Goal: Transaction & Acquisition: Obtain resource

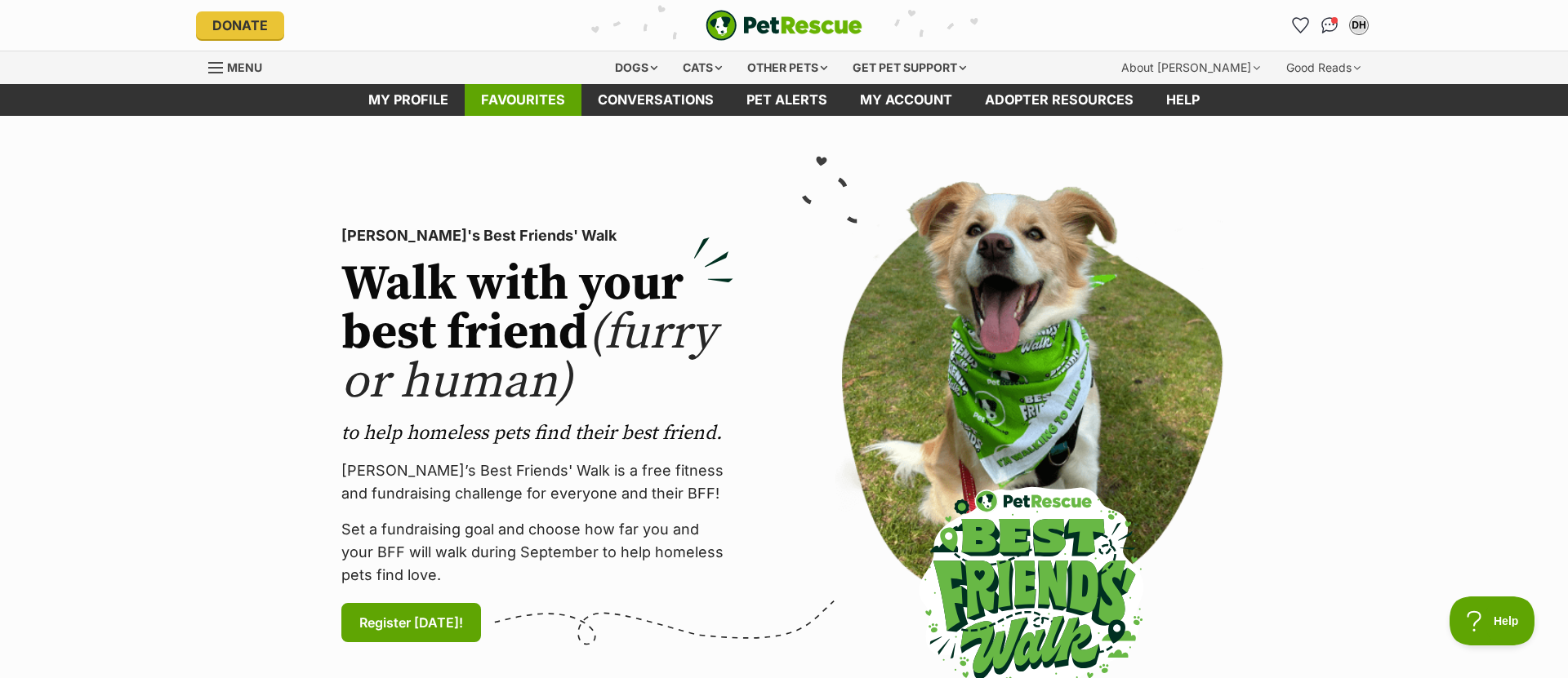
click at [498, 101] on link "Favourites" at bounding box center [522, 100] width 116 height 32
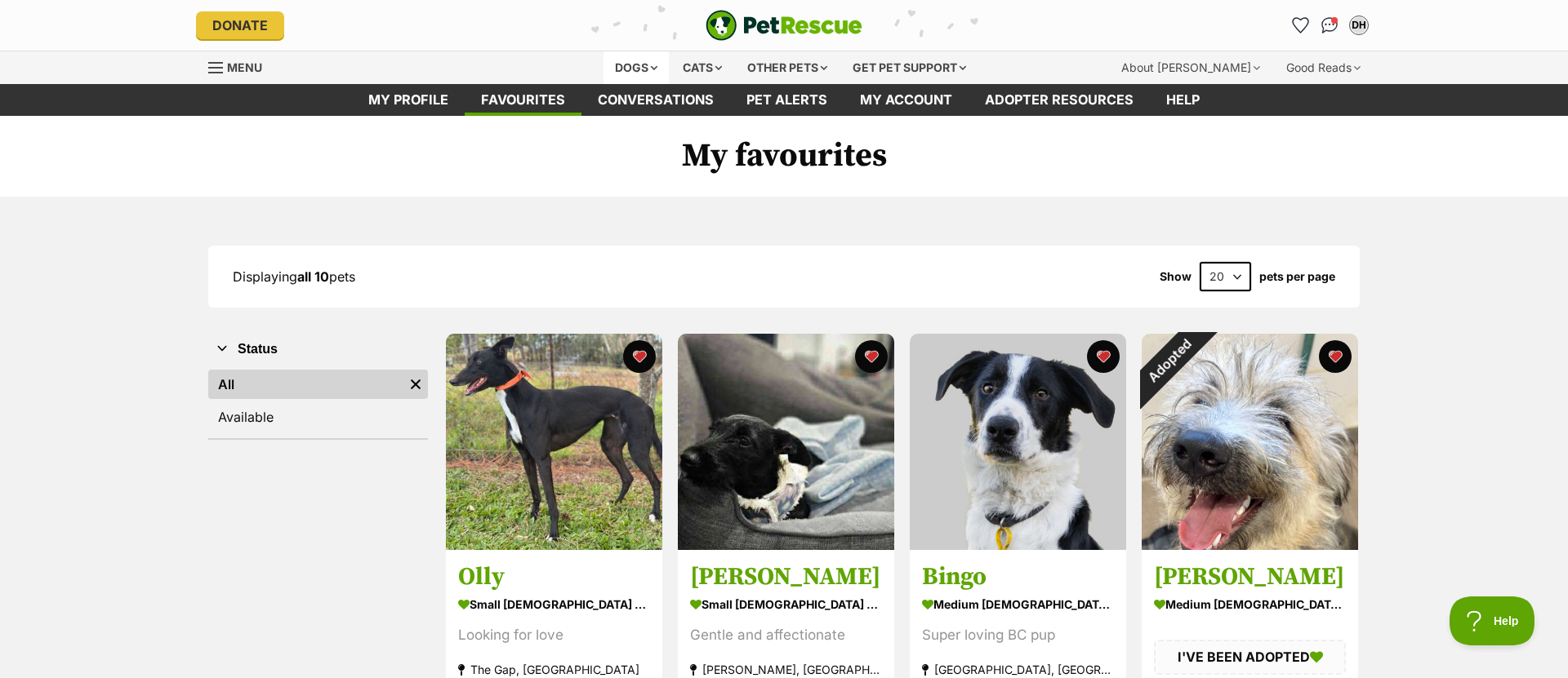
click at [631, 63] on div "Dogs" at bounding box center [635, 68] width 65 height 33
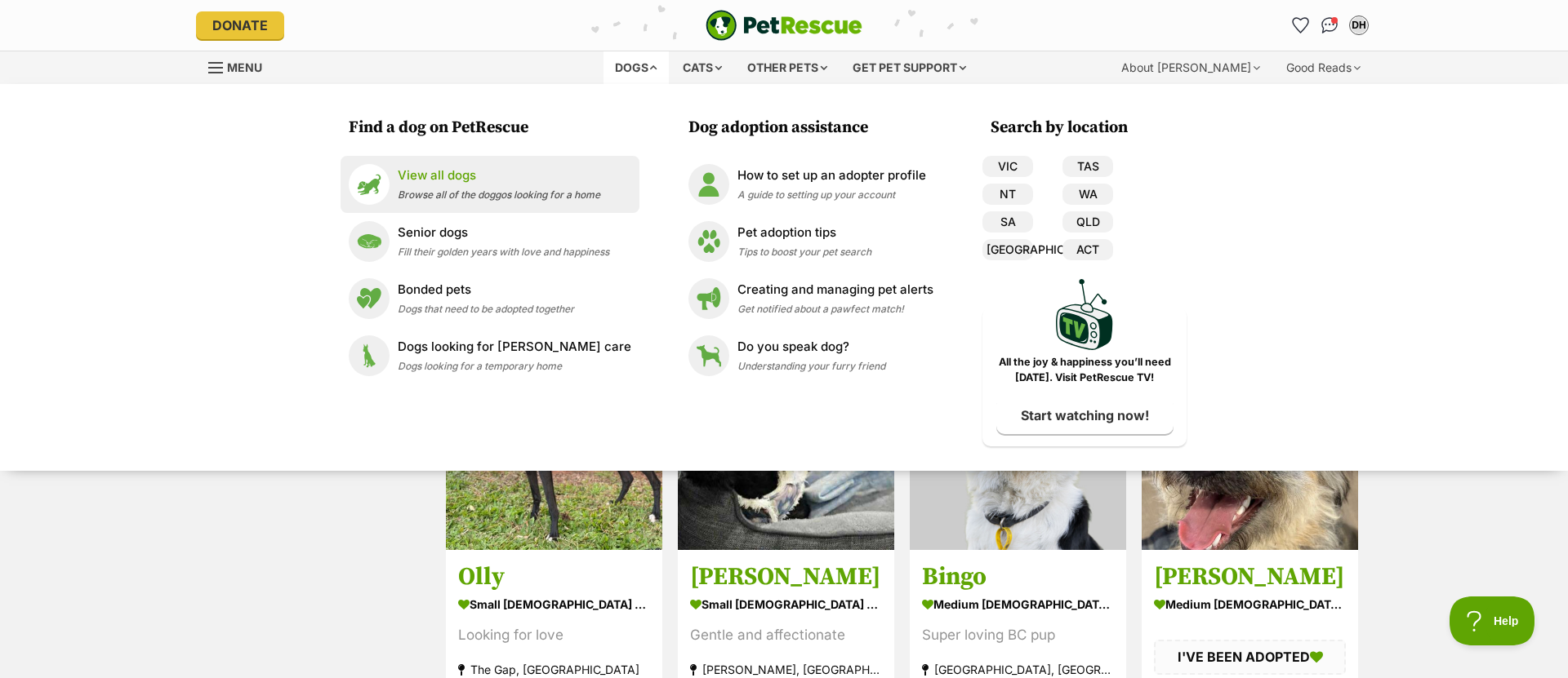
click at [462, 169] on p "View all dogs" at bounding box center [498, 176] width 202 height 19
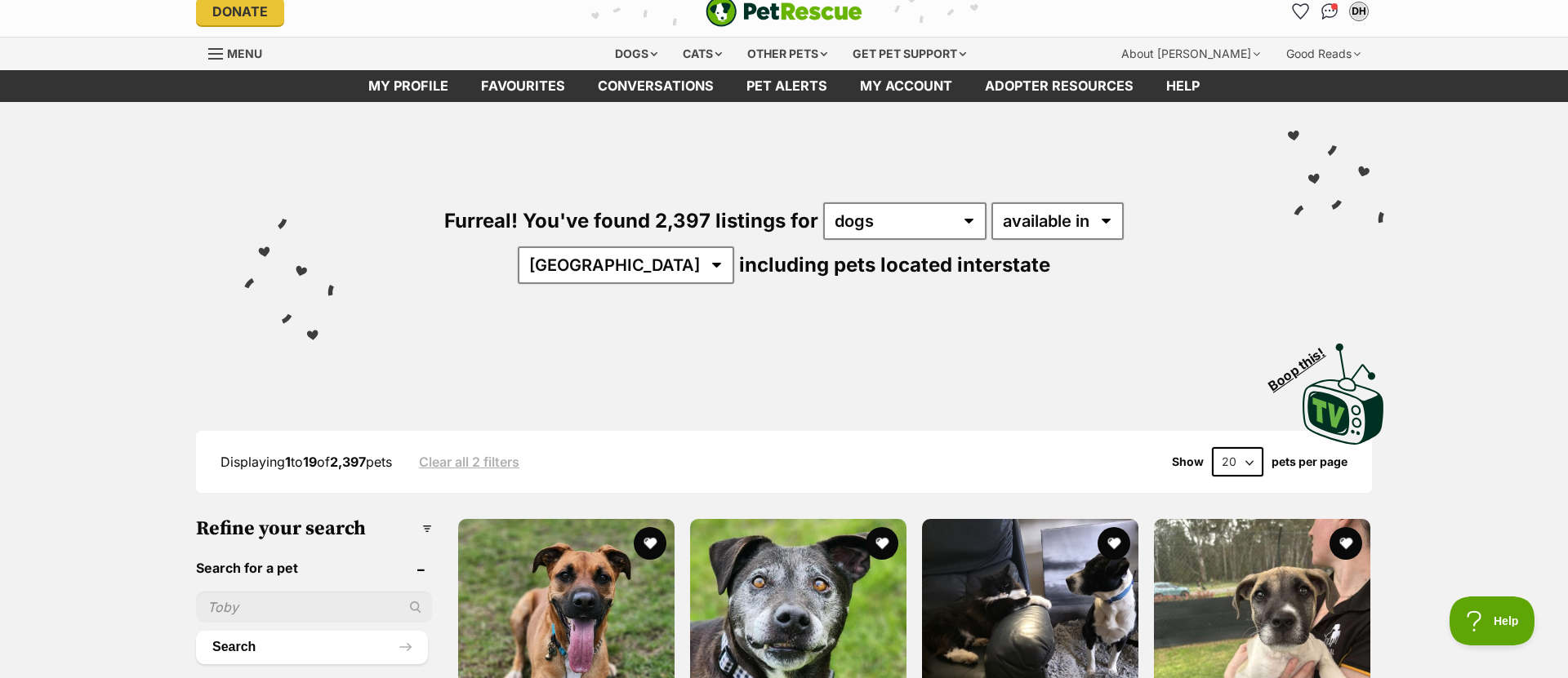
scroll to position [15, 0]
click at [1011, 219] on select "available in located in" at bounding box center [1057, 220] width 132 height 38
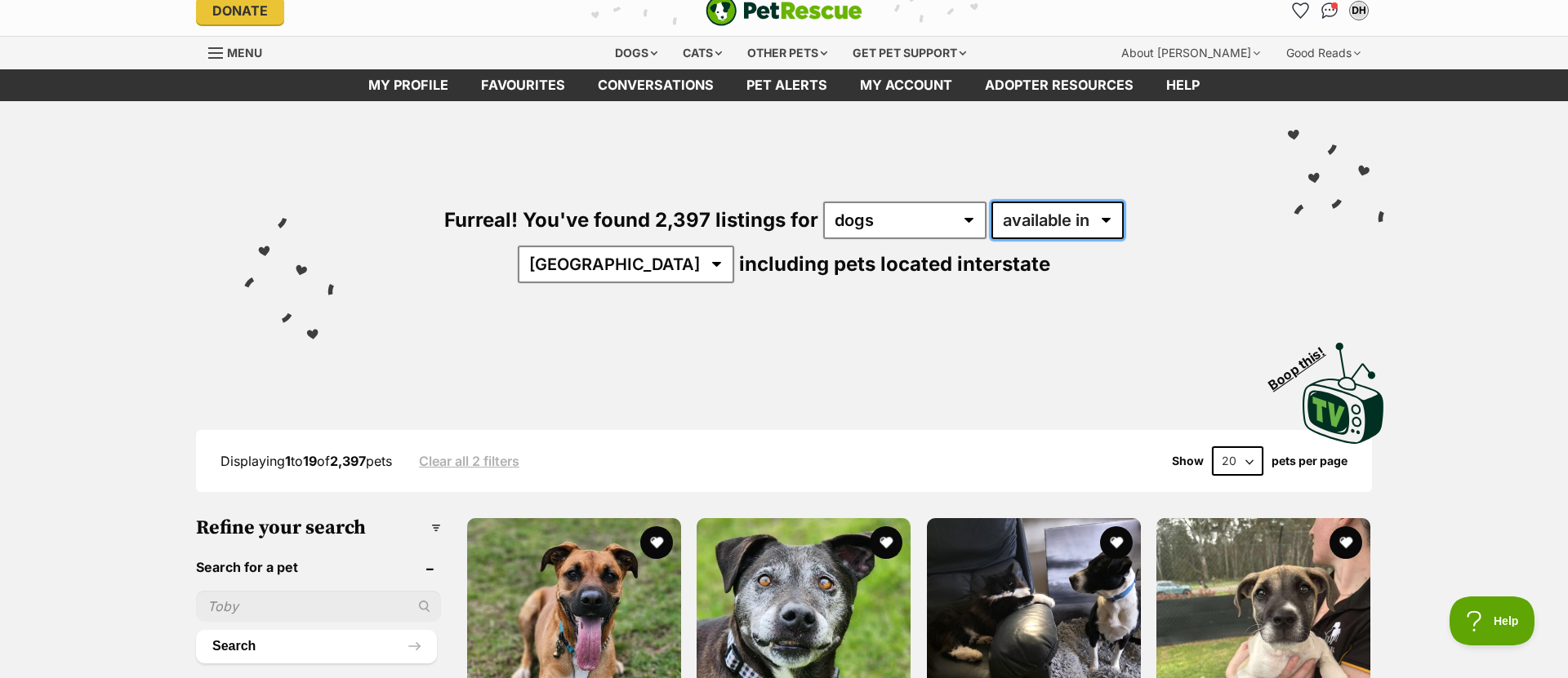
scroll to position [0, 0]
click at [991, 201] on select "available in located in" at bounding box center [1057, 220] width 132 height 38
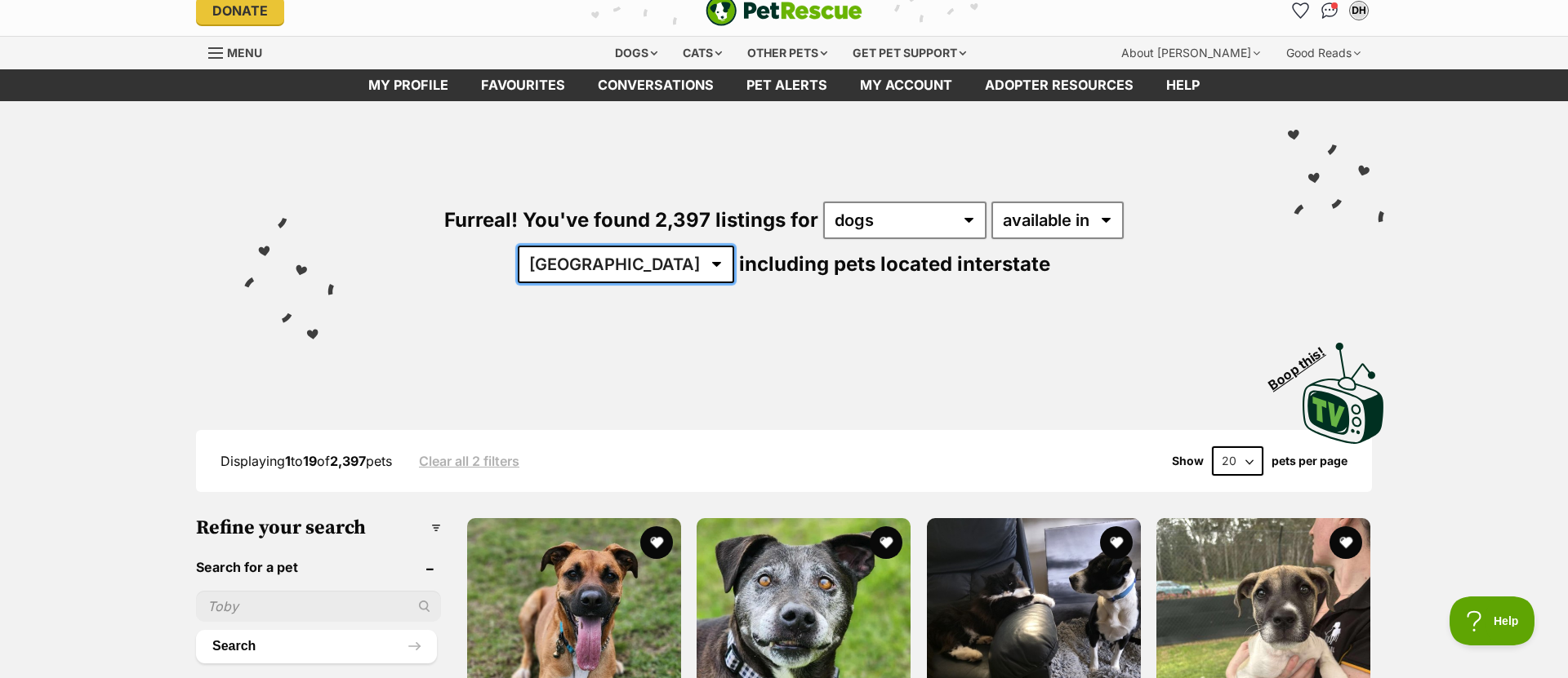
click at [734, 246] on select "Australia ACT NSW NT QLD SA TAS VIC WA" at bounding box center [626, 265] width 216 height 38
select select "QLD"
click at [734, 246] on select "Australia ACT NSW NT QLD SA TAS VIC WA" at bounding box center [626, 265] width 216 height 38
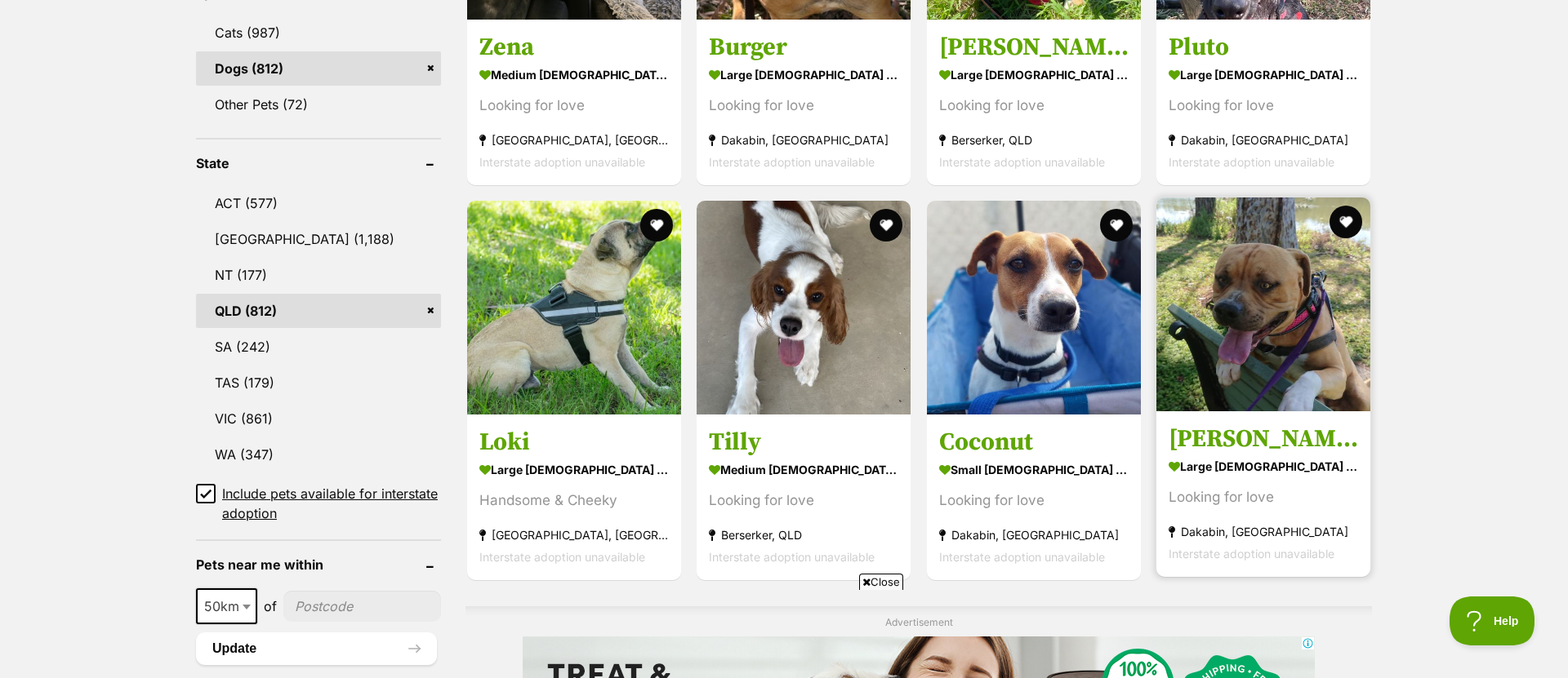
scroll to position [727, 0]
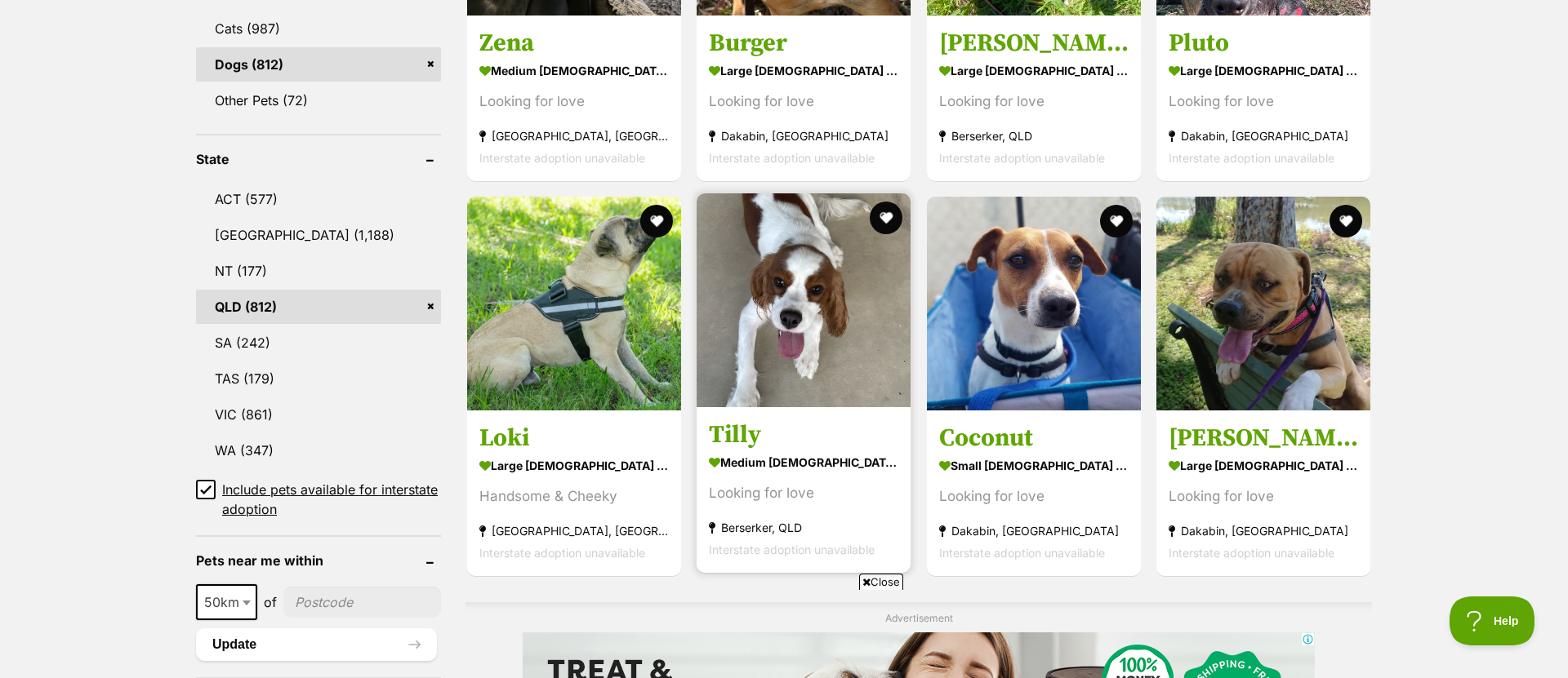
click at [778, 346] on img at bounding box center [803, 300] width 214 height 214
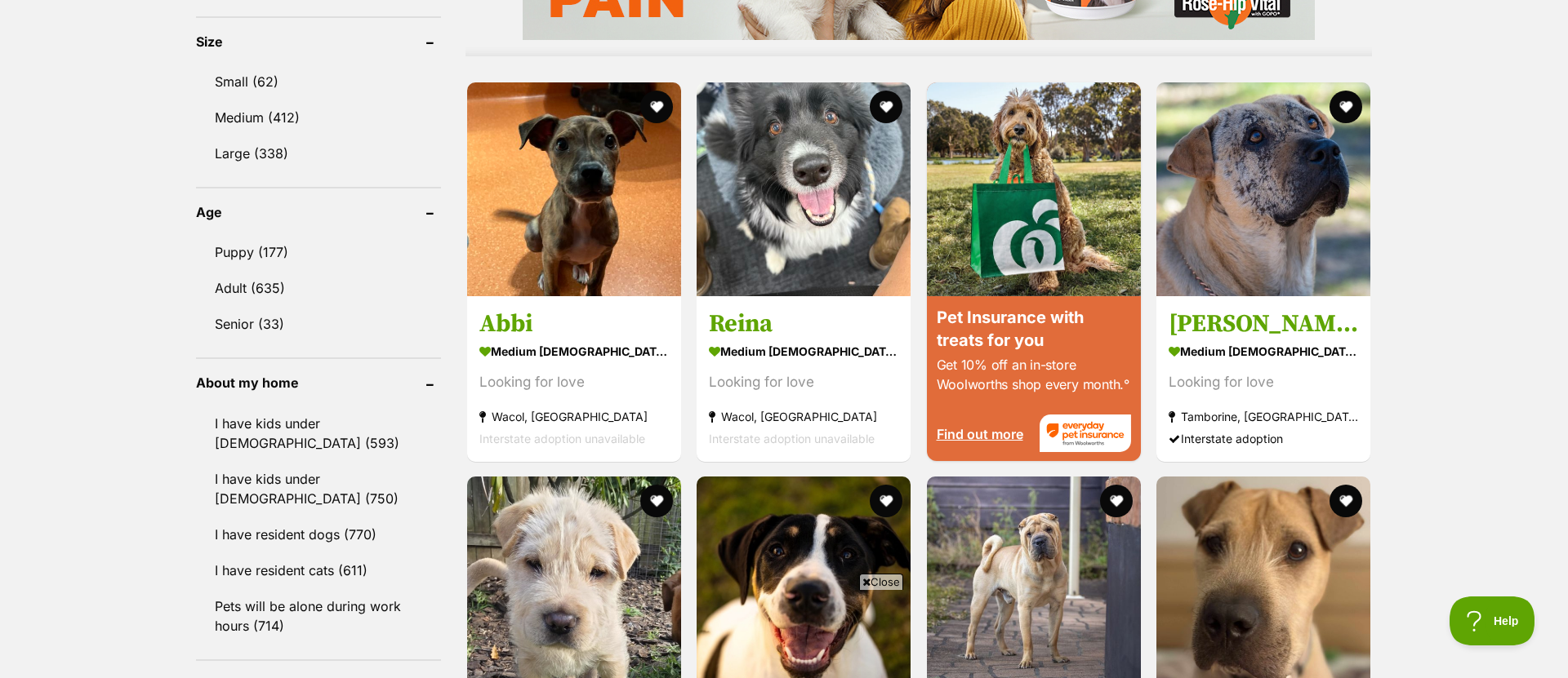
scroll to position [1529, 0]
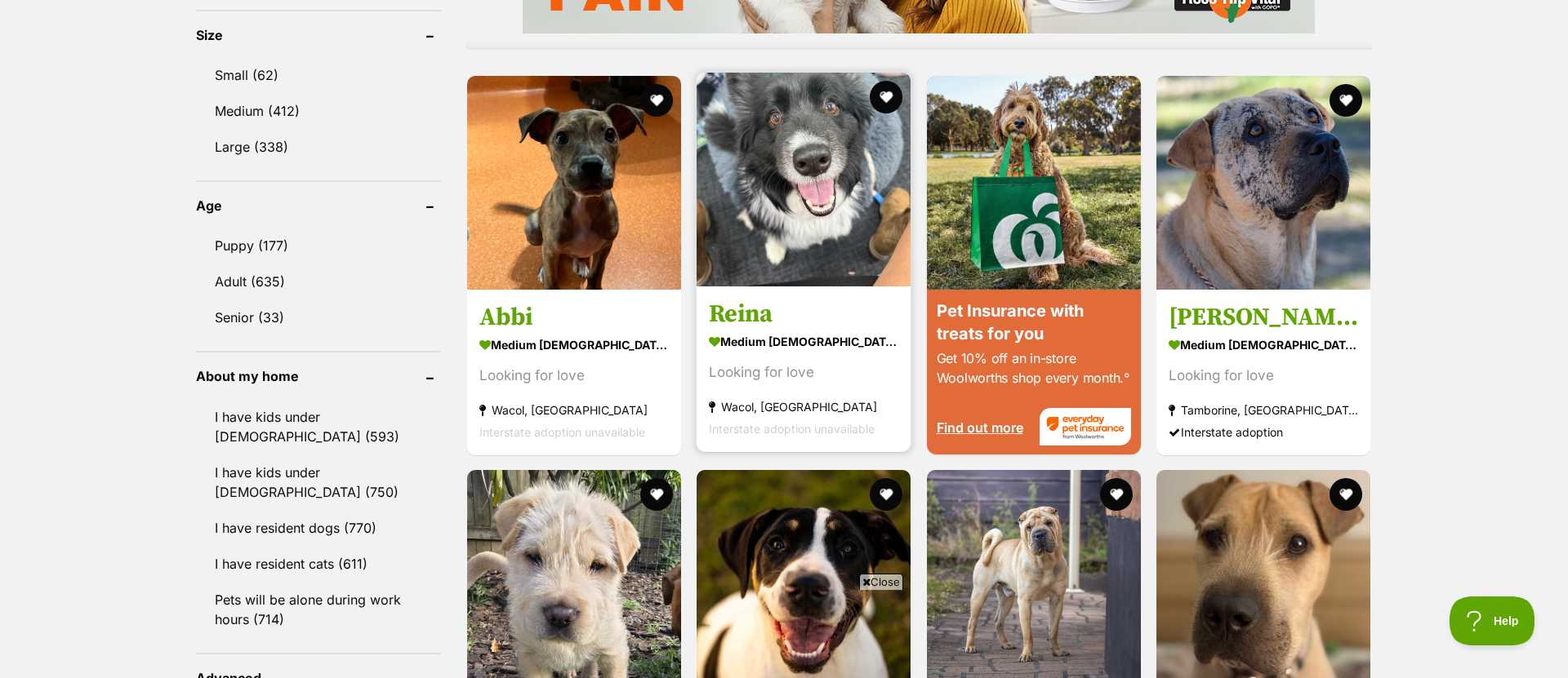
click at [782, 212] on img at bounding box center [803, 179] width 214 height 214
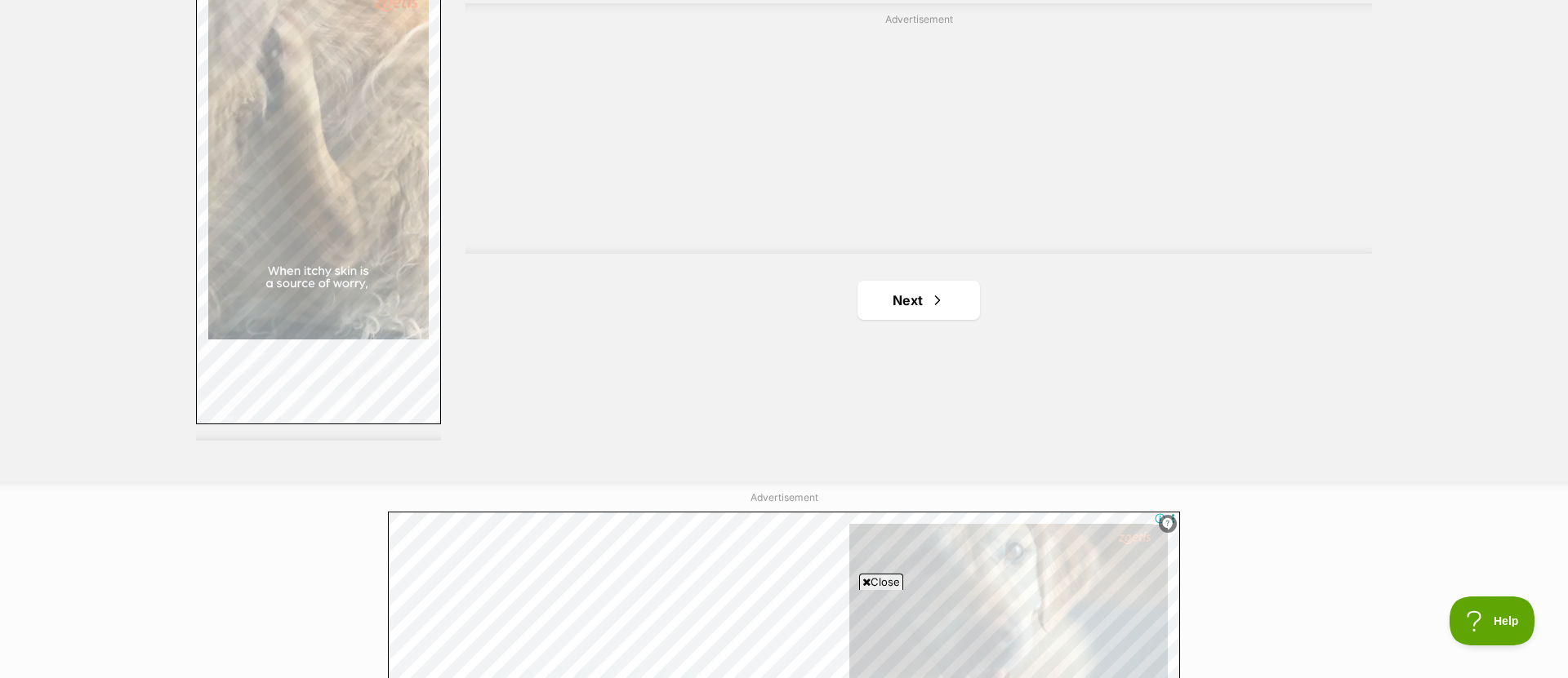
scroll to position [2971, 0]
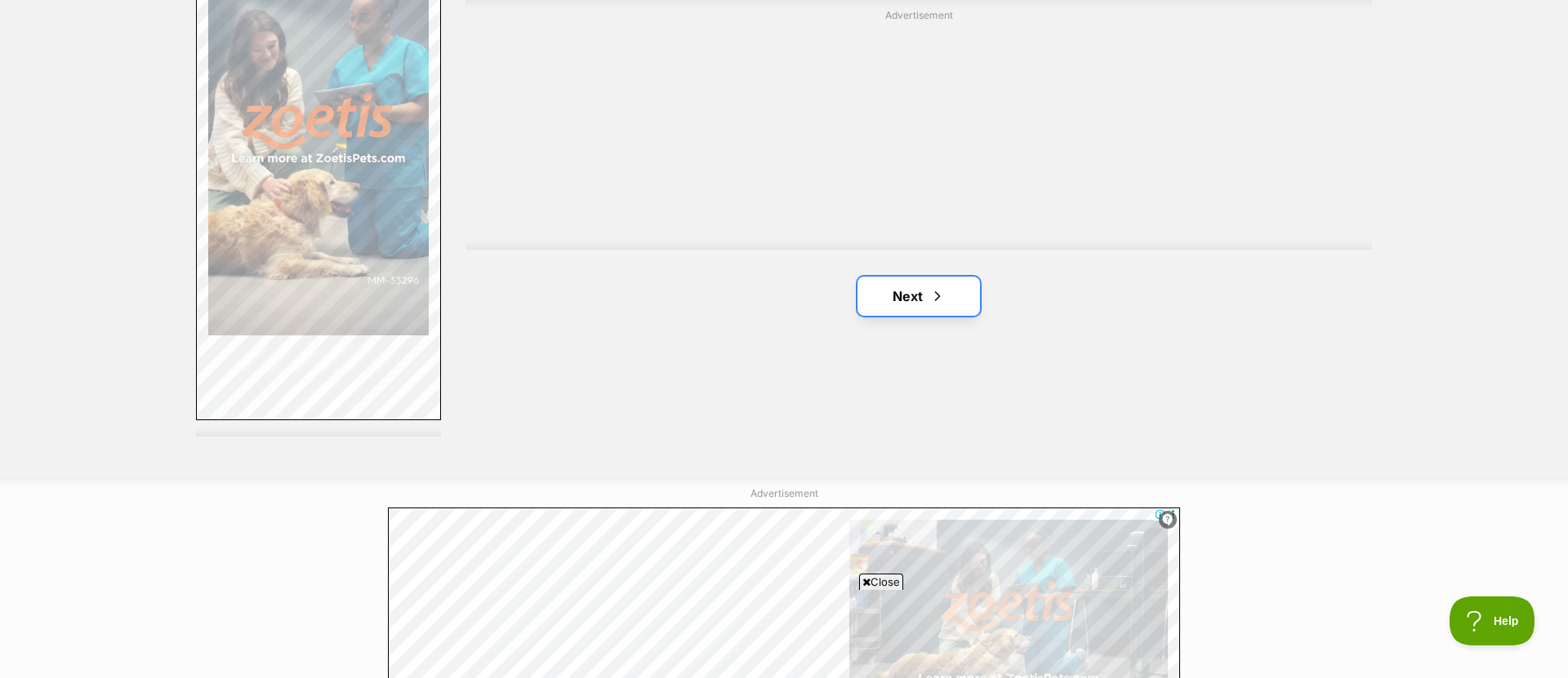
click at [915, 302] on link "Next" at bounding box center [919, 295] width 122 height 39
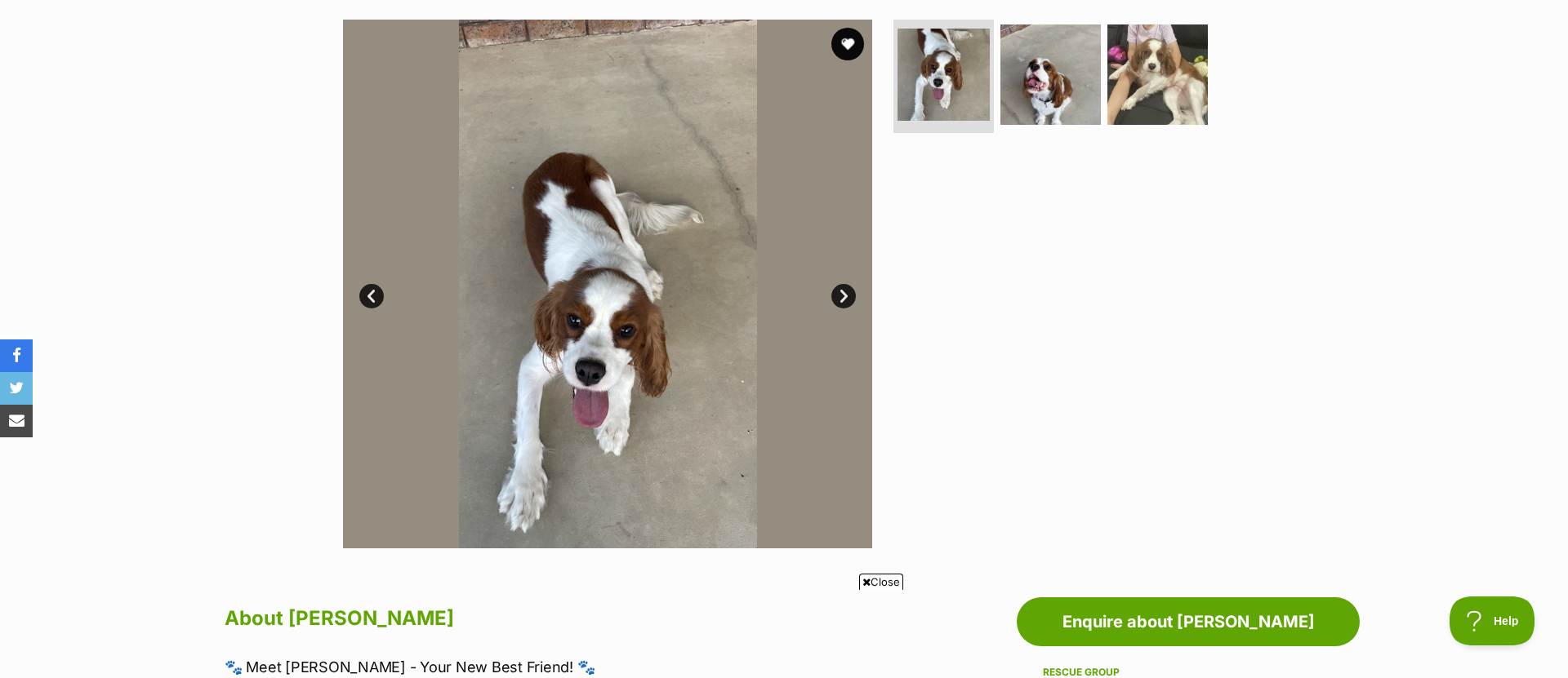
click at [841, 294] on link "Next" at bounding box center [843, 296] width 25 height 25
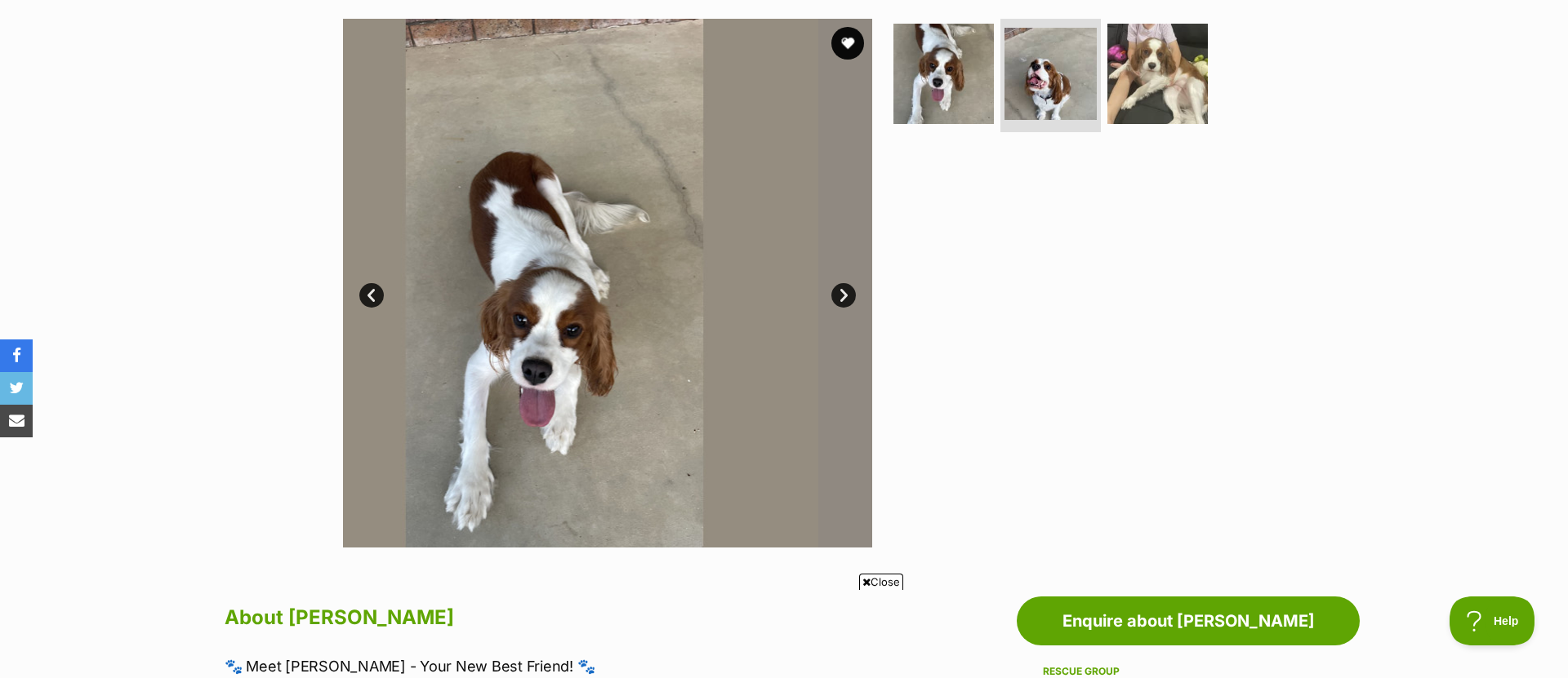
scroll to position [319, 0]
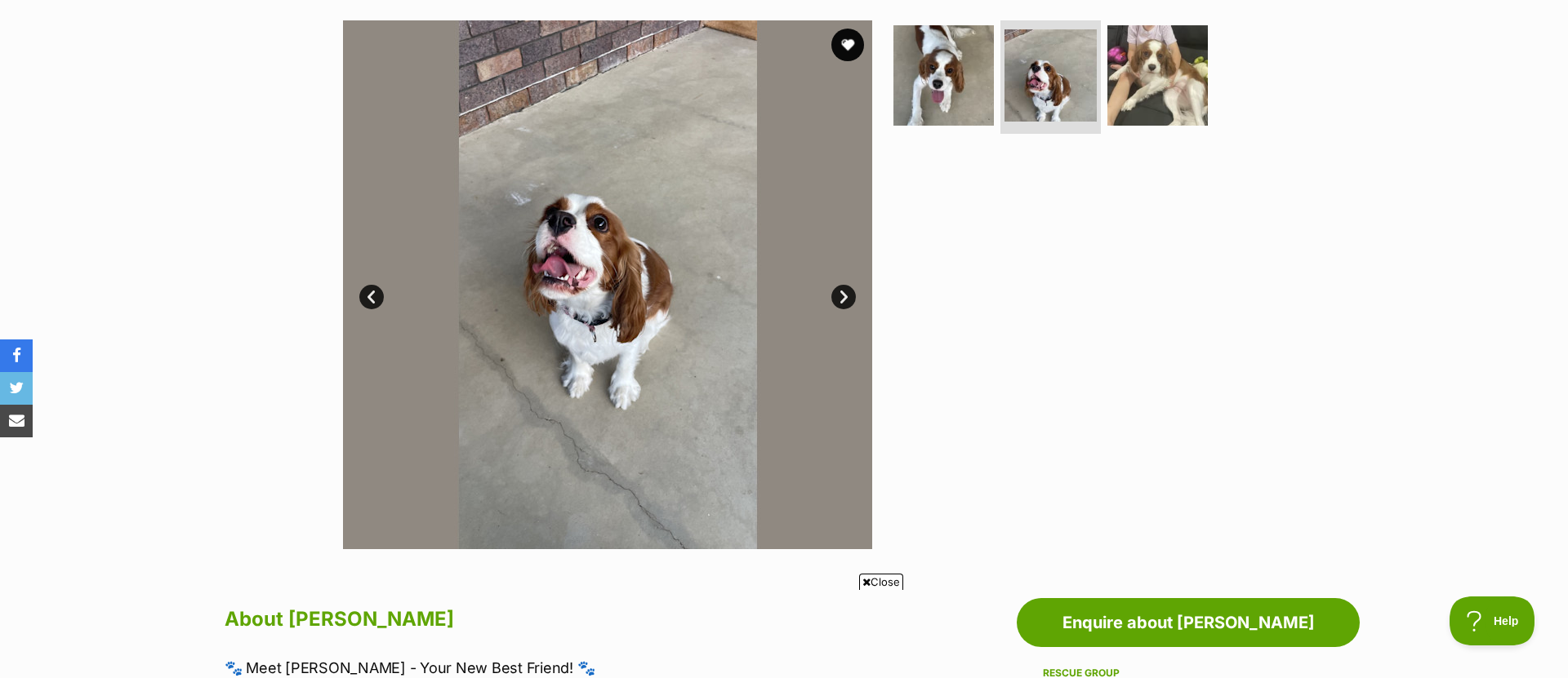
click at [838, 296] on link "Next" at bounding box center [843, 297] width 25 height 25
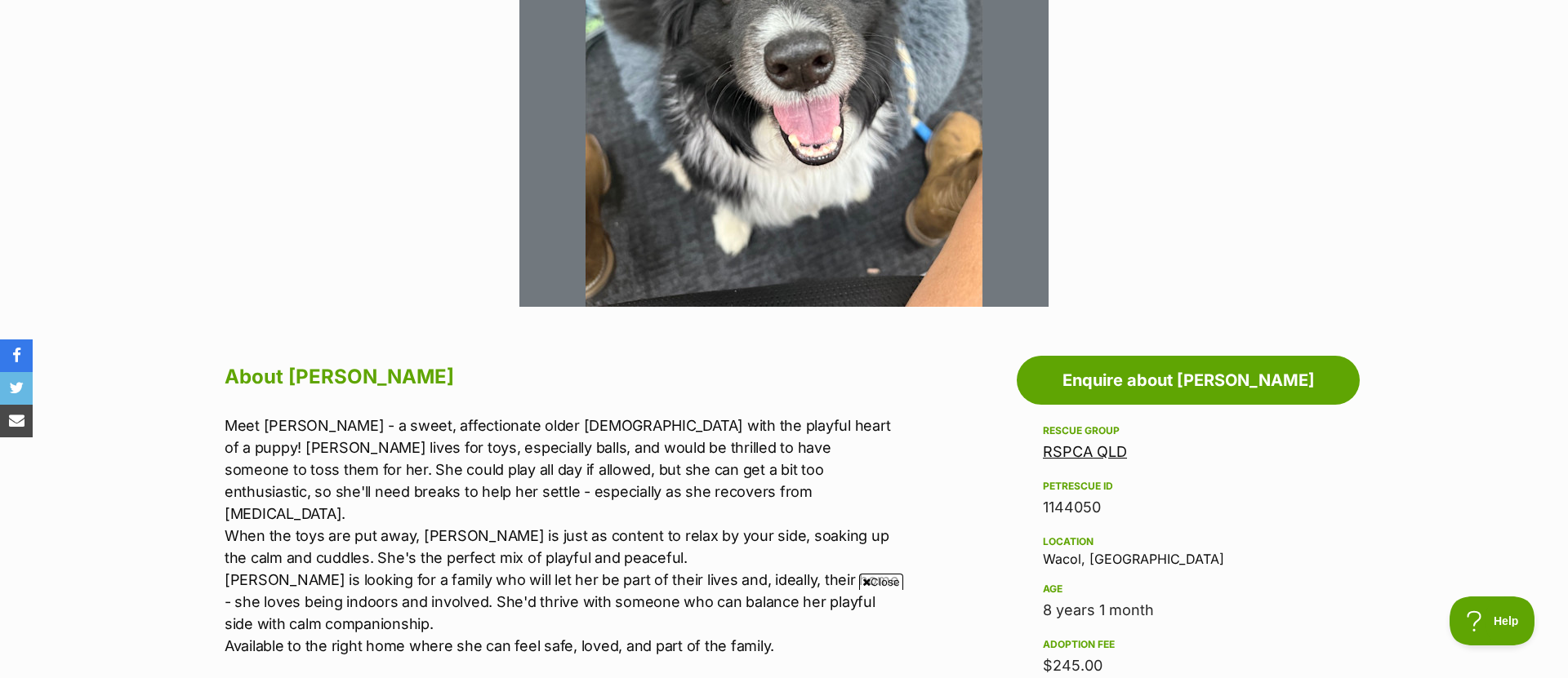
scroll to position [332, 0]
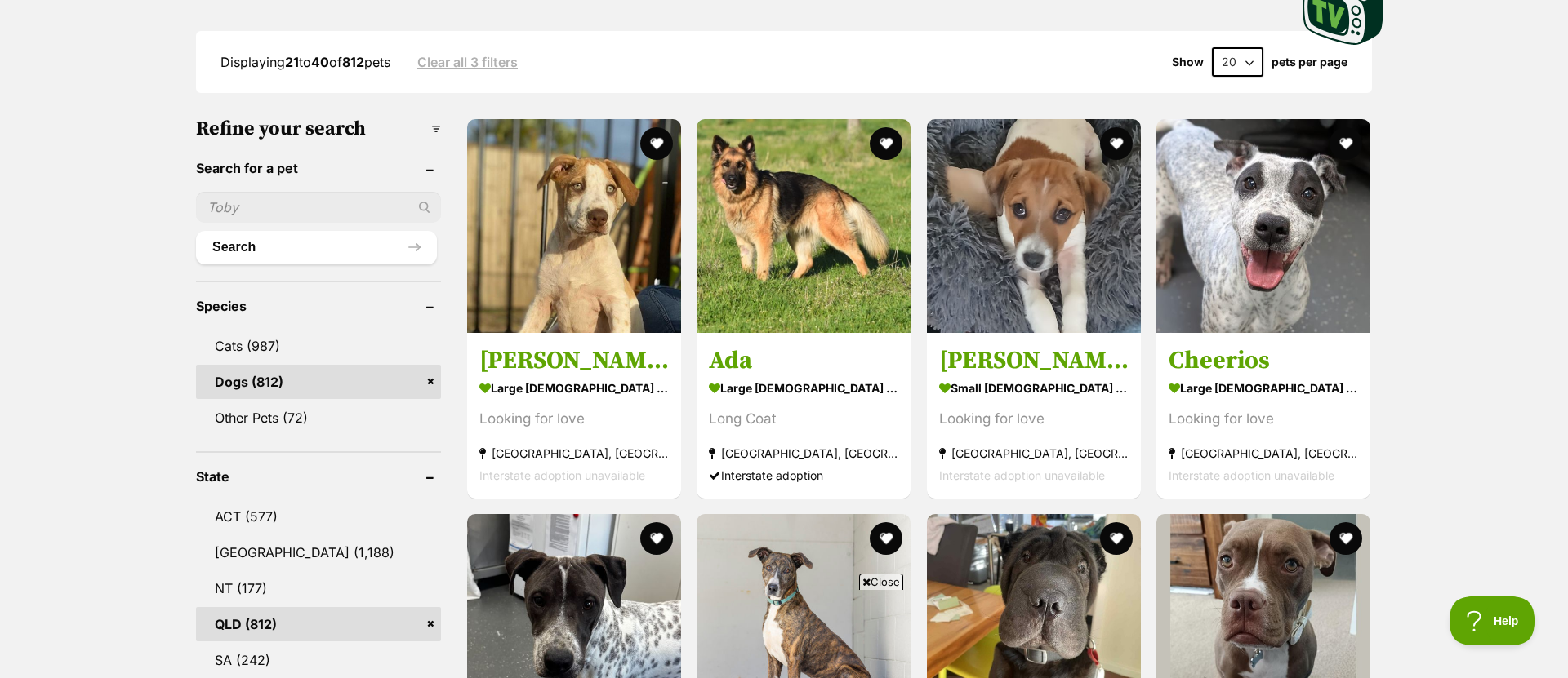
scroll to position [412, 0]
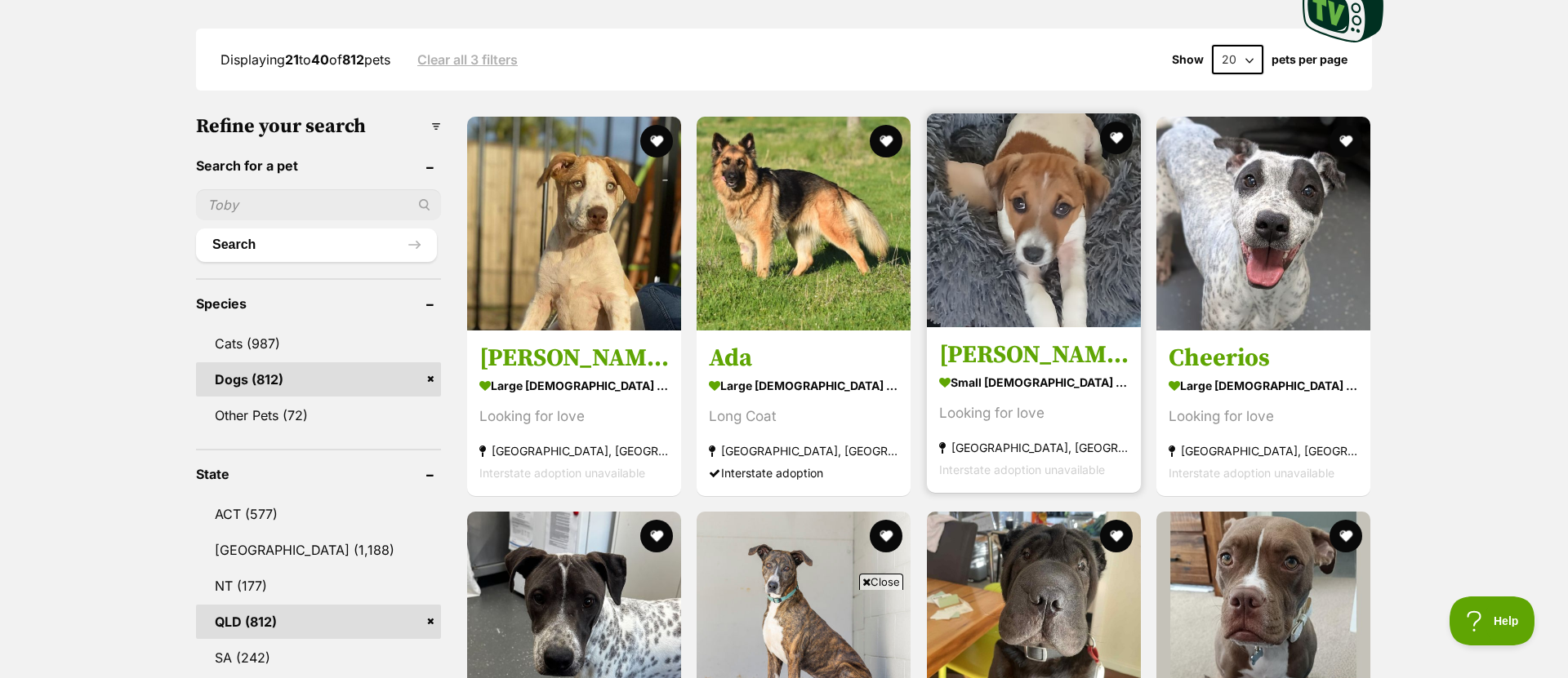
click at [1079, 269] on img at bounding box center [1033, 220] width 214 height 214
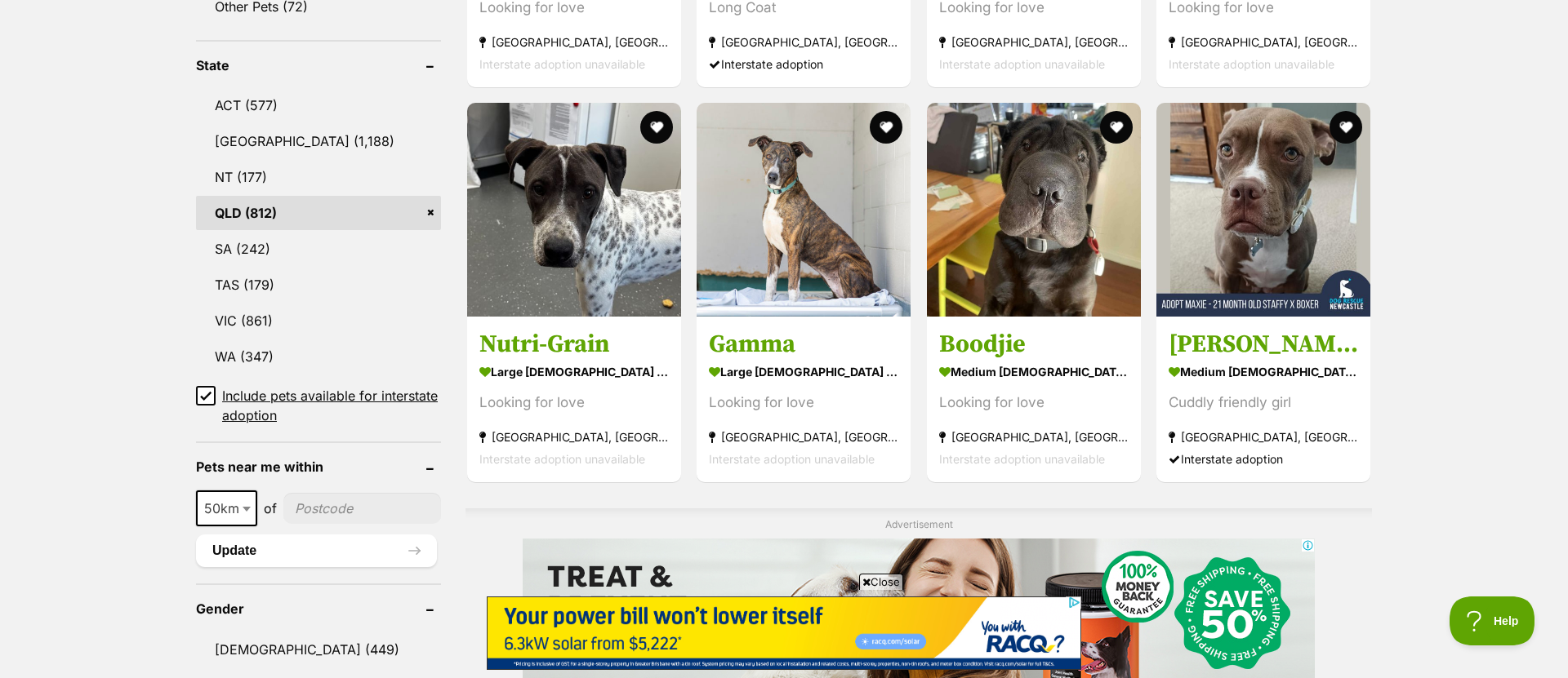
scroll to position [822, 0]
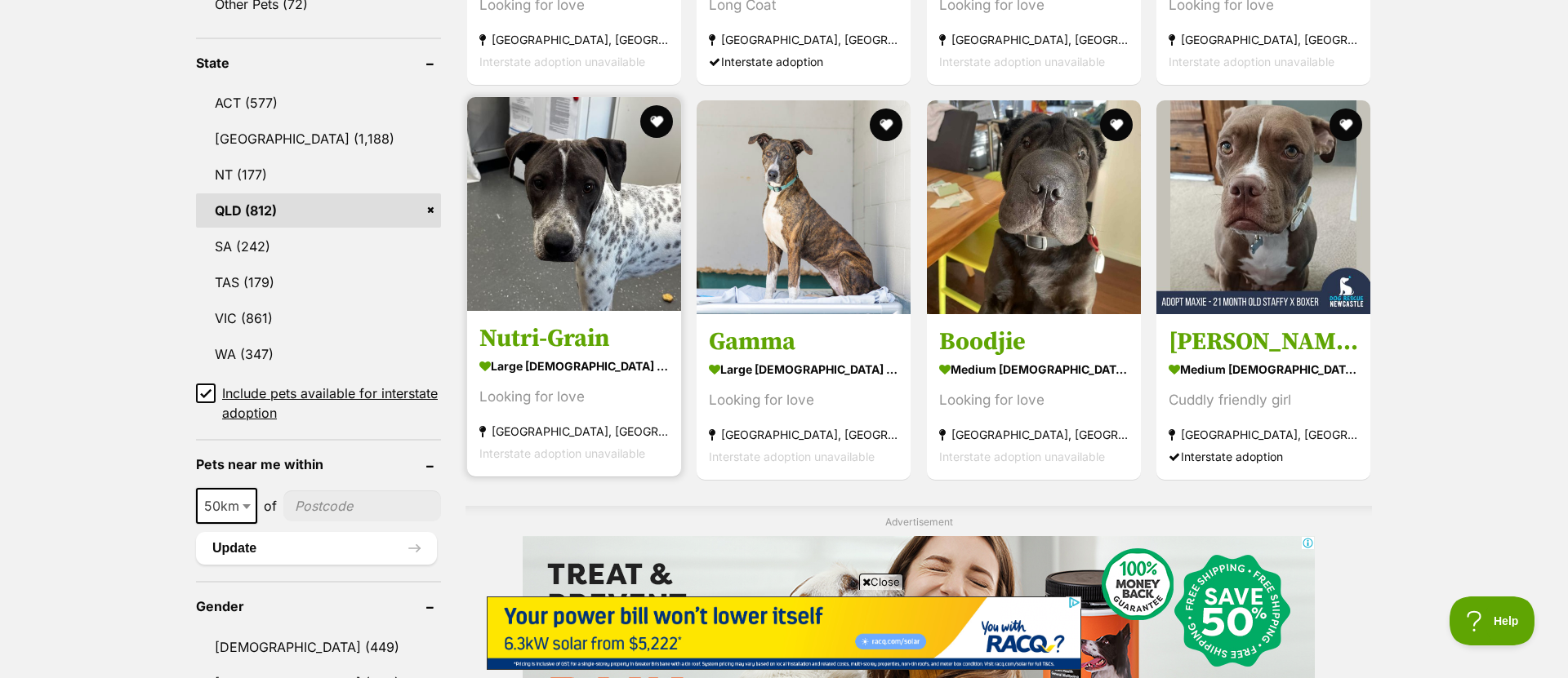
click at [612, 237] on img at bounding box center [574, 204] width 214 height 214
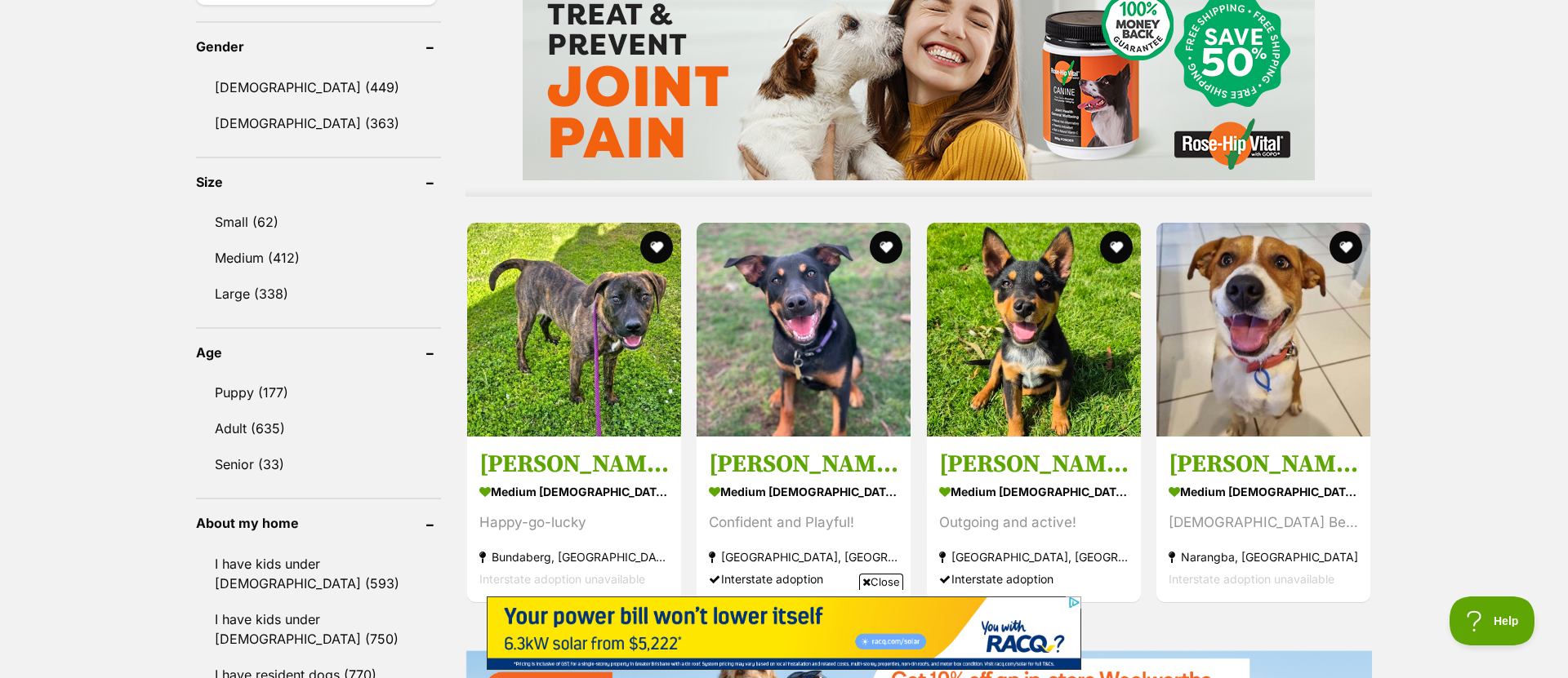
scroll to position [1394, 0]
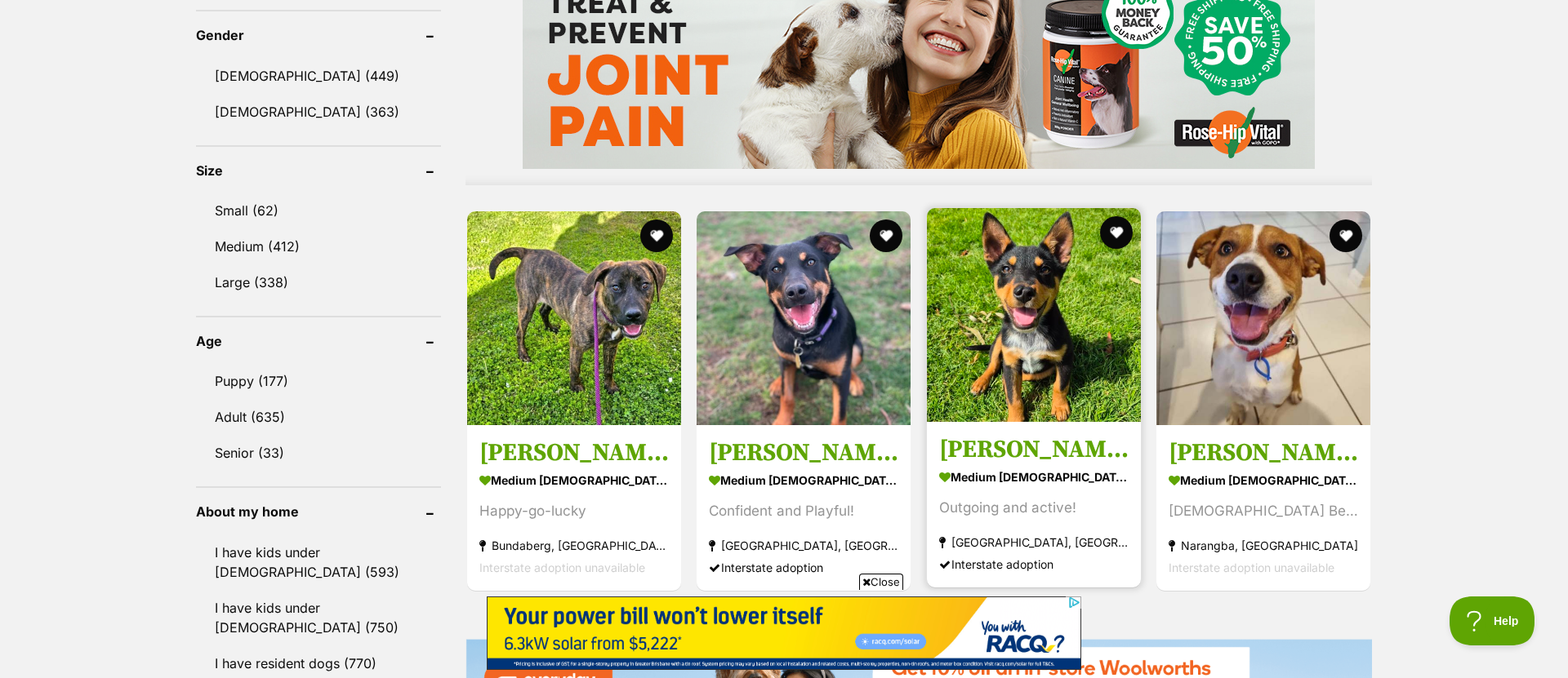
click at [1089, 370] on img at bounding box center [1033, 314] width 214 height 214
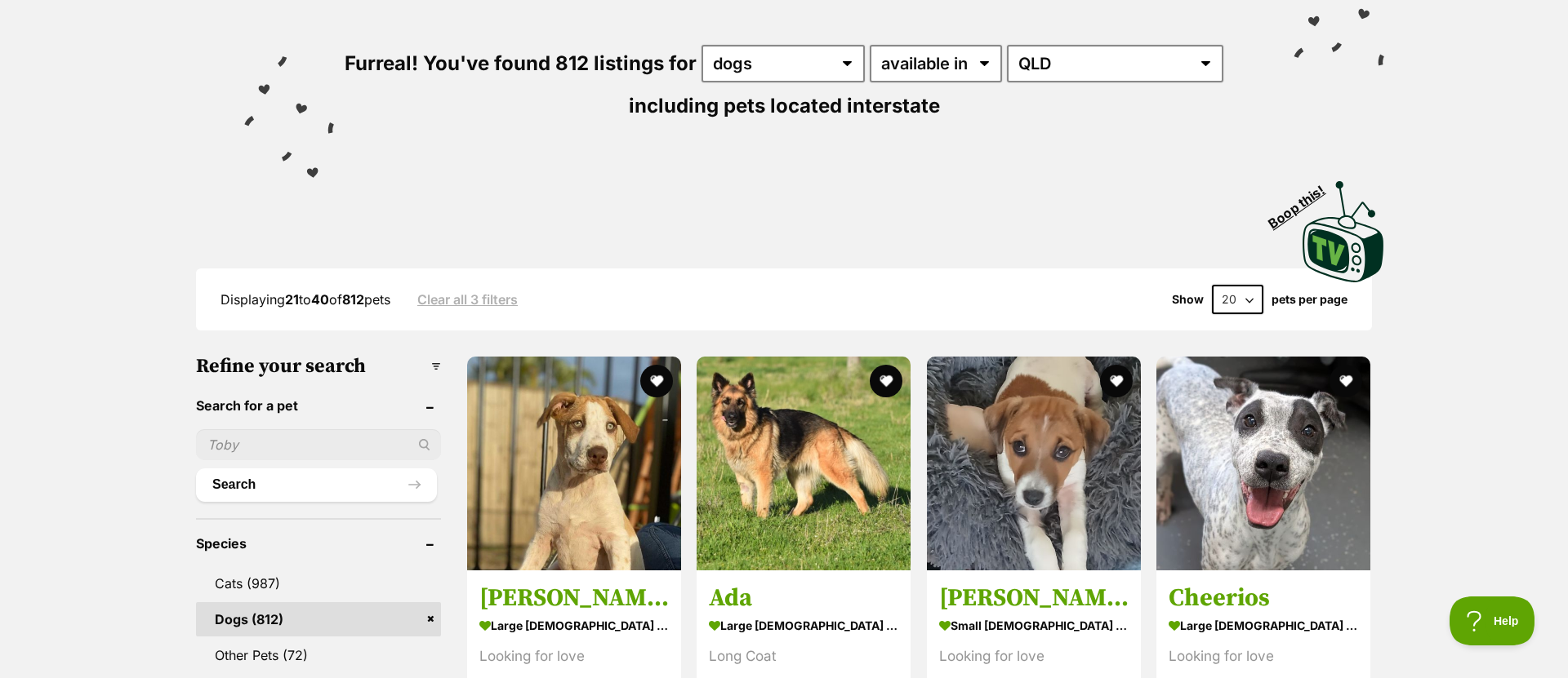
scroll to position [0, 0]
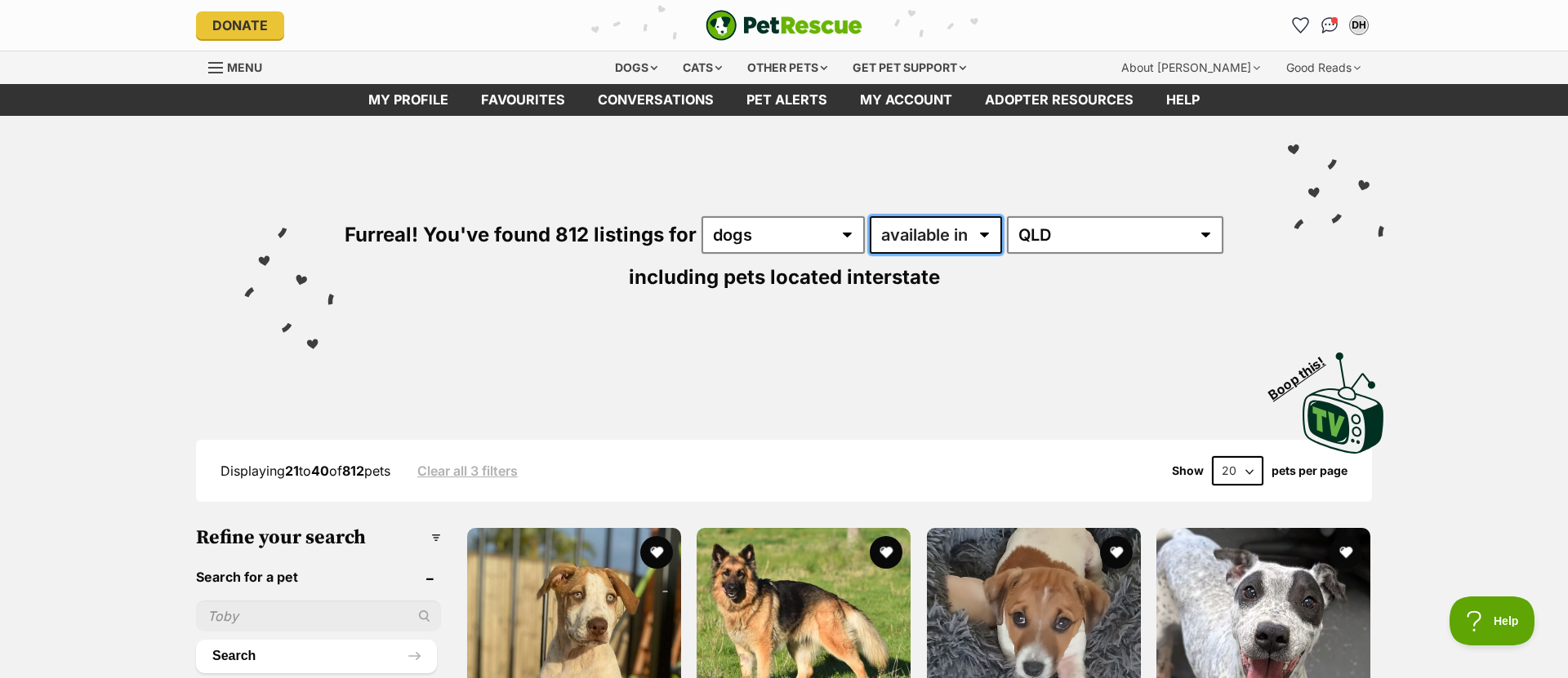
click at [949, 238] on select "available in located in" at bounding box center [936, 235] width 132 height 38
select select "disabled"
click at [871, 216] on select "available in located in" at bounding box center [936, 235] width 132 height 38
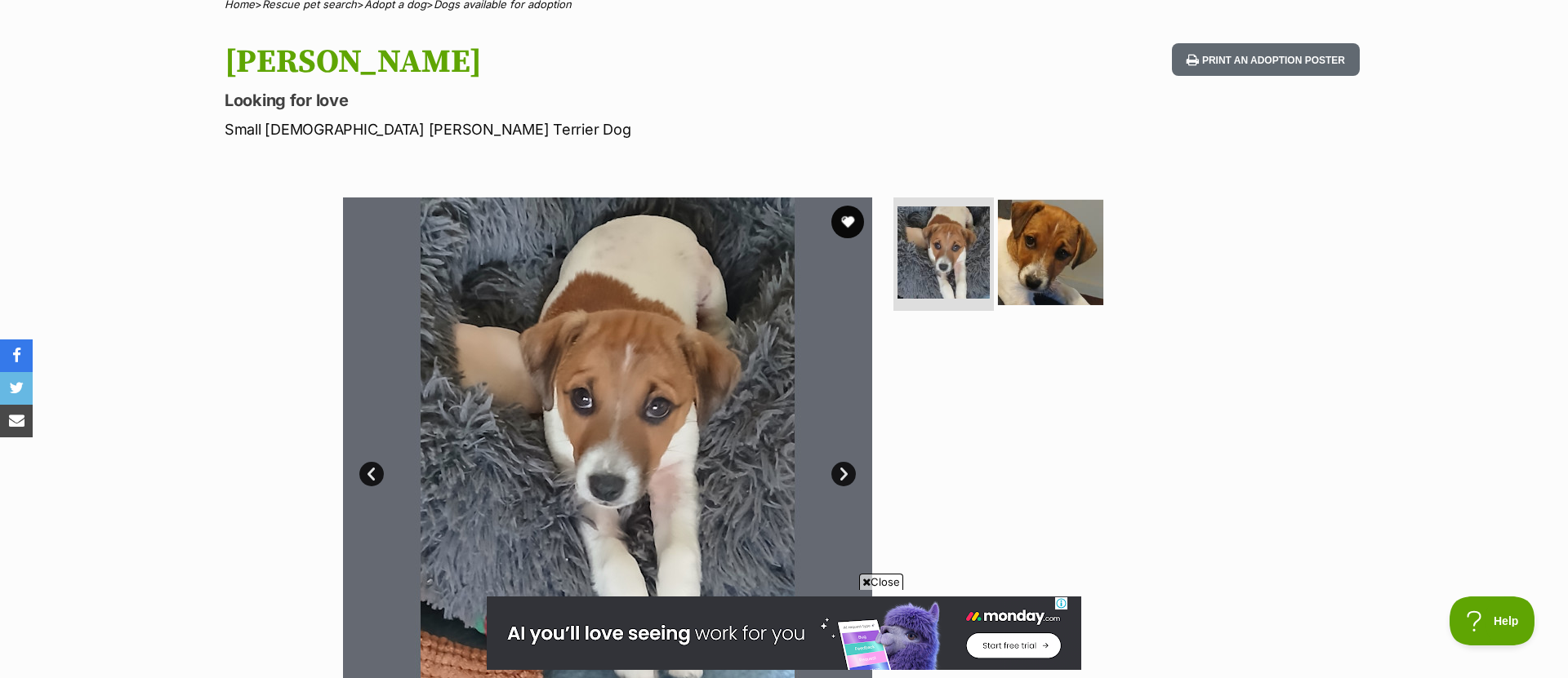
click at [1054, 241] on img at bounding box center [1051, 252] width 106 height 106
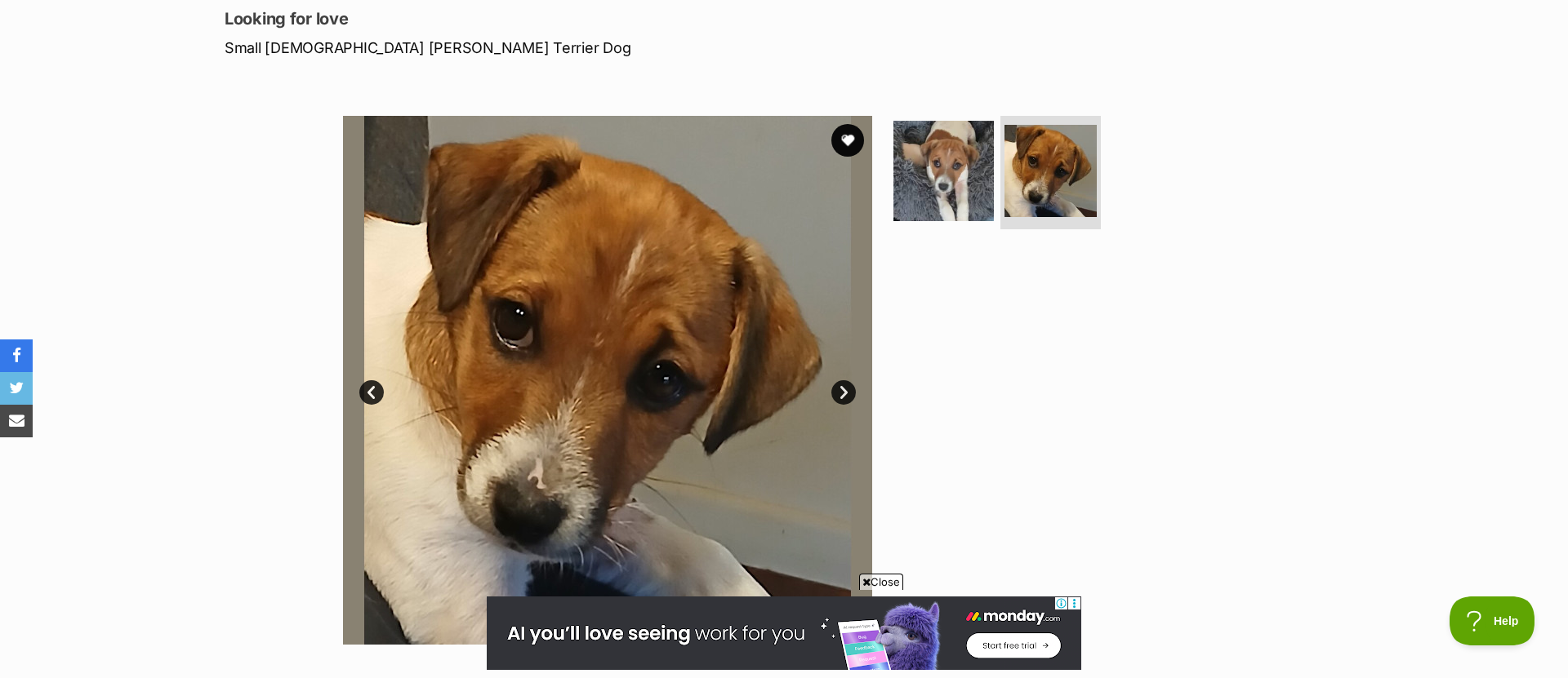
scroll to position [253, 0]
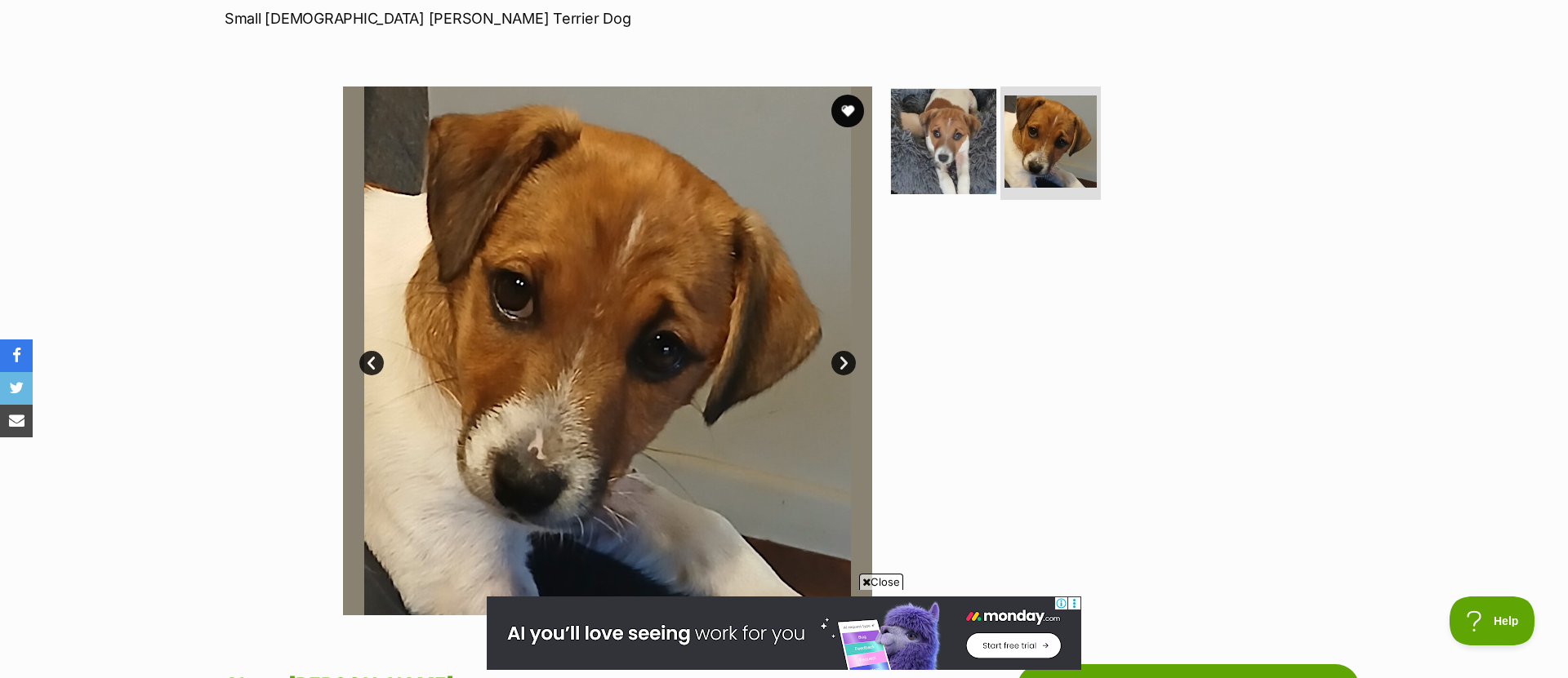
drag, startPoint x: 948, startPoint y: 162, endPoint x: 961, endPoint y: 176, distance: 19.1
click at [947, 162] on img at bounding box center [944, 141] width 106 height 106
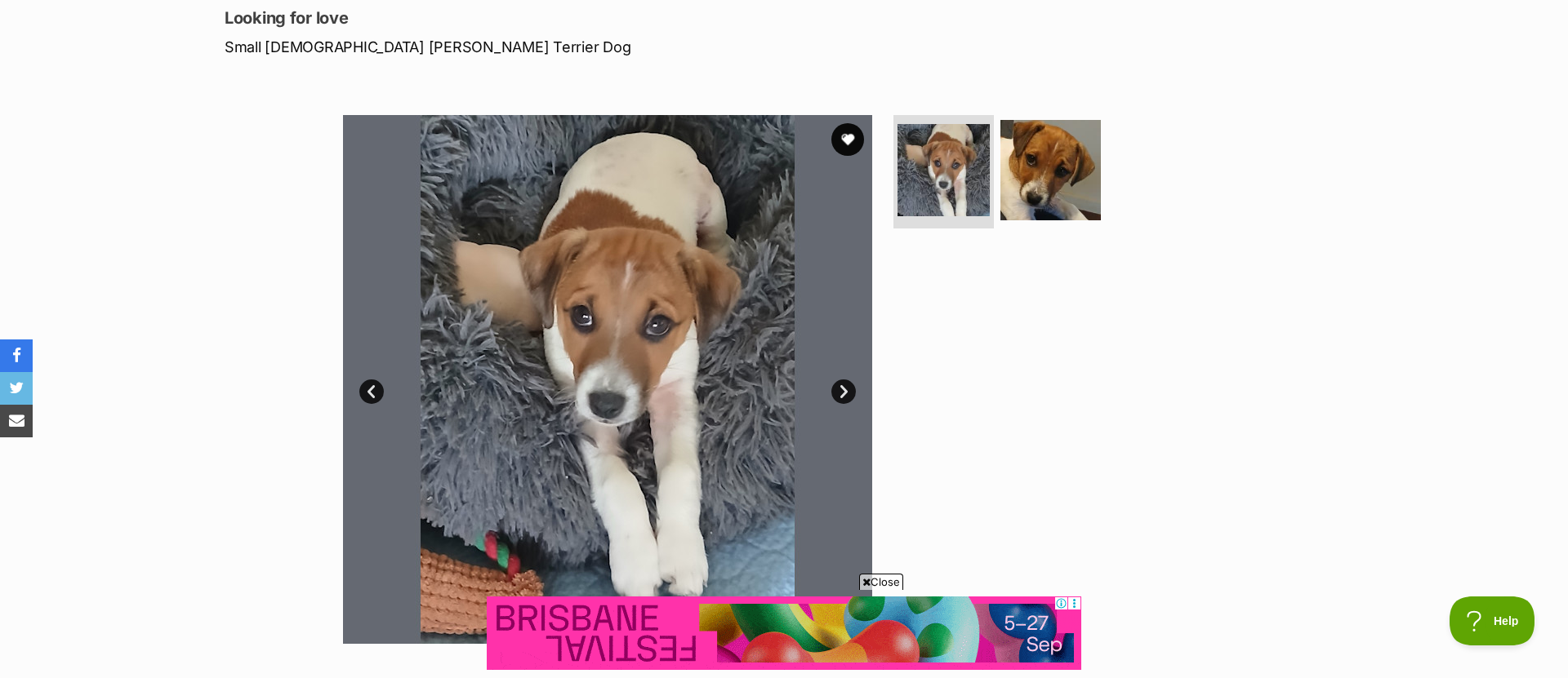
scroll to position [0, 0]
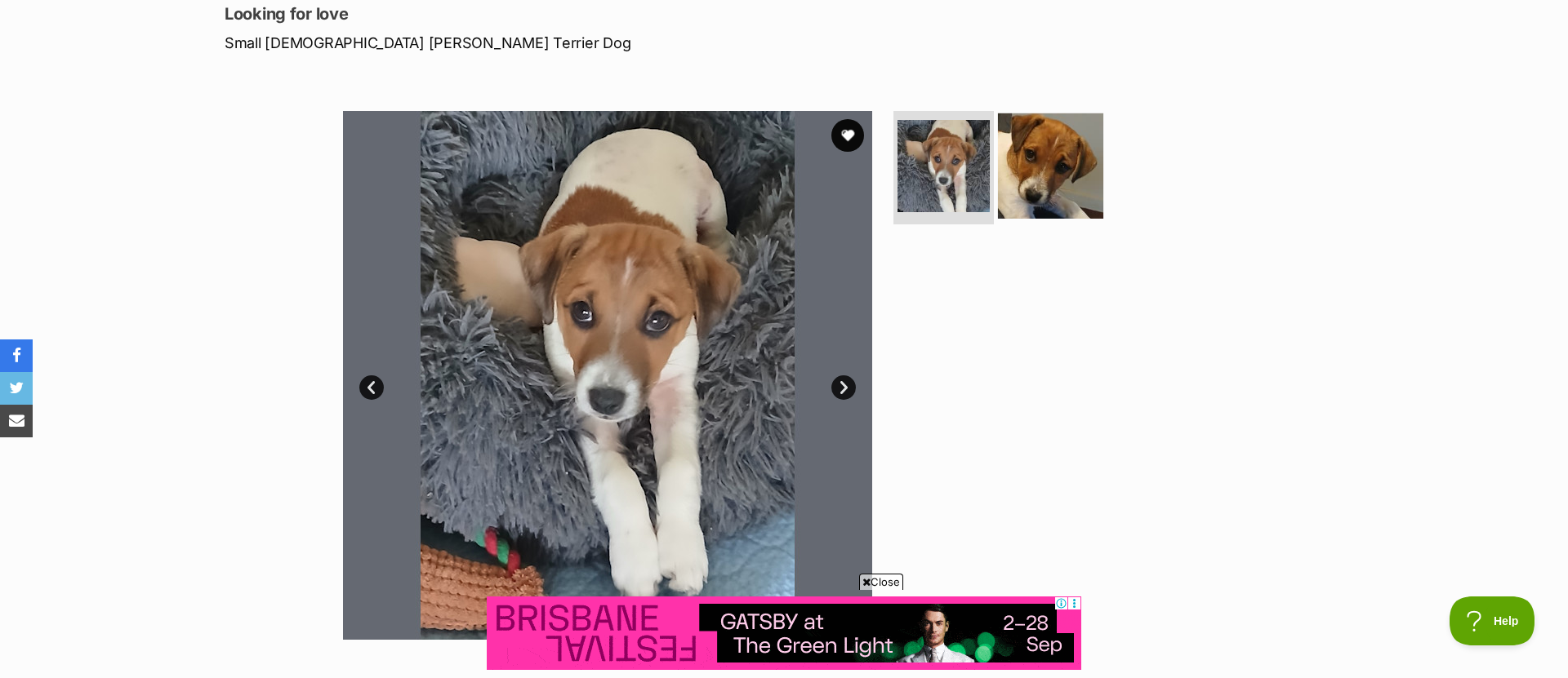
click at [1048, 186] on img at bounding box center [1051, 166] width 106 height 106
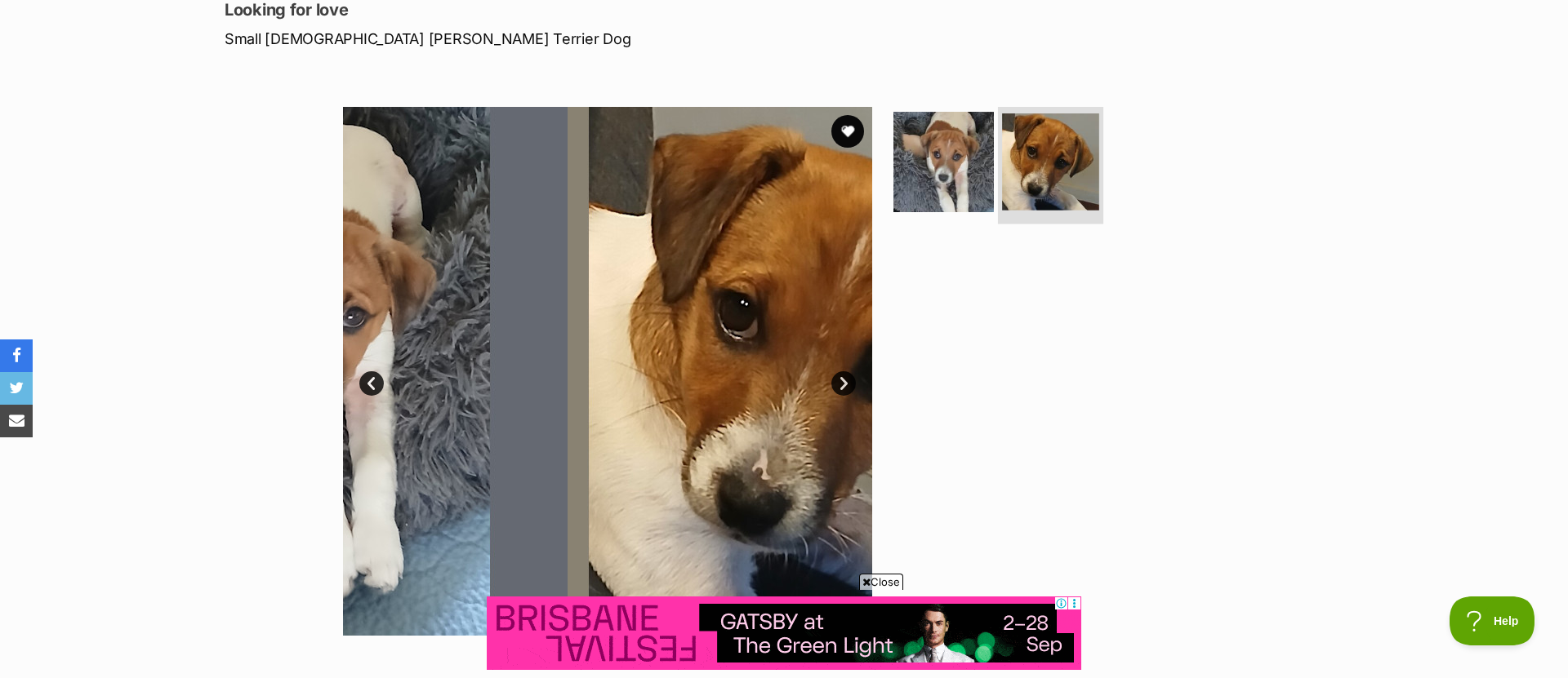
scroll to position [233, 0]
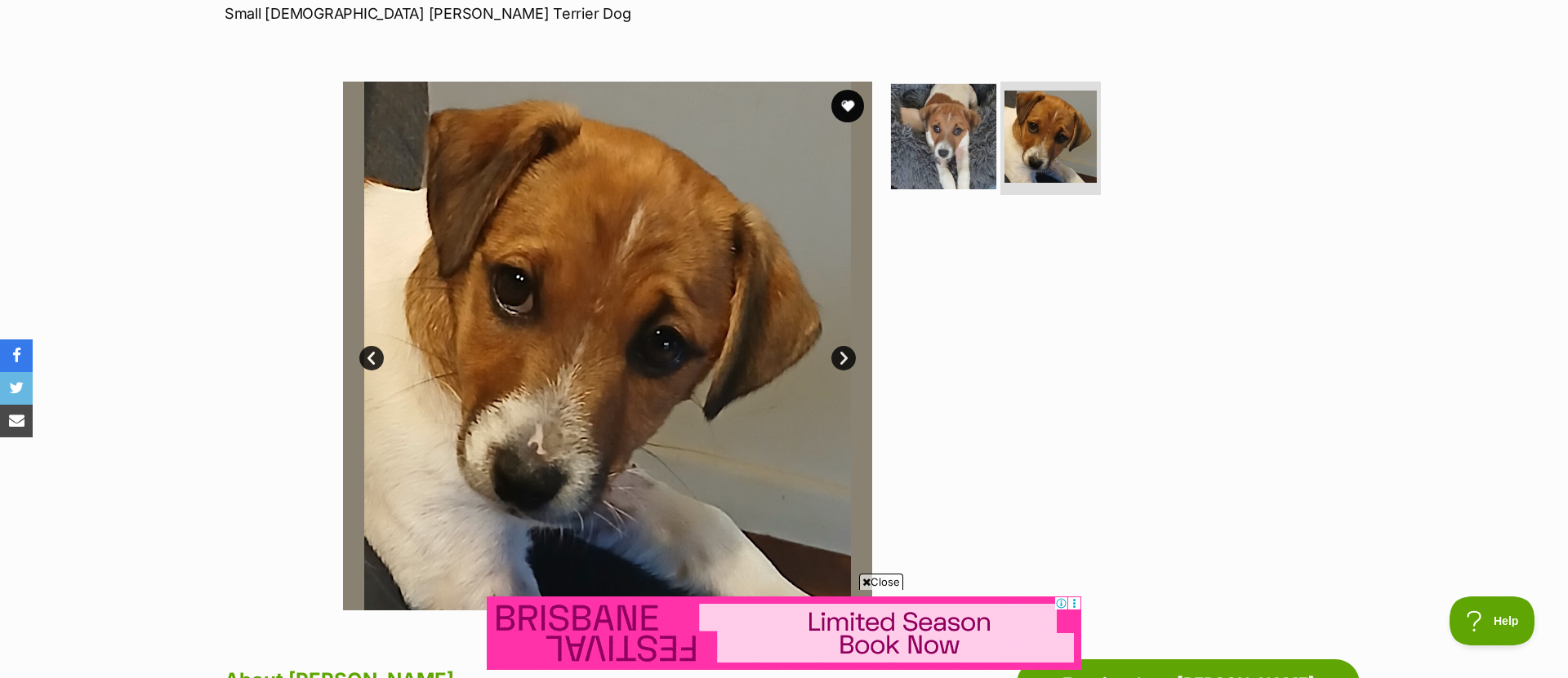
click at [960, 167] on img at bounding box center [944, 136] width 106 height 106
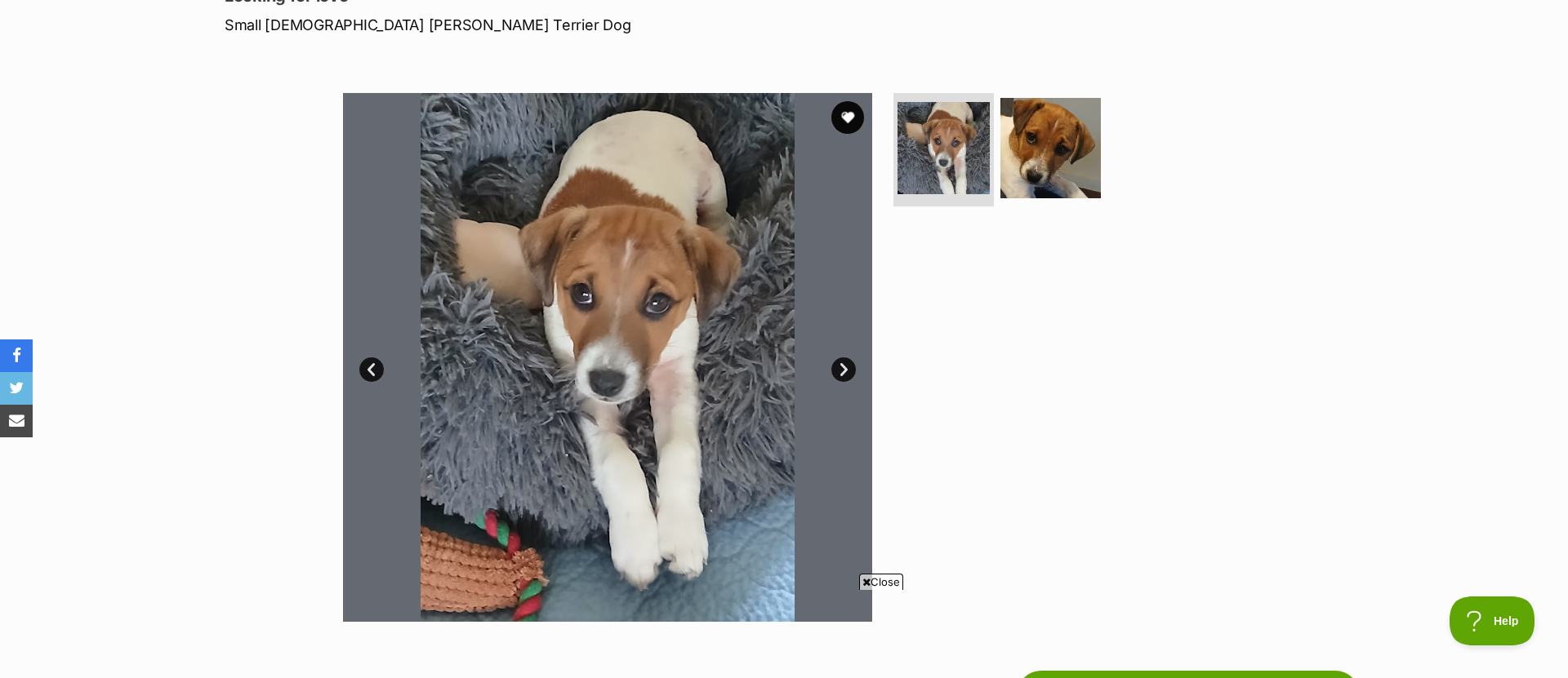
scroll to position [0, 0]
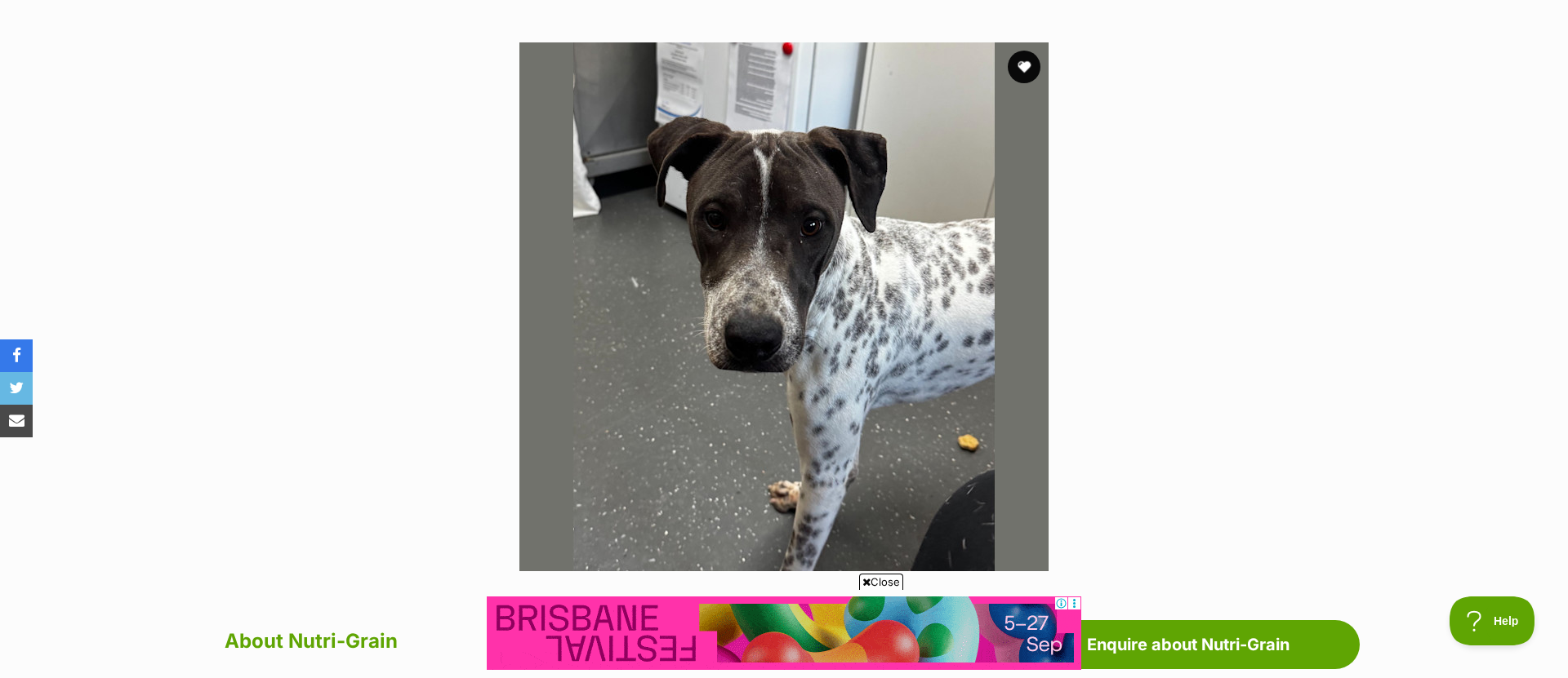
scroll to position [295, 0]
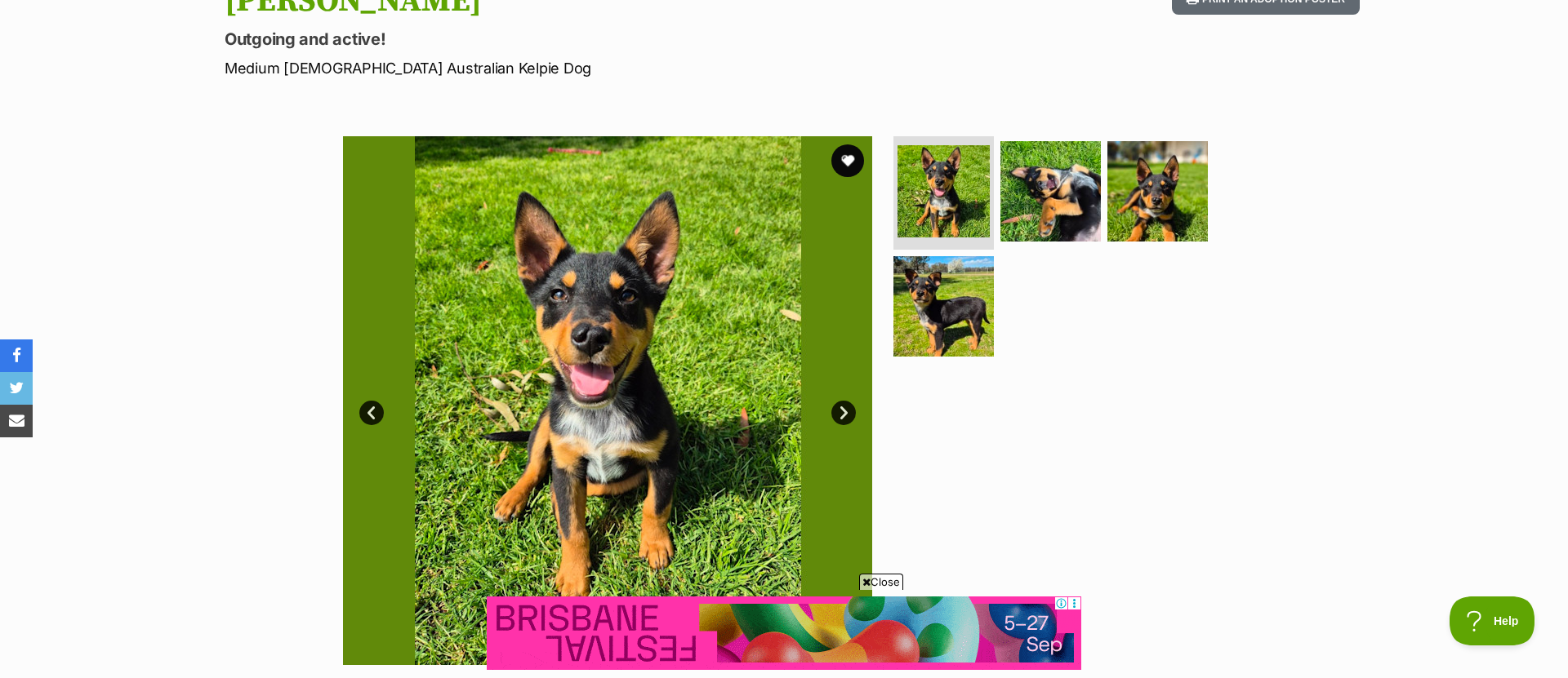
scroll to position [208, 0]
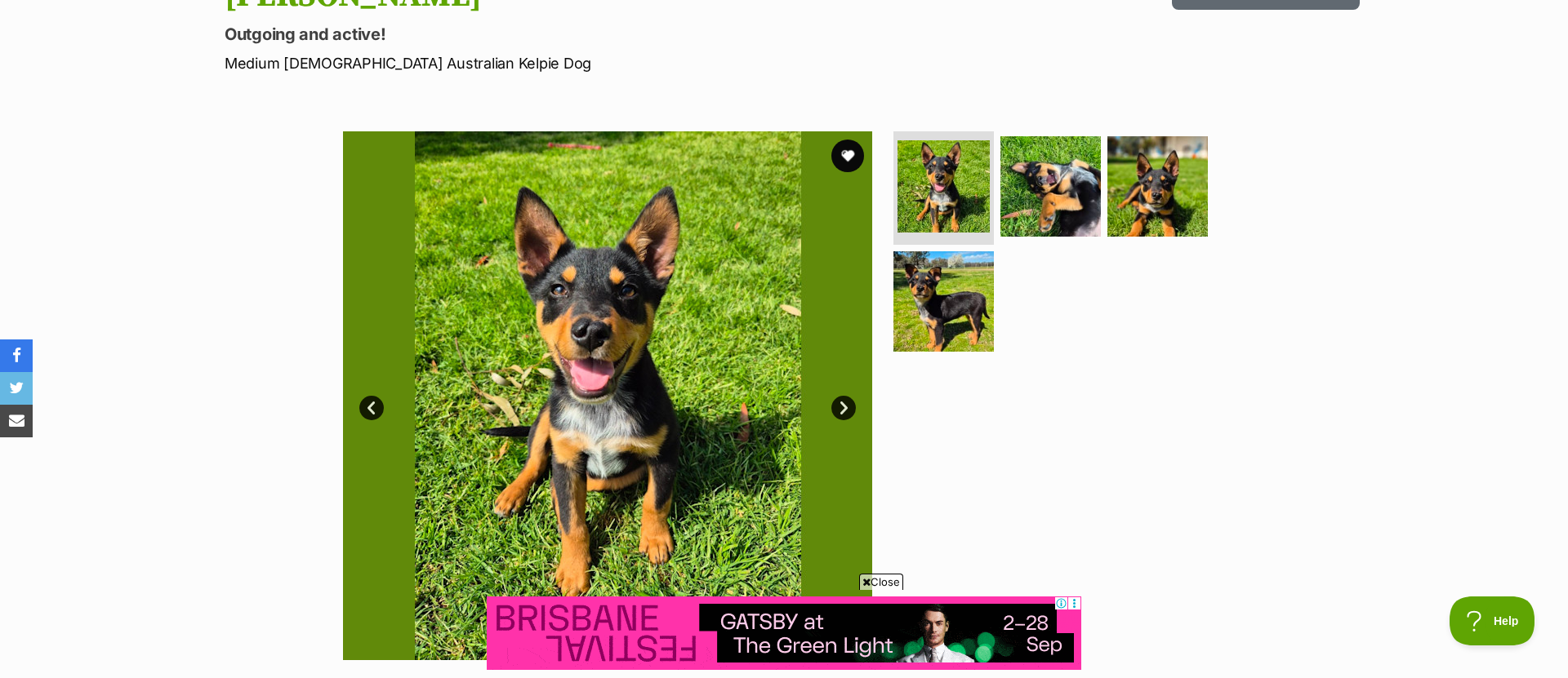
click at [844, 407] on link "Next" at bounding box center [843, 408] width 25 height 25
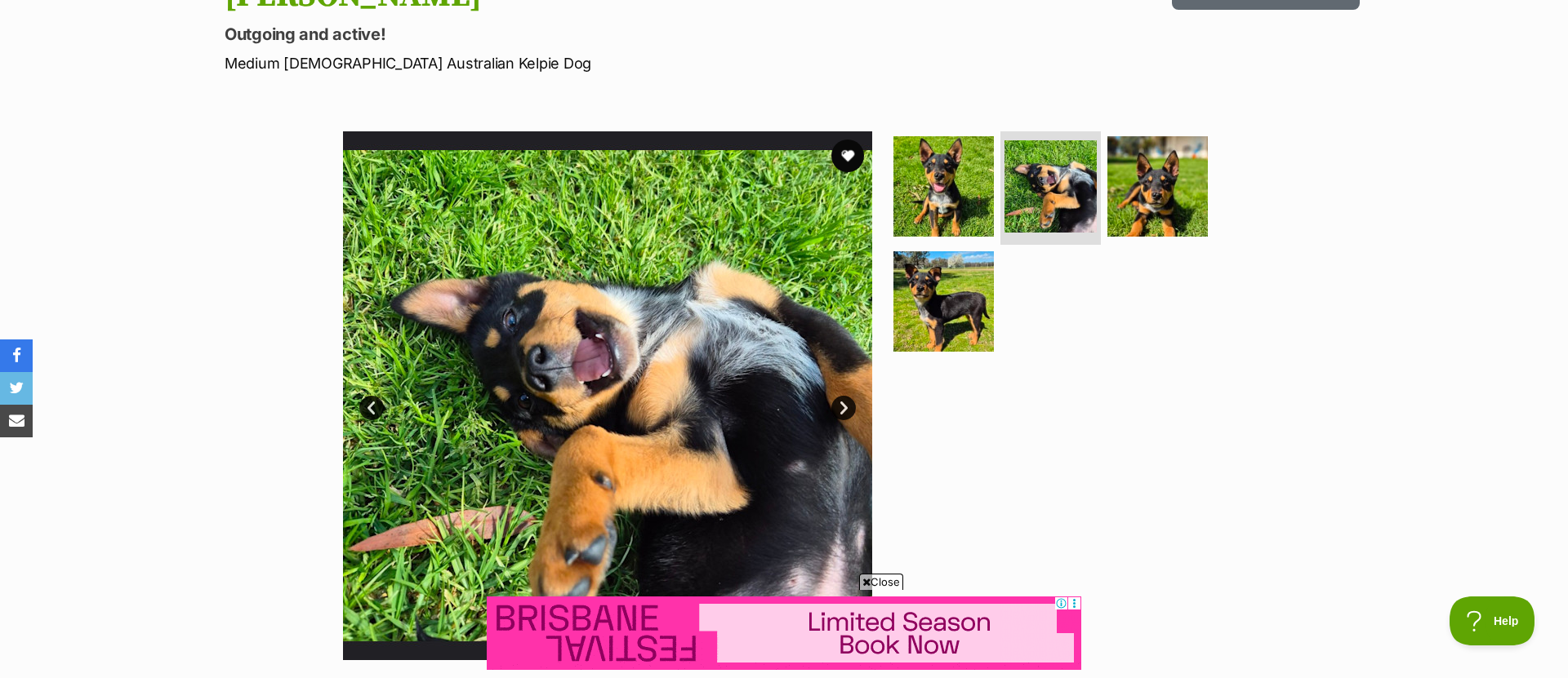
click at [844, 407] on link "Next" at bounding box center [843, 408] width 25 height 25
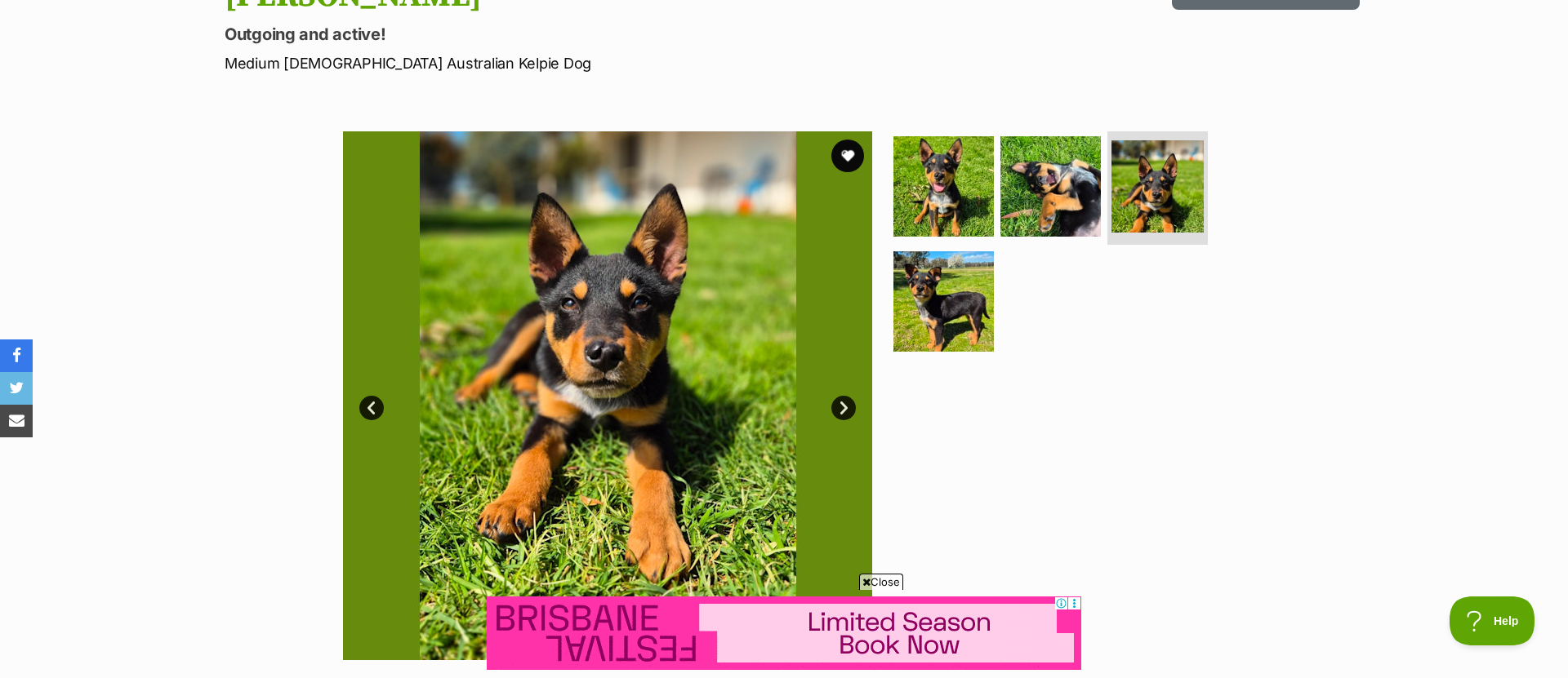
click at [844, 406] on link "Next" at bounding box center [843, 408] width 25 height 25
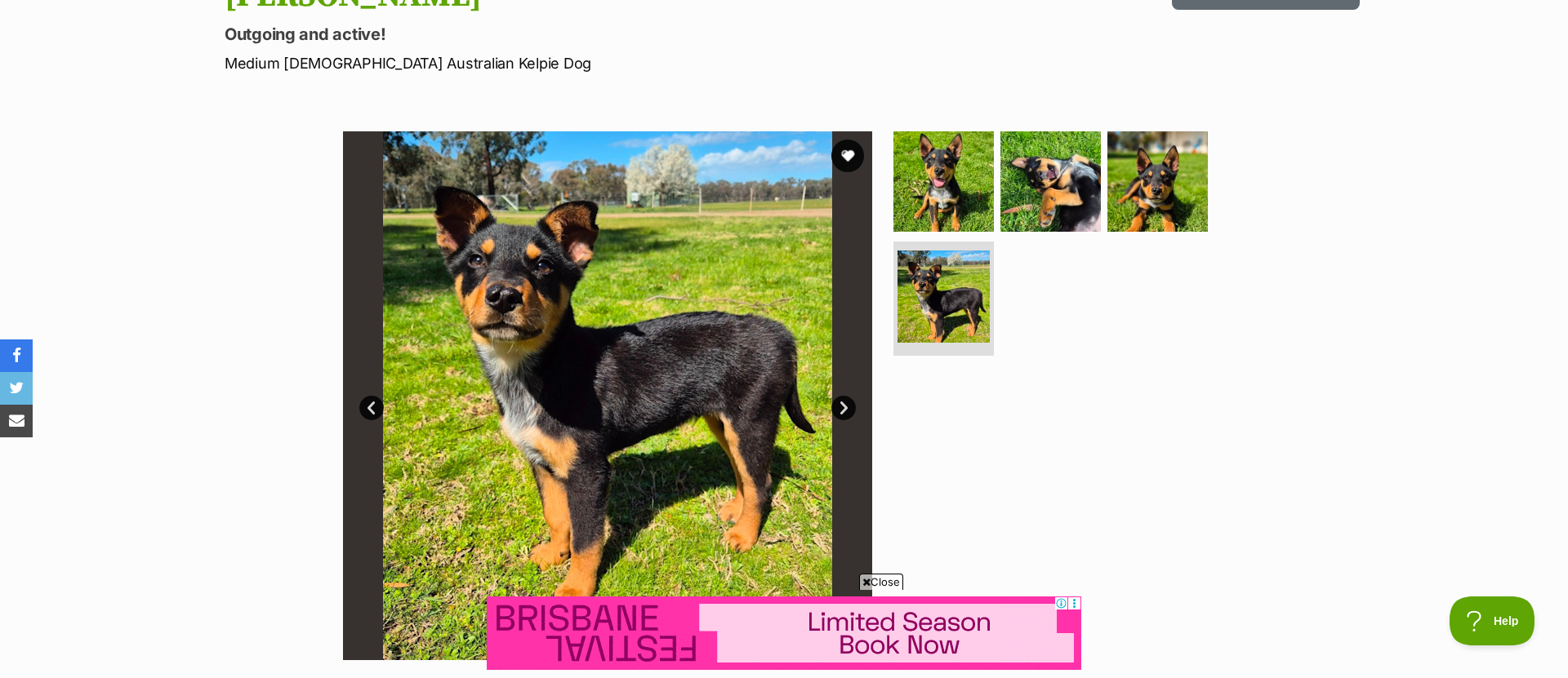
click at [844, 406] on link "Next" at bounding box center [843, 408] width 25 height 25
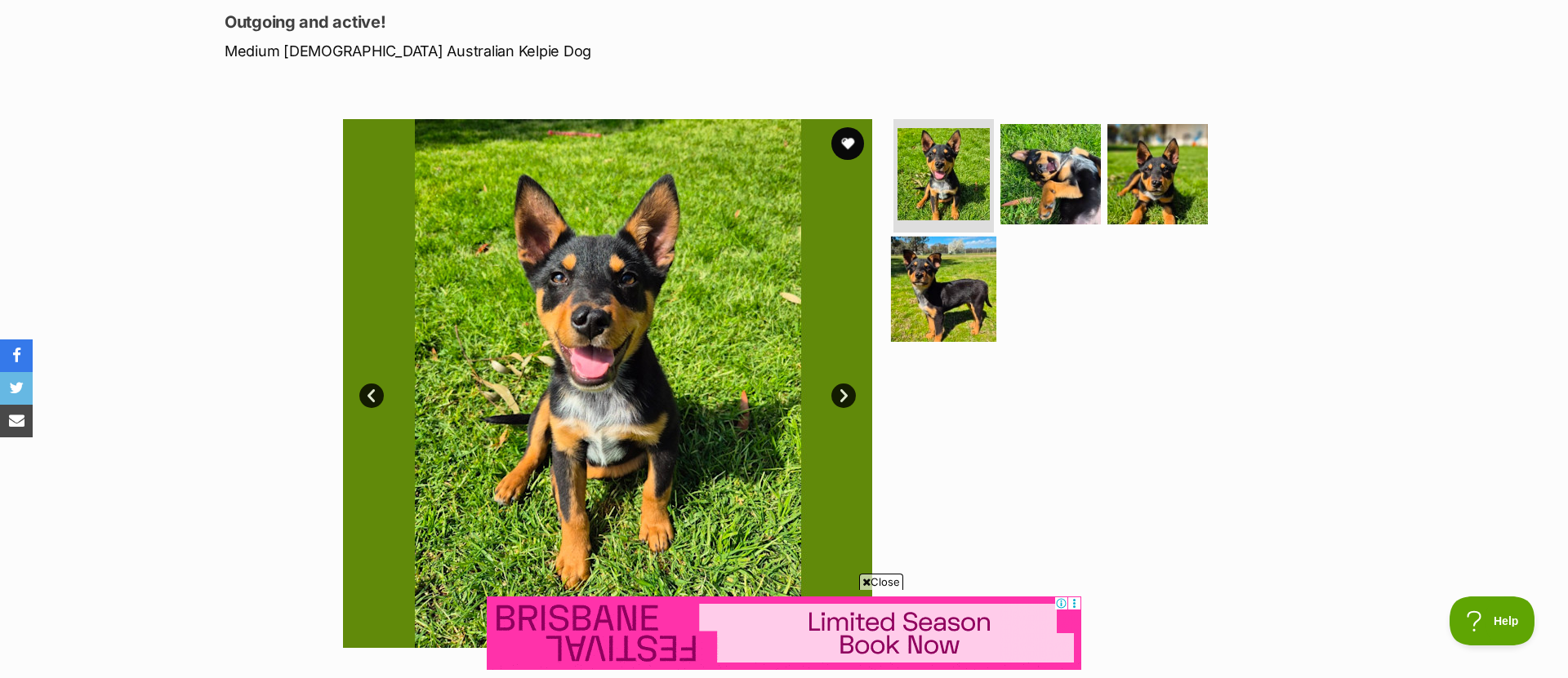
scroll to position [215, 0]
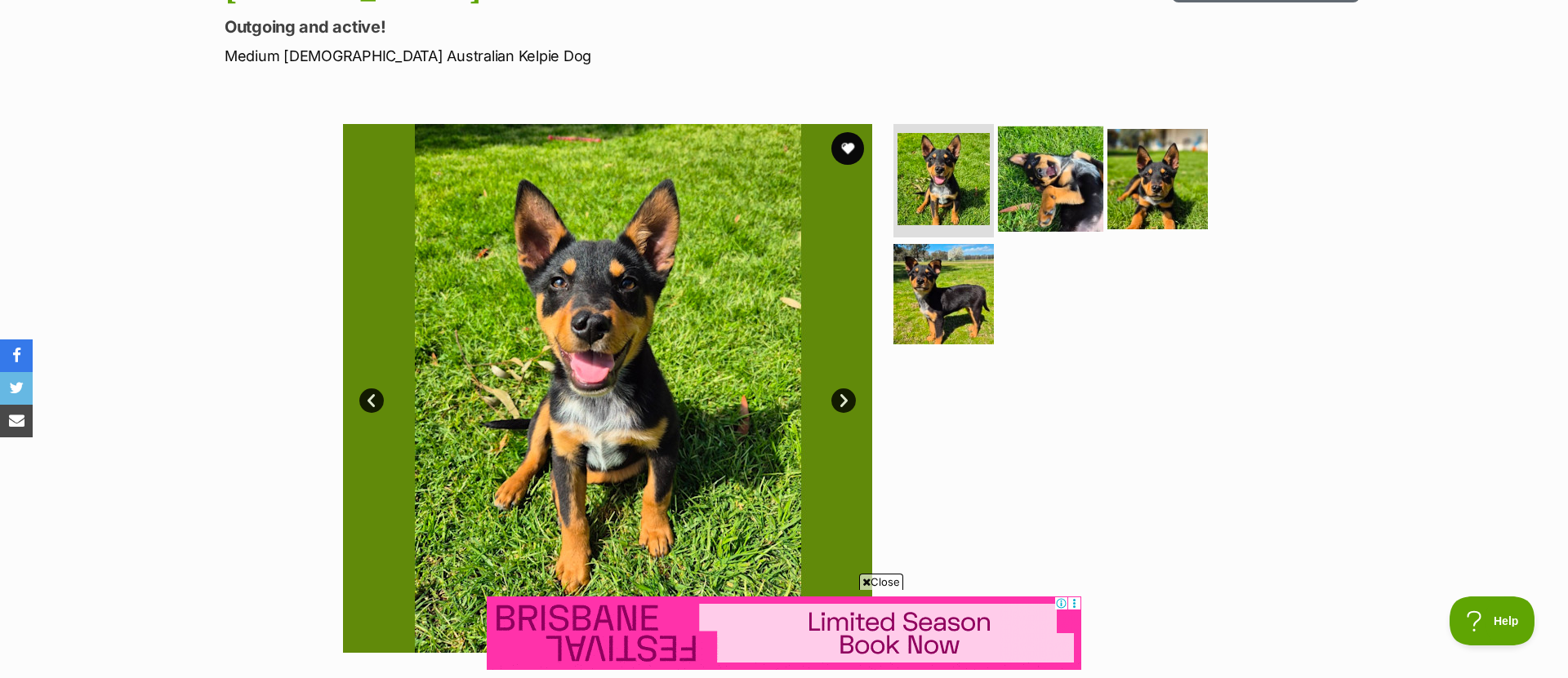
click at [1027, 192] on img at bounding box center [1051, 178] width 106 height 106
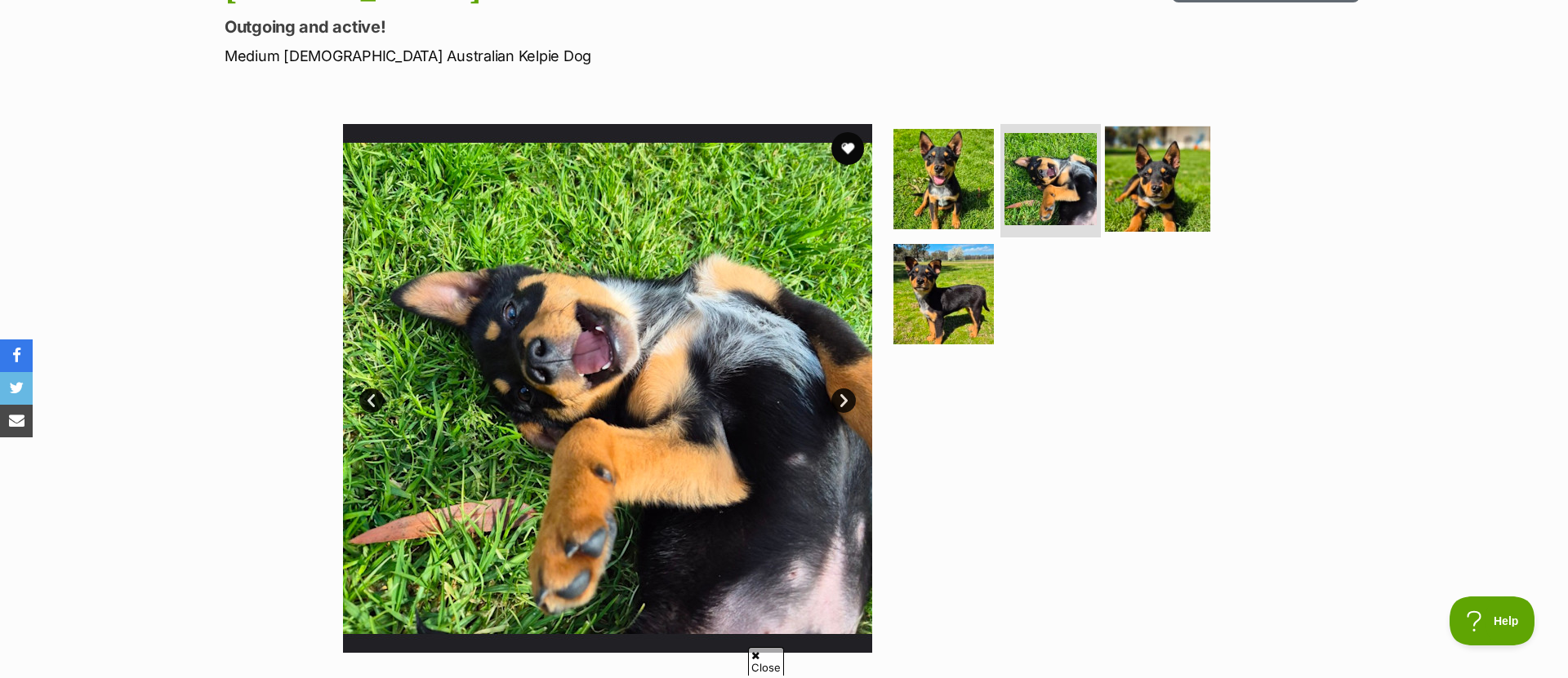
click at [1136, 186] on img at bounding box center [1158, 178] width 106 height 106
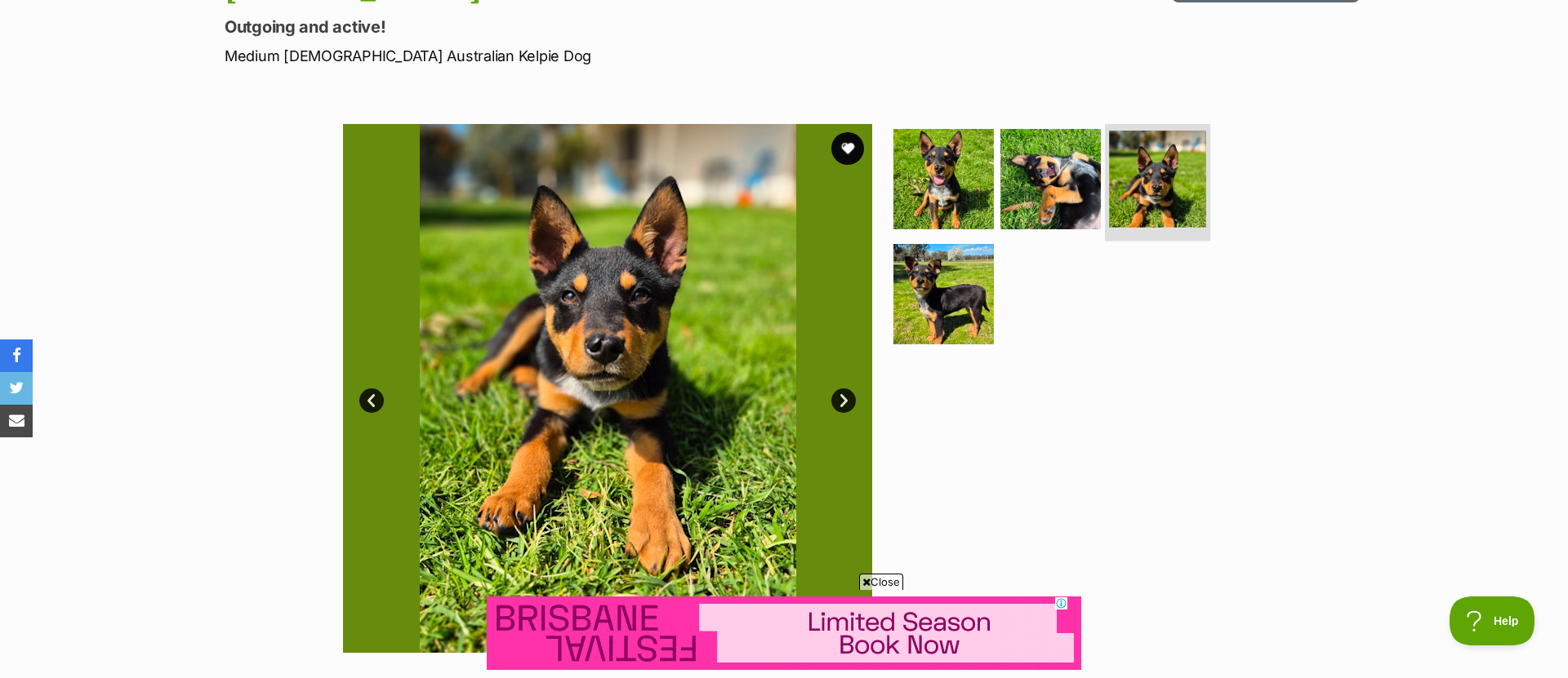
scroll to position [0, 0]
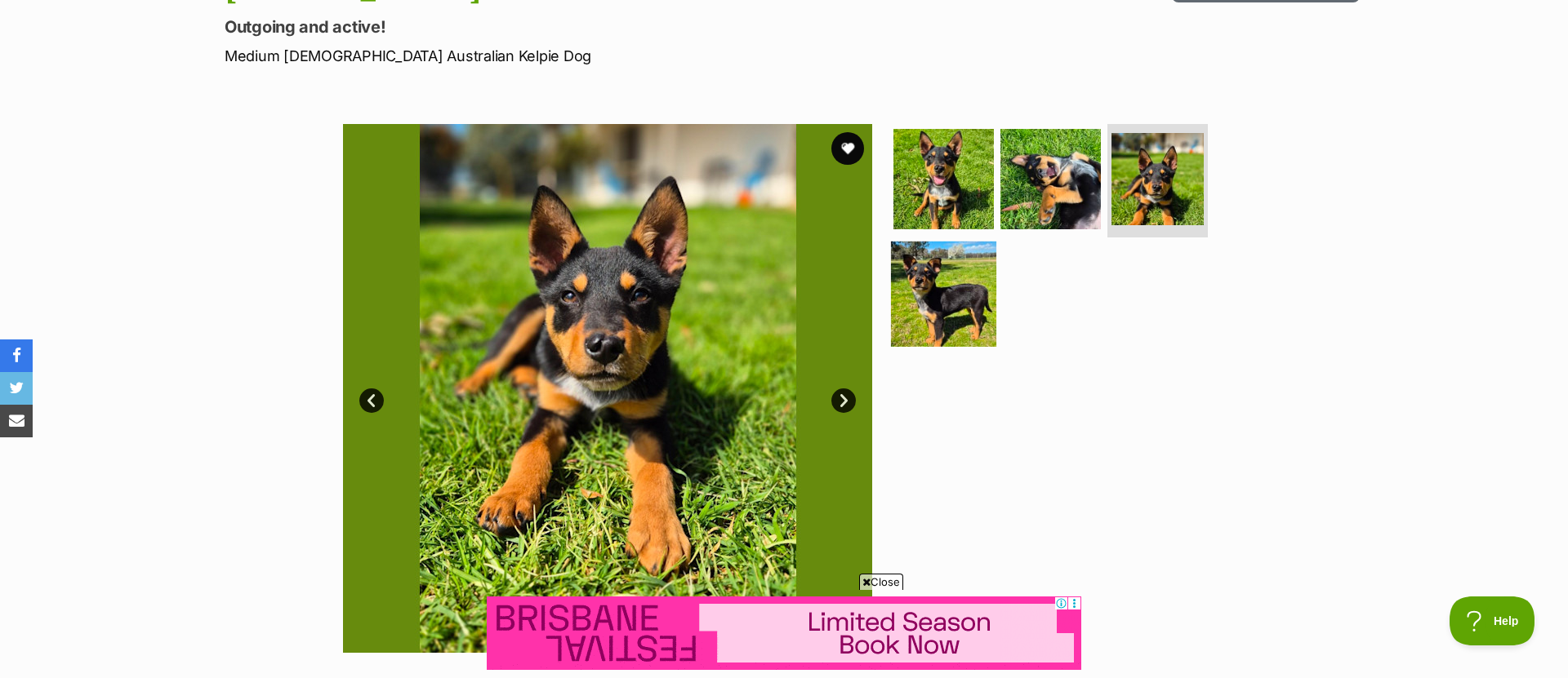
click at [950, 280] on img at bounding box center [944, 294] width 106 height 106
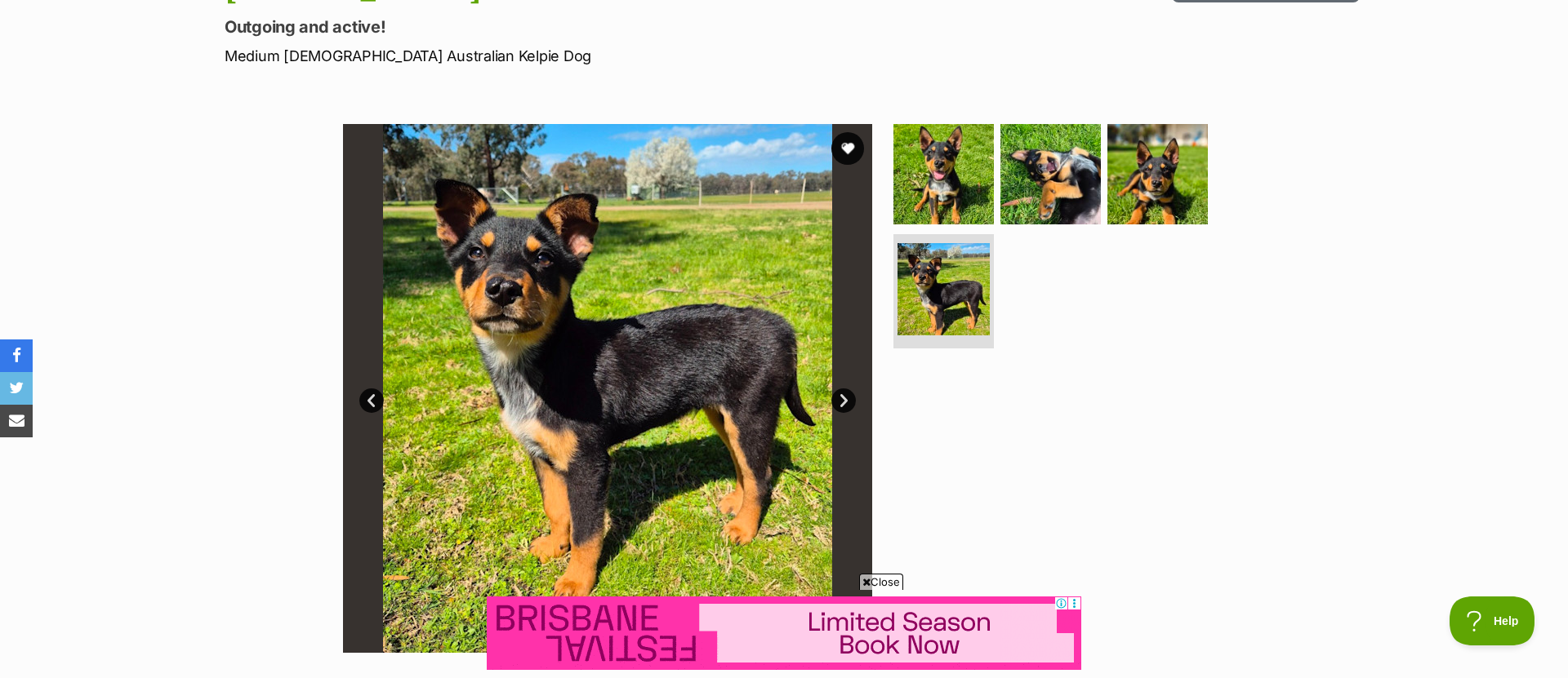
drag, startPoint x: 855, startPoint y: 158, endPoint x: 871, endPoint y: 162, distance: 16.5
click at [855, 158] on button "favourite" at bounding box center [848, 148] width 33 height 33
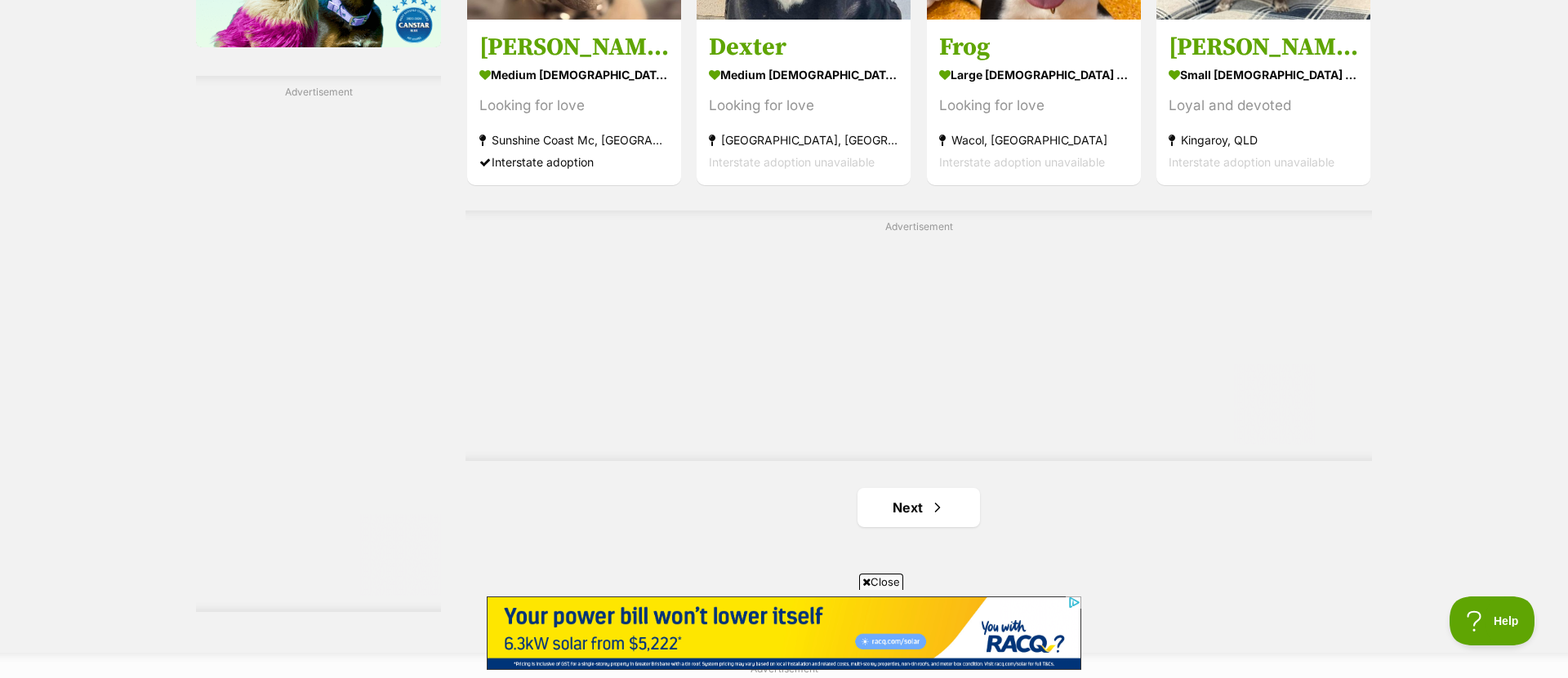
scroll to position [2721, 0]
click at [909, 523] on link "Next" at bounding box center [919, 506] width 122 height 39
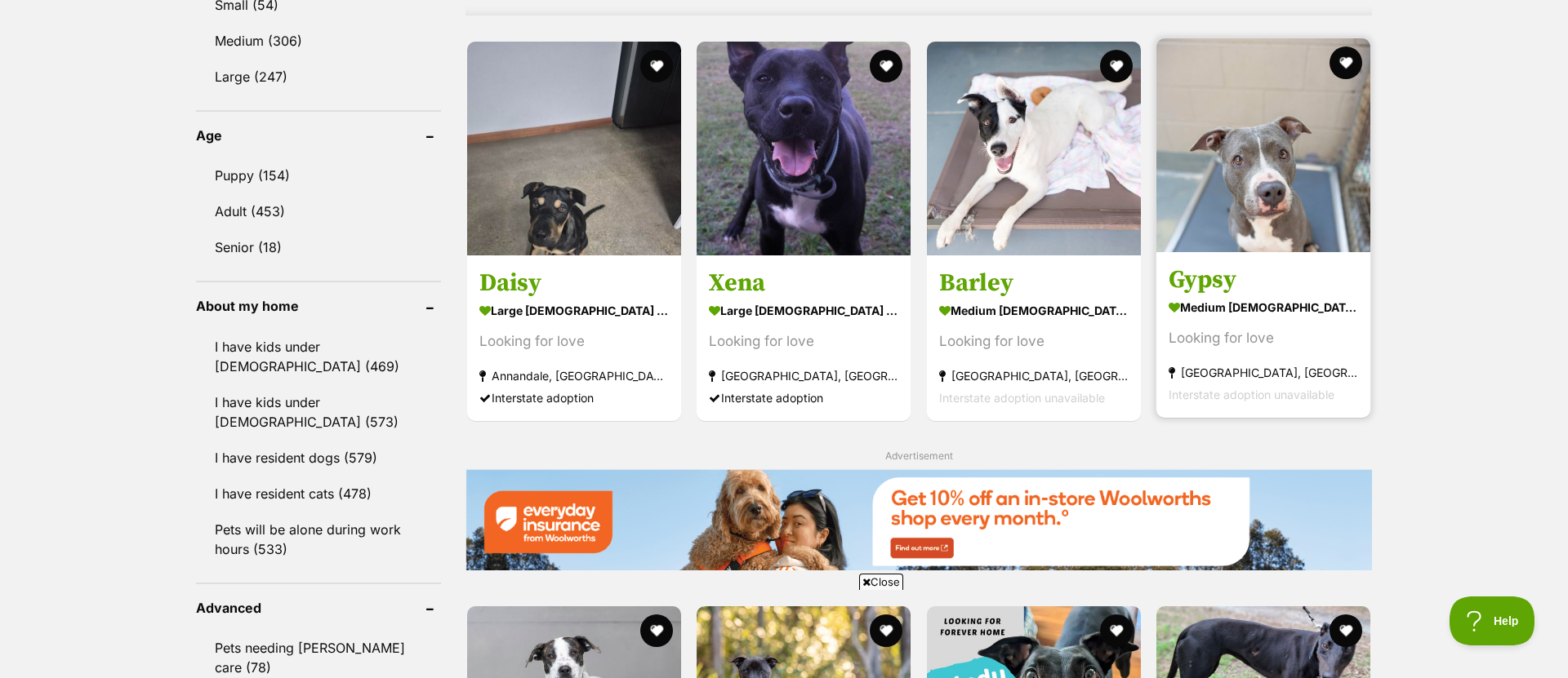
scroll to position [1528, 0]
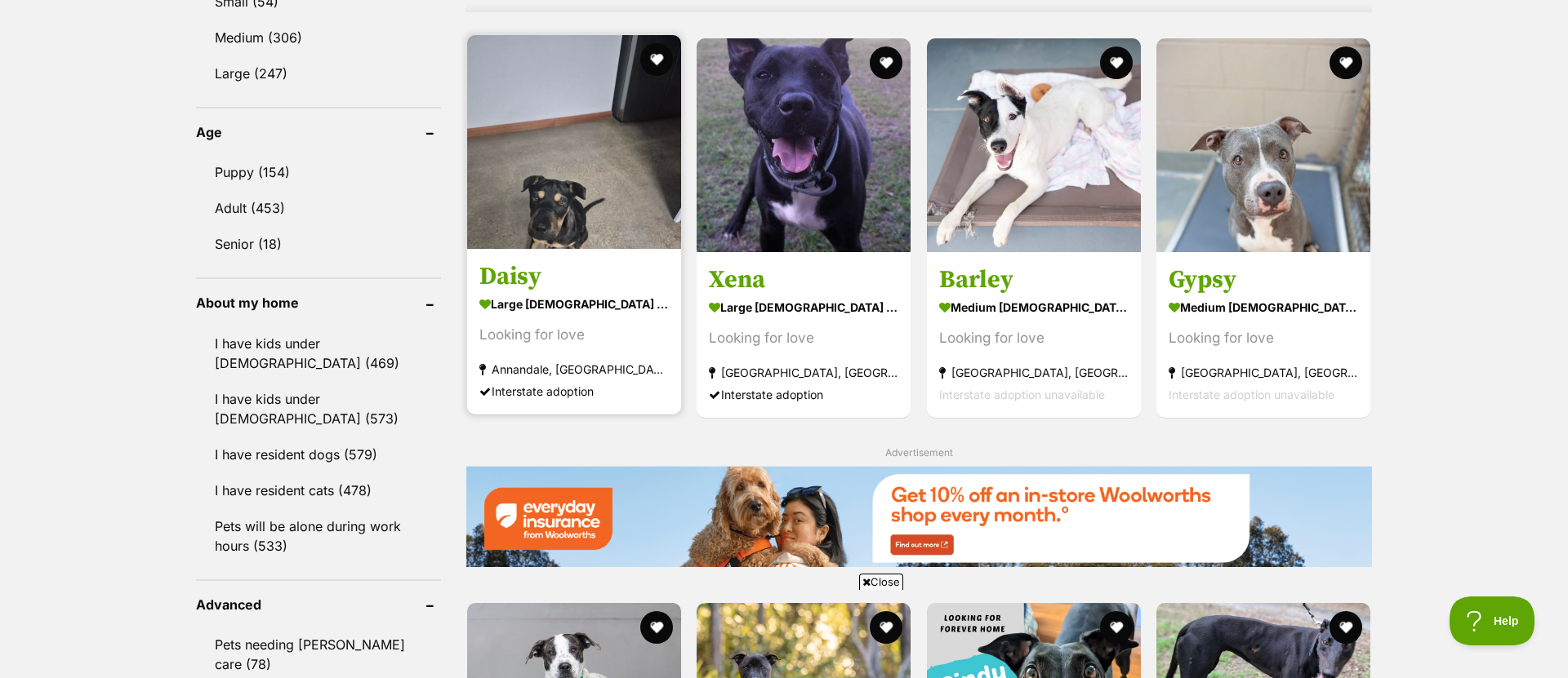
drag, startPoint x: 566, startPoint y: 213, endPoint x: 651, endPoint y: 230, distance: 86.7
click at [566, 213] on img at bounding box center [574, 142] width 214 height 214
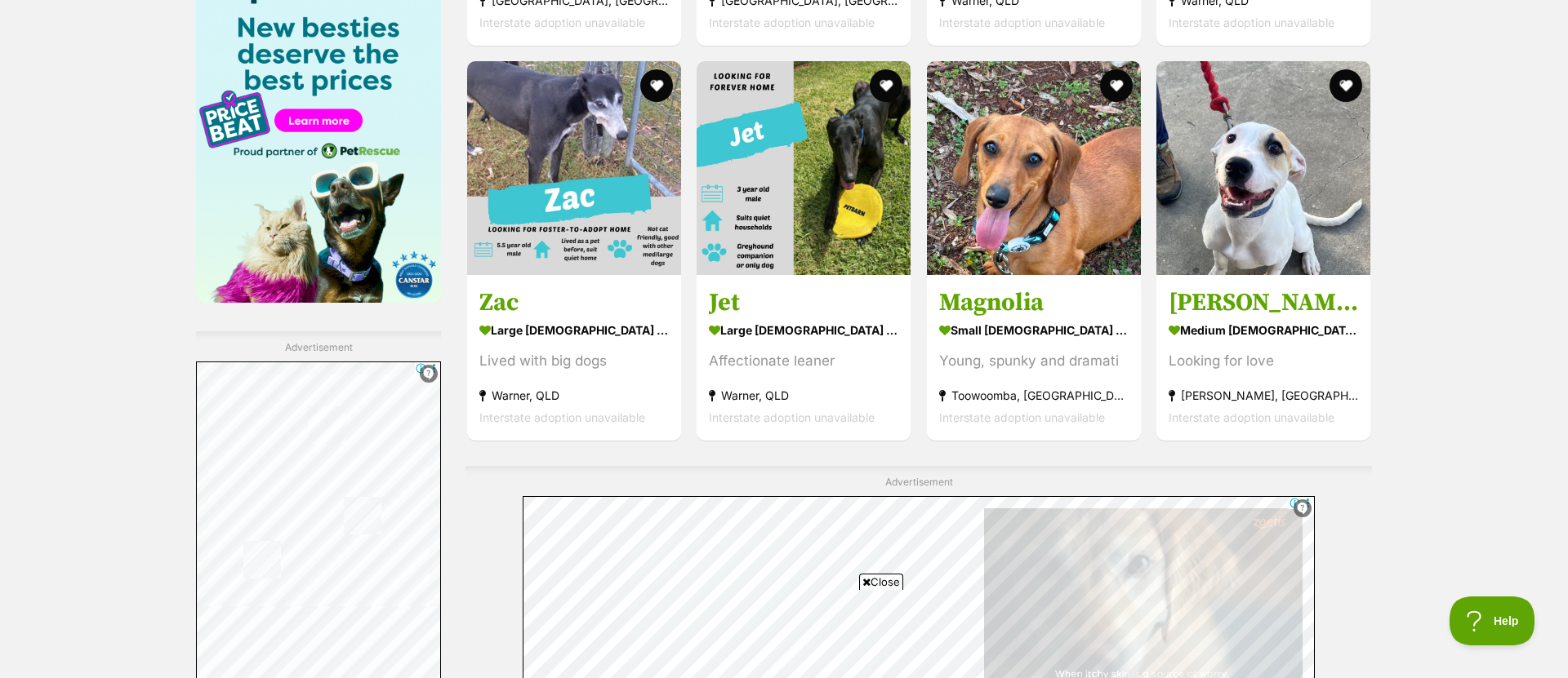
scroll to position [2466, 0]
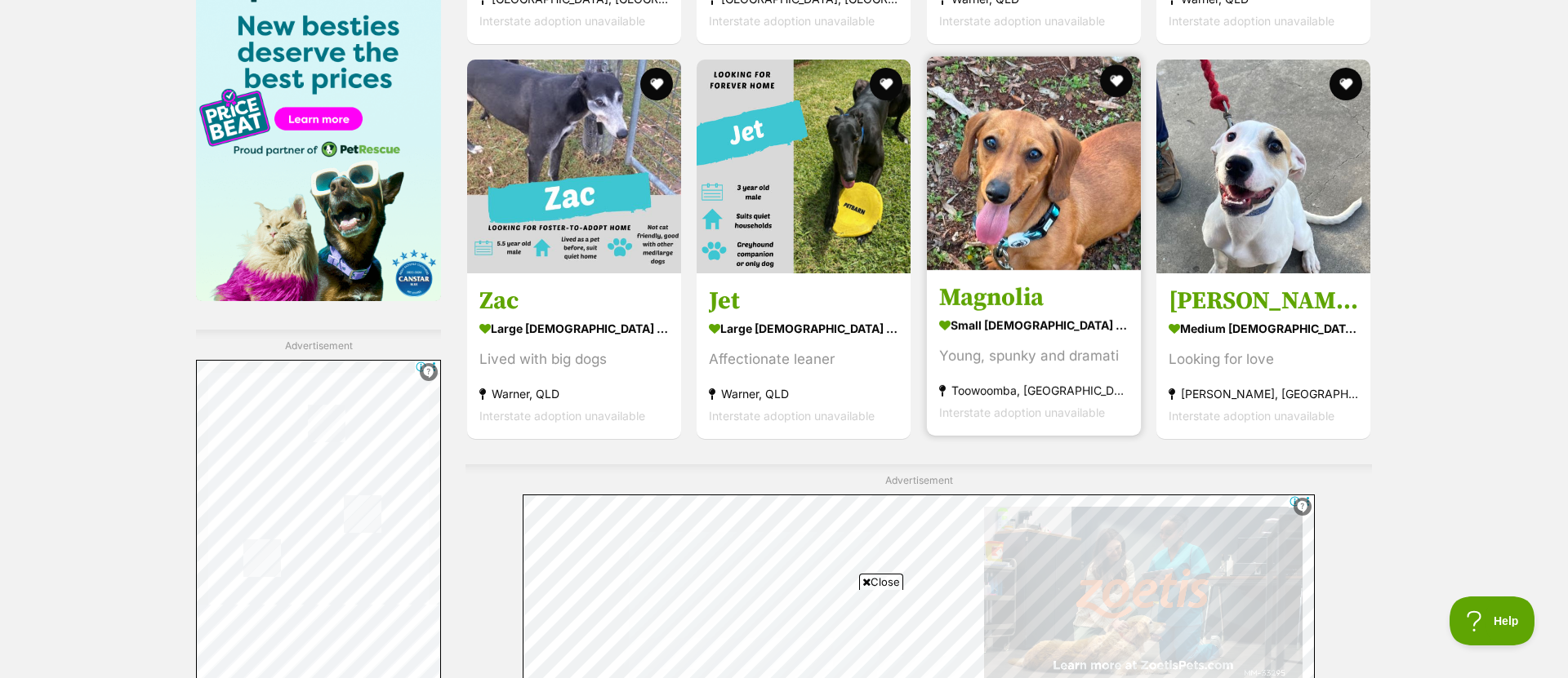
click at [1052, 196] on img at bounding box center [1033, 162] width 214 height 214
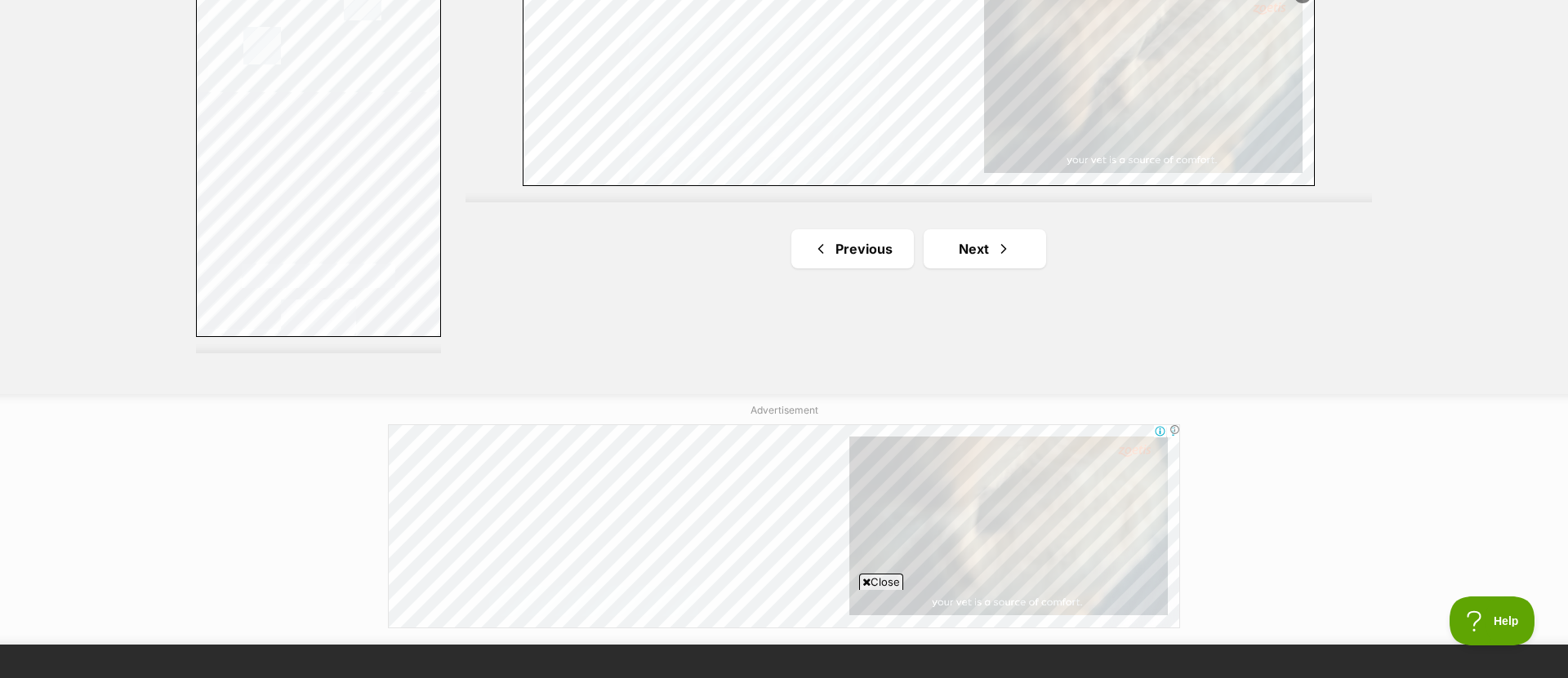
scroll to position [3055, 0]
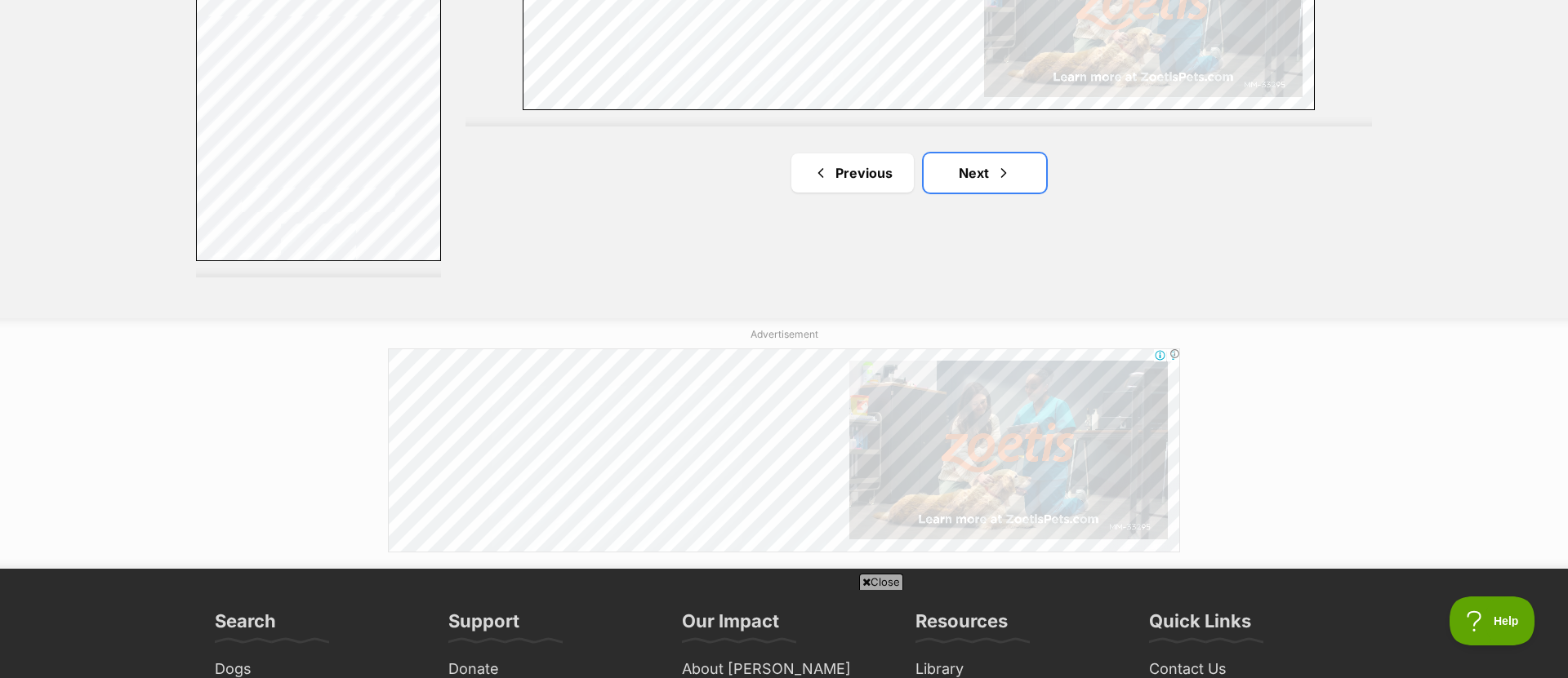
click at [1005, 179] on span "Next page" at bounding box center [1004, 173] width 17 height 20
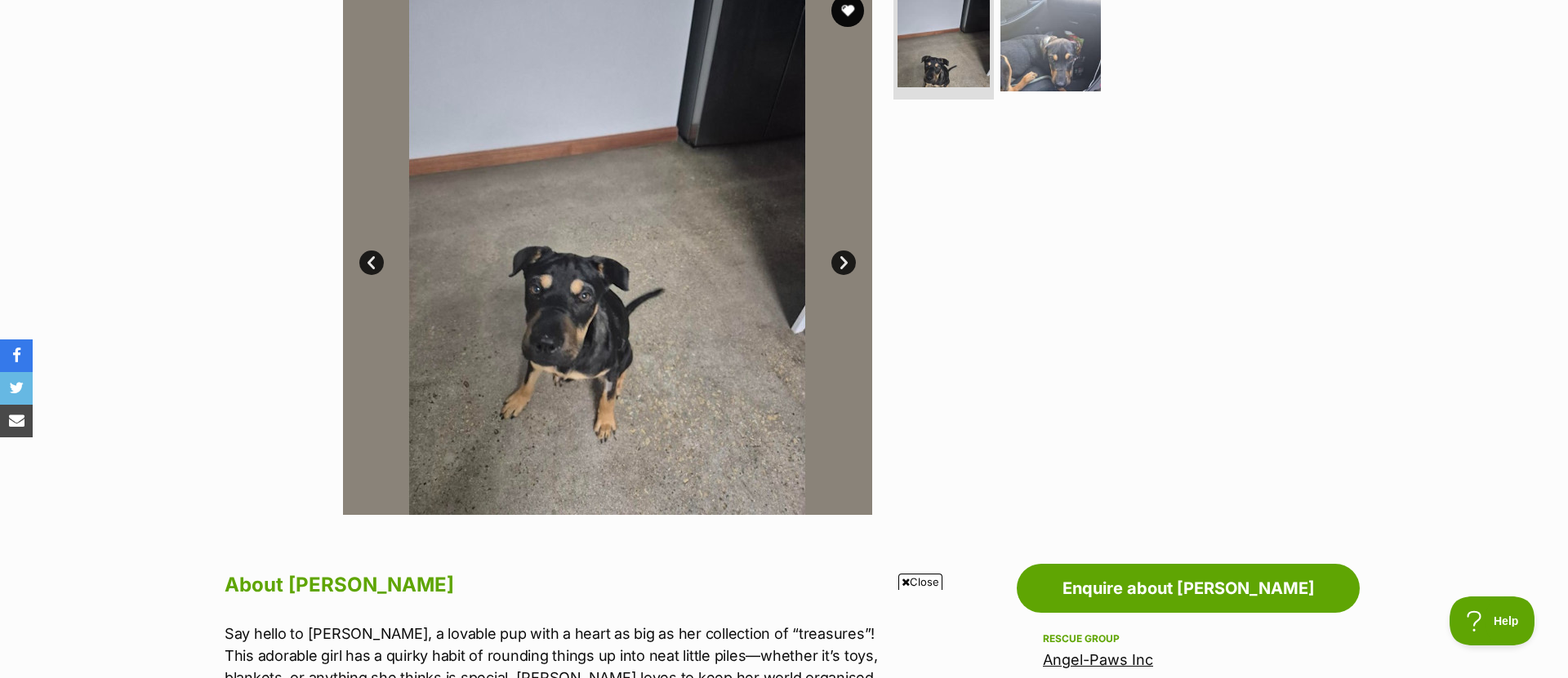
scroll to position [355, 0]
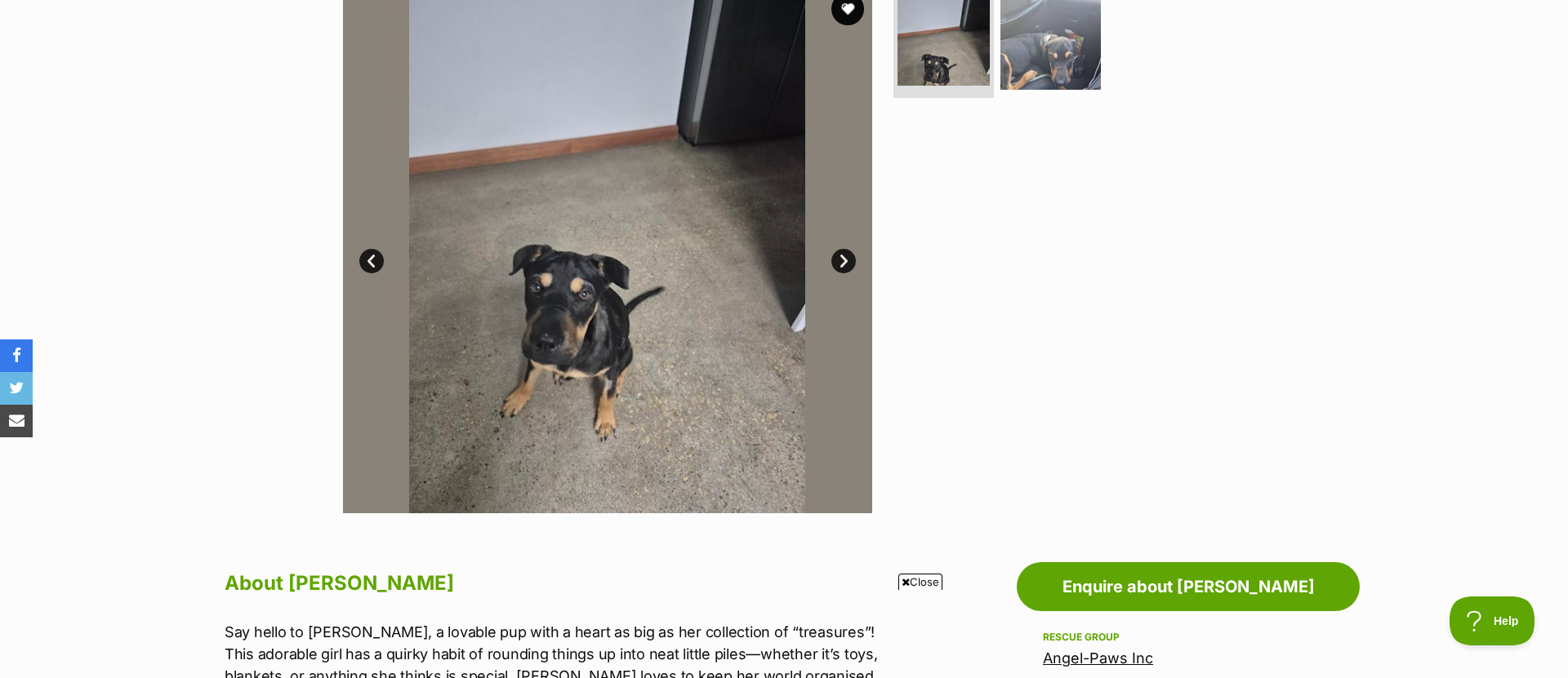
click at [834, 261] on link "Next" at bounding box center [843, 261] width 25 height 25
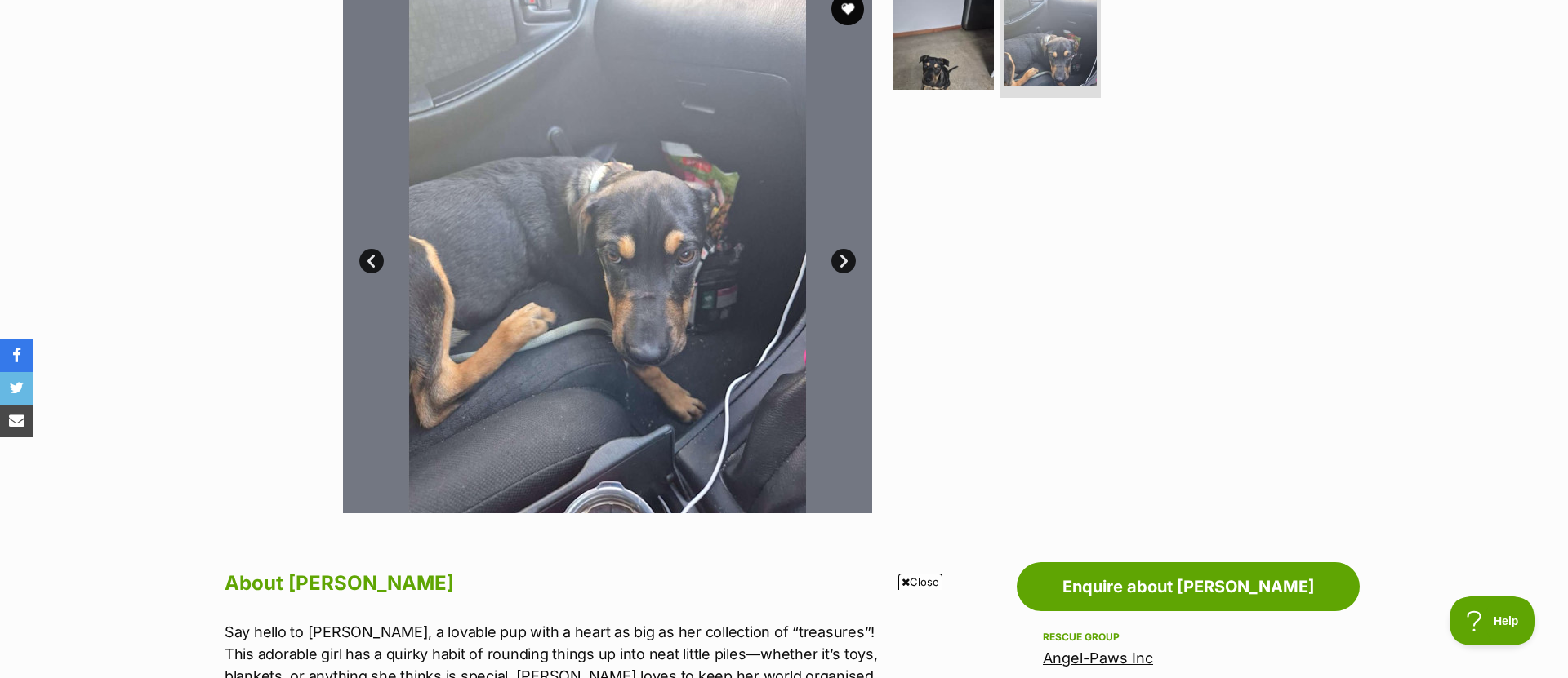
click at [834, 261] on link "Next" at bounding box center [843, 261] width 25 height 25
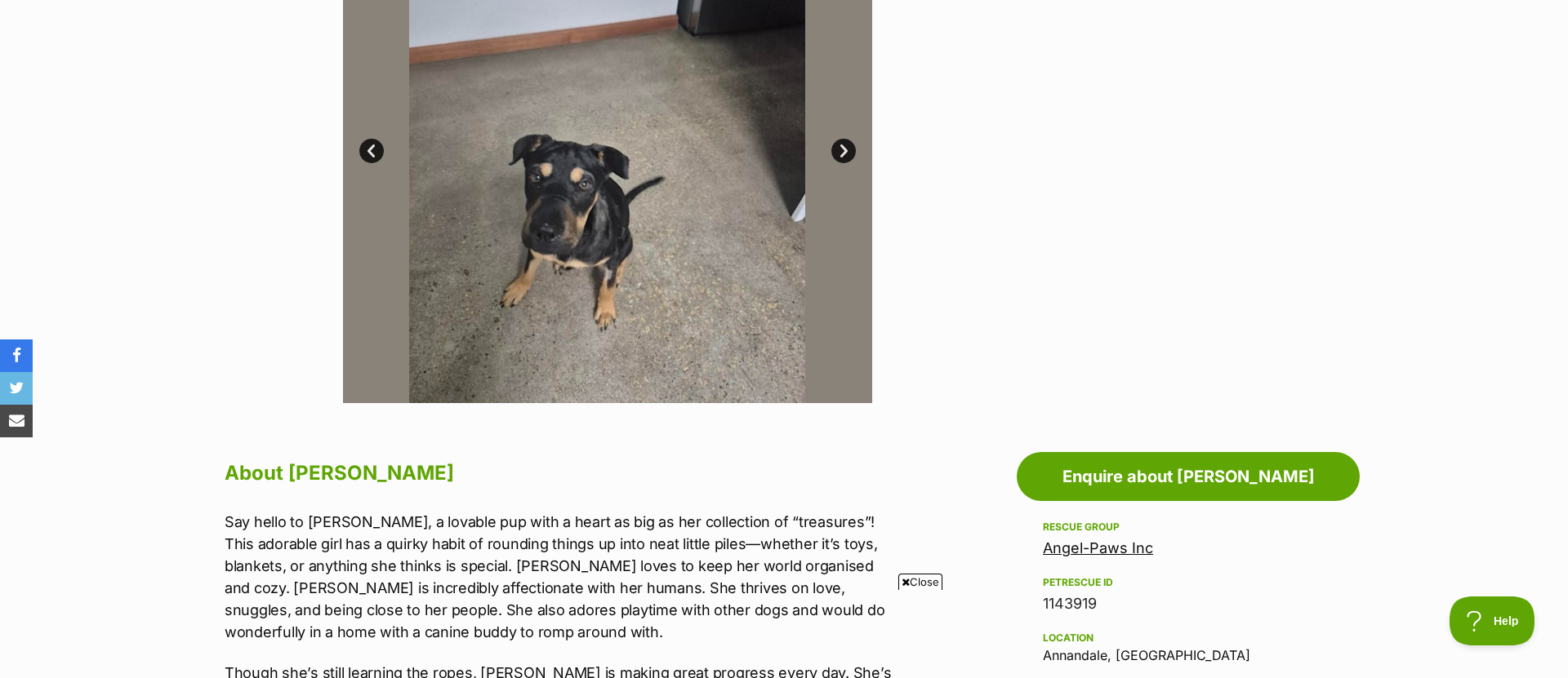
scroll to position [224, 0]
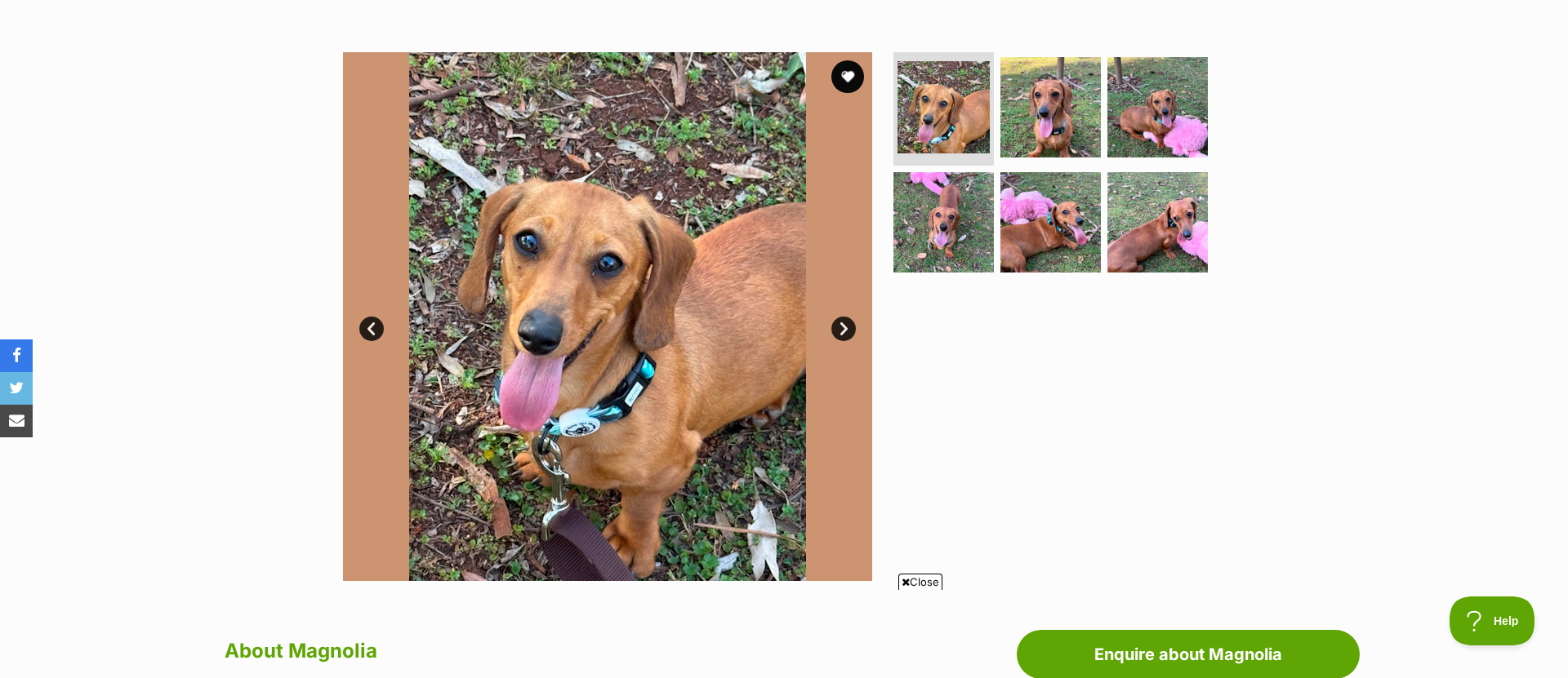
scroll to position [346, 0]
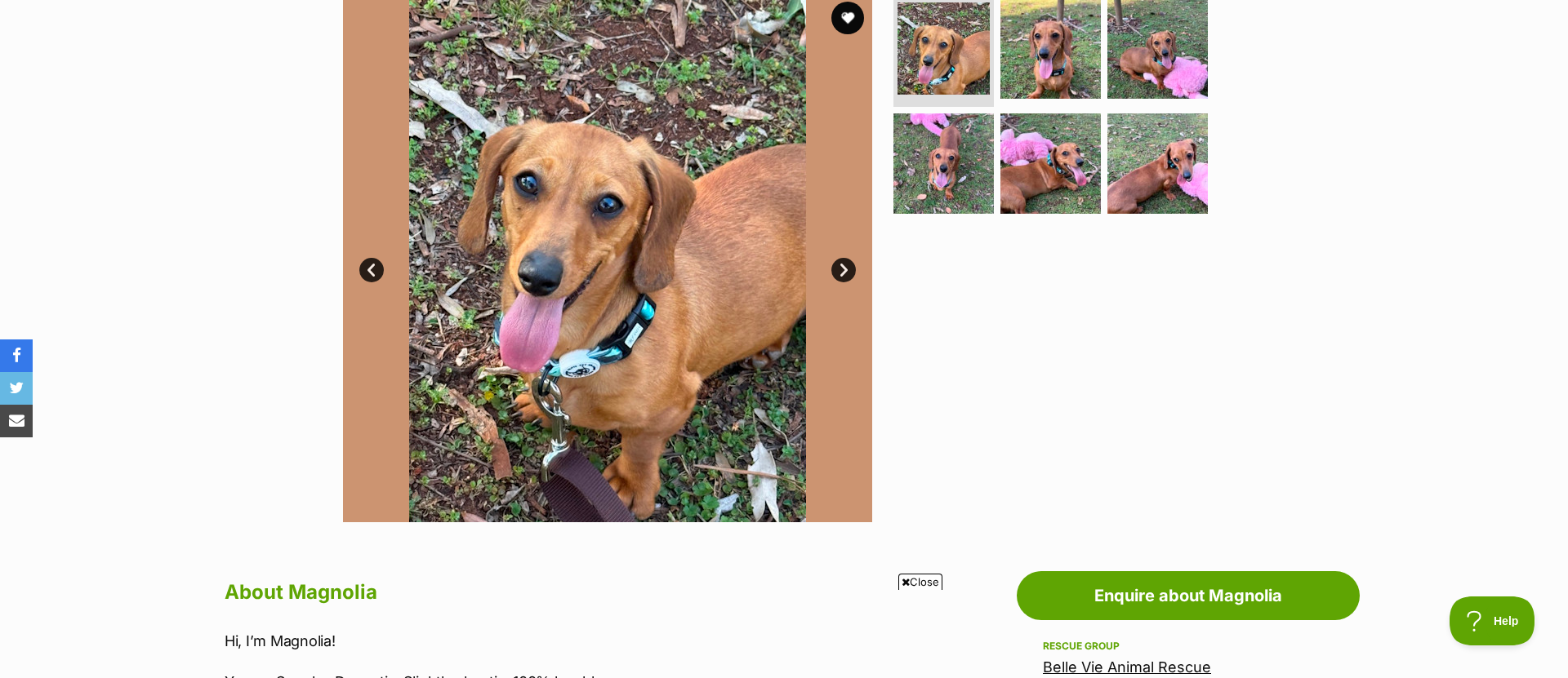
click at [843, 263] on link "Next" at bounding box center [843, 271] width 25 height 25
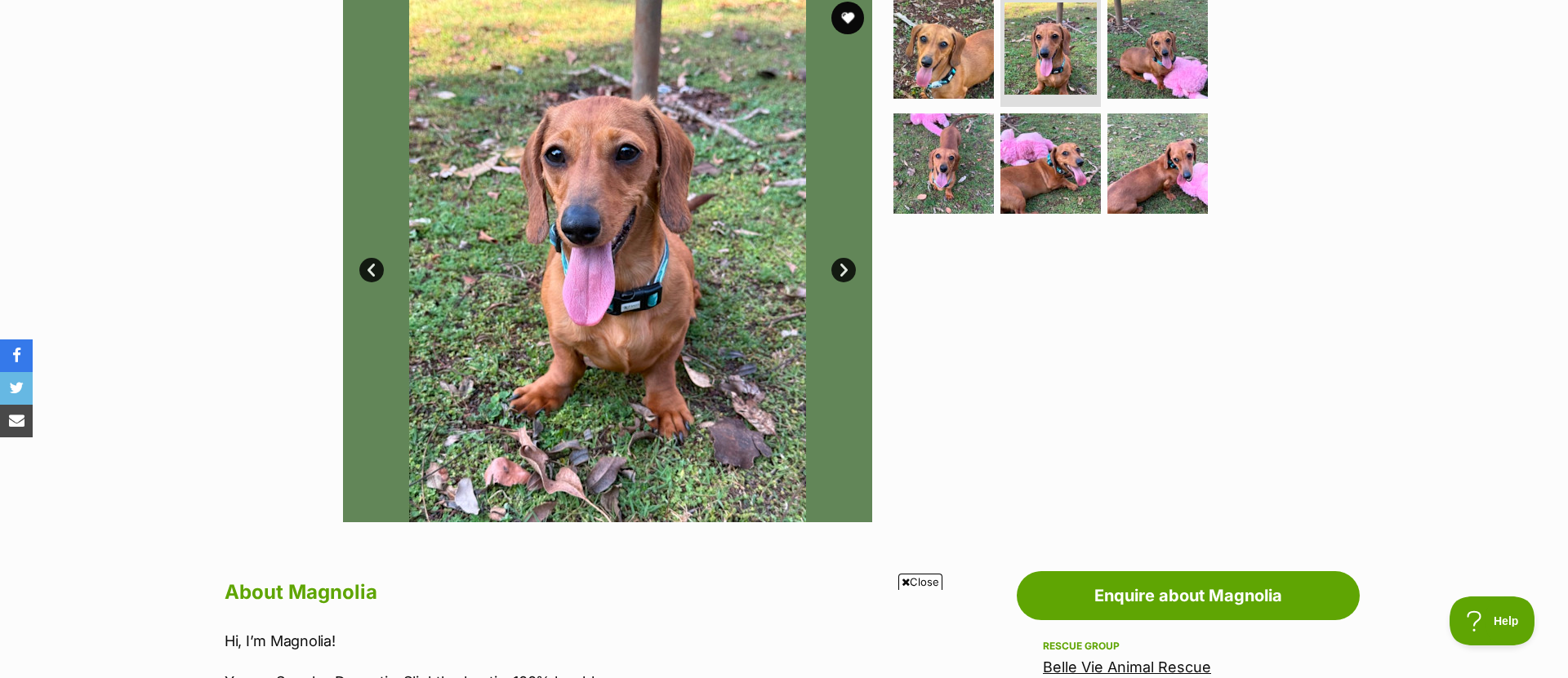
click at [843, 263] on link "Next" at bounding box center [843, 271] width 25 height 25
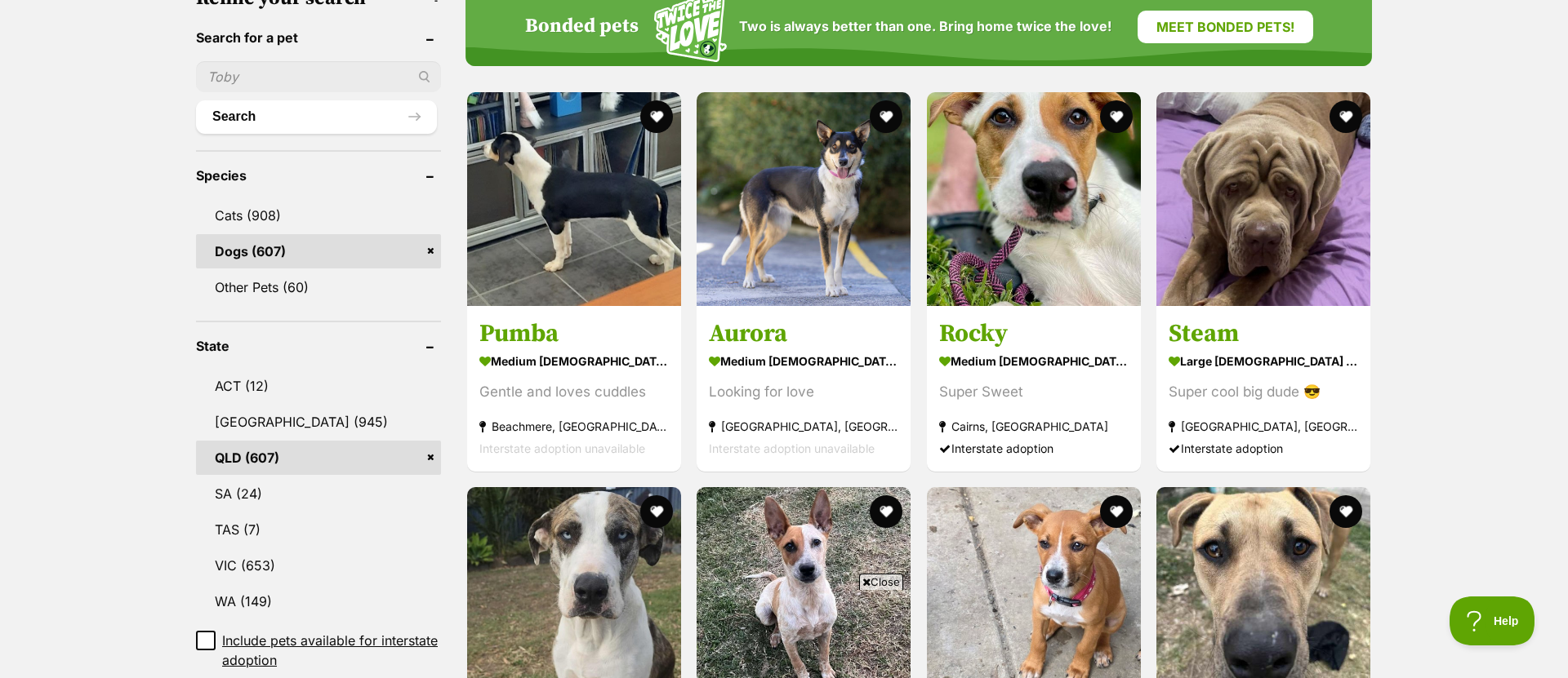
scroll to position [523, 0]
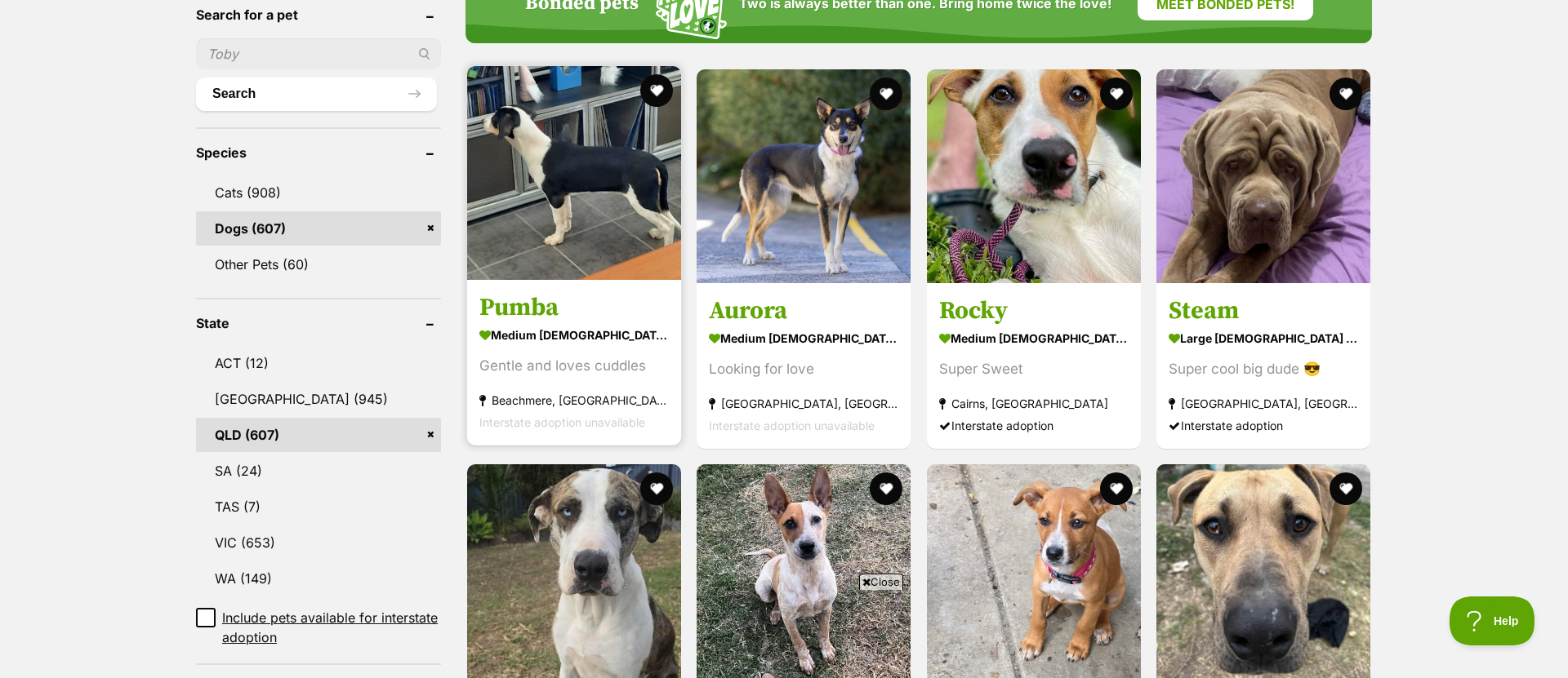
click at [632, 174] on img at bounding box center [574, 172] width 214 height 214
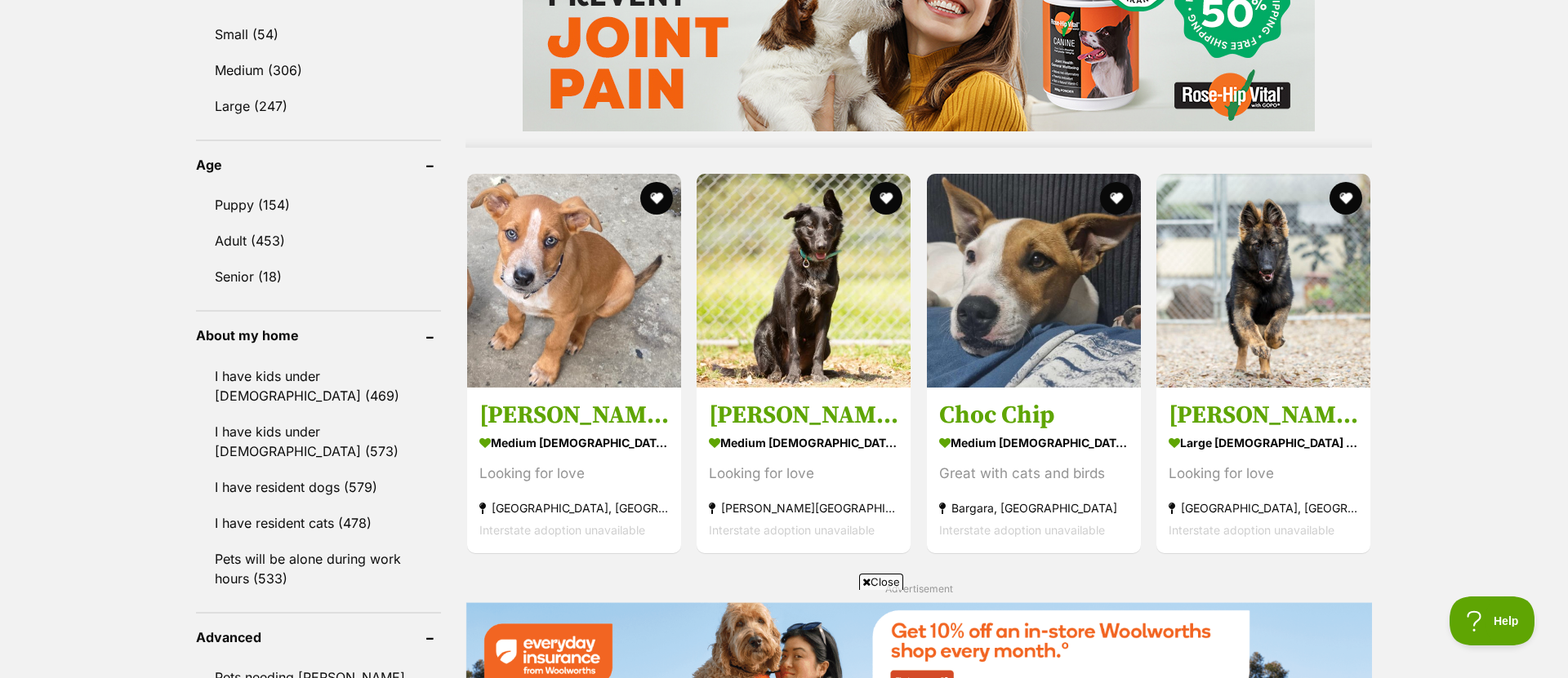
scroll to position [1514, 0]
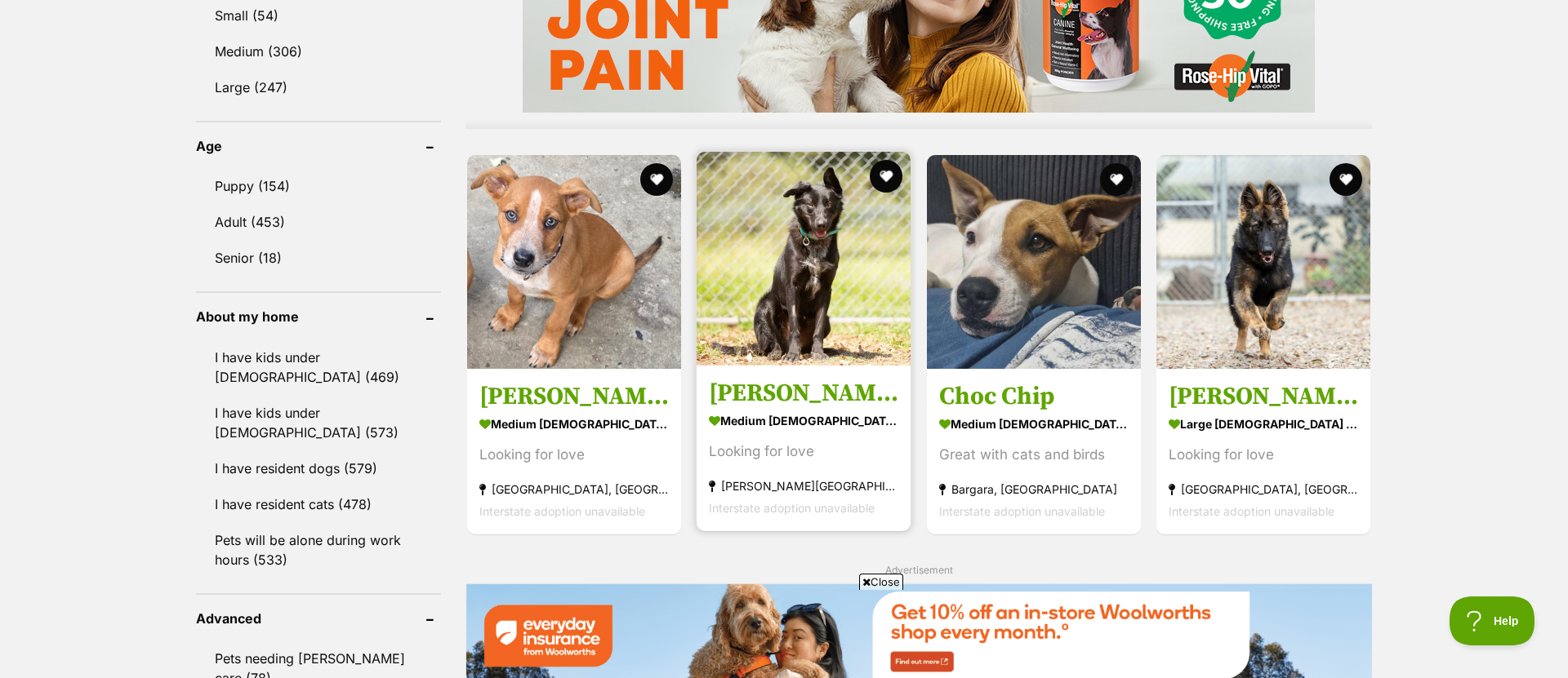
click at [801, 301] on img at bounding box center [803, 258] width 214 height 214
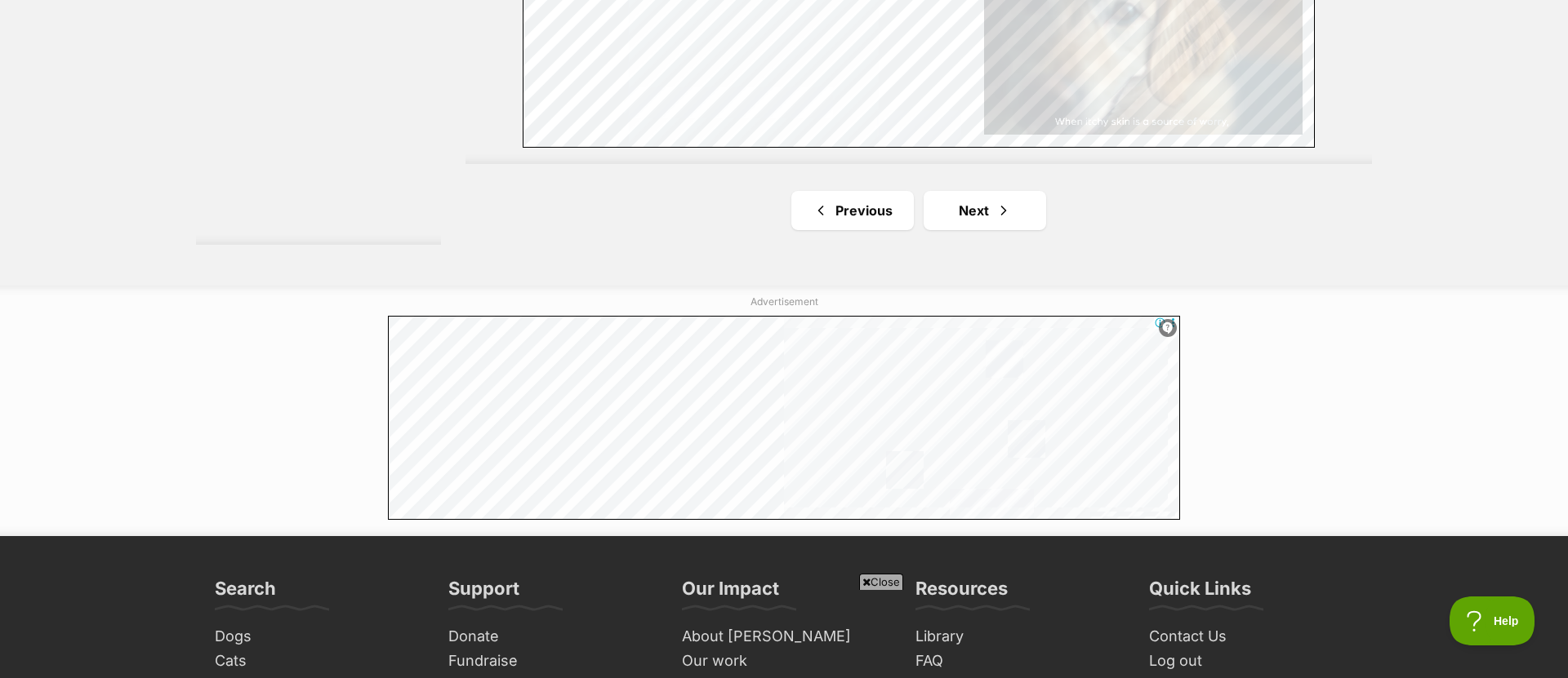
scroll to position [3129, 0]
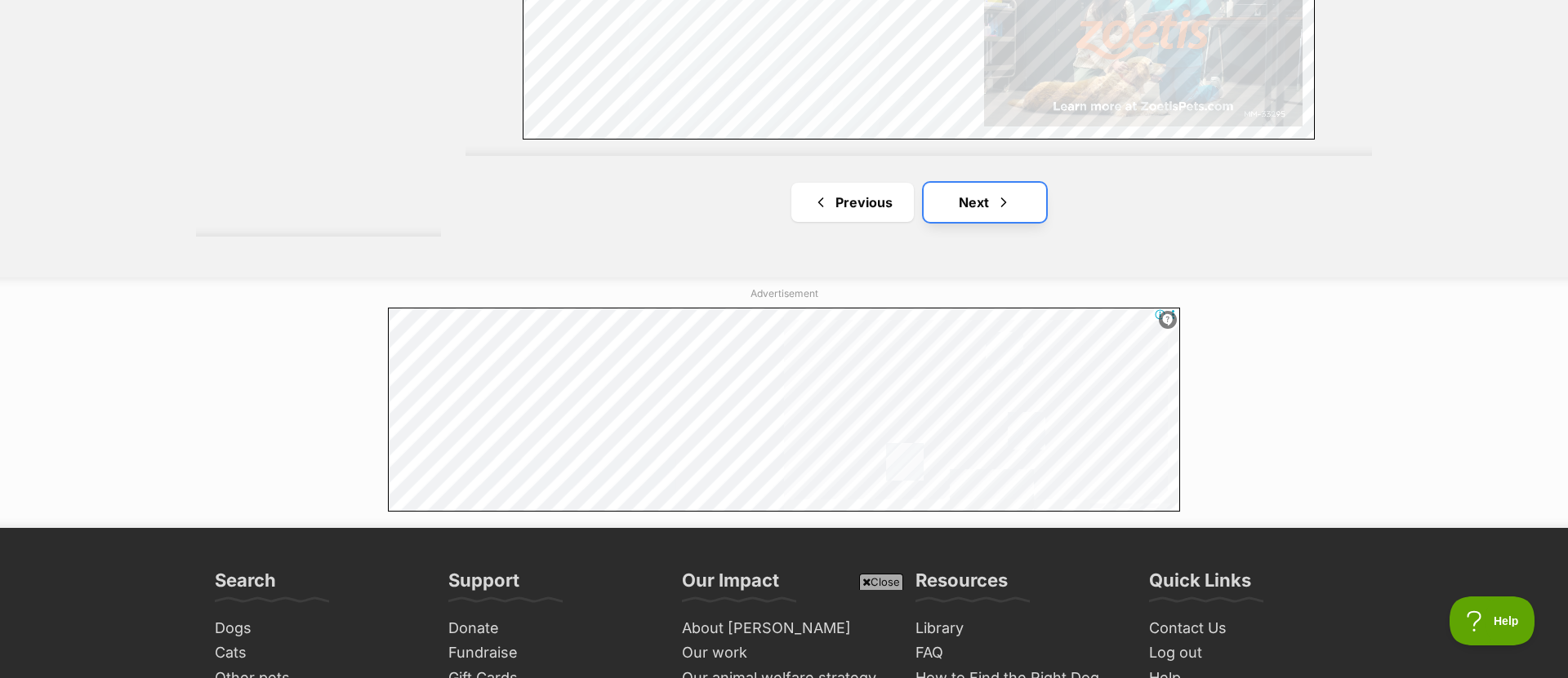
click at [1003, 211] on span "Next page" at bounding box center [1004, 203] width 17 height 20
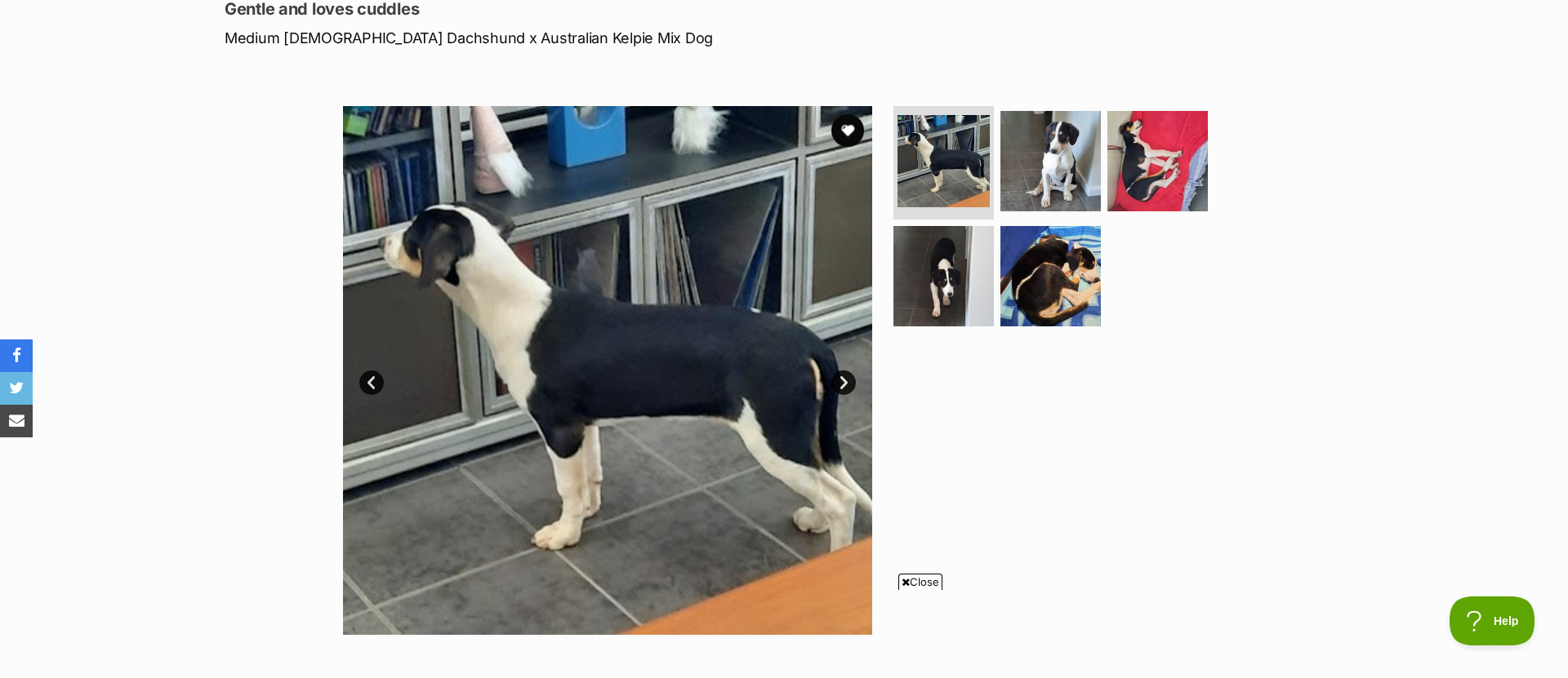
scroll to position [234, 0]
click at [844, 379] on link "Next" at bounding box center [843, 382] width 25 height 25
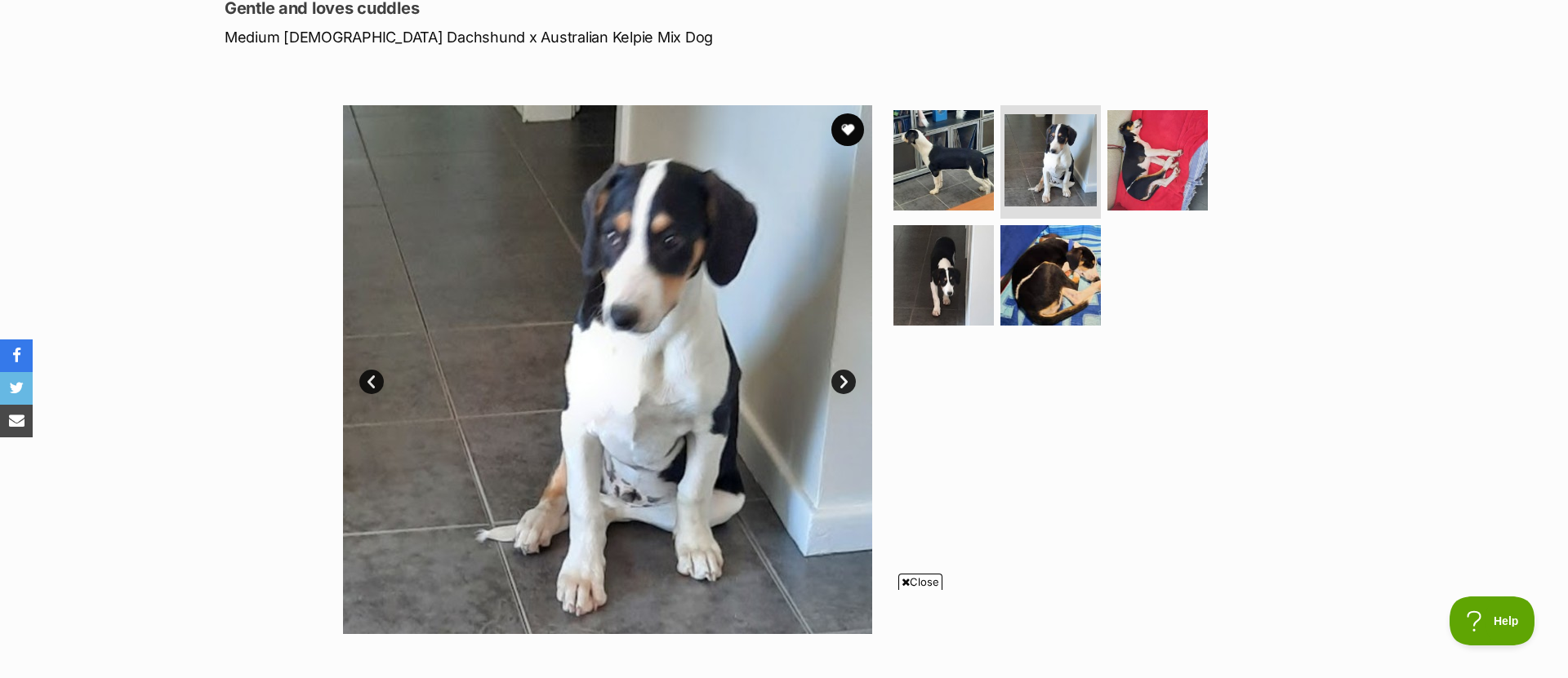
click at [839, 377] on link "Next" at bounding box center [843, 382] width 25 height 25
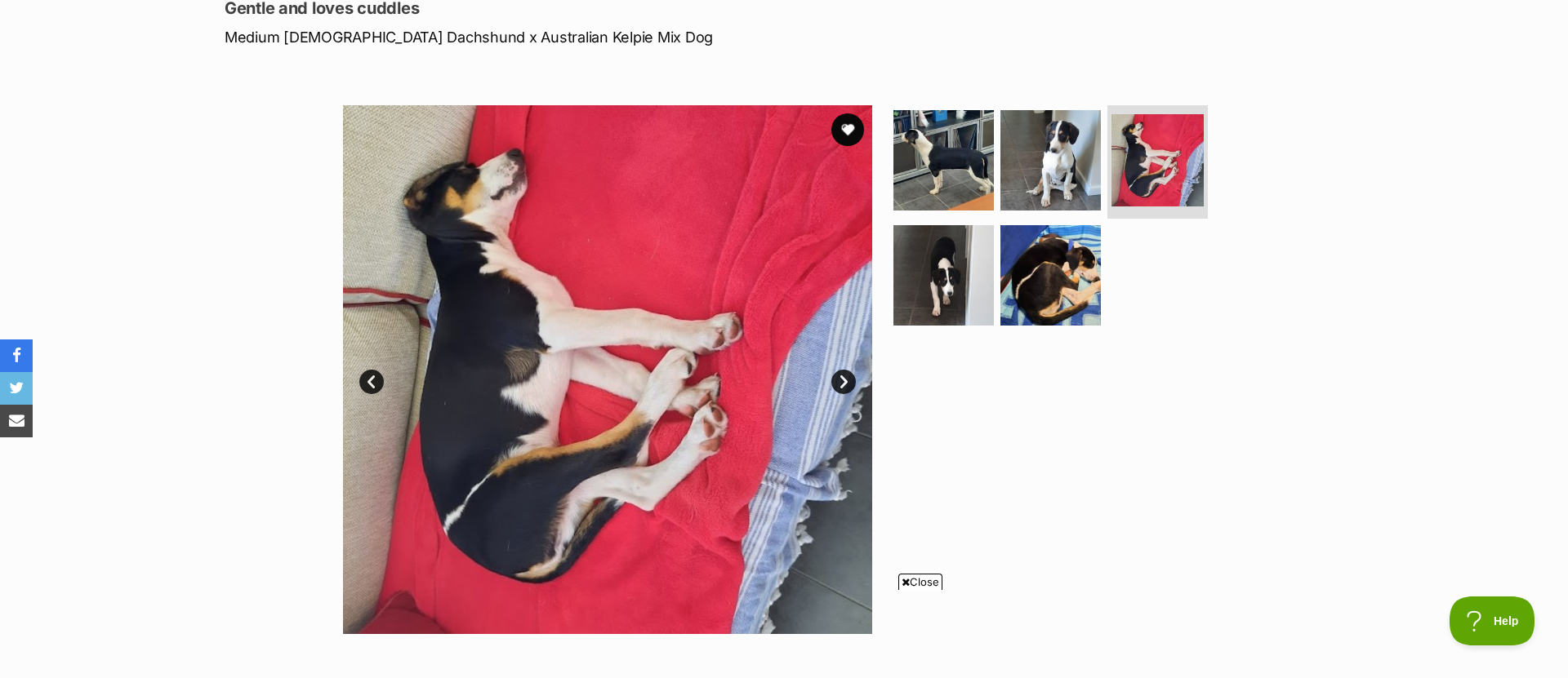
click at [840, 378] on link "Next" at bounding box center [843, 382] width 25 height 25
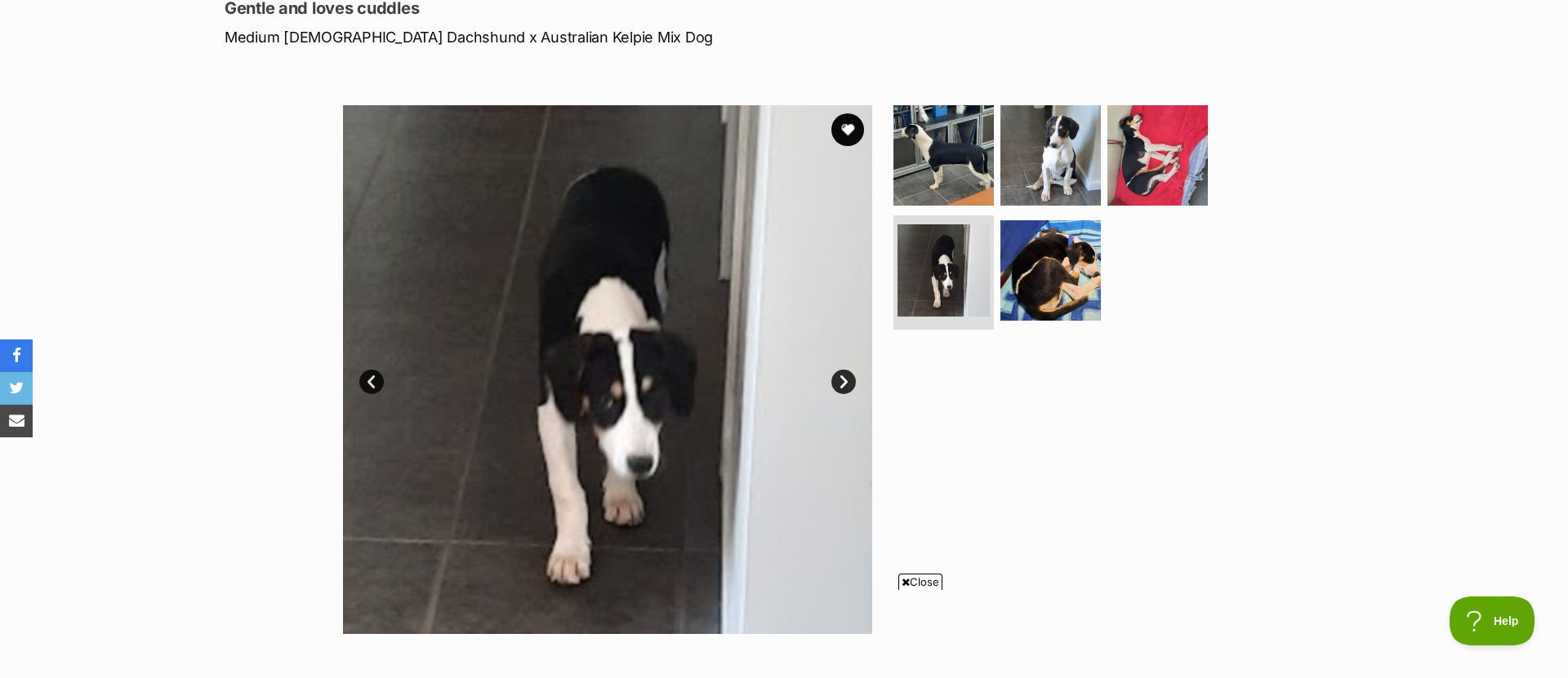
click at [840, 379] on link "Next" at bounding box center [843, 382] width 25 height 25
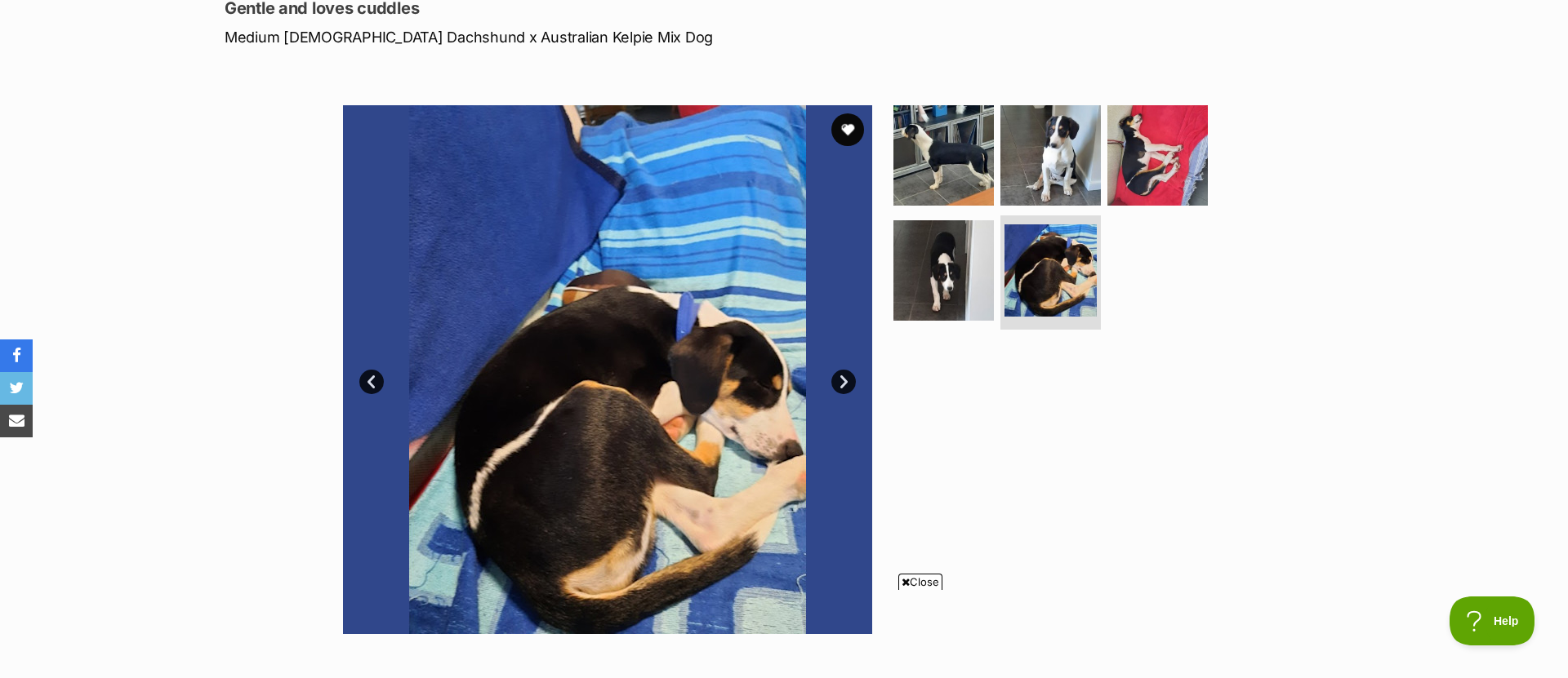
click at [840, 379] on link "Next" at bounding box center [843, 382] width 25 height 25
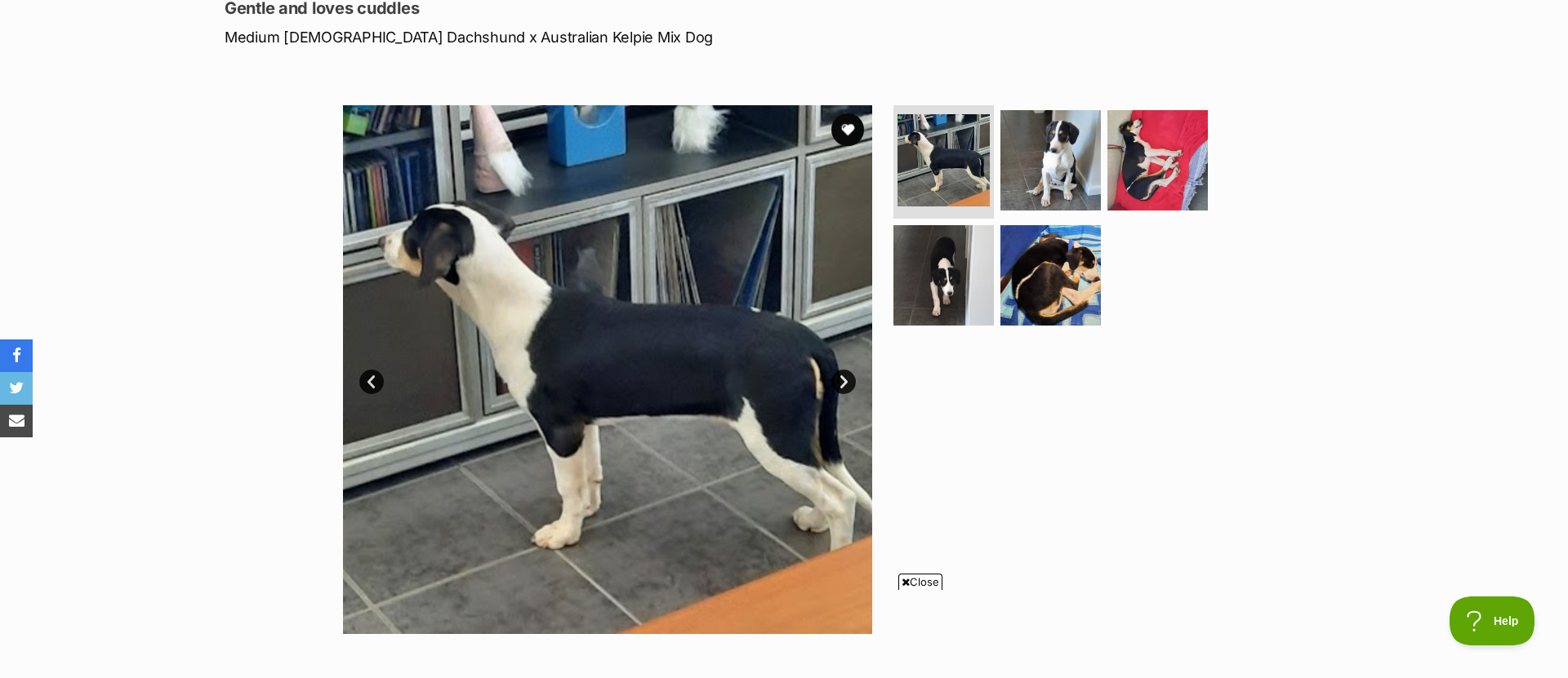
click at [840, 379] on link "Next" at bounding box center [843, 382] width 25 height 25
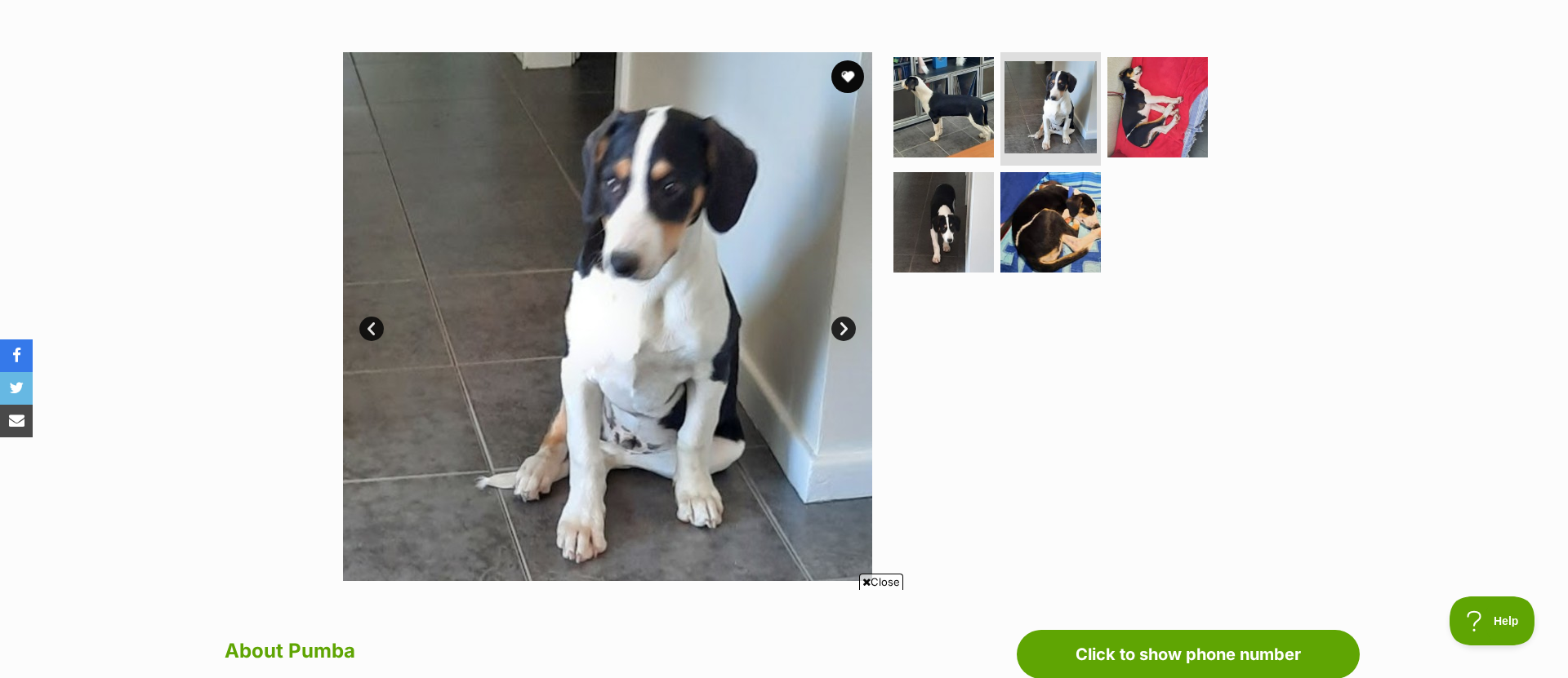
scroll to position [310, 0]
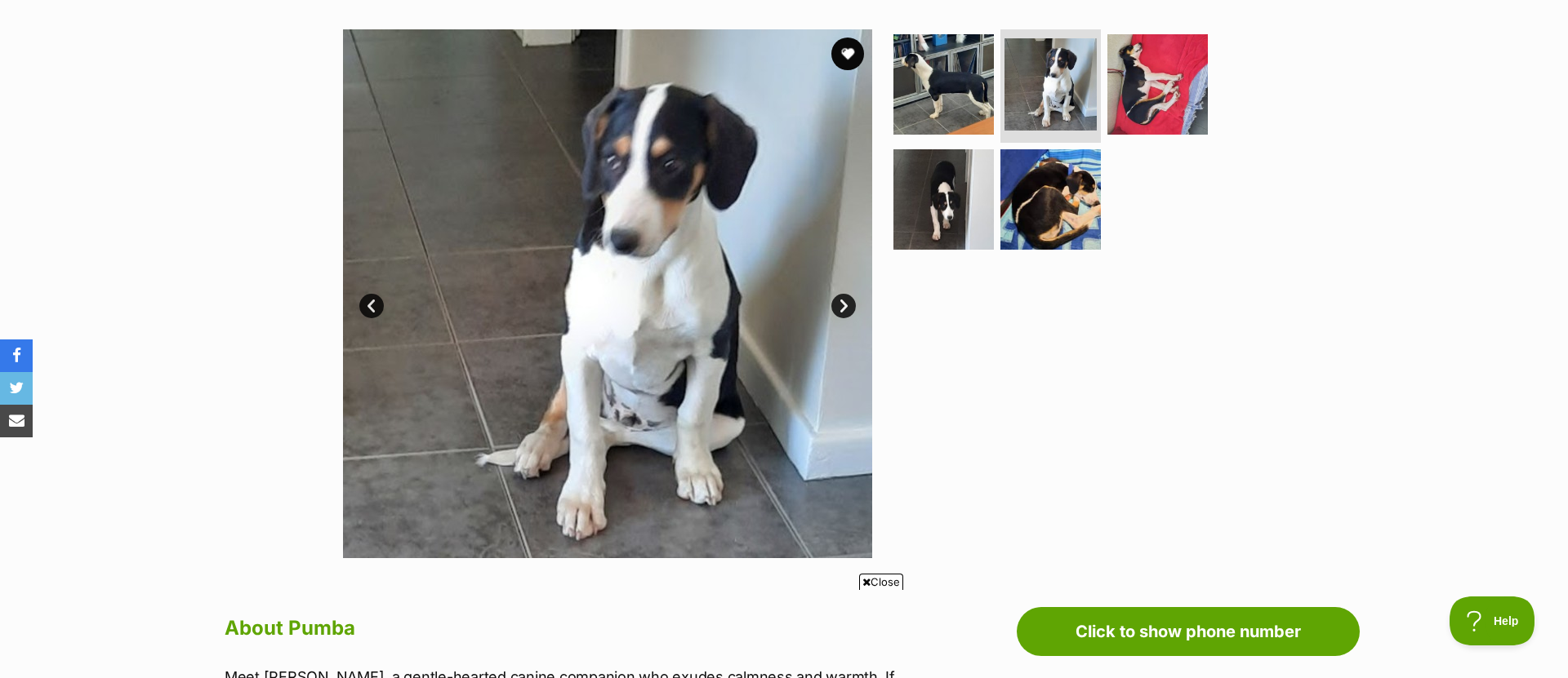
click at [846, 308] on link "Next" at bounding box center [843, 306] width 25 height 25
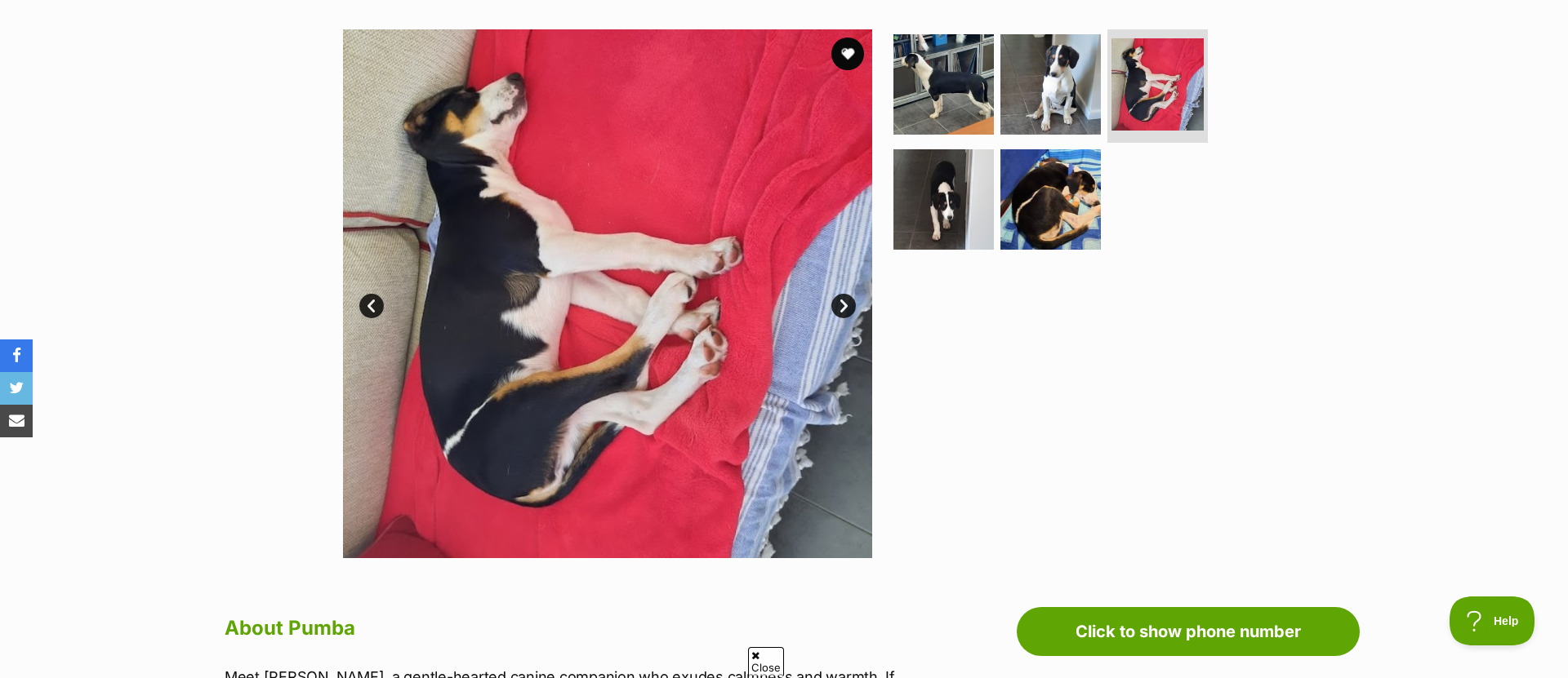
click at [843, 303] on link "Next" at bounding box center [843, 306] width 25 height 25
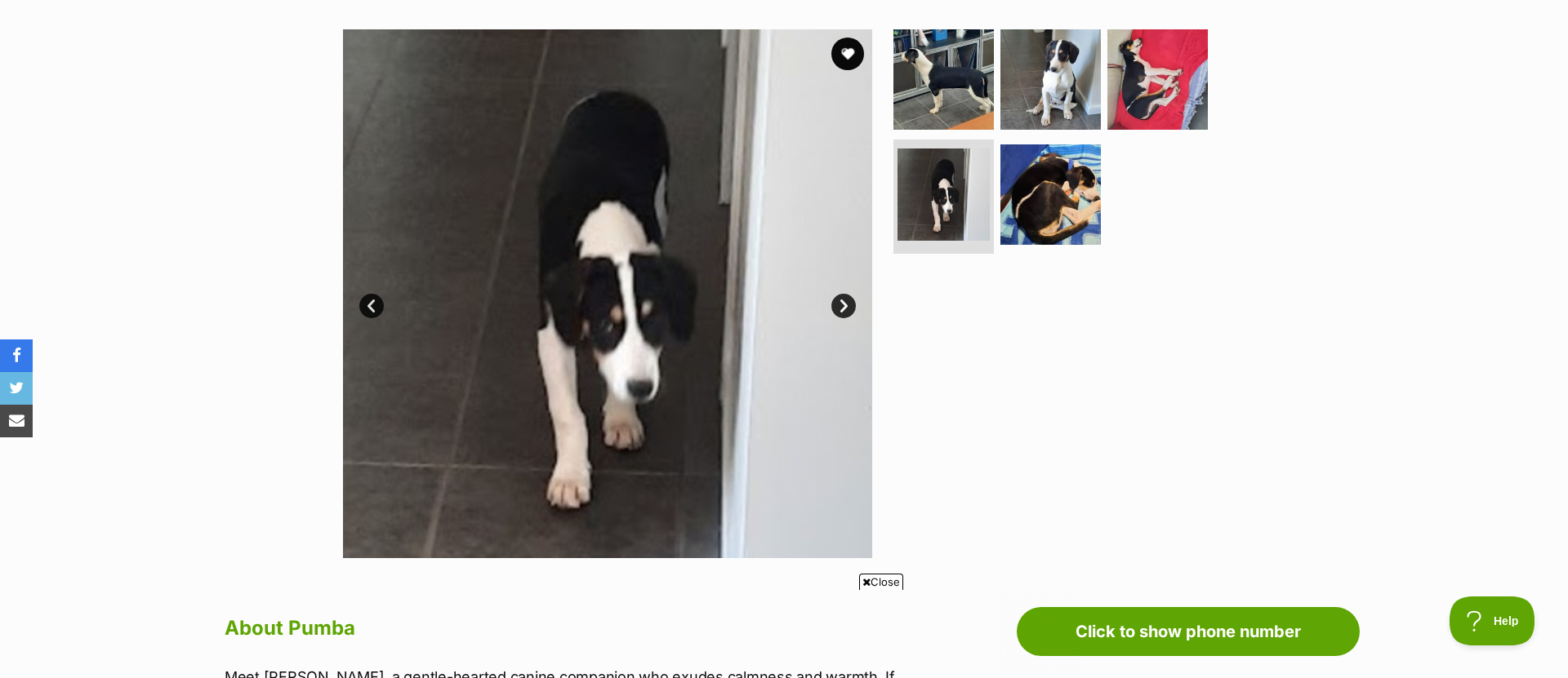
scroll to position [0, 0]
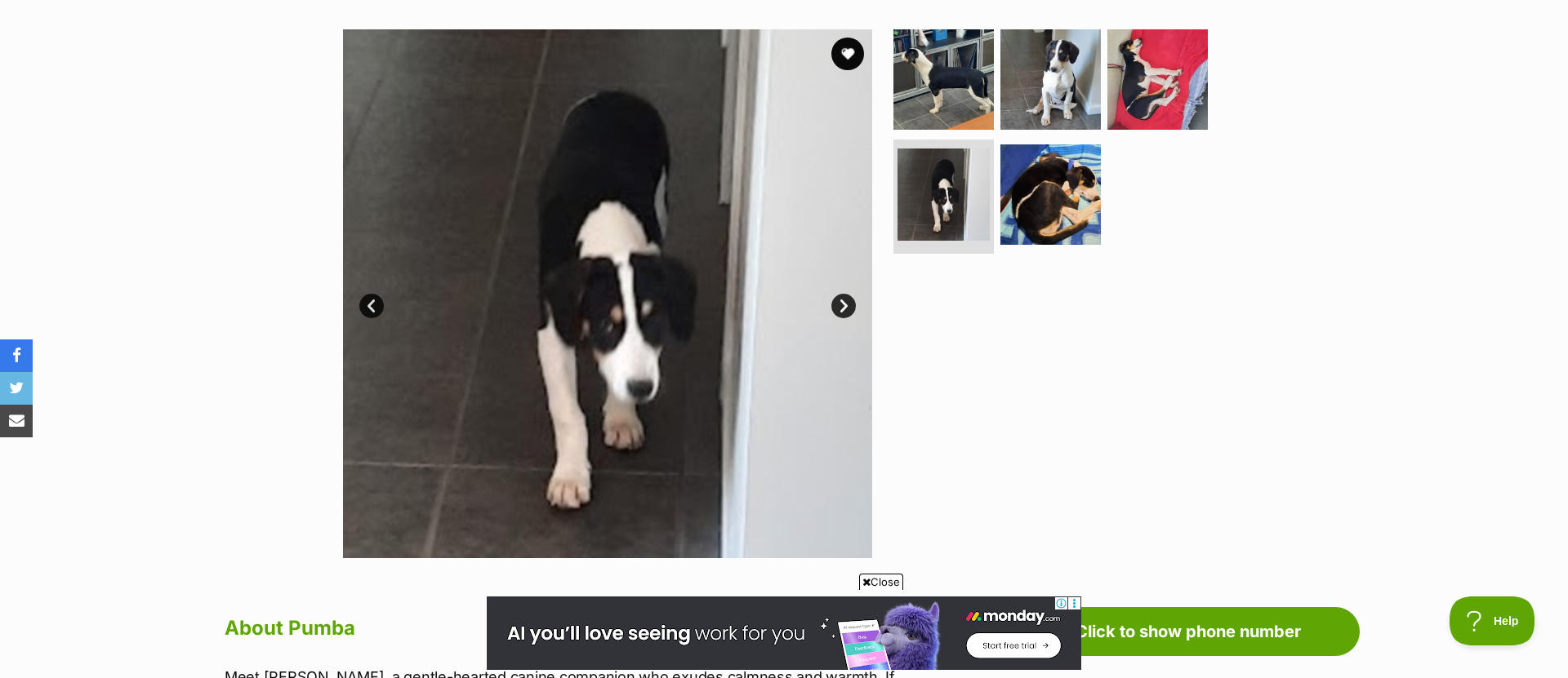
click at [843, 302] on link "Next" at bounding box center [843, 306] width 25 height 25
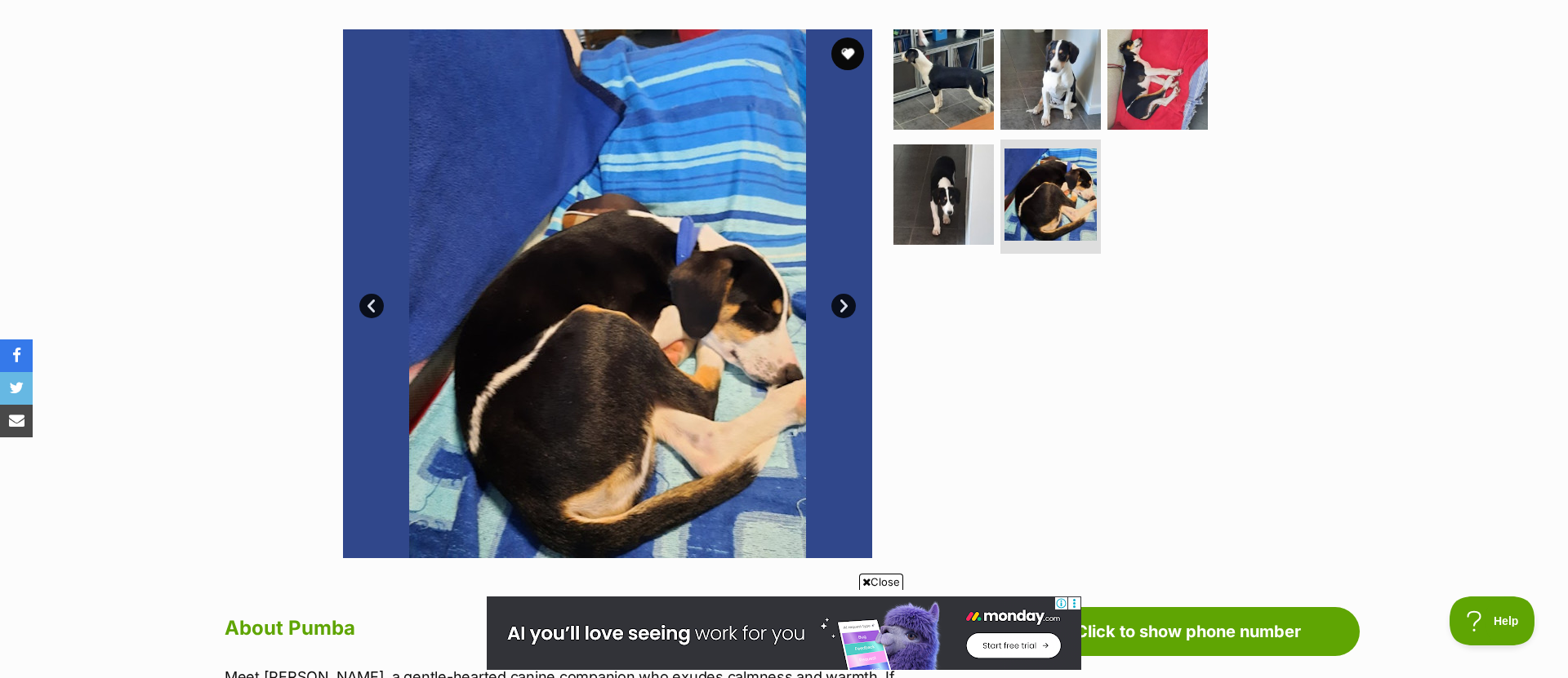
click at [843, 302] on link "Next" at bounding box center [843, 306] width 25 height 25
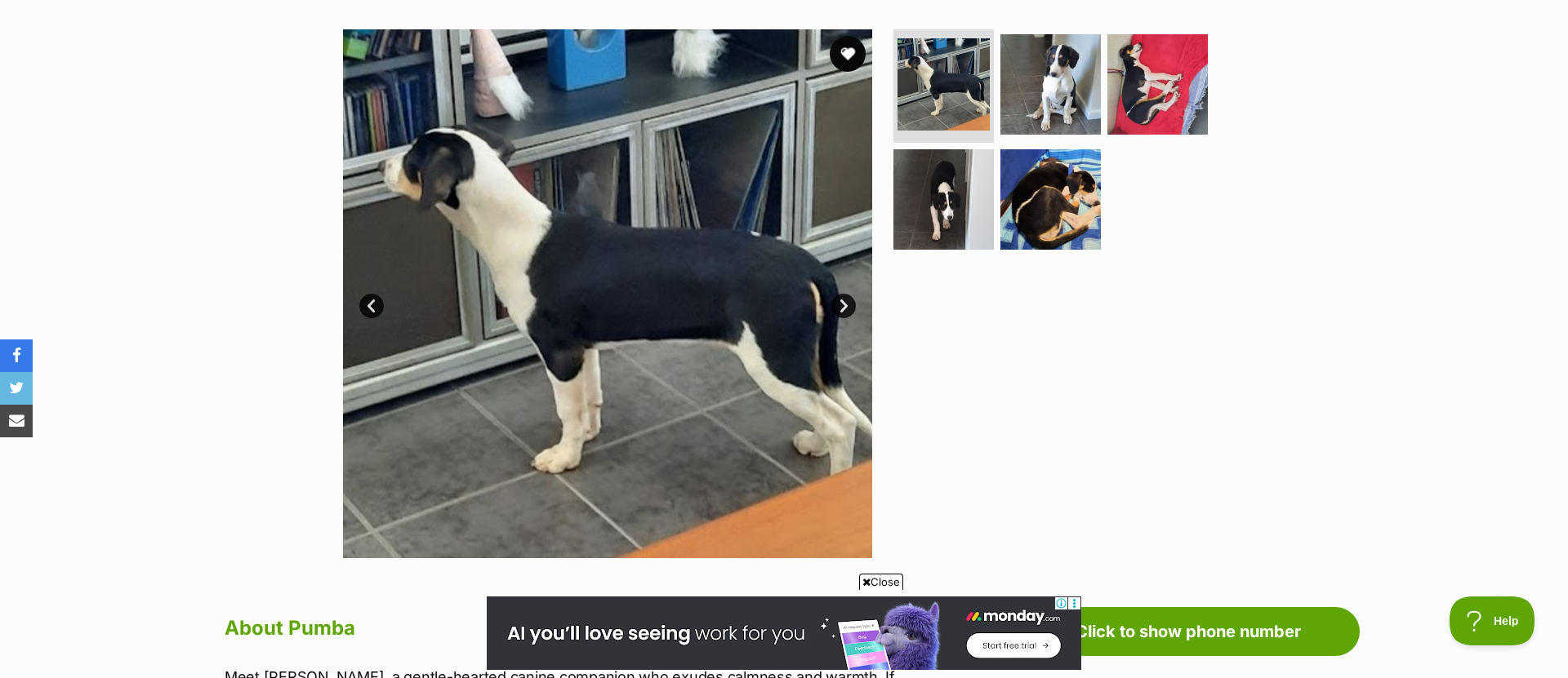
click at [856, 56] on button "favourite" at bounding box center [848, 54] width 36 height 36
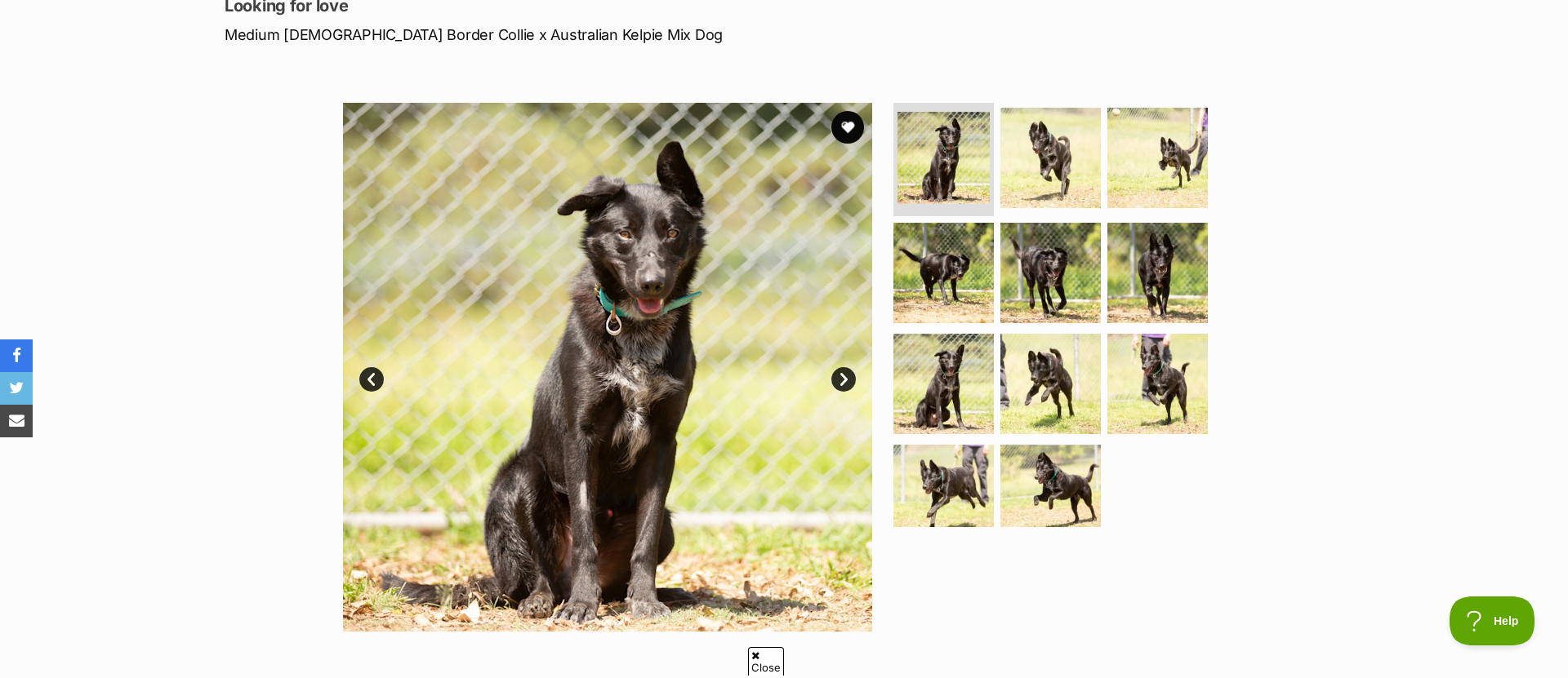
click at [852, 370] on img at bounding box center [607, 367] width 529 height 529
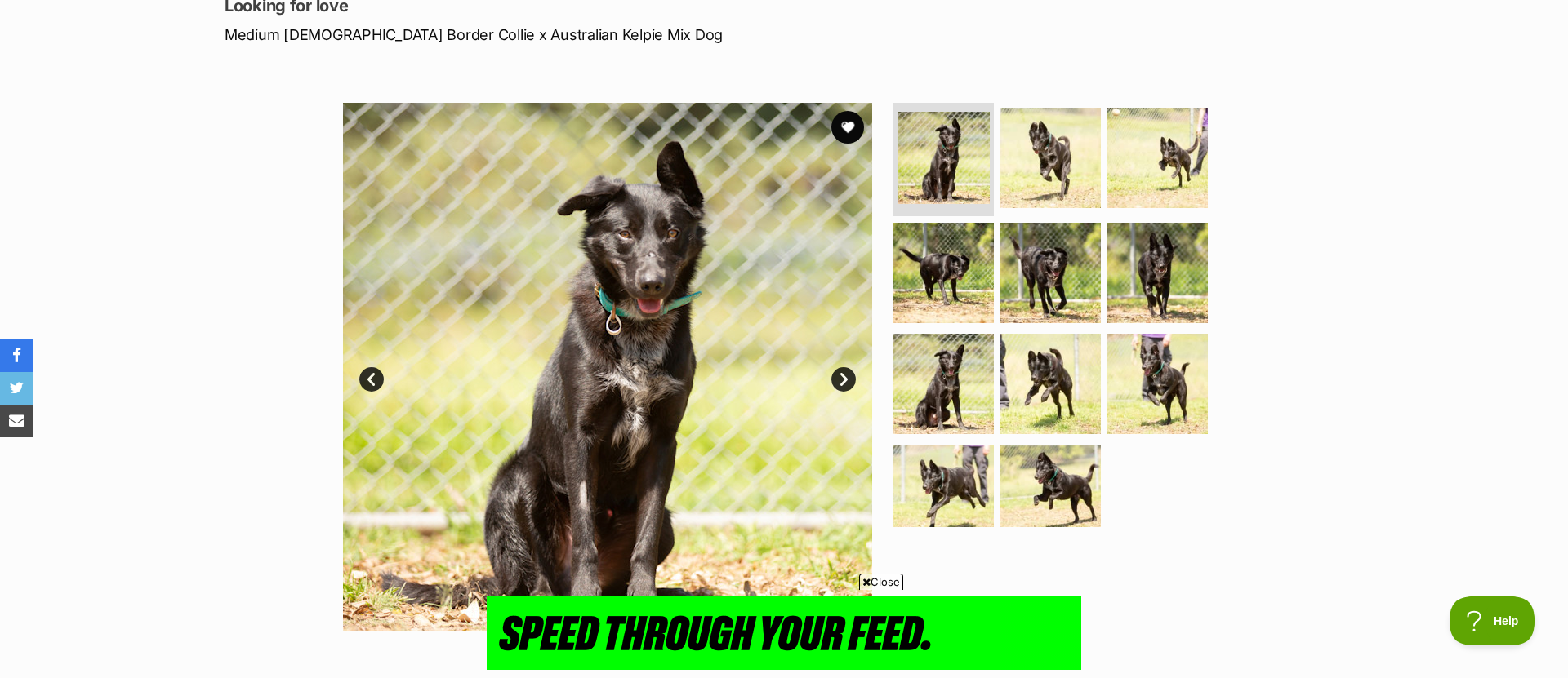
click at [847, 374] on link "Next" at bounding box center [843, 379] width 25 height 25
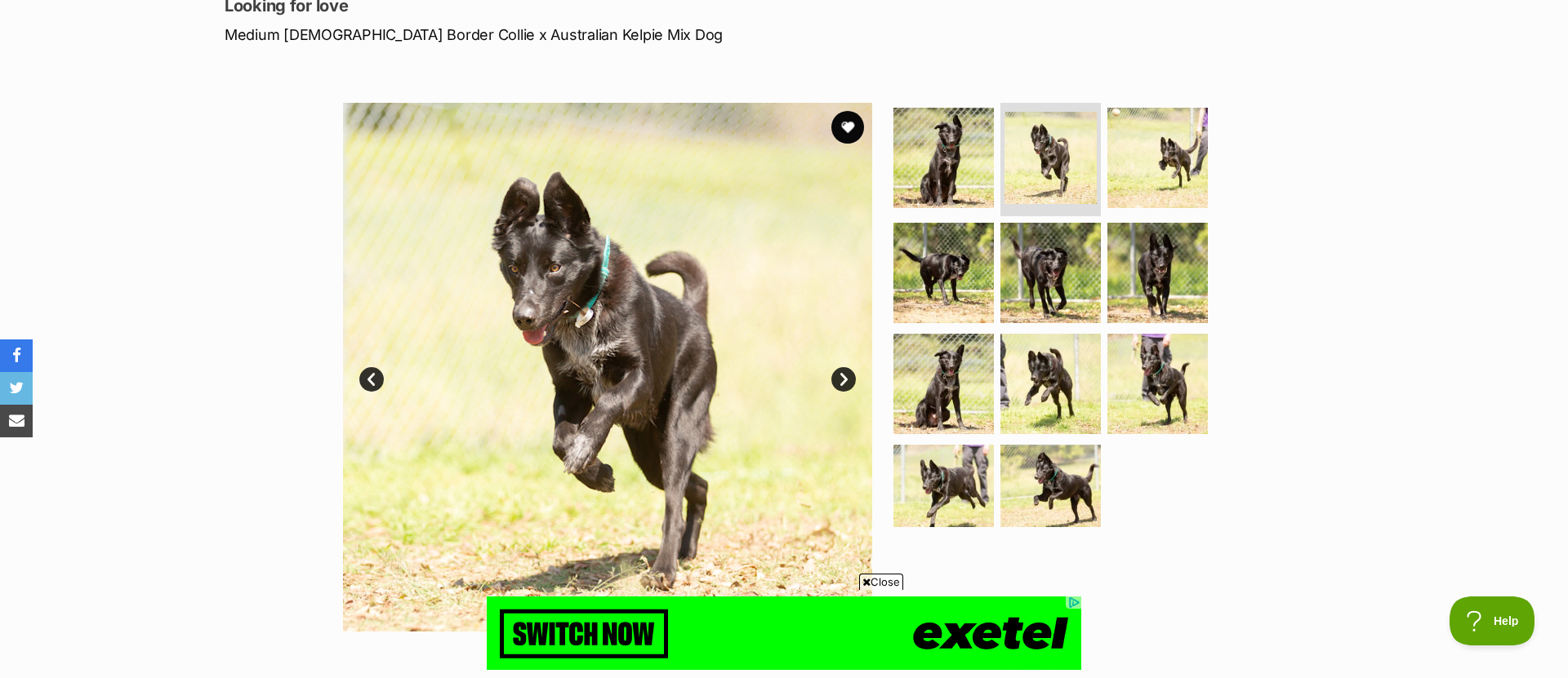
click at [840, 376] on link "Next" at bounding box center [843, 379] width 25 height 25
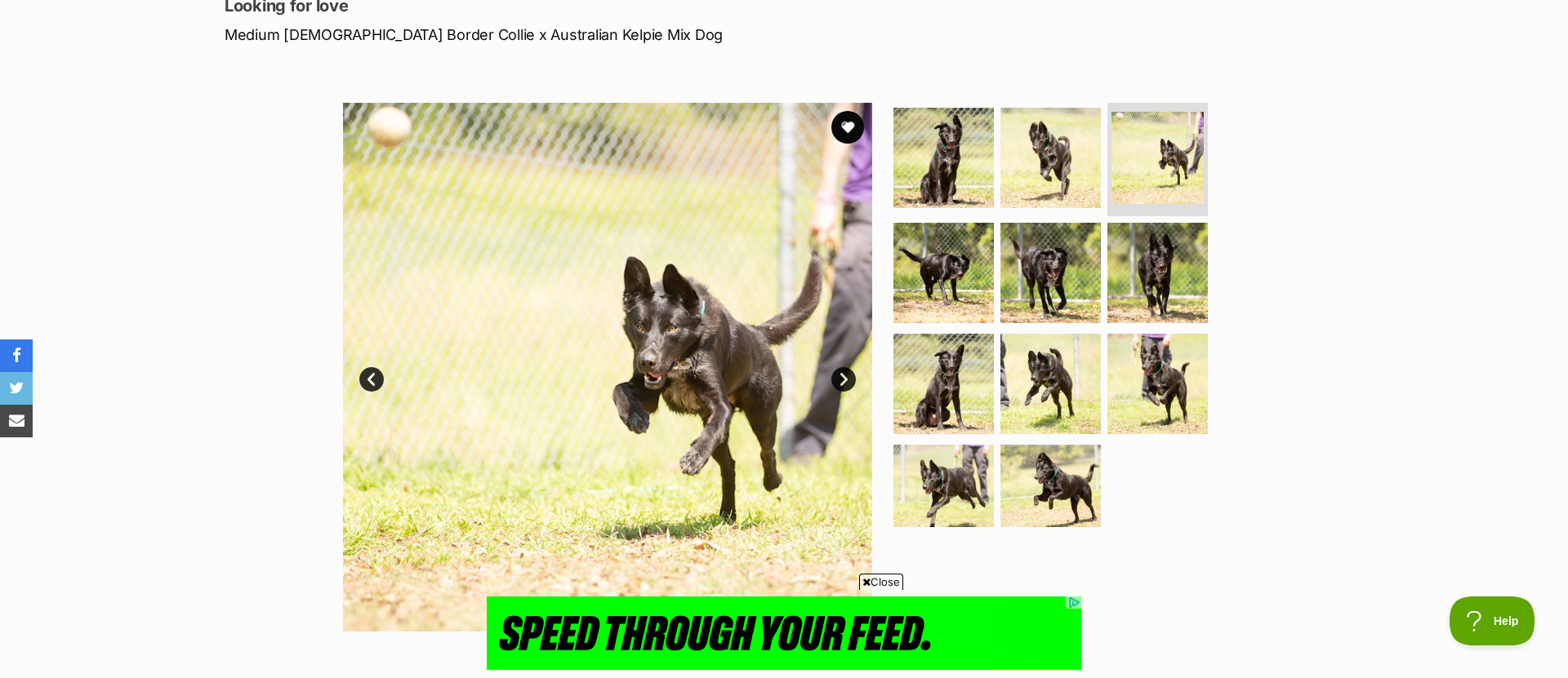
click at [840, 376] on link "Next" at bounding box center [843, 379] width 25 height 25
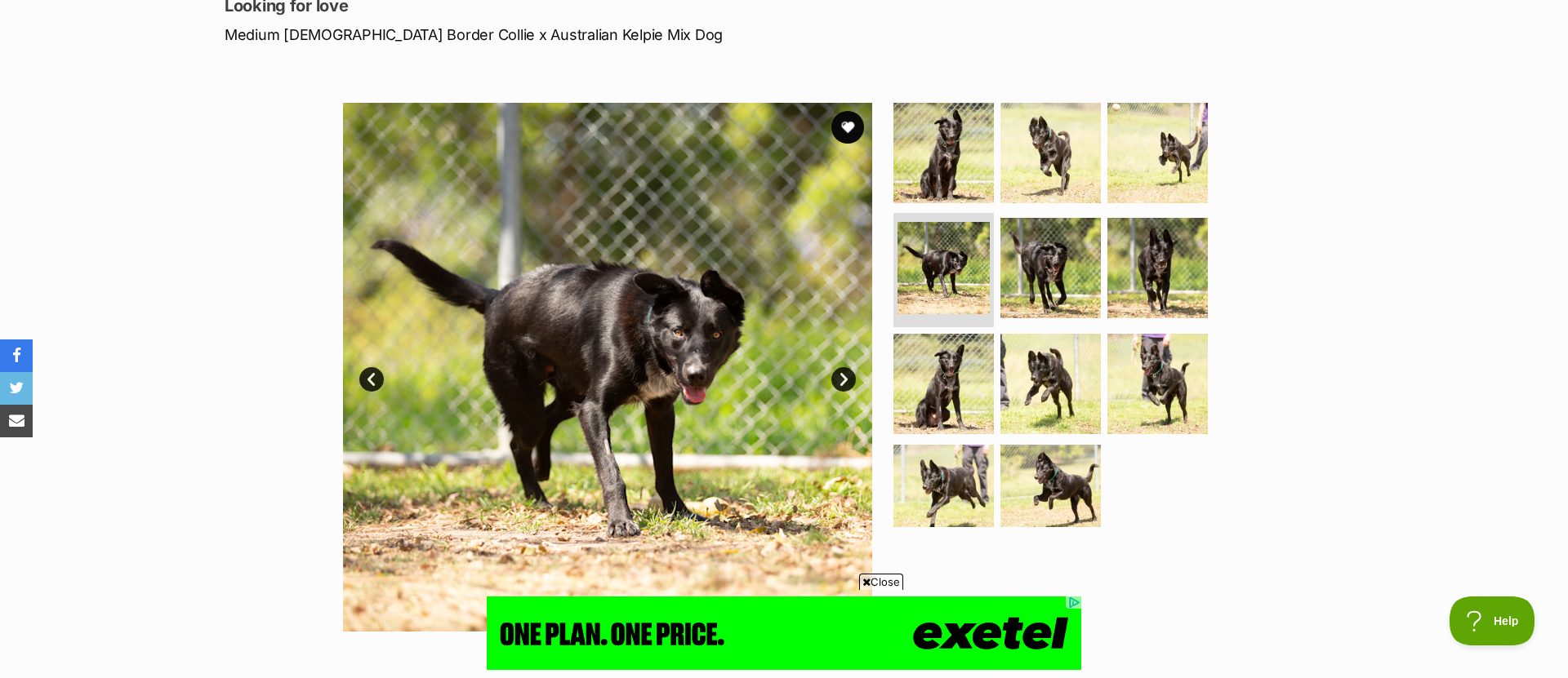
click at [839, 377] on link "Next" at bounding box center [843, 379] width 25 height 25
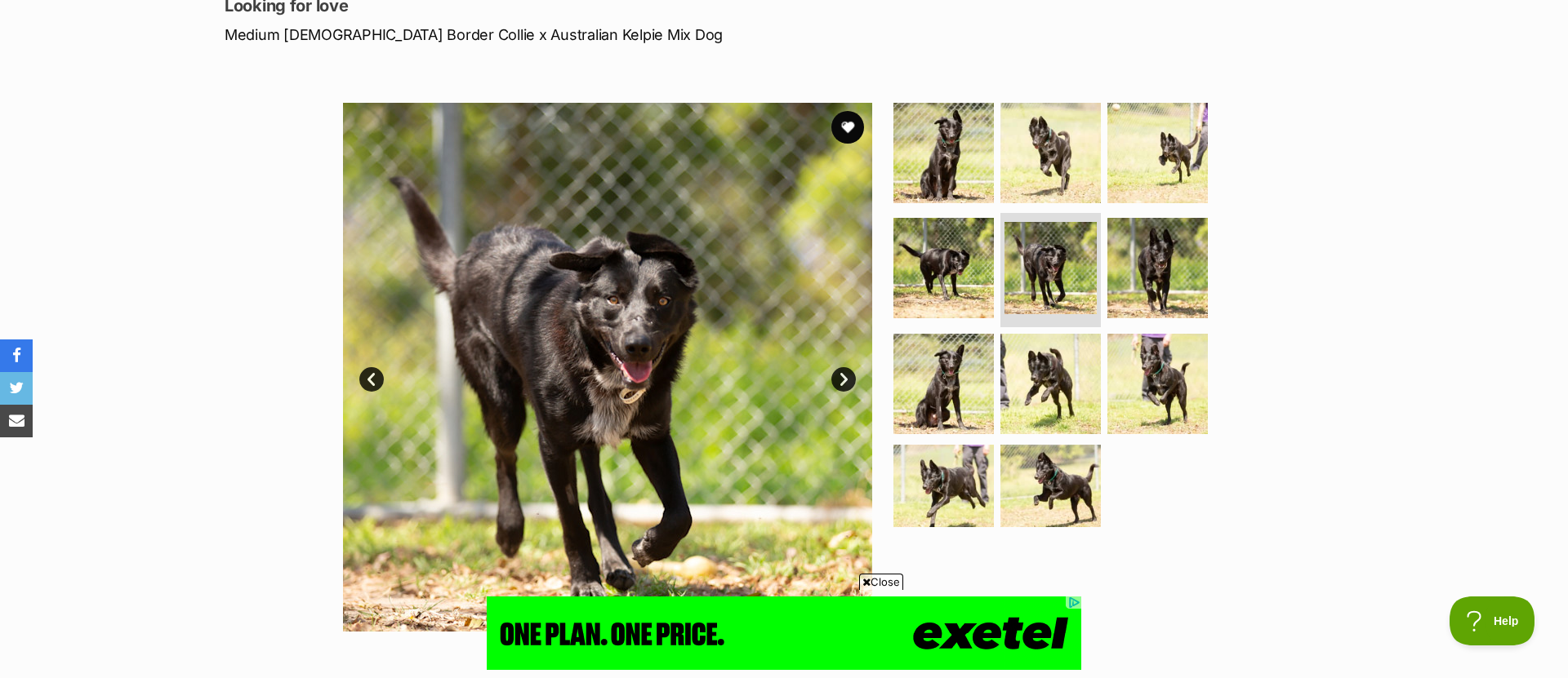
click at [839, 376] on link "Next" at bounding box center [843, 379] width 25 height 25
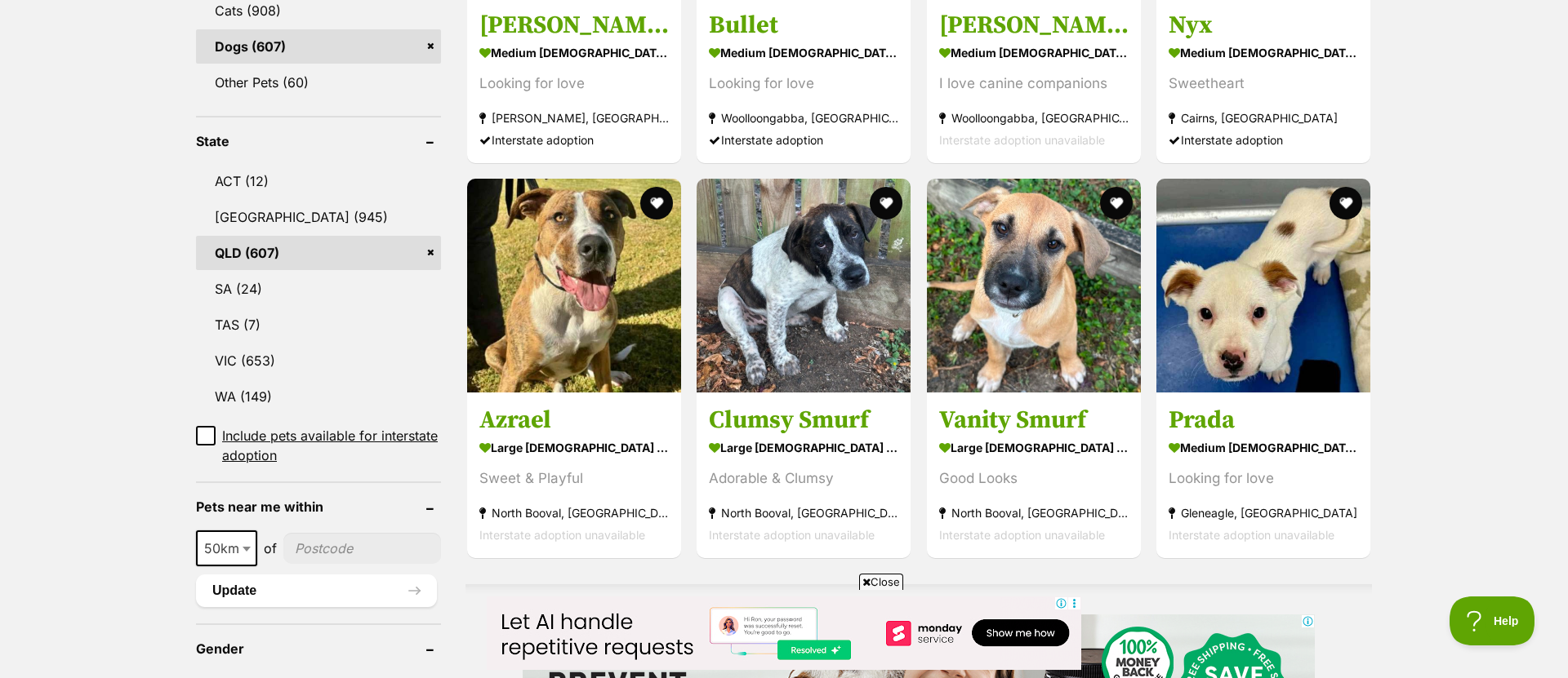
scroll to position [709, 0]
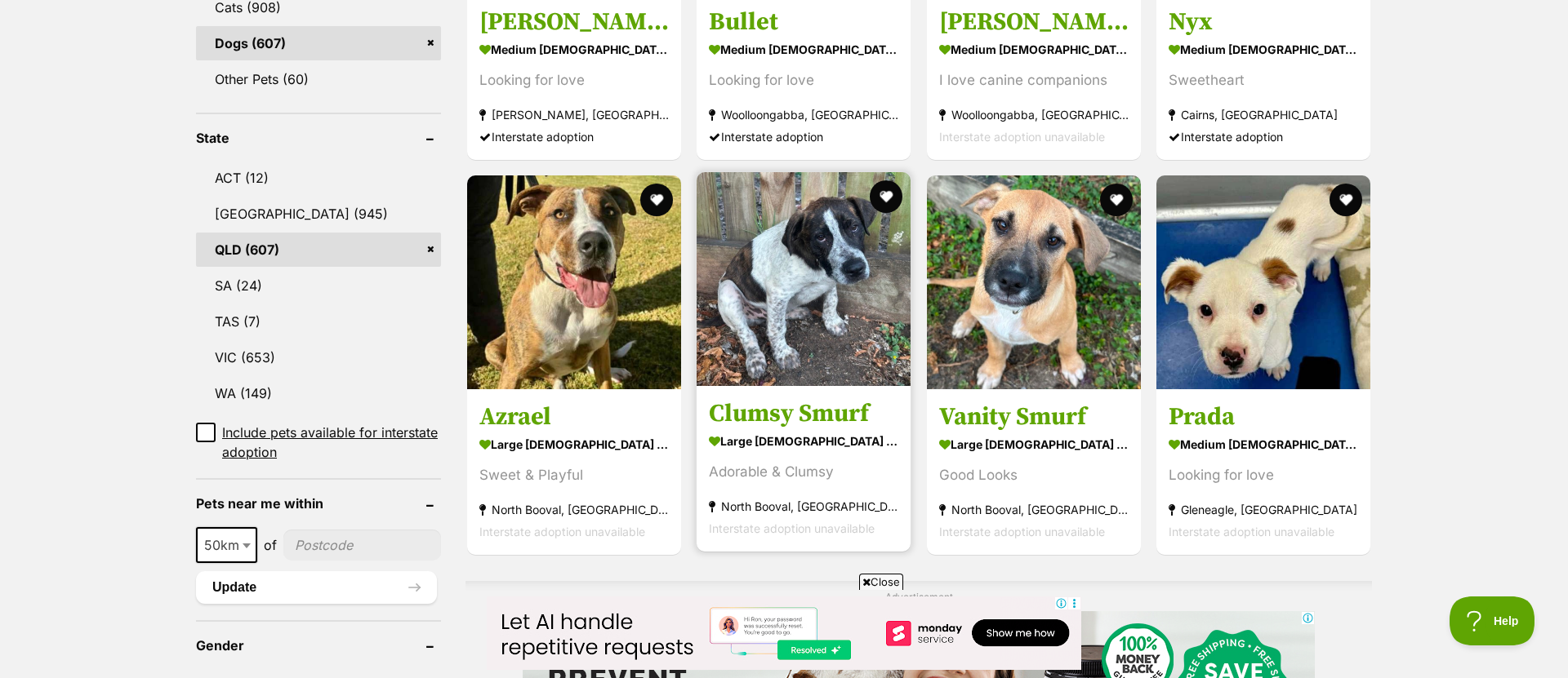
click at [852, 339] on img at bounding box center [803, 279] width 214 height 214
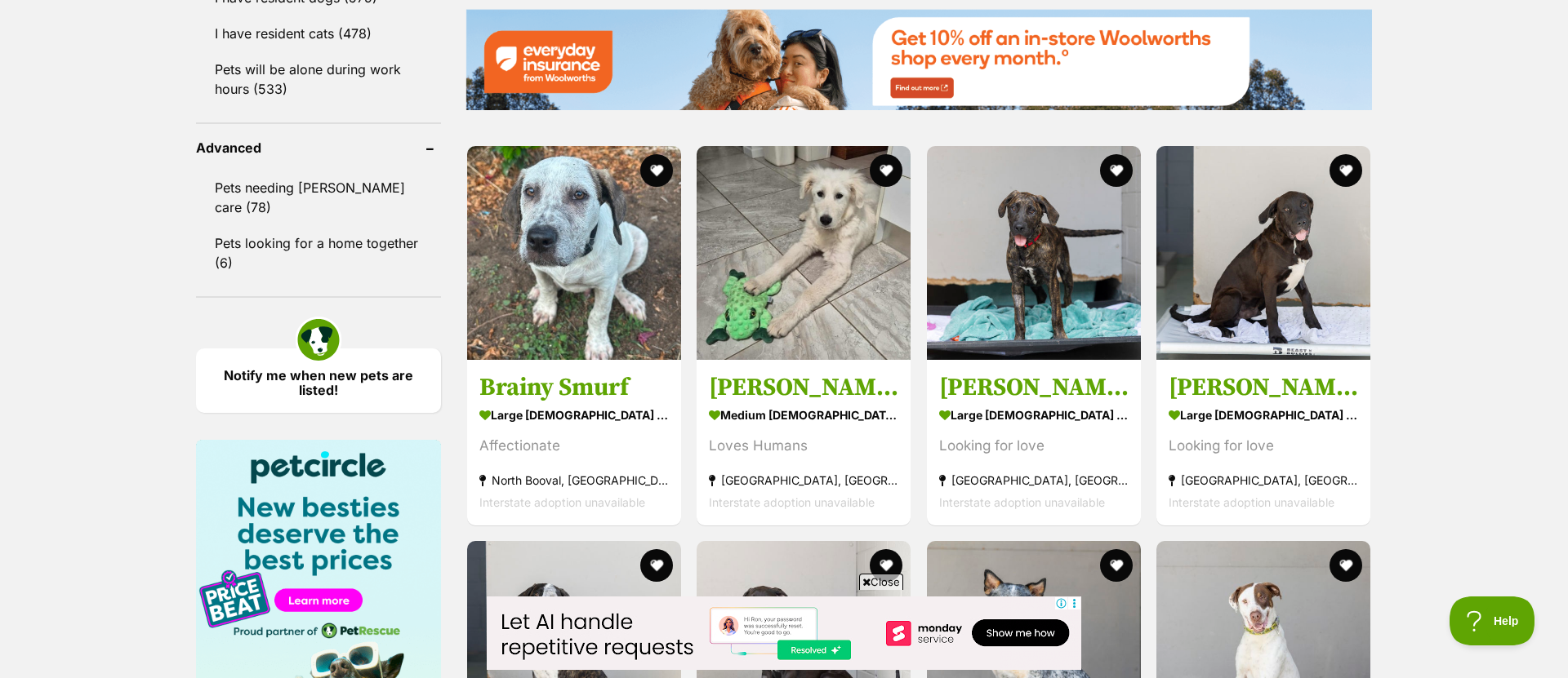
scroll to position [2000, 0]
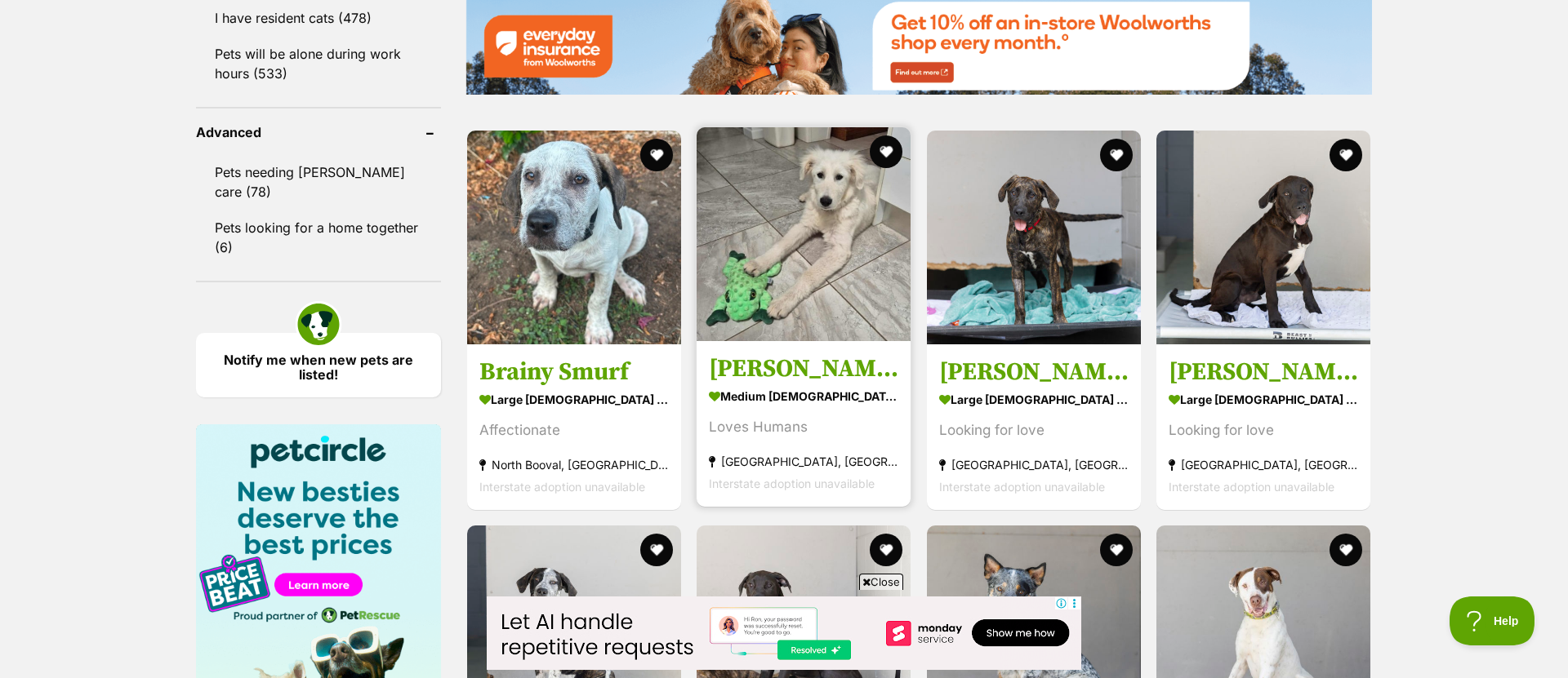
drag, startPoint x: 825, startPoint y: 281, endPoint x: 848, endPoint y: 294, distance: 26.4
click at [824, 281] on img at bounding box center [803, 233] width 214 height 214
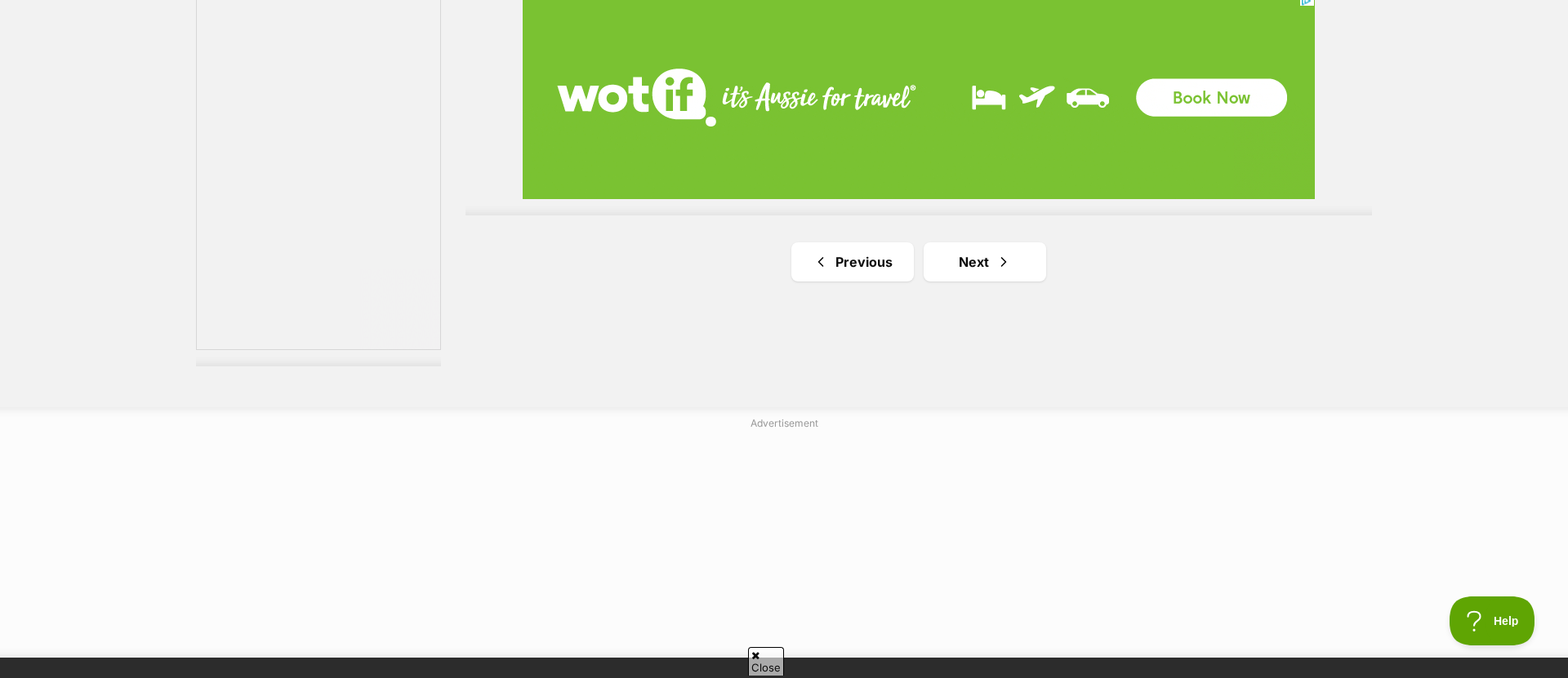
scroll to position [2999, 0]
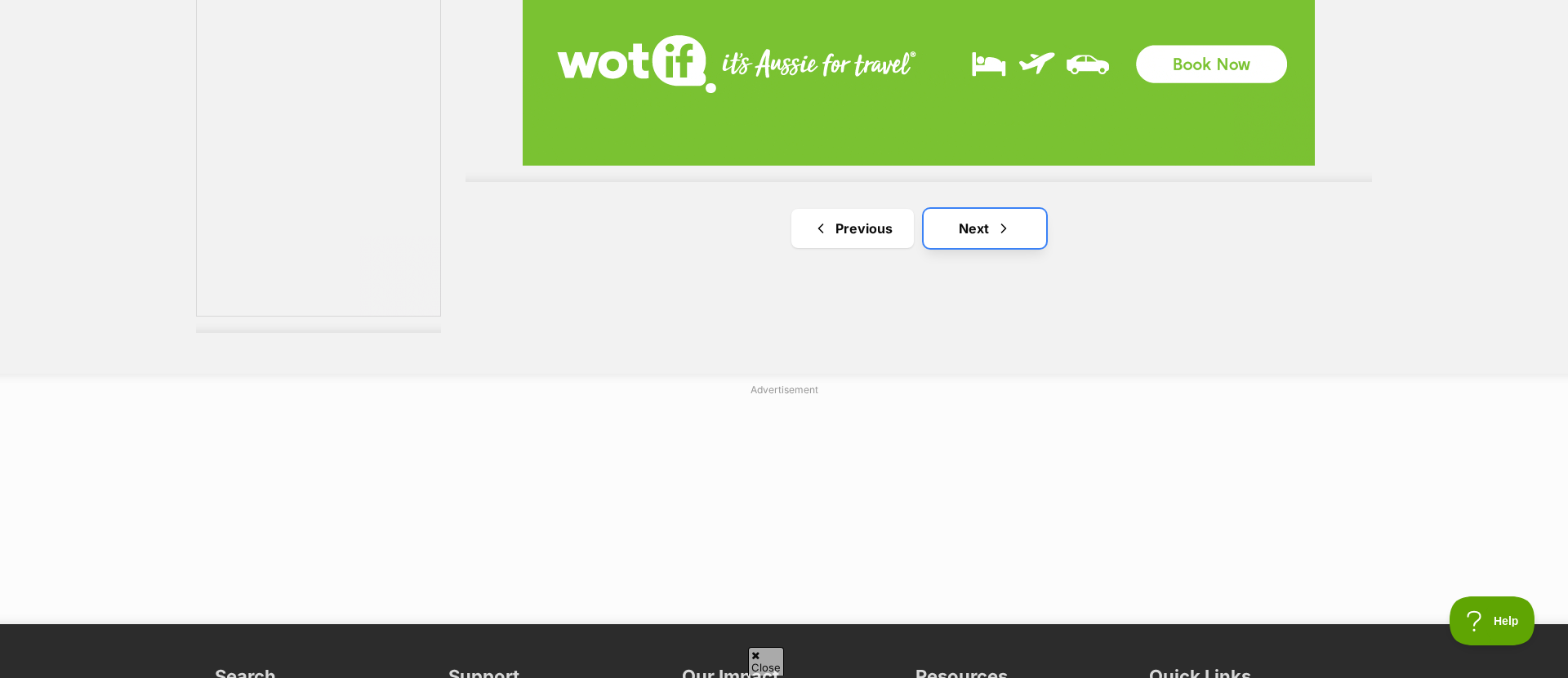
click at [979, 223] on link "Next" at bounding box center [985, 228] width 122 height 39
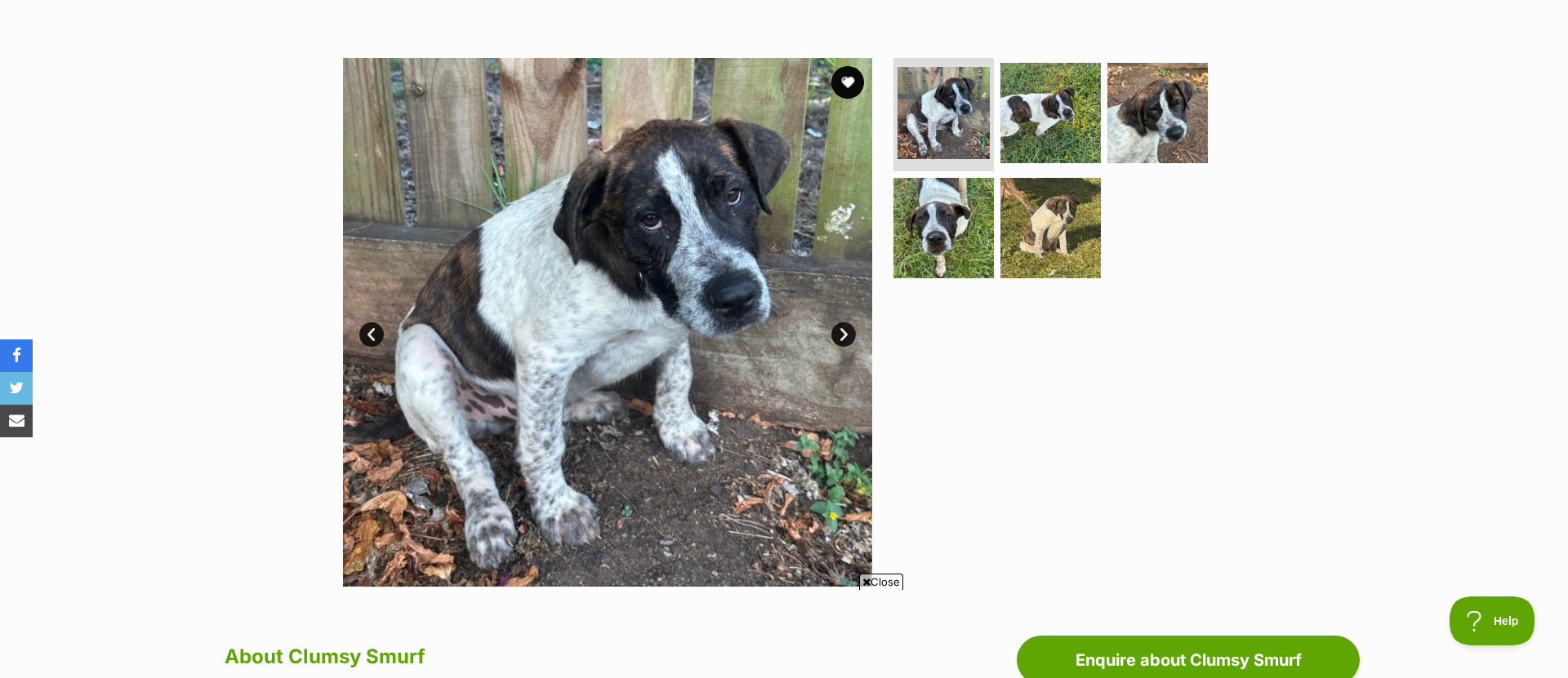
scroll to position [282, 0]
click at [837, 333] on link "Next" at bounding box center [843, 334] width 25 height 25
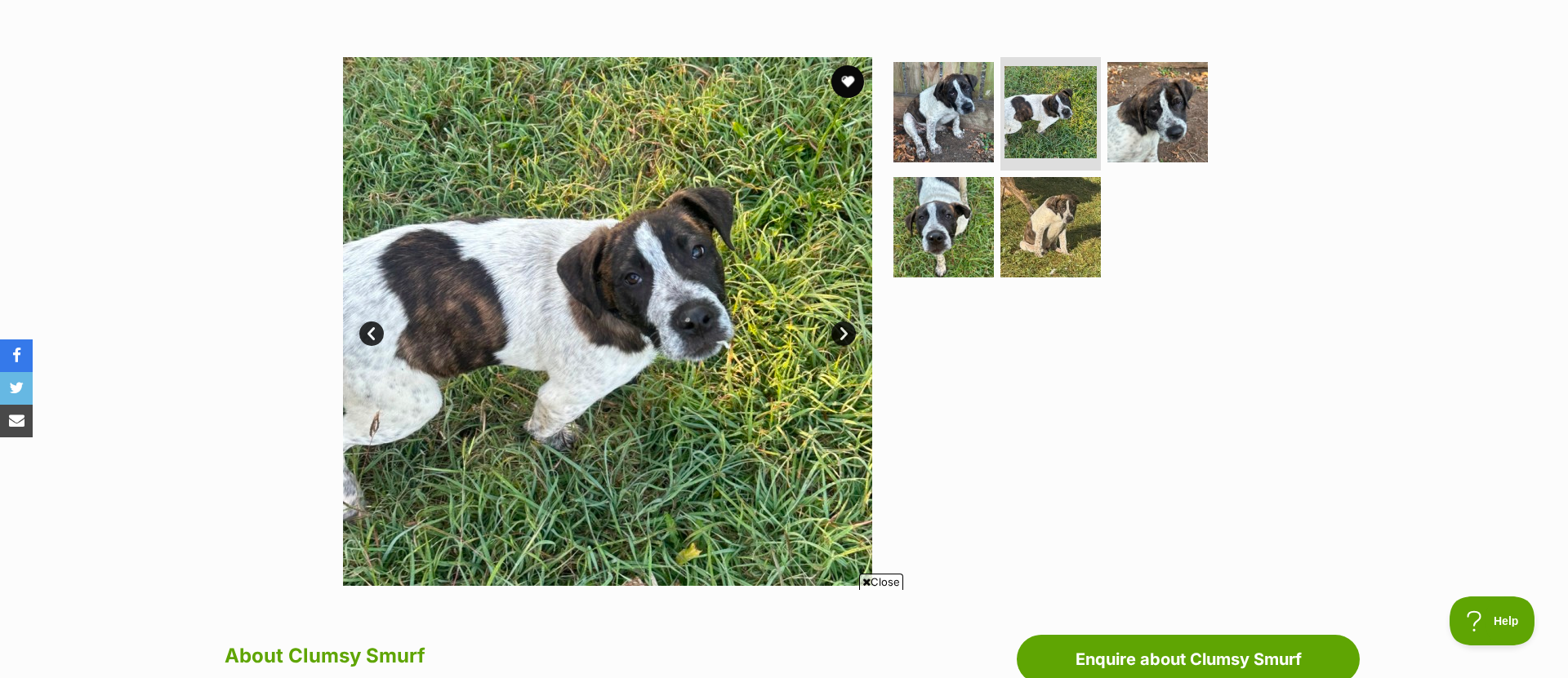
click at [838, 332] on link "Next" at bounding box center [843, 334] width 25 height 25
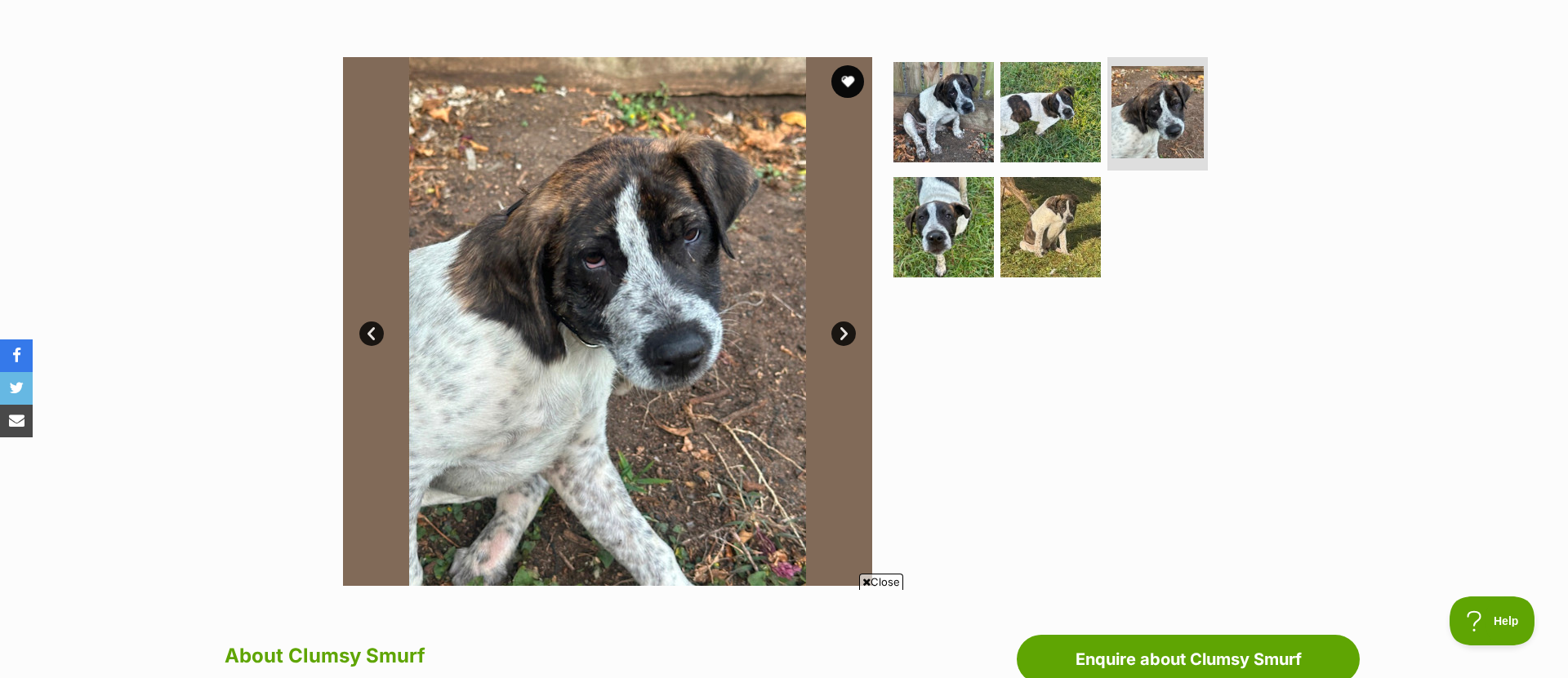
click at [838, 332] on link "Next" at bounding box center [843, 334] width 25 height 25
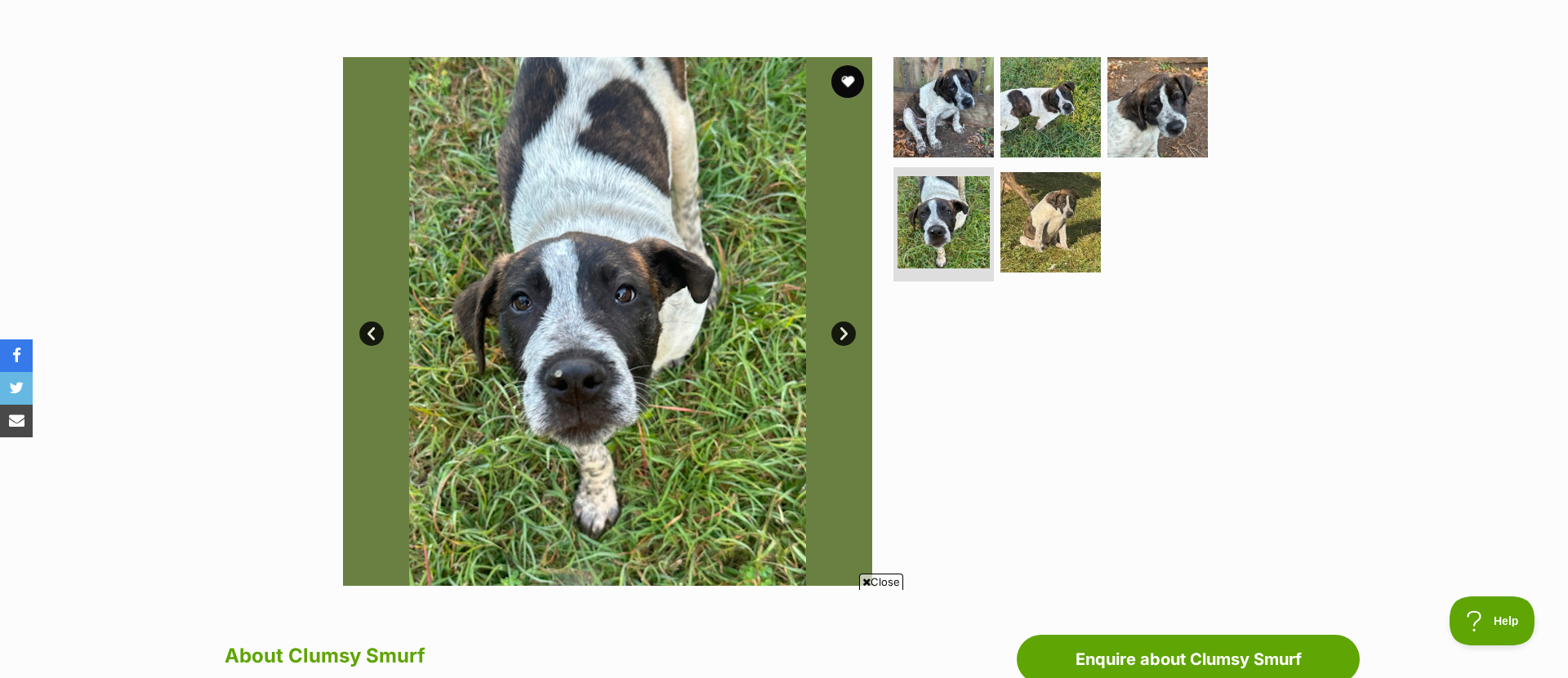
click at [838, 332] on link "Next" at bounding box center [843, 334] width 25 height 25
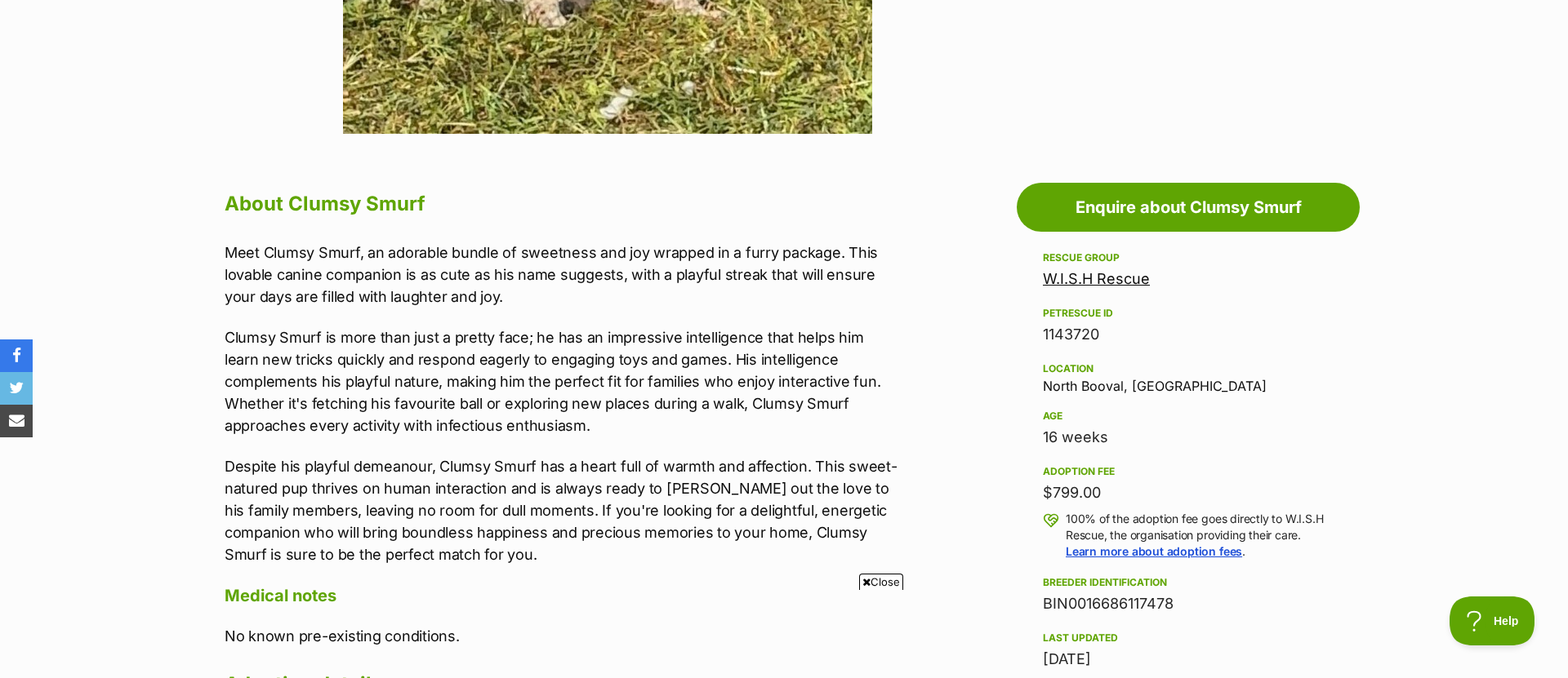
scroll to position [770, 0]
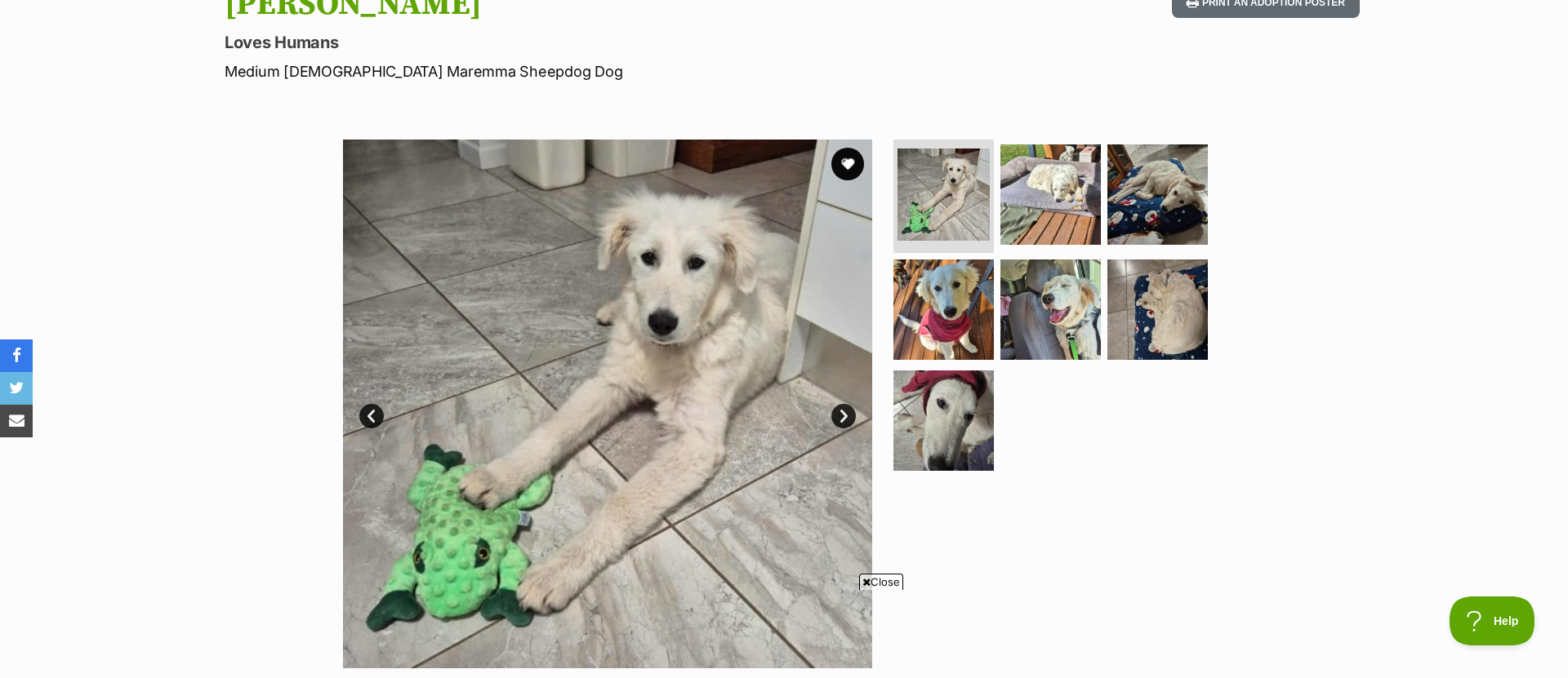
scroll to position [210, 0]
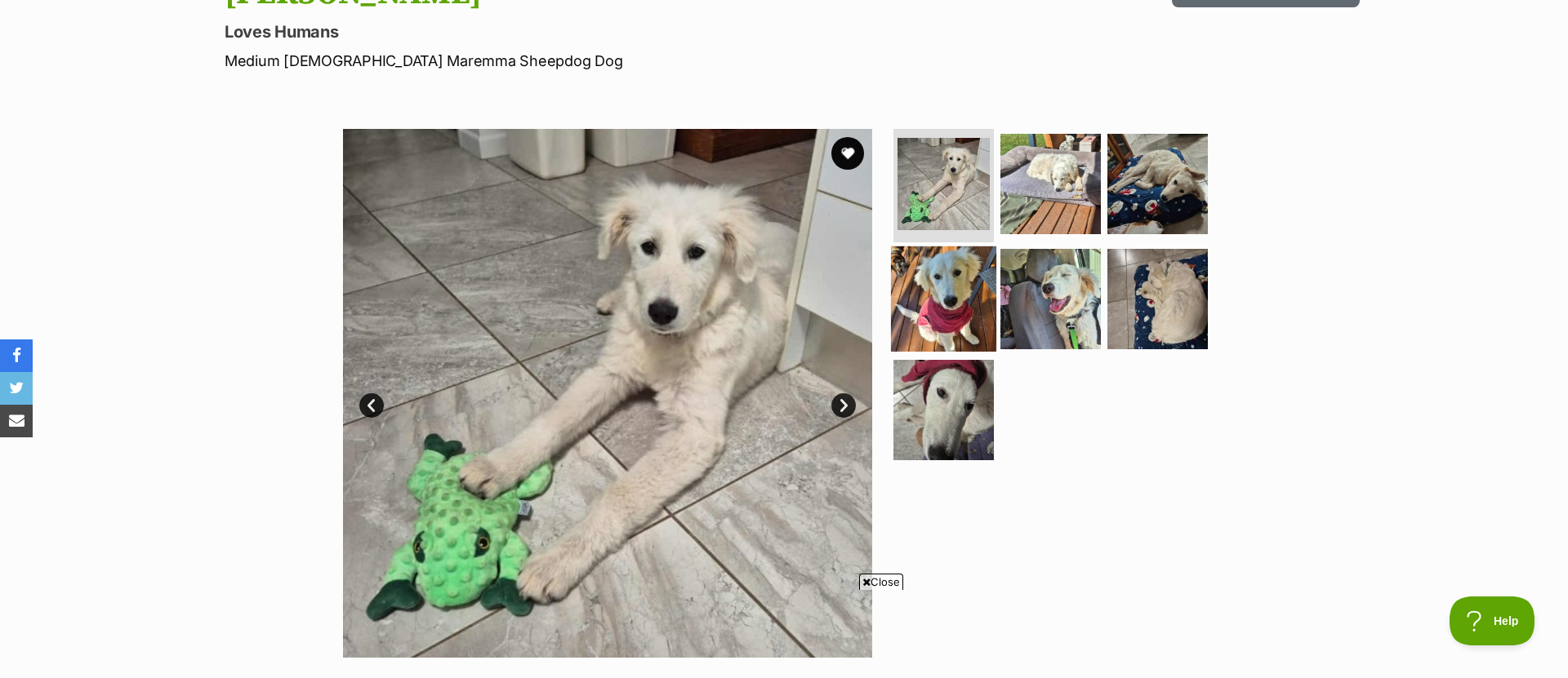
click at [953, 295] on img at bounding box center [944, 299] width 106 height 106
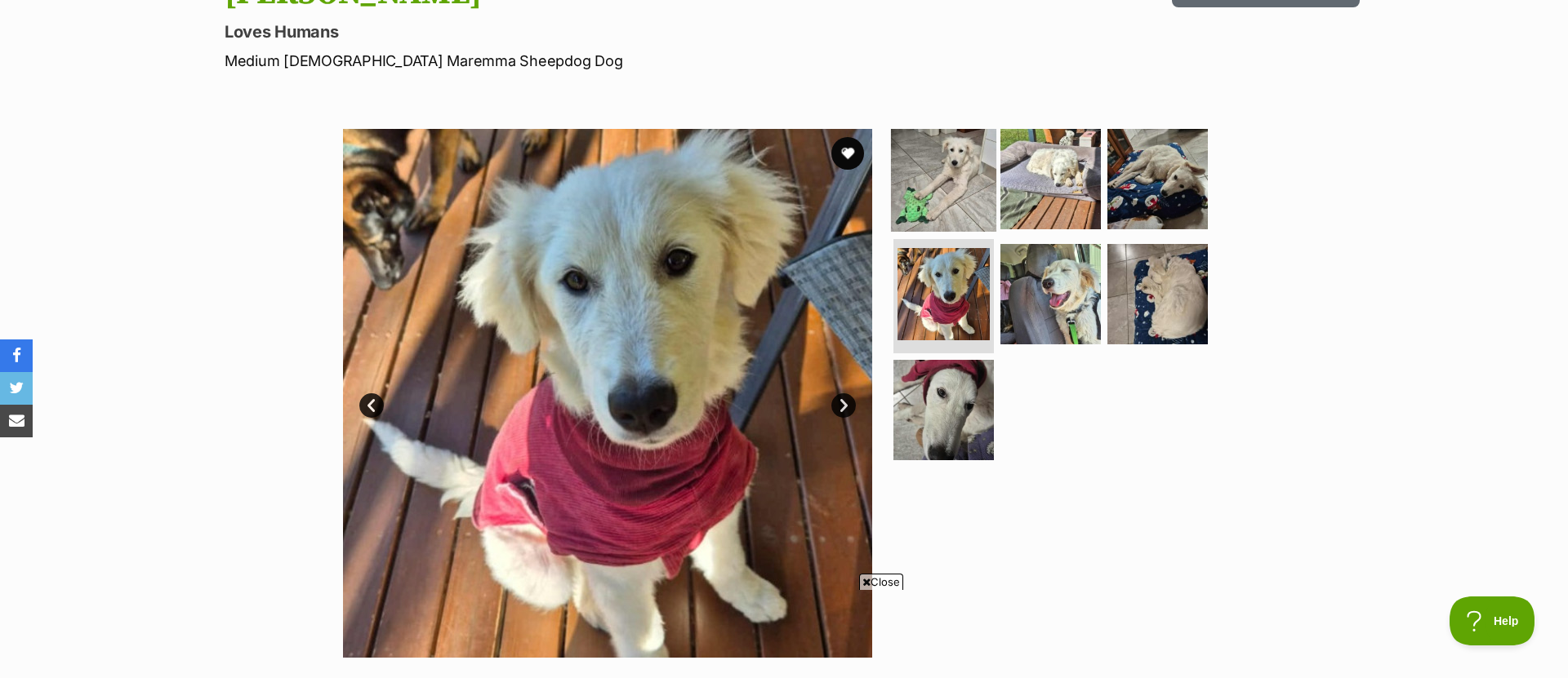
click at [968, 174] on img at bounding box center [944, 178] width 106 height 106
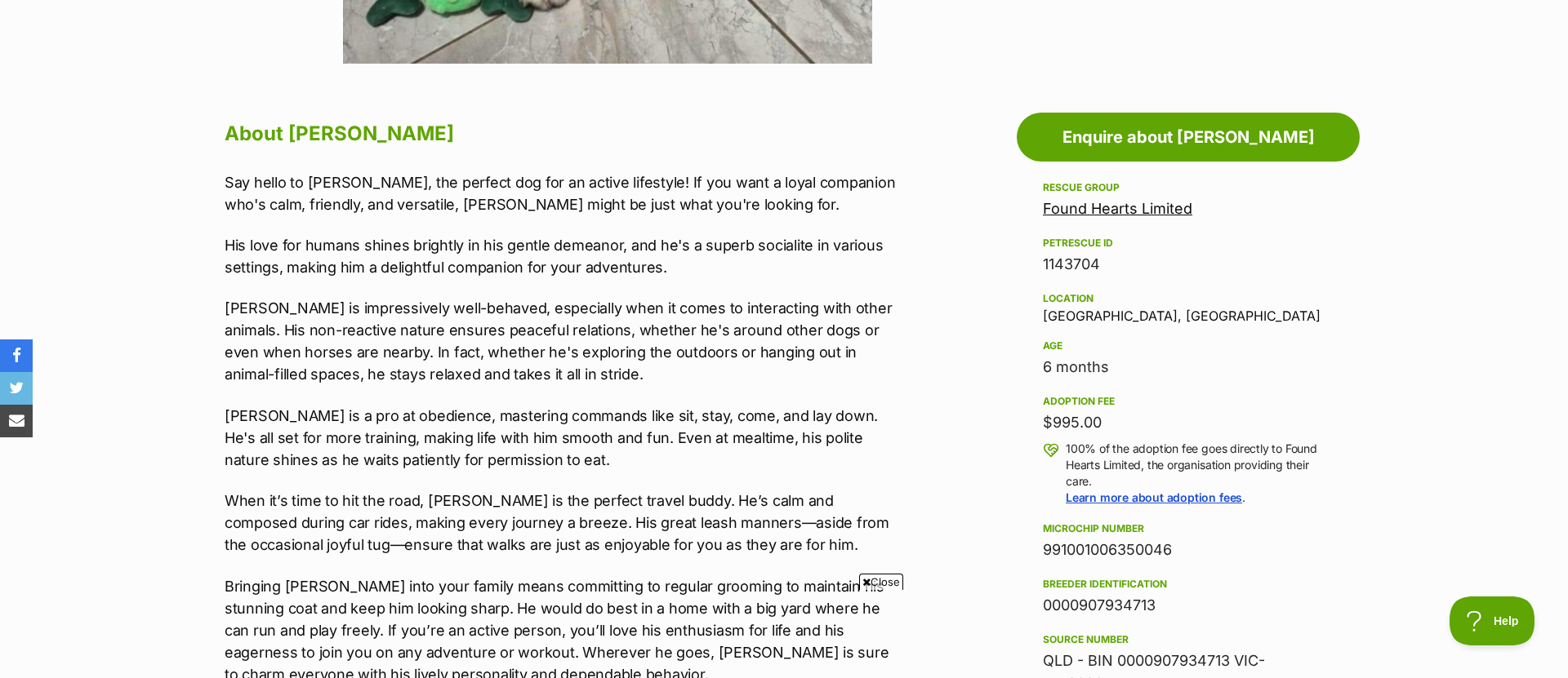
scroll to position [796, 0]
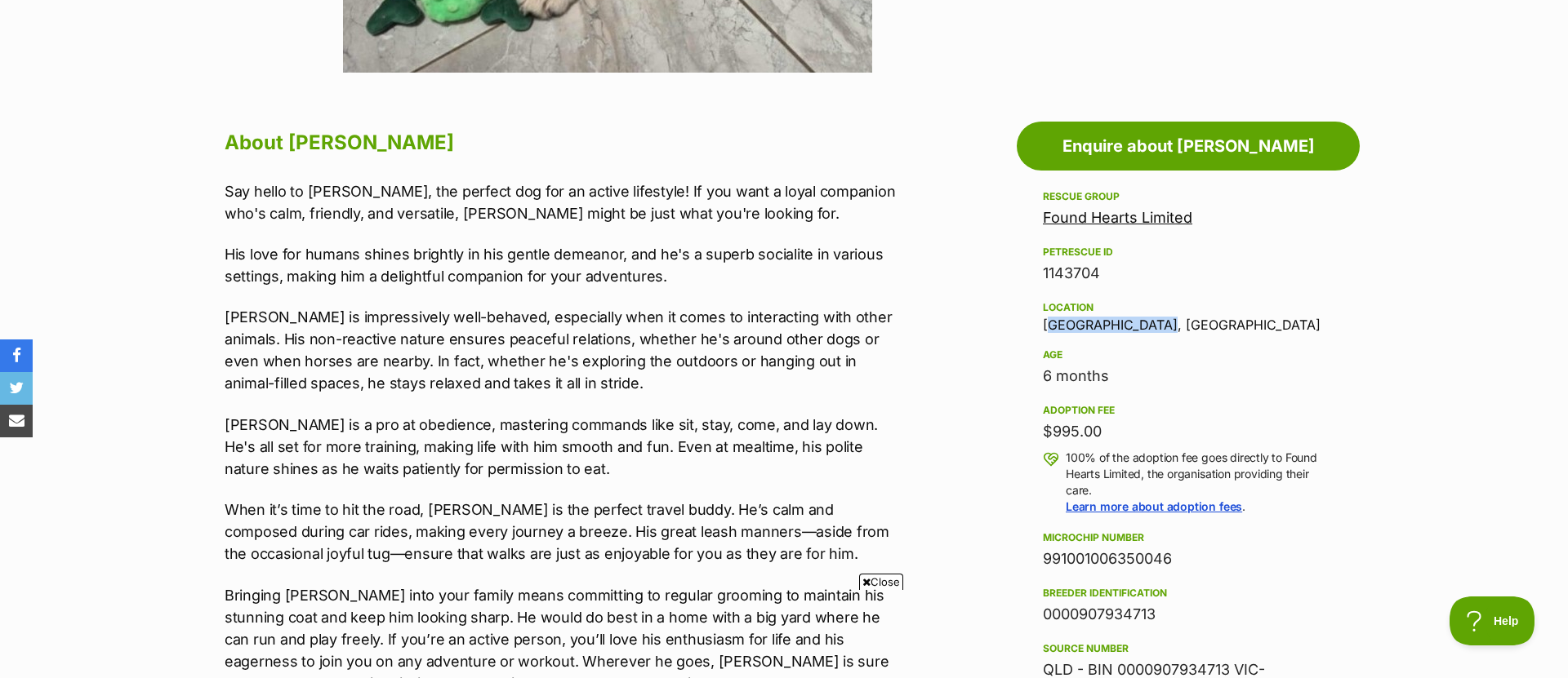
drag, startPoint x: 1137, startPoint y: 320, endPoint x: 1041, endPoint y: 322, distance: 96.0
click at [1041, 322] on aside "Rescue group Found Hearts Limited PetRescue ID 1143704 Location Glastonbury, QL…" at bounding box center [1188, 605] width 343 height 837
copy div "Glastonbury, QLD"
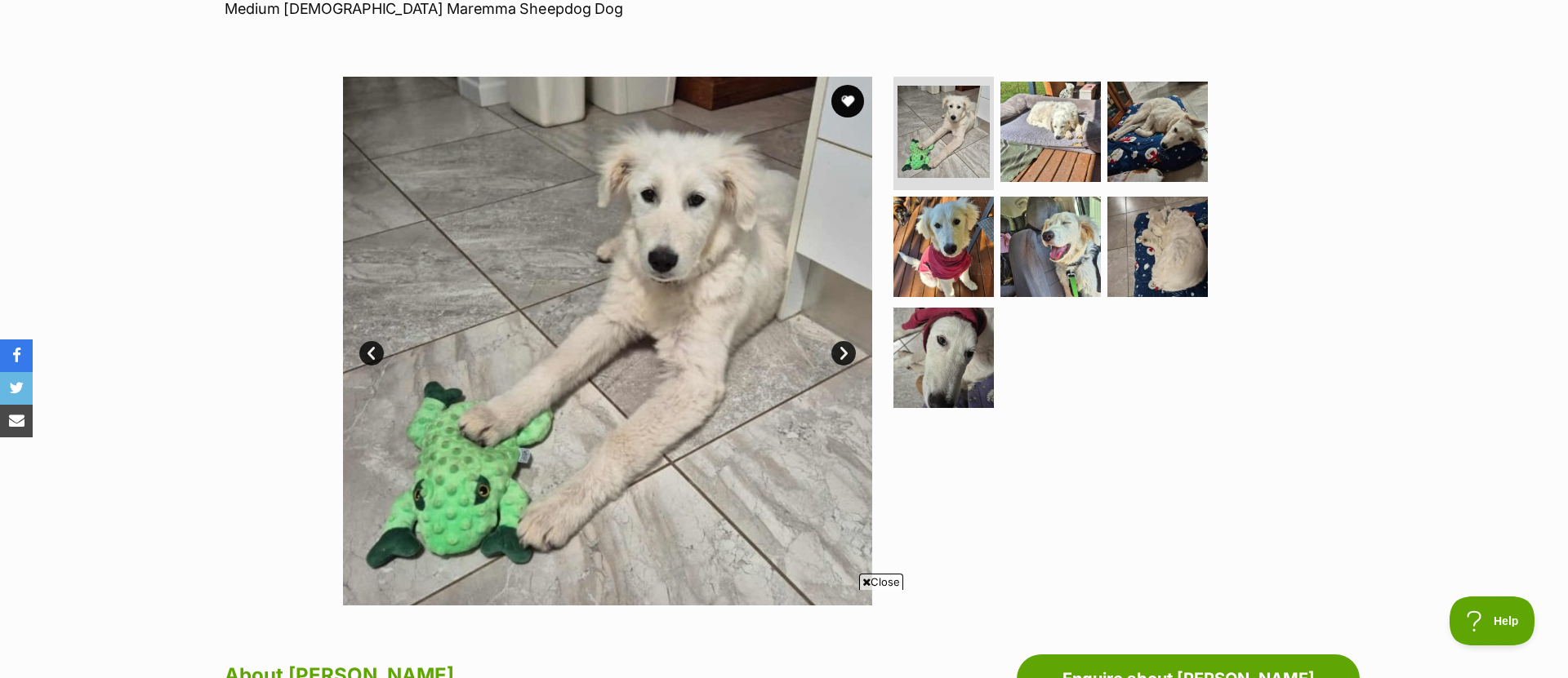
scroll to position [0, 0]
click at [840, 352] on link "Next" at bounding box center [843, 354] width 25 height 25
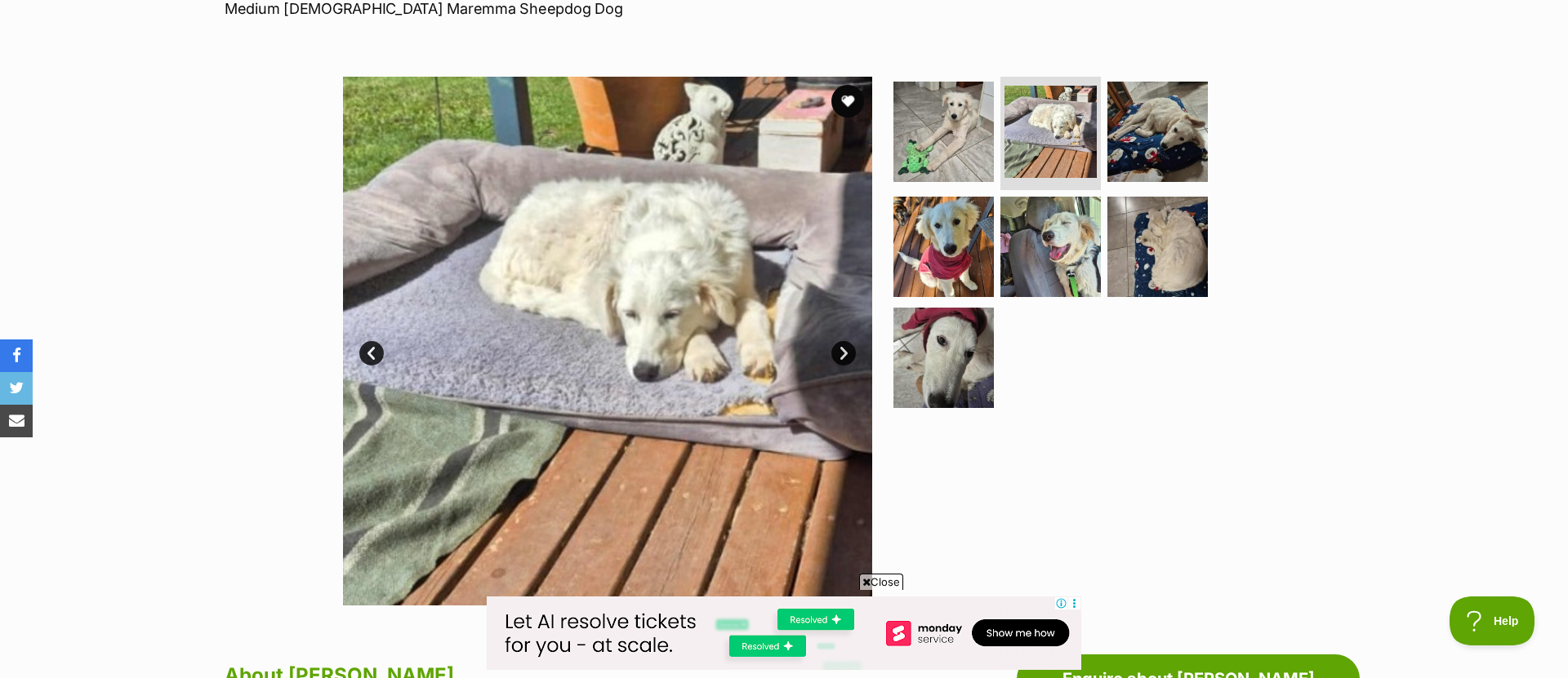
click at [840, 351] on link "Next" at bounding box center [843, 354] width 25 height 25
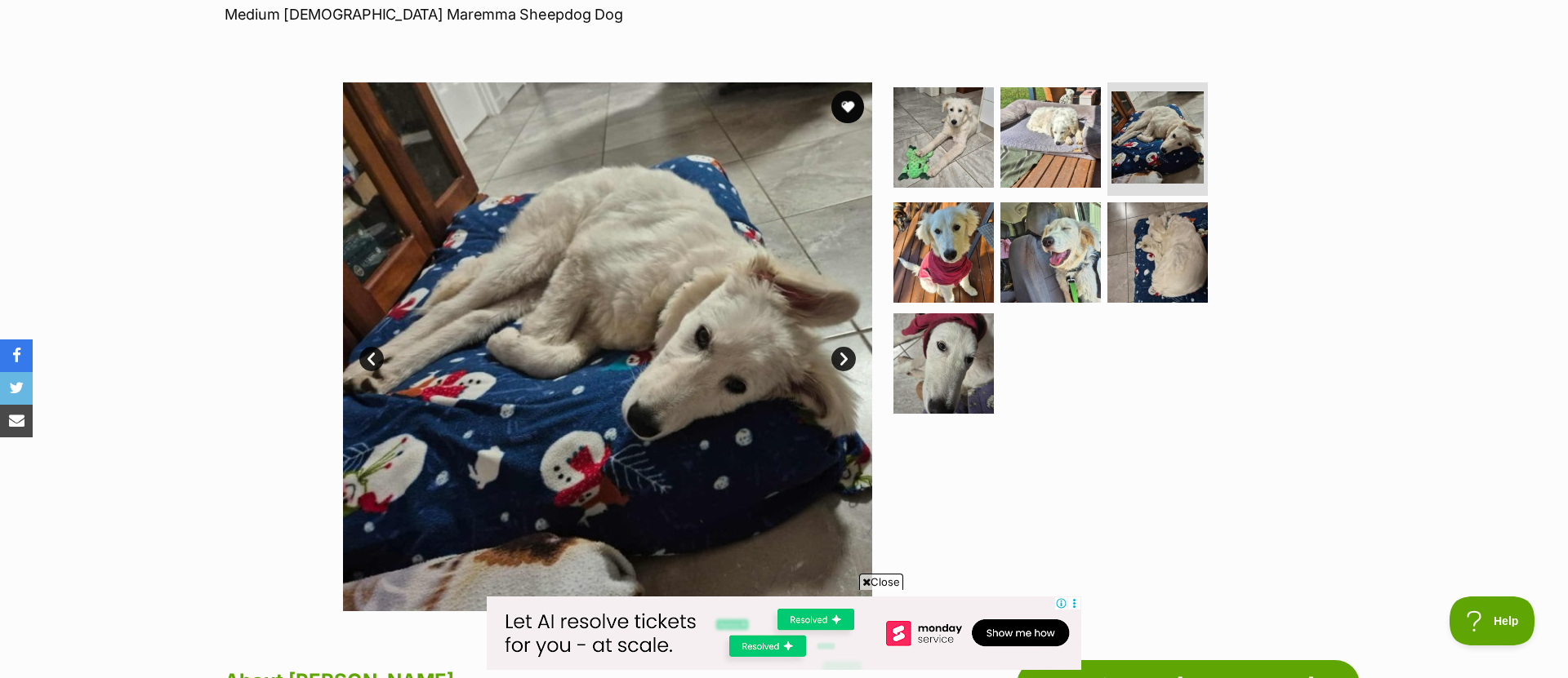
scroll to position [256, 0]
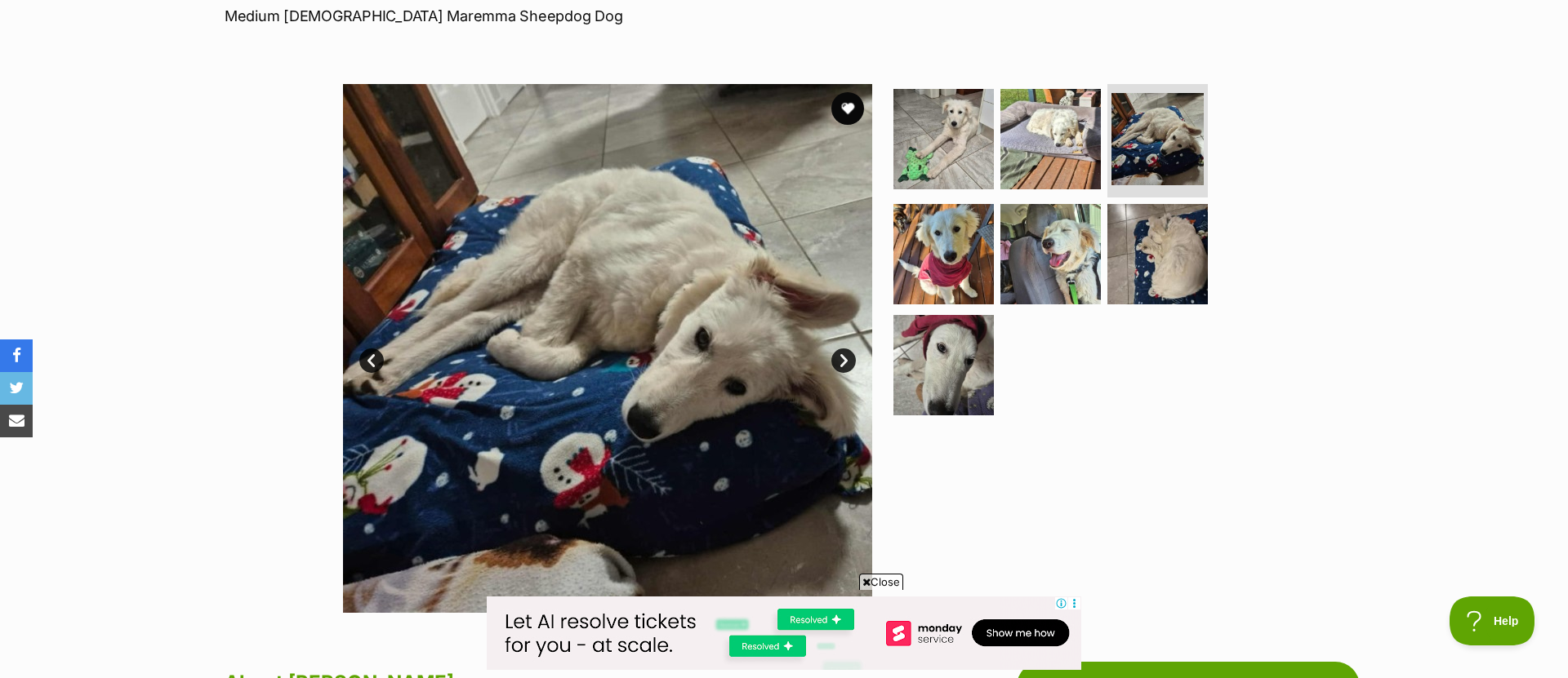
click at [840, 350] on link "Next" at bounding box center [843, 361] width 25 height 25
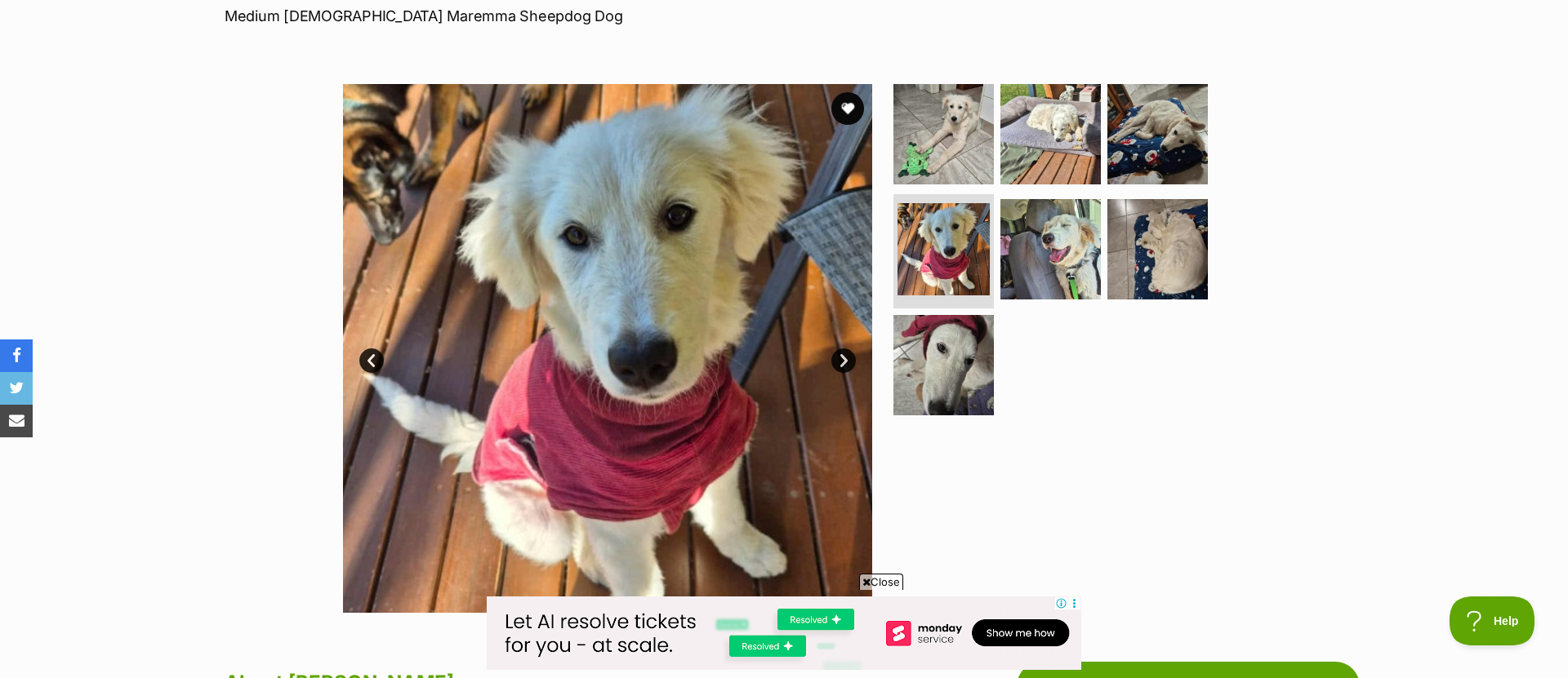
click at [840, 351] on link "Next" at bounding box center [843, 361] width 25 height 25
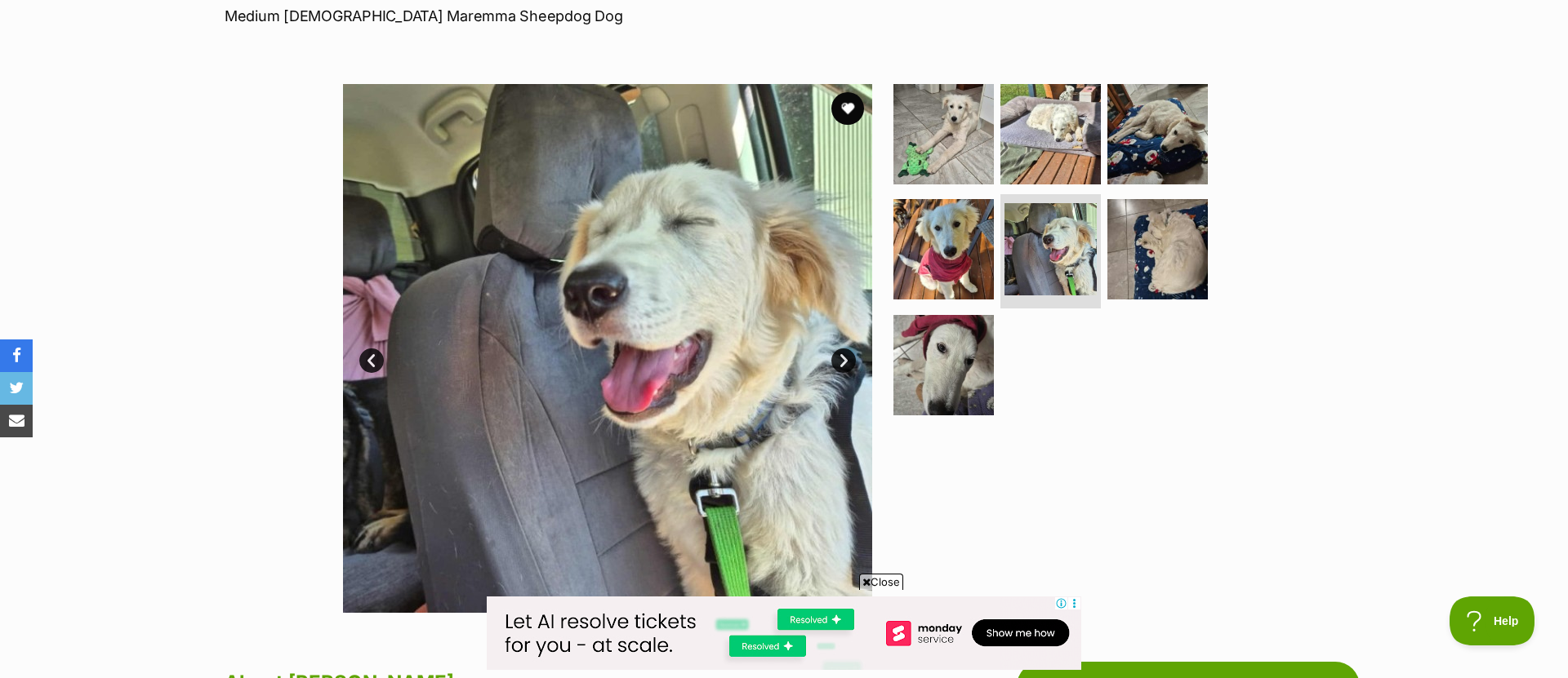
click at [838, 361] on link "Next" at bounding box center [843, 361] width 25 height 25
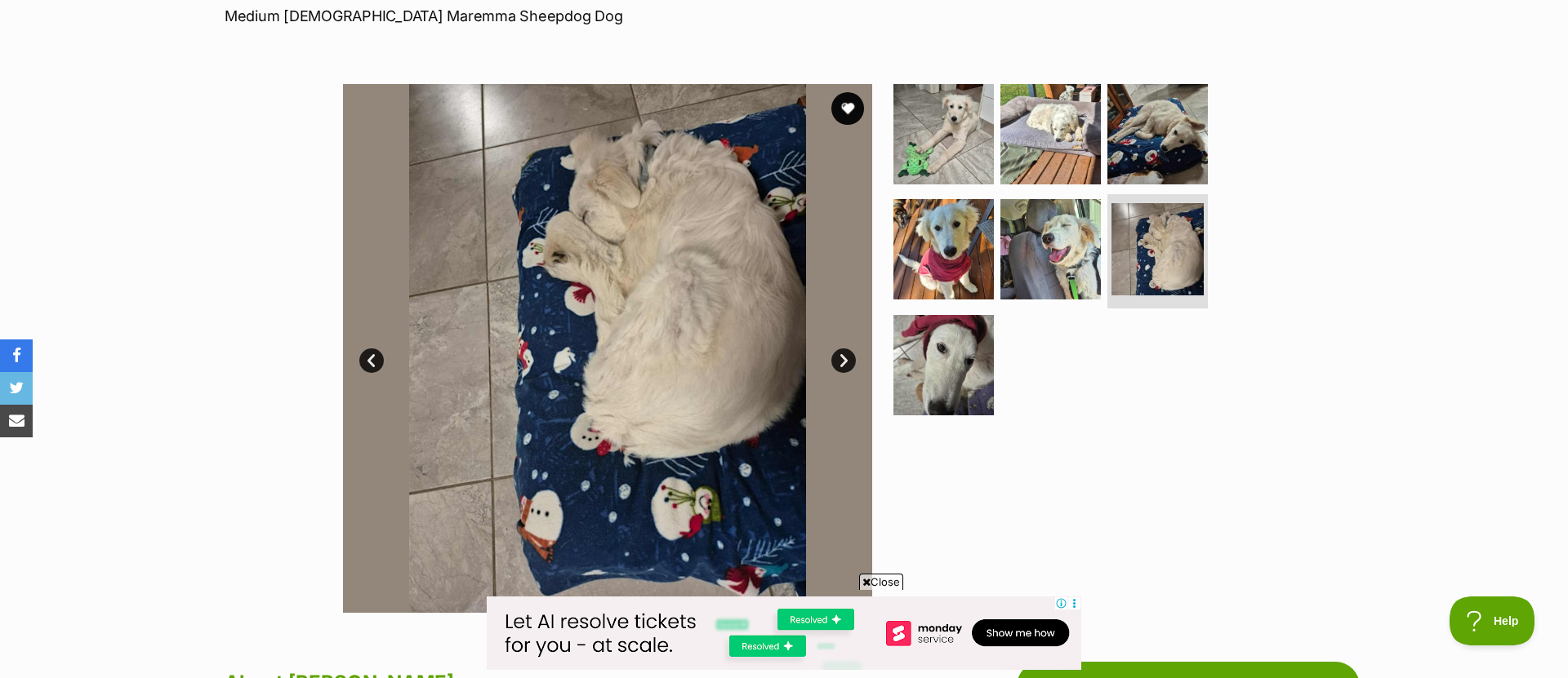
click at [843, 364] on link "Next" at bounding box center [843, 361] width 25 height 25
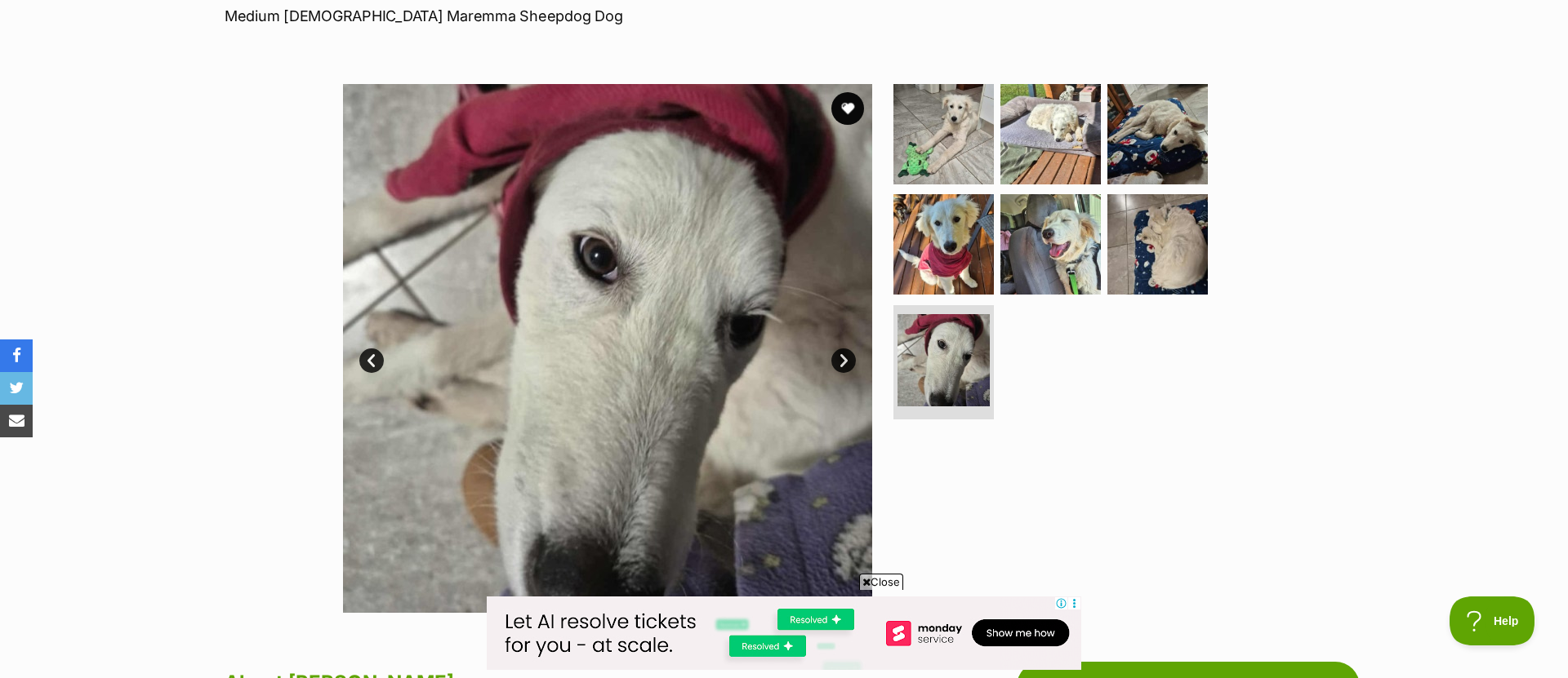
click at [845, 357] on link "Next" at bounding box center [843, 361] width 25 height 25
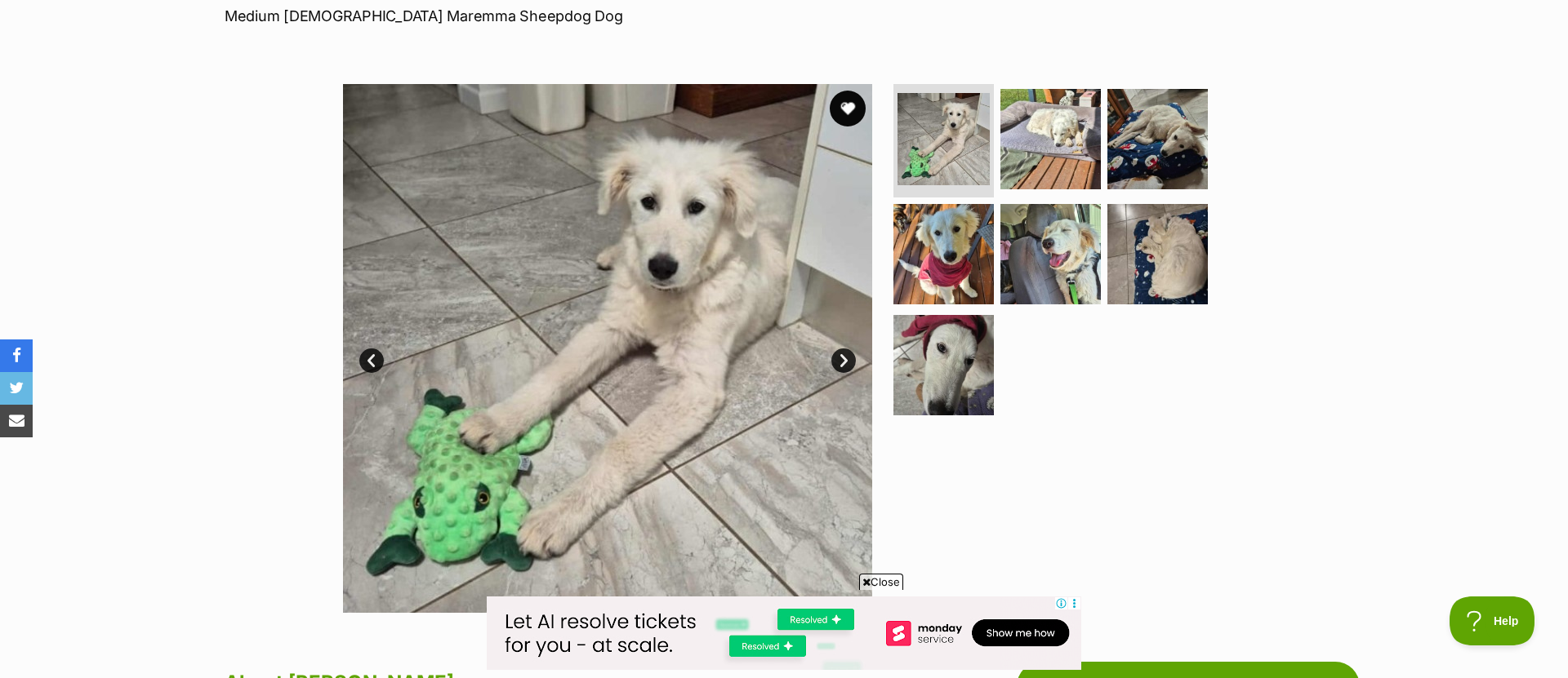
click at [848, 109] on button "favourite" at bounding box center [848, 109] width 36 height 36
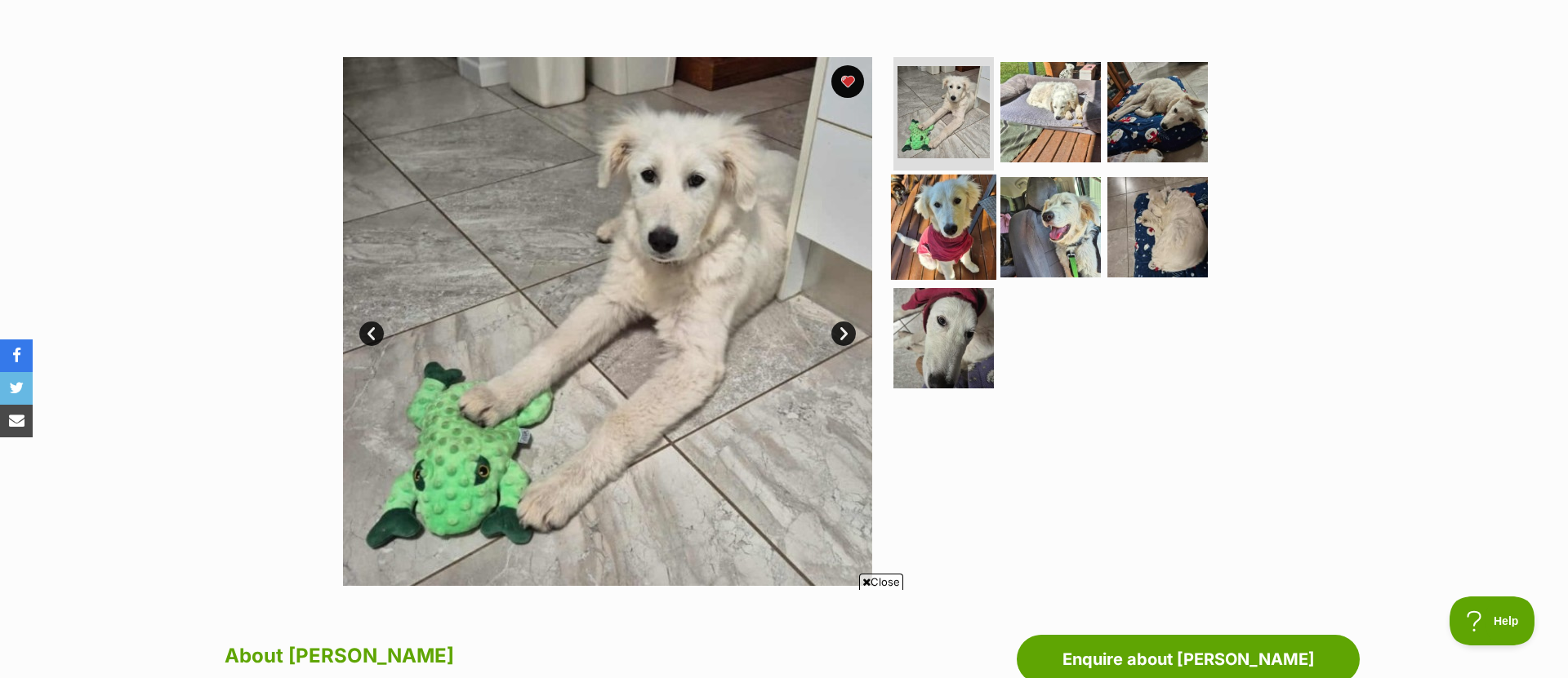
scroll to position [274, 0]
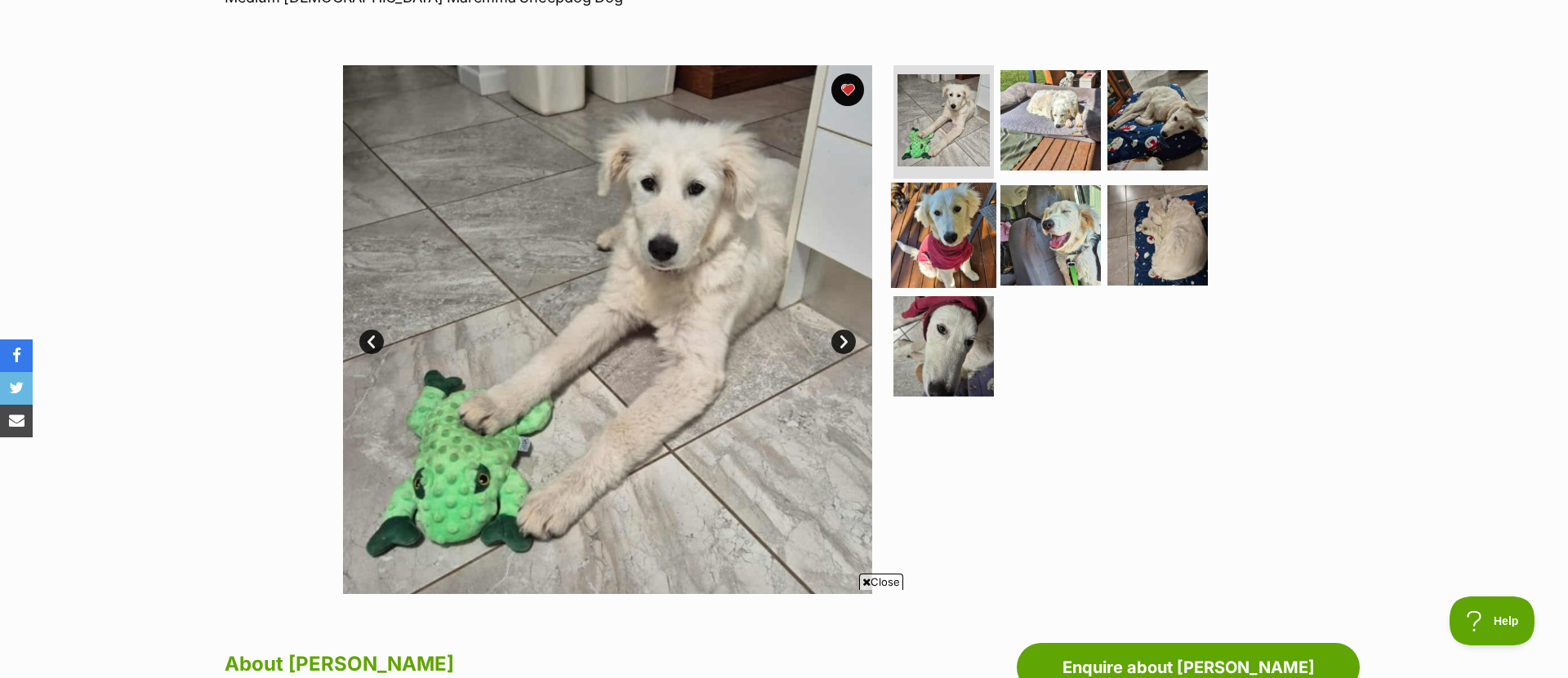
click at [923, 225] on img at bounding box center [944, 236] width 106 height 106
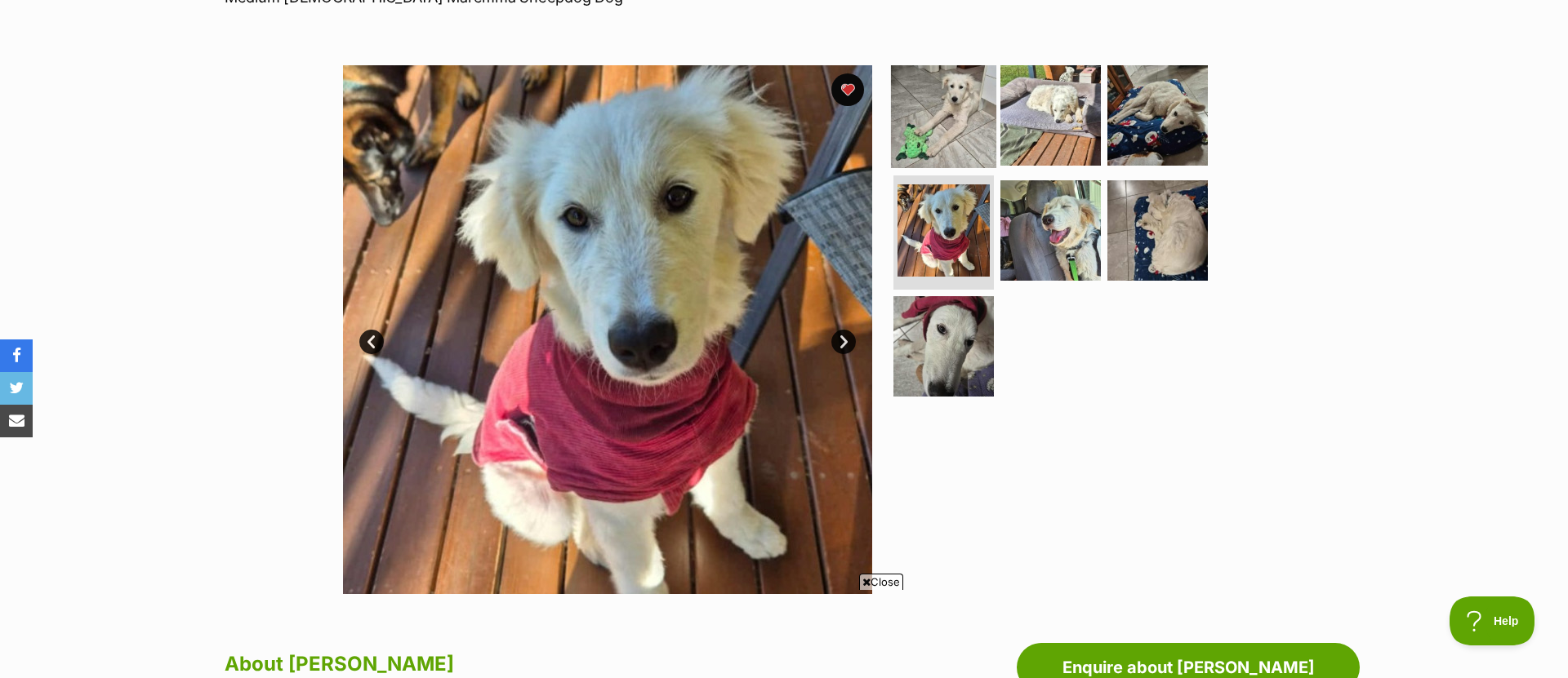
click at [972, 112] on img at bounding box center [944, 115] width 106 height 106
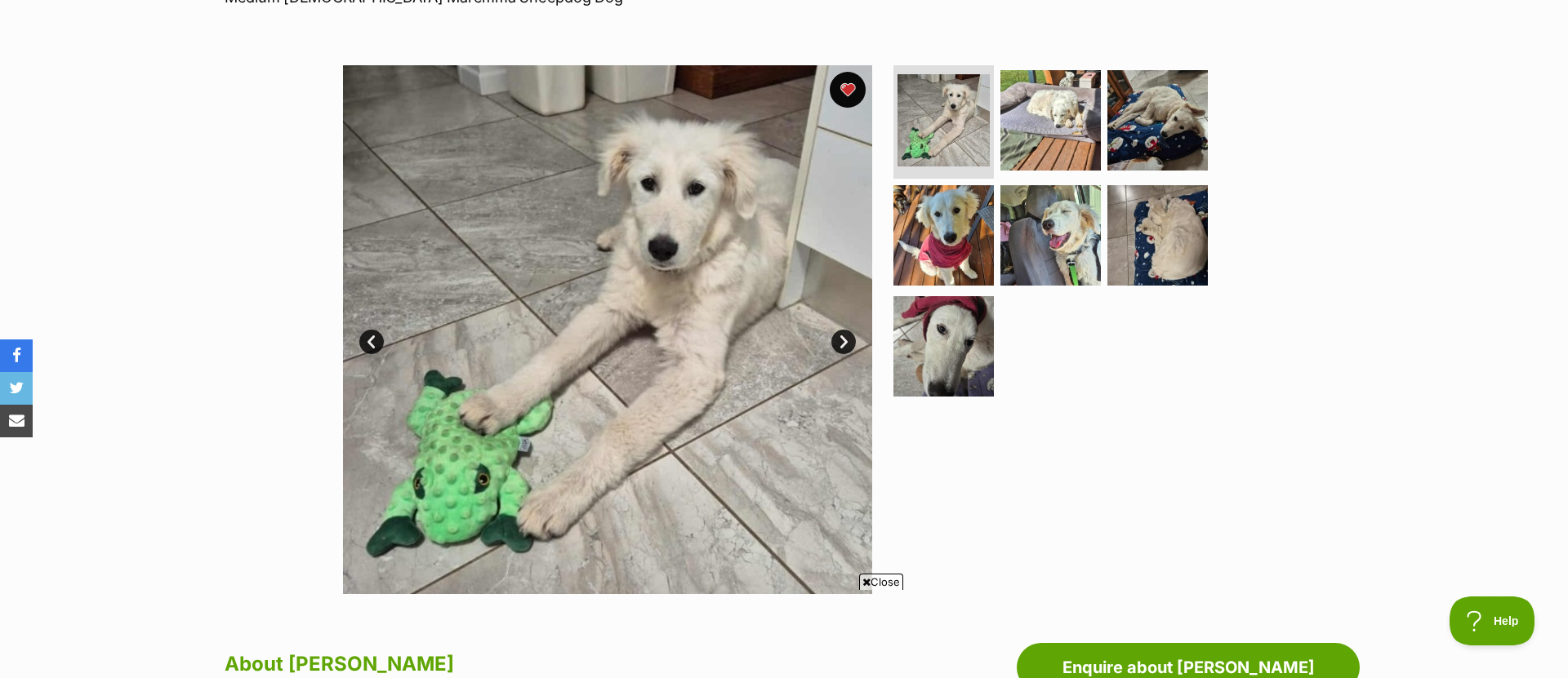
click at [849, 97] on button "favourite" at bounding box center [848, 90] width 36 height 36
click at [849, 90] on button "favourite" at bounding box center [848, 90] width 36 height 36
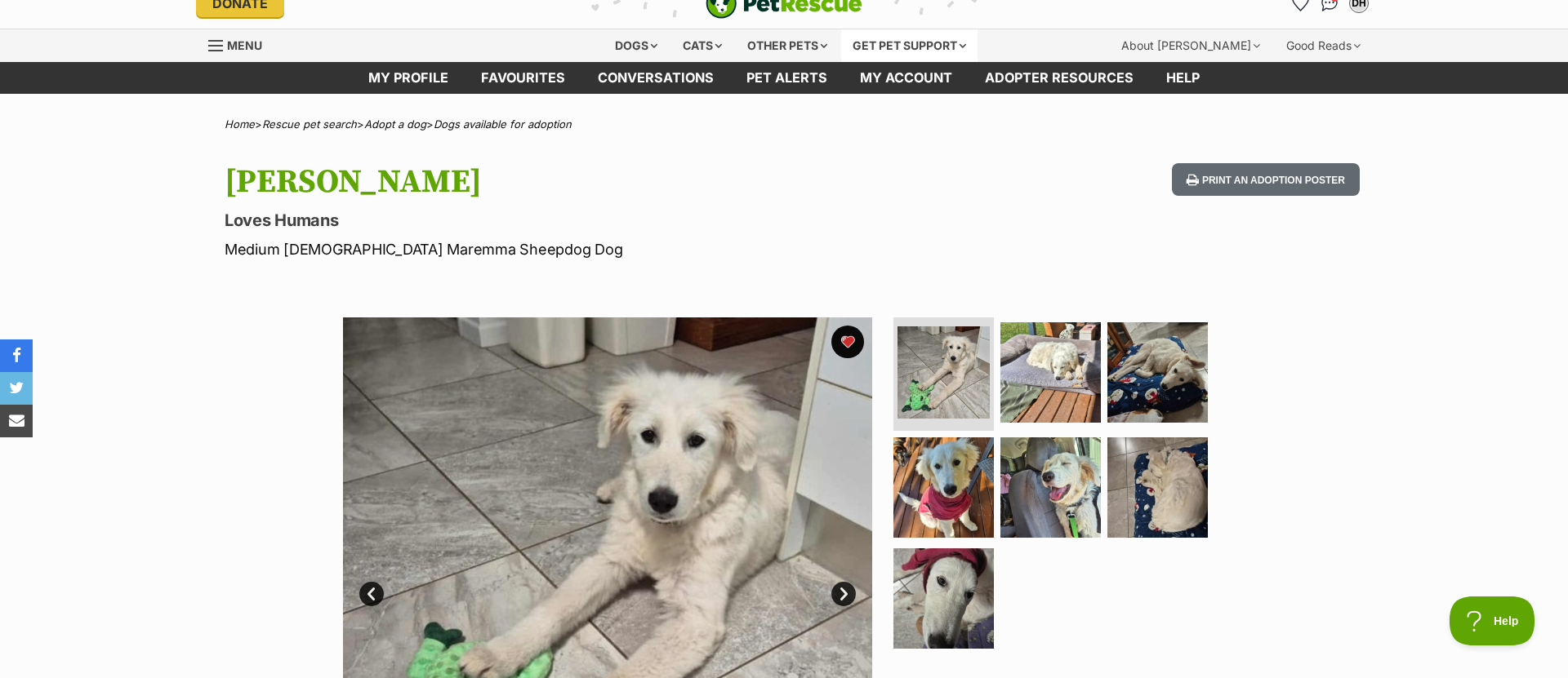
scroll to position [0, 0]
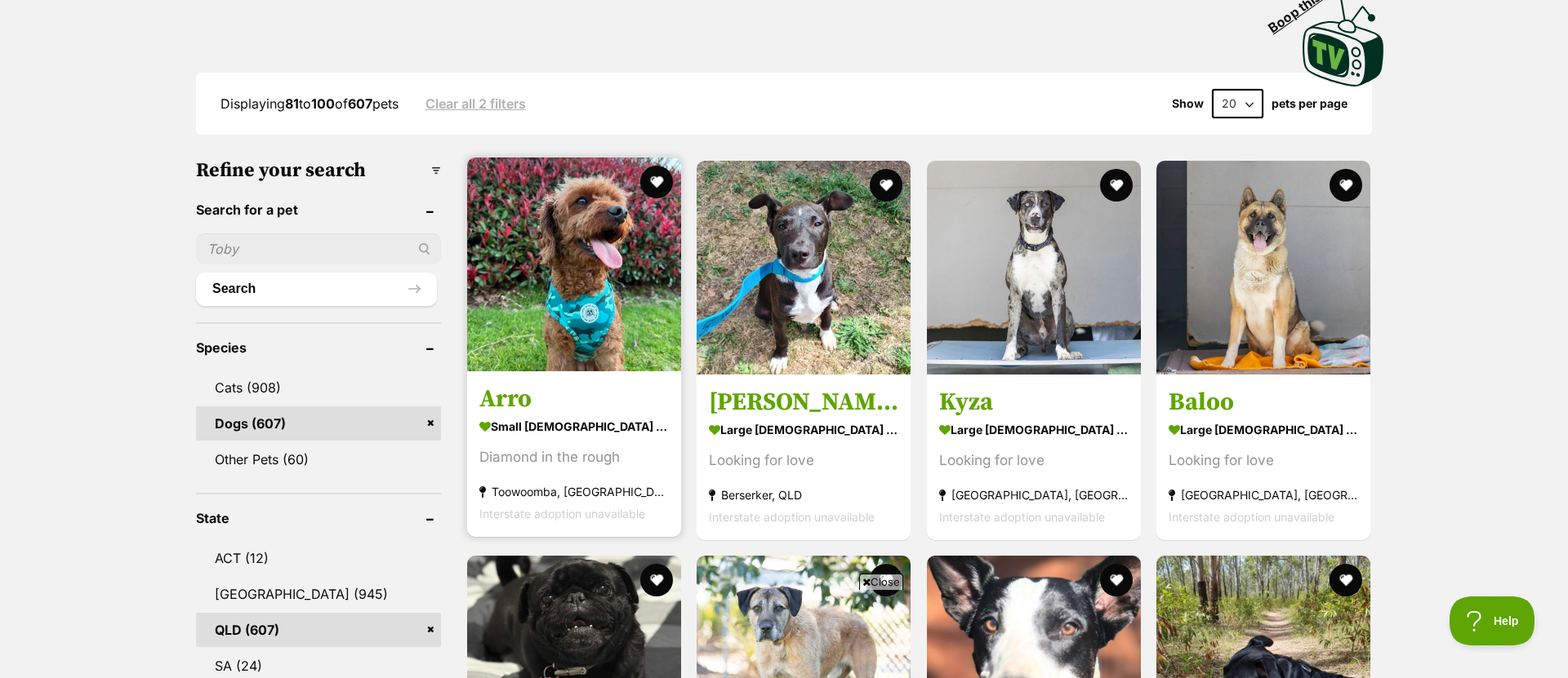
drag, startPoint x: 616, startPoint y: 303, endPoint x: 626, endPoint y: 305, distance: 10.2
click at [615, 303] on img at bounding box center [574, 264] width 214 height 214
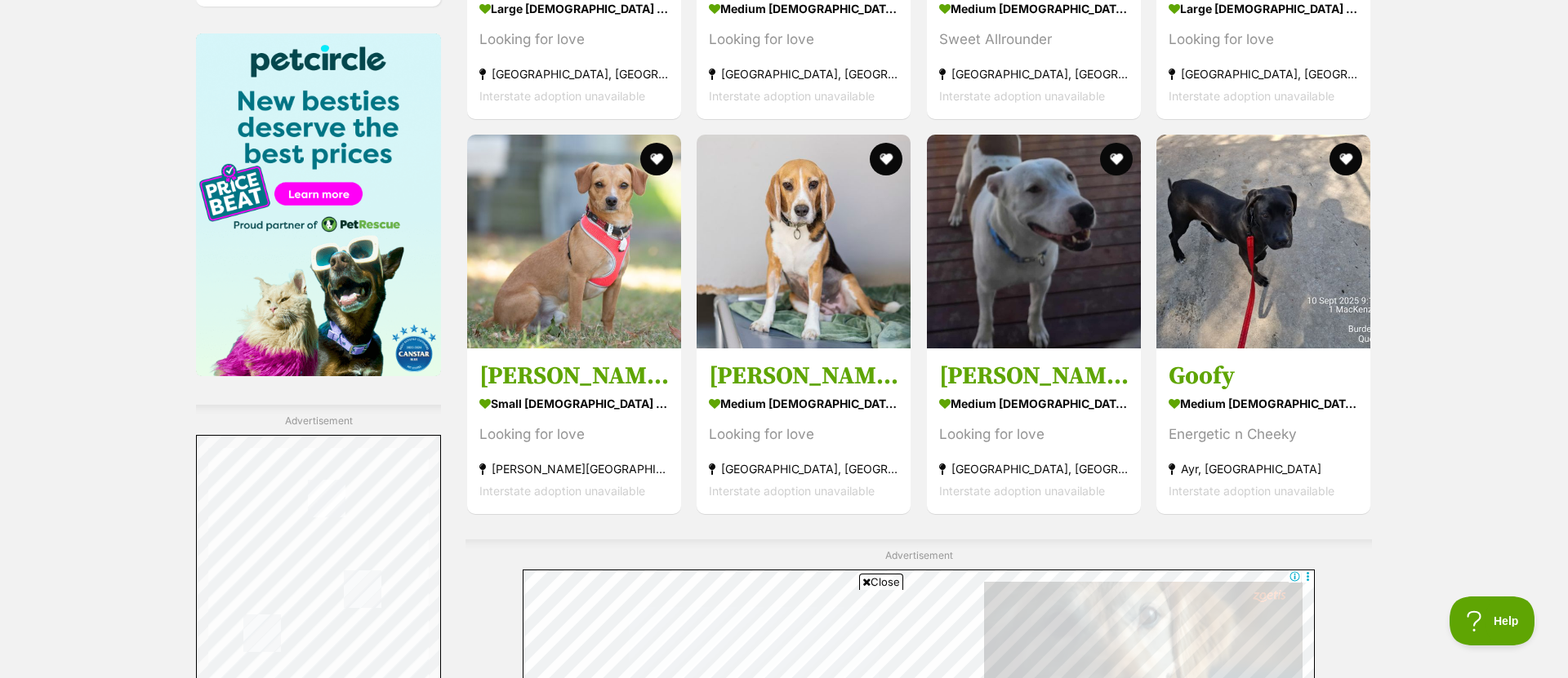
scroll to position [2395, 0]
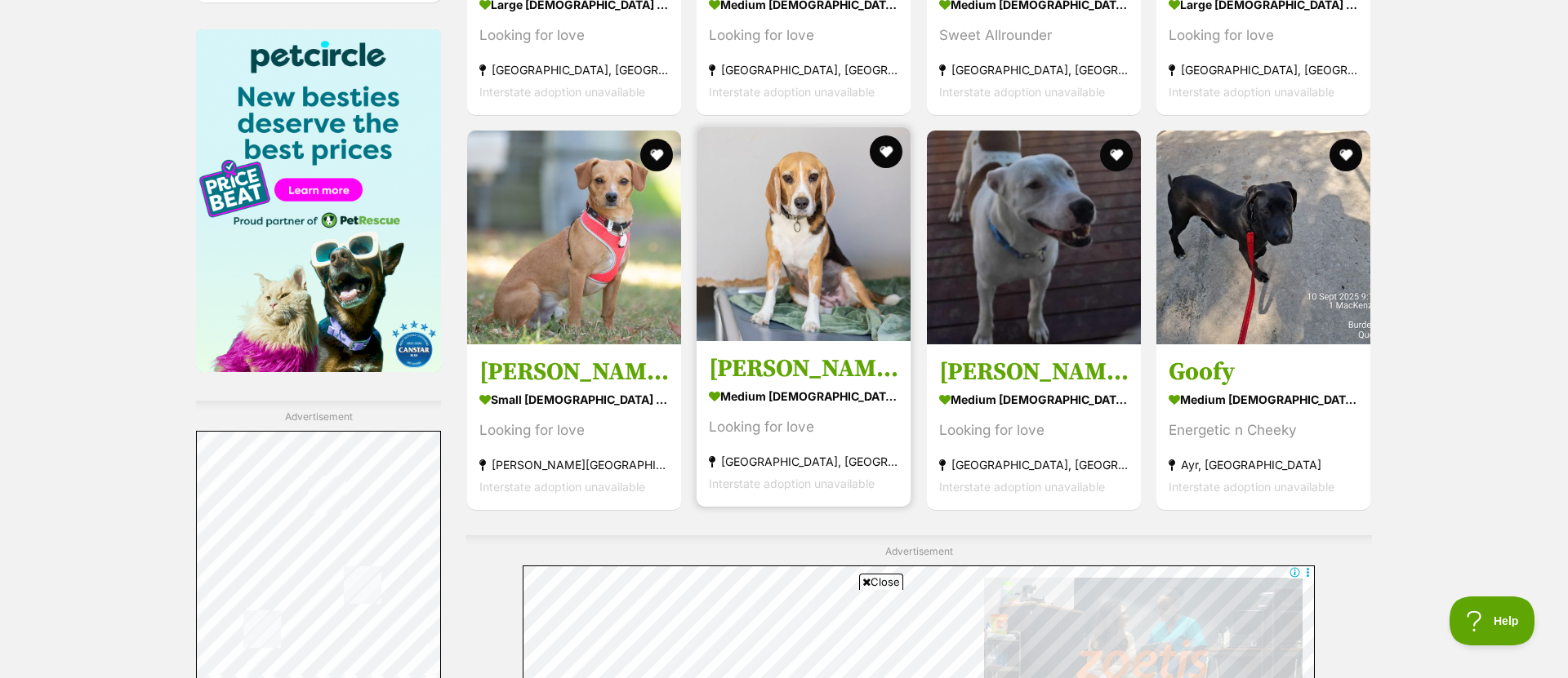
click at [777, 271] on img at bounding box center [803, 233] width 214 height 214
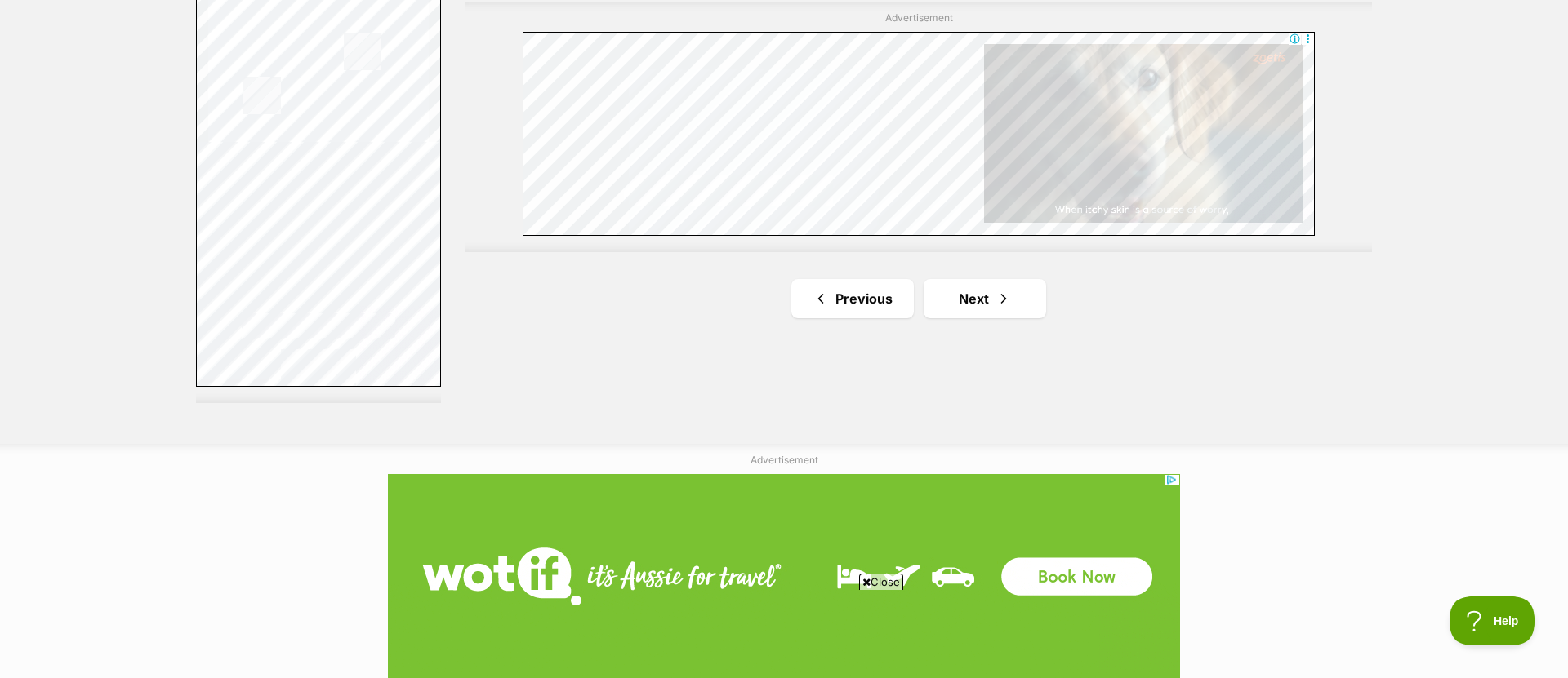
scroll to position [2926, 0]
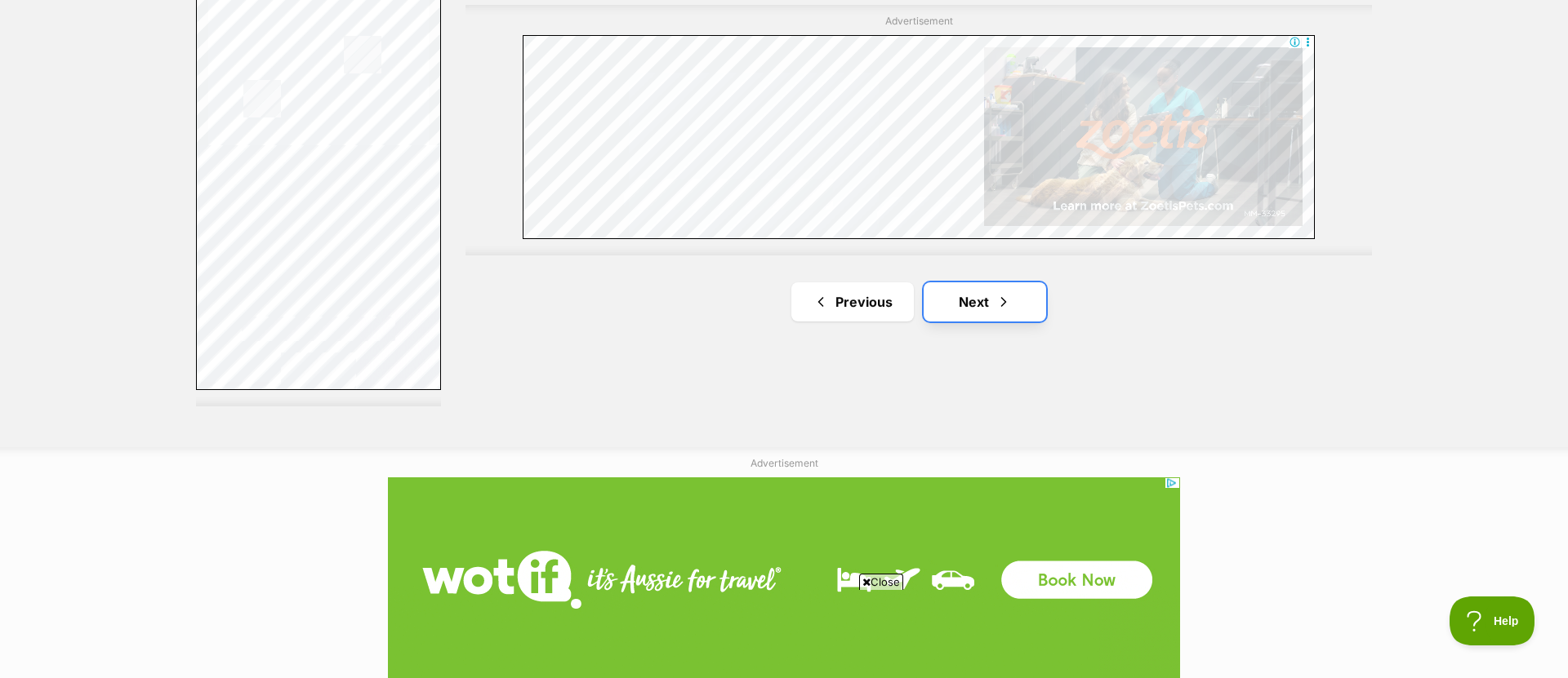
click at [980, 287] on link "Next" at bounding box center [985, 301] width 122 height 39
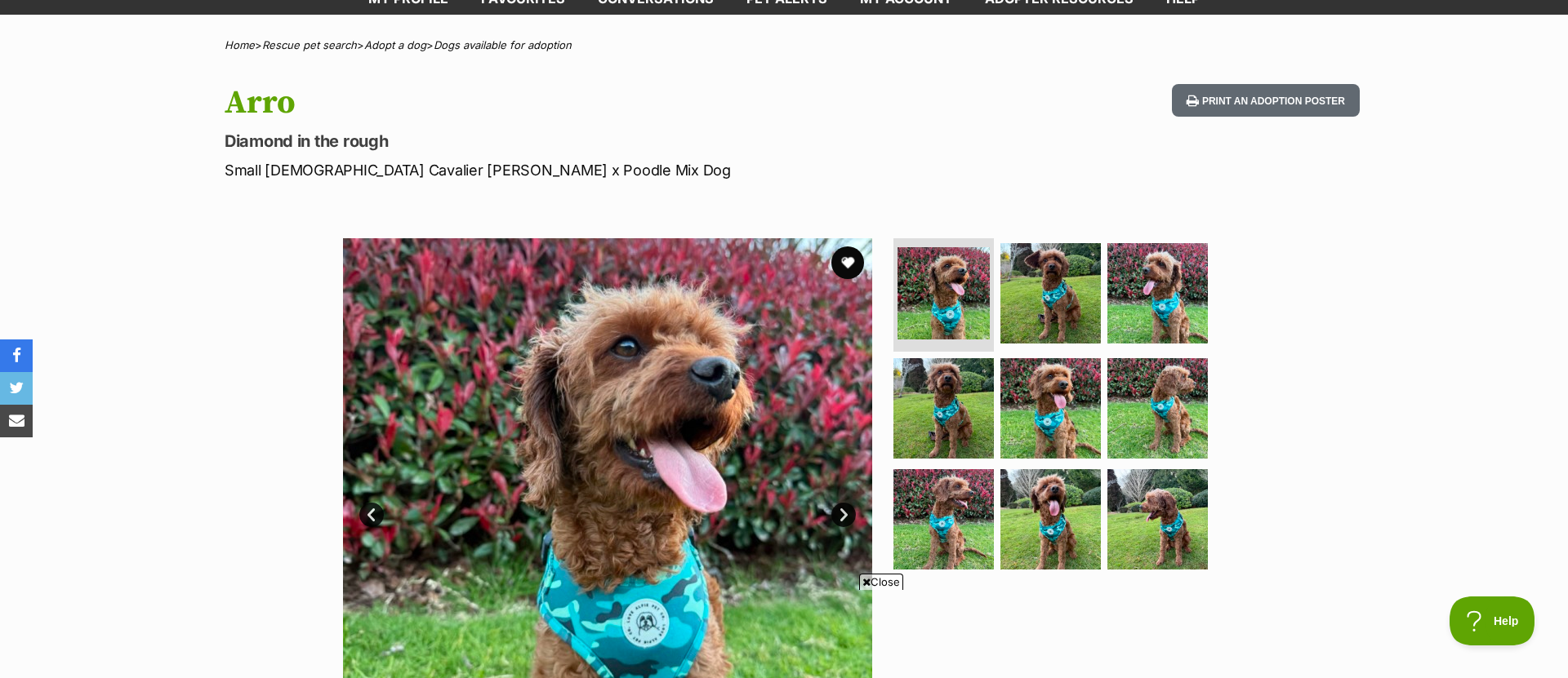
scroll to position [229, 0]
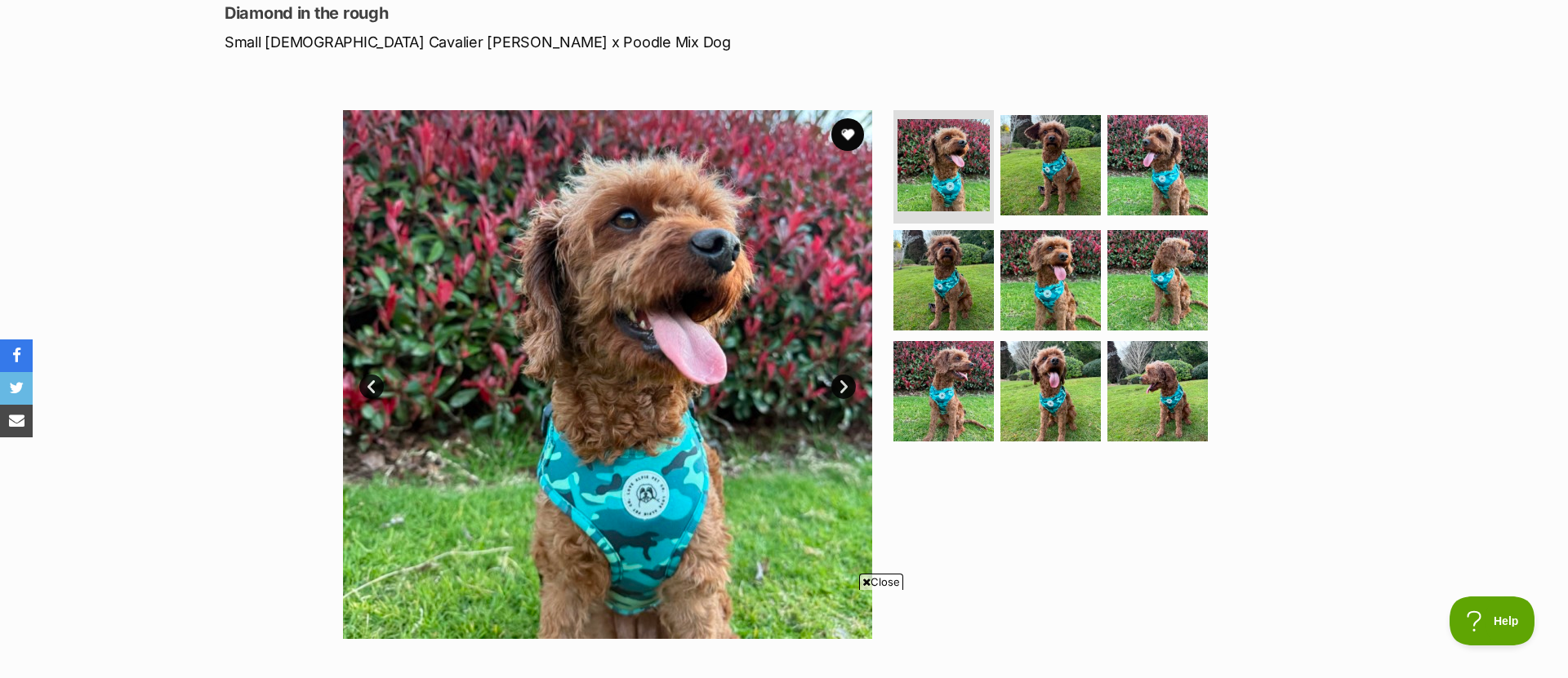
click at [838, 380] on link "Next" at bounding box center [843, 387] width 25 height 25
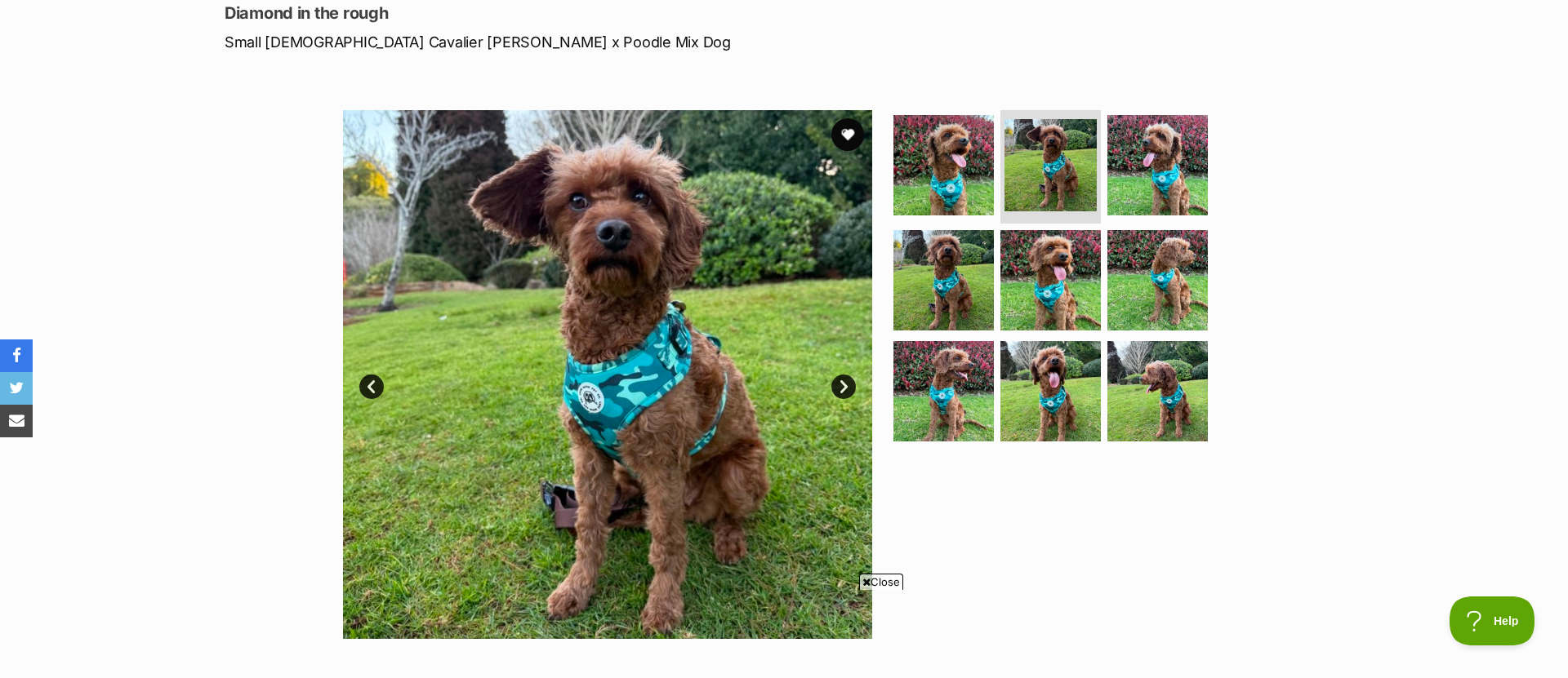
click at [846, 384] on link "Next" at bounding box center [843, 387] width 25 height 25
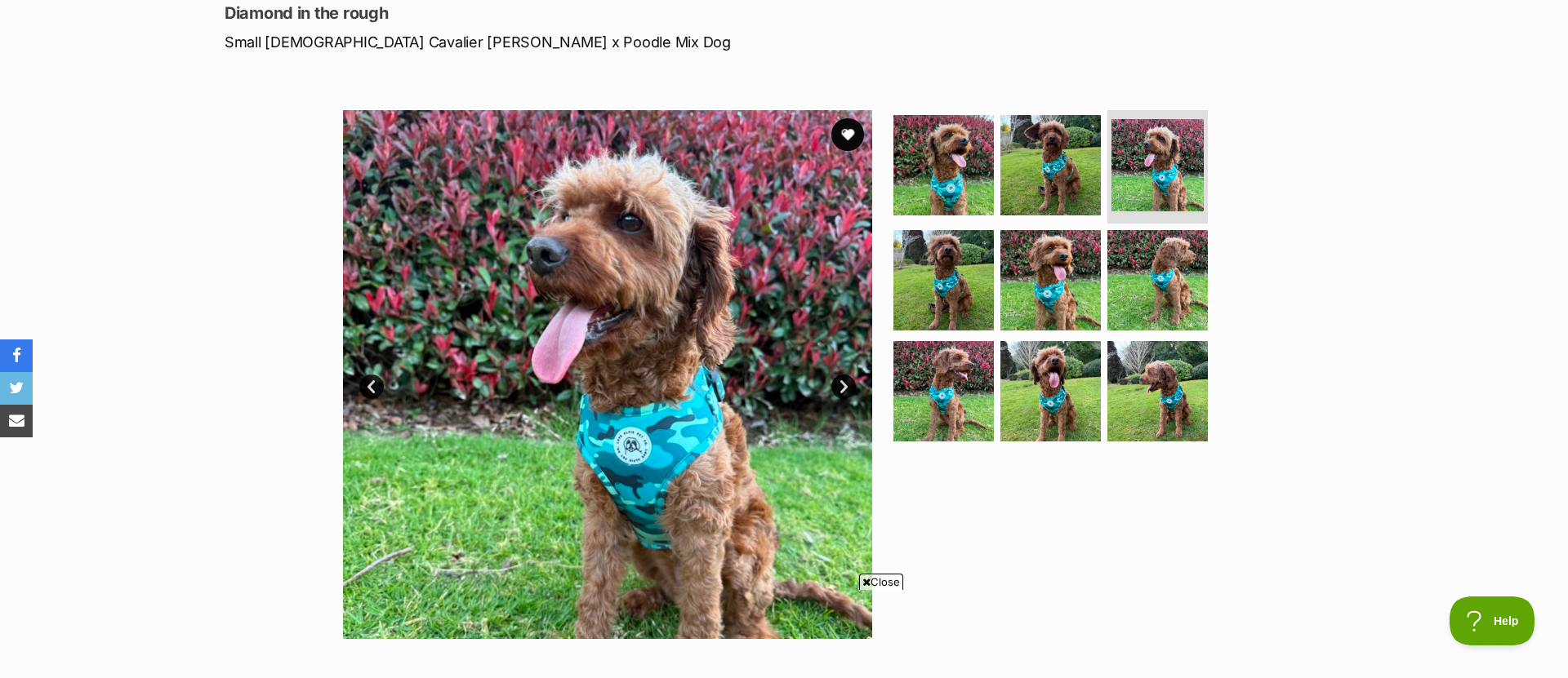
click at [853, 387] on link "Next" at bounding box center [843, 387] width 25 height 25
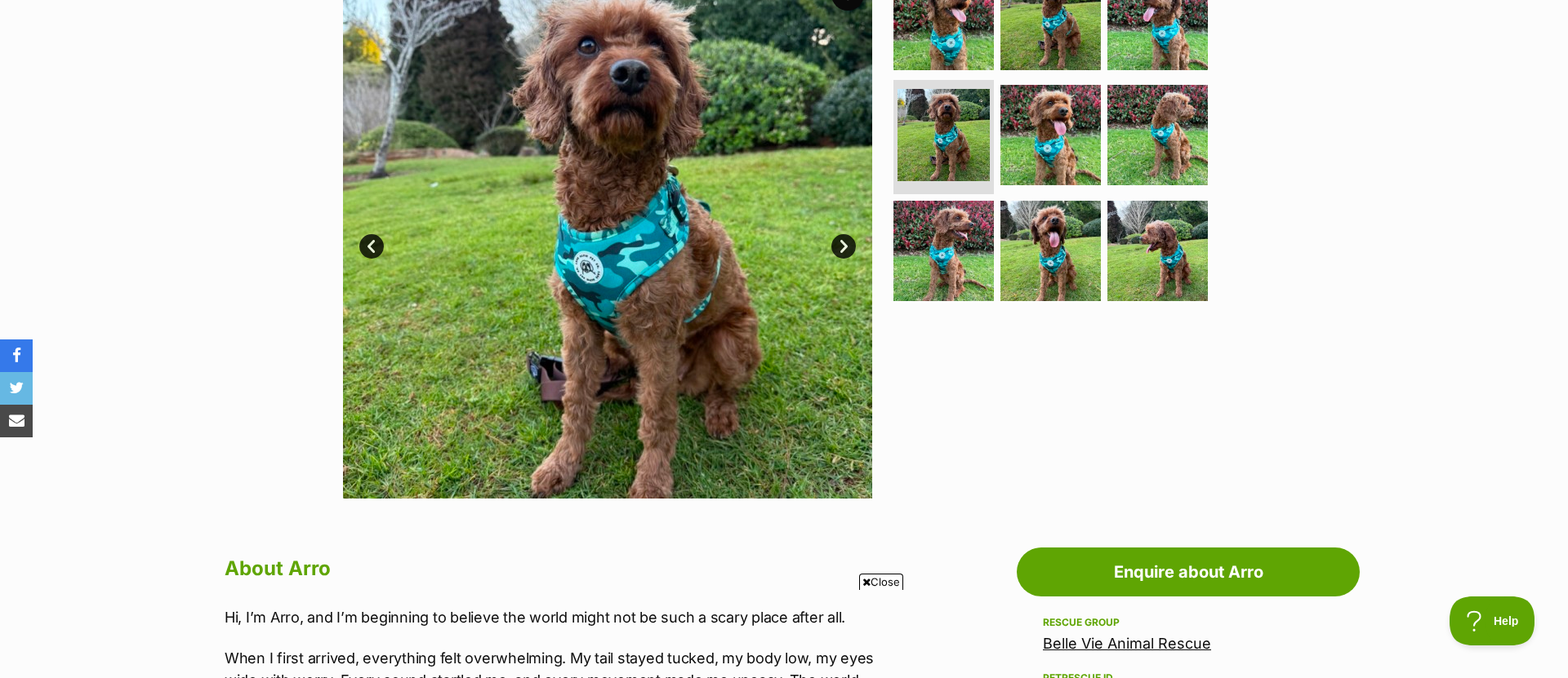
scroll to position [0, 0]
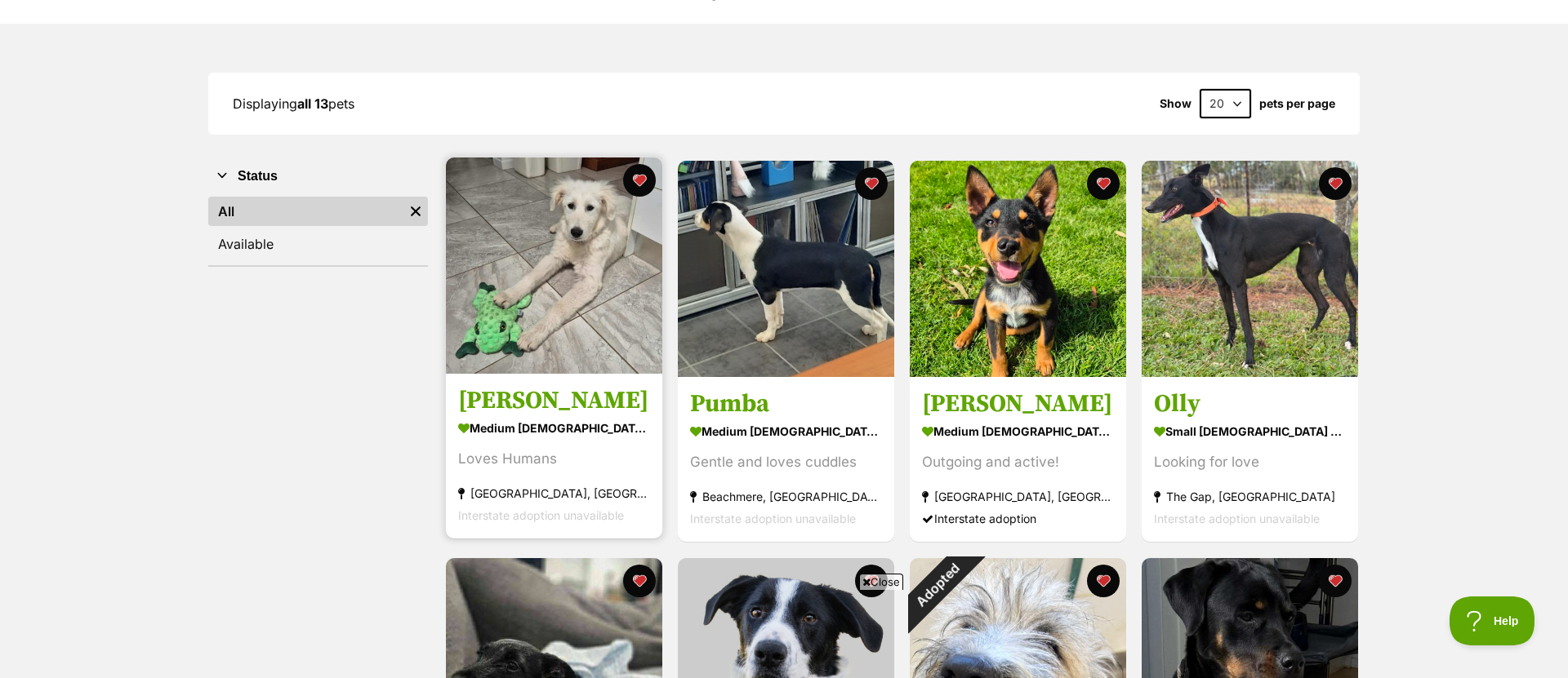
scroll to position [179, 0]
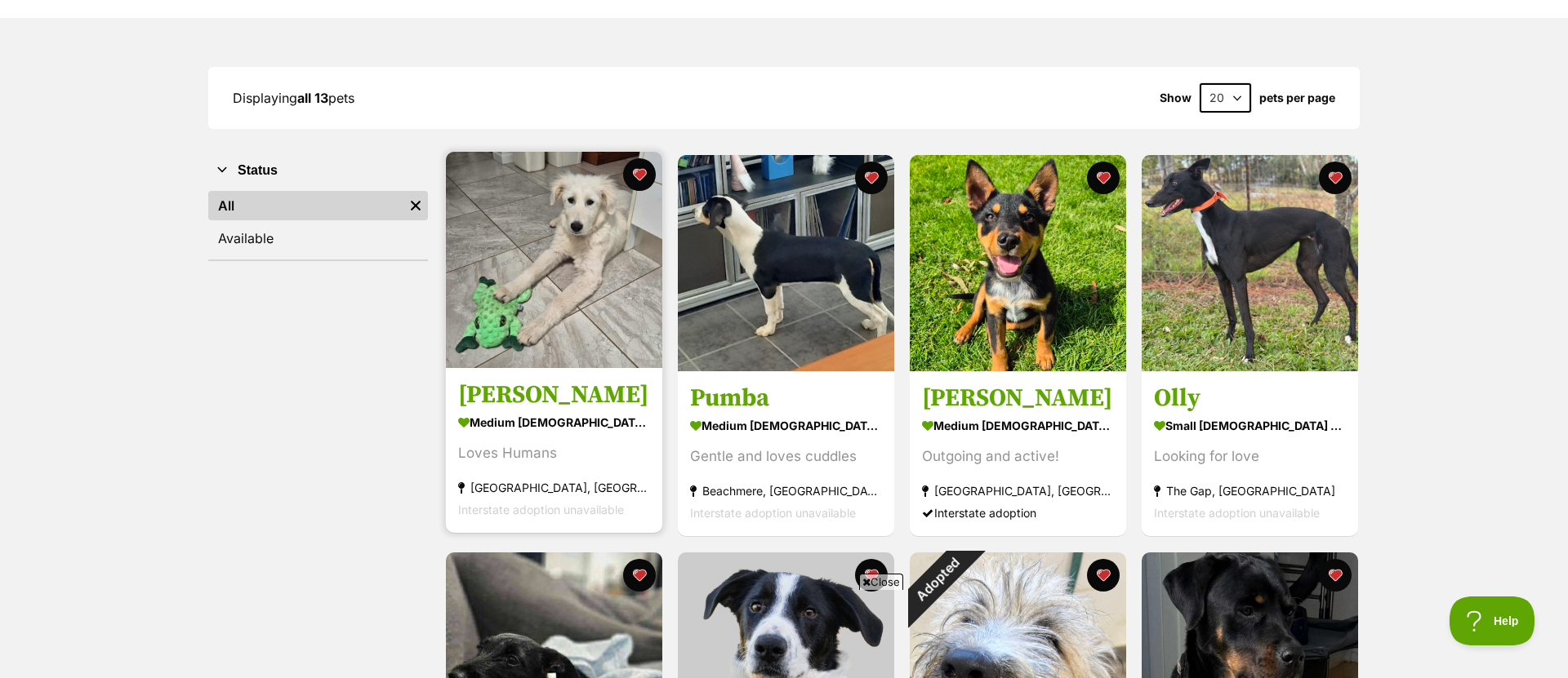
click at [602, 286] on img at bounding box center [554, 260] width 216 height 216
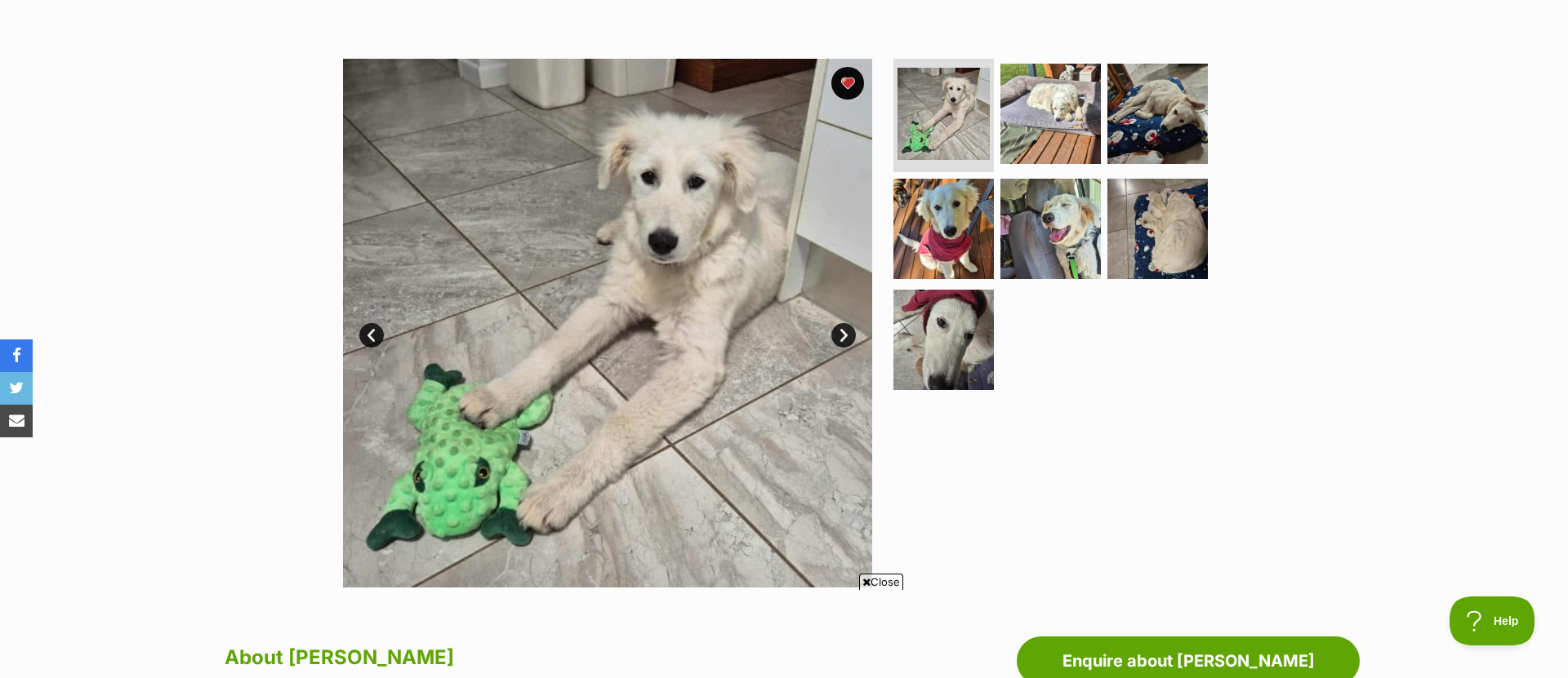
scroll to position [276, 0]
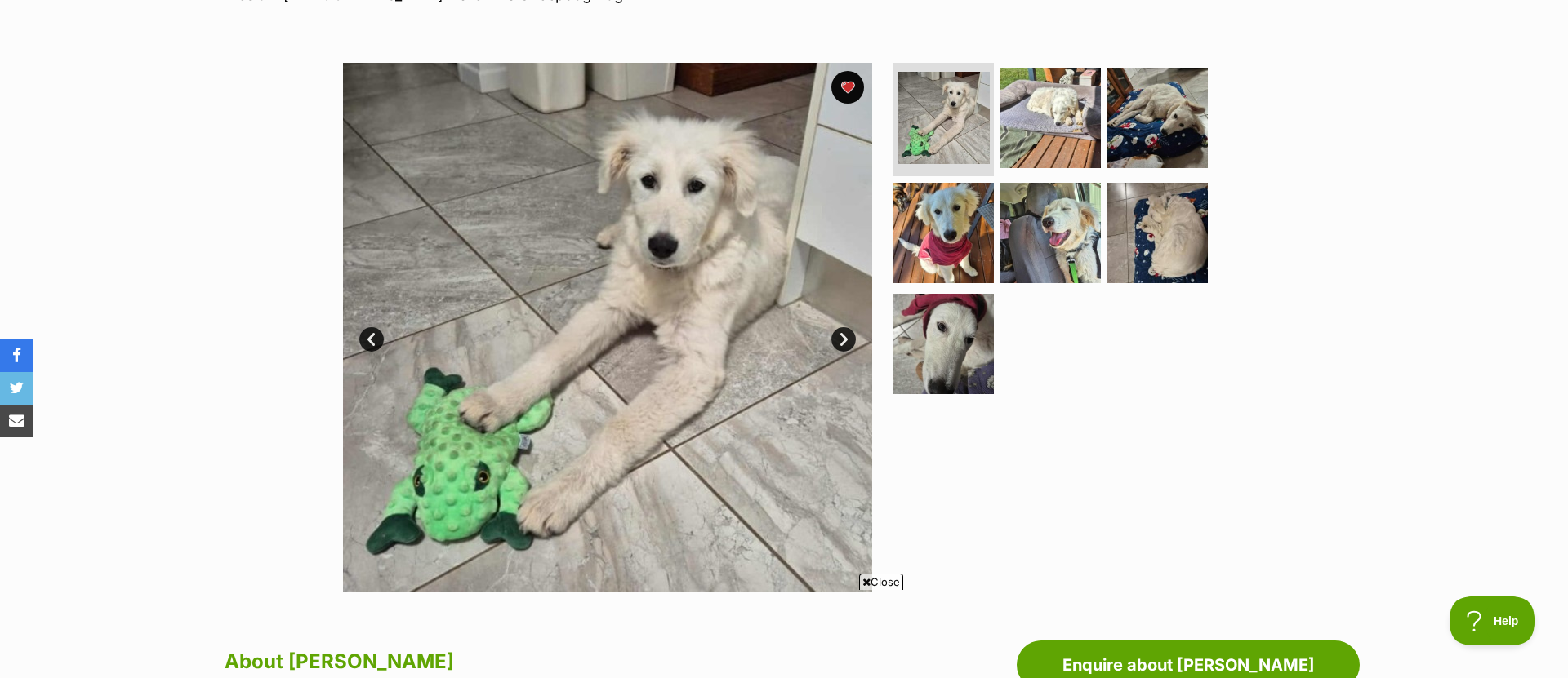
click at [836, 339] on link "Next" at bounding box center [843, 340] width 25 height 25
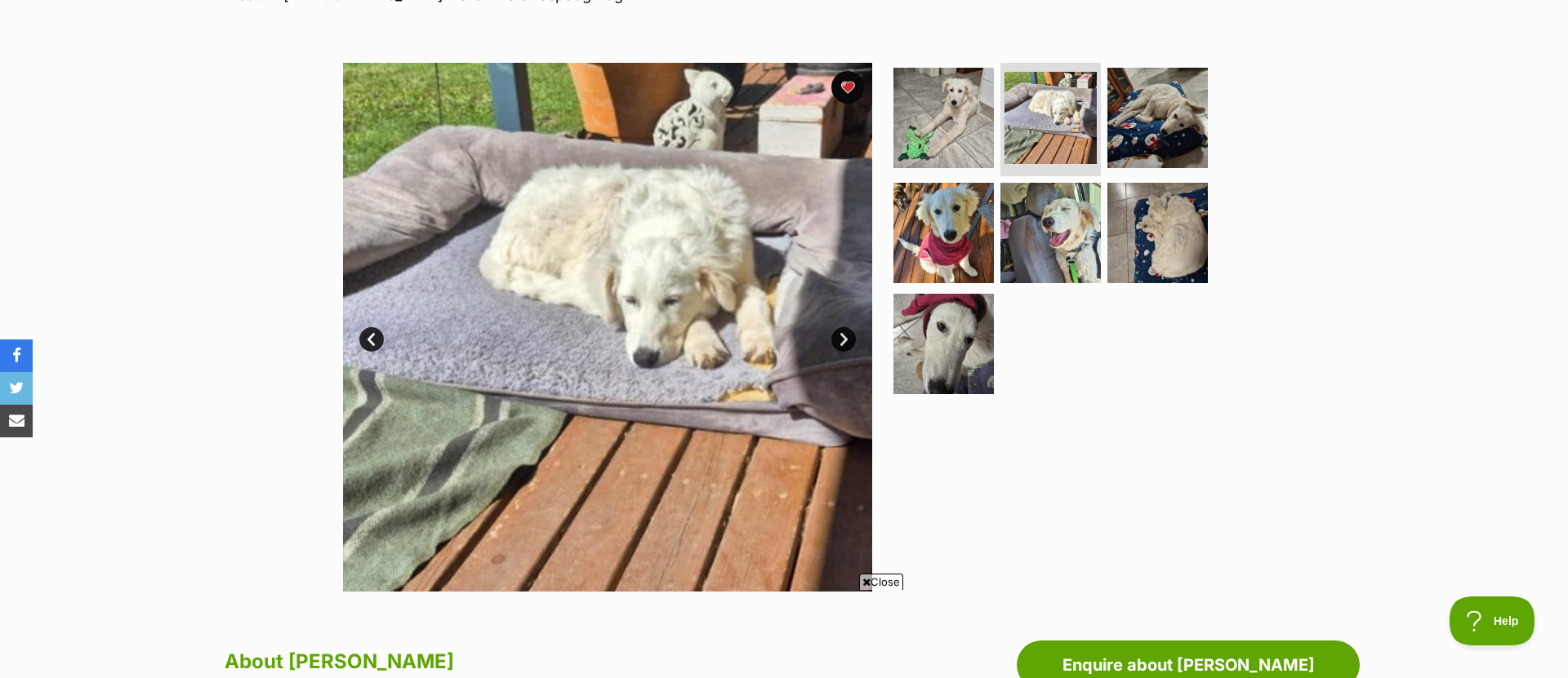
click at [837, 339] on link "Next" at bounding box center [843, 340] width 25 height 25
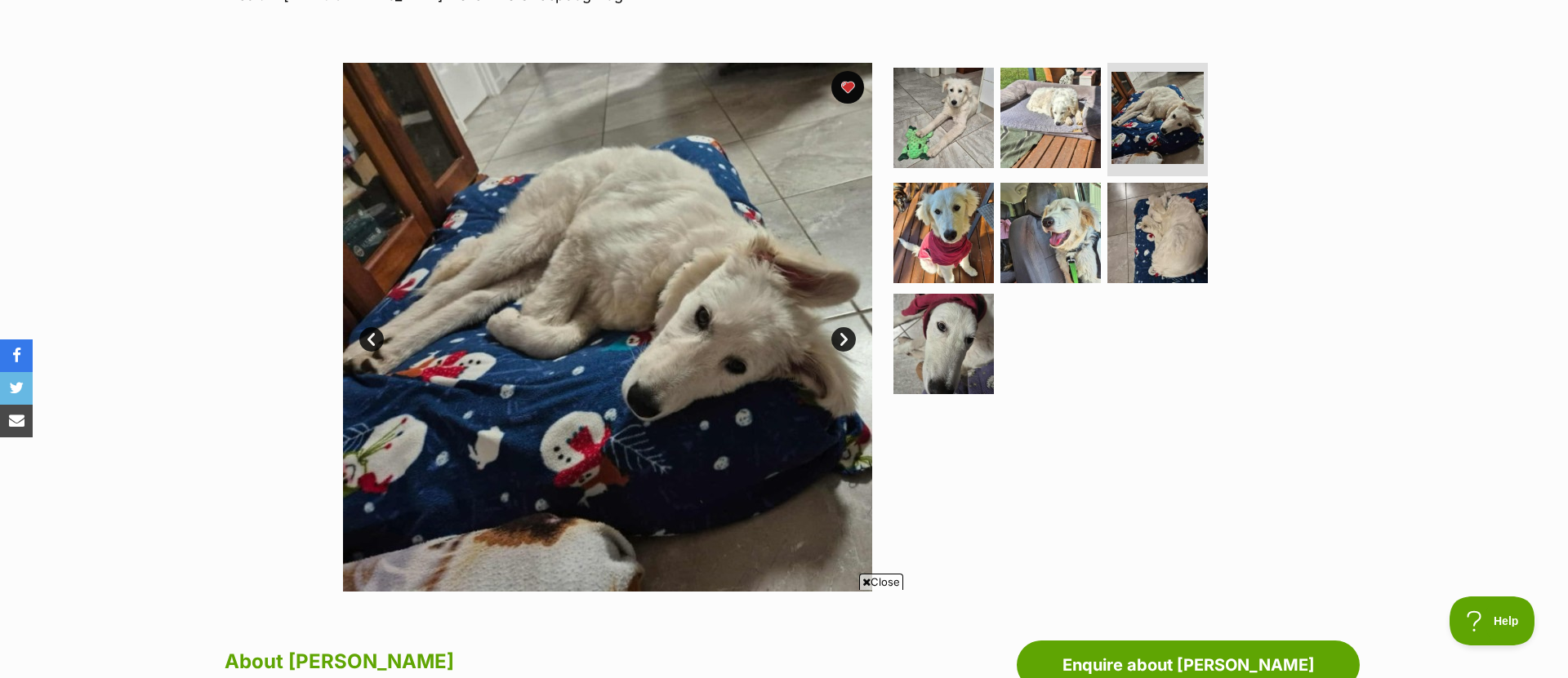
click at [838, 340] on link "Next" at bounding box center [843, 340] width 25 height 25
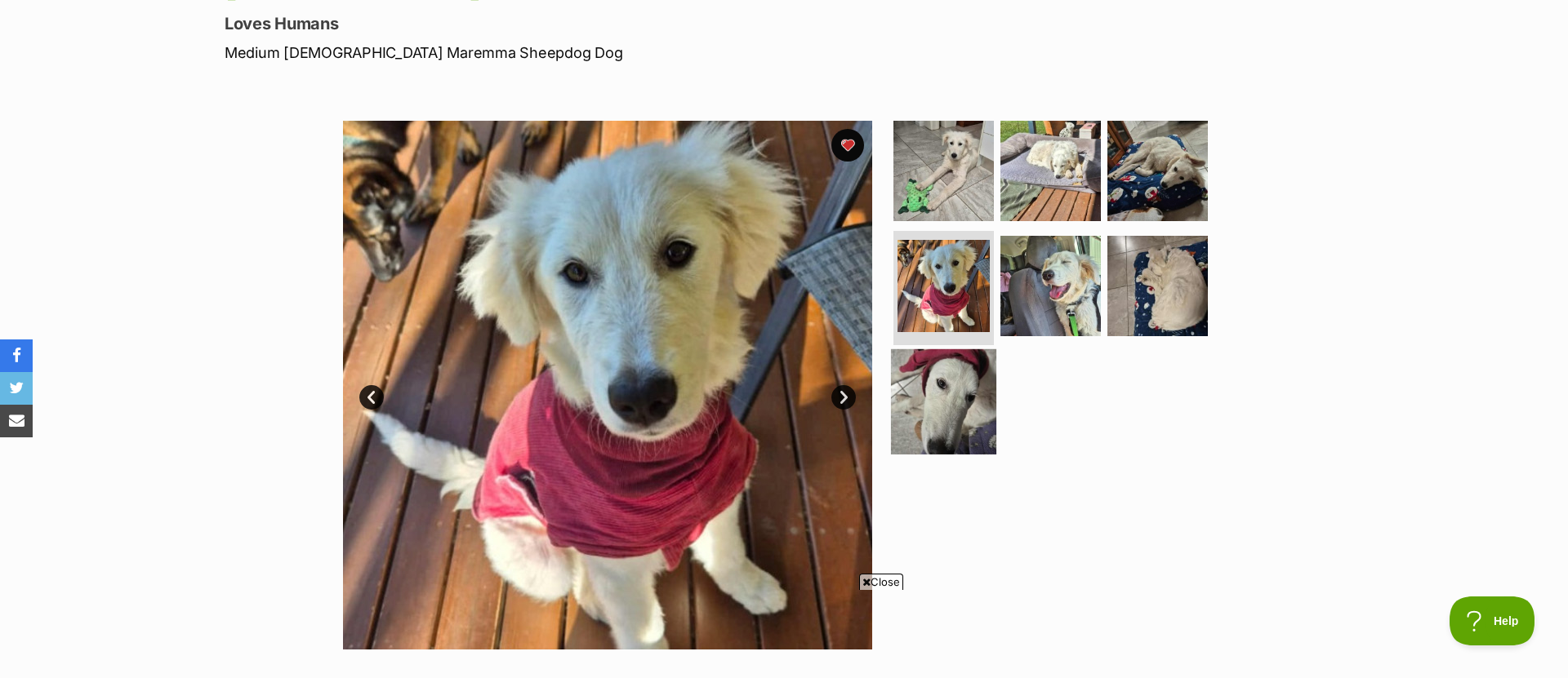
scroll to position [224, 0]
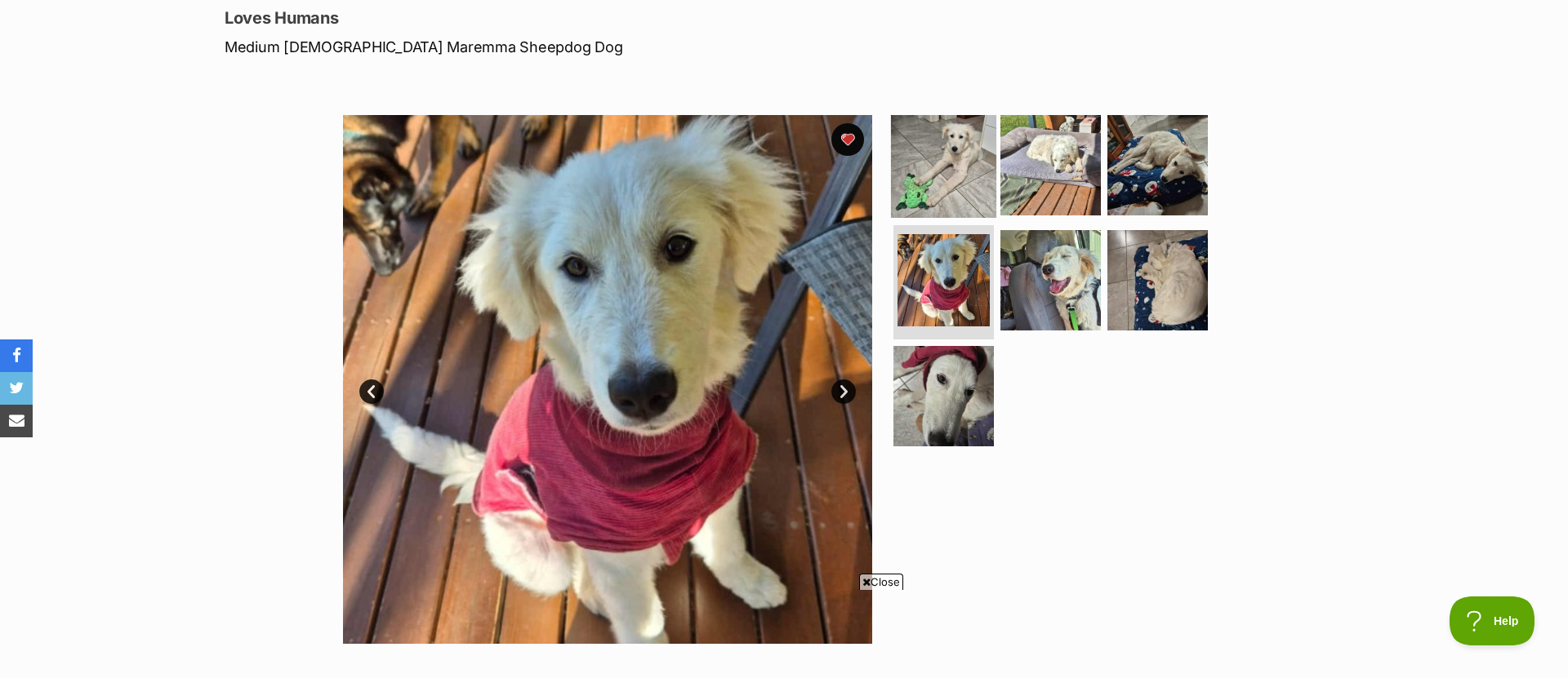
click at [966, 153] on img at bounding box center [944, 165] width 106 height 106
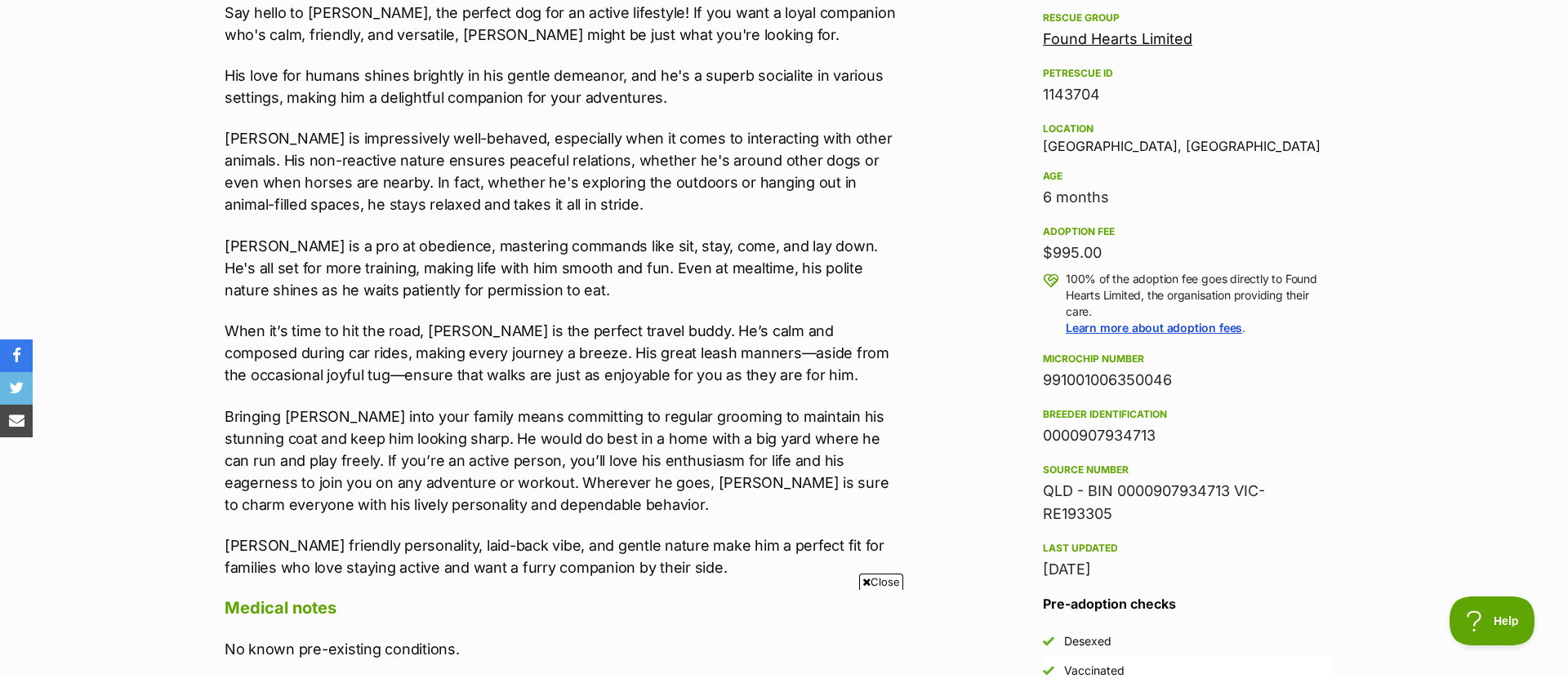
scroll to position [976, 0]
click at [881, 583] on span "Close" at bounding box center [881, 582] width 44 height 16
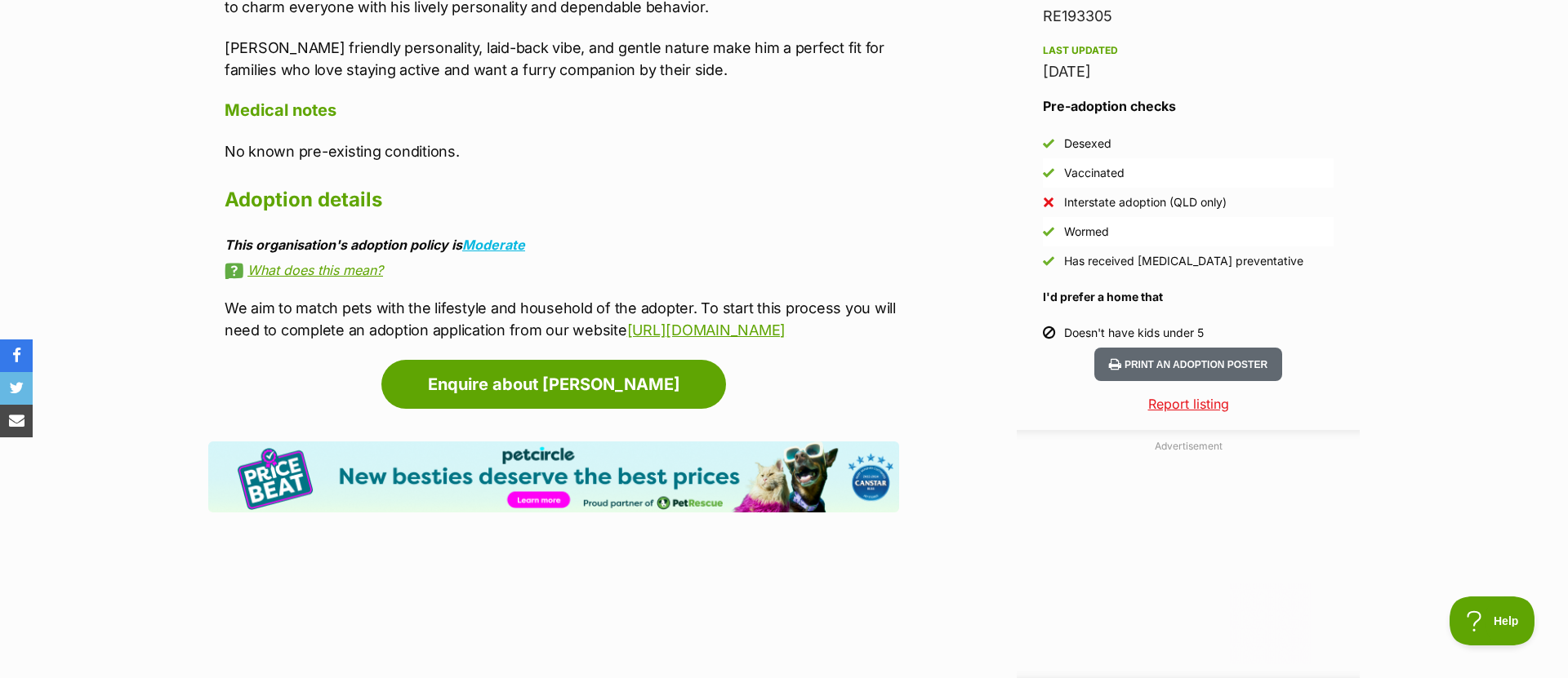
scroll to position [0, 0]
click at [796, 327] on p "We aim to match pets with the lifestyle and household of the adopter. To start …" at bounding box center [561, 318] width 674 height 44
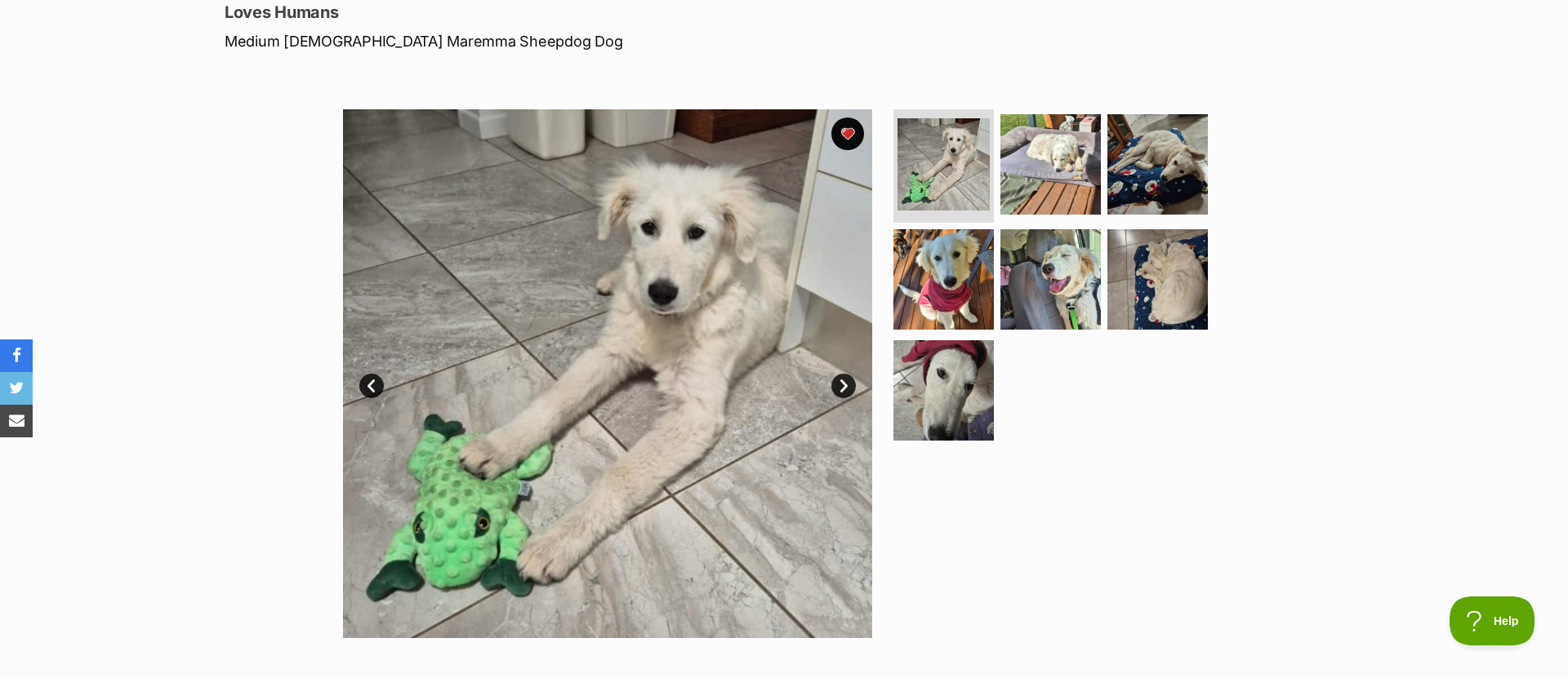
scroll to position [237, 0]
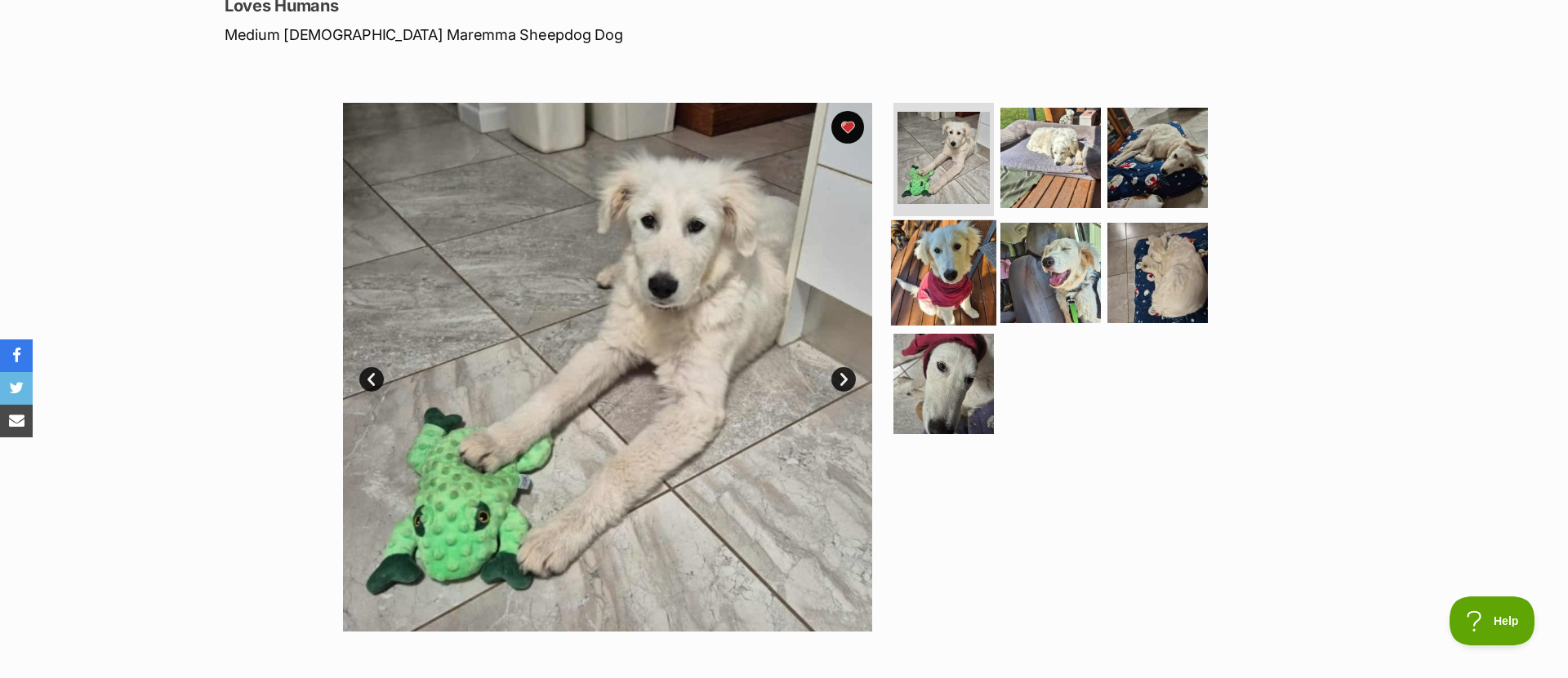
click at [973, 274] on img at bounding box center [944, 273] width 106 height 106
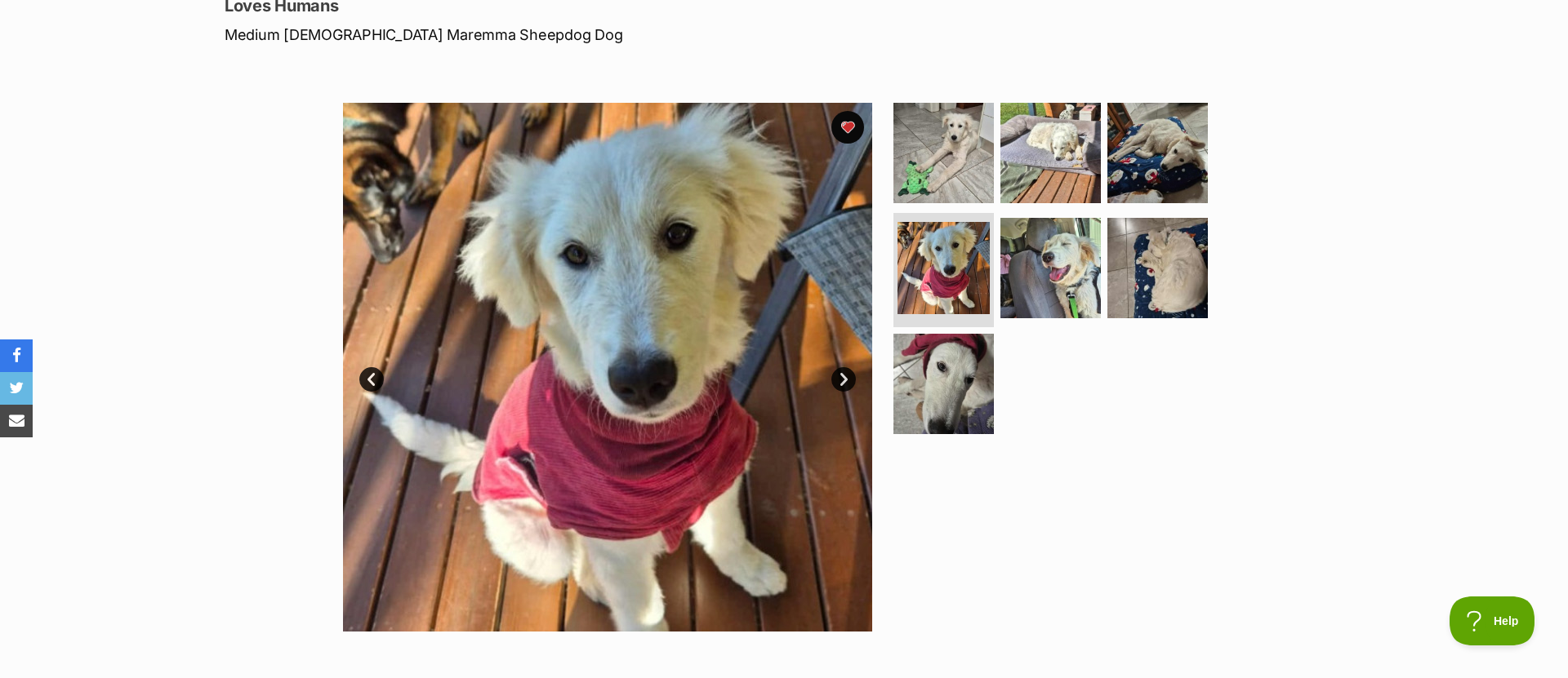
scroll to position [238, 0]
click at [966, 384] on img at bounding box center [944, 384] width 106 height 106
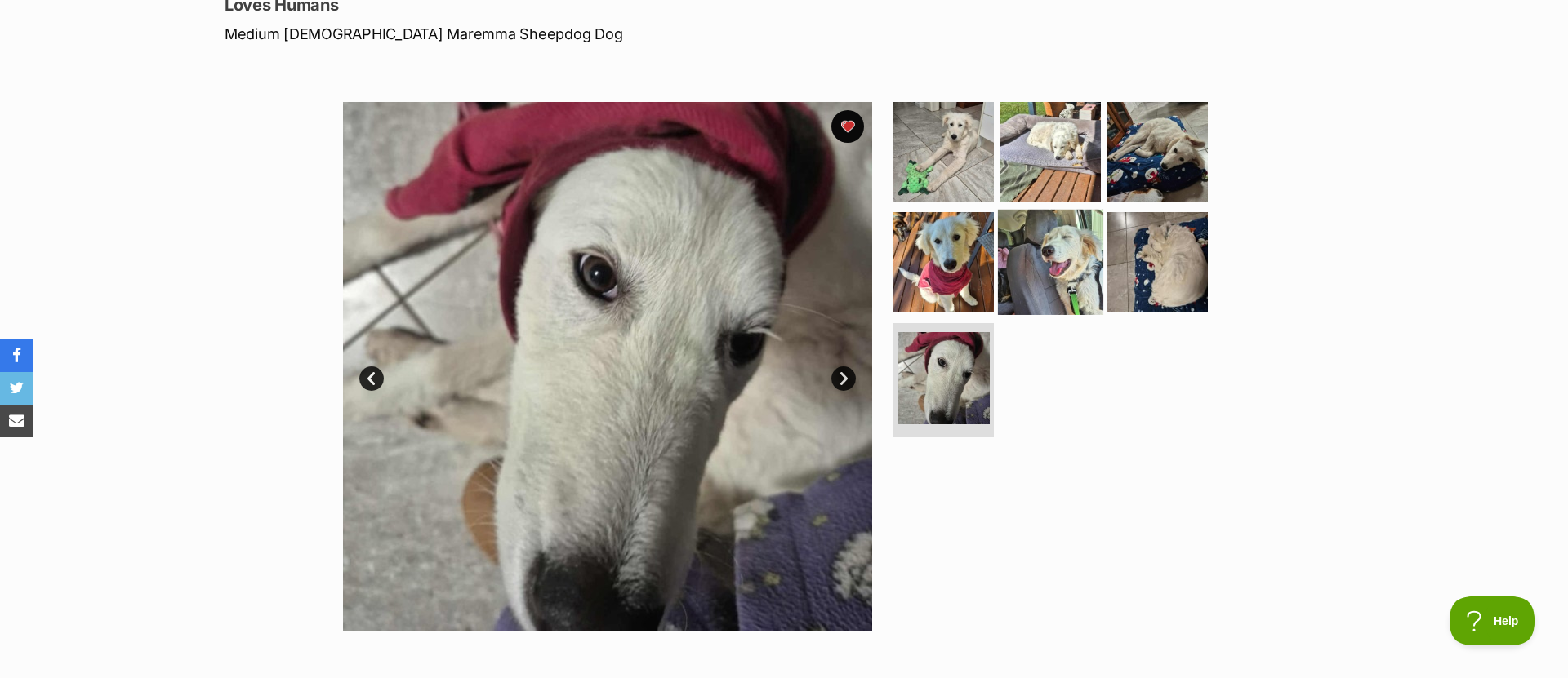
click at [1063, 261] on img at bounding box center [1051, 262] width 106 height 106
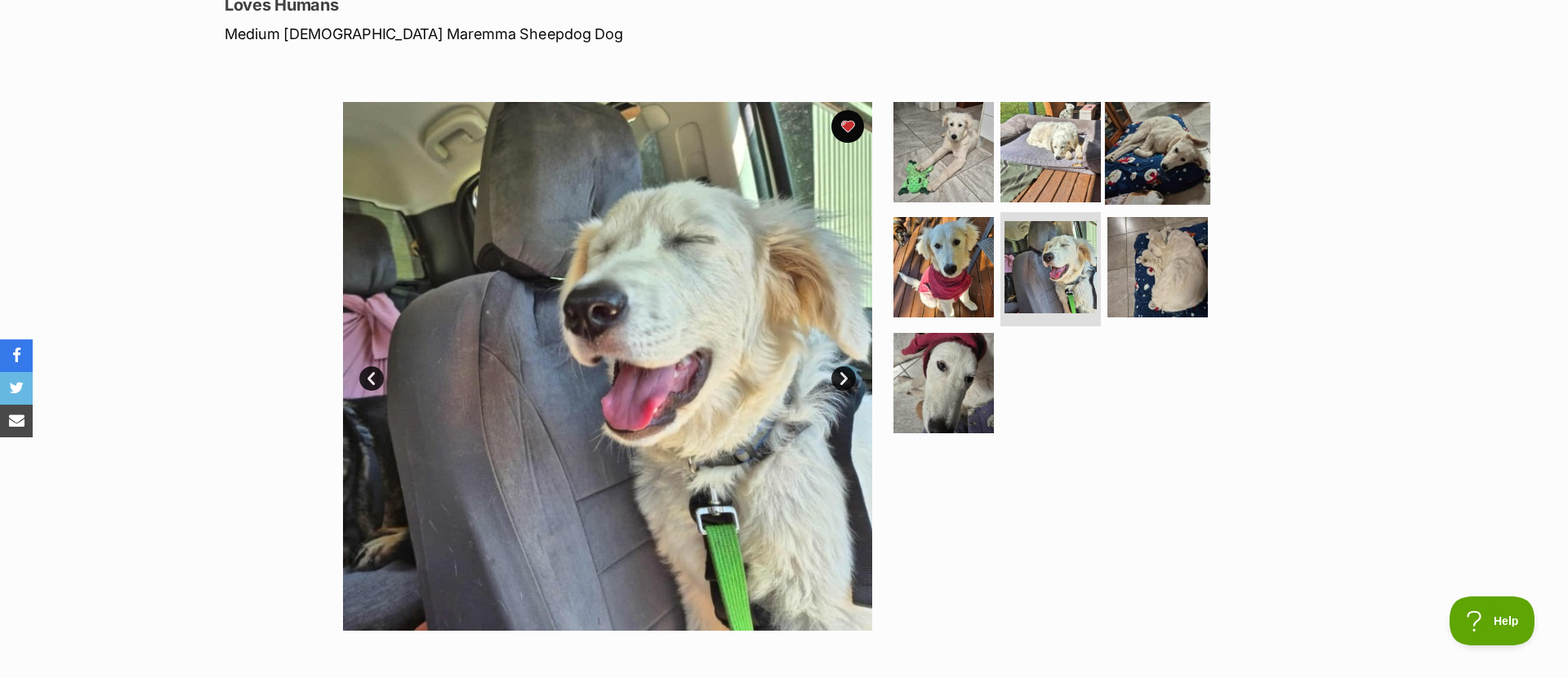
click at [1155, 166] on img at bounding box center [1158, 152] width 106 height 106
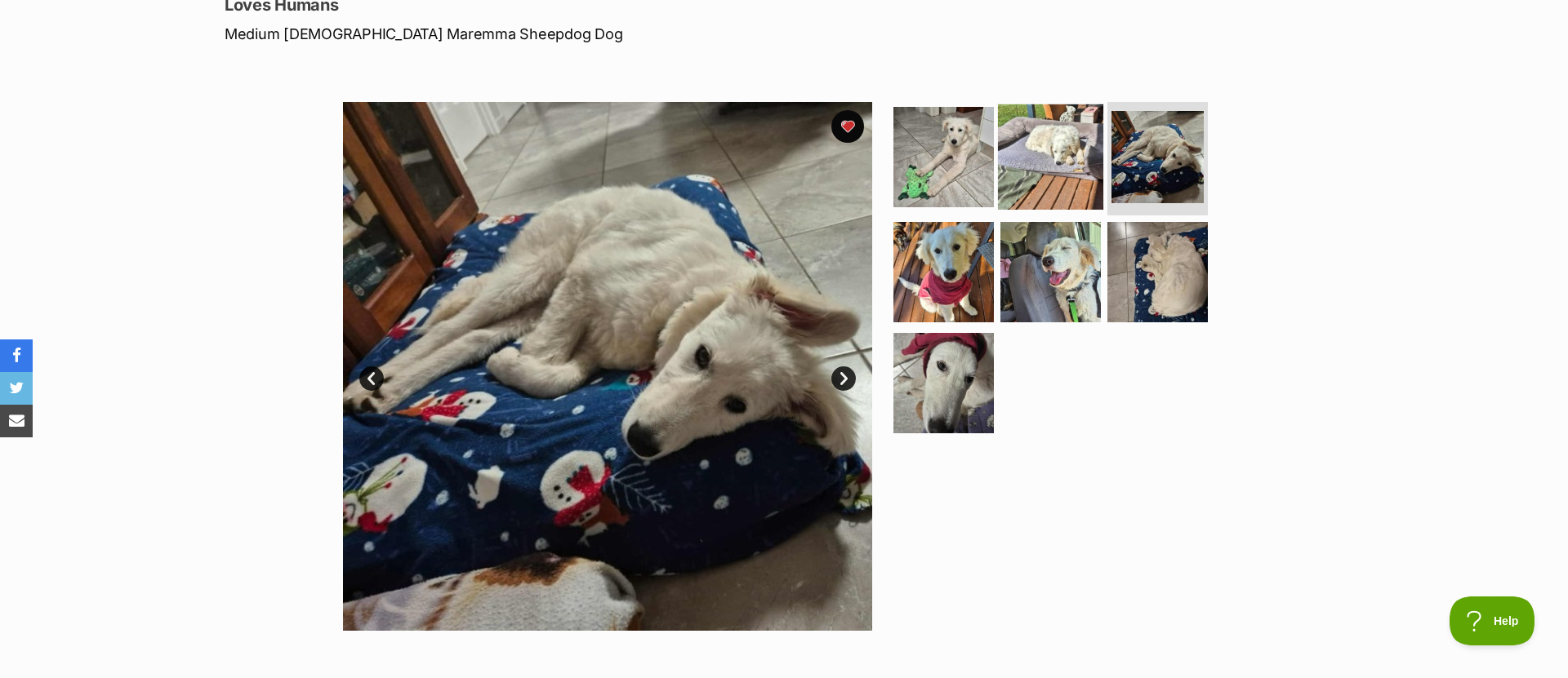
click at [1063, 161] on img at bounding box center [1051, 157] width 106 height 106
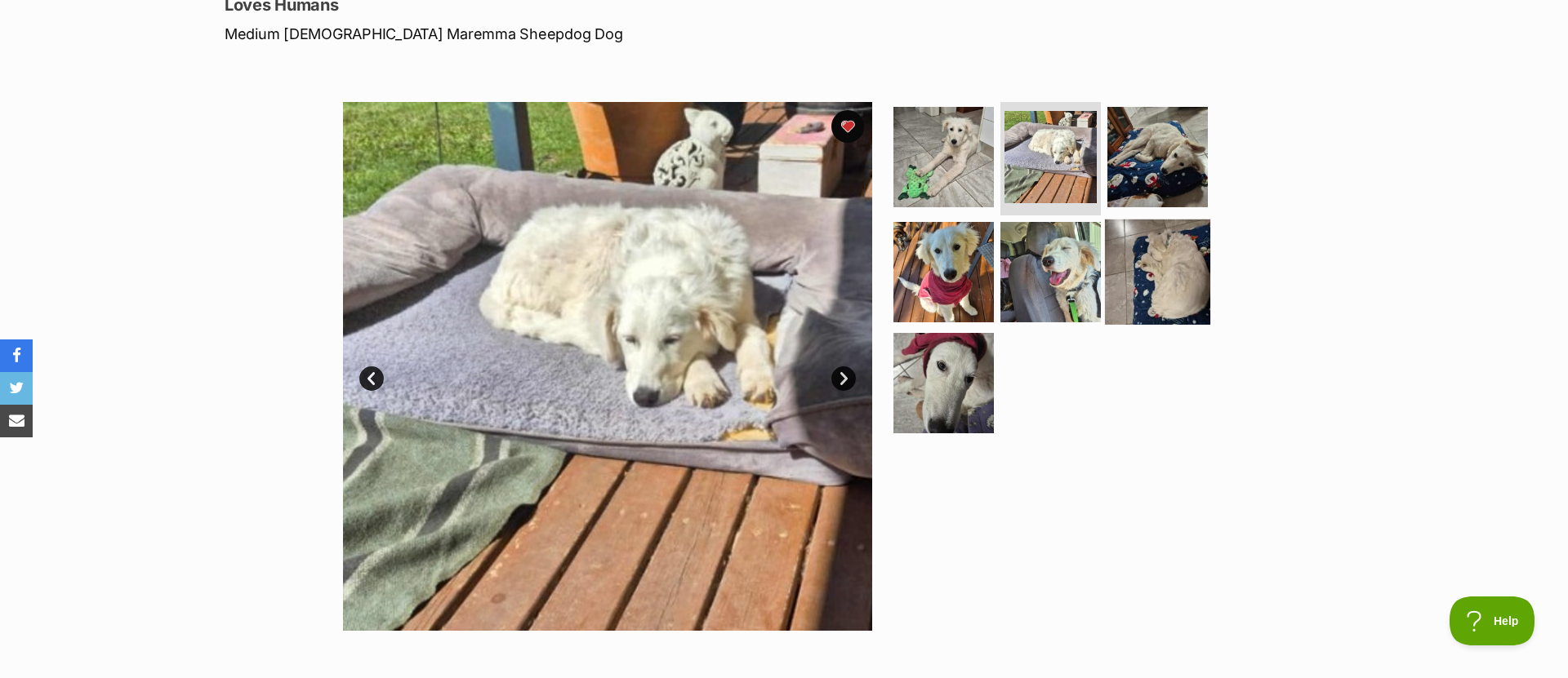
click at [1146, 280] on img at bounding box center [1158, 272] width 106 height 106
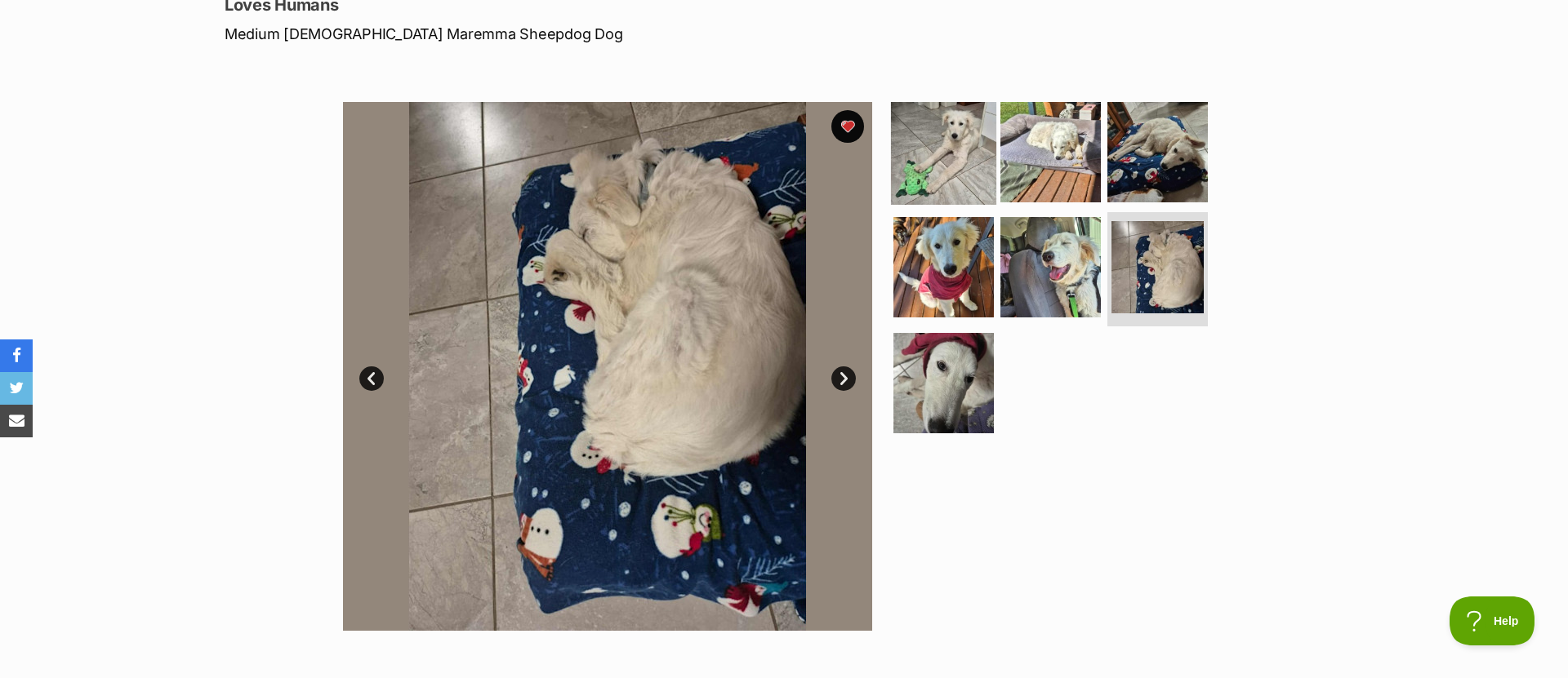
click at [938, 166] on img at bounding box center [944, 152] width 106 height 106
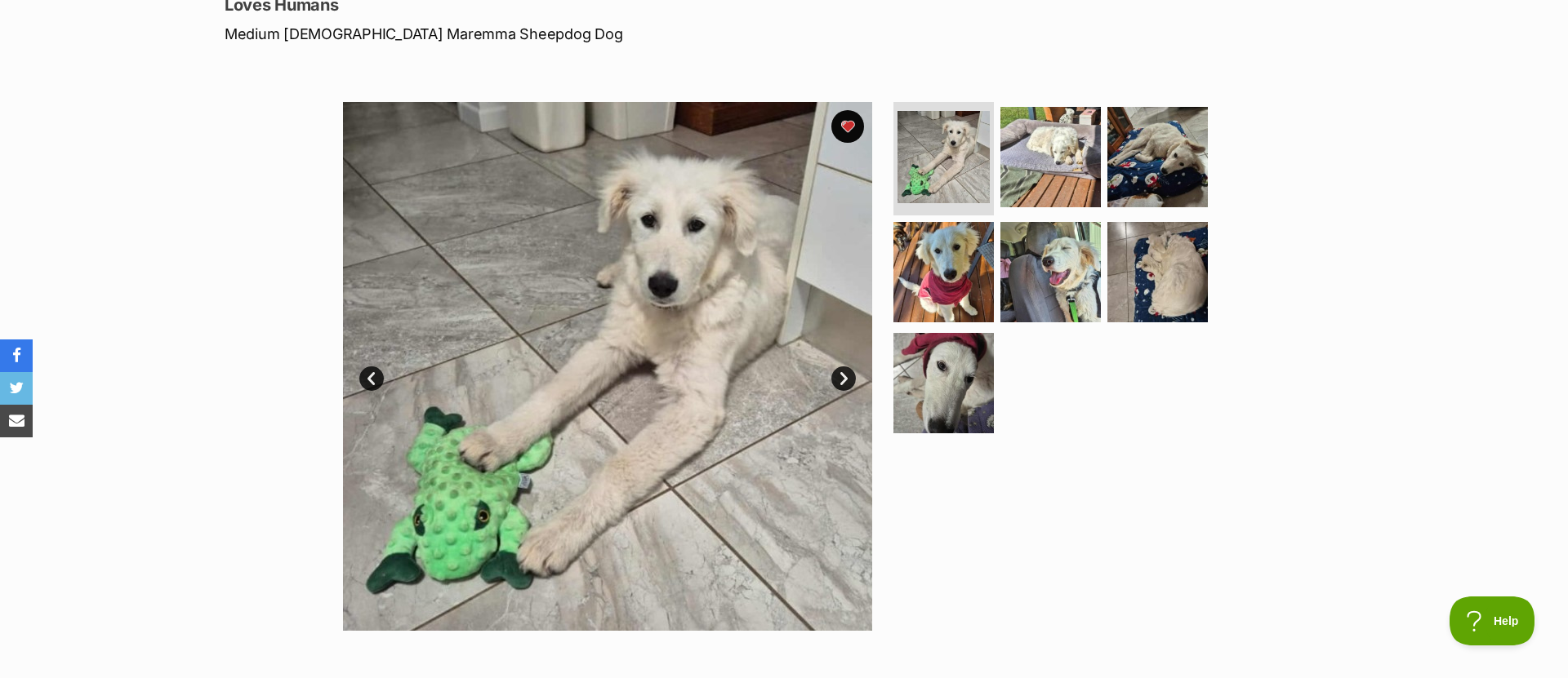
click at [1055, 428] on ul at bounding box center [1058, 273] width 335 height 342
click at [1124, 436] on ul at bounding box center [1058, 273] width 335 height 342
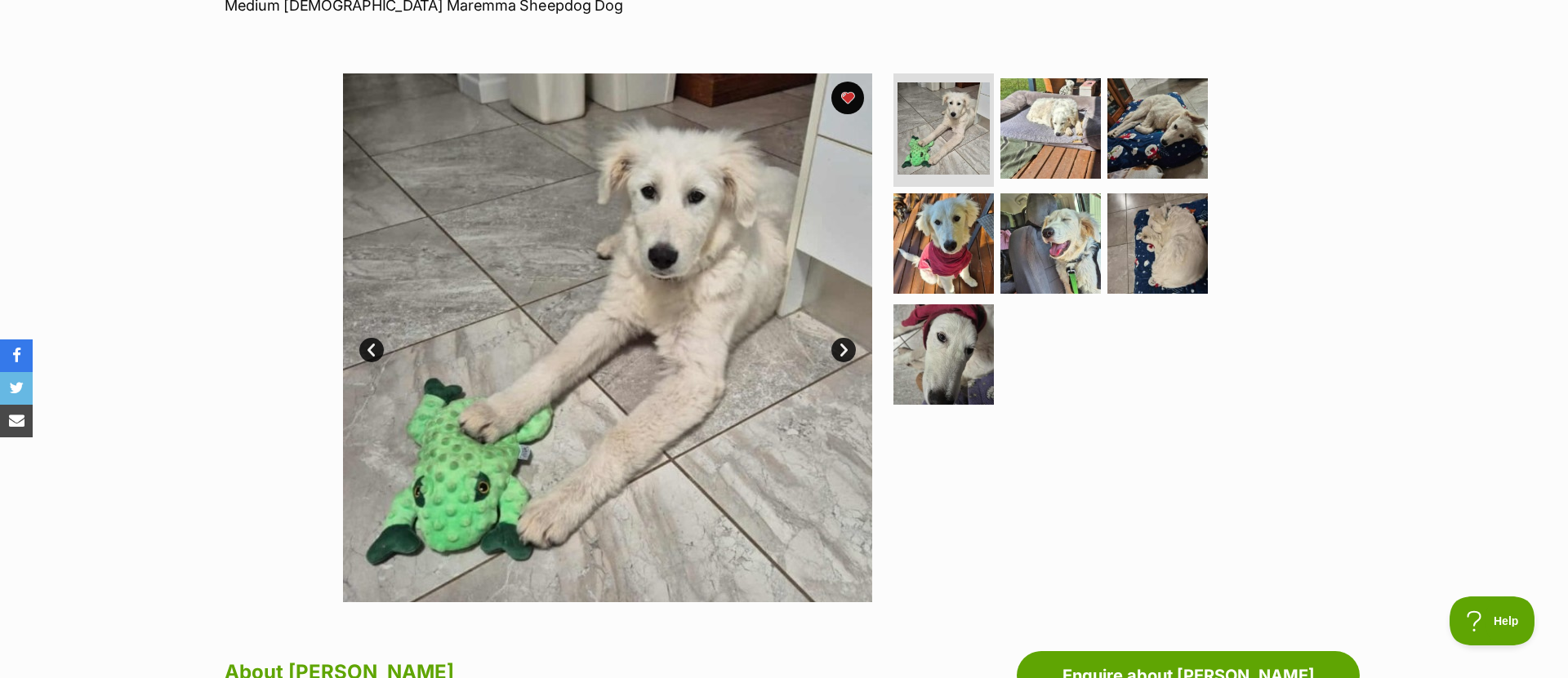
scroll to position [263, 0]
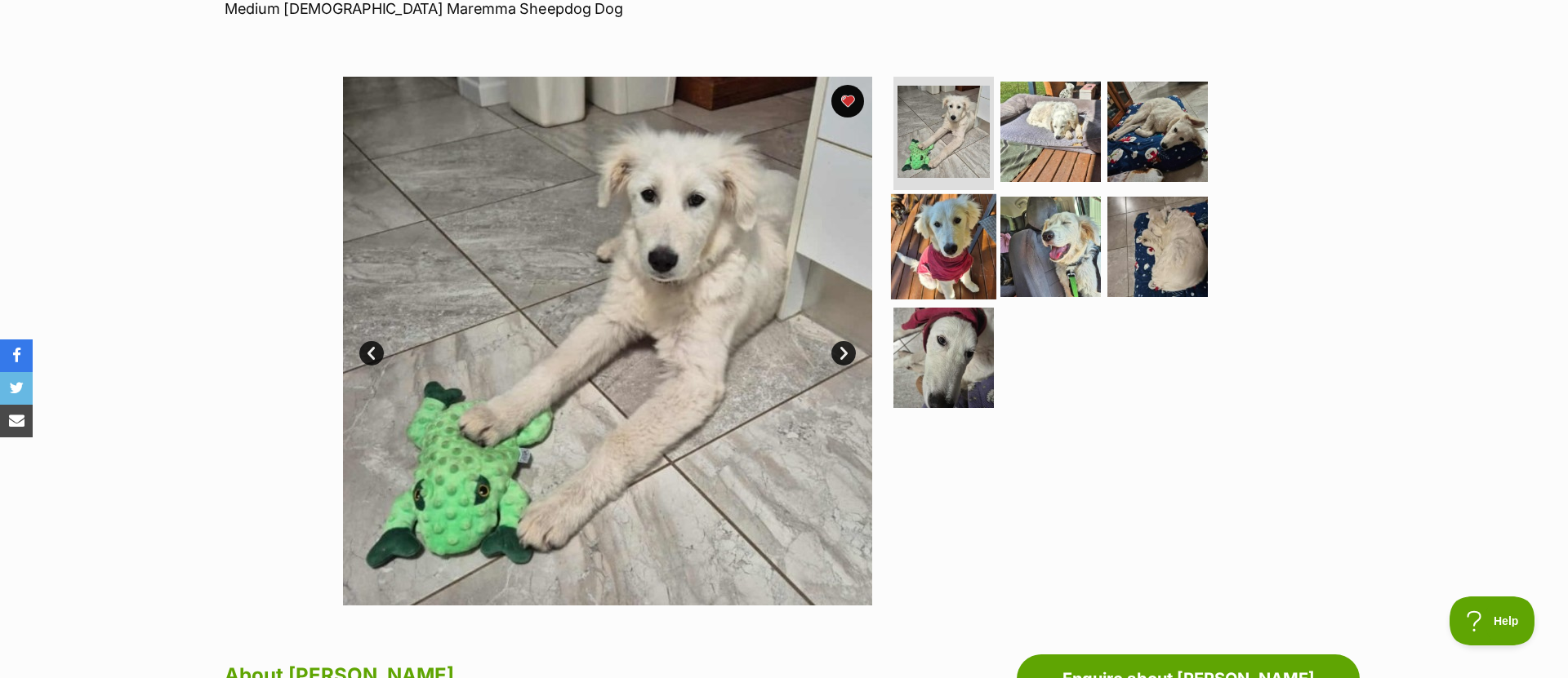
click at [956, 261] on img at bounding box center [944, 247] width 106 height 106
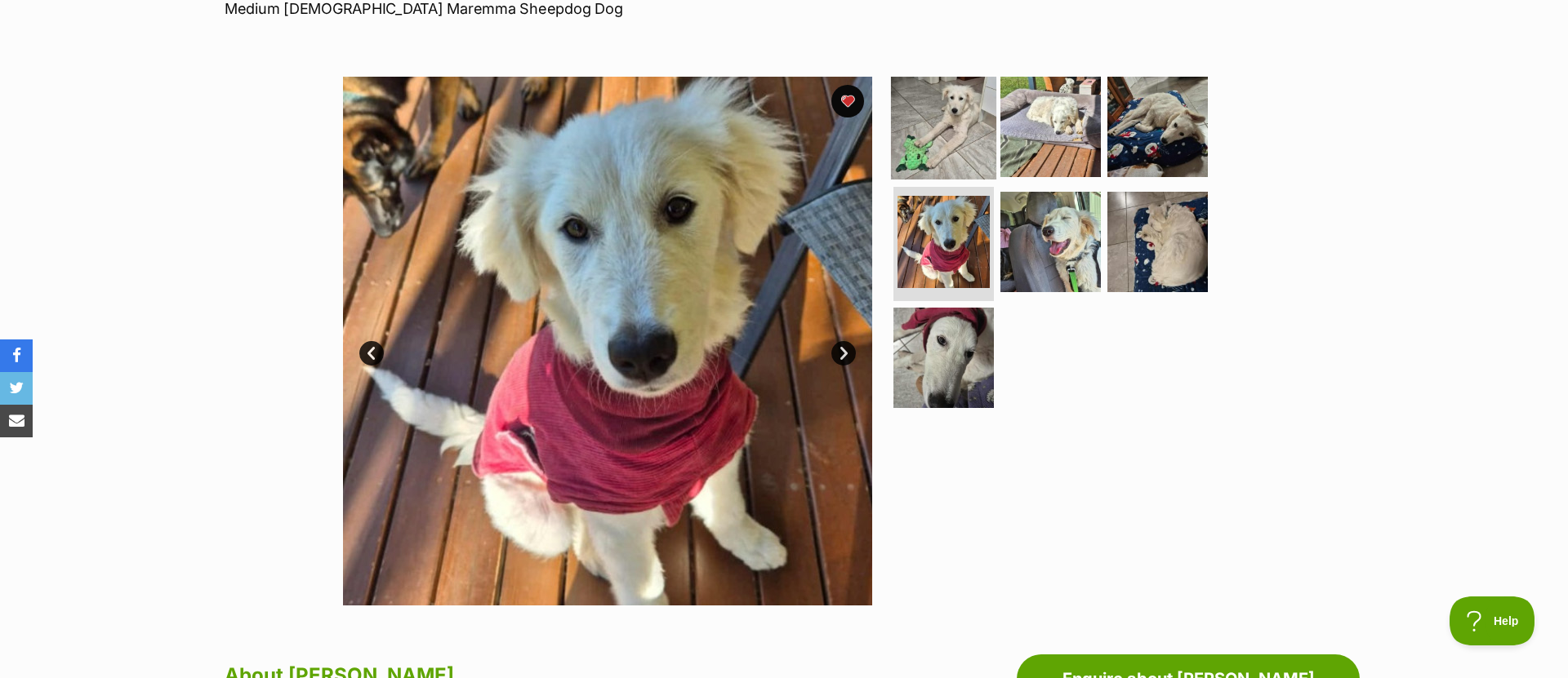
click at [965, 129] on img at bounding box center [944, 126] width 106 height 106
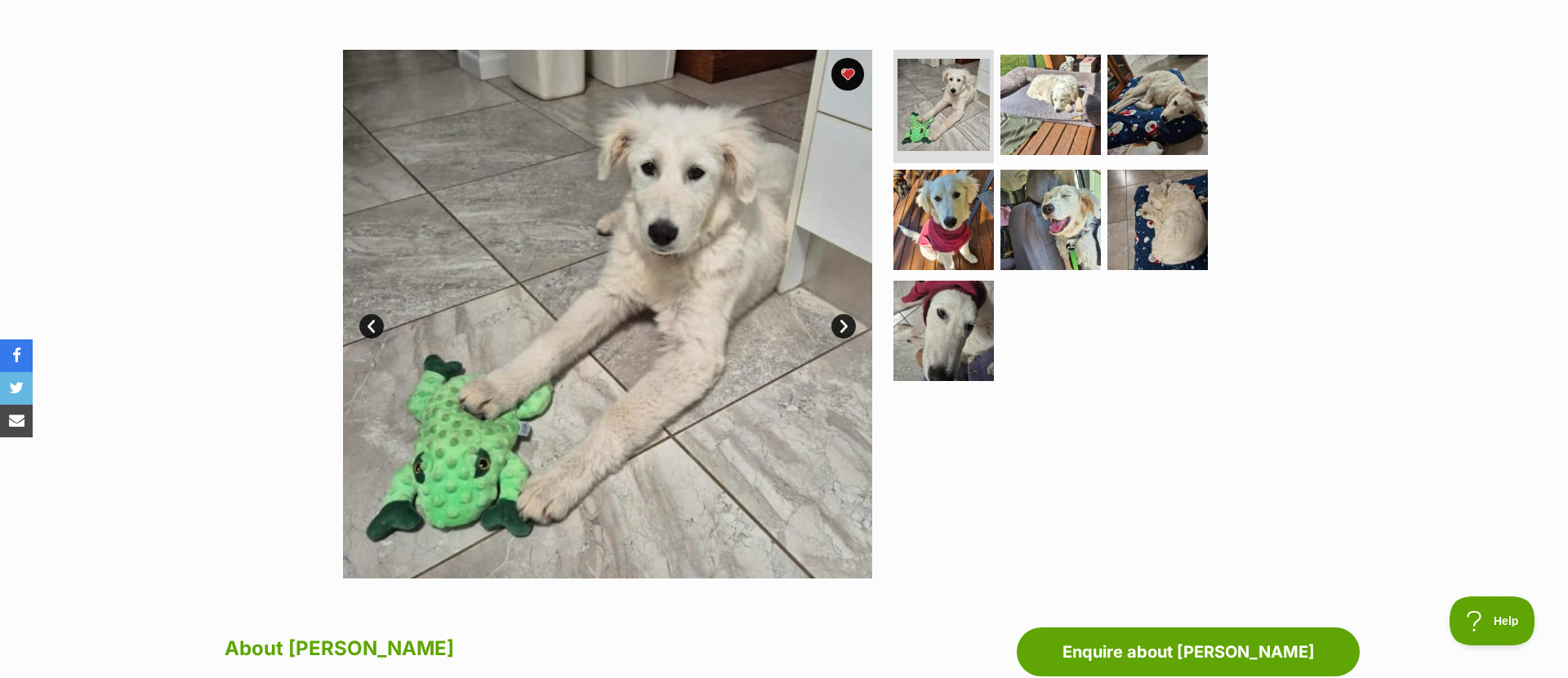
scroll to position [299, 0]
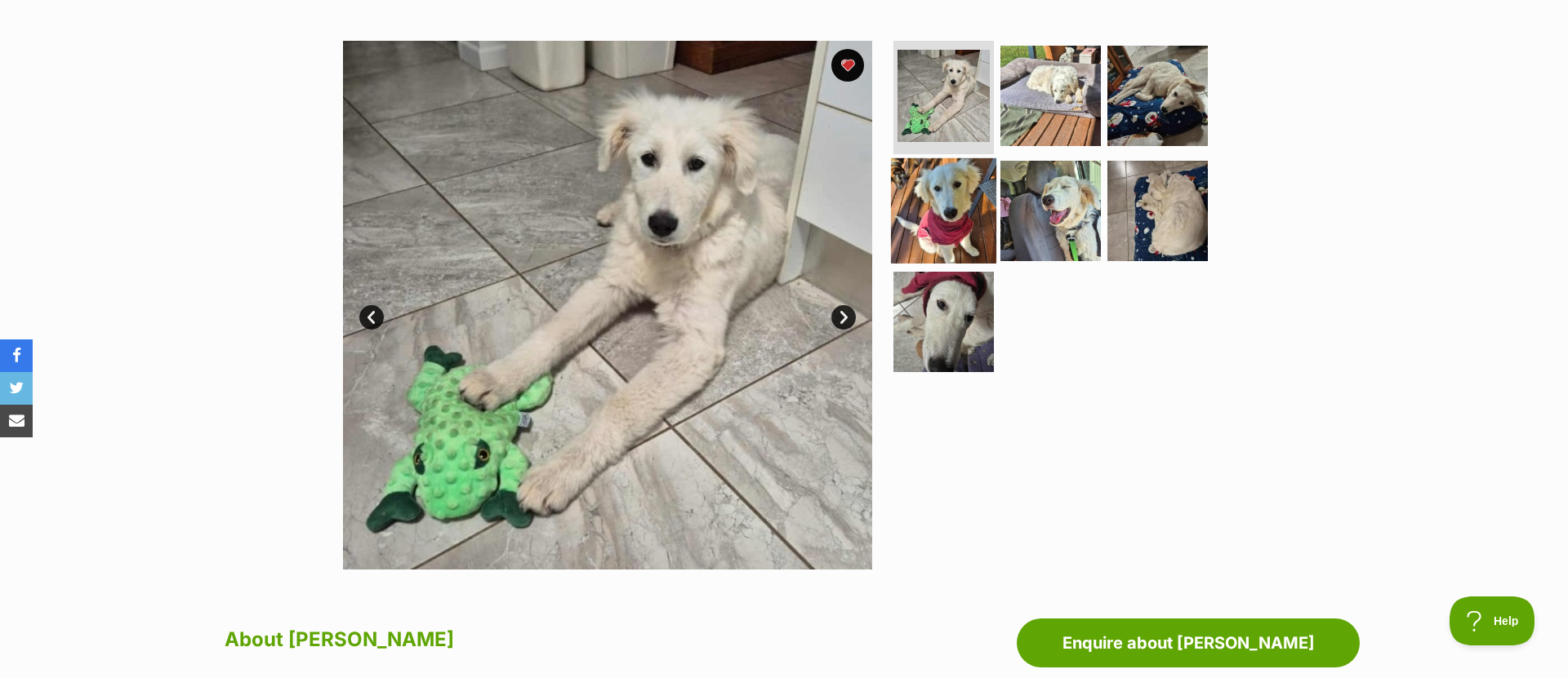
click at [949, 167] on img at bounding box center [944, 211] width 106 height 106
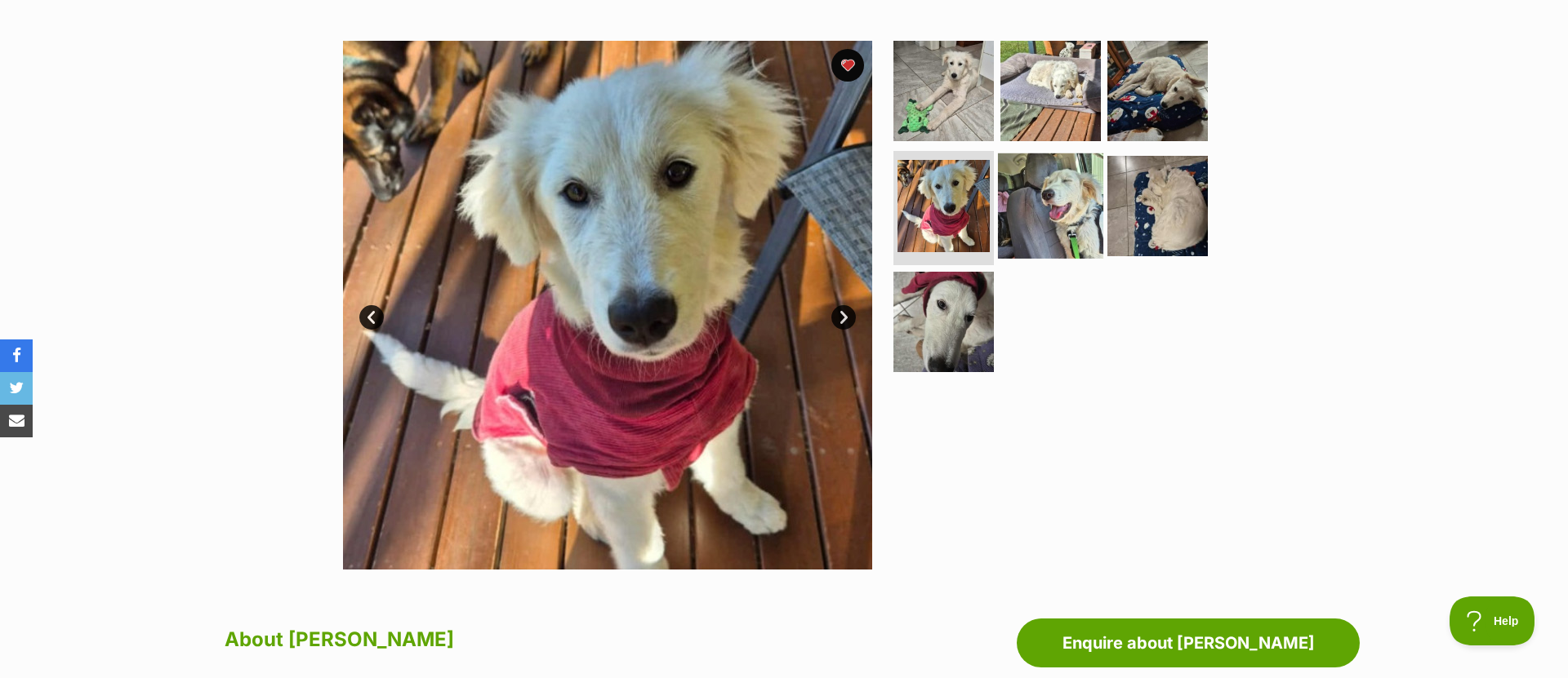
click at [1043, 194] on img at bounding box center [1051, 206] width 106 height 106
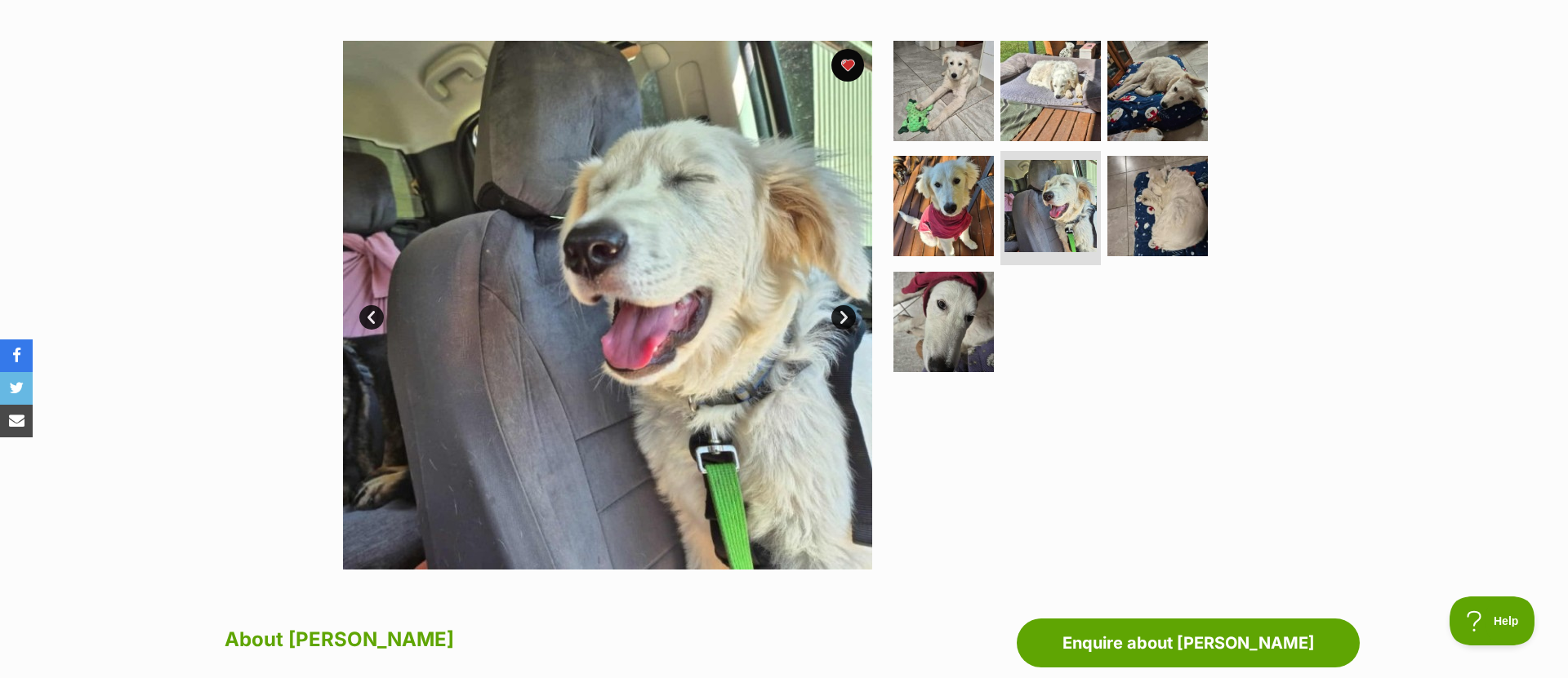
click at [1144, 274] on ul at bounding box center [1058, 211] width 335 height 342
click at [1173, 200] on img at bounding box center [1158, 206] width 106 height 106
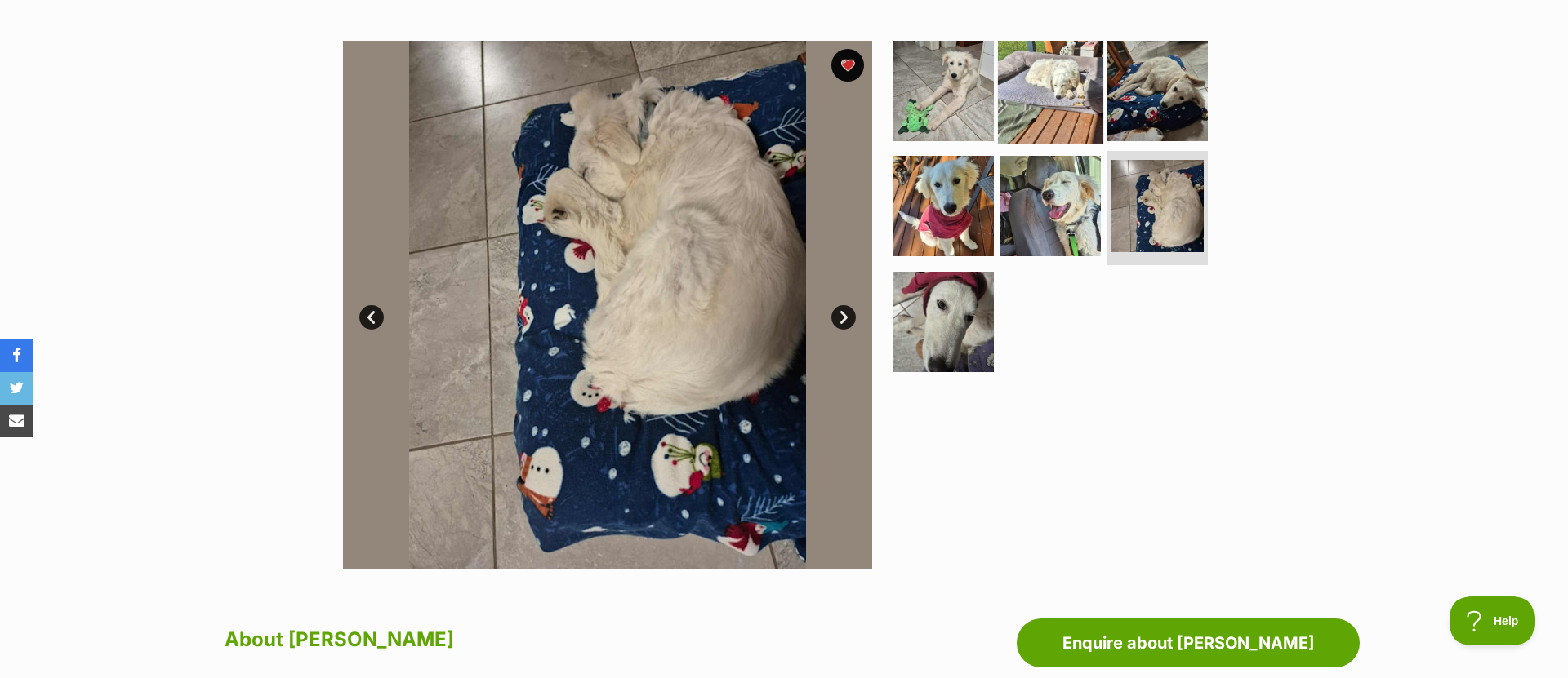
click at [1060, 90] on img at bounding box center [1051, 91] width 106 height 106
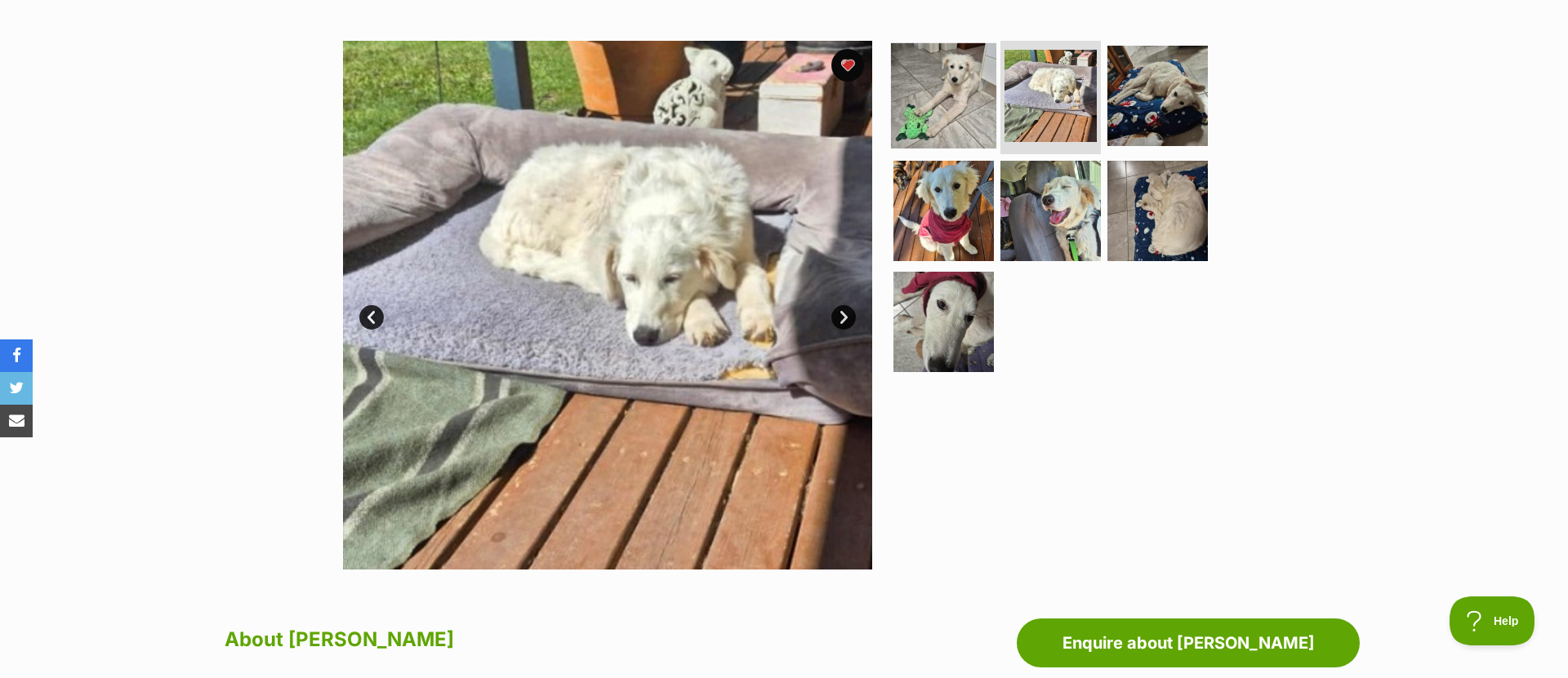
click at [955, 100] on img at bounding box center [944, 95] width 106 height 106
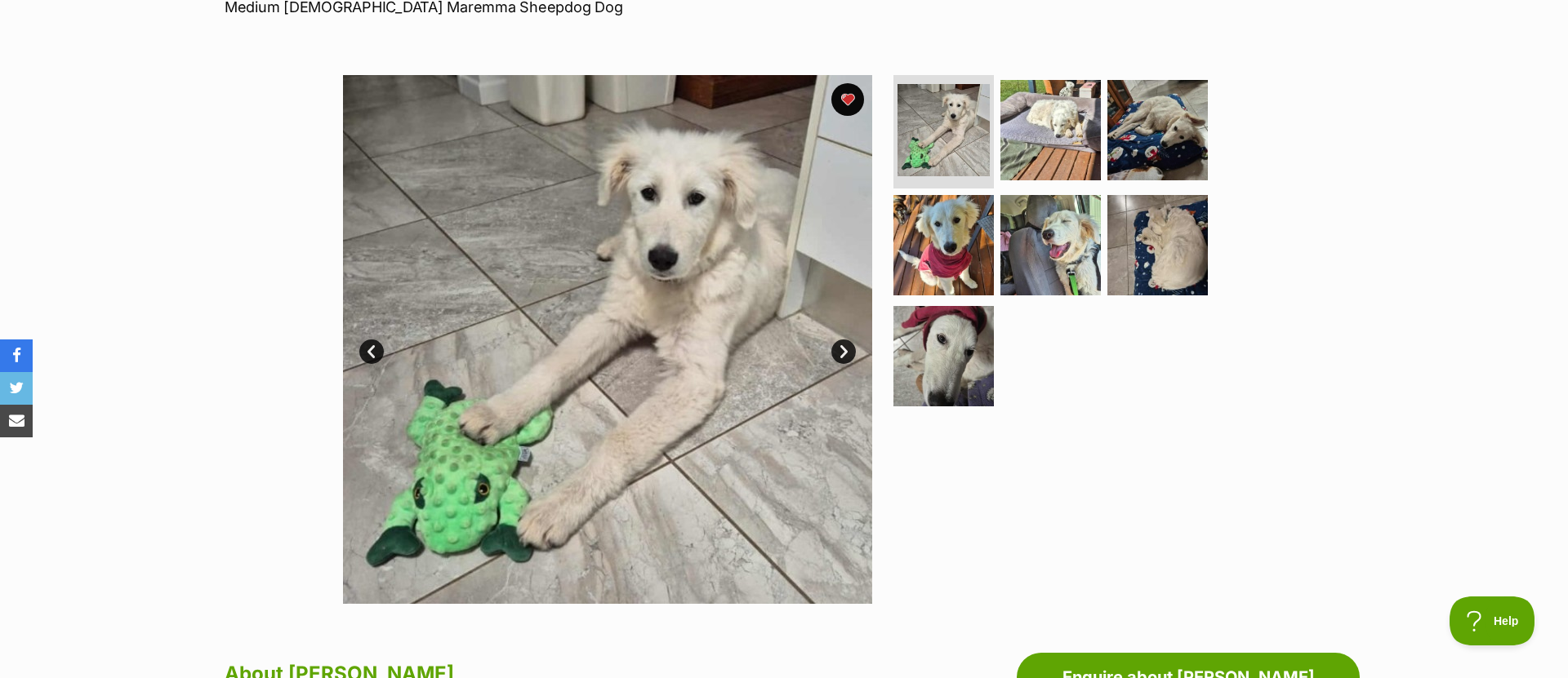
scroll to position [254, 0]
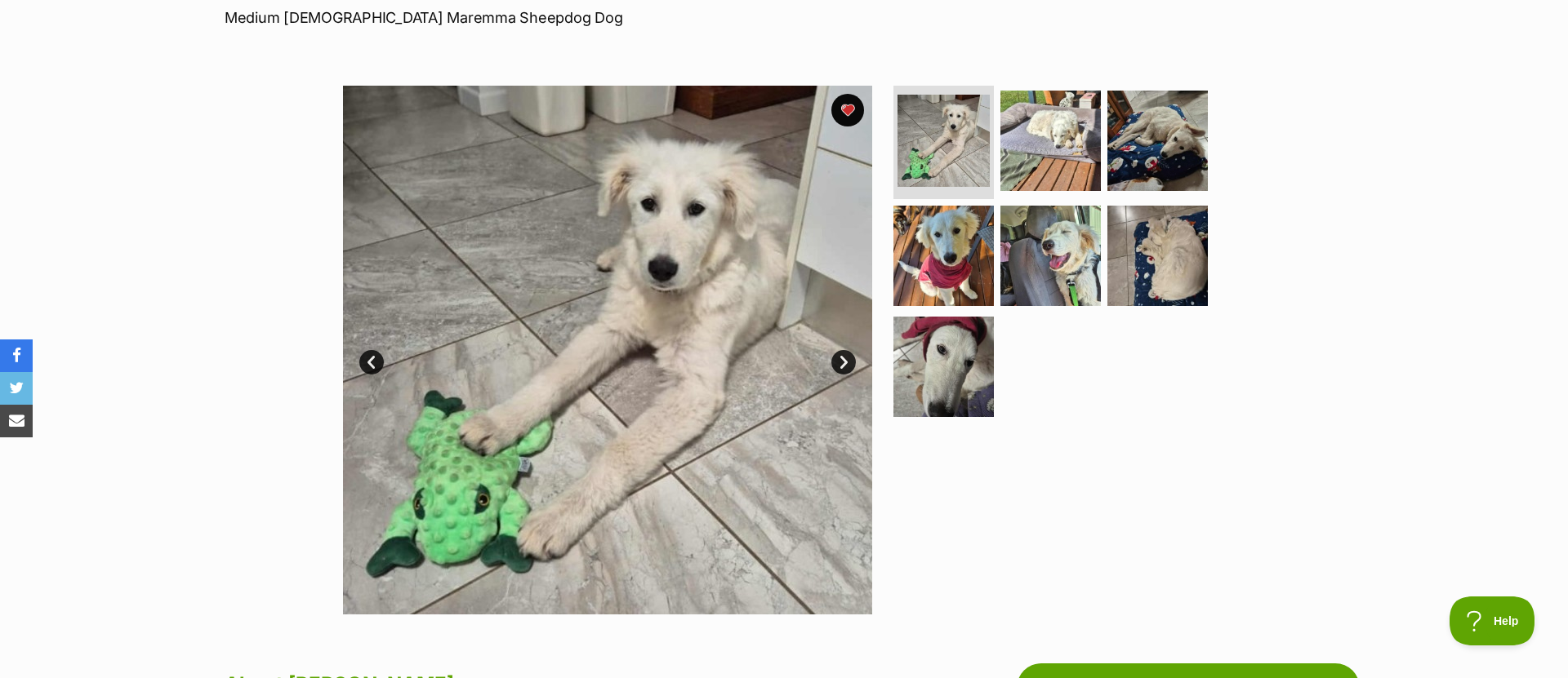
click at [926, 494] on div at bounding box center [1058, 350] width 335 height 529
click at [903, 505] on div at bounding box center [1058, 350] width 335 height 529
click at [1228, 380] on section "Available 1 of 7 images 1 of 7 images 1 of 7 images 1 of 7 images 1 of 7 images…" at bounding box center [784, 337] width 931 height 553
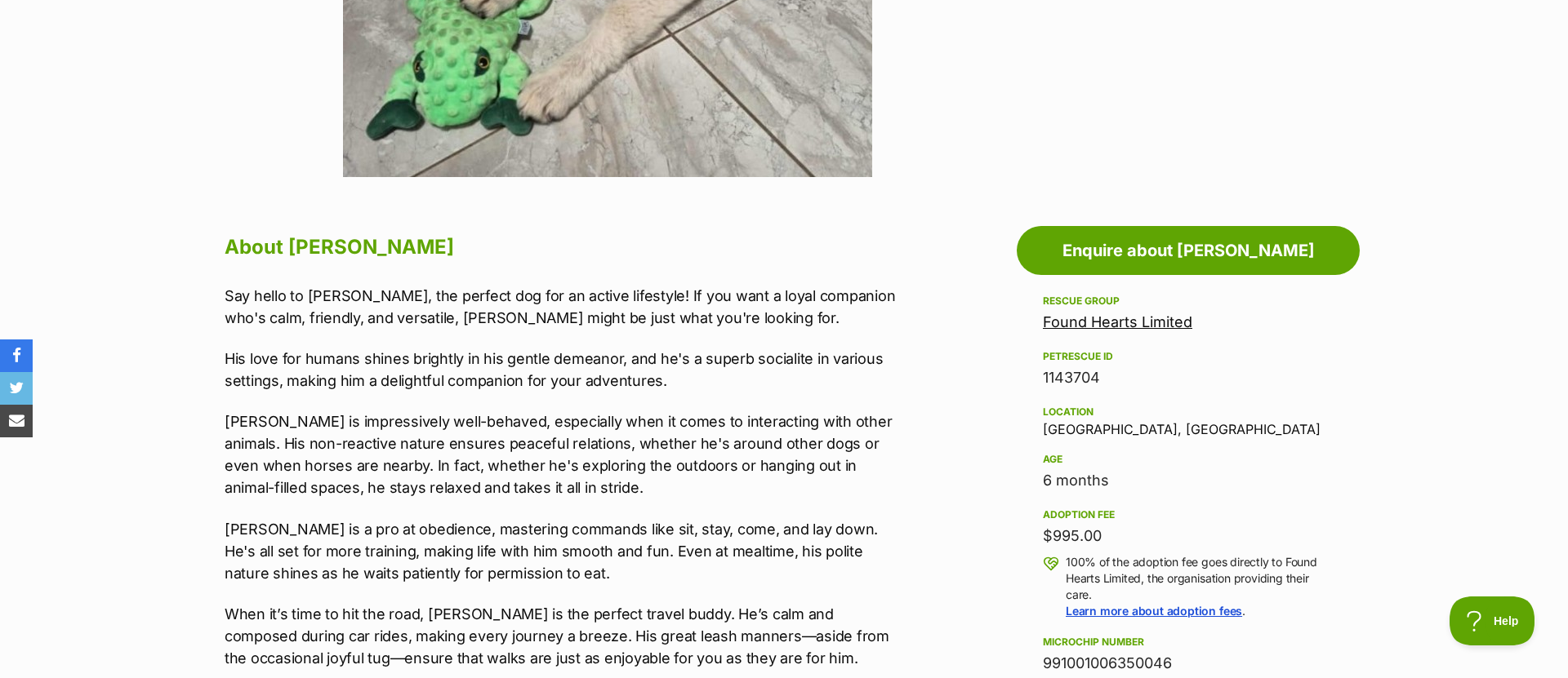
scroll to position [699, 0]
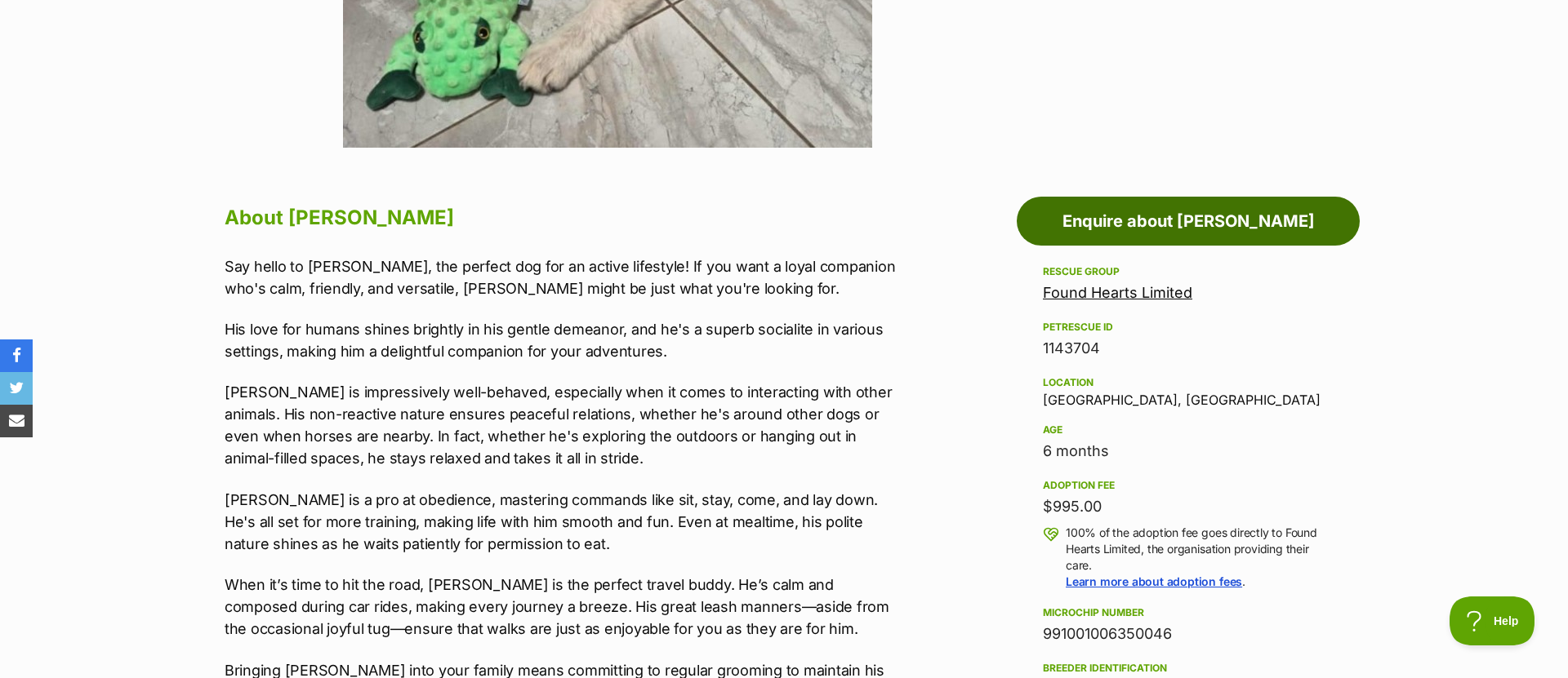
click at [1312, 228] on link "Enquire about Alfonzo" at bounding box center [1188, 220] width 343 height 49
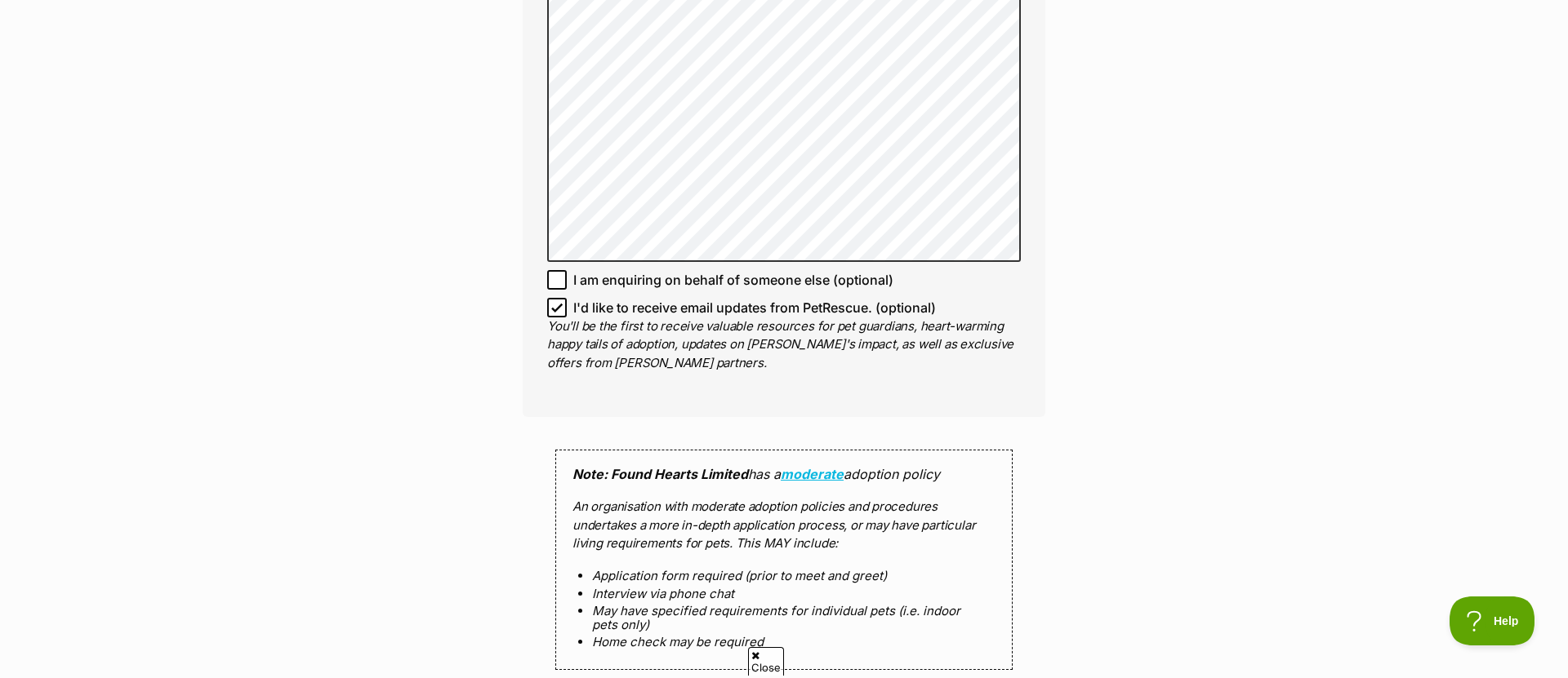
click at [554, 302] on icon at bounding box center [557, 308] width 12 height 12
click at [554, 298] on input "I'd like to receive email updates from PetRescue. (optional)" at bounding box center [557, 308] width 20 height 20
checkbox input "false"
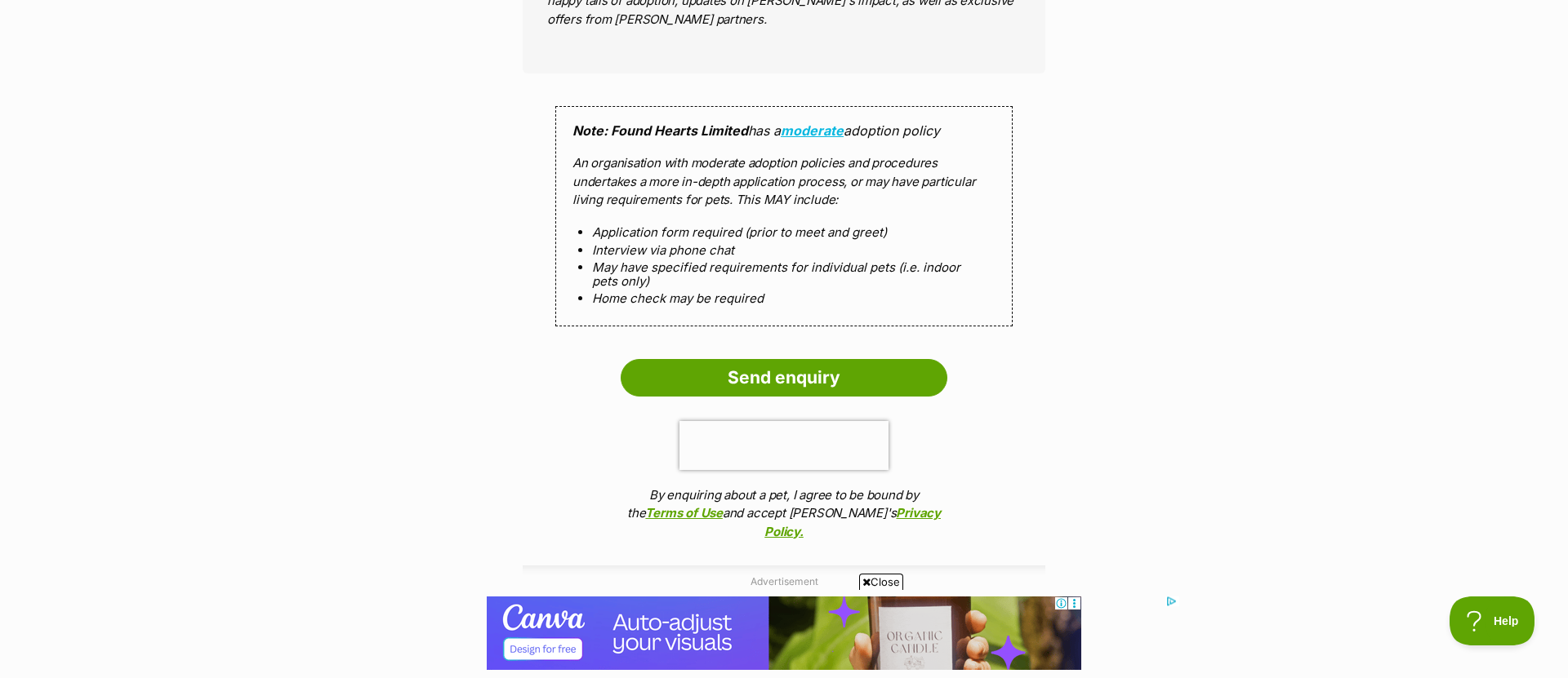
scroll to position [1762, 0]
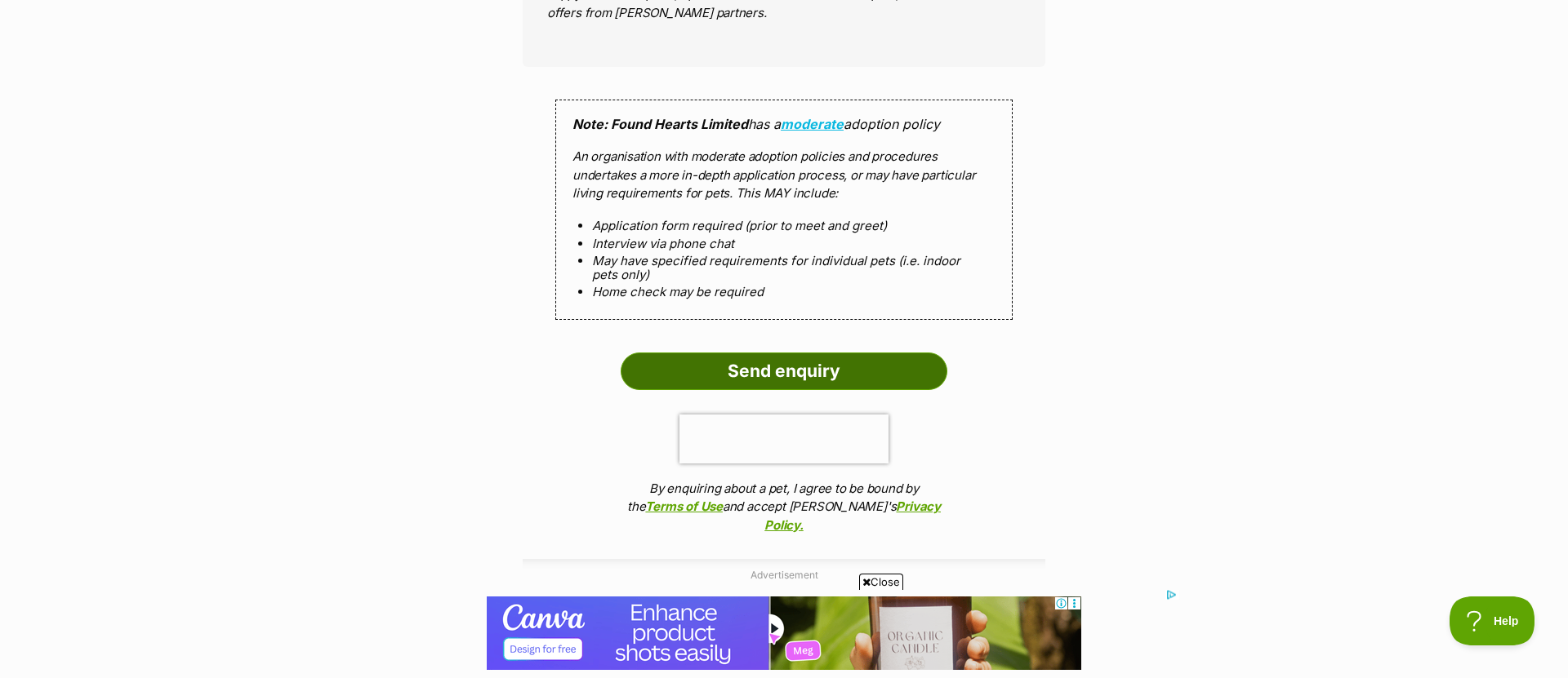
click at [824, 352] on input "Send enquiry" at bounding box center [784, 371] width 327 height 38
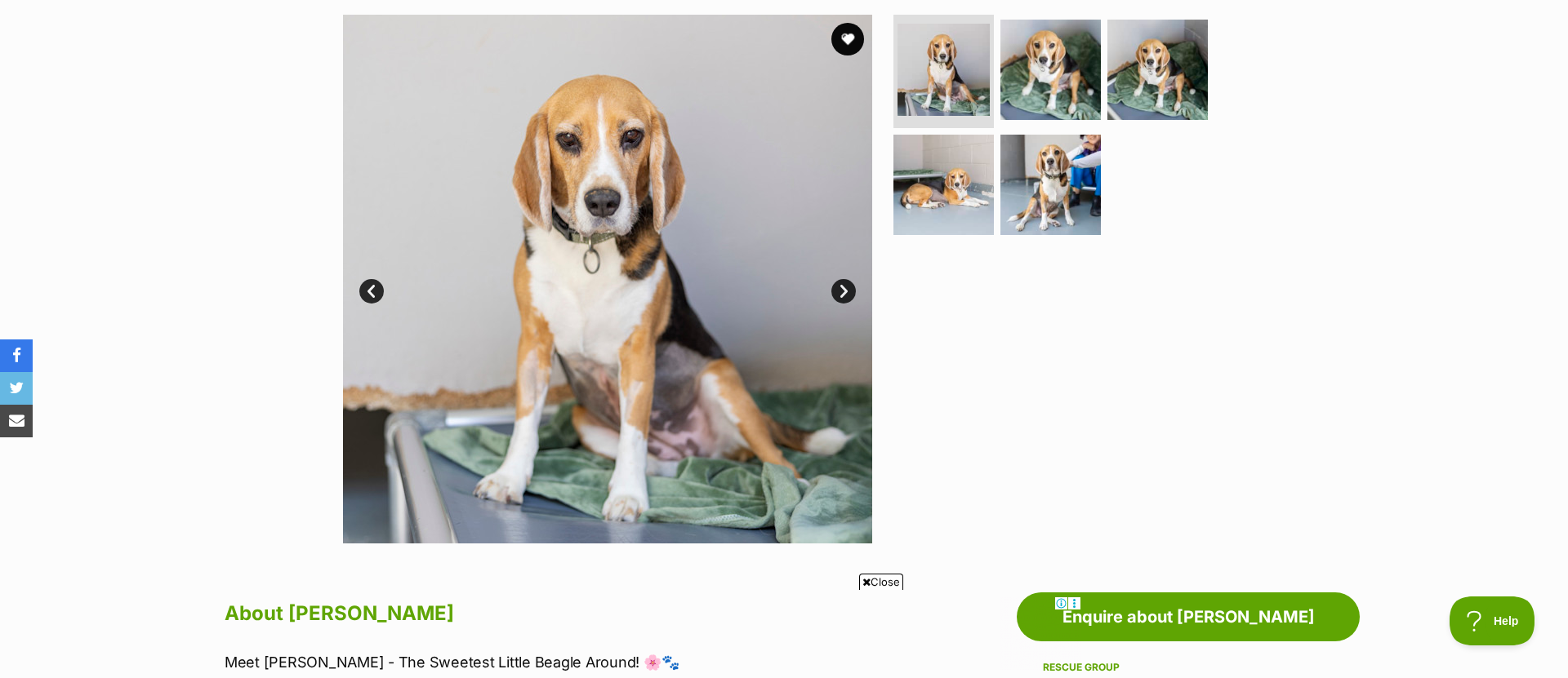
click at [841, 294] on link "Next" at bounding box center [843, 291] width 25 height 25
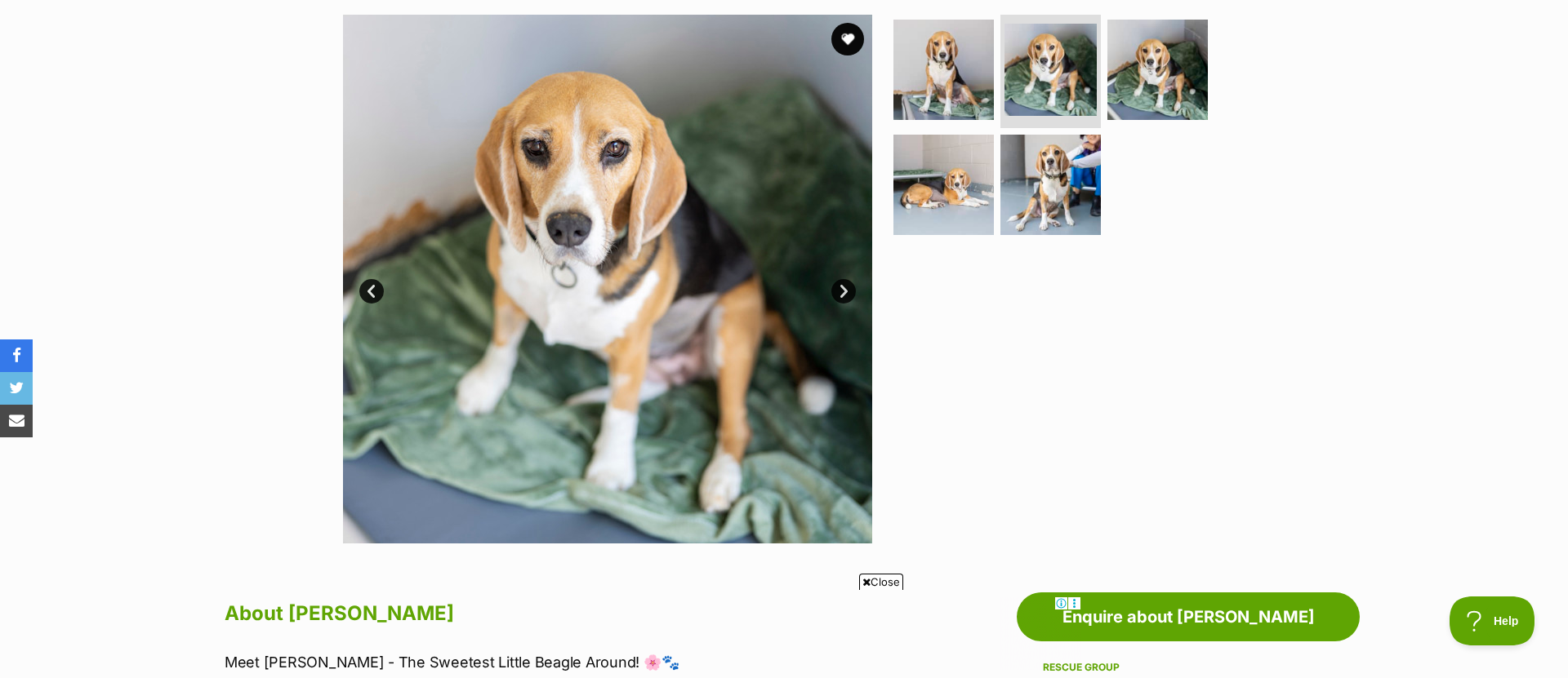
click at [840, 293] on link "Next" at bounding box center [843, 291] width 25 height 25
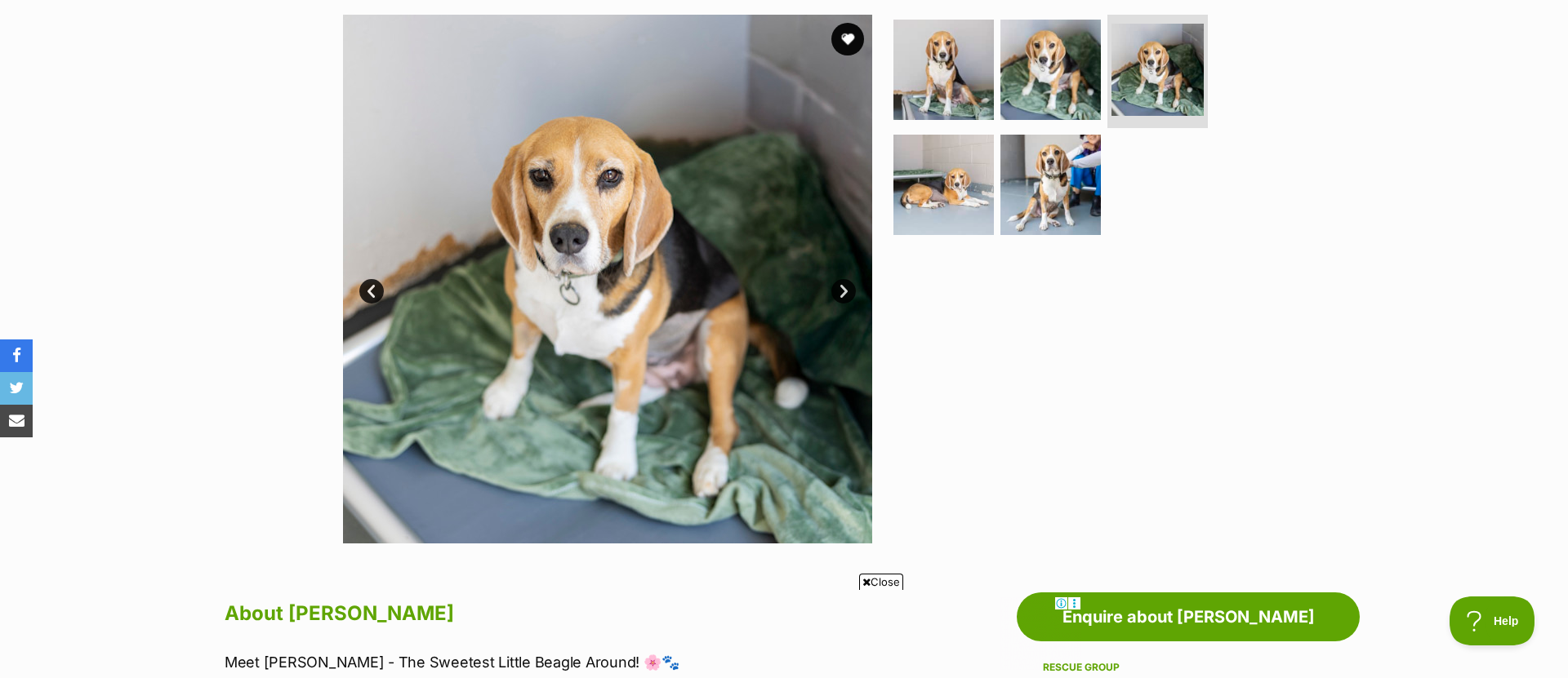
click at [841, 292] on link "Next" at bounding box center [843, 291] width 25 height 25
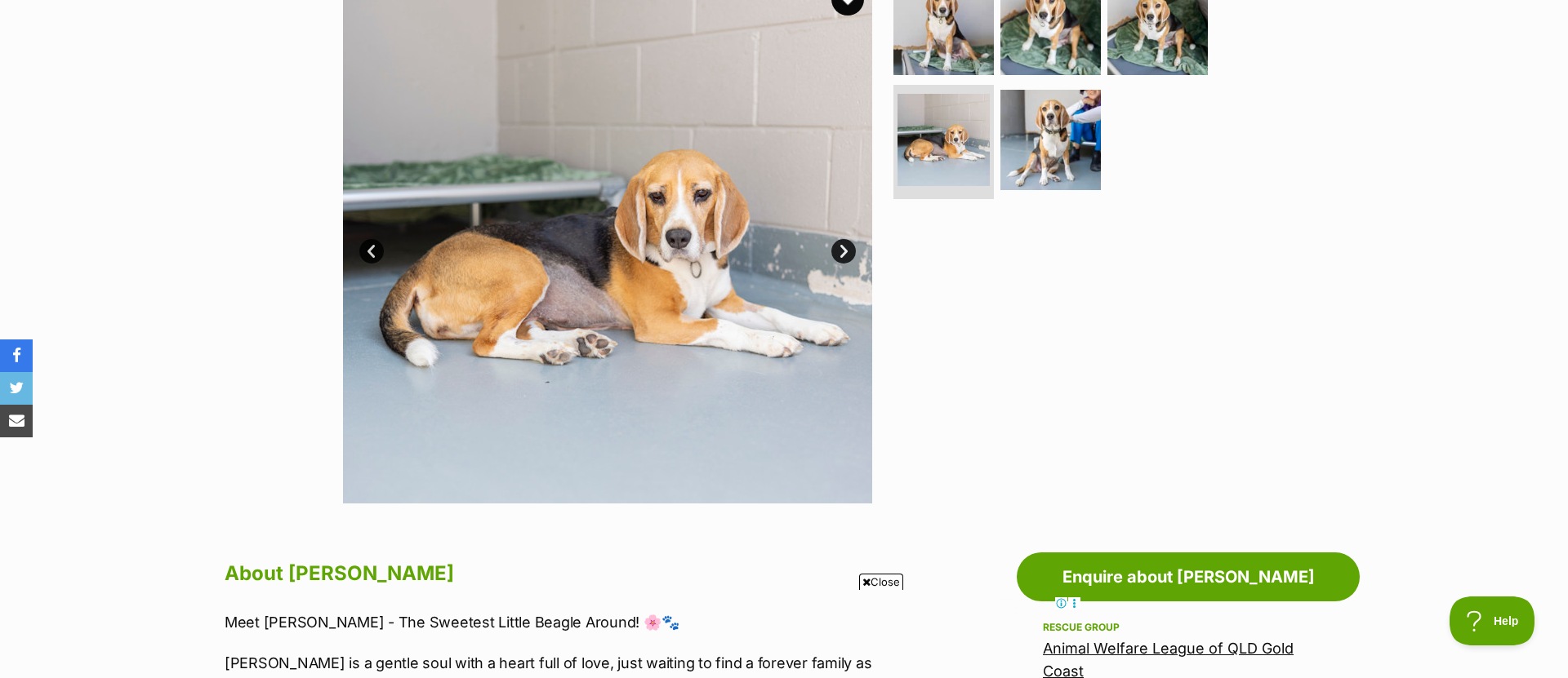
scroll to position [366, 0]
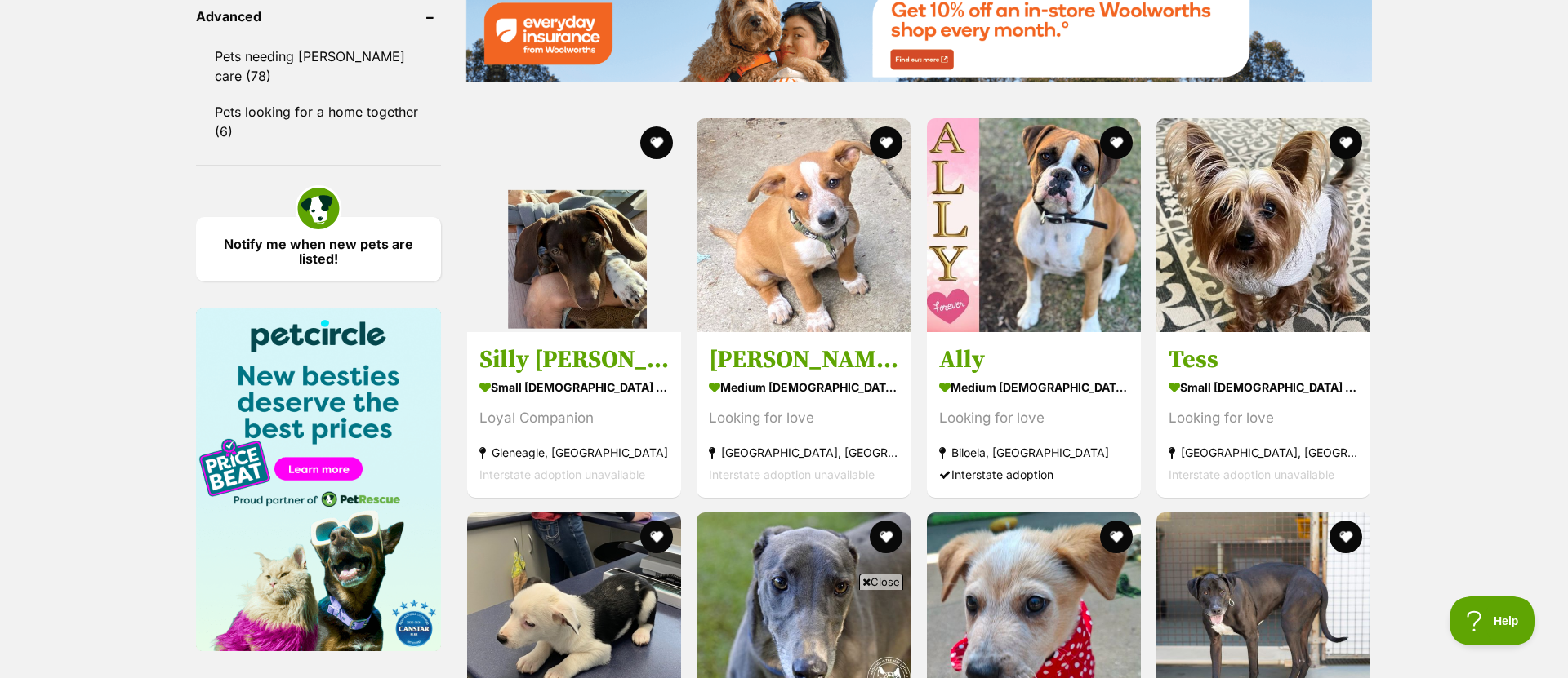
scroll to position [2143, 0]
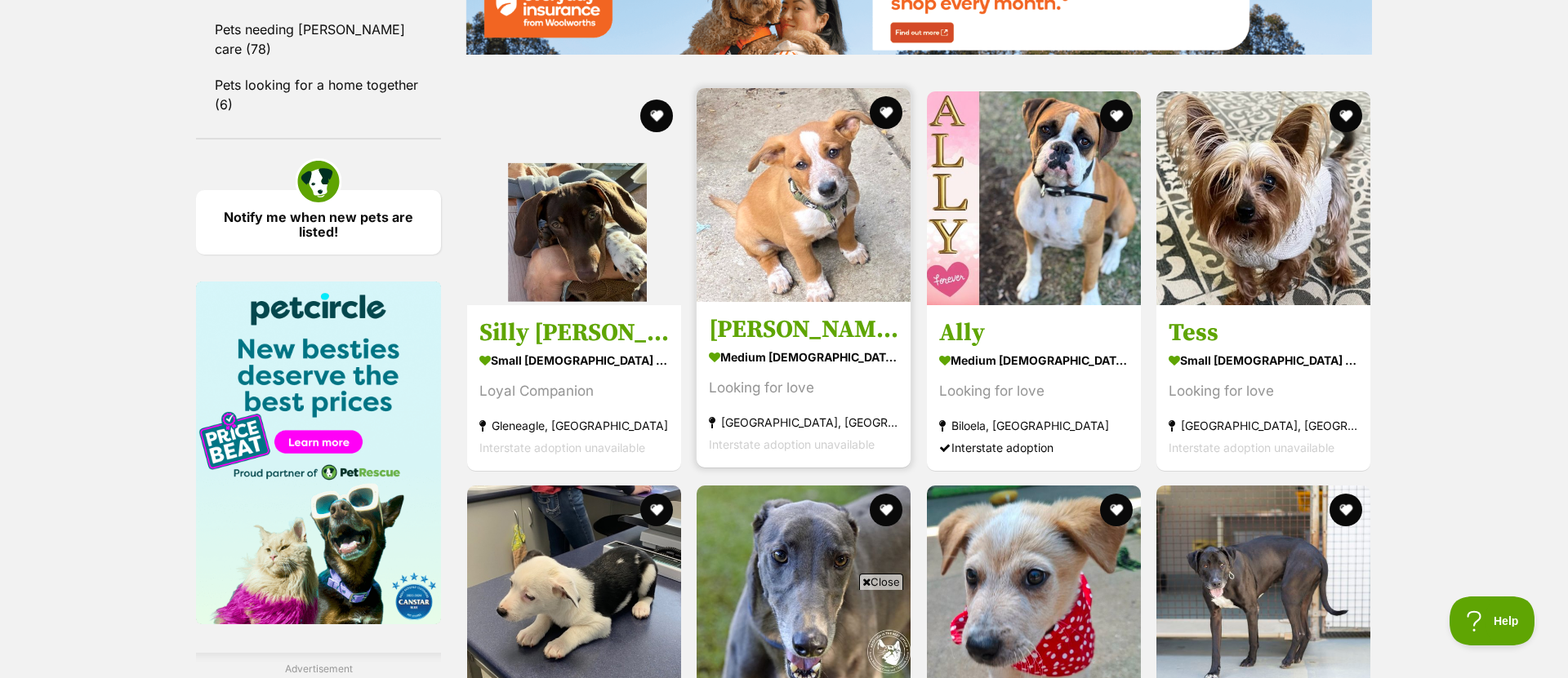
click at [819, 214] on img at bounding box center [803, 195] width 214 height 214
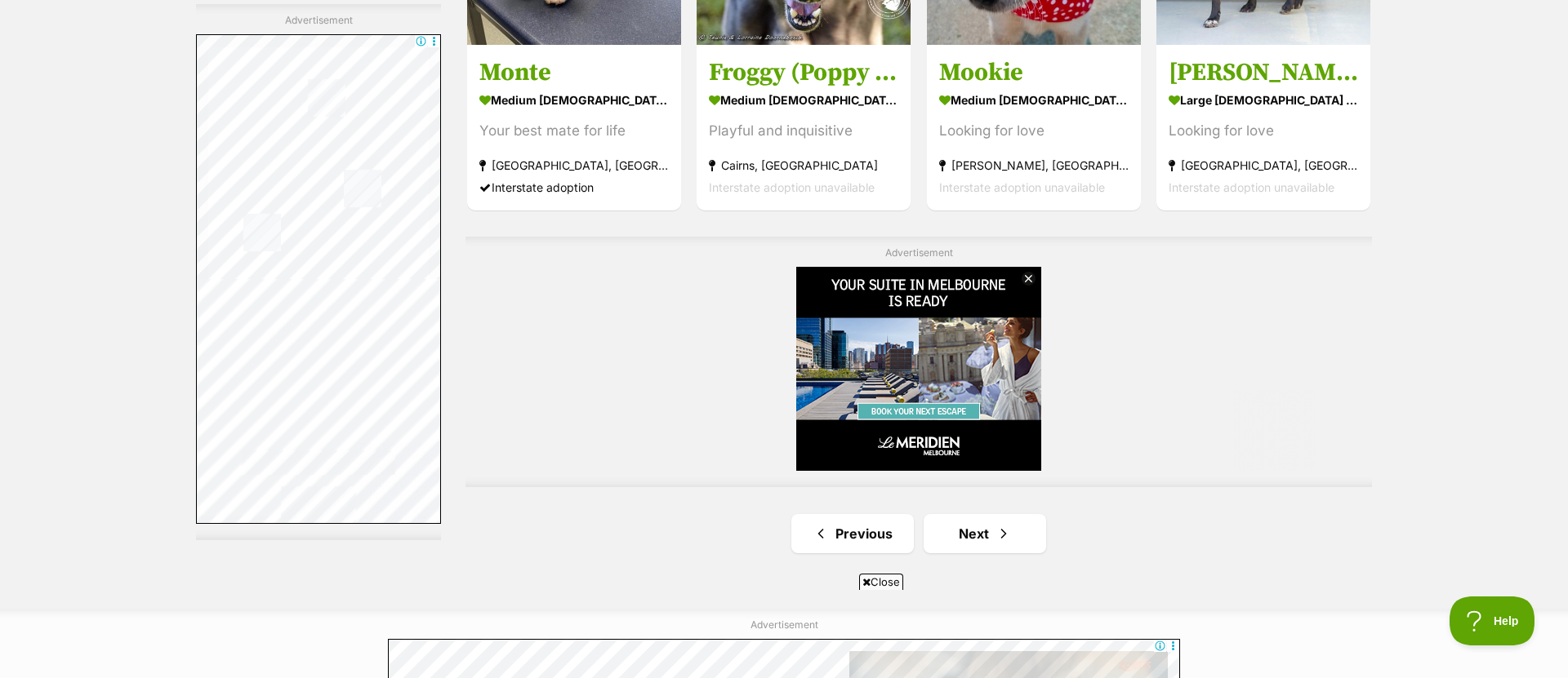
scroll to position [3059, 0]
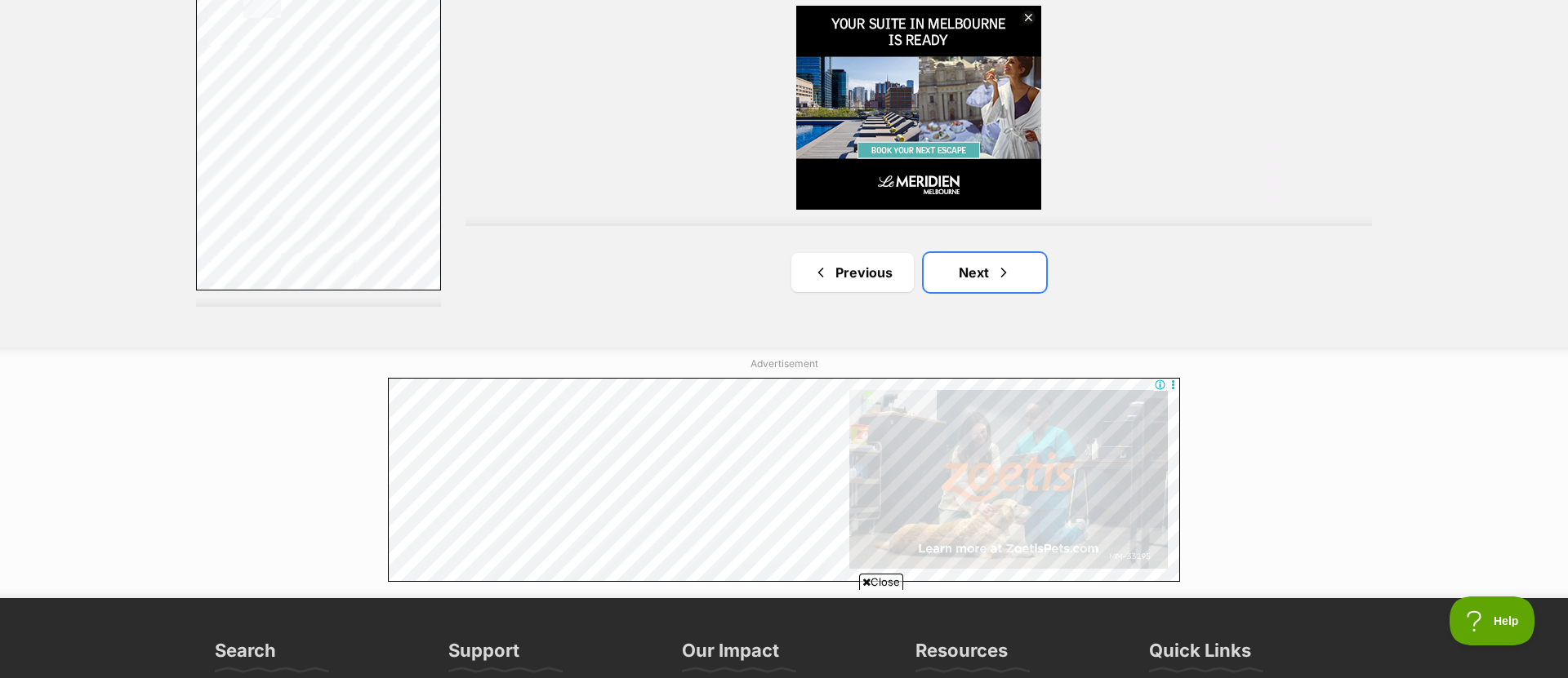
drag, startPoint x: 980, startPoint y: 272, endPoint x: 1005, endPoint y: 226, distance: 52.4
click at [980, 272] on link "Next" at bounding box center [985, 272] width 122 height 39
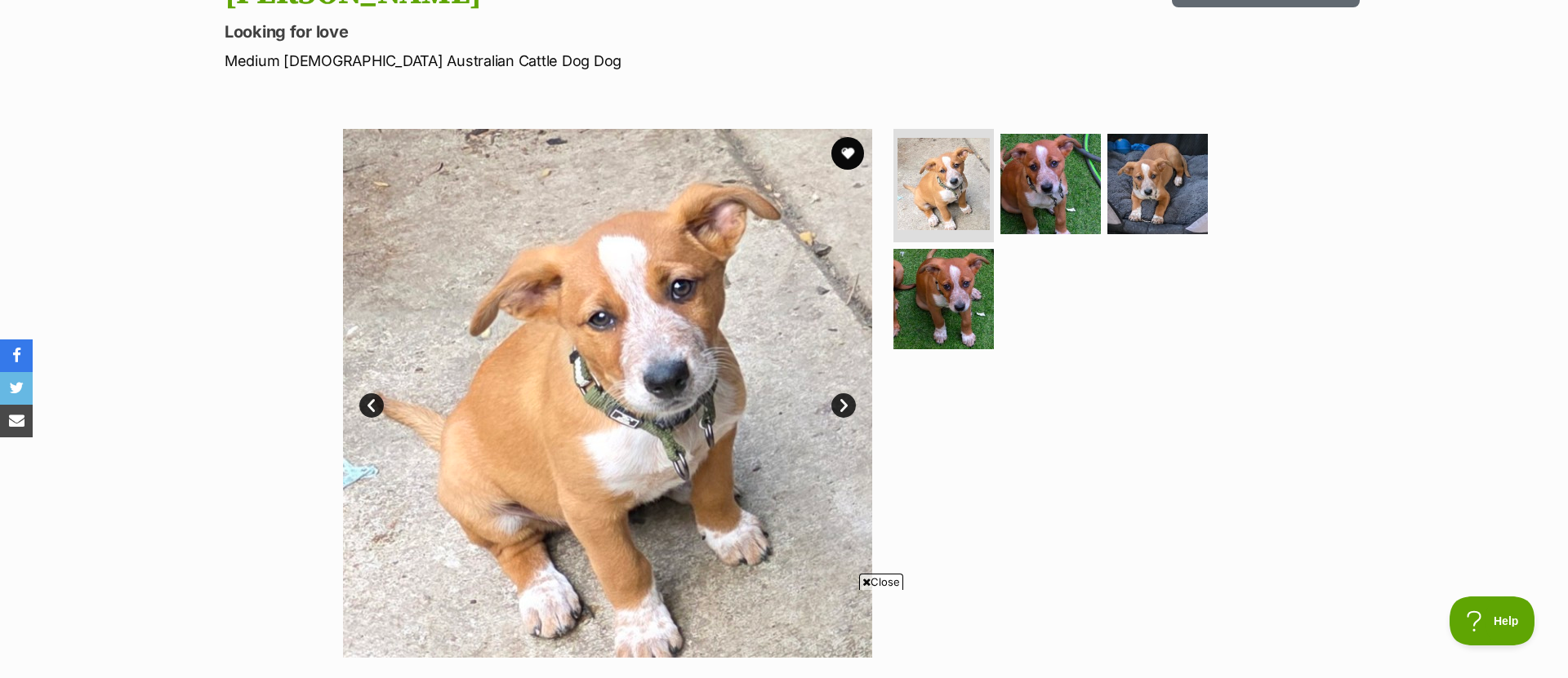
scroll to position [248, 0]
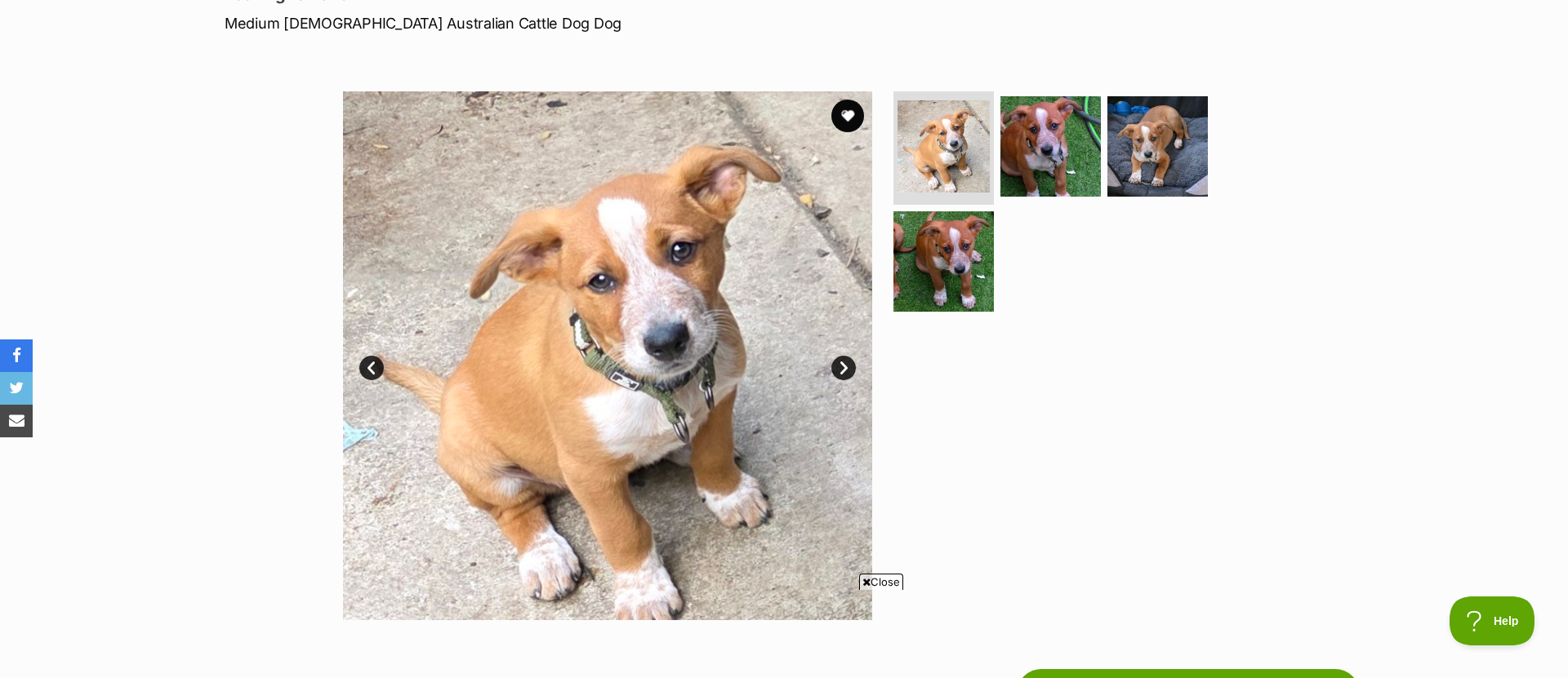
click at [838, 370] on link "Next" at bounding box center [843, 368] width 25 height 25
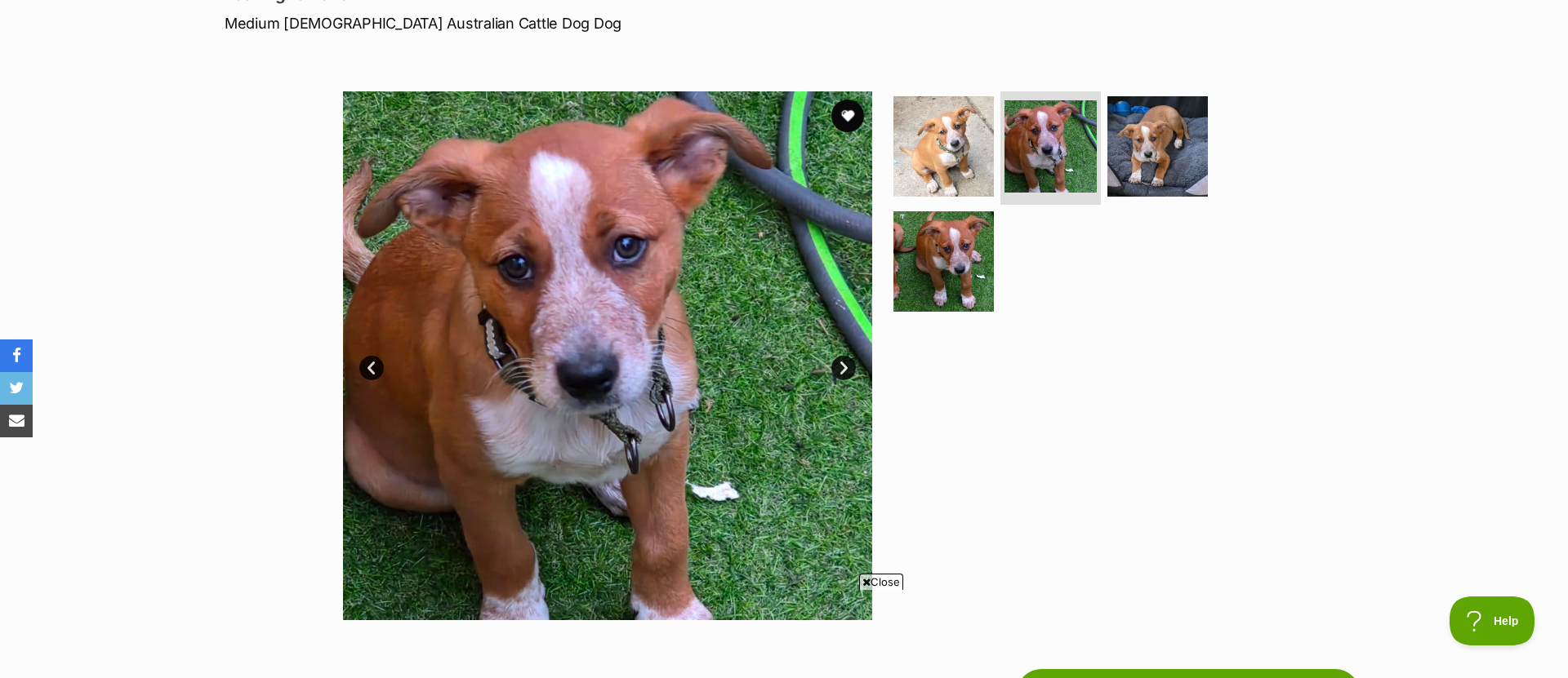
click at [842, 366] on link "Next" at bounding box center [843, 368] width 25 height 25
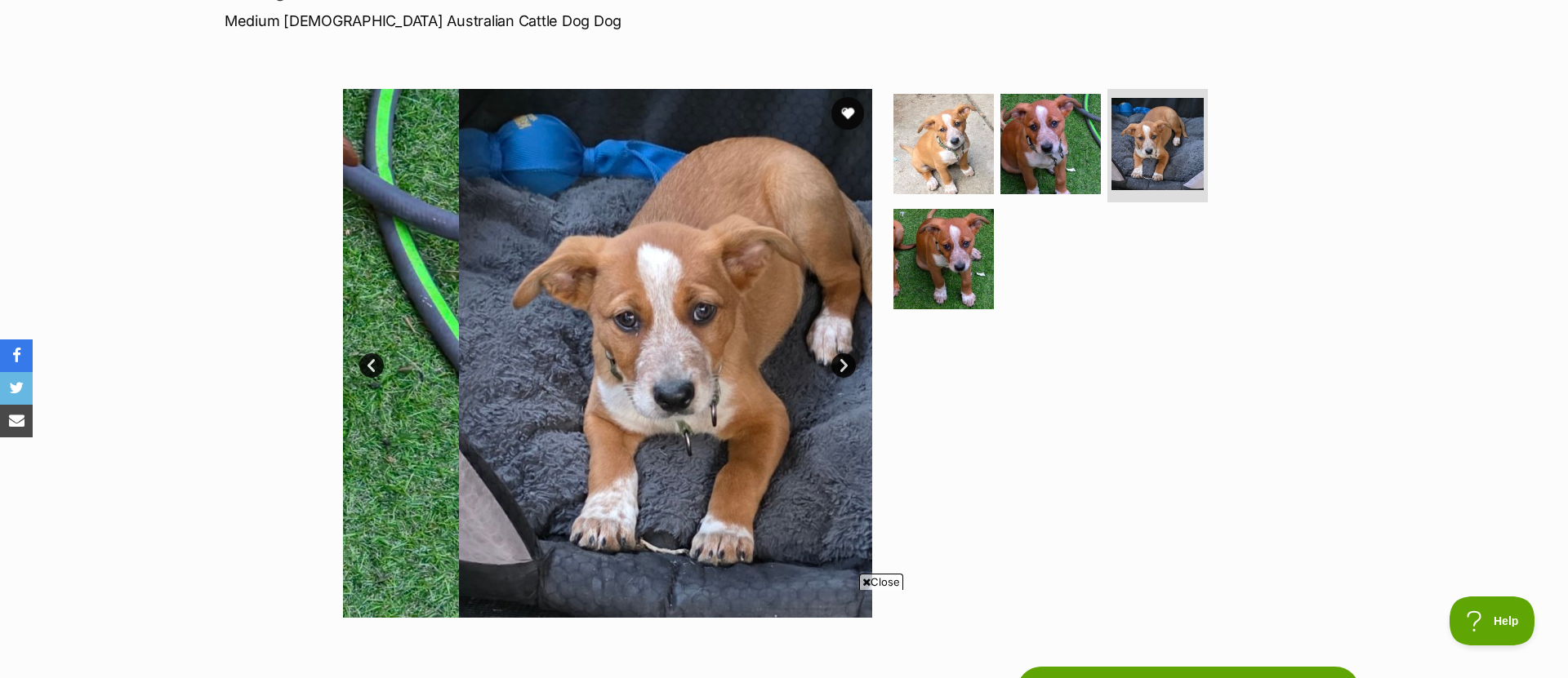
scroll to position [252, 0]
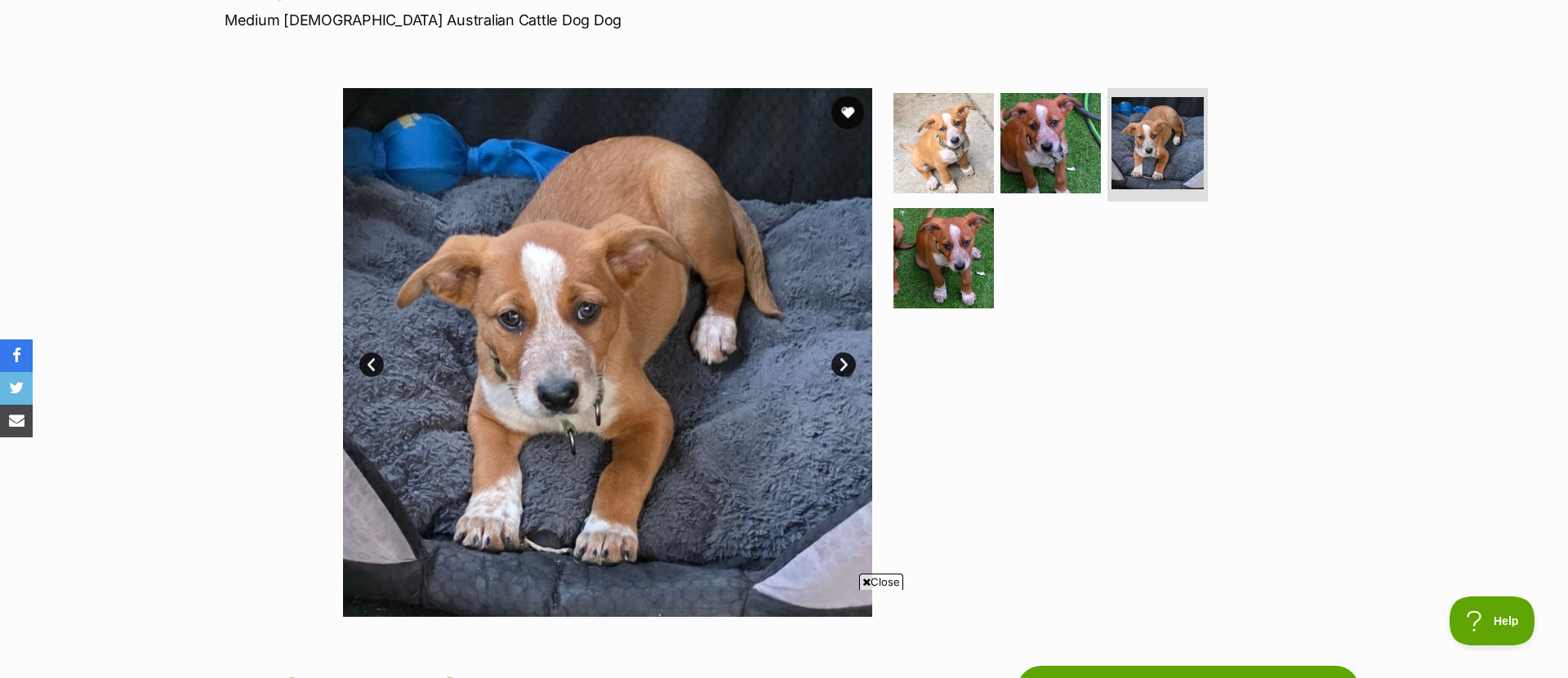
click at [838, 364] on link "Next" at bounding box center [843, 365] width 25 height 25
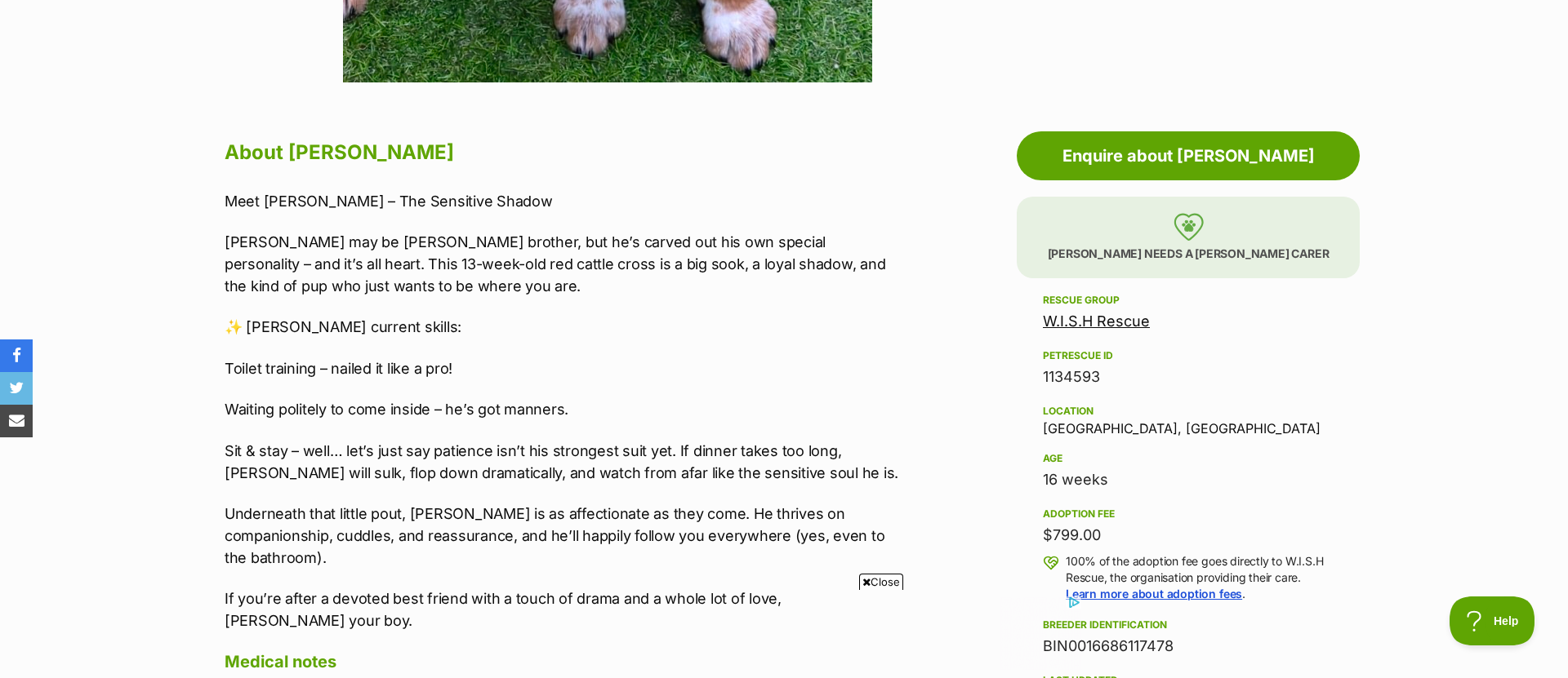
scroll to position [0, 0]
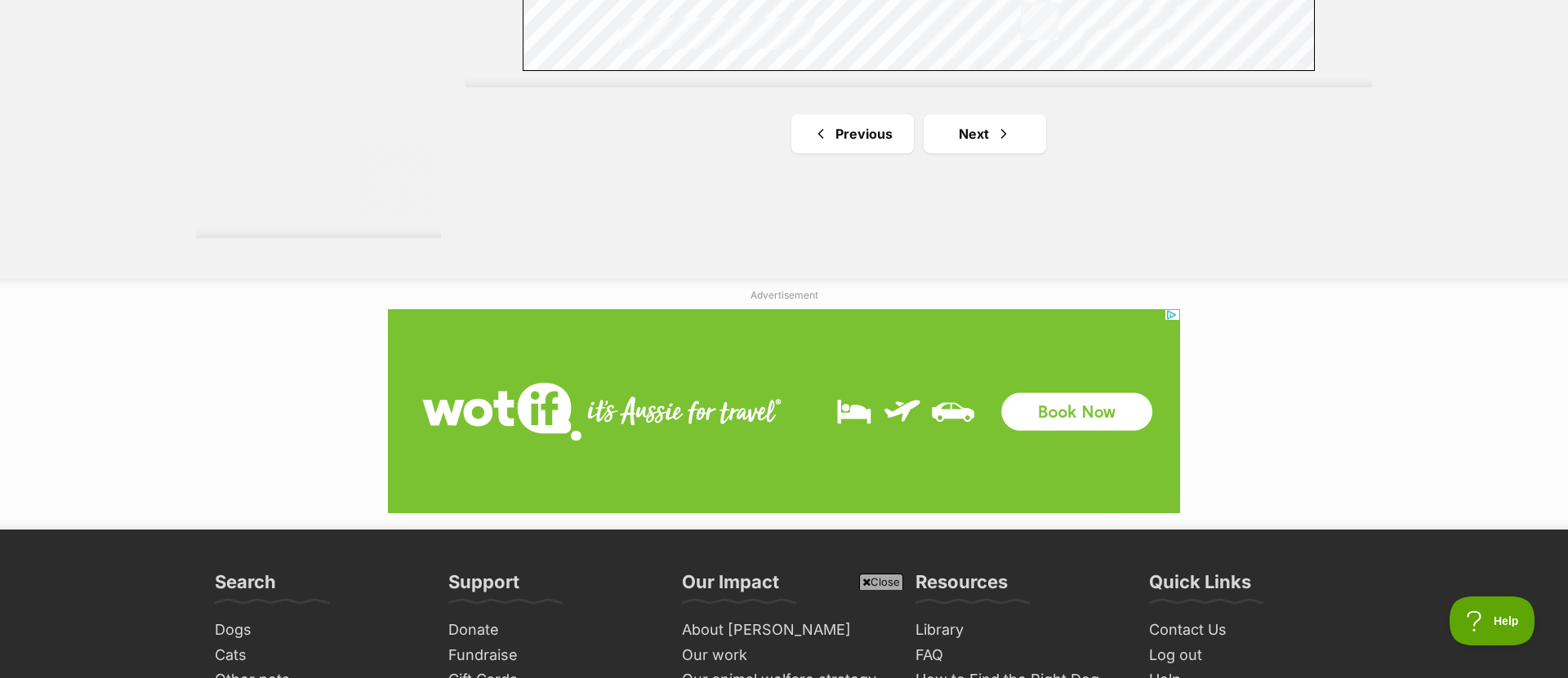
scroll to position [3042, 0]
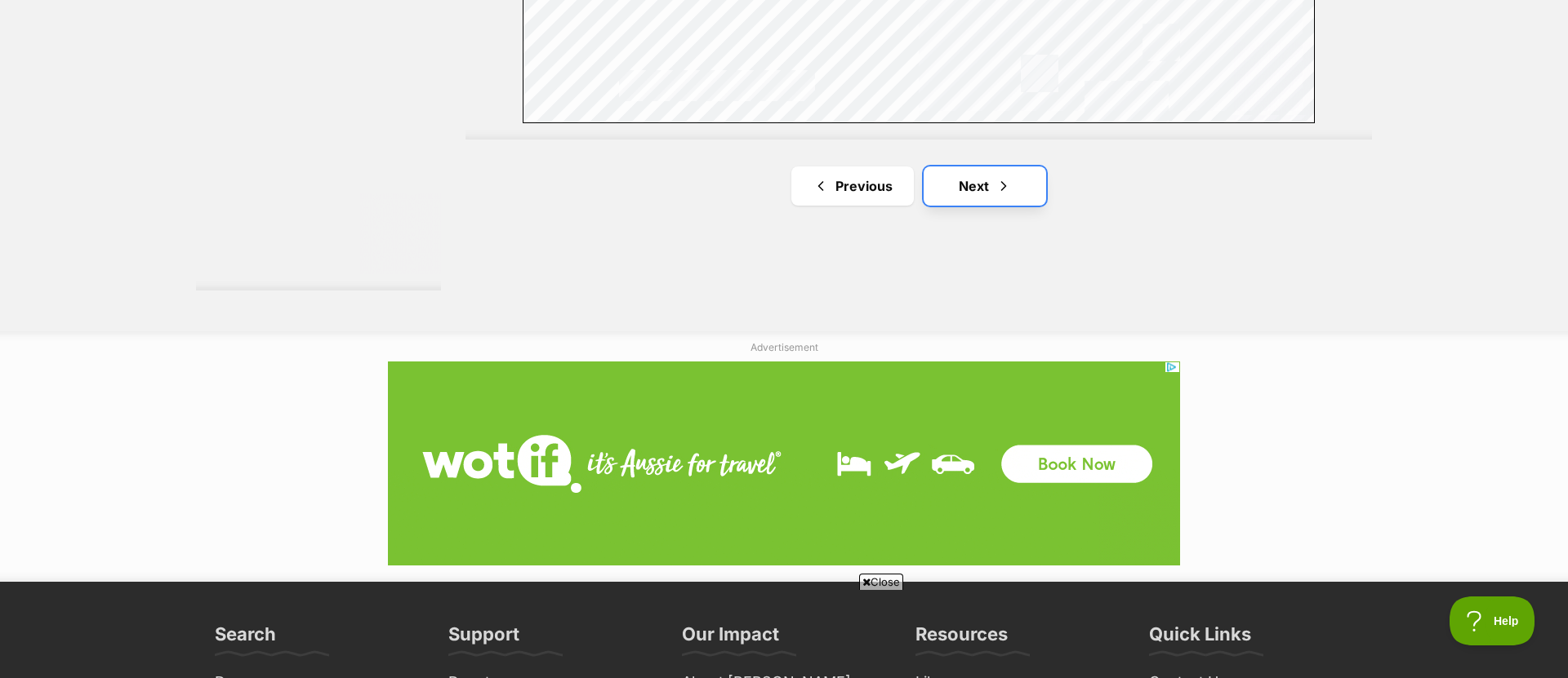
click at [1030, 196] on link "Next" at bounding box center [985, 186] width 122 height 39
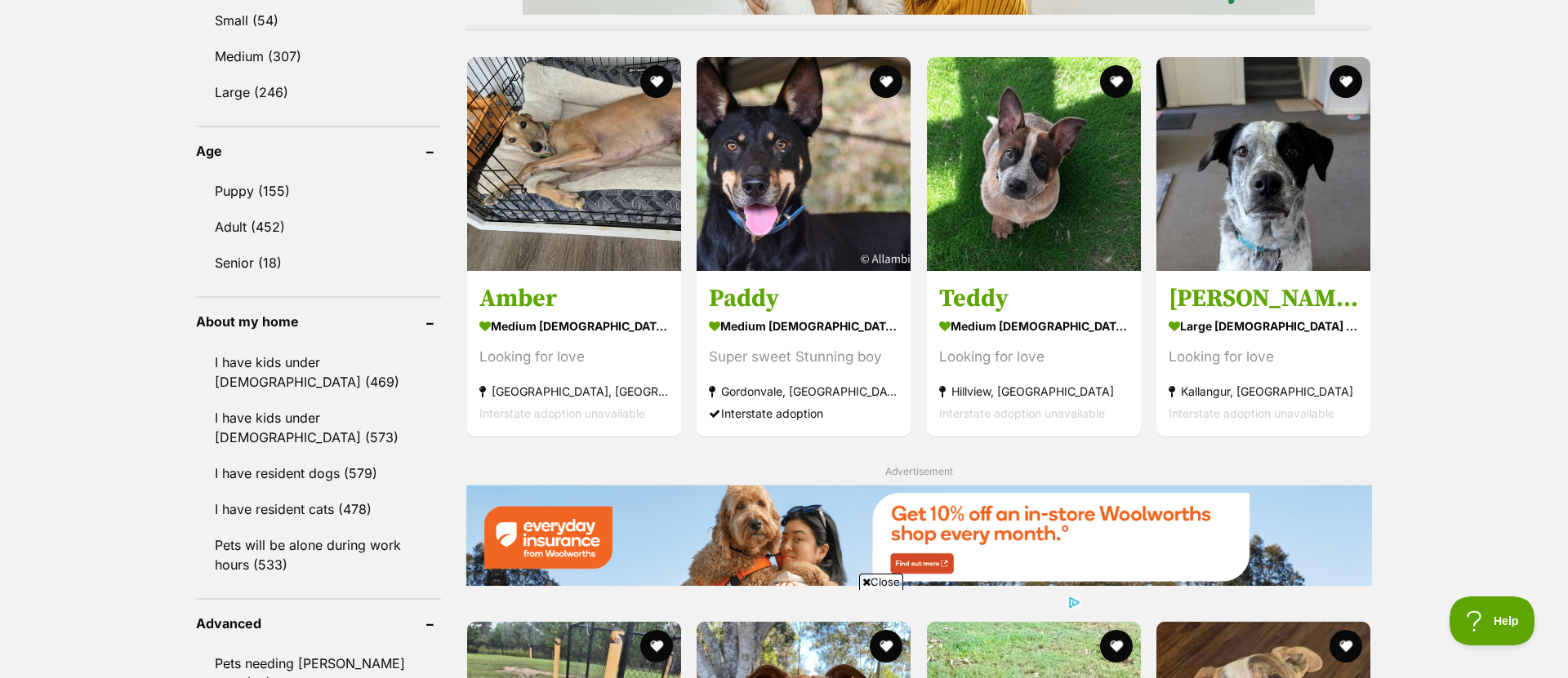
scroll to position [1514, 0]
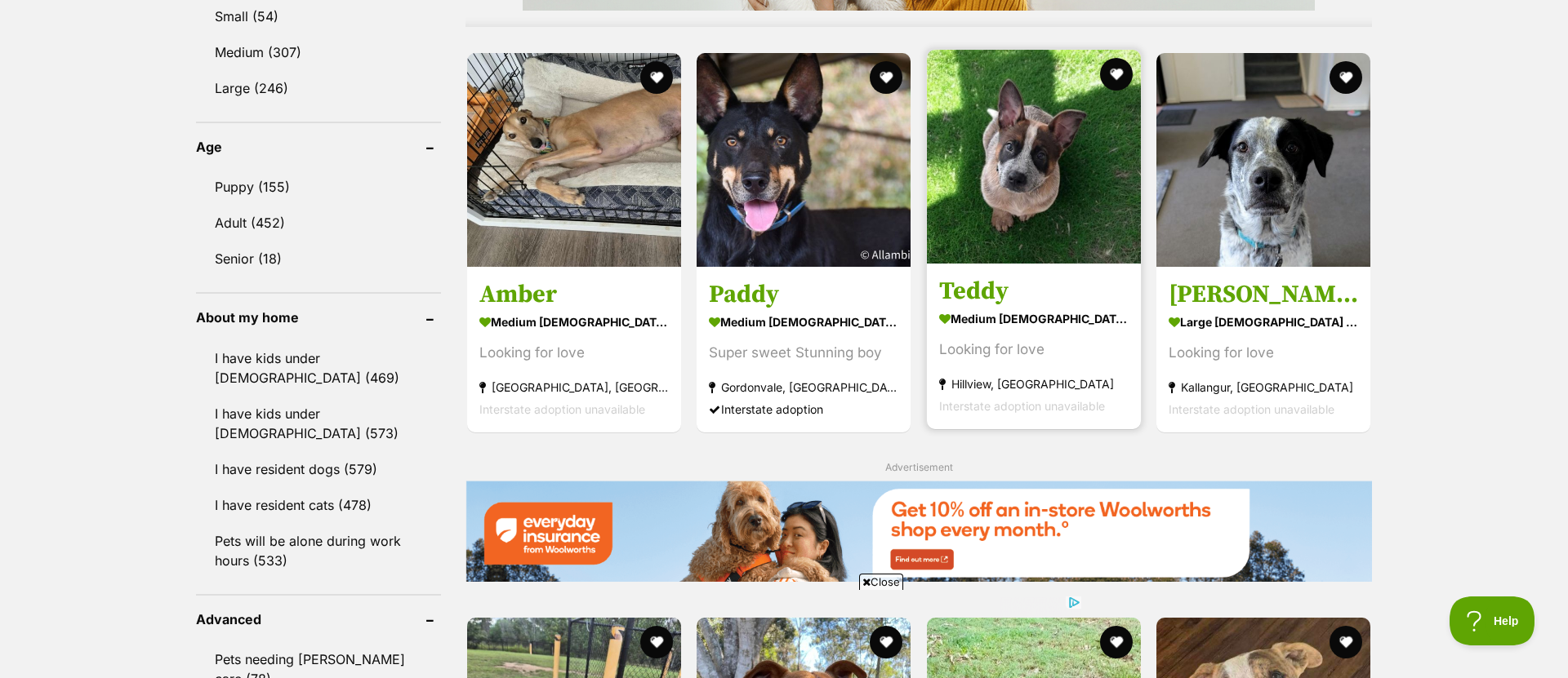
click at [1065, 188] on img at bounding box center [1033, 156] width 214 height 214
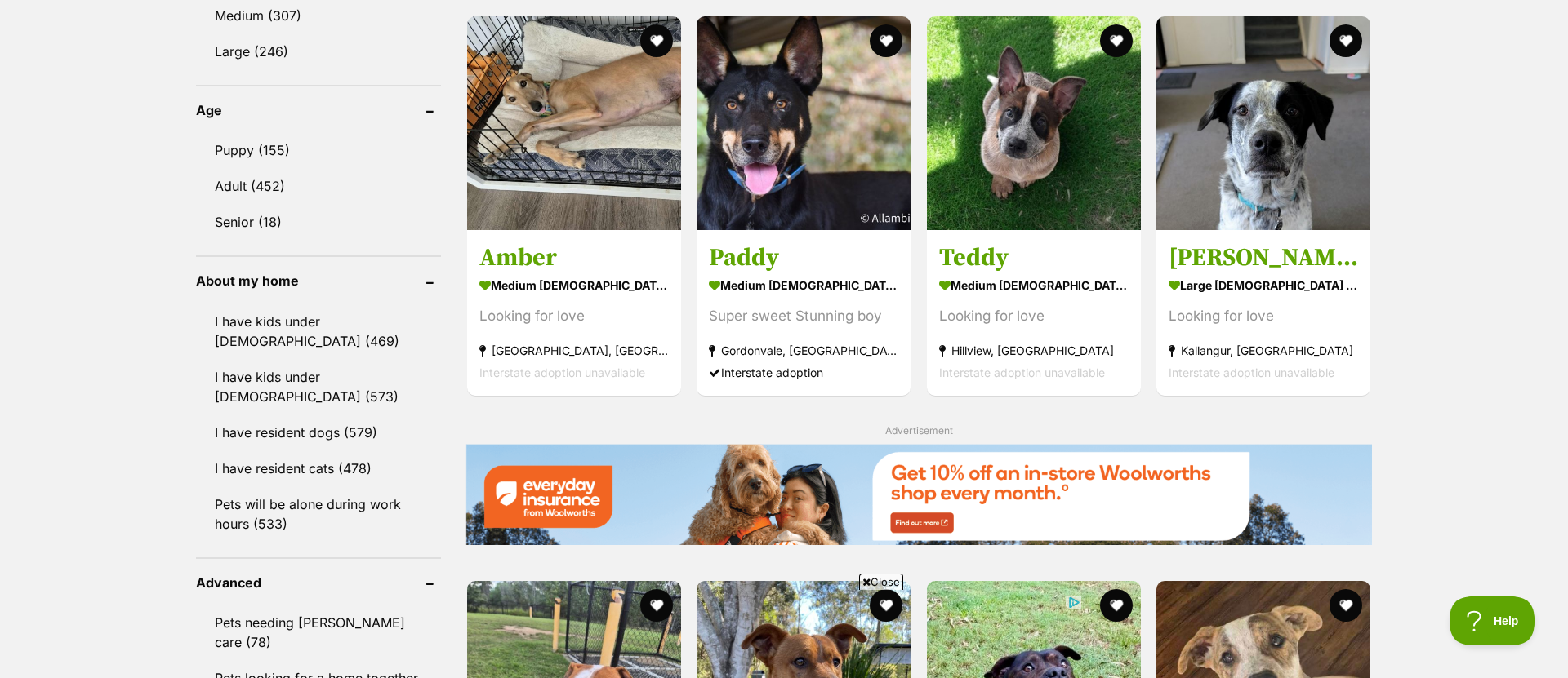
scroll to position [1569, 0]
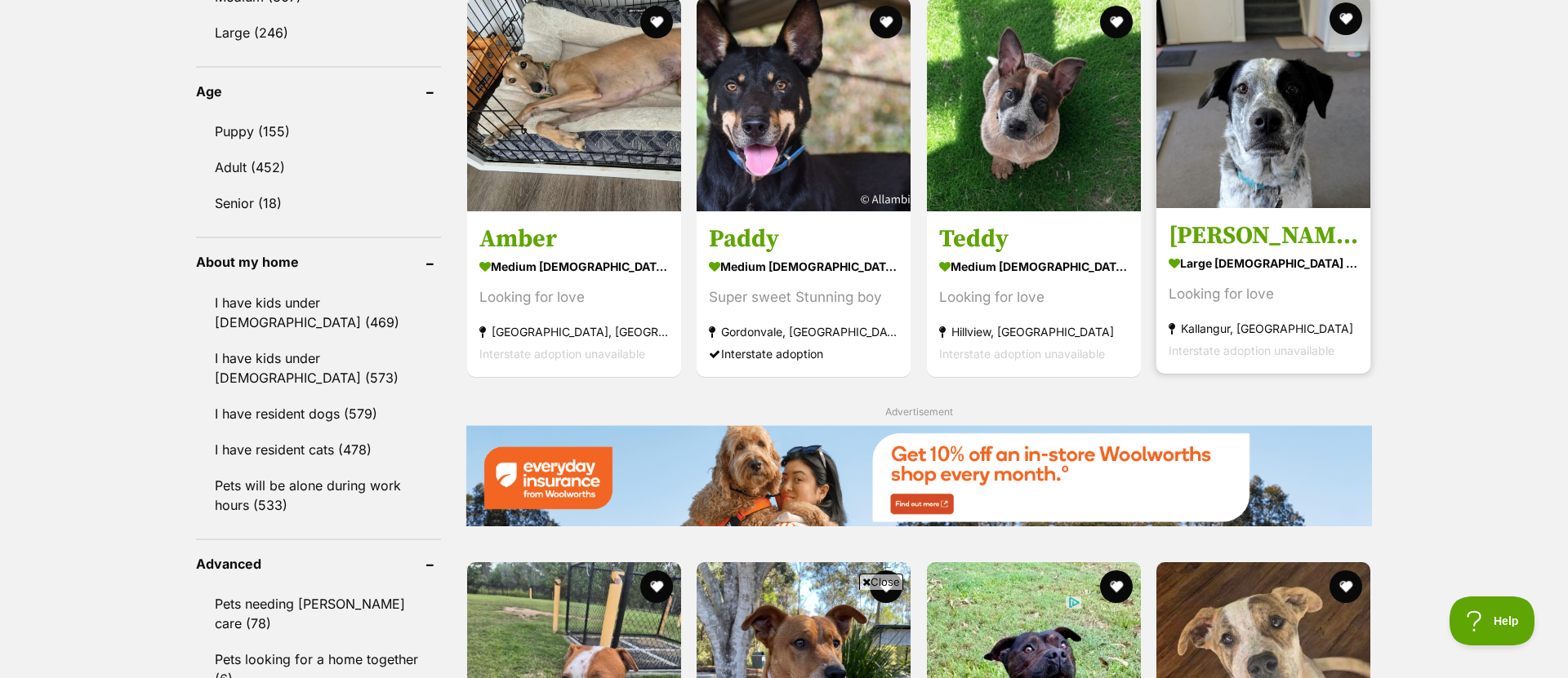
drag, startPoint x: 1301, startPoint y: 154, endPoint x: 1334, endPoint y: 165, distance: 34.8
click at [1301, 154] on img at bounding box center [1263, 101] width 214 height 214
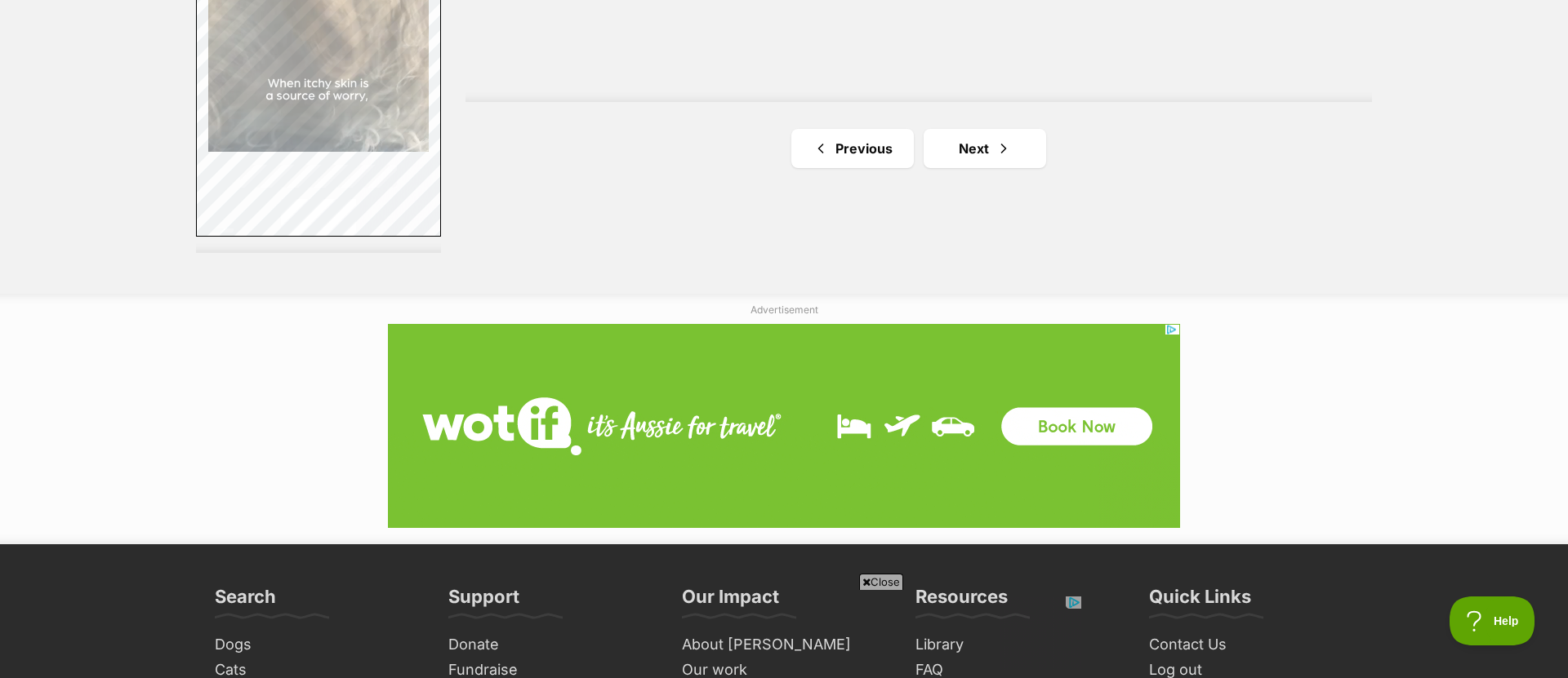
scroll to position [3114, 0]
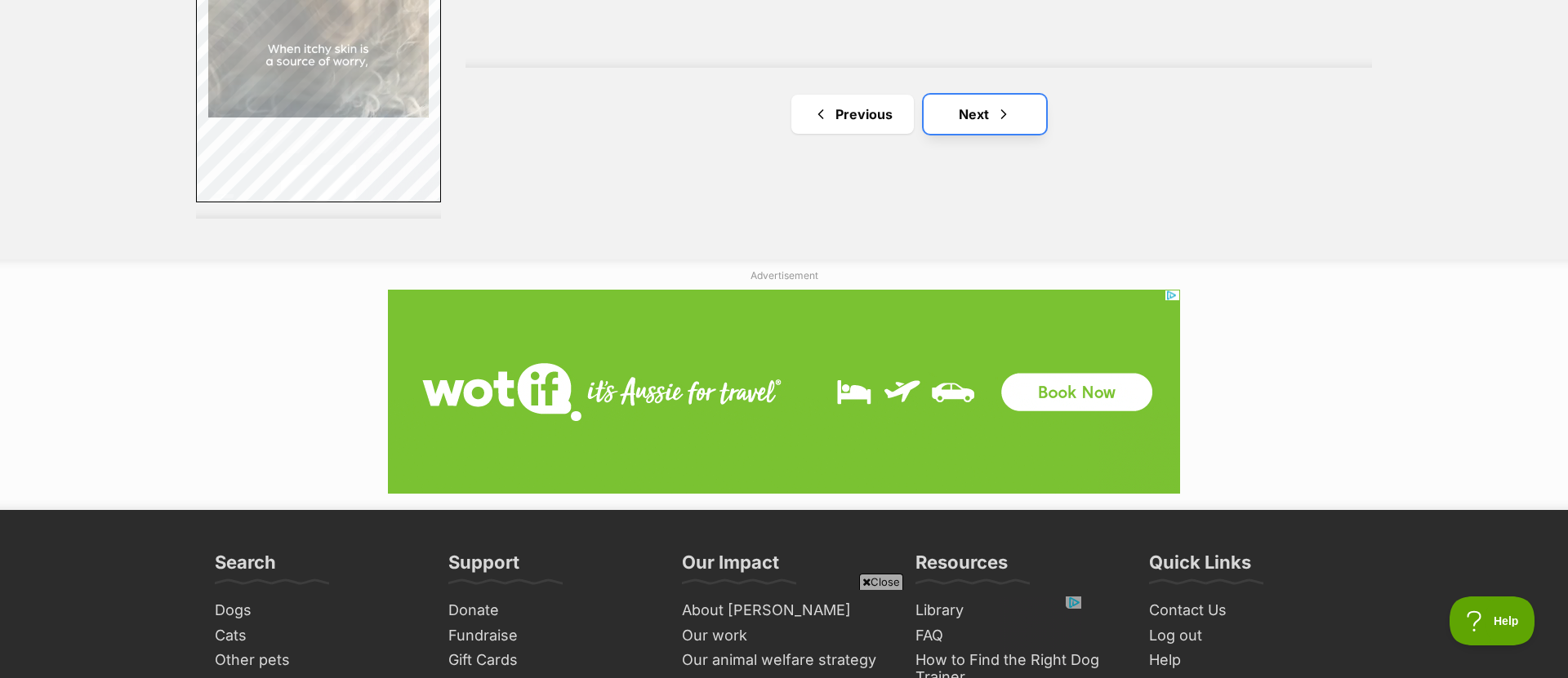
click at [983, 131] on link "Next" at bounding box center [985, 114] width 122 height 39
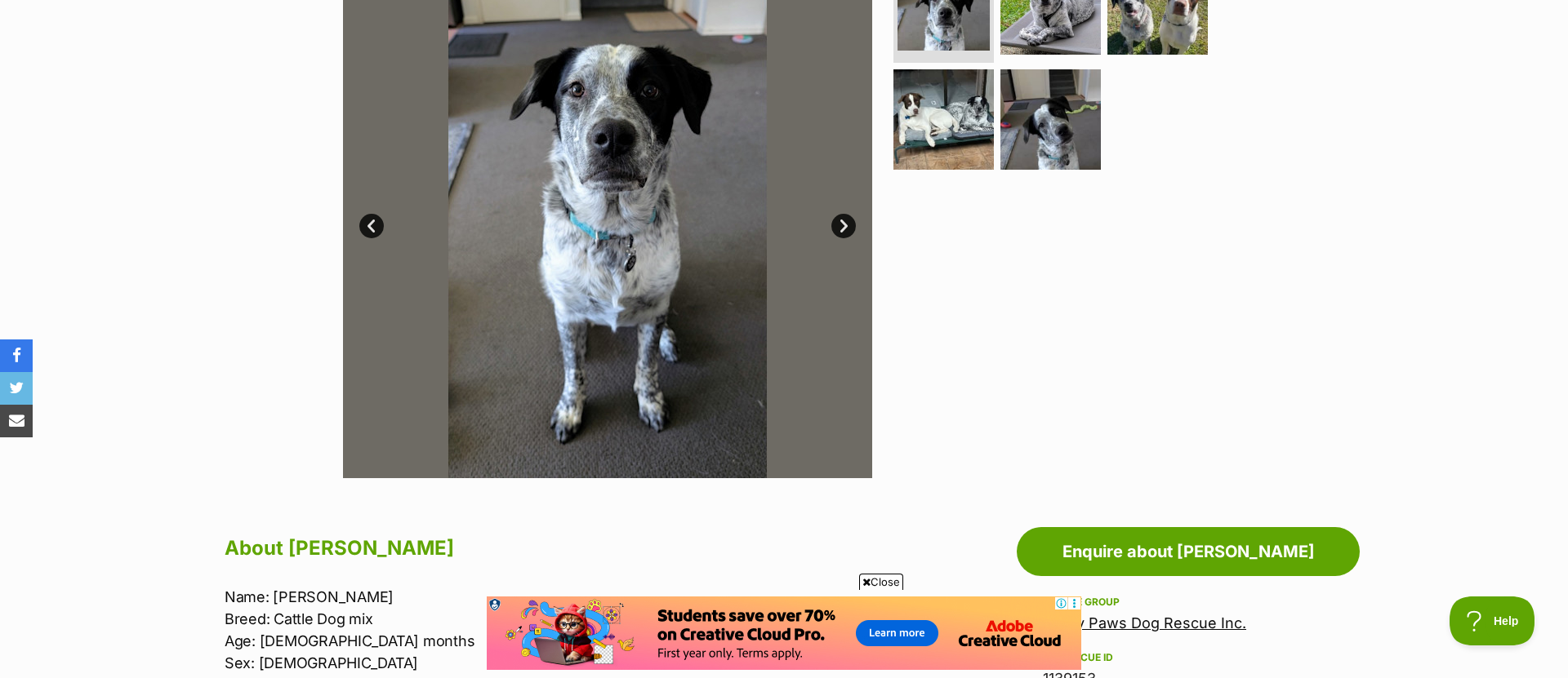
scroll to position [298, 0]
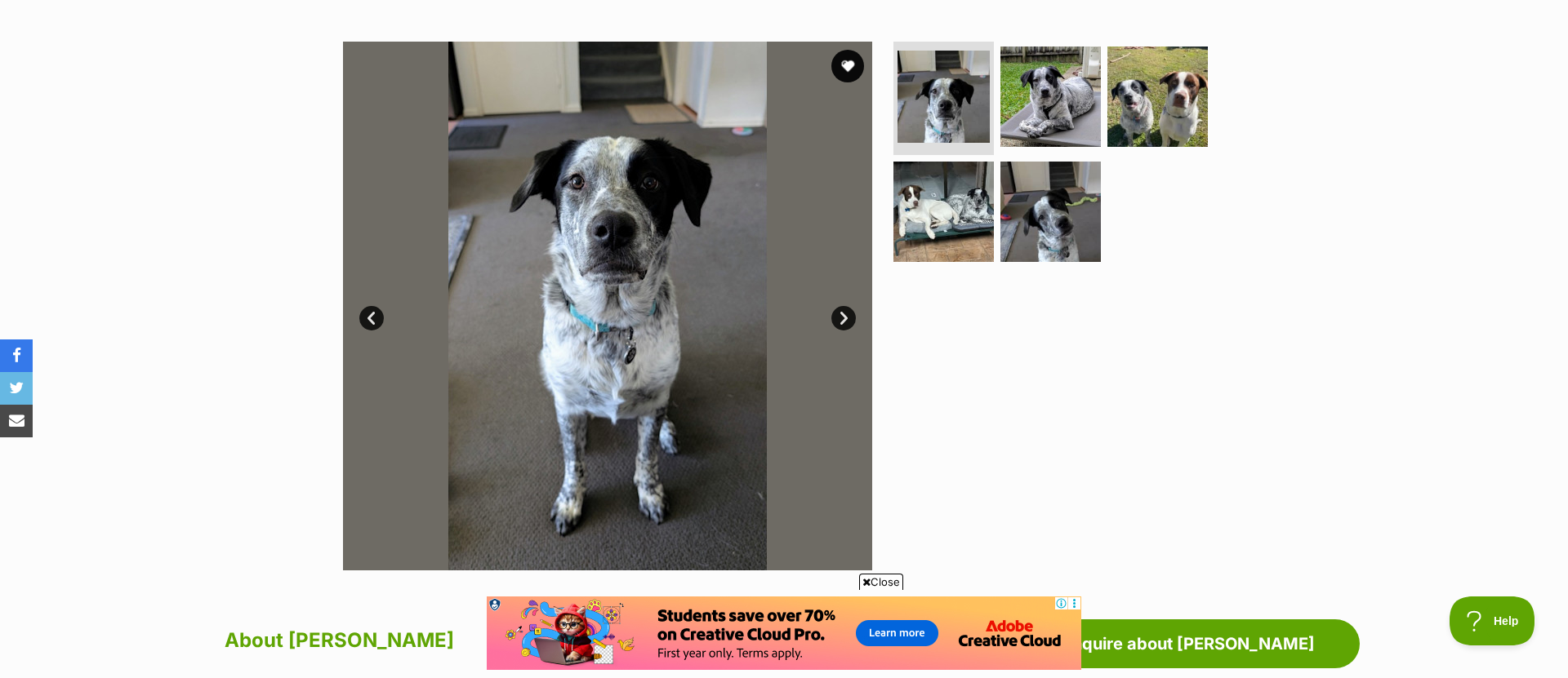
click at [845, 313] on link "Next" at bounding box center [843, 318] width 25 height 25
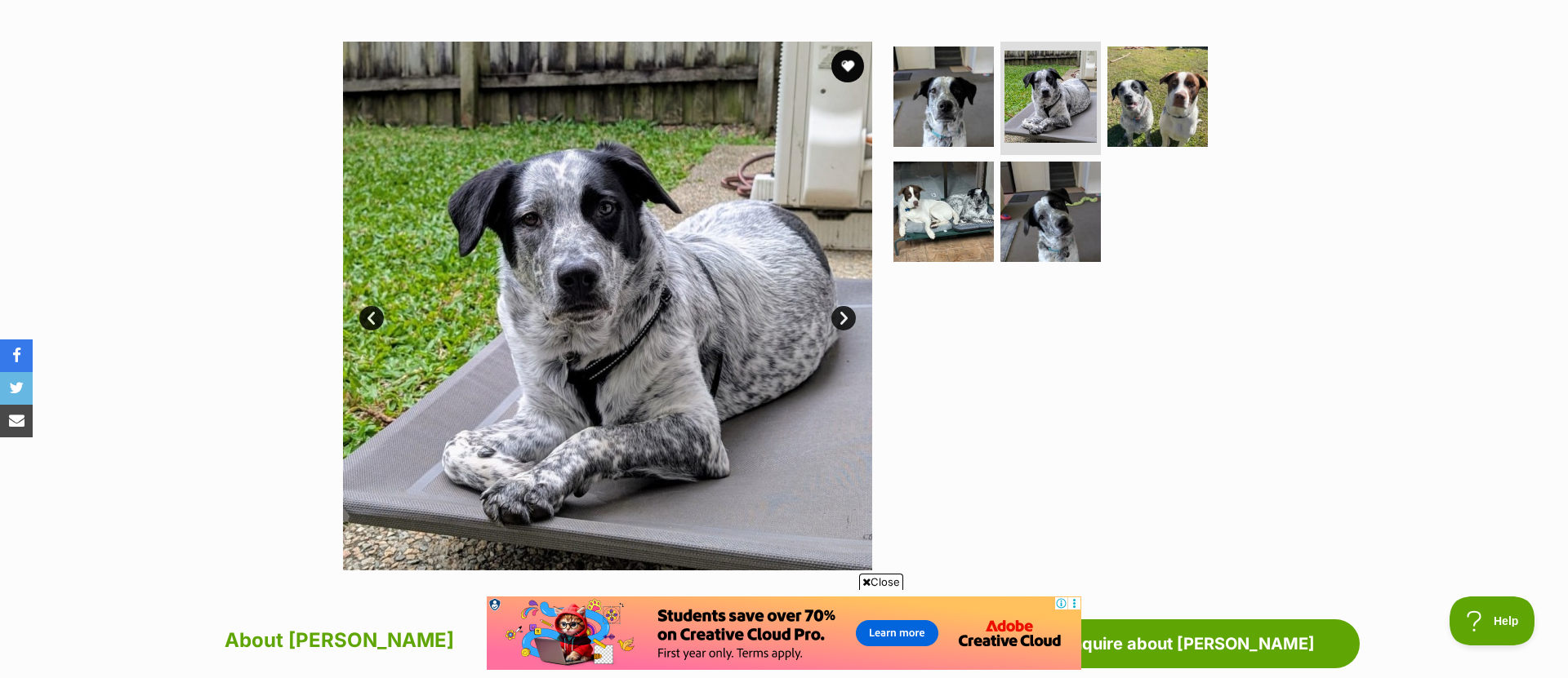
click at [846, 318] on link "Next" at bounding box center [843, 318] width 25 height 25
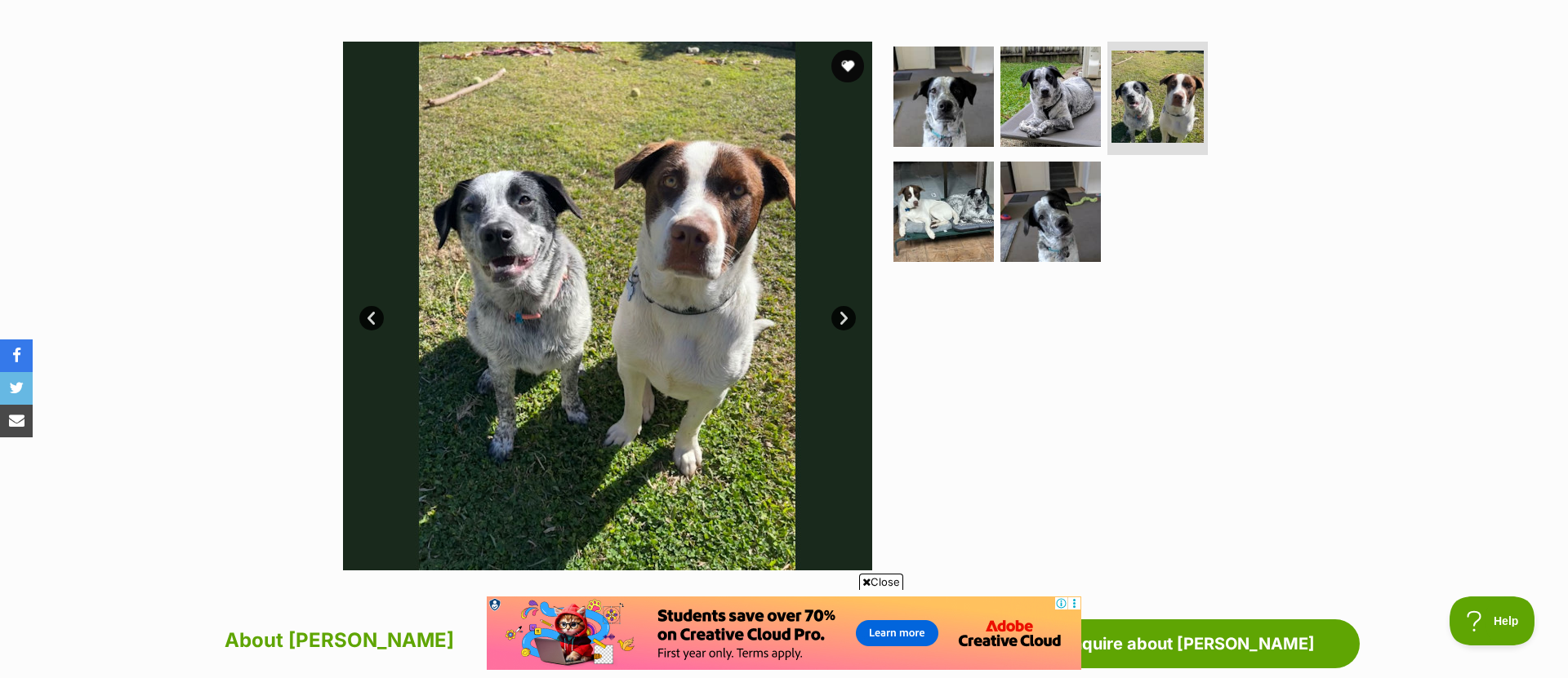
click at [846, 318] on link "Next" at bounding box center [843, 318] width 25 height 25
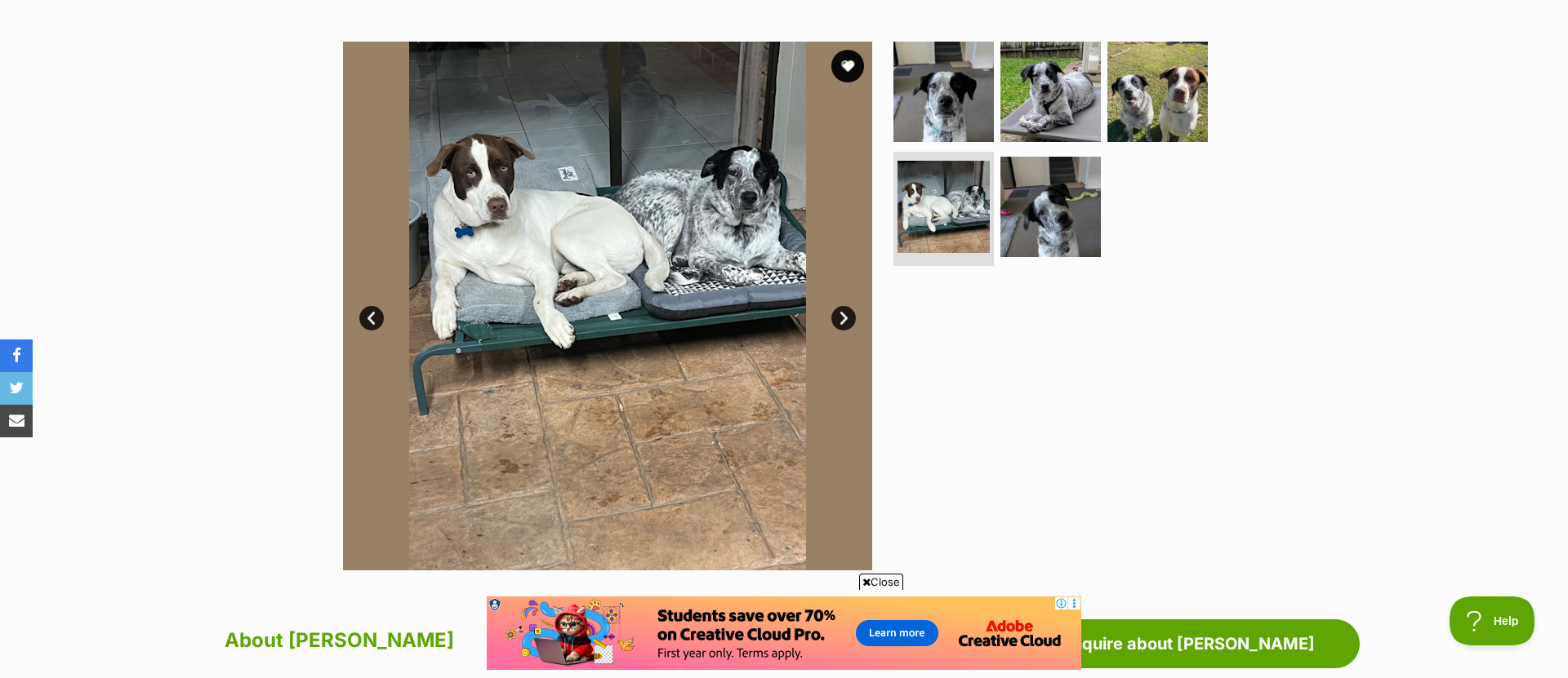
click at [846, 318] on link "Next" at bounding box center [843, 318] width 25 height 25
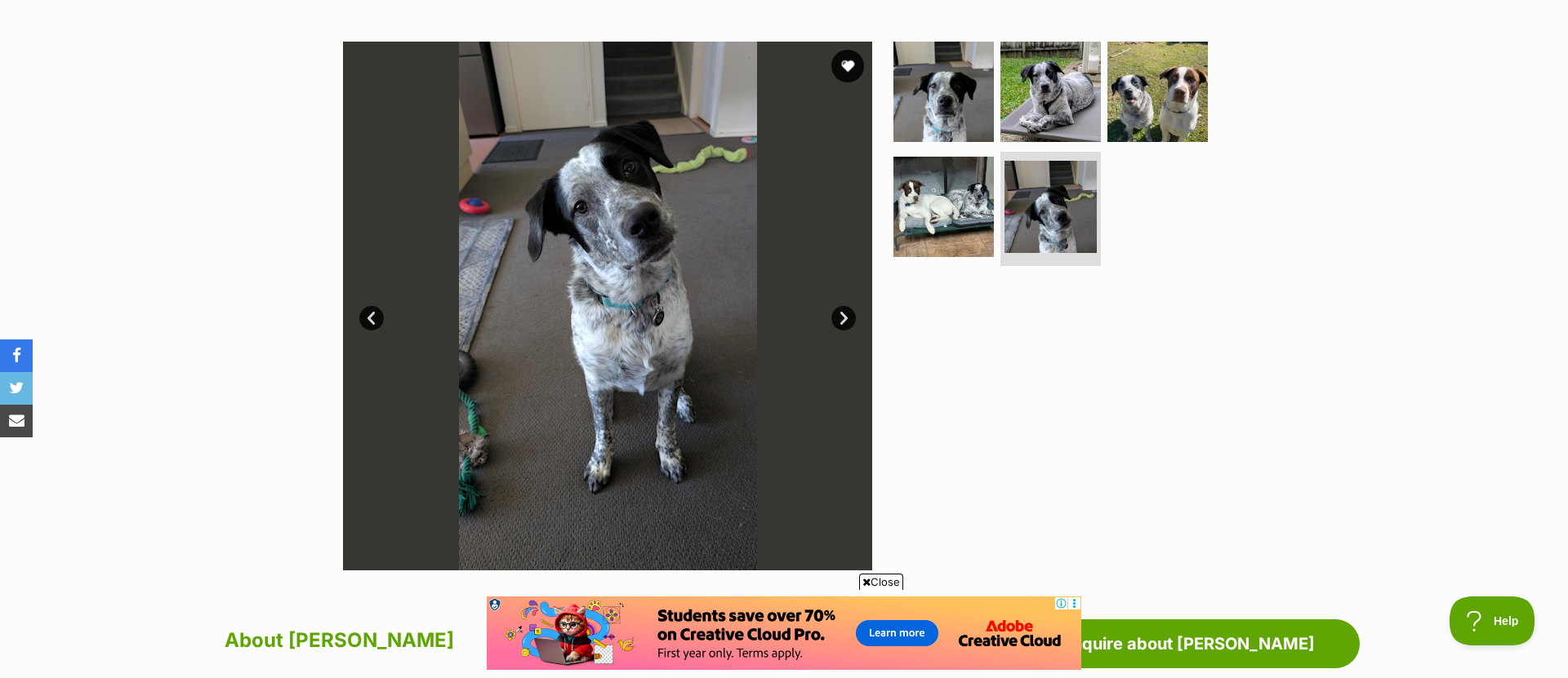
click at [846, 318] on link "Next" at bounding box center [843, 318] width 25 height 25
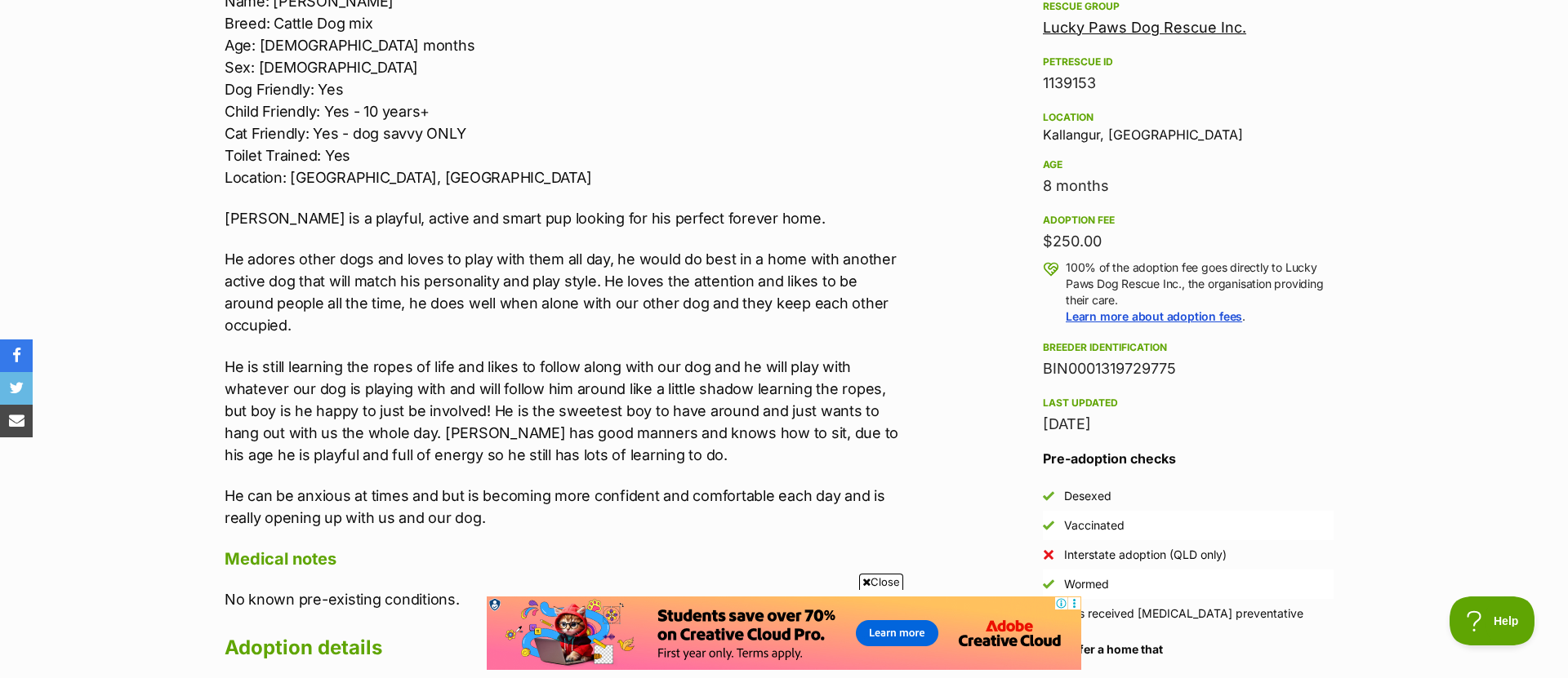
scroll to position [986, 0]
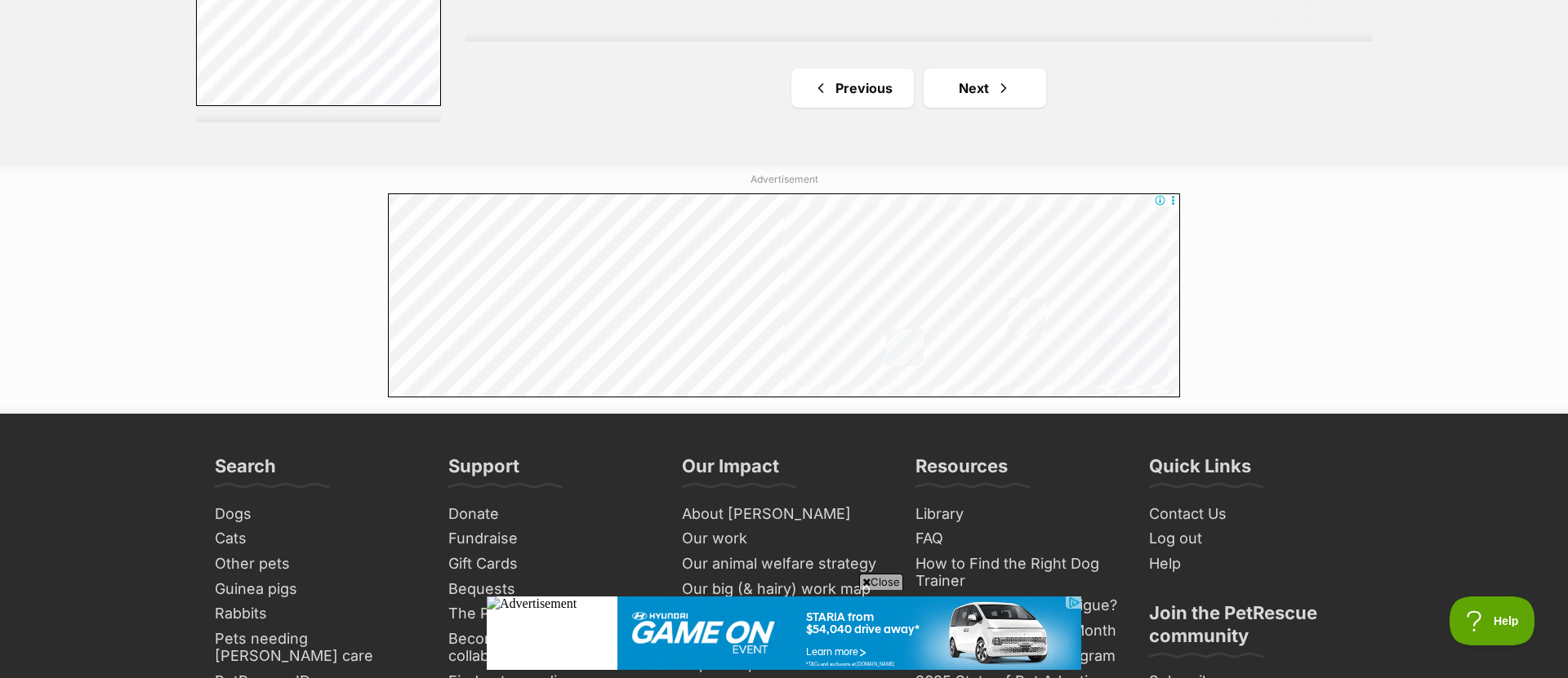
scroll to position [3261, 0]
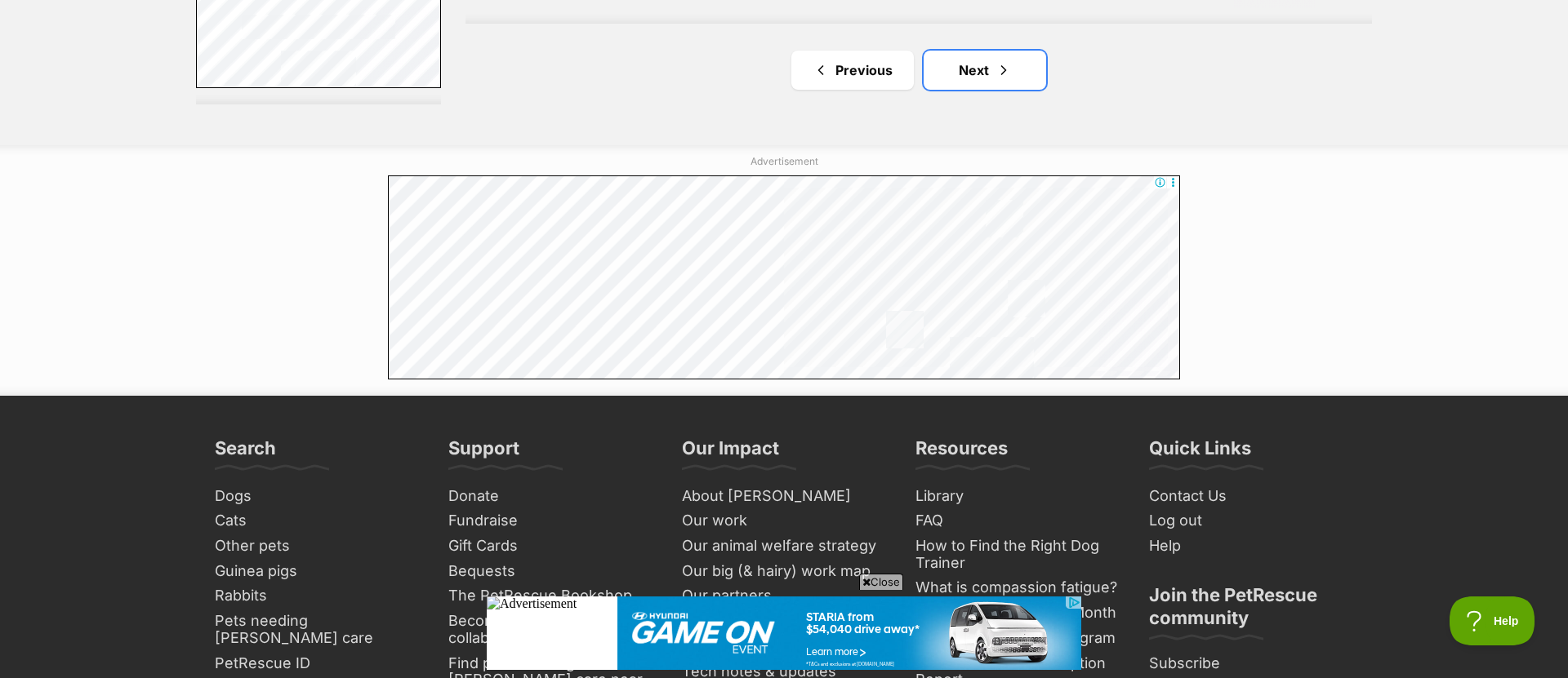
drag, startPoint x: 994, startPoint y: 78, endPoint x: 1027, endPoint y: 108, distance: 44.6
click at [995, 78] on span "Next page" at bounding box center [1004, 70] width 17 height 20
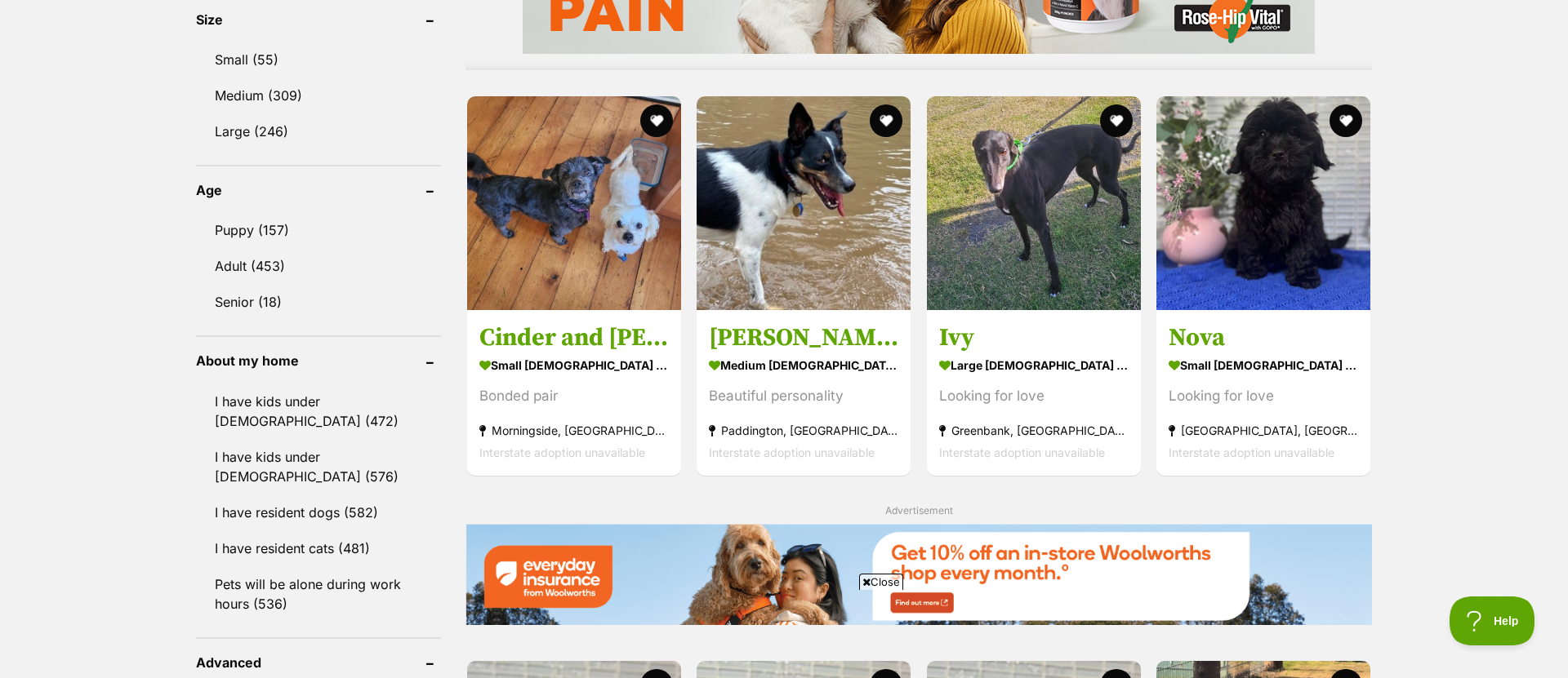
scroll to position [1472, 0]
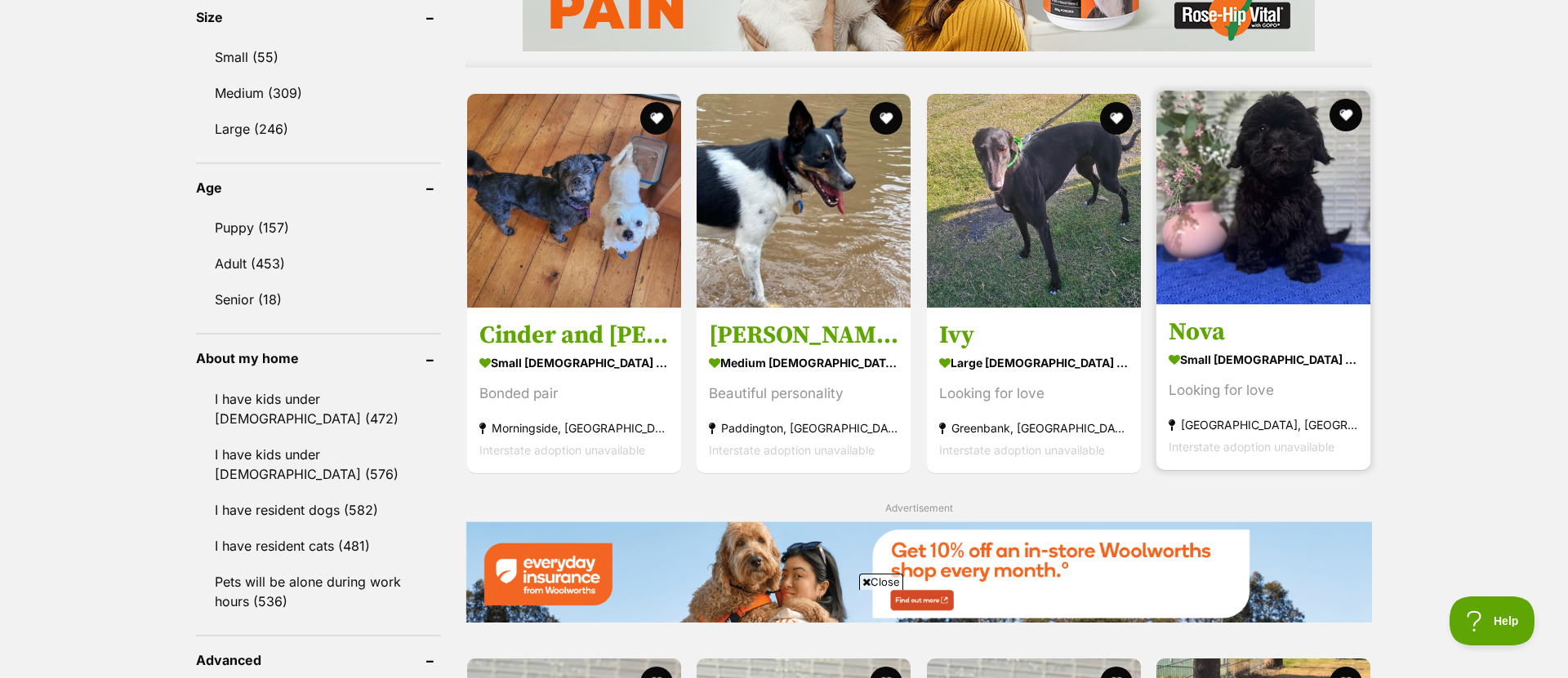
click at [1274, 195] on img at bounding box center [1263, 197] width 214 height 214
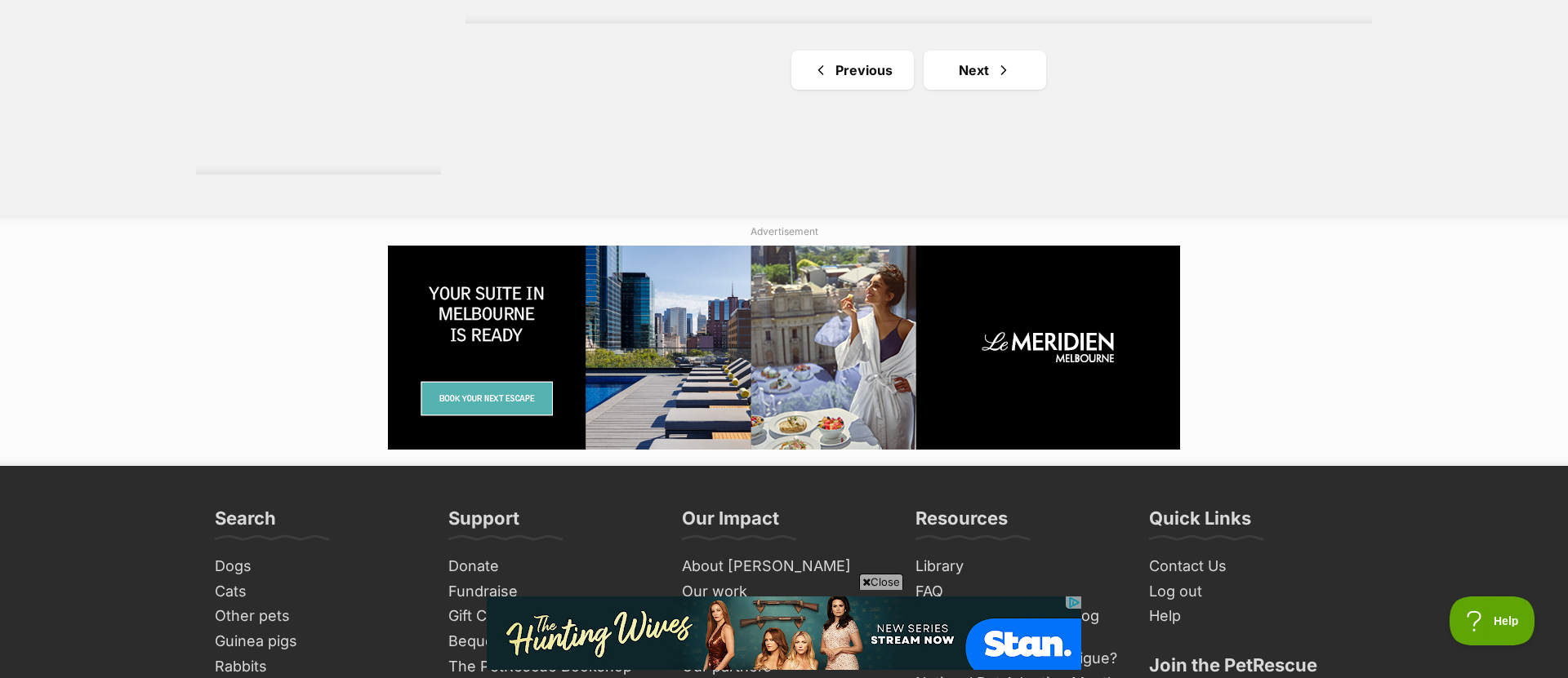
scroll to position [3057, 0]
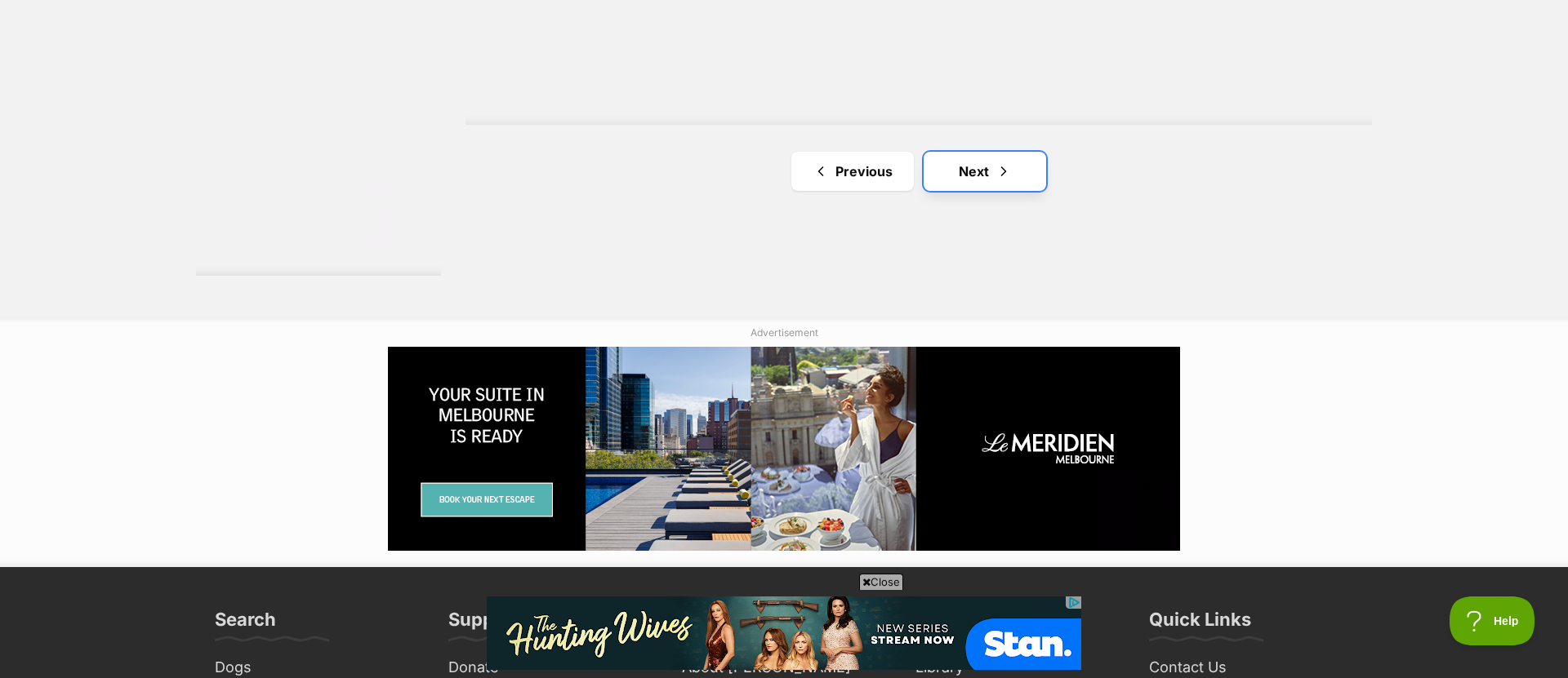
click at [950, 176] on link "Next" at bounding box center [985, 171] width 122 height 39
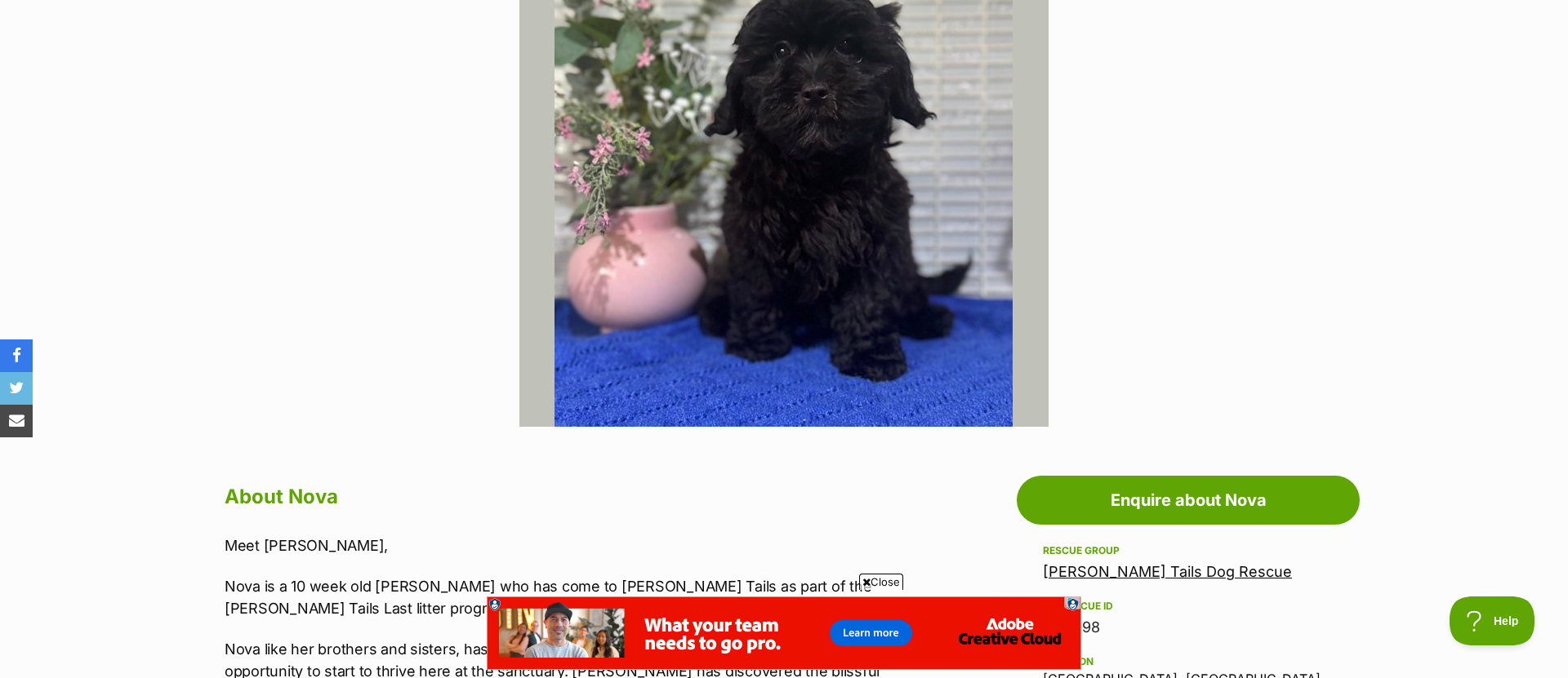
scroll to position [318, 0]
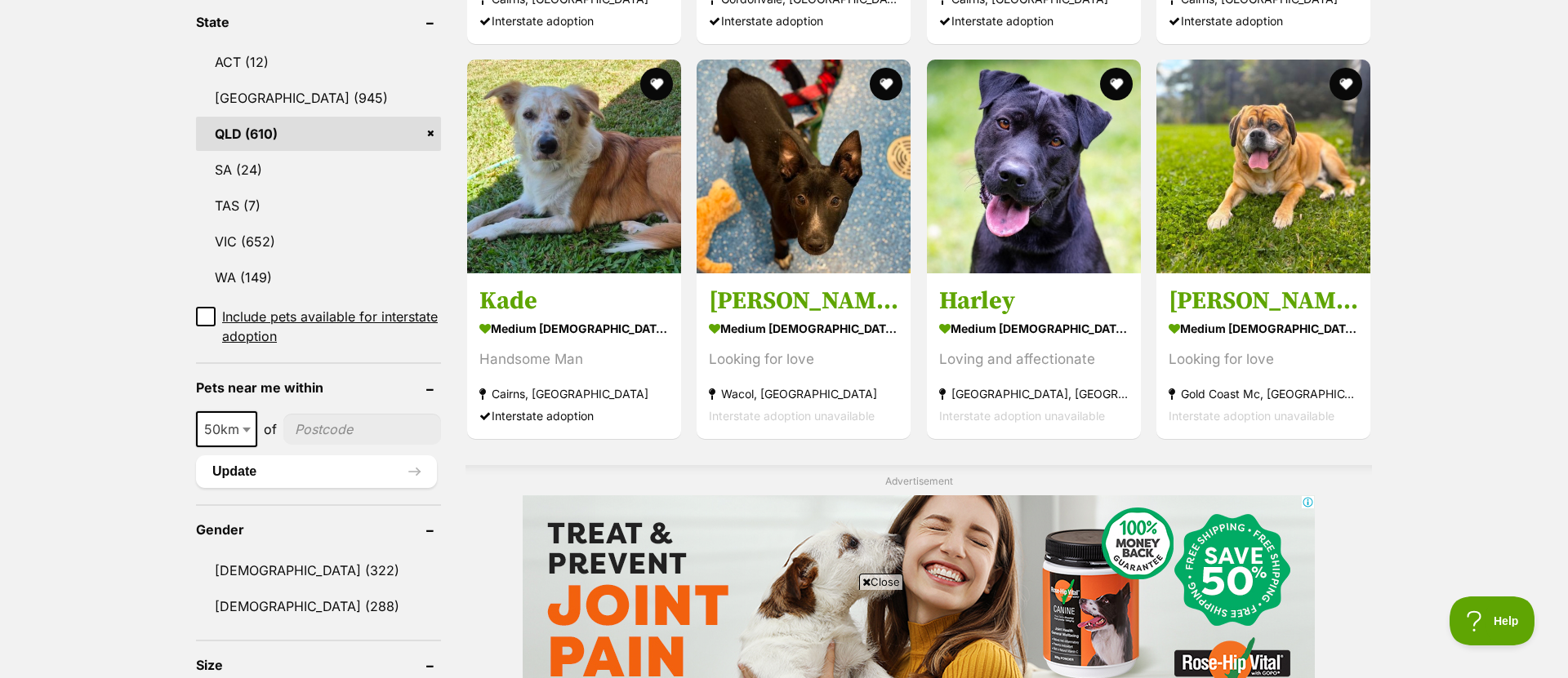
scroll to position [869, 0]
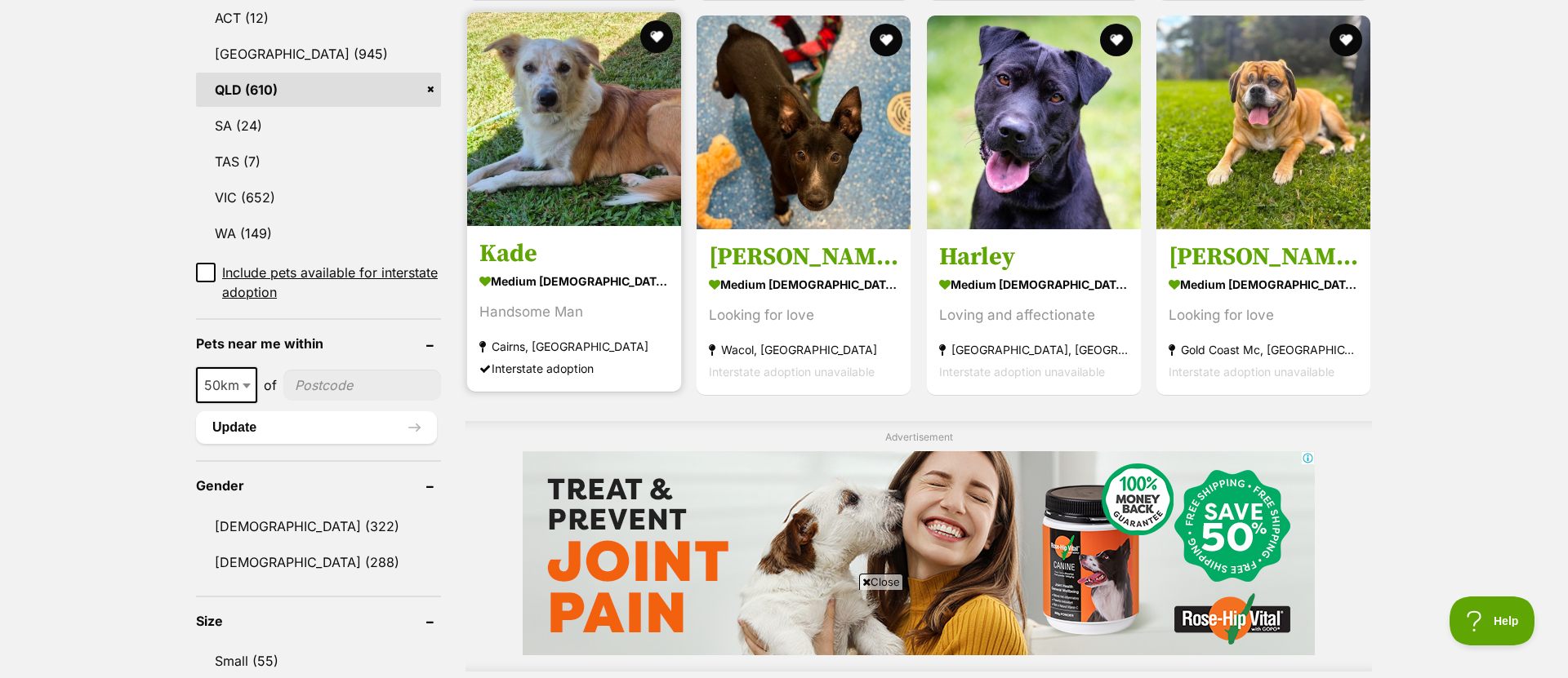
click at [581, 131] on img at bounding box center [574, 119] width 214 height 214
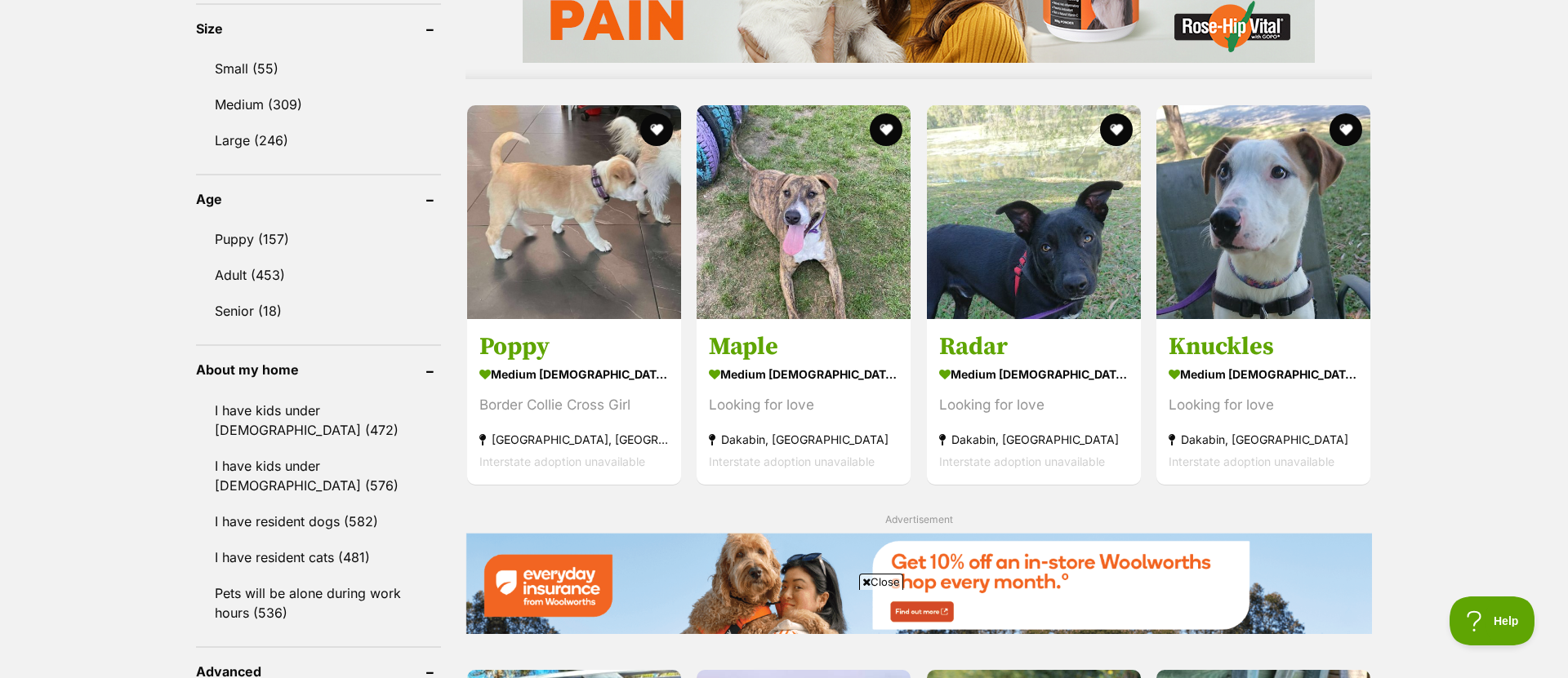
scroll to position [1481, 0]
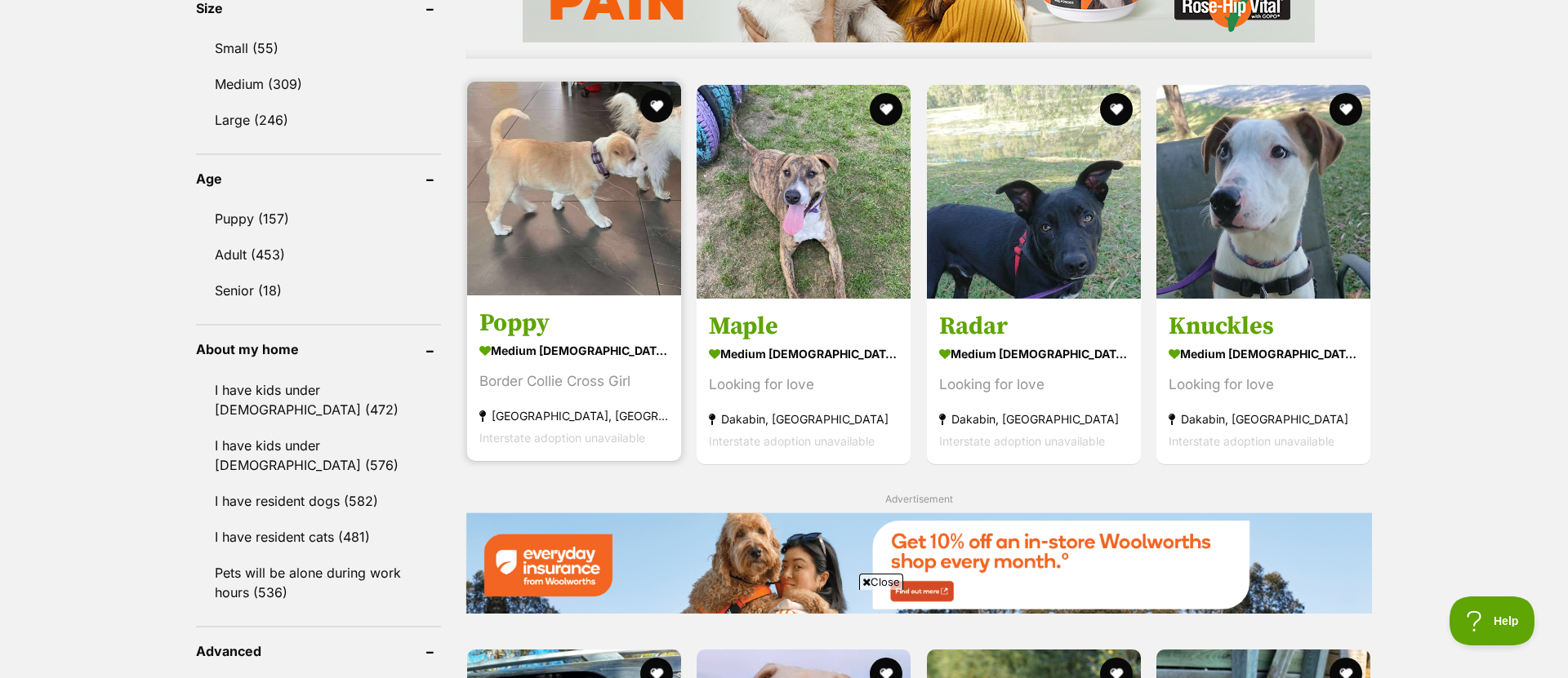
click at [560, 195] on img at bounding box center [574, 188] width 214 height 214
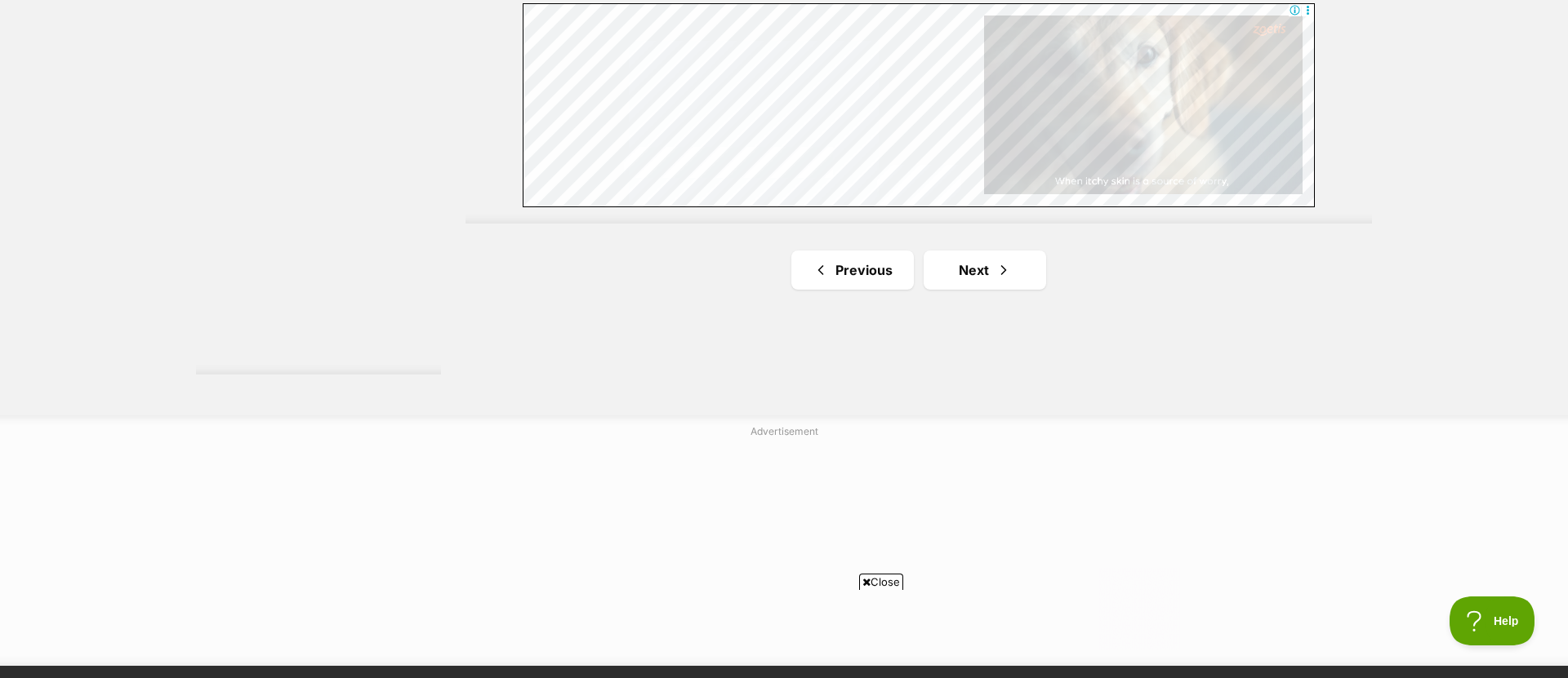
scroll to position [3081, 0]
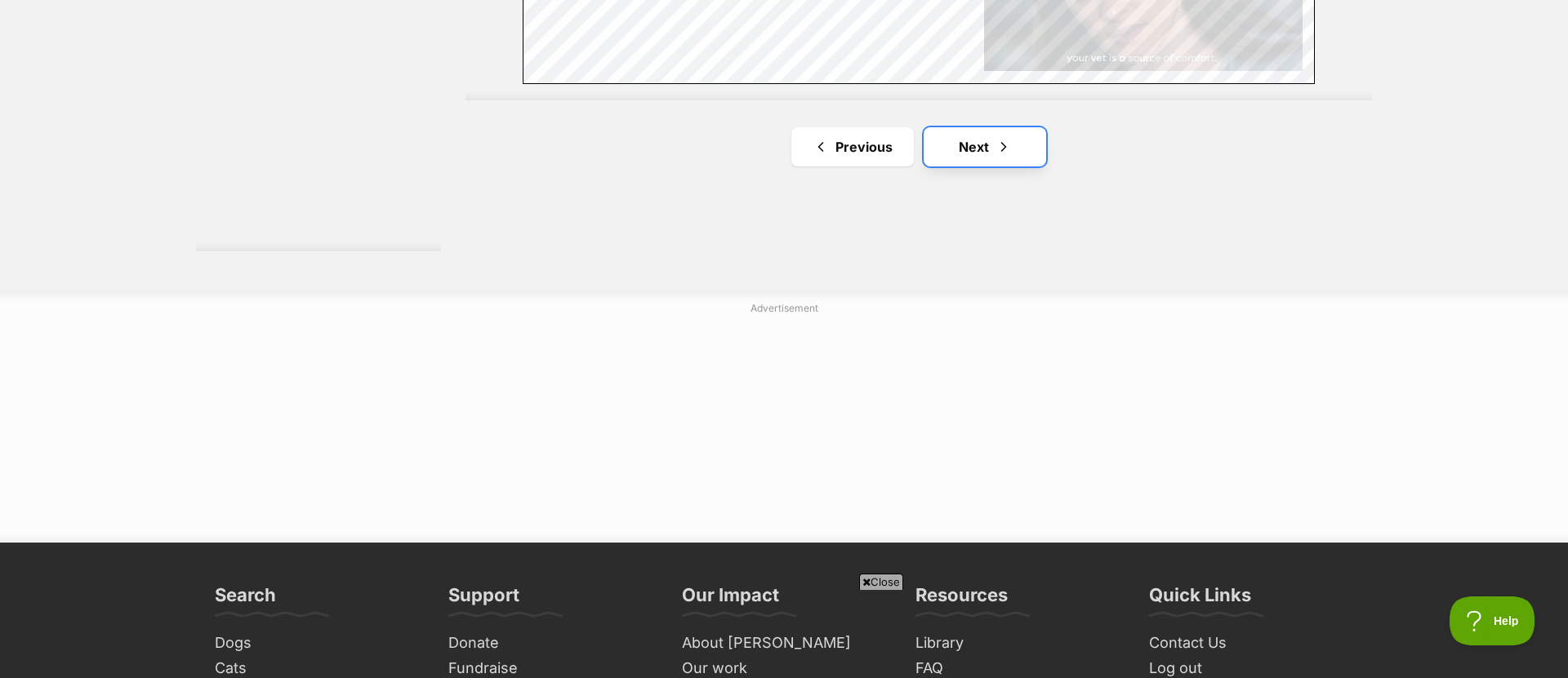
click at [1012, 156] on link "Next" at bounding box center [985, 146] width 122 height 39
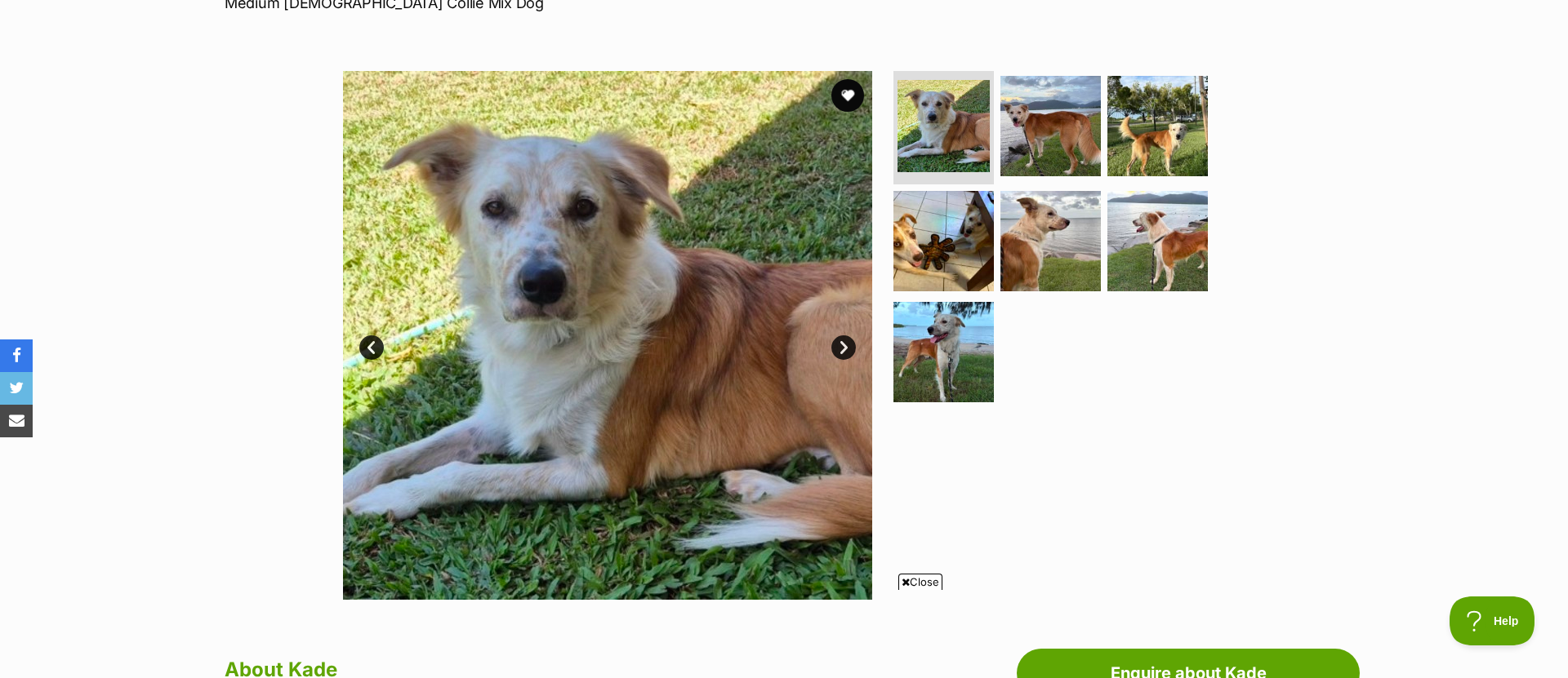
scroll to position [235, 0]
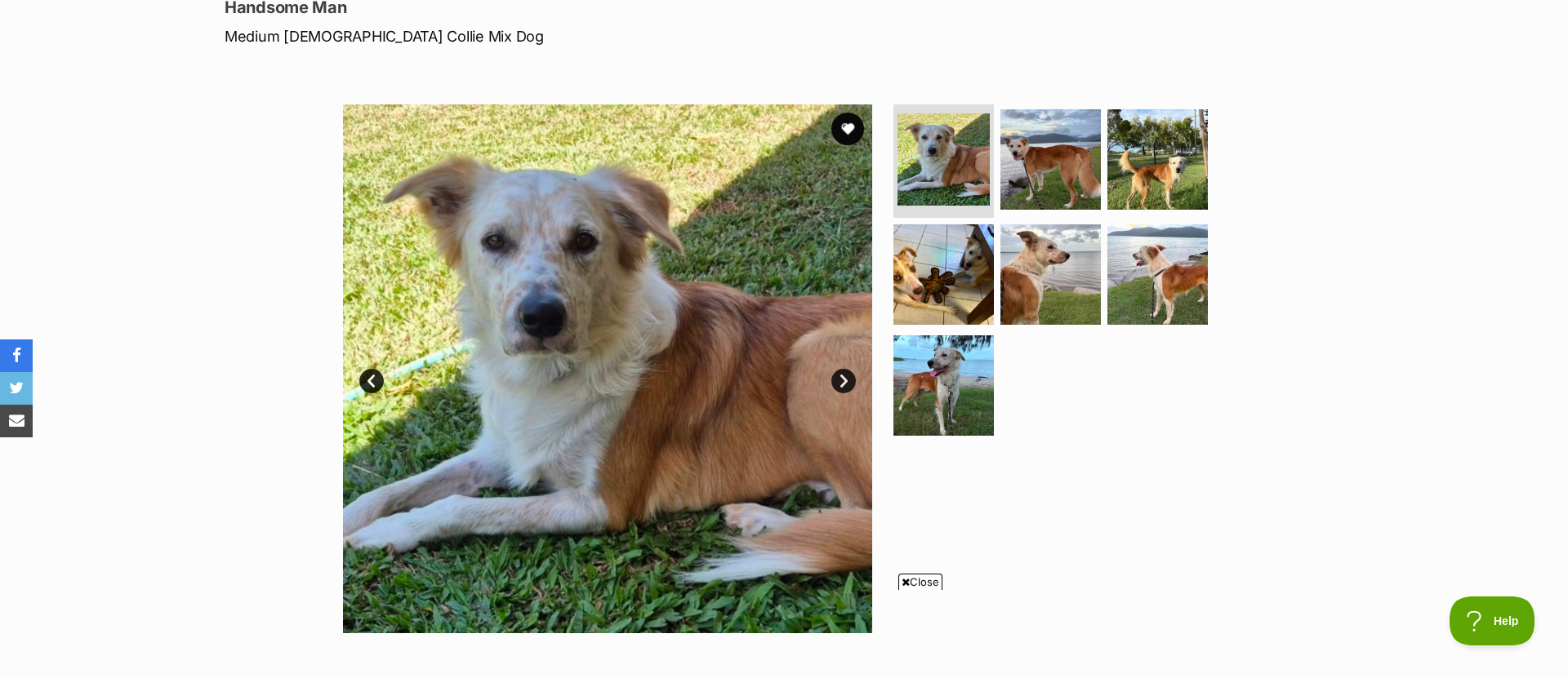
click at [838, 375] on link "Next" at bounding box center [843, 381] width 25 height 25
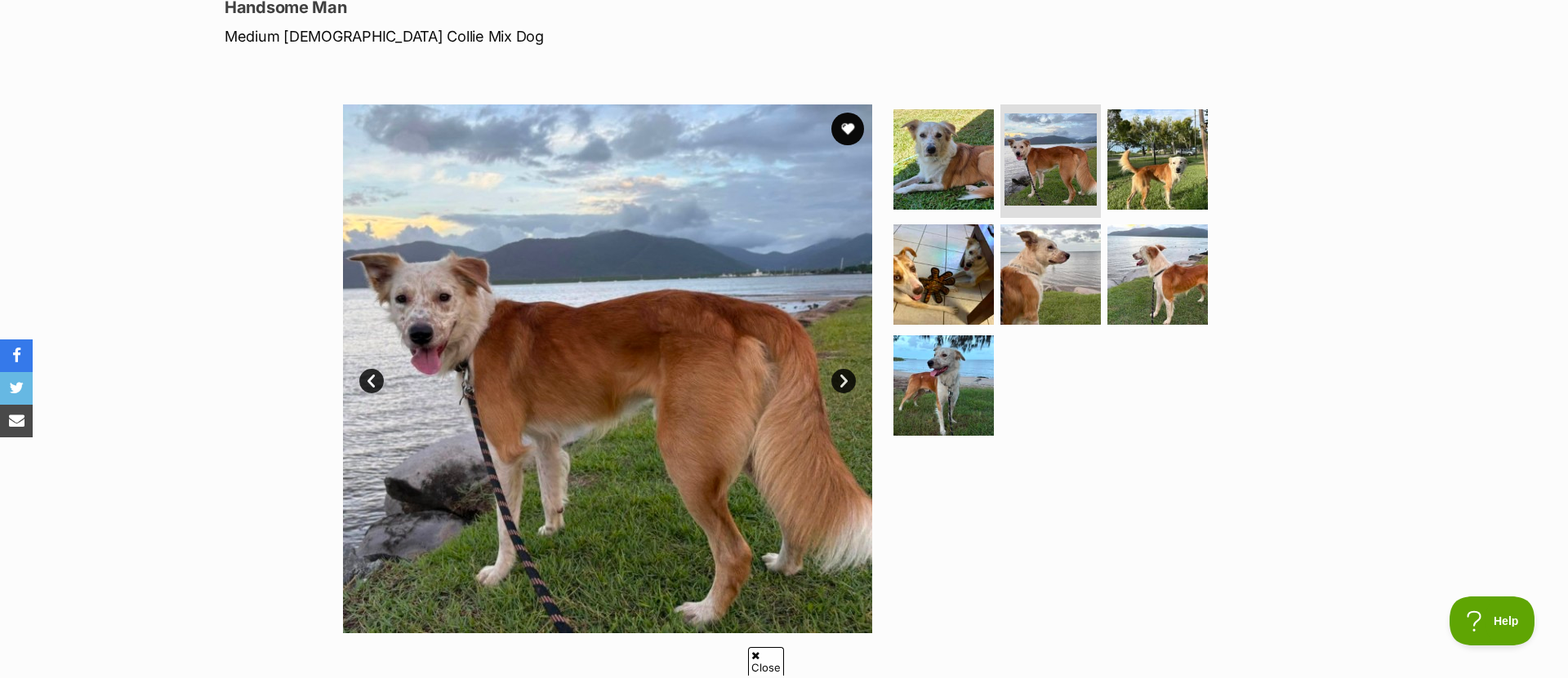
click at [839, 378] on link "Next" at bounding box center [843, 381] width 25 height 25
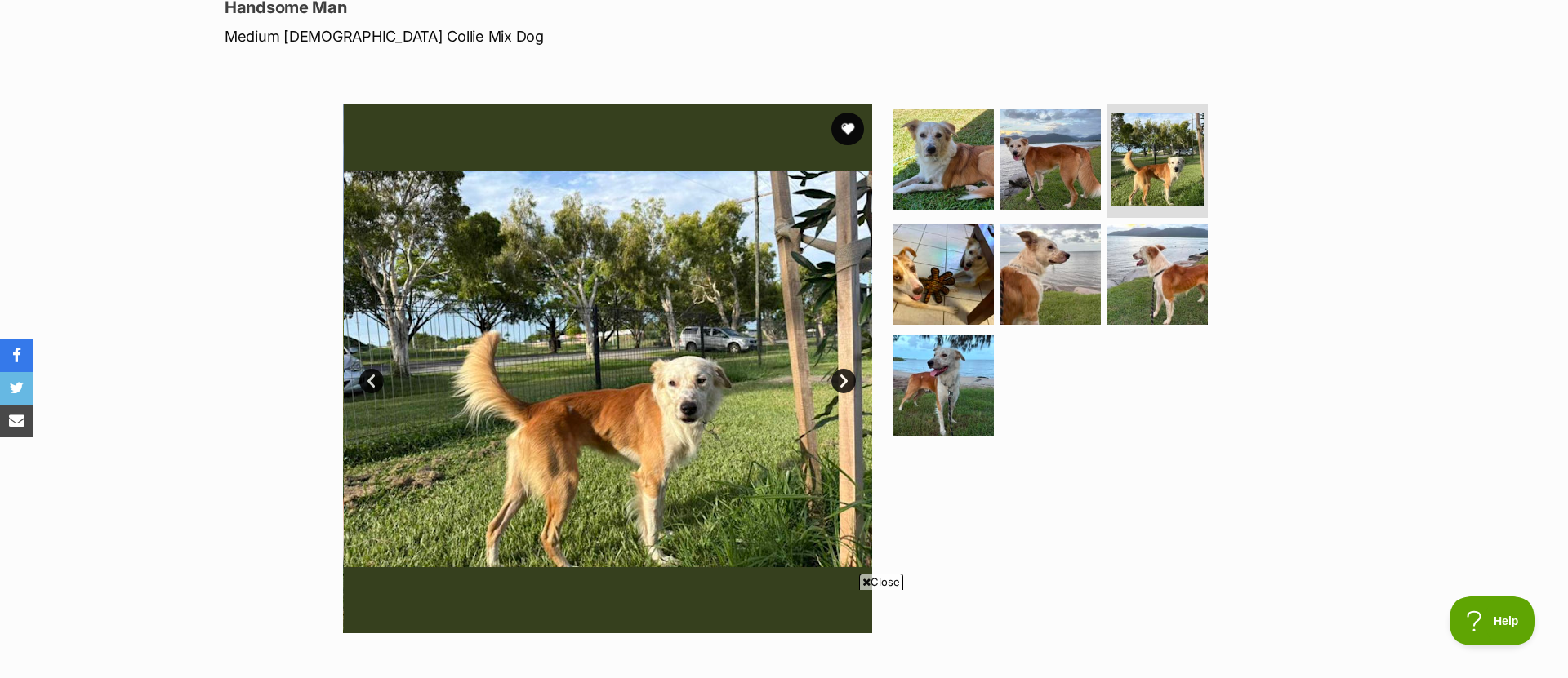
scroll to position [0, 0]
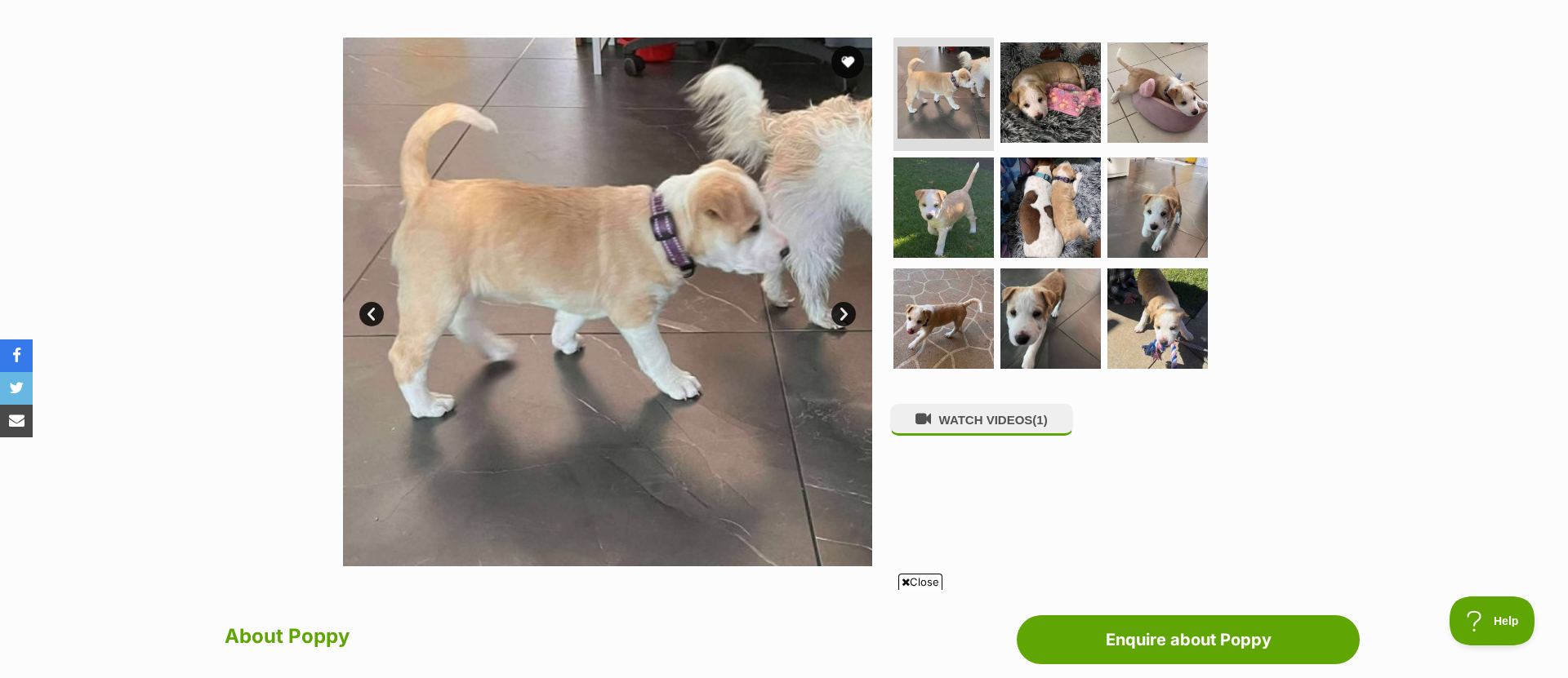
scroll to position [303, 0]
click at [846, 309] on link "Next" at bounding box center [843, 313] width 25 height 25
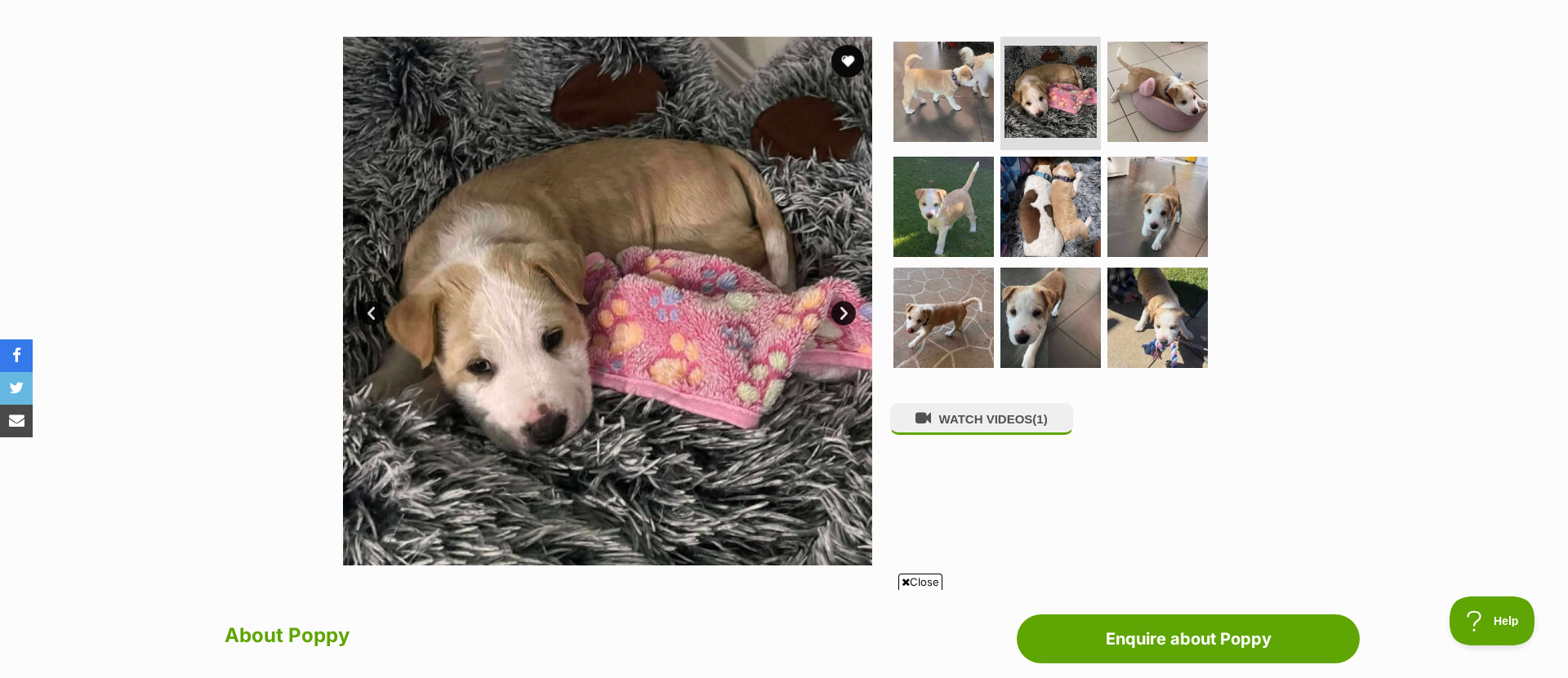
click at [843, 309] on link "Next" at bounding box center [843, 313] width 25 height 25
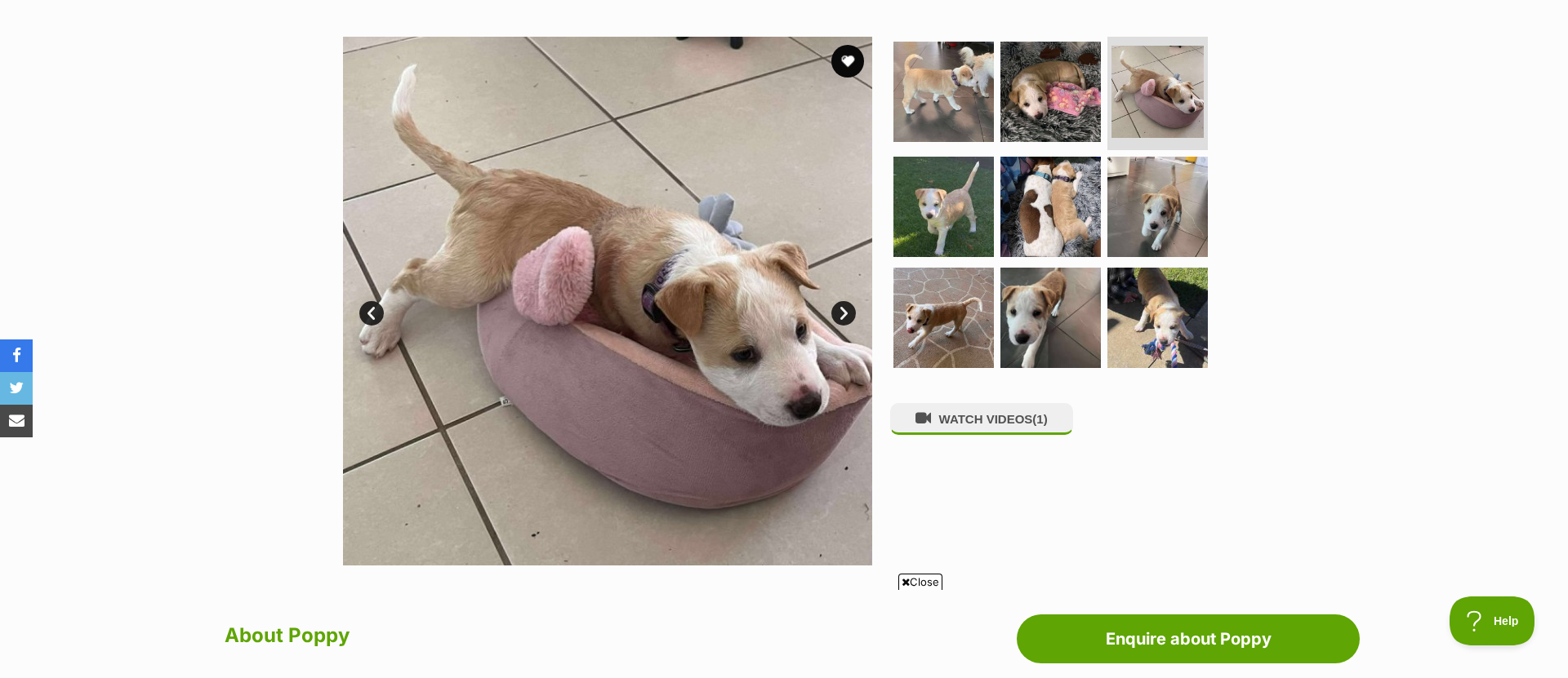
click at [843, 310] on link "Next" at bounding box center [843, 313] width 25 height 25
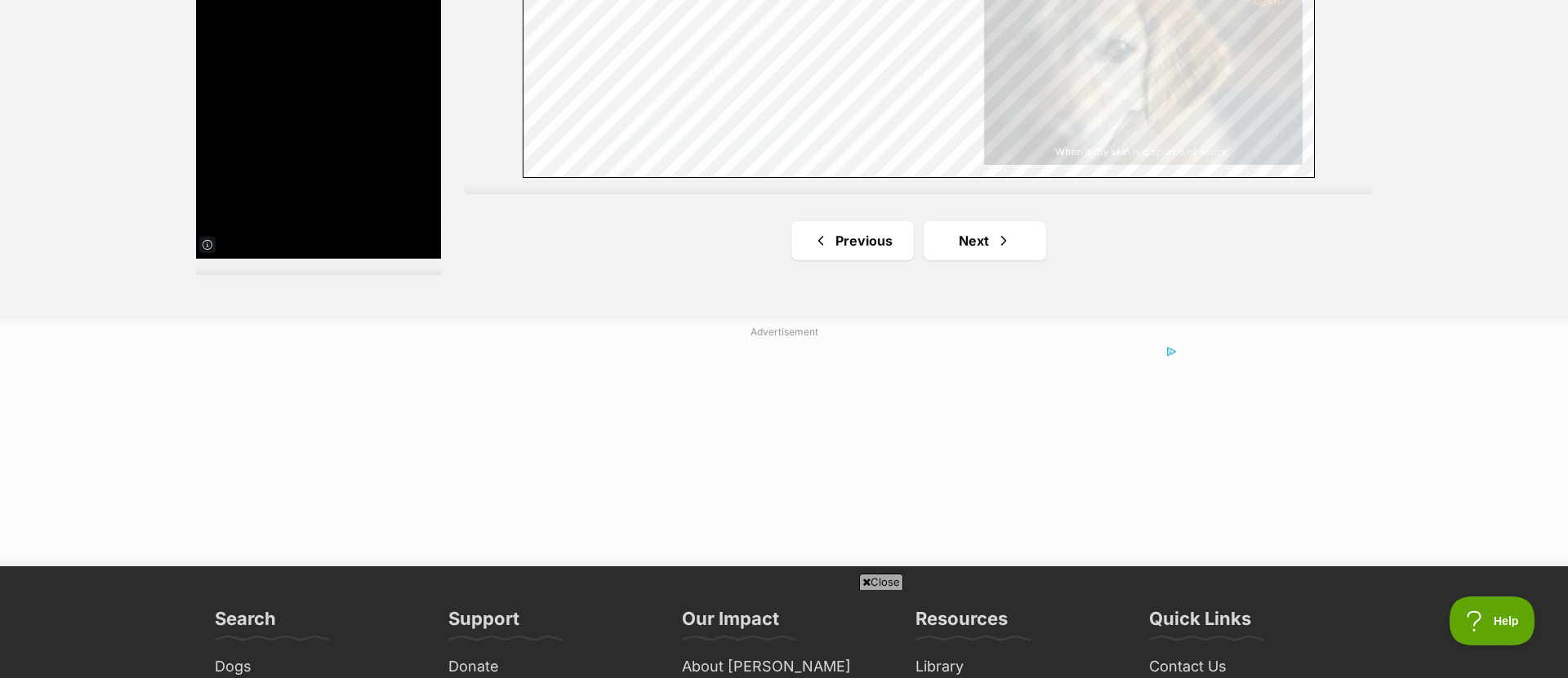
scroll to position [3098, 0]
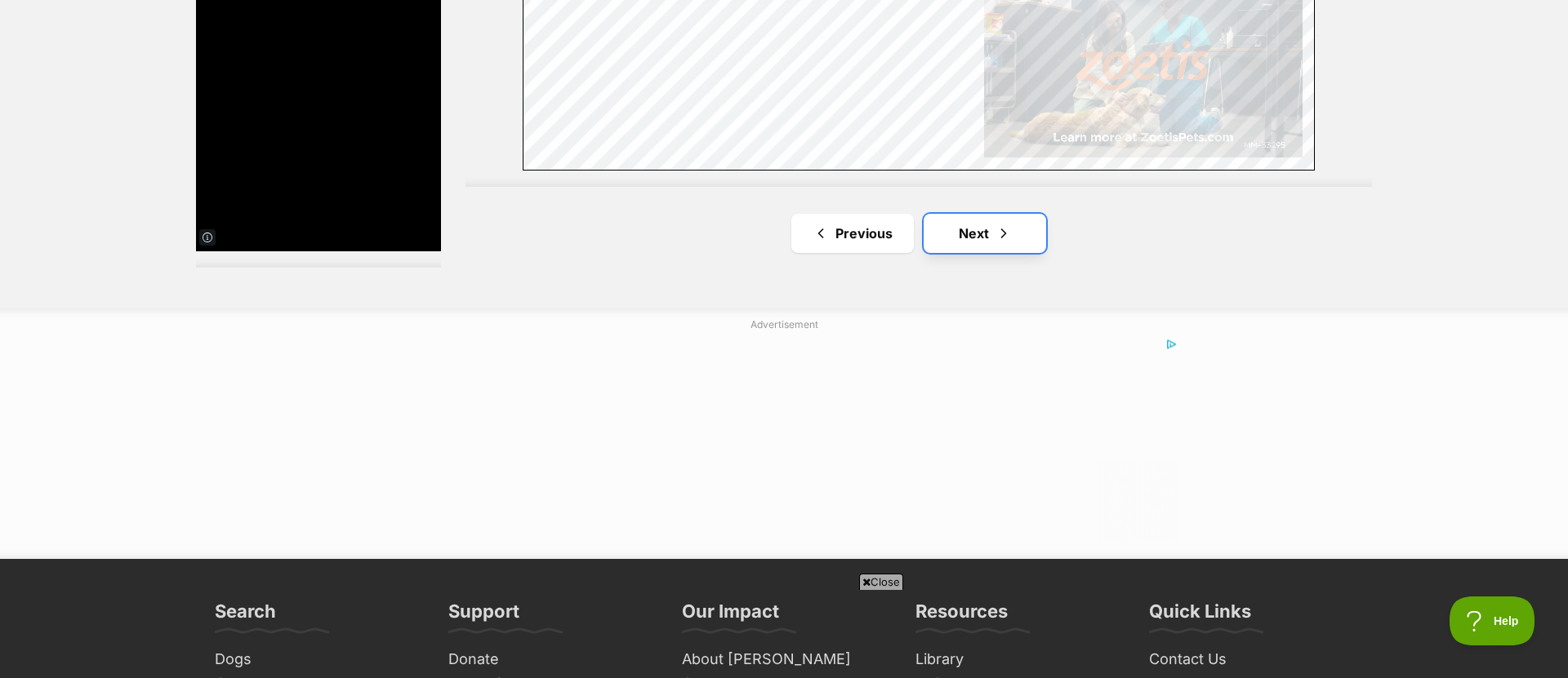
click at [1018, 233] on link "Next" at bounding box center [985, 233] width 122 height 39
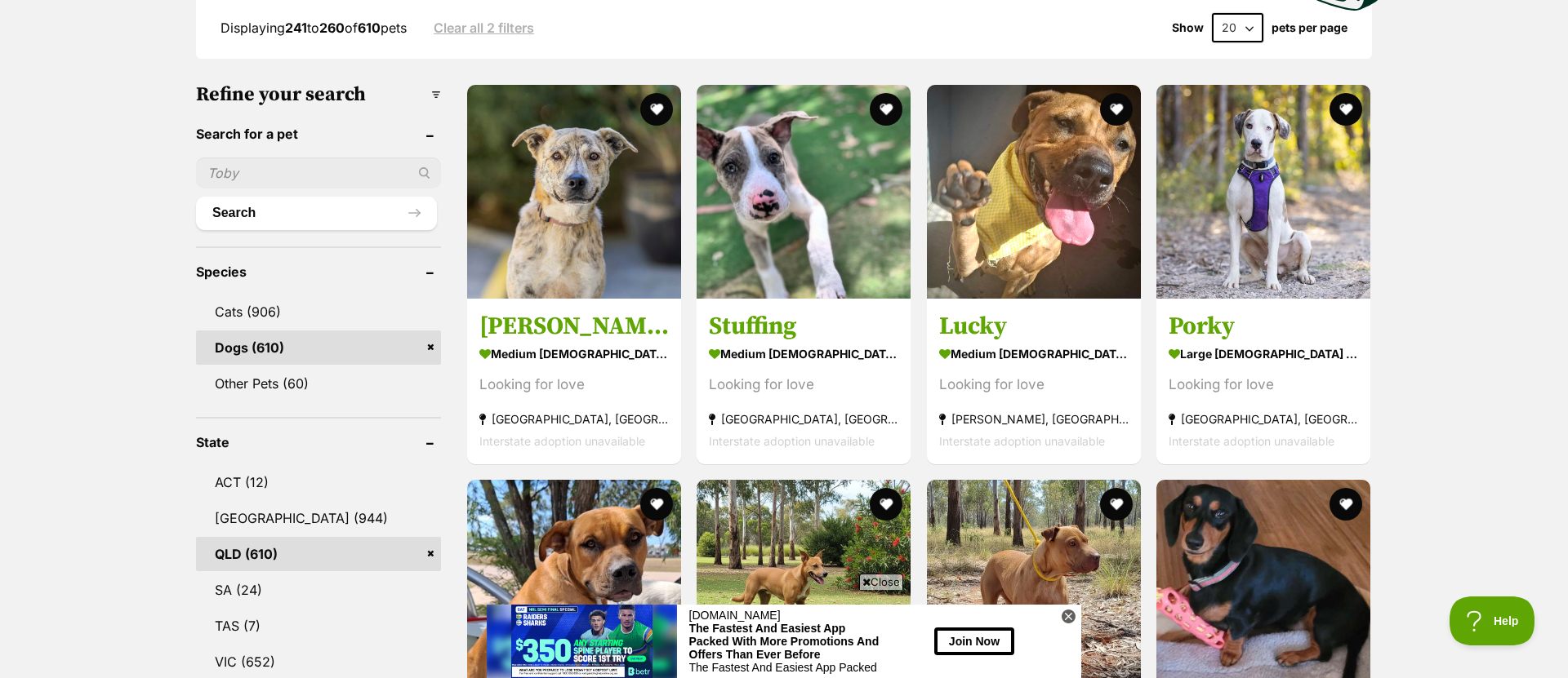
scroll to position [421, 0]
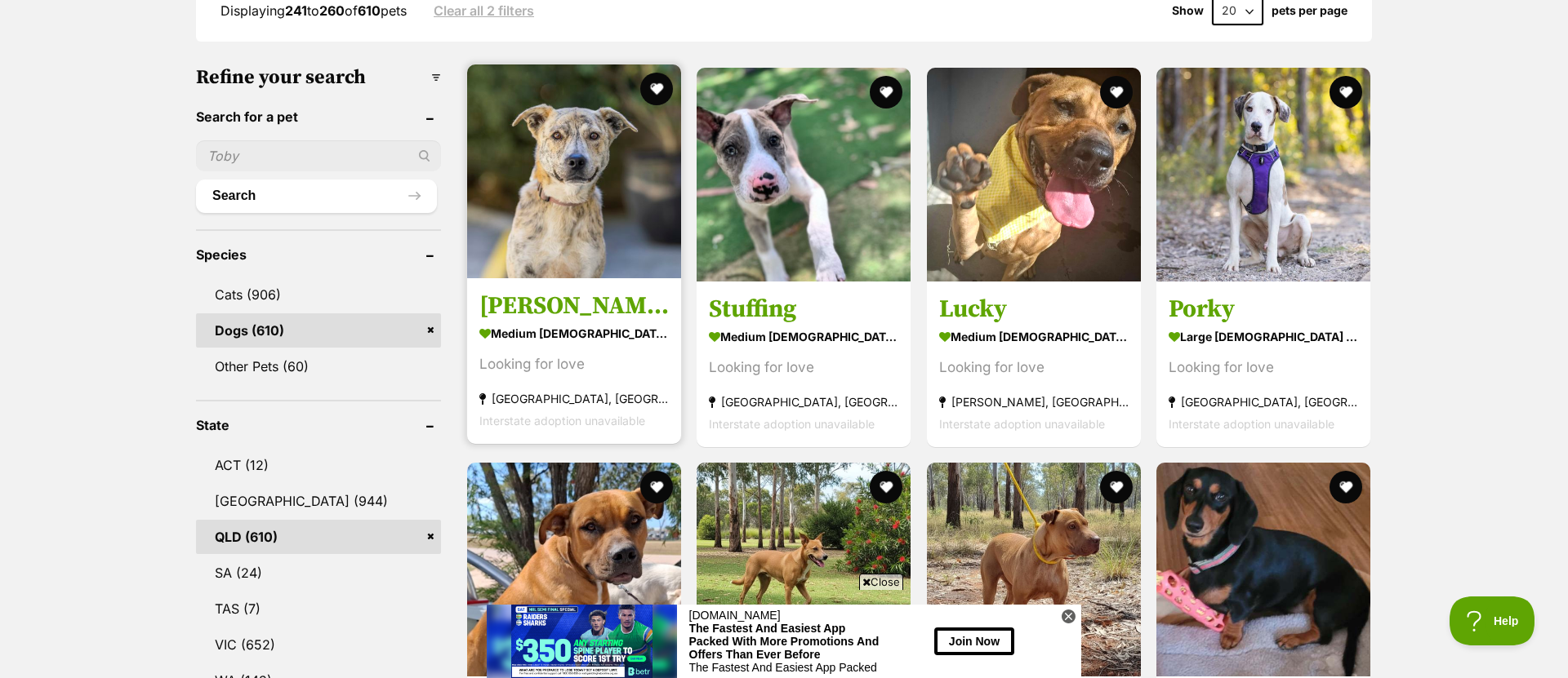
click at [564, 191] on img at bounding box center [574, 171] width 214 height 214
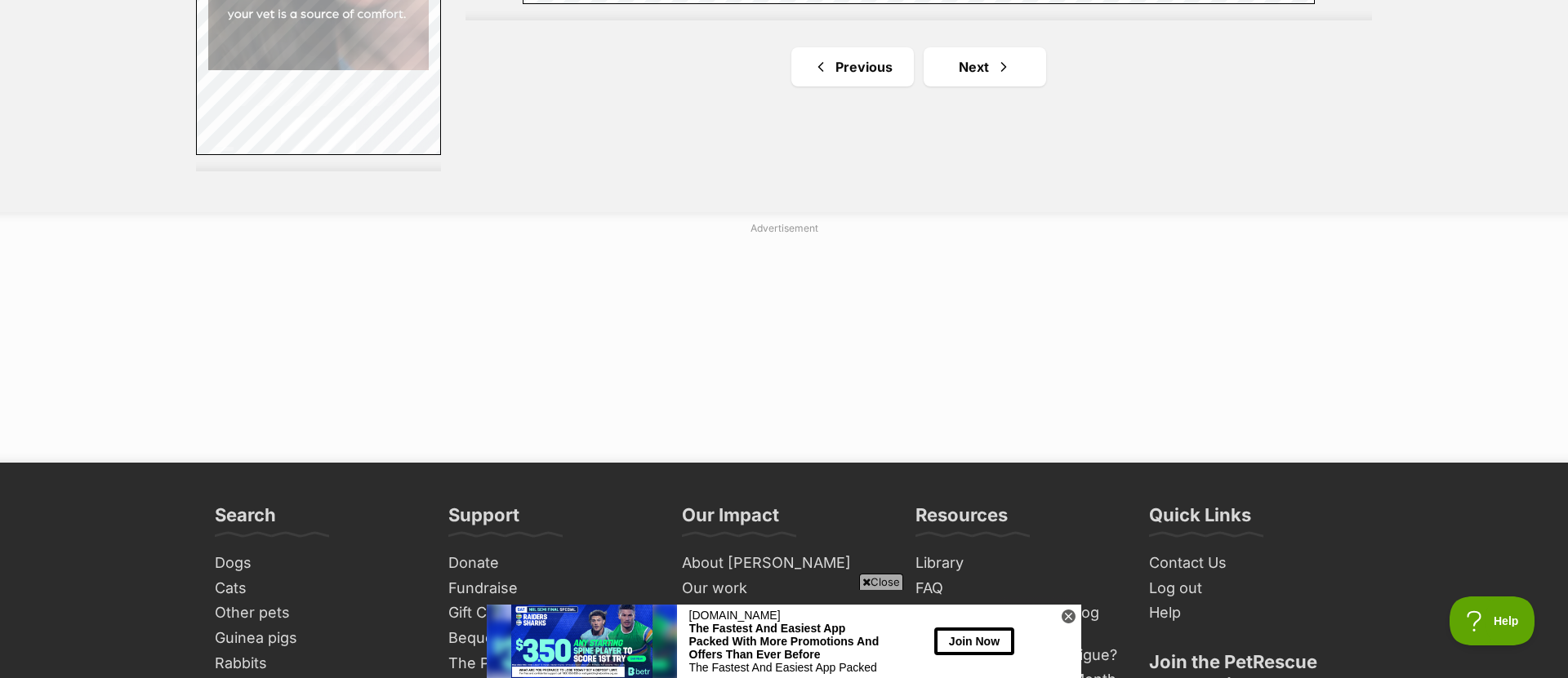
scroll to position [3183, 0]
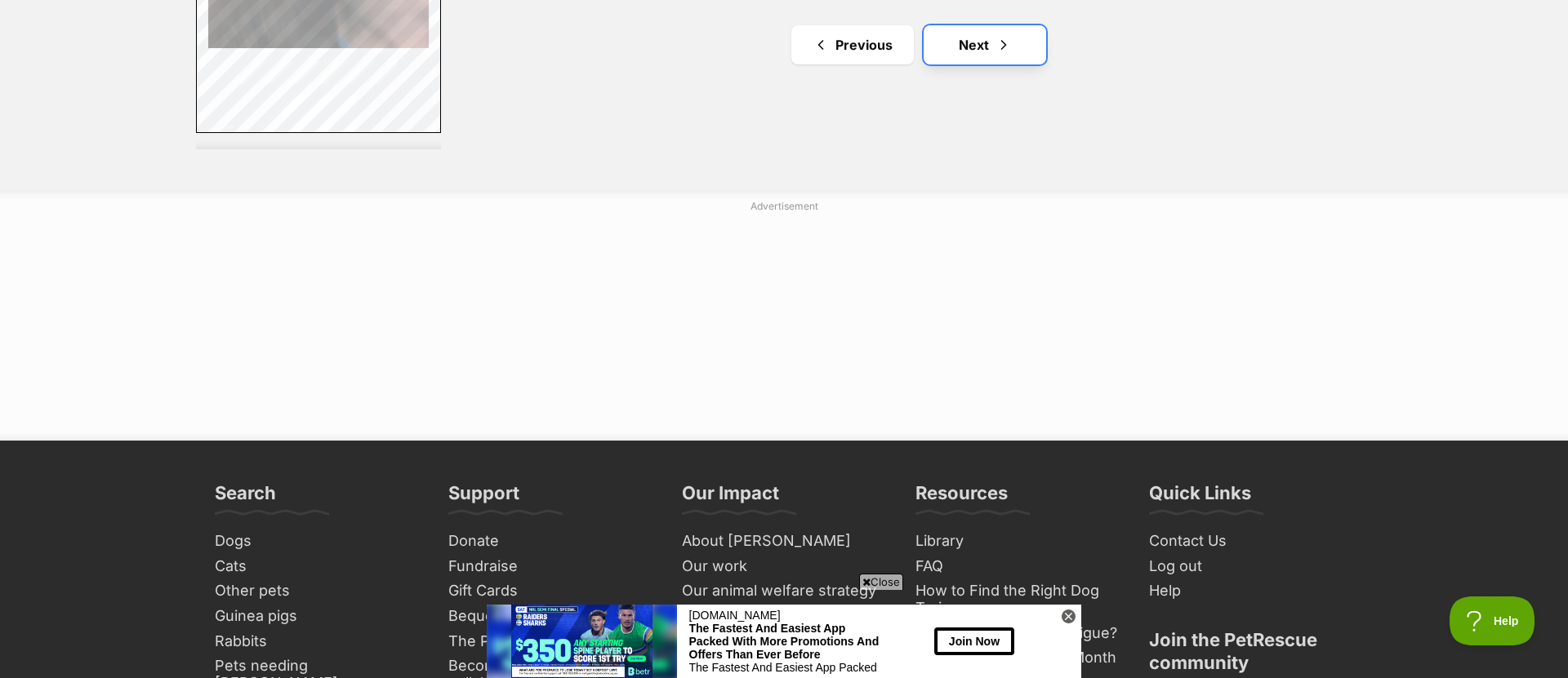
click at [1012, 49] on link "Next" at bounding box center [985, 45] width 122 height 39
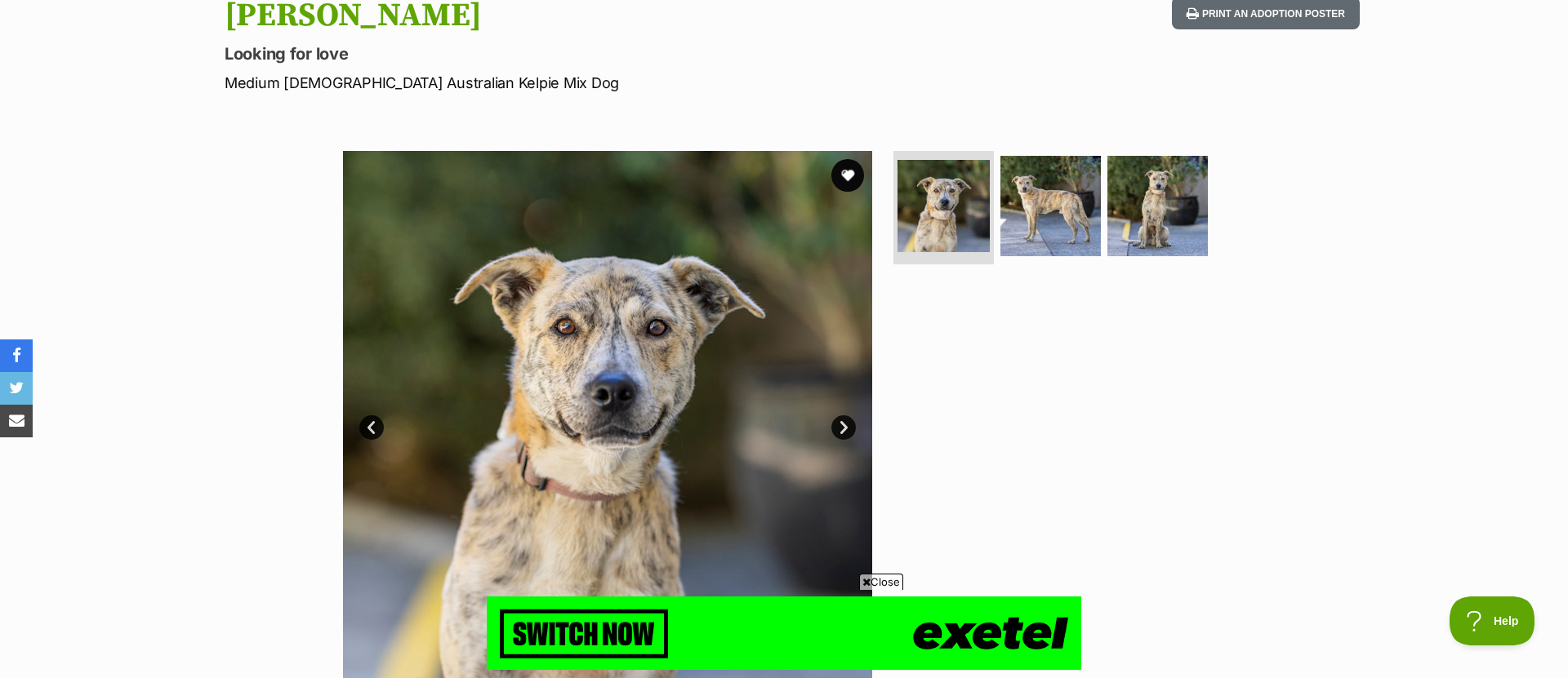
click at [846, 420] on link "Next" at bounding box center [843, 428] width 25 height 25
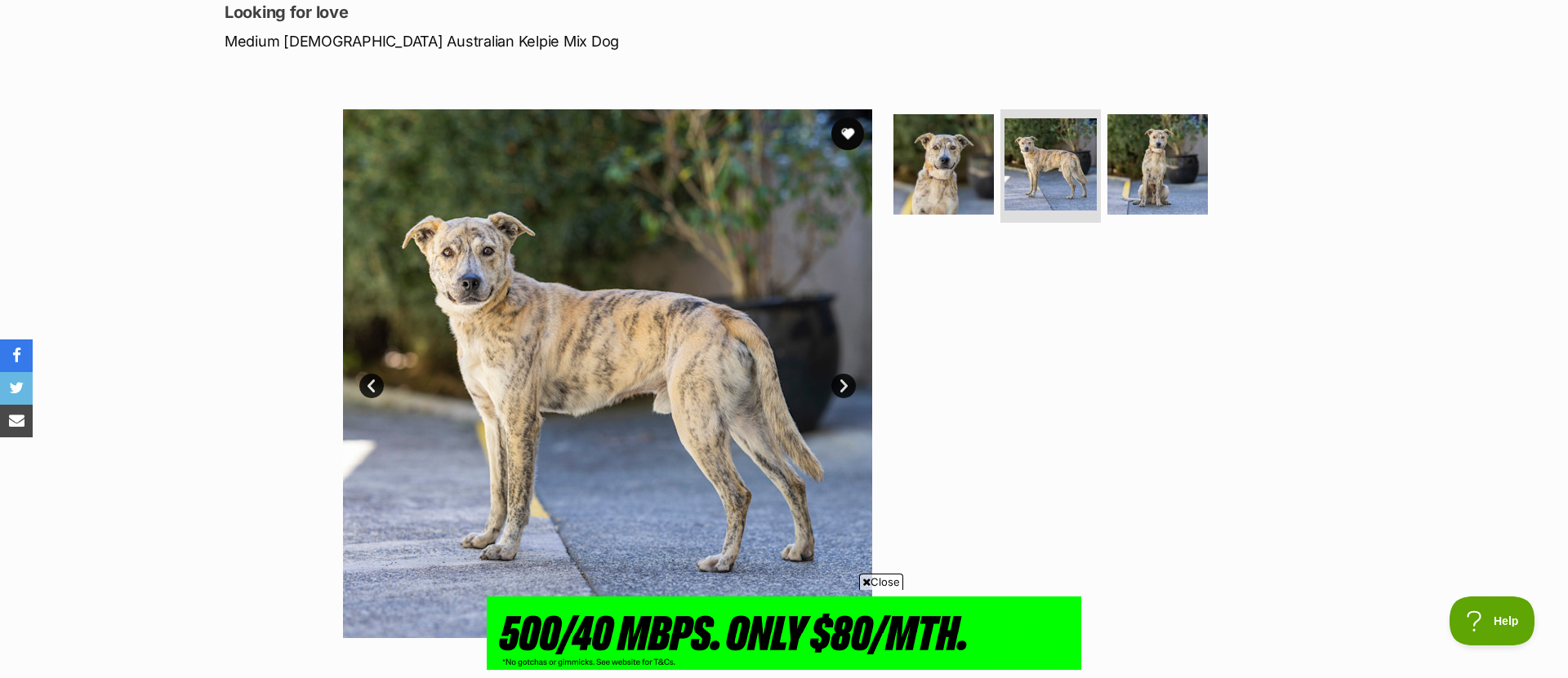
scroll to position [233, 0]
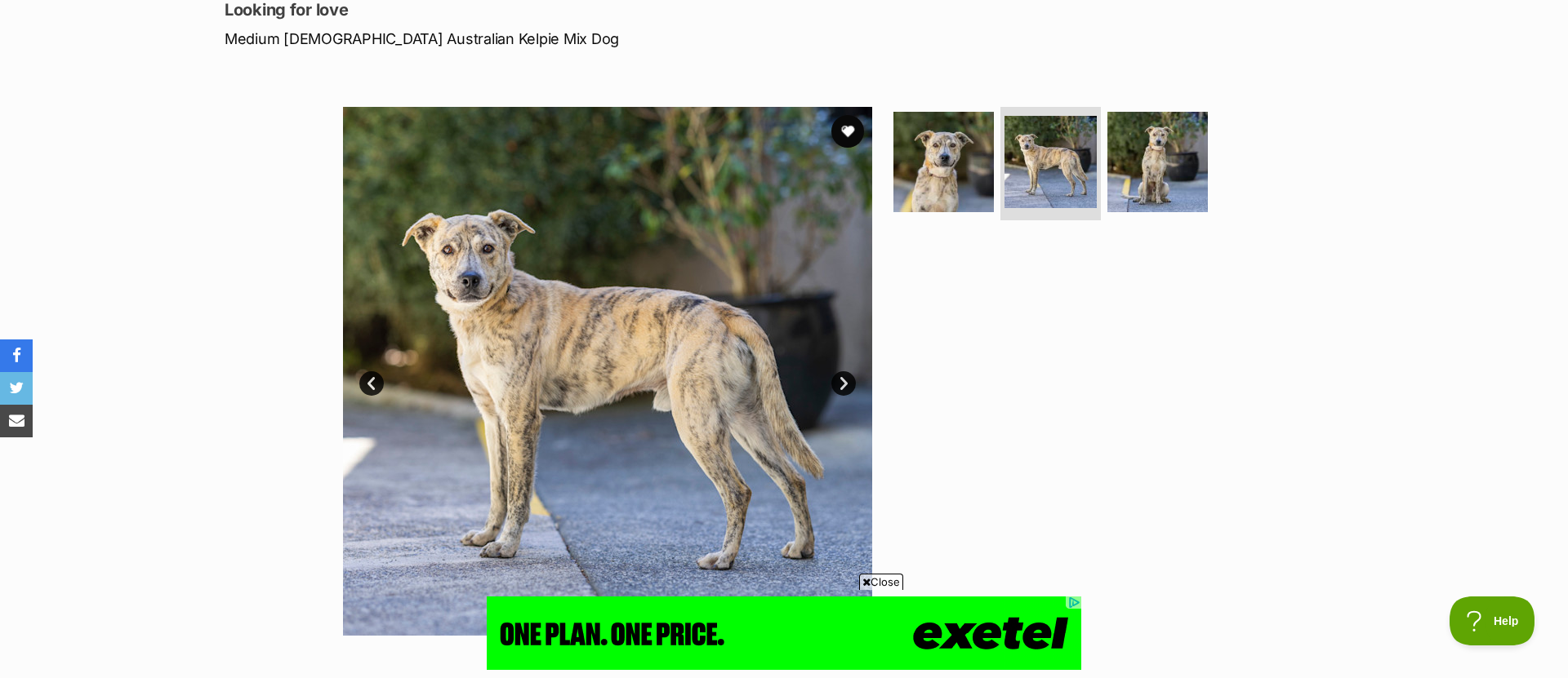
click at [838, 384] on link "Next" at bounding box center [843, 384] width 25 height 25
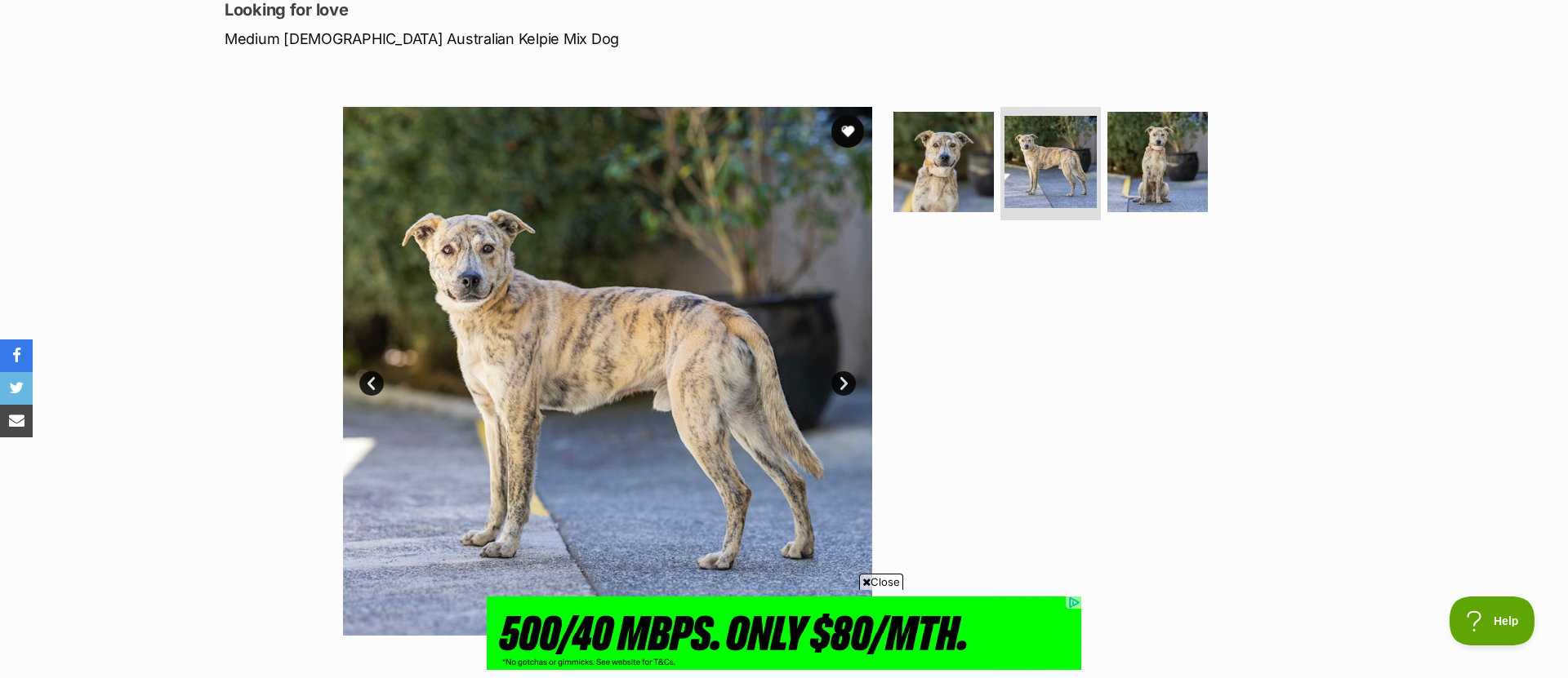
scroll to position [0, 0]
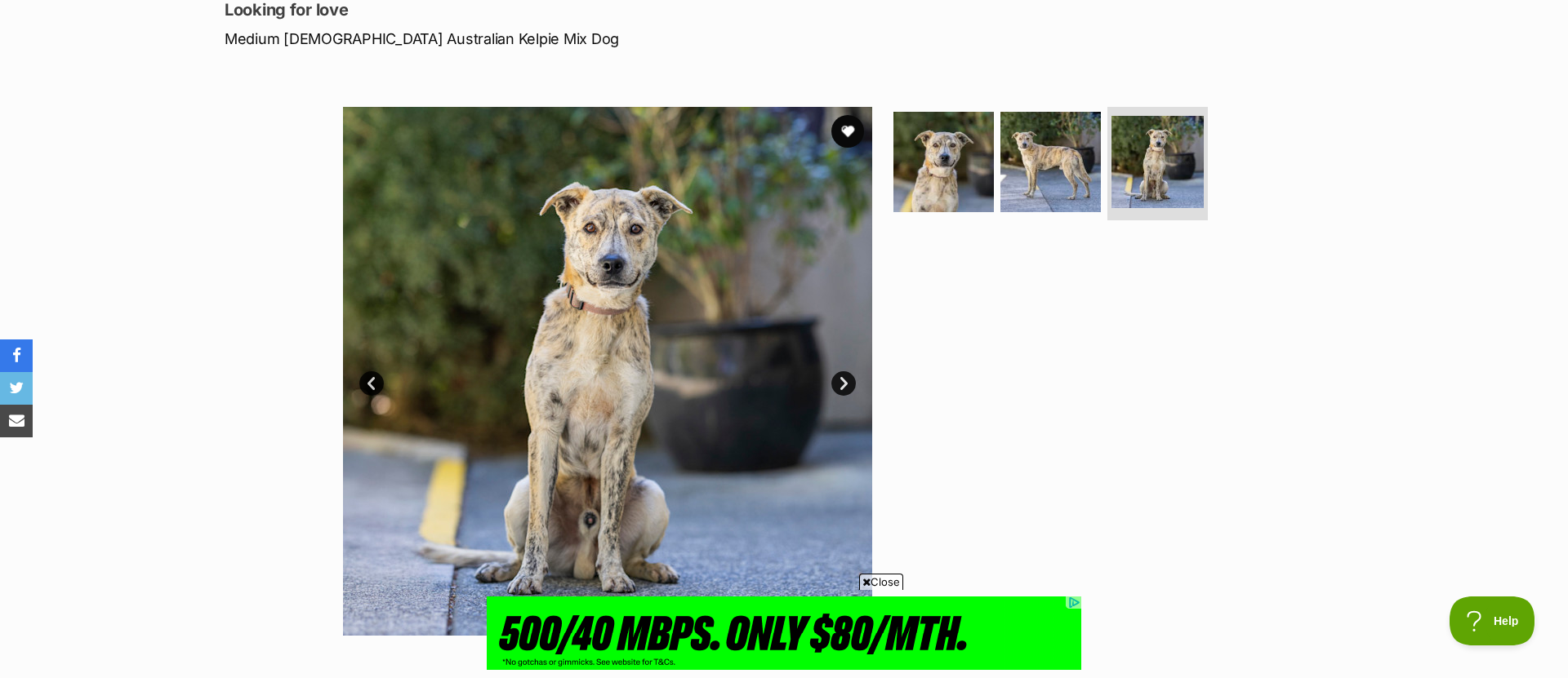
click at [841, 381] on link "Next" at bounding box center [843, 384] width 25 height 25
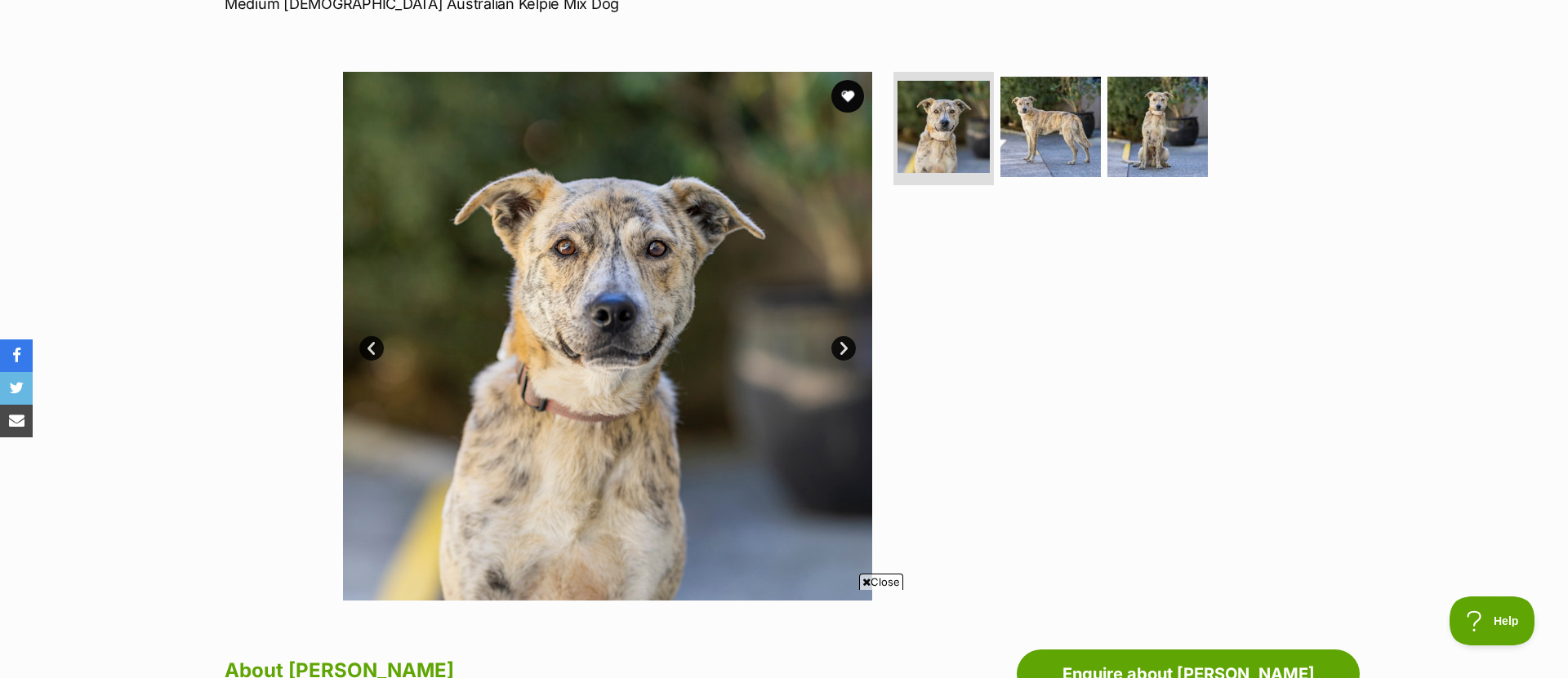
scroll to position [261, 0]
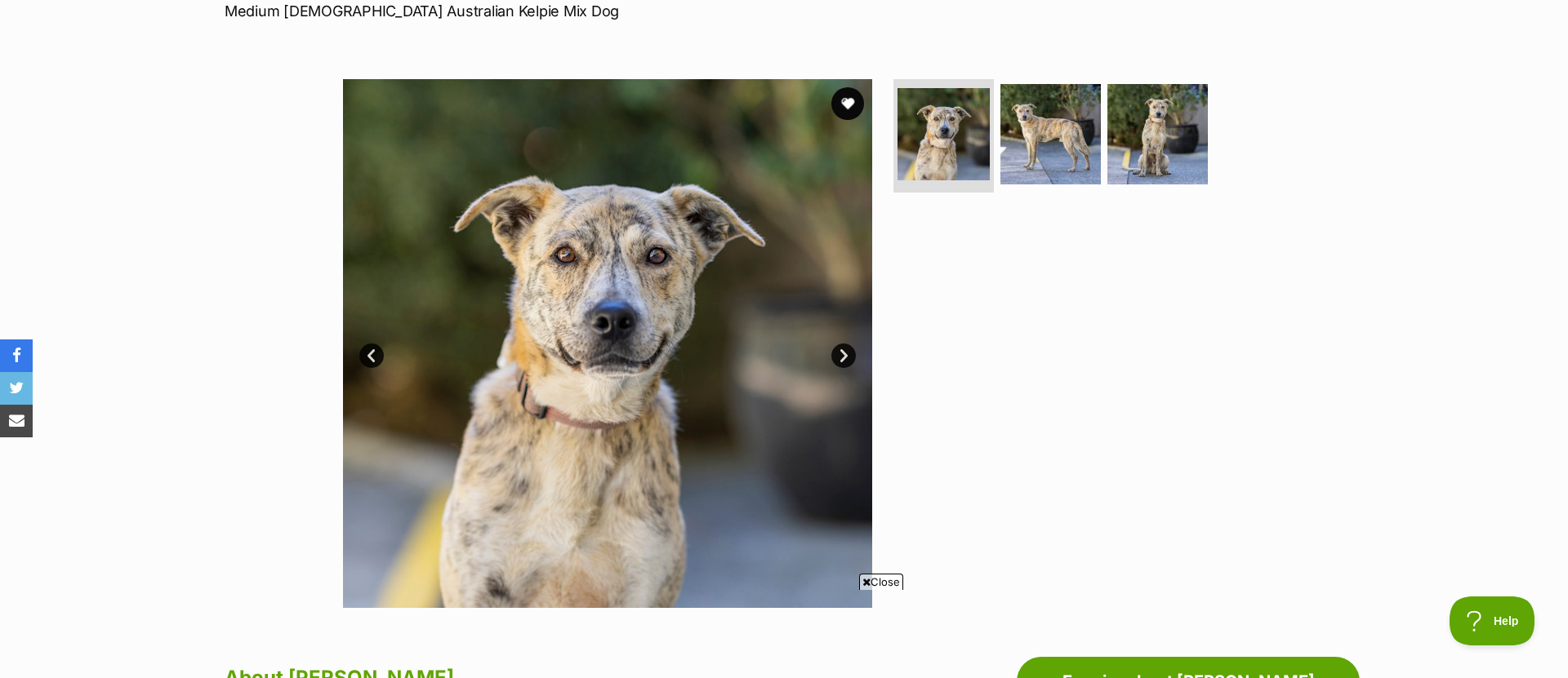
click at [846, 352] on link "Next" at bounding box center [843, 356] width 25 height 25
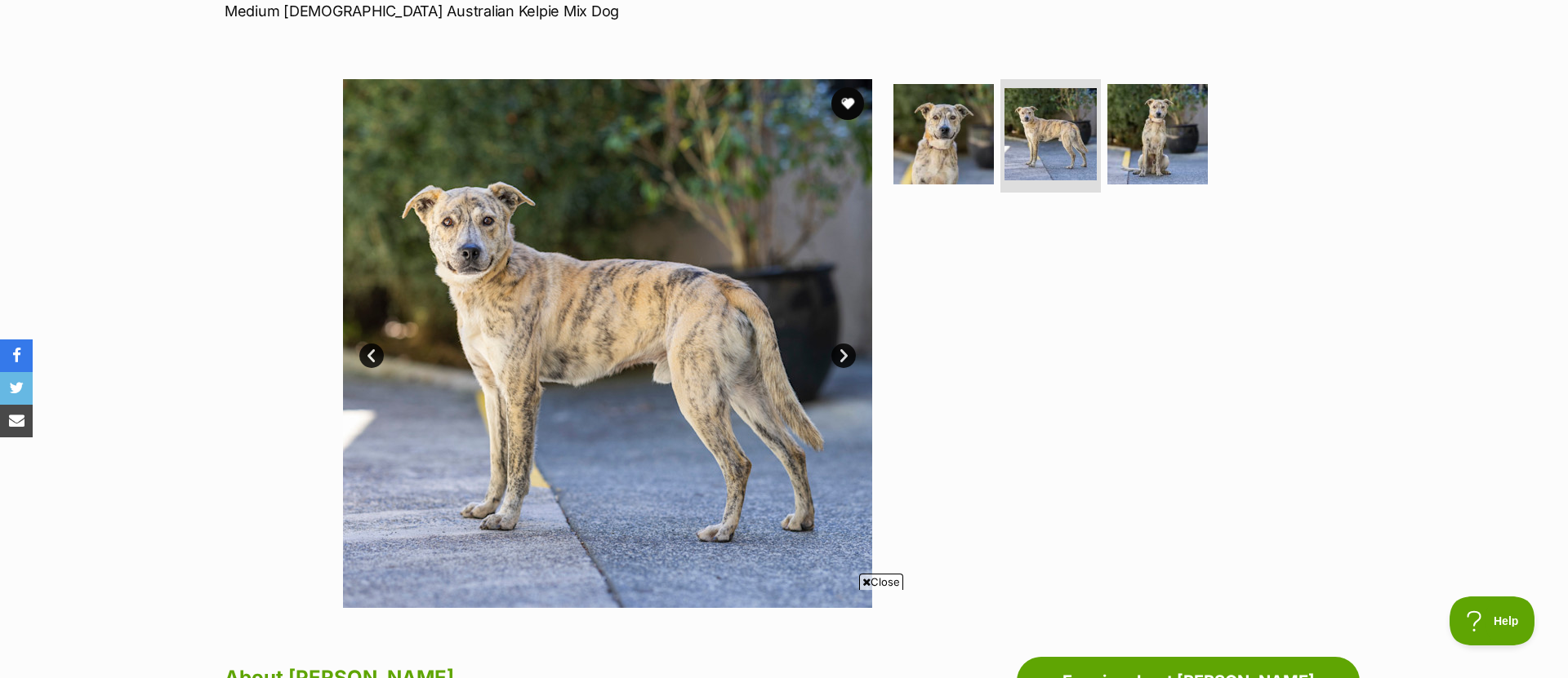
click at [845, 353] on link "Next" at bounding box center [843, 356] width 25 height 25
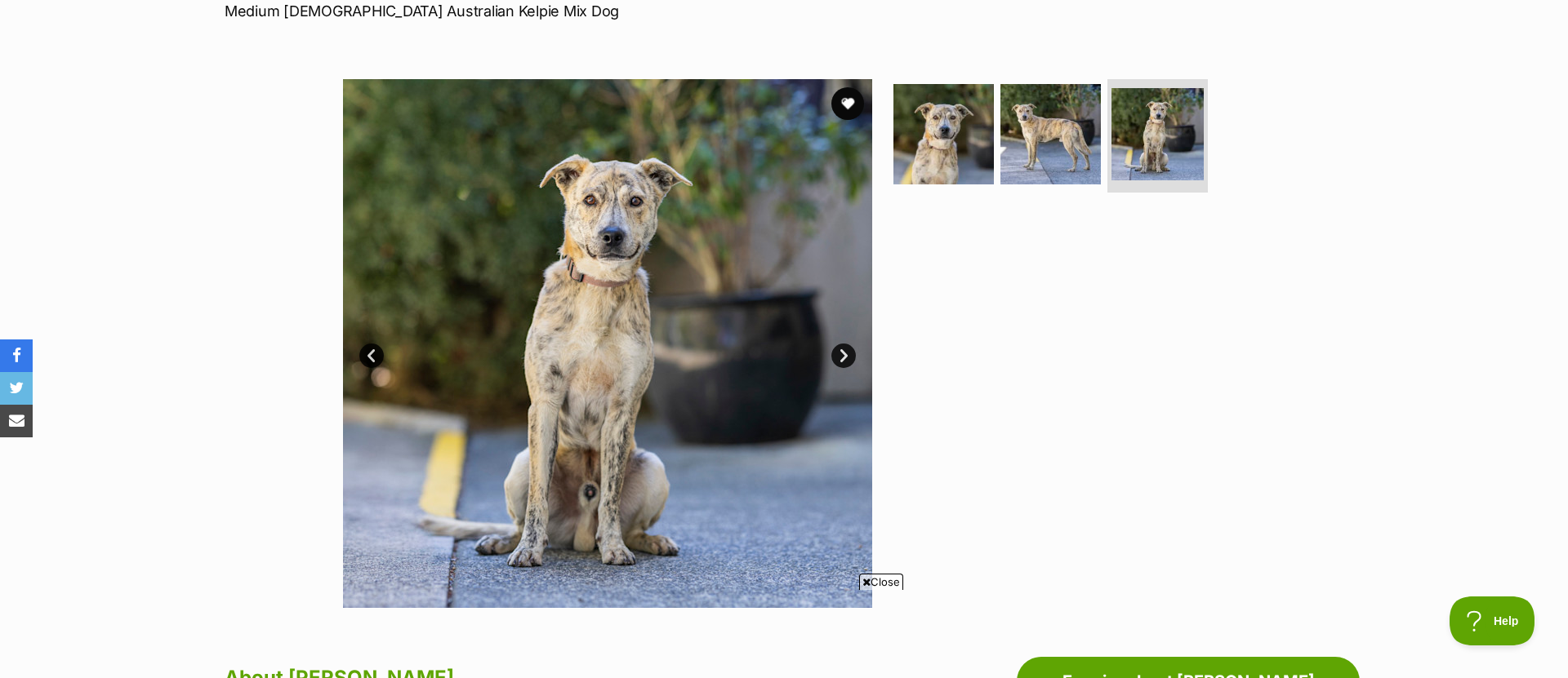
click at [843, 357] on link "Next" at bounding box center [843, 356] width 25 height 25
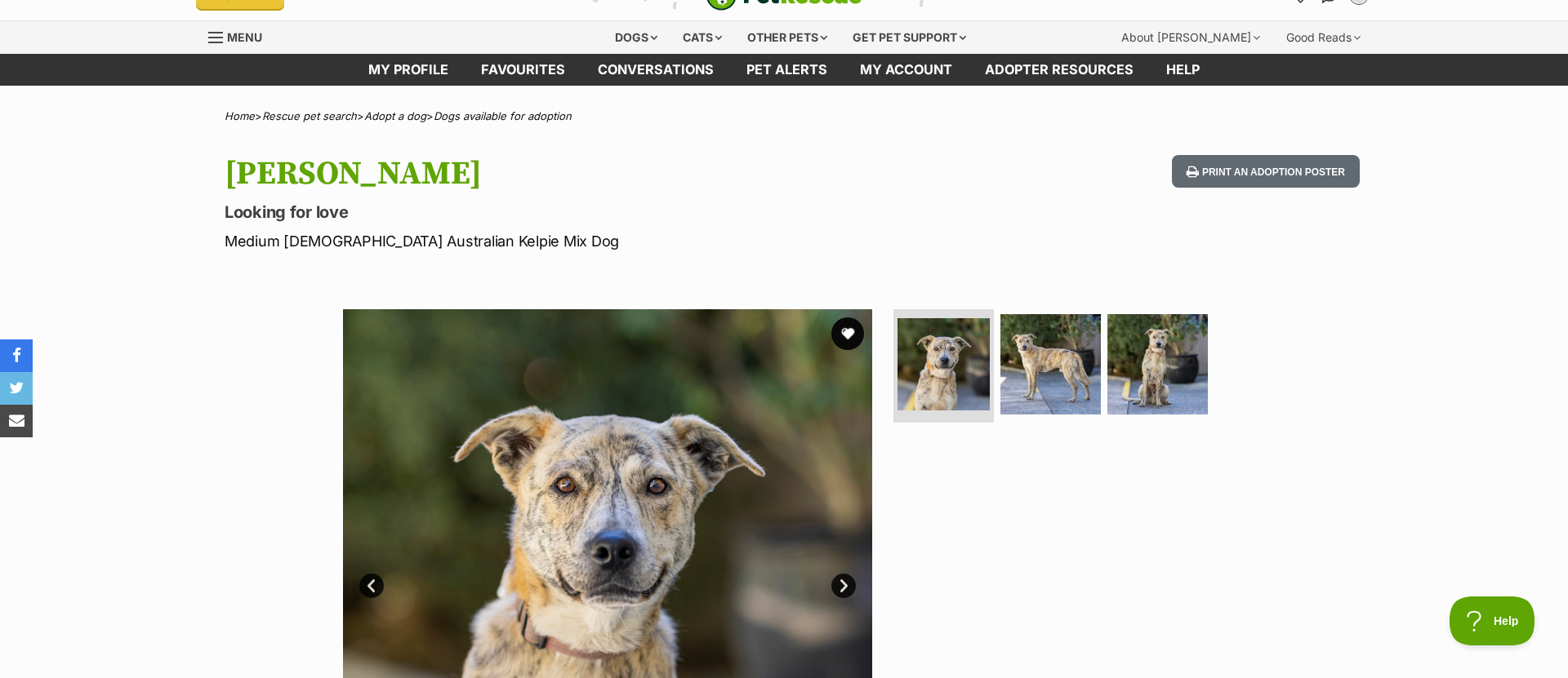
scroll to position [162, 0]
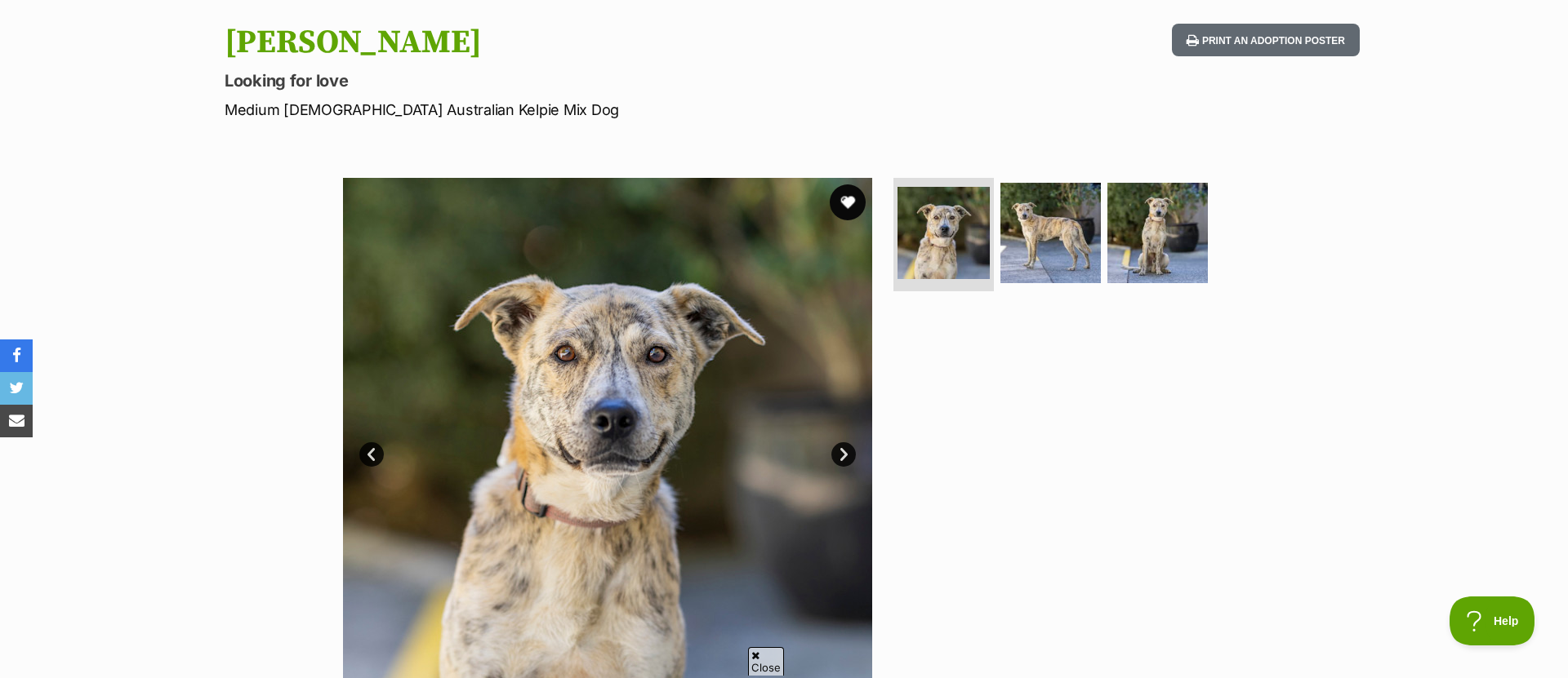
click at [854, 194] on button "favourite" at bounding box center [848, 203] width 36 height 36
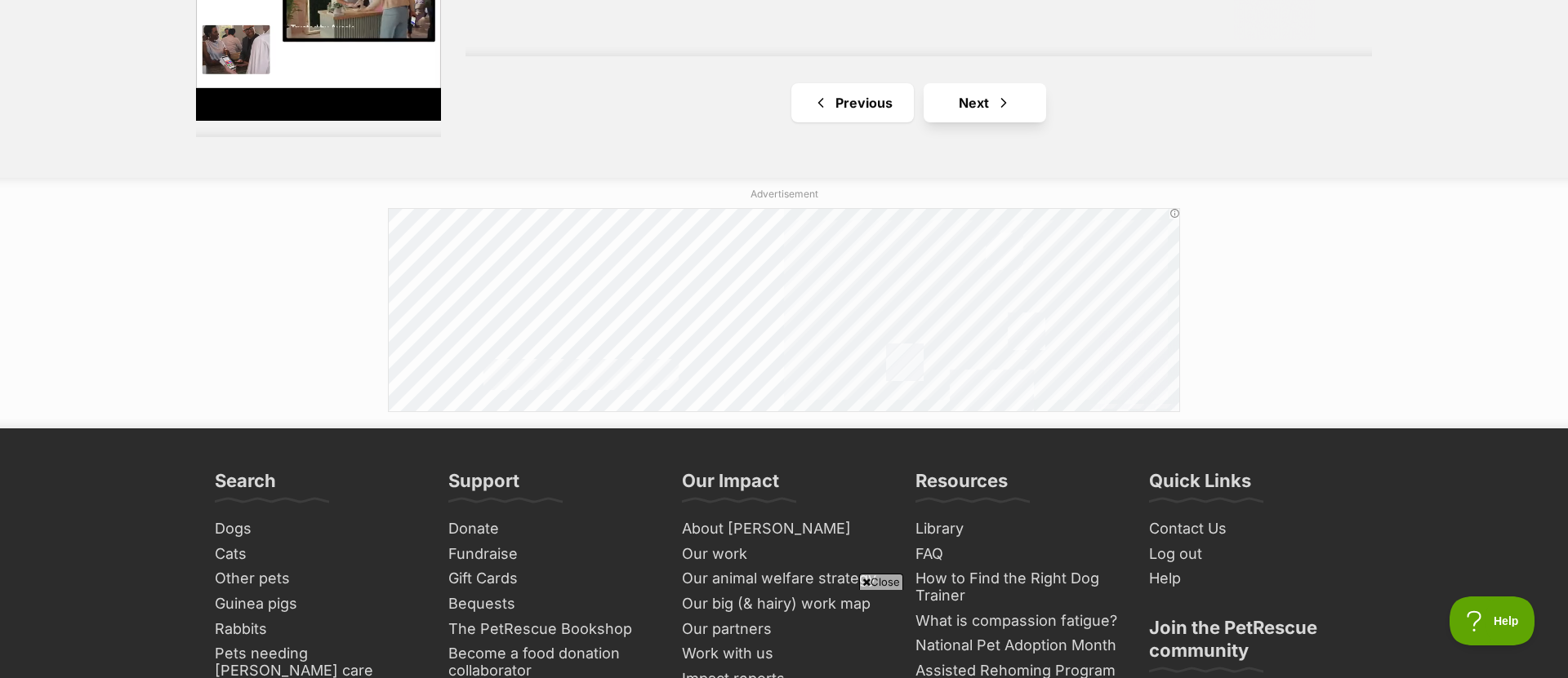
scroll to position [3091, 0]
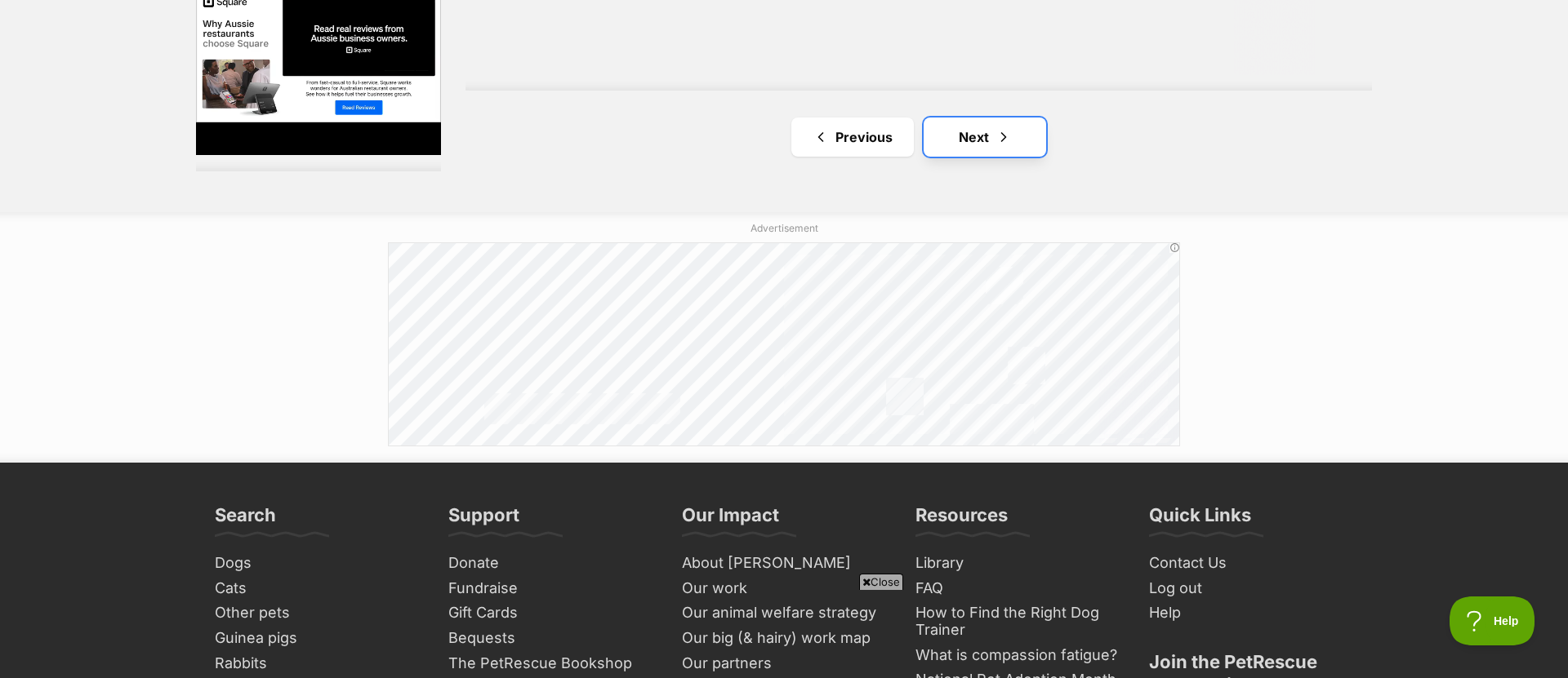
click at [989, 130] on link "Next" at bounding box center [985, 136] width 122 height 39
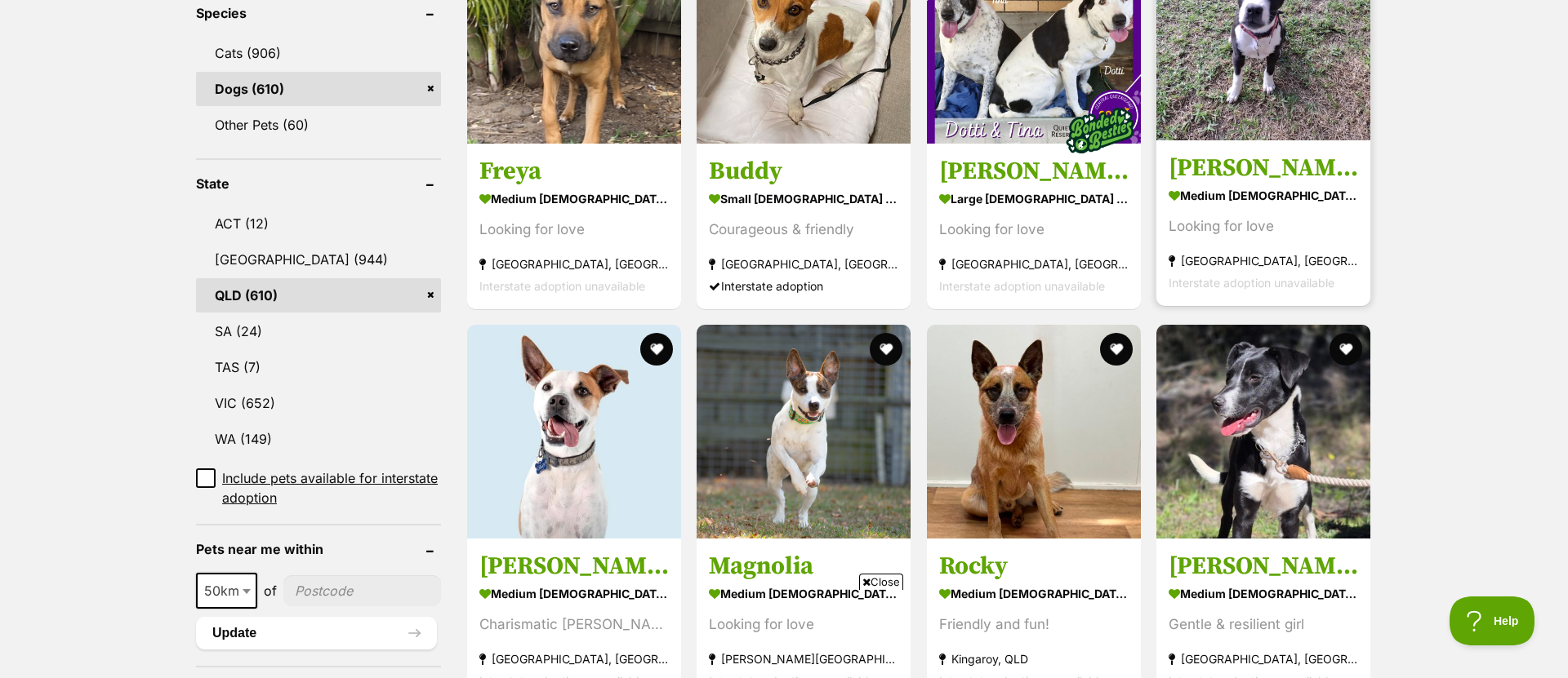
scroll to position [775, 0]
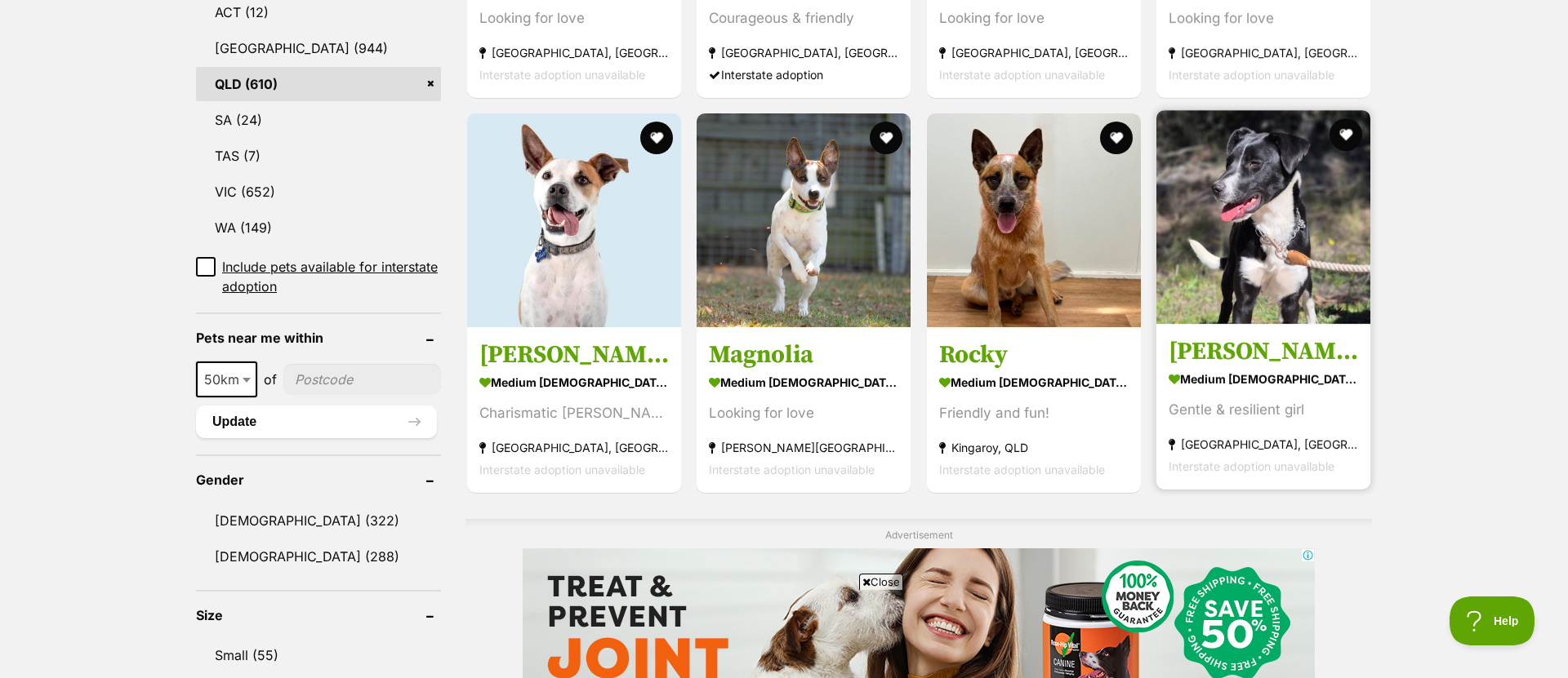
click at [1322, 219] on img at bounding box center [1263, 217] width 214 height 214
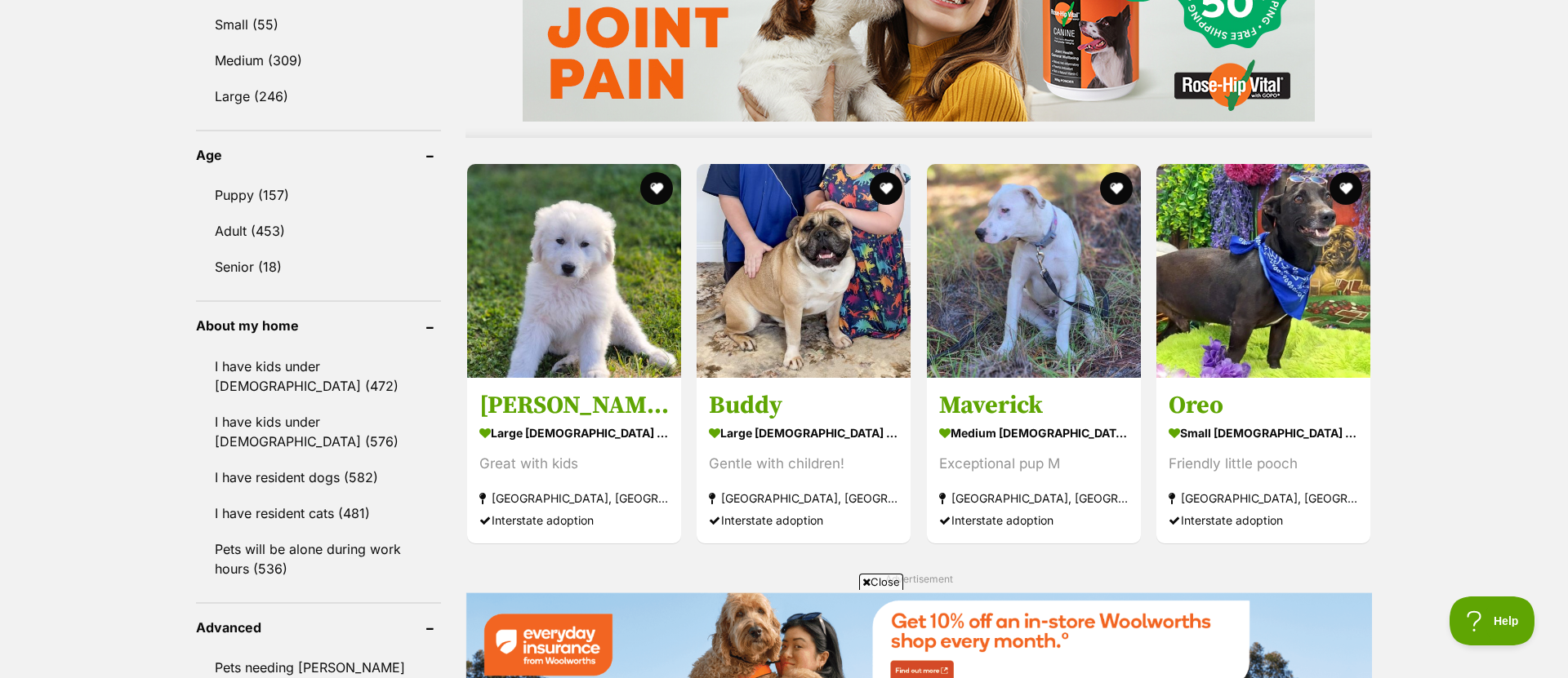
scroll to position [1597, 0]
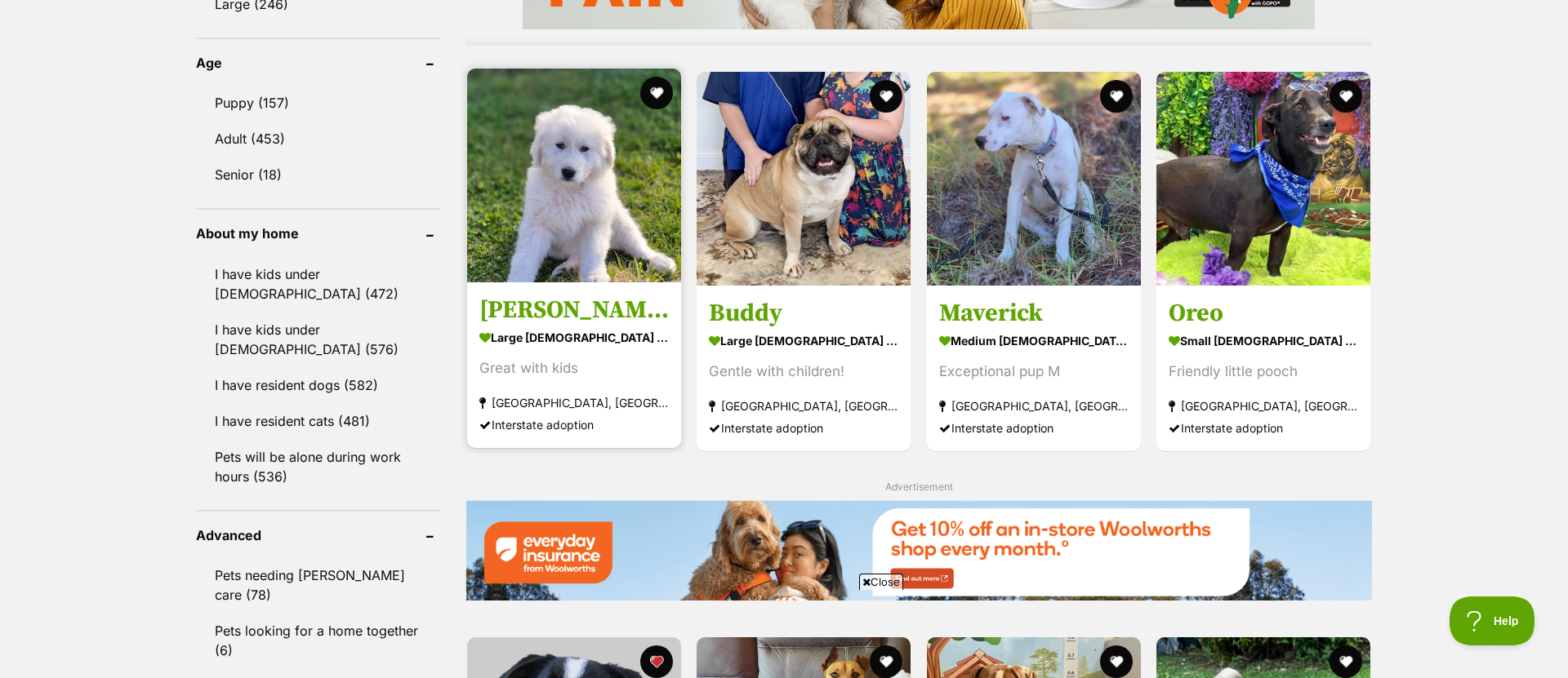
click at [548, 195] on img at bounding box center [574, 175] width 214 height 214
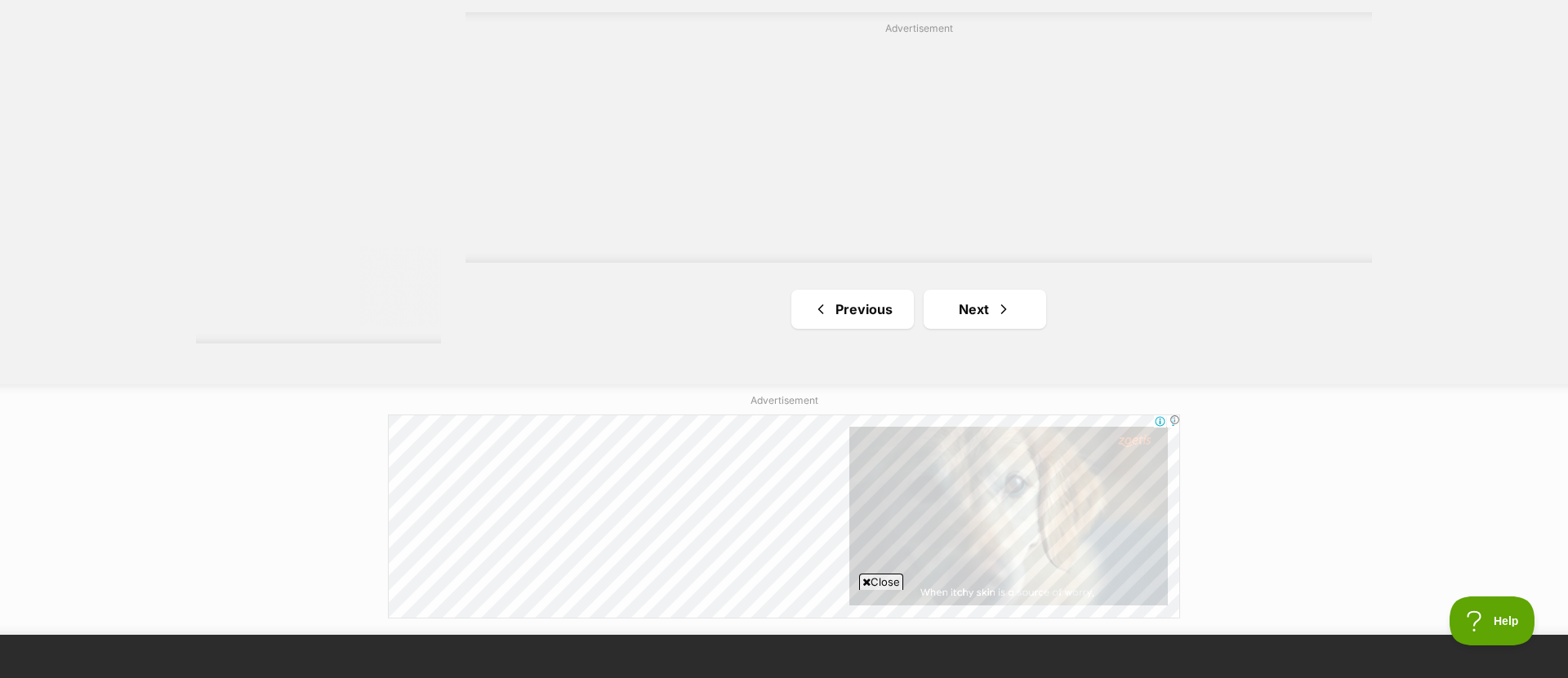
scroll to position [3028, 0]
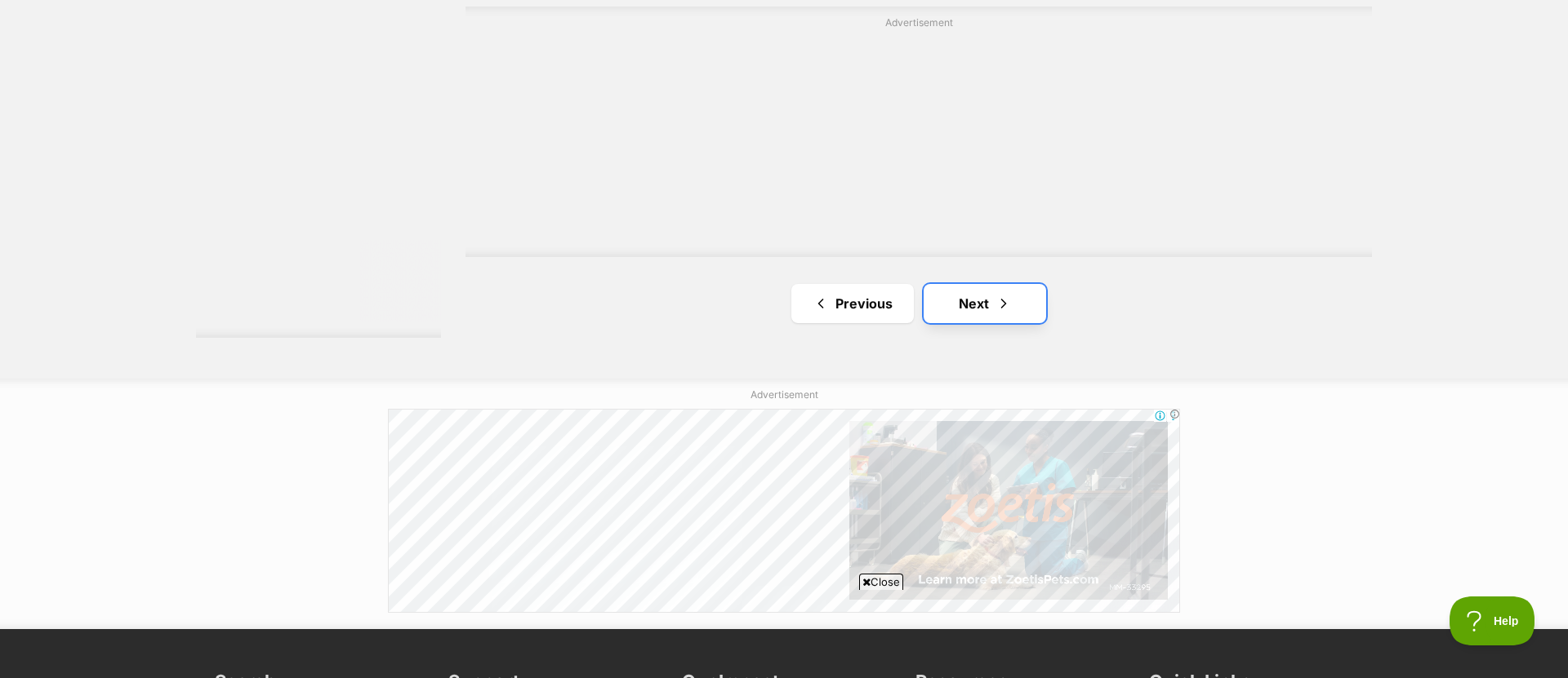
click at [997, 317] on link "Next" at bounding box center [985, 303] width 122 height 39
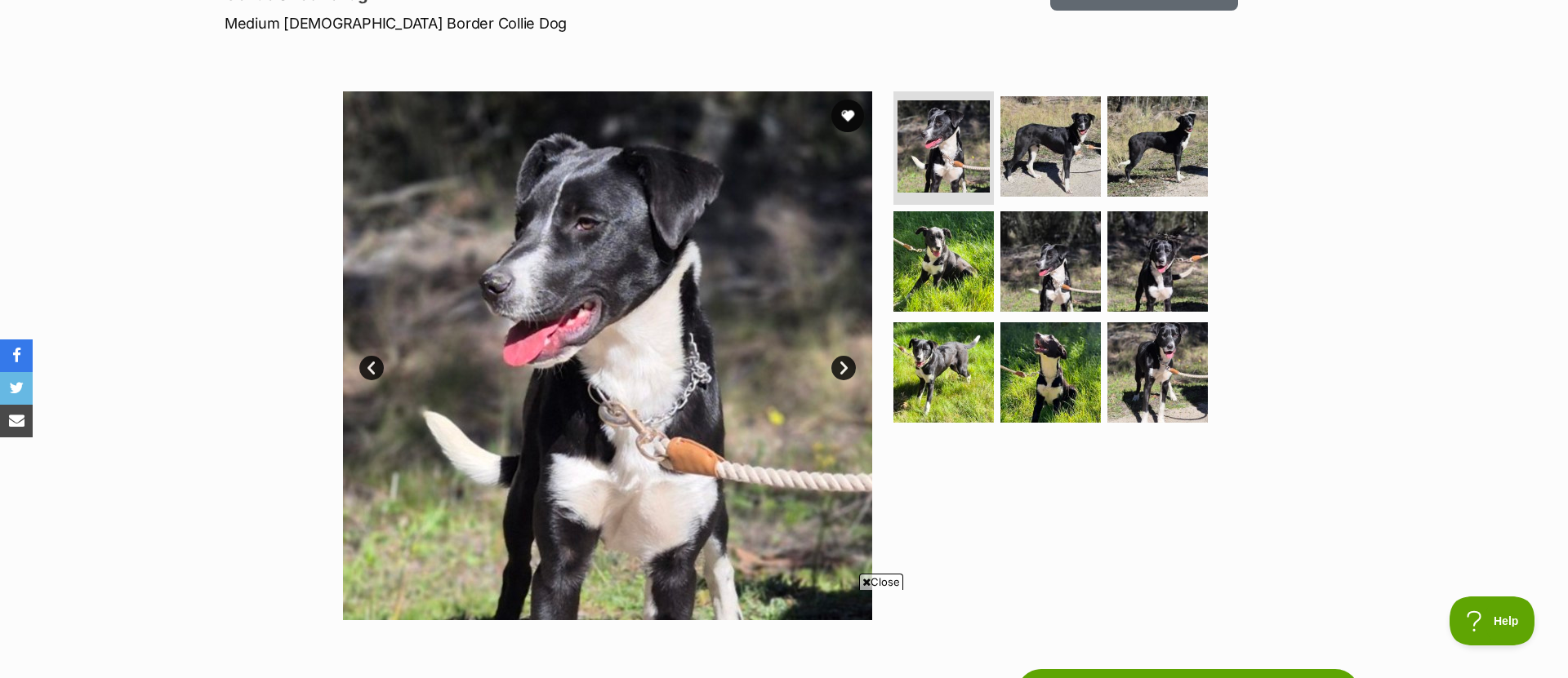
click at [843, 367] on link "Next" at bounding box center [843, 368] width 25 height 25
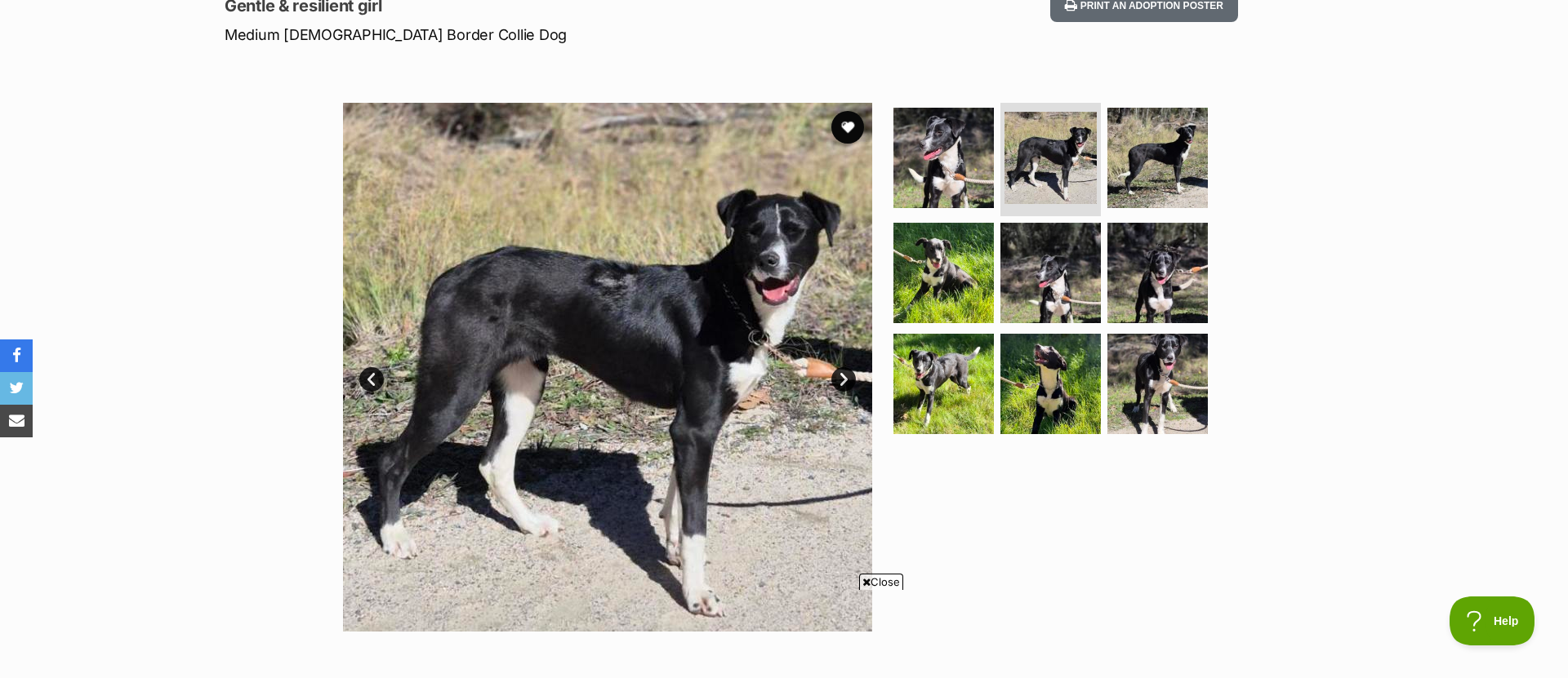
click at [837, 368] on link "Next" at bounding box center [843, 379] width 25 height 25
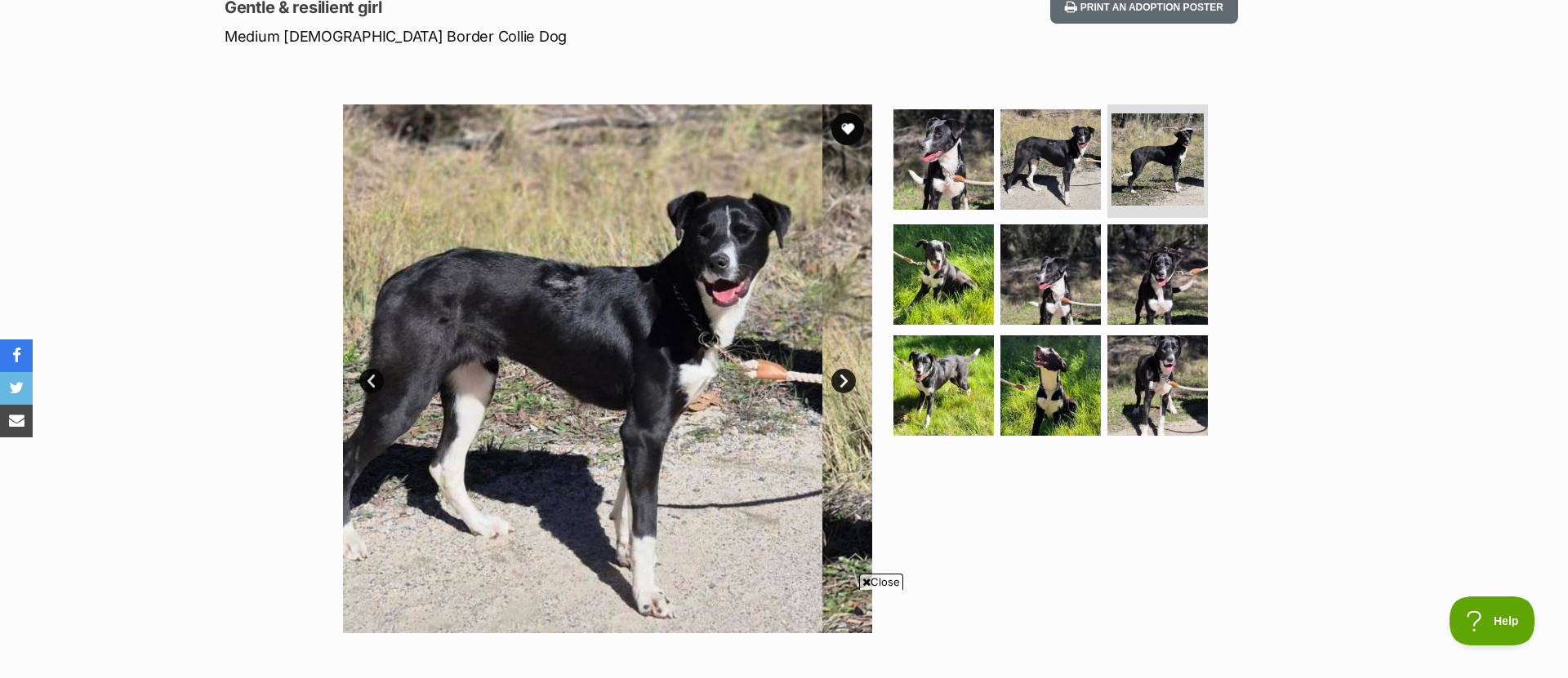
scroll to position [234, 0]
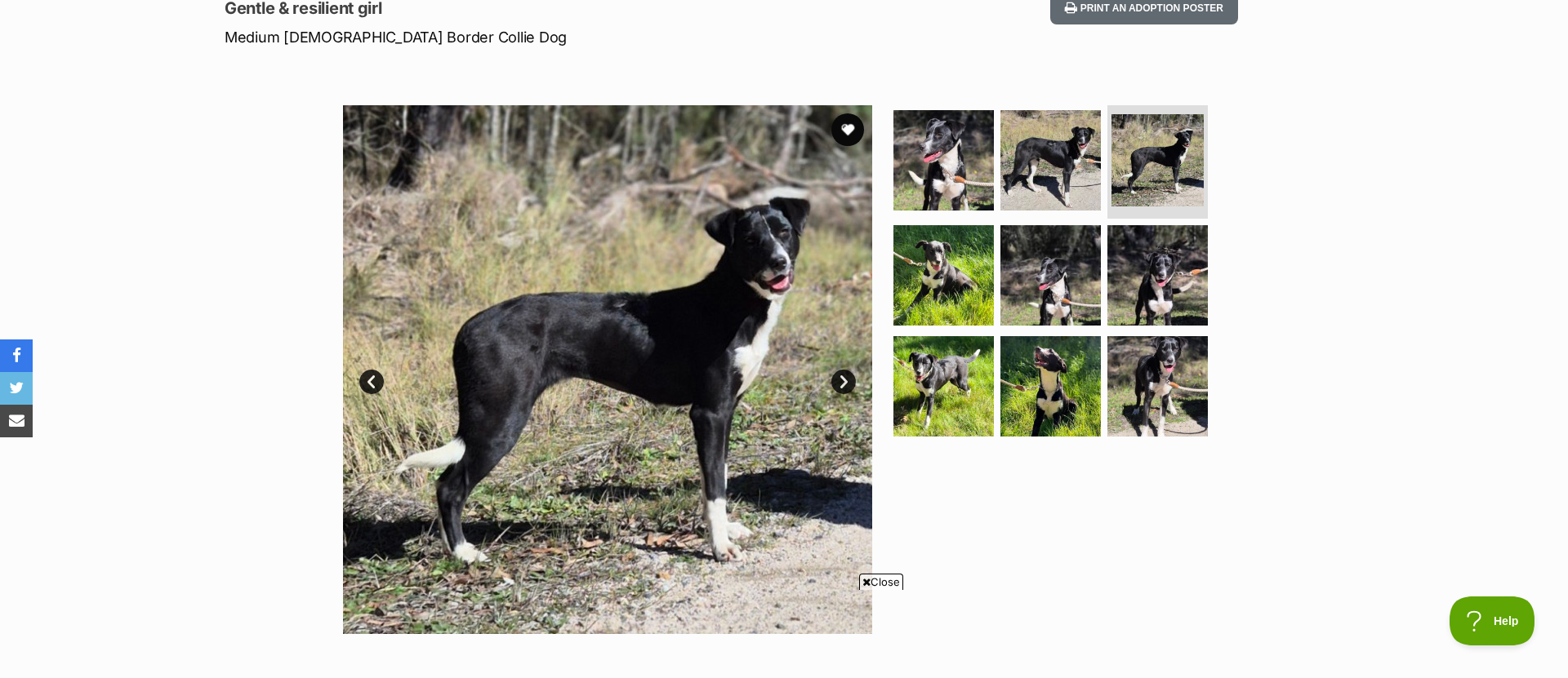
click at [831, 372] on img at bounding box center [607, 370] width 529 height 529
click at [838, 376] on link "Next" at bounding box center [843, 382] width 25 height 25
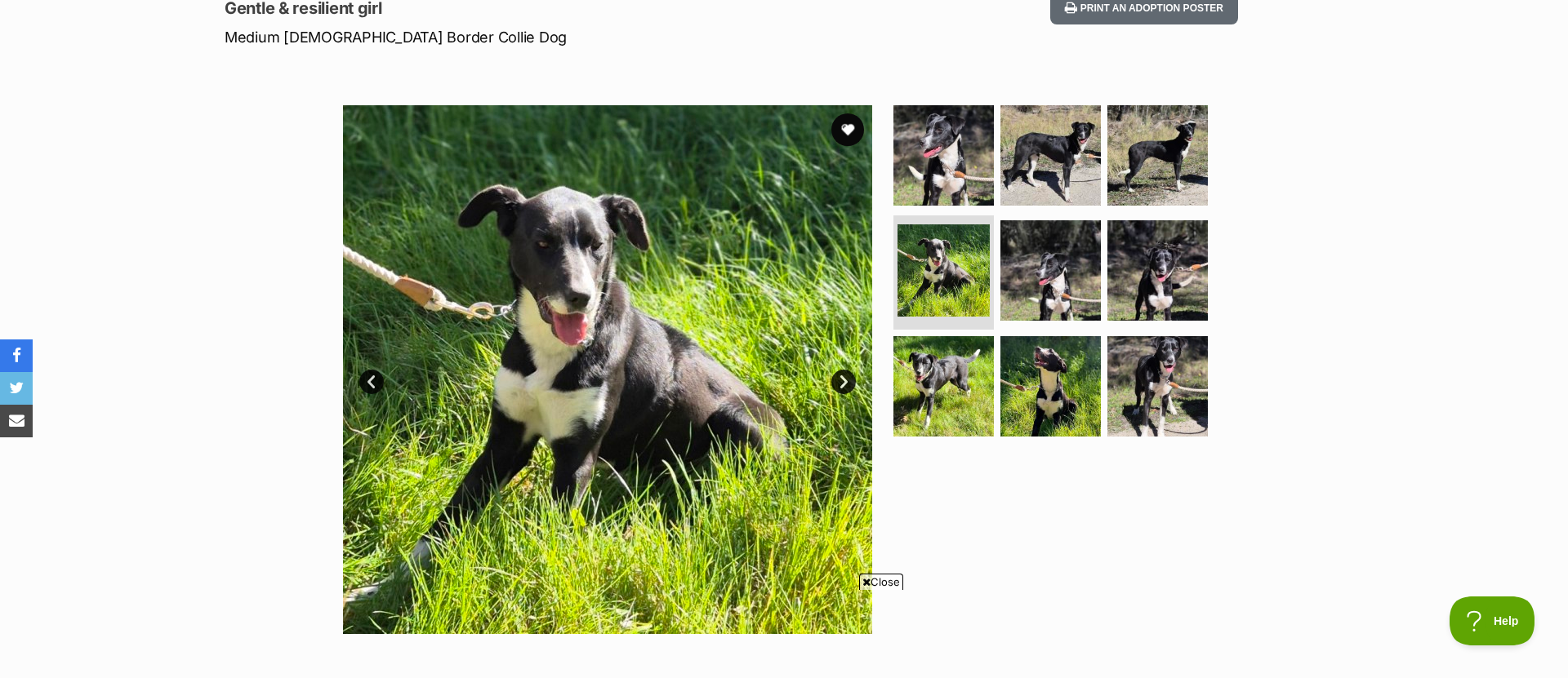
scroll to position [239, 0]
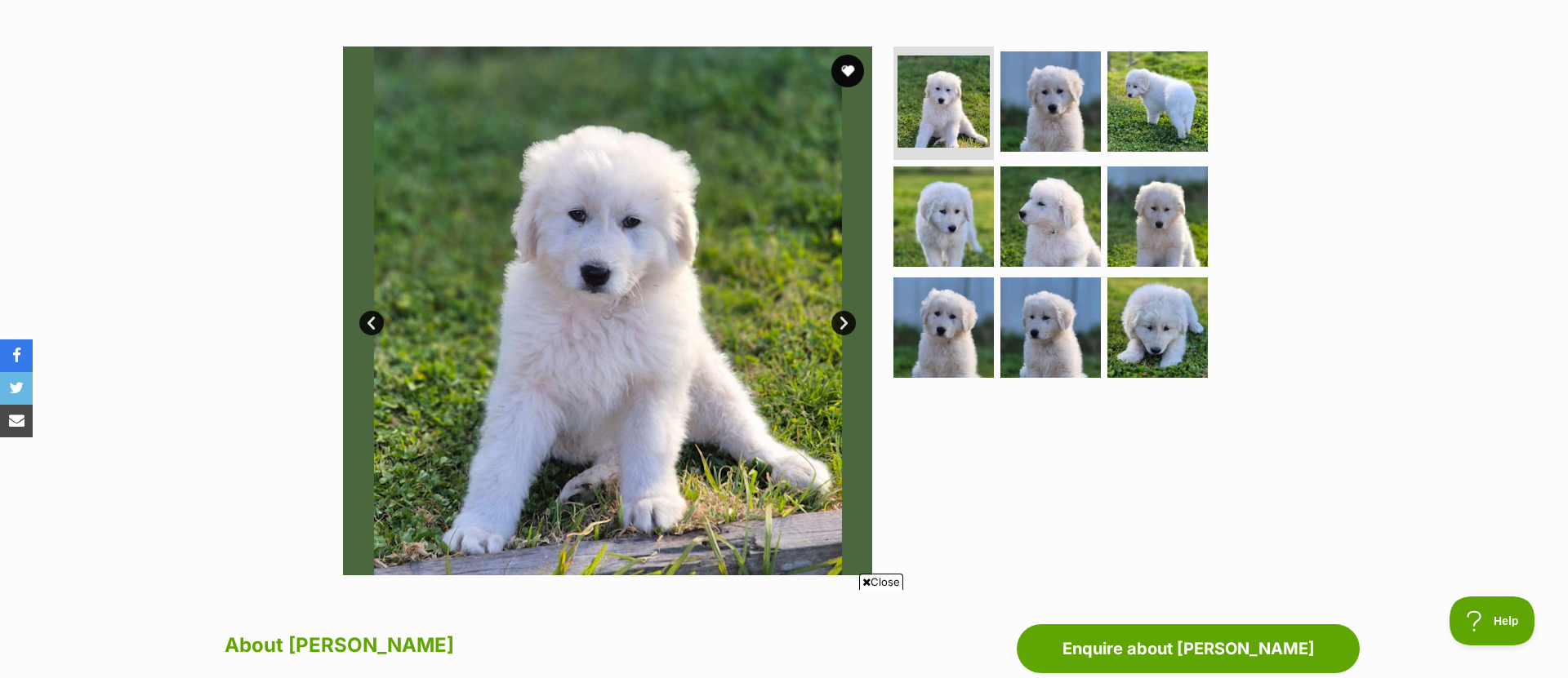
scroll to position [328, 0]
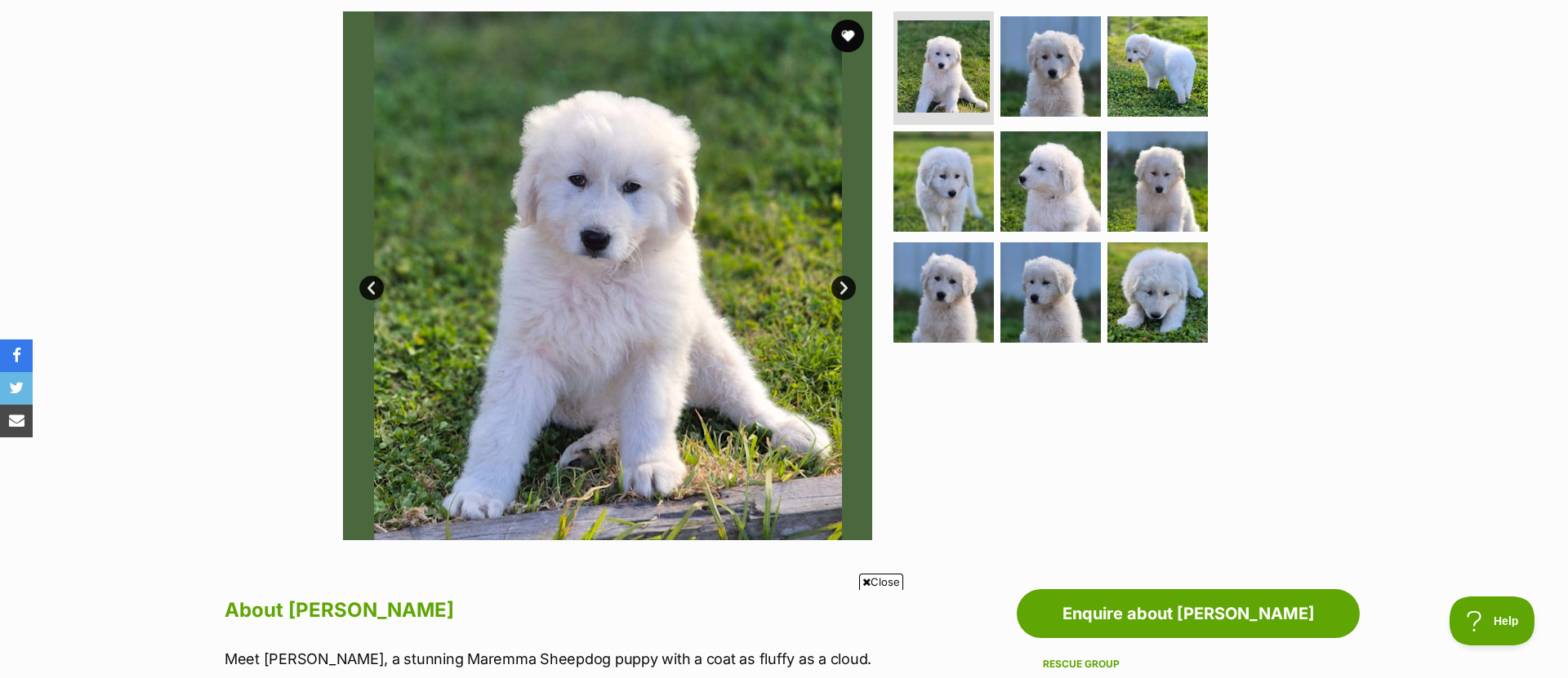
click at [839, 285] on link "Next" at bounding box center [843, 288] width 25 height 25
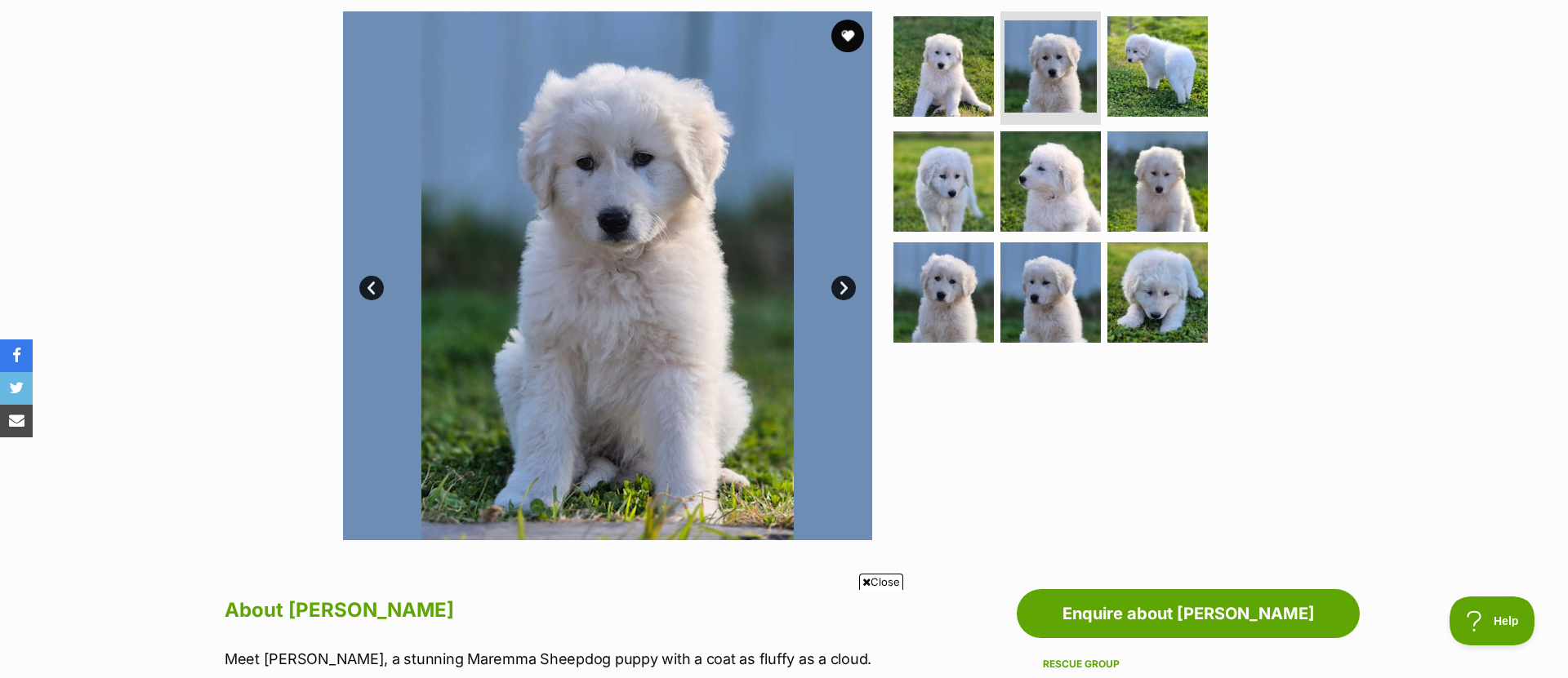
click at [840, 285] on link "Next" at bounding box center [843, 288] width 25 height 25
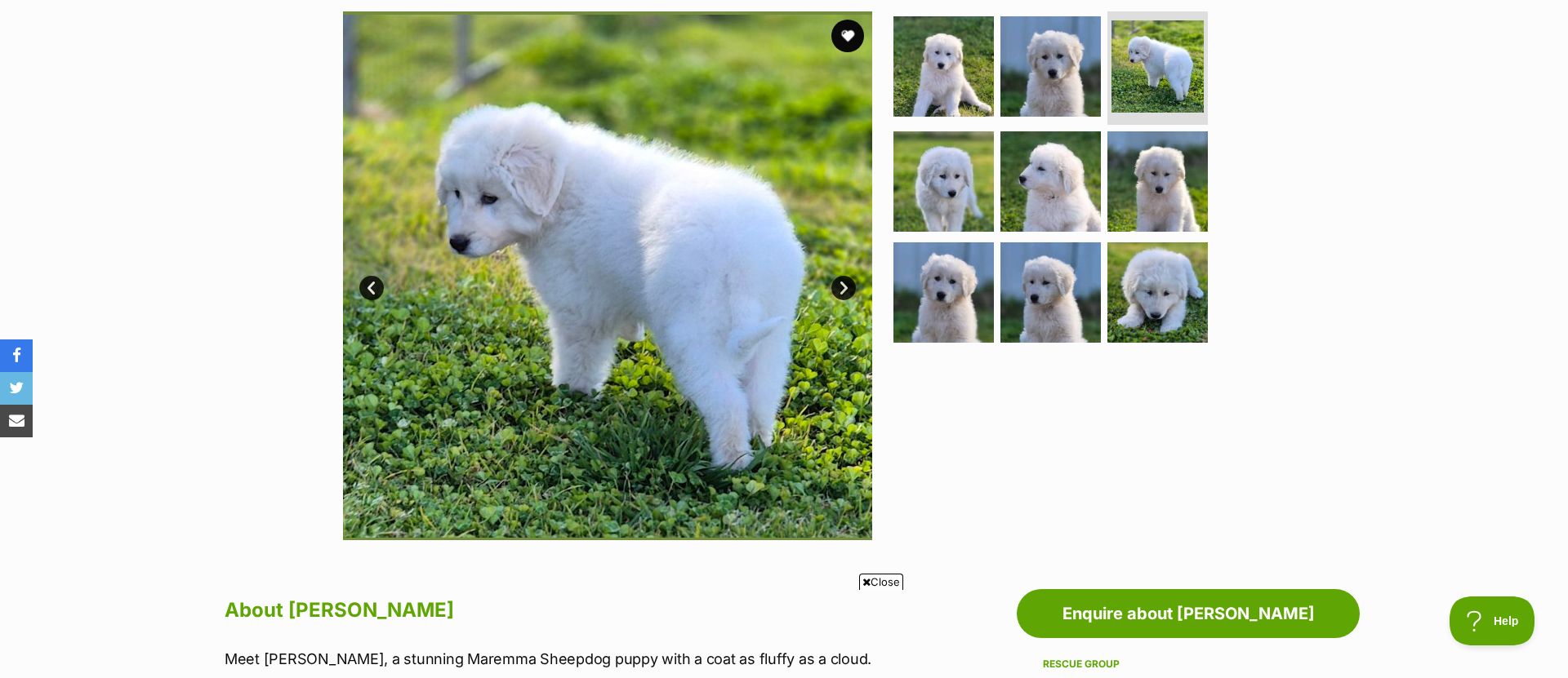
click at [840, 285] on link "Next" at bounding box center [843, 288] width 25 height 25
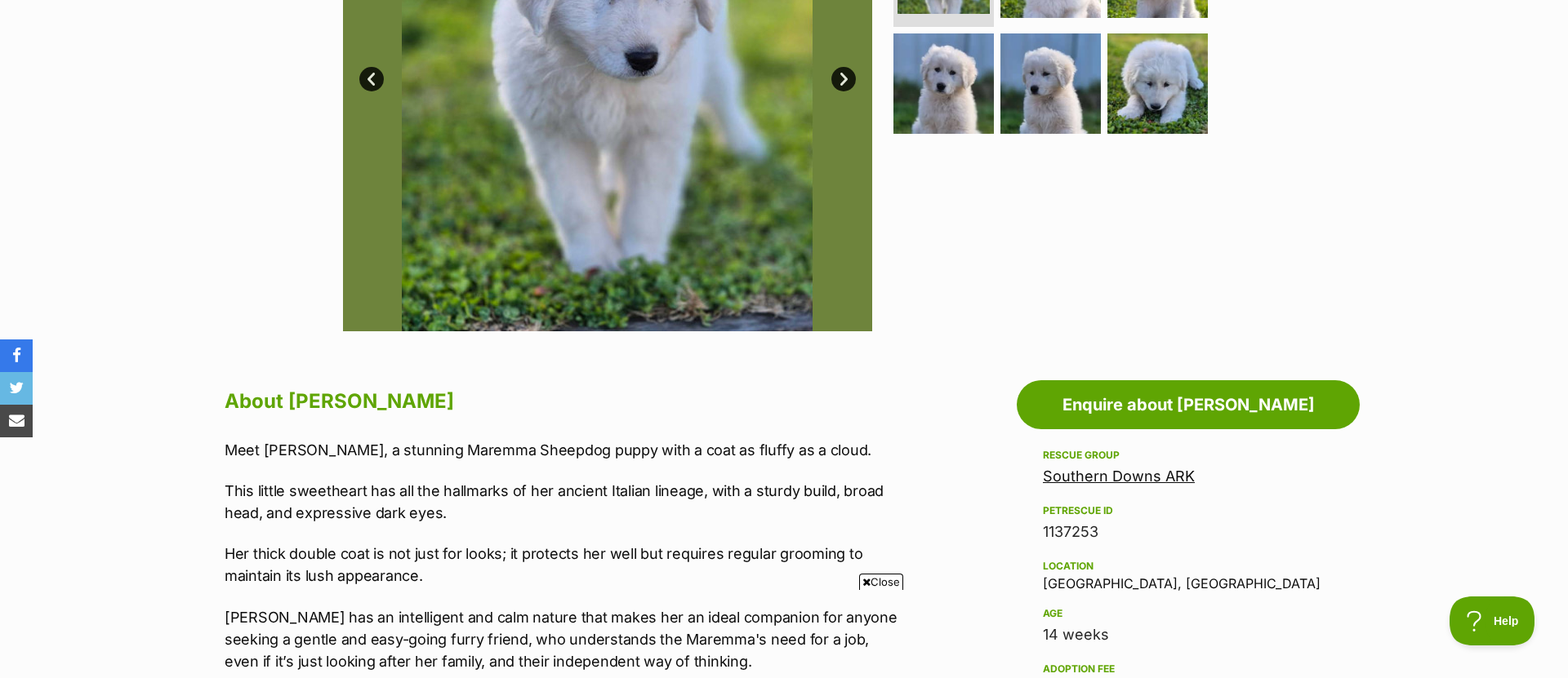
scroll to position [0, 0]
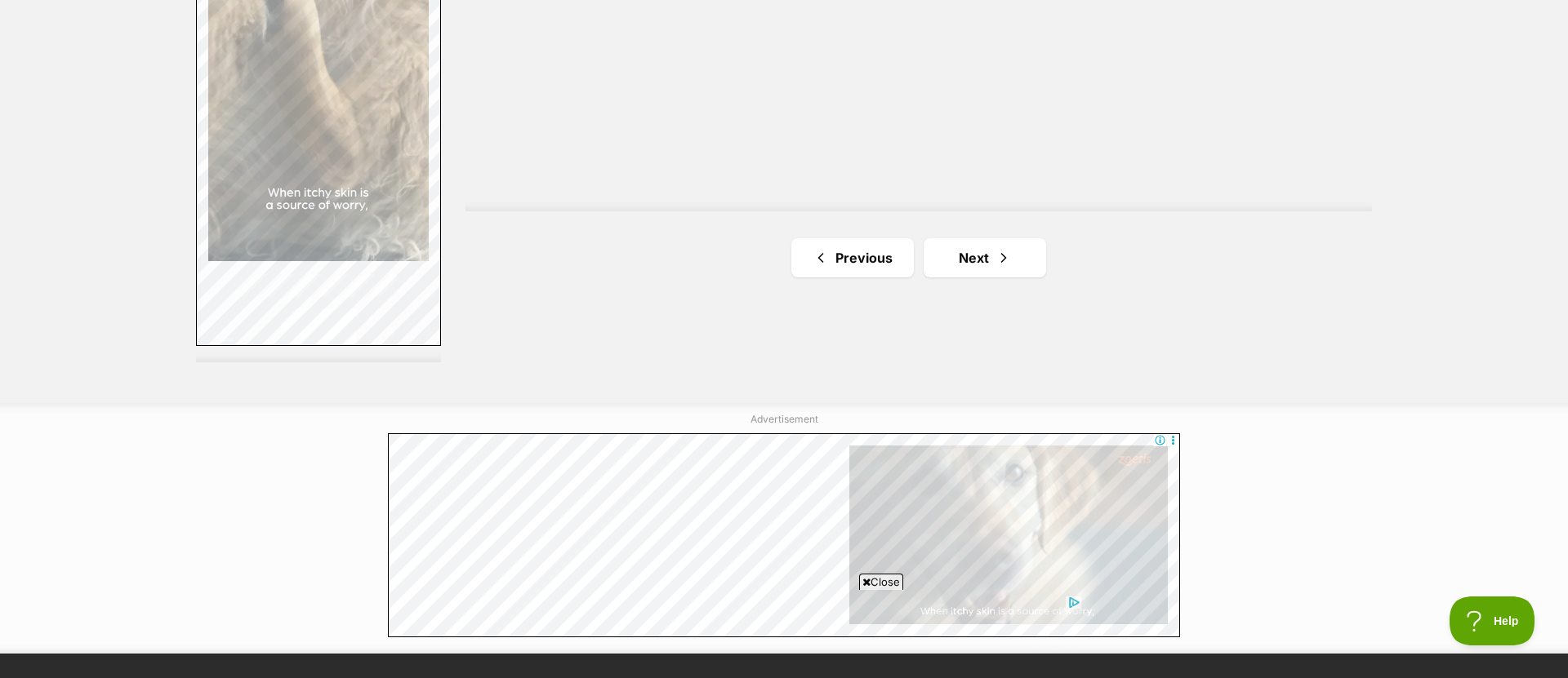
scroll to position [2995, 0]
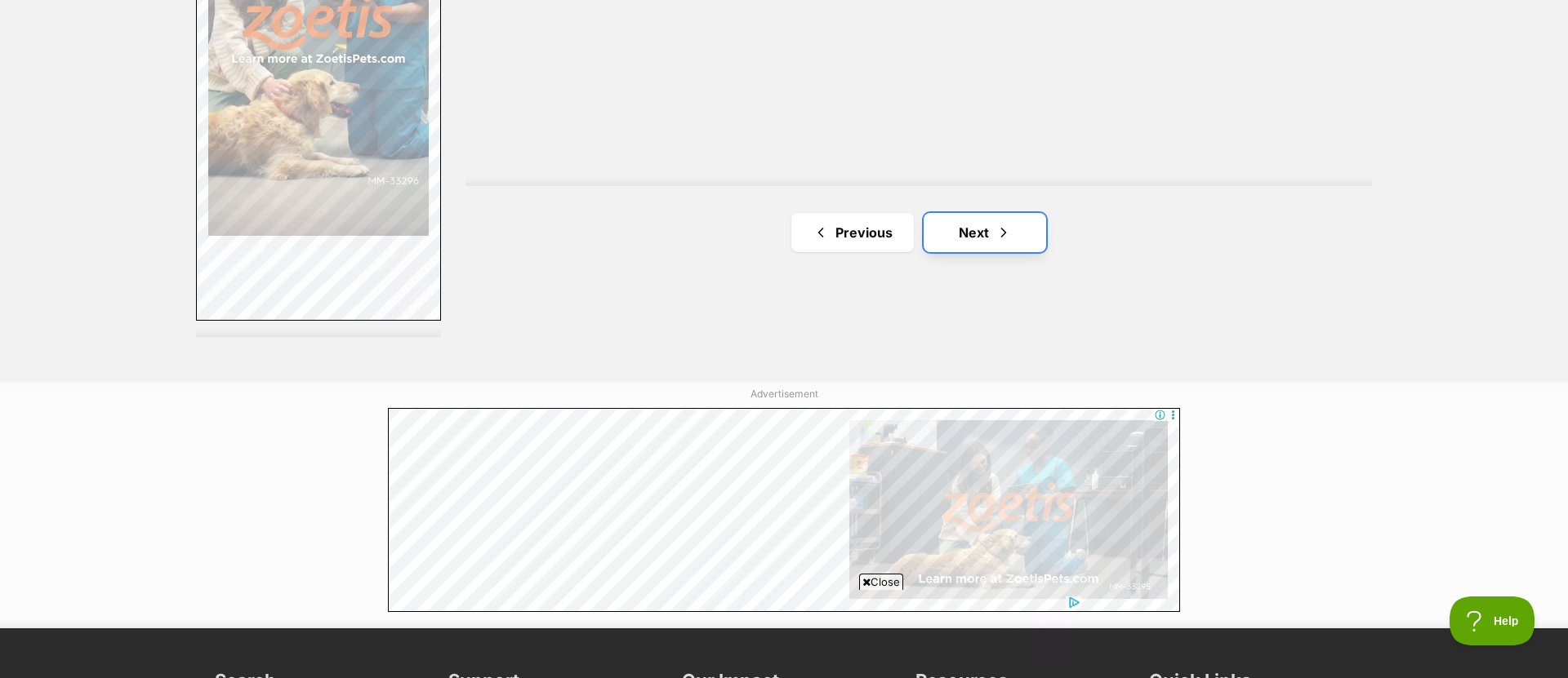
click at [997, 223] on span "Next page" at bounding box center [1004, 233] width 17 height 20
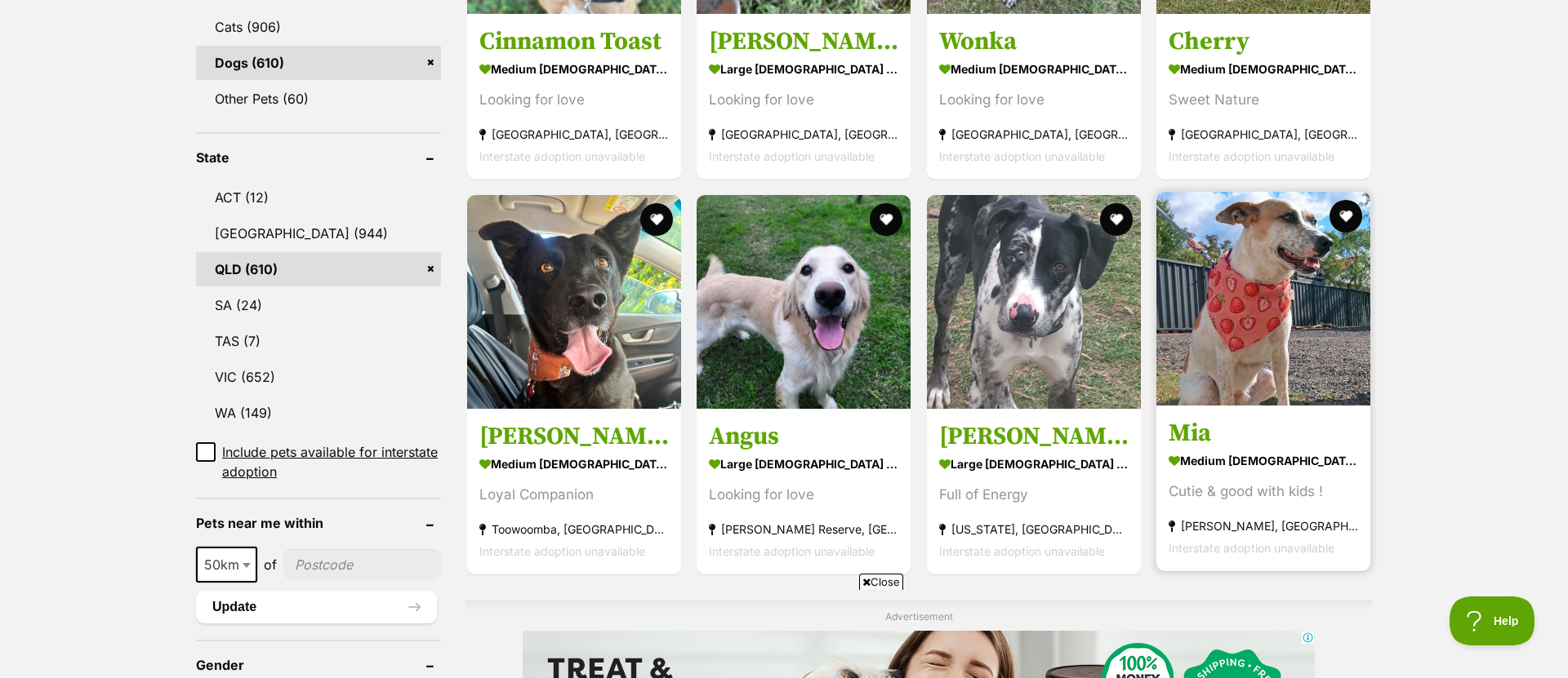
scroll to position [809, 0]
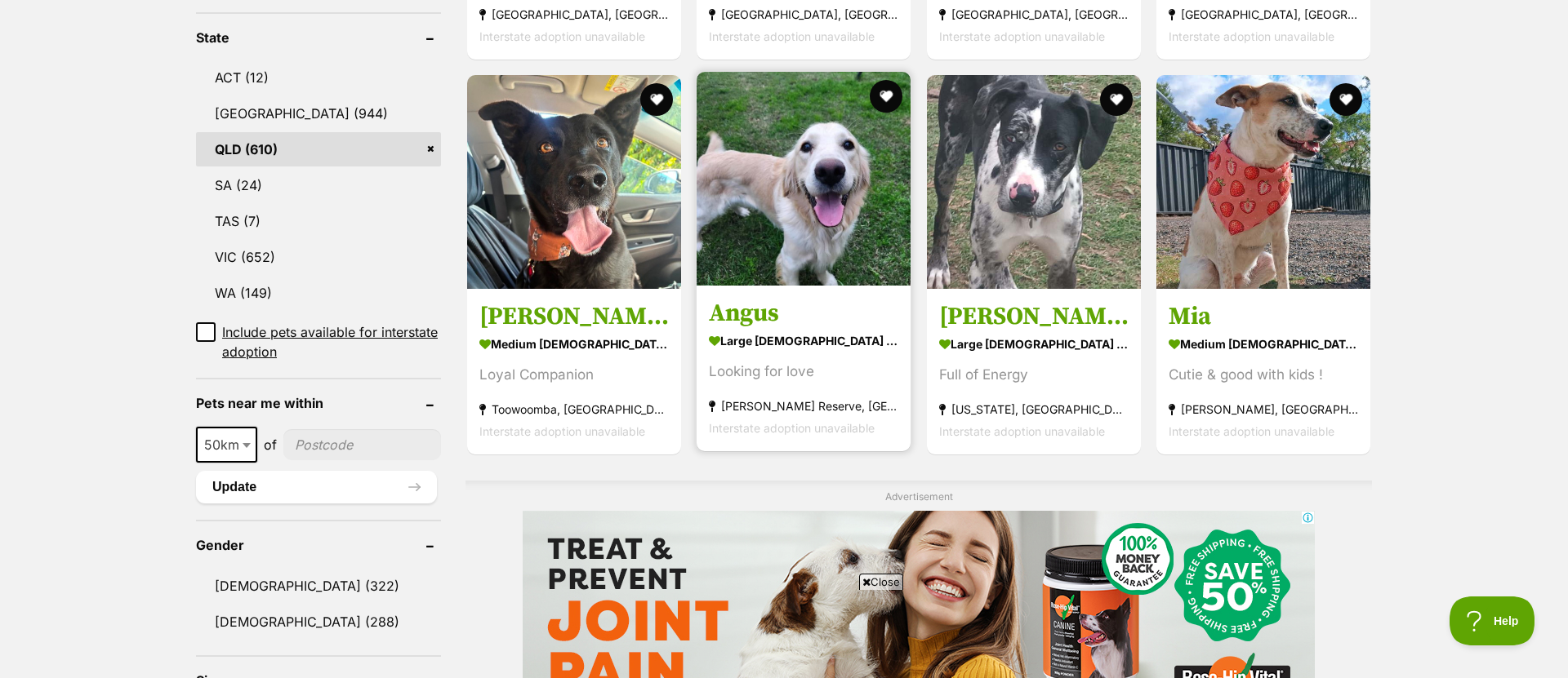
drag, startPoint x: 767, startPoint y: 195, endPoint x: 806, endPoint y: 202, distance: 39.6
click at [767, 195] on img at bounding box center [803, 178] width 214 height 214
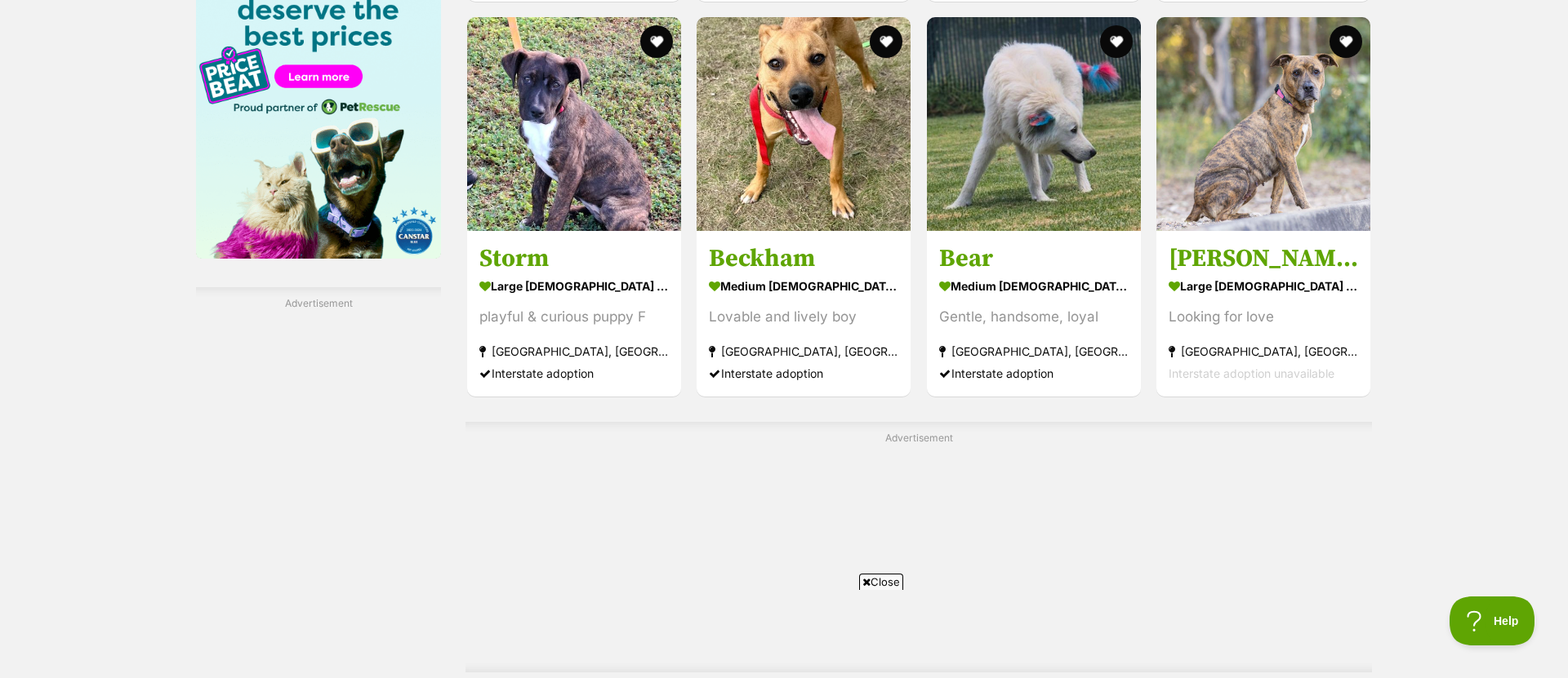
scroll to position [2510, 0]
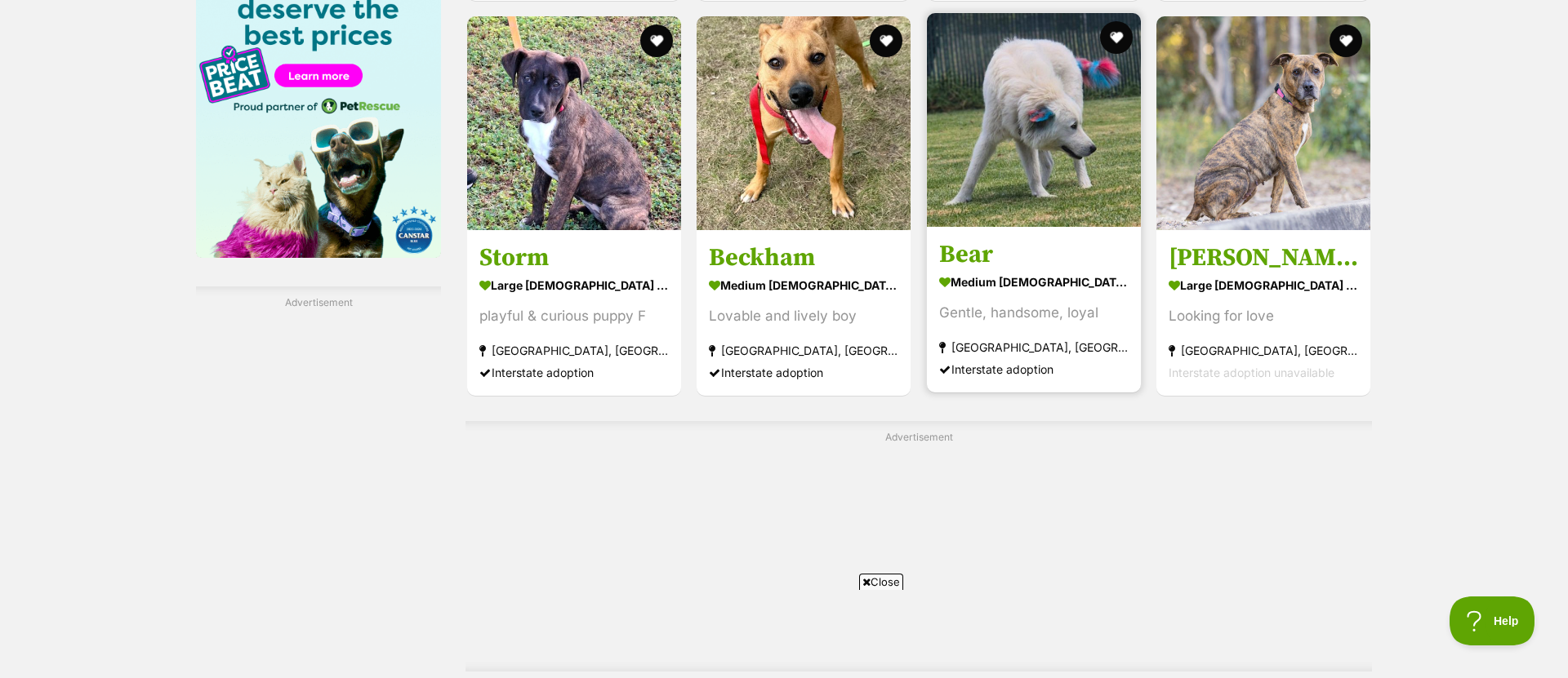
click at [1027, 134] on img at bounding box center [1033, 120] width 214 height 214
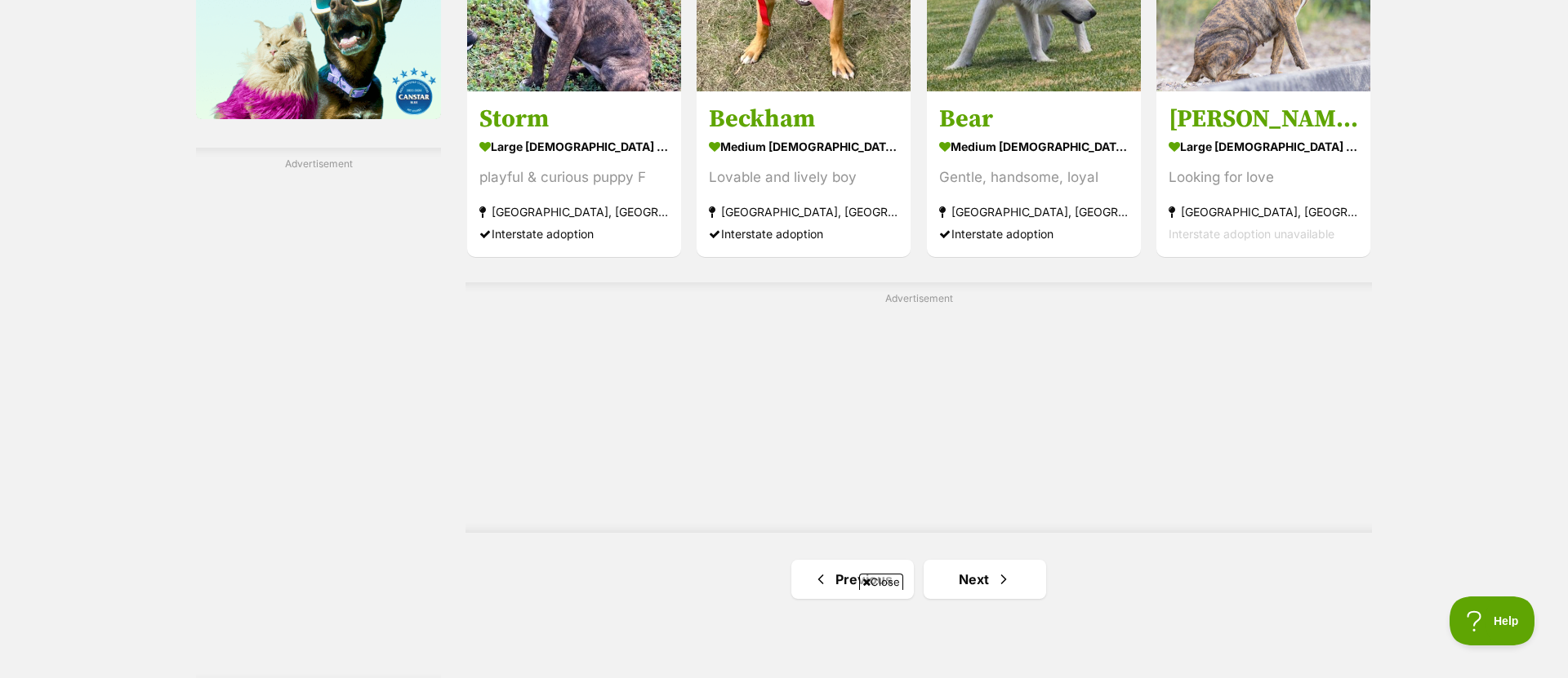
scroll to position [3082, 0]
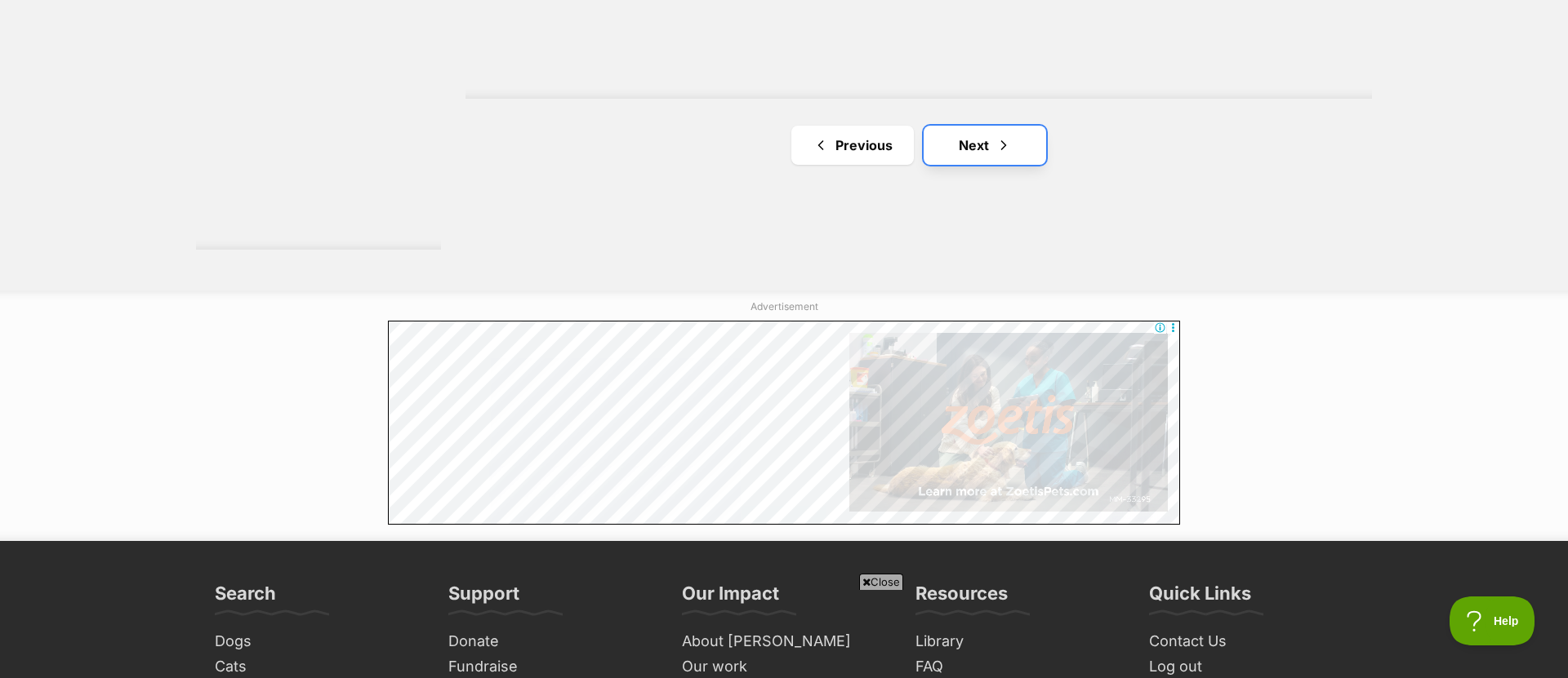
click at [1015, 152] on link "Next" at bounding box center [985, 144] width 122 height 39
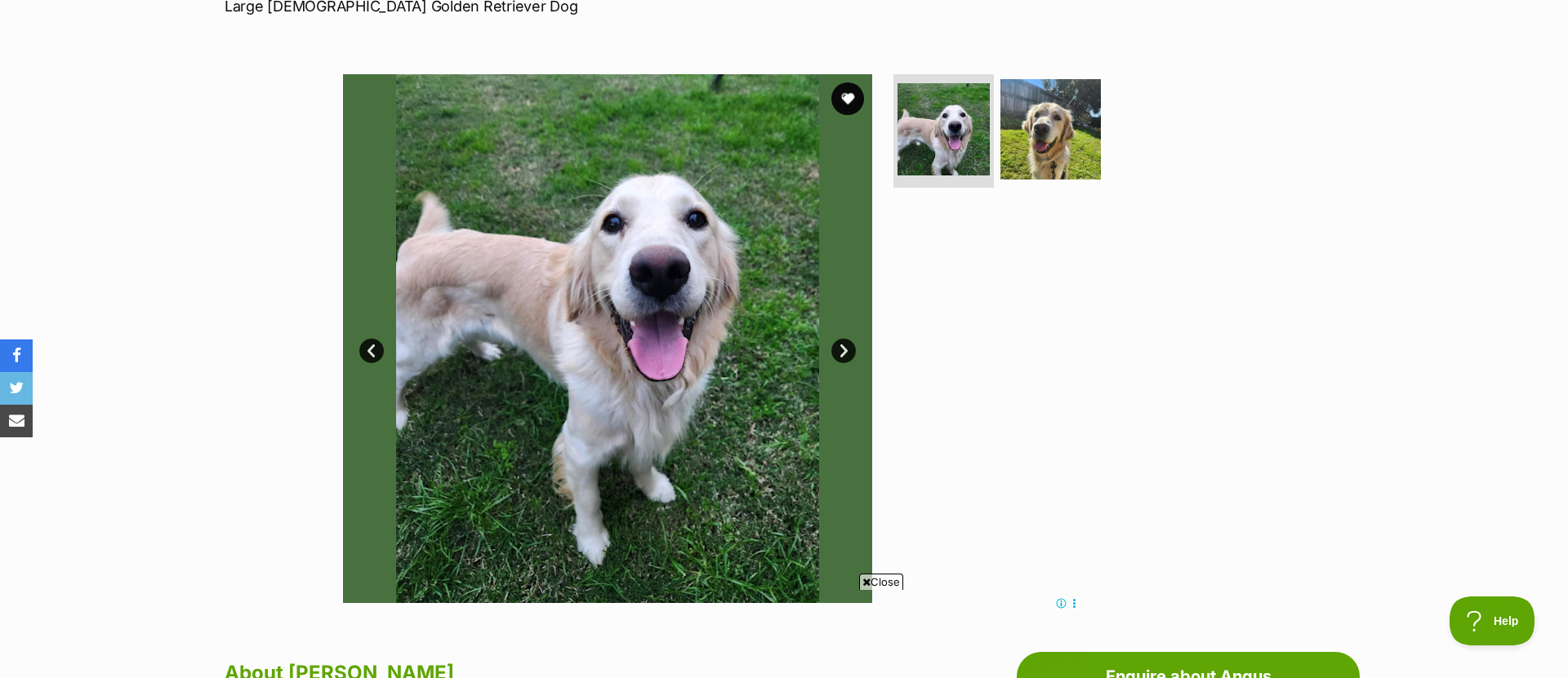
scroll to position [270, 0]
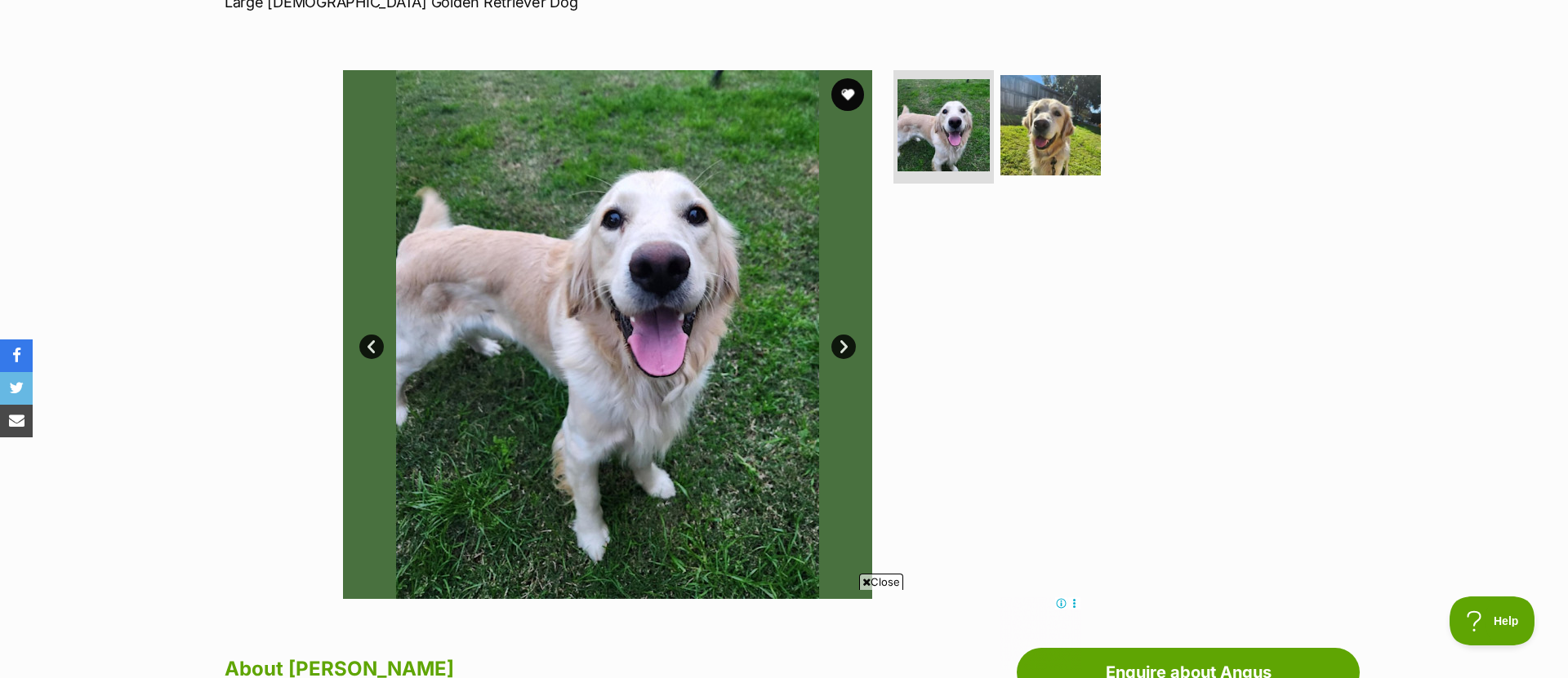
click at [841, 350] on link "Next" at bounding box center [843, 347] width 25 height 25
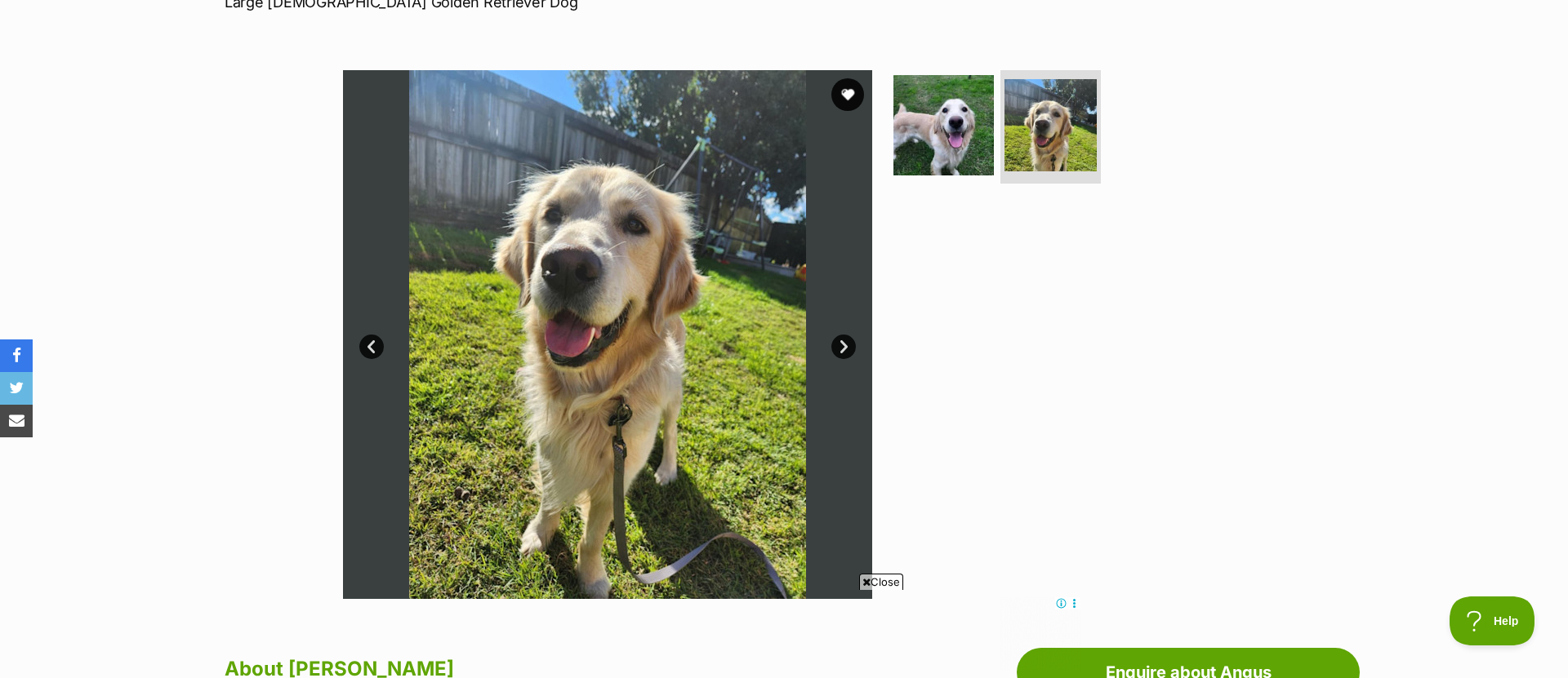
click at [841, 350] on link "Next" at bounding box center [843, 347] width 25 height 25
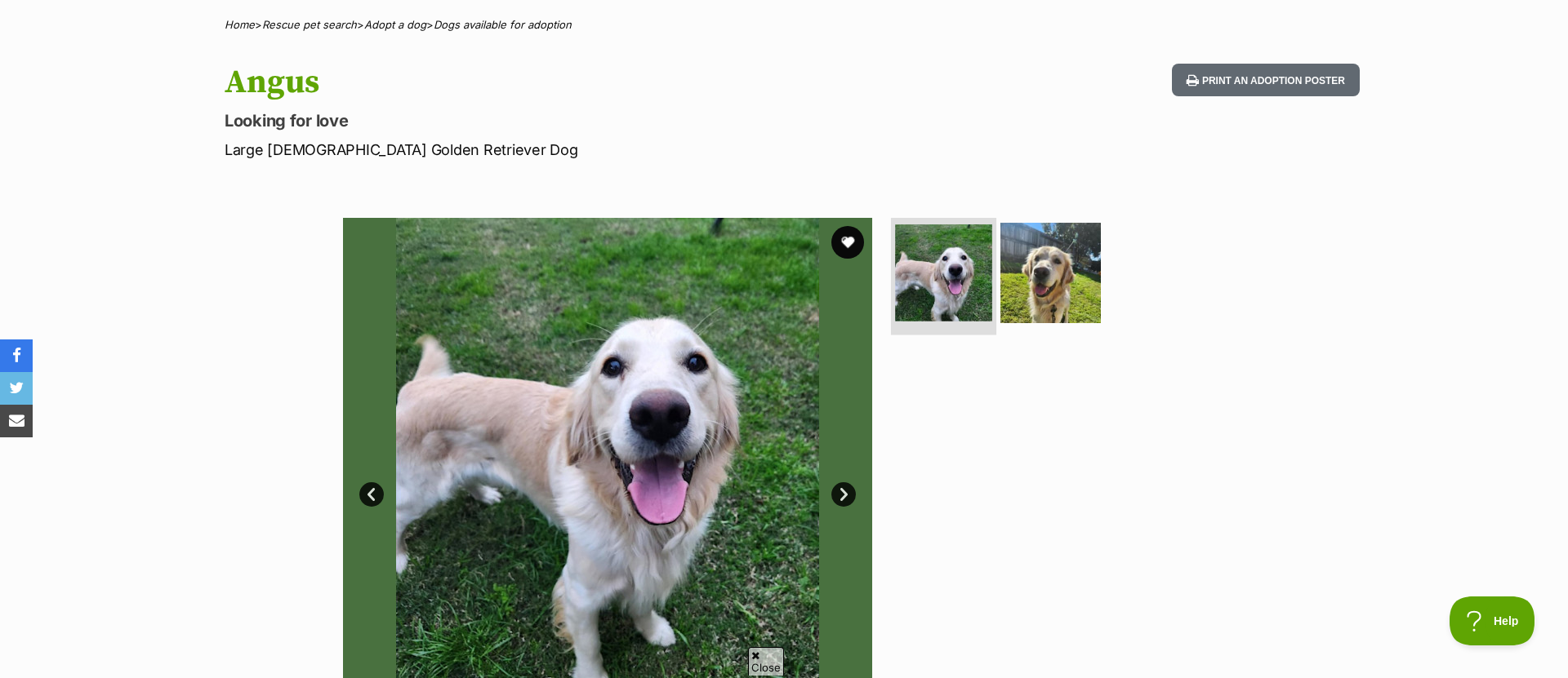
scroll to position [0, 0]
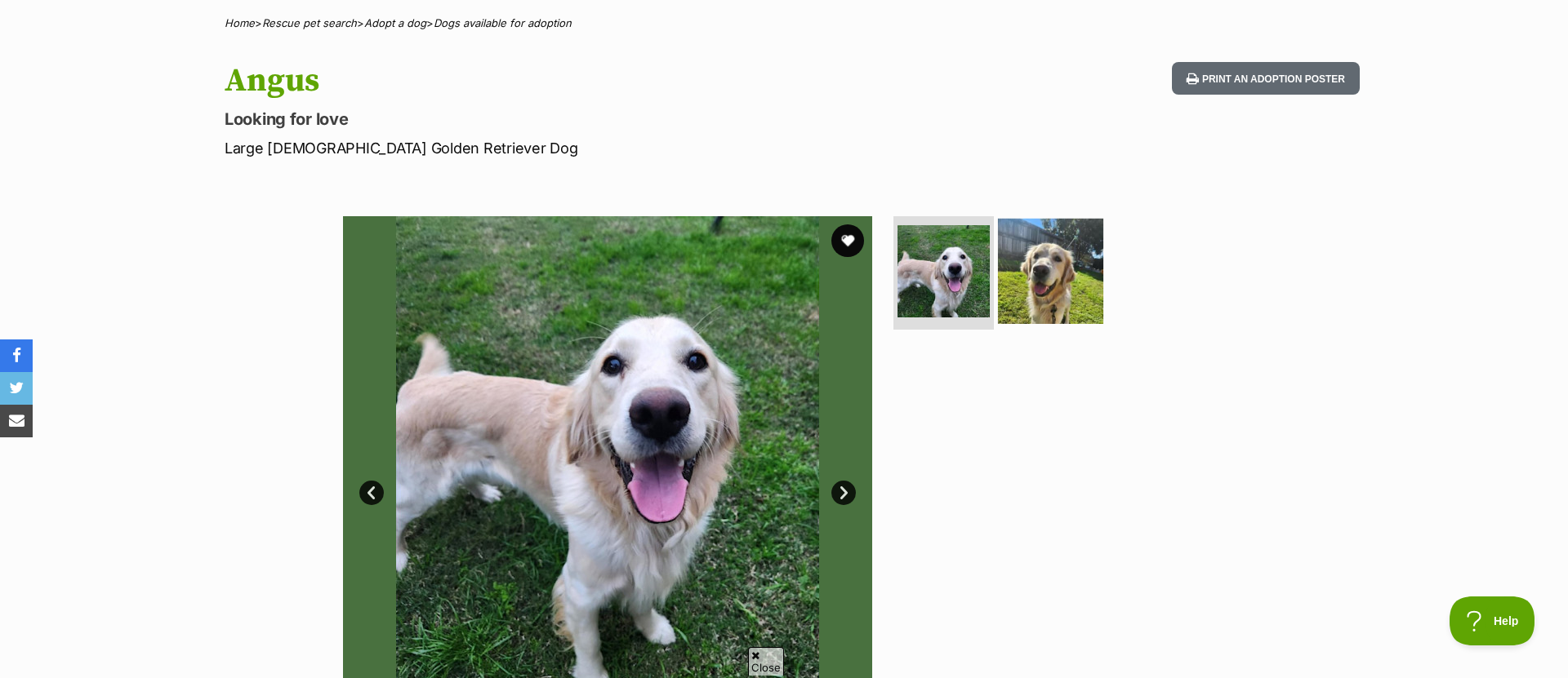
click at [1052, 272] on img at bounding box center [1051, 271] width 106 height 106
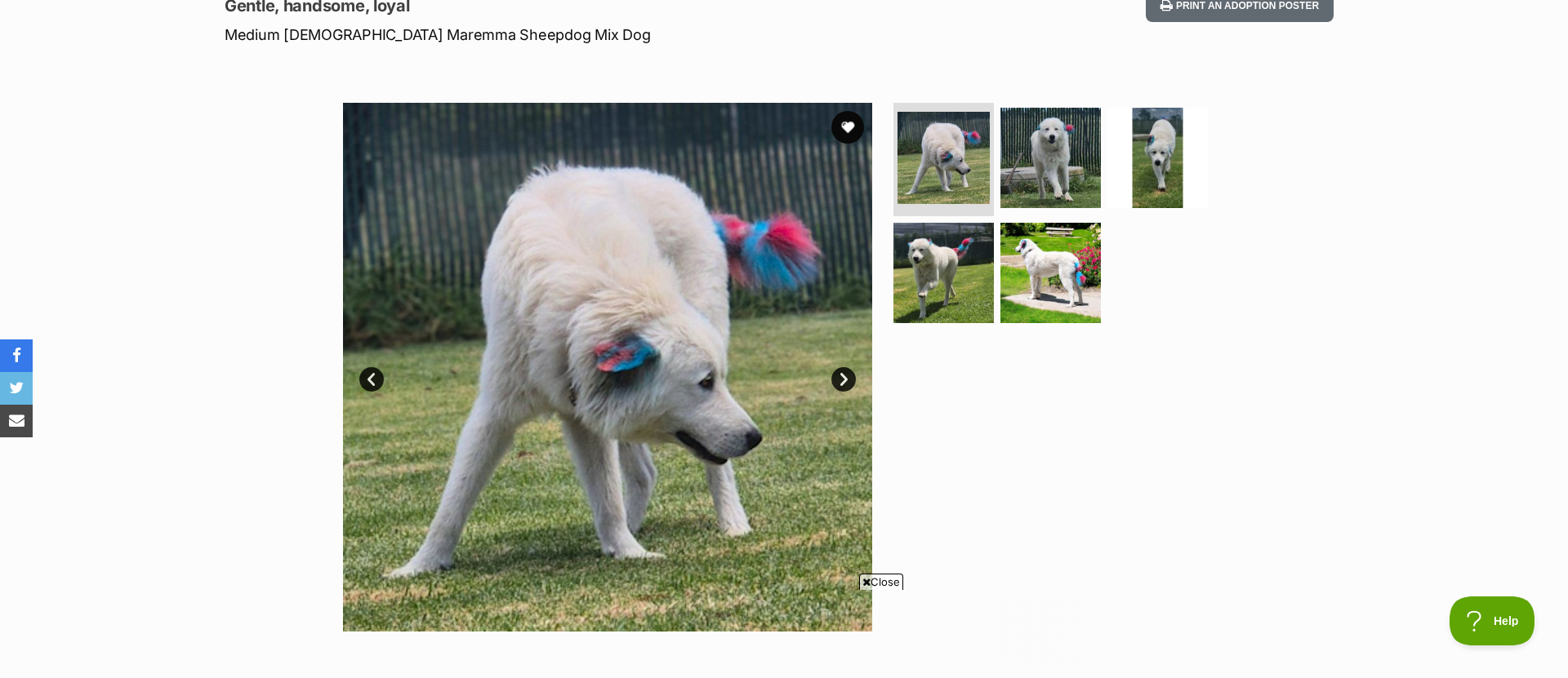
click at [844, 372] on link "Next" at bounding box center [843, 379] width 25 height 25
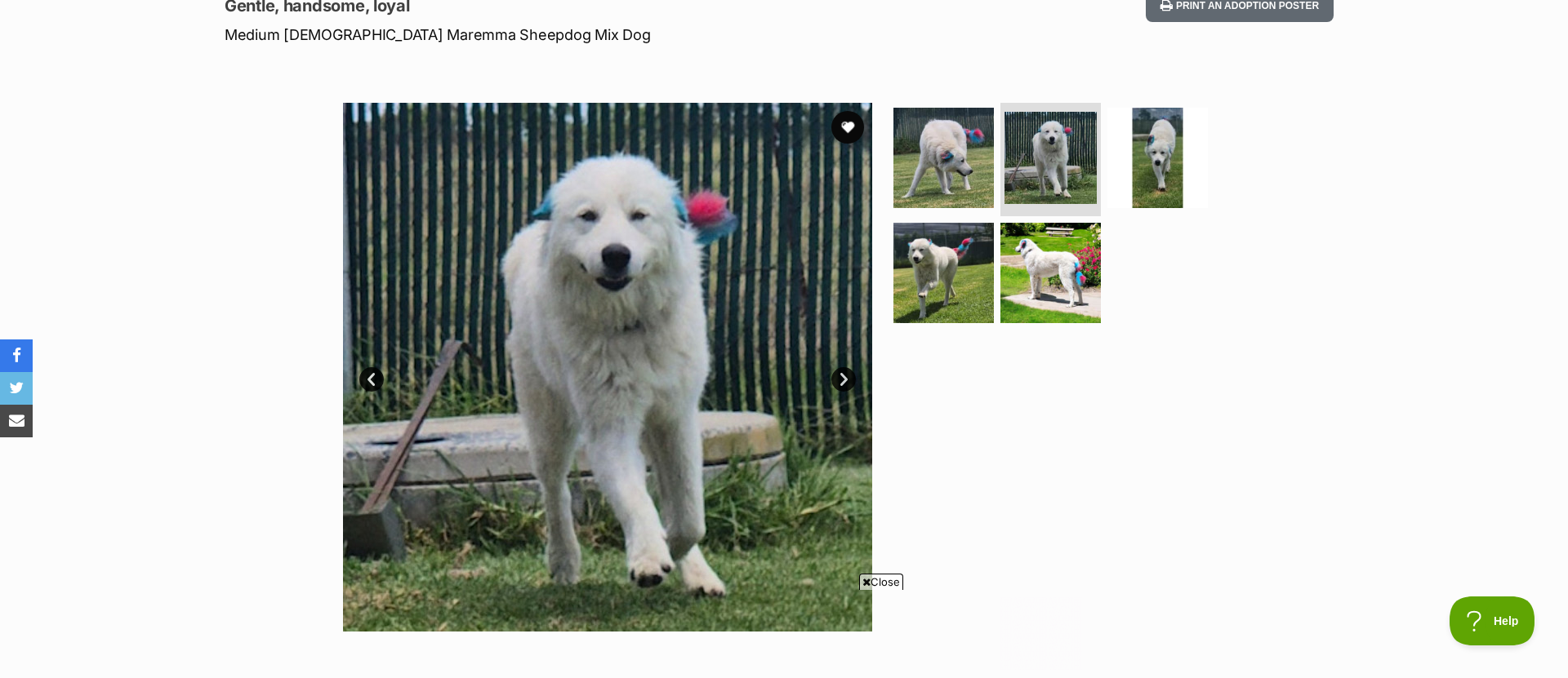
click at [844, 372] on link "Next" at bounding box center [843, 379] width 25 height 25
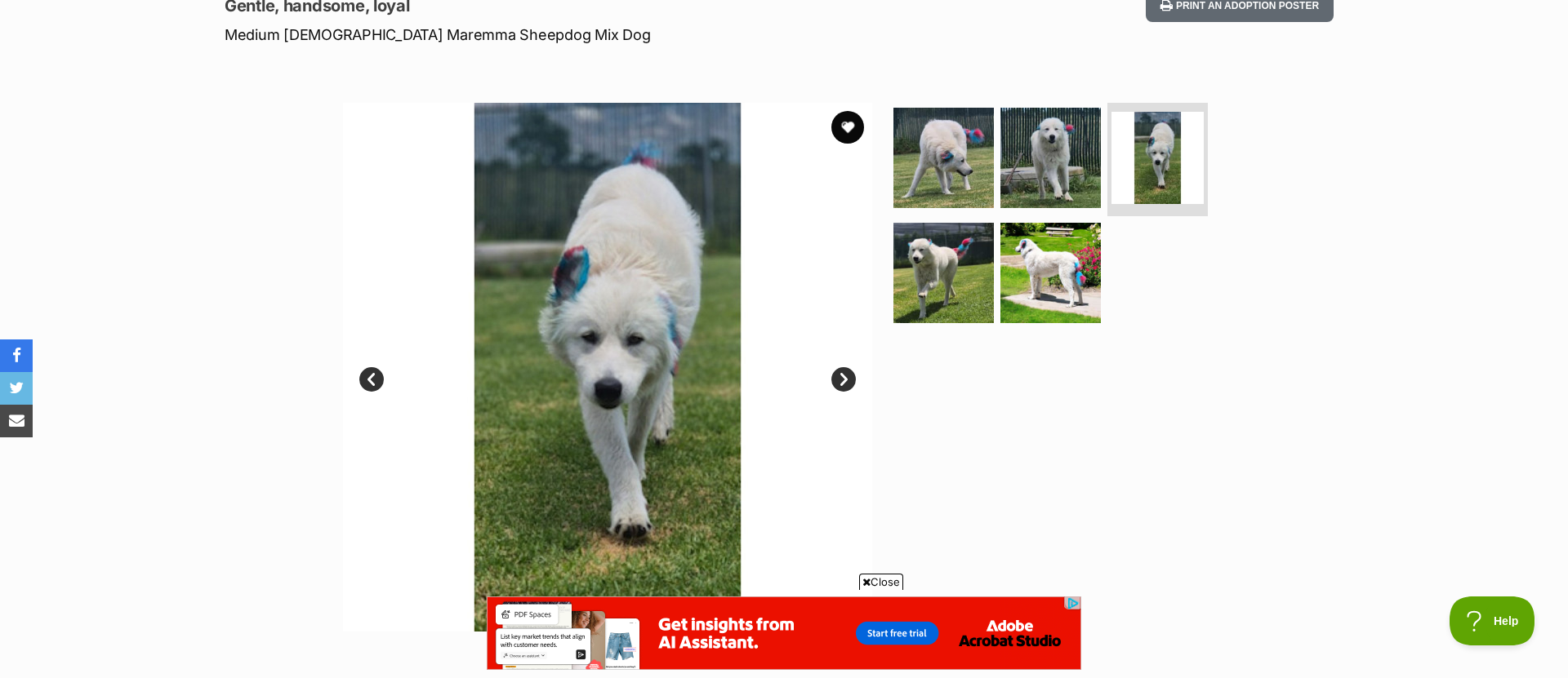
click at [845, 372] on link "Next" at bounding box center [843, 379] width 25 height 25
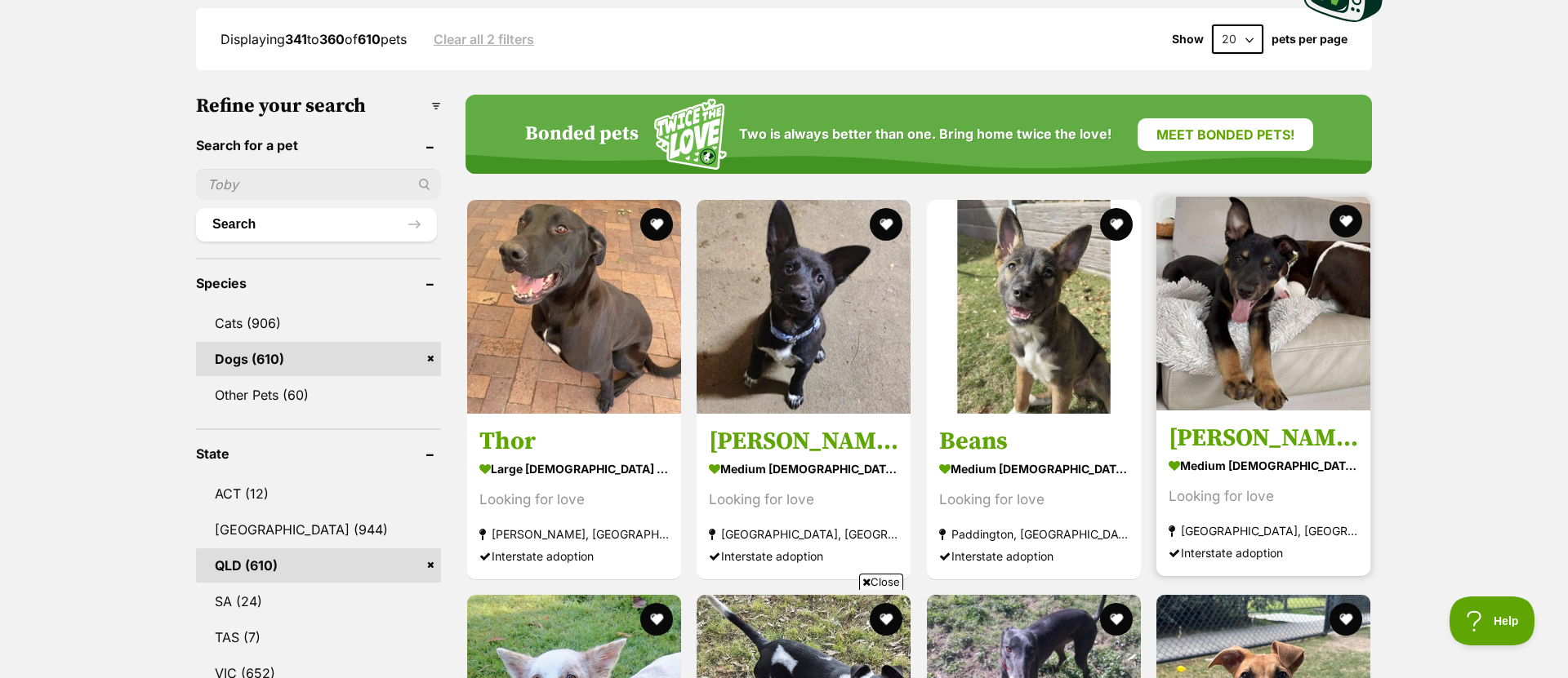
drag, startPoint x: 1053, startPoint y: 305, endPoint x: 1159, endPoint y: 314, distance: 106.4
click at [1052, 304] on img at bounding box center [1033, 306] width 214 height 214
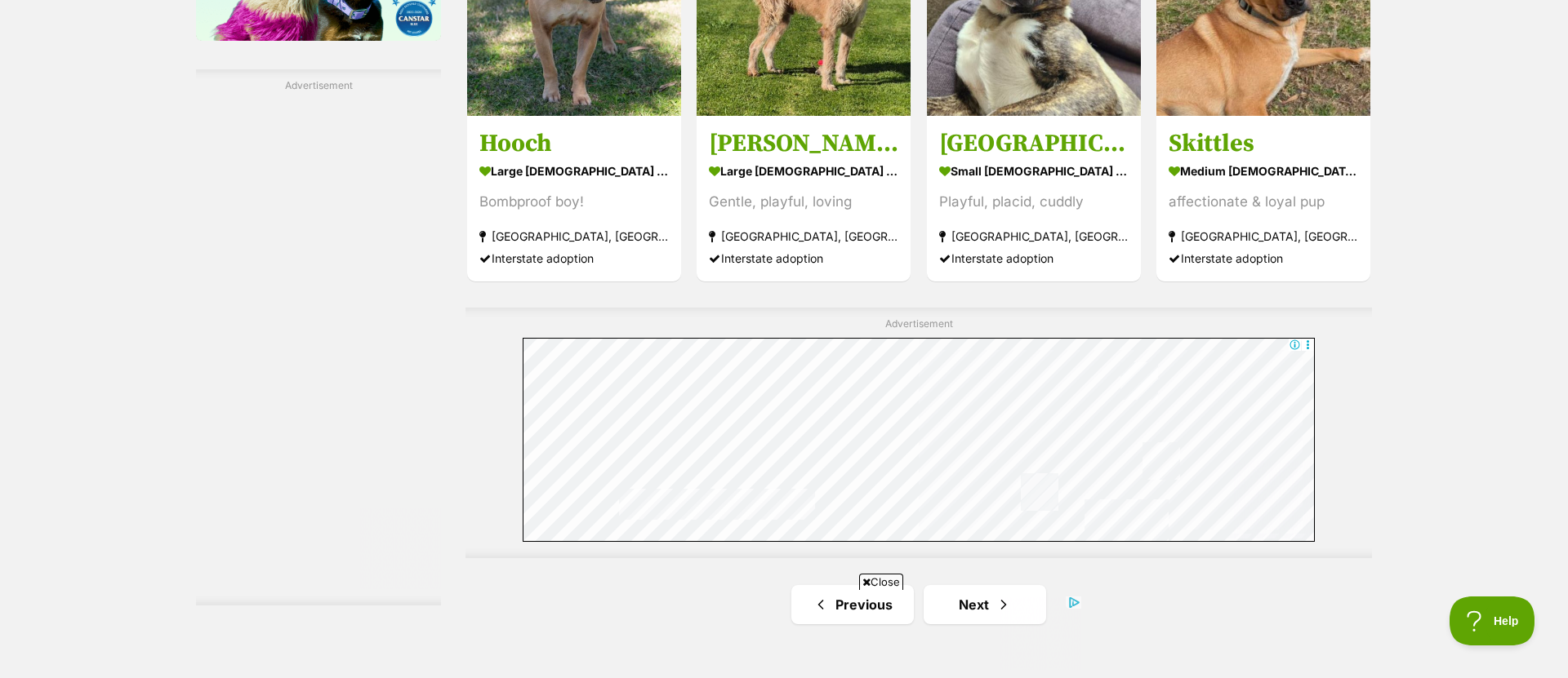
scroll to position [2992, 0]
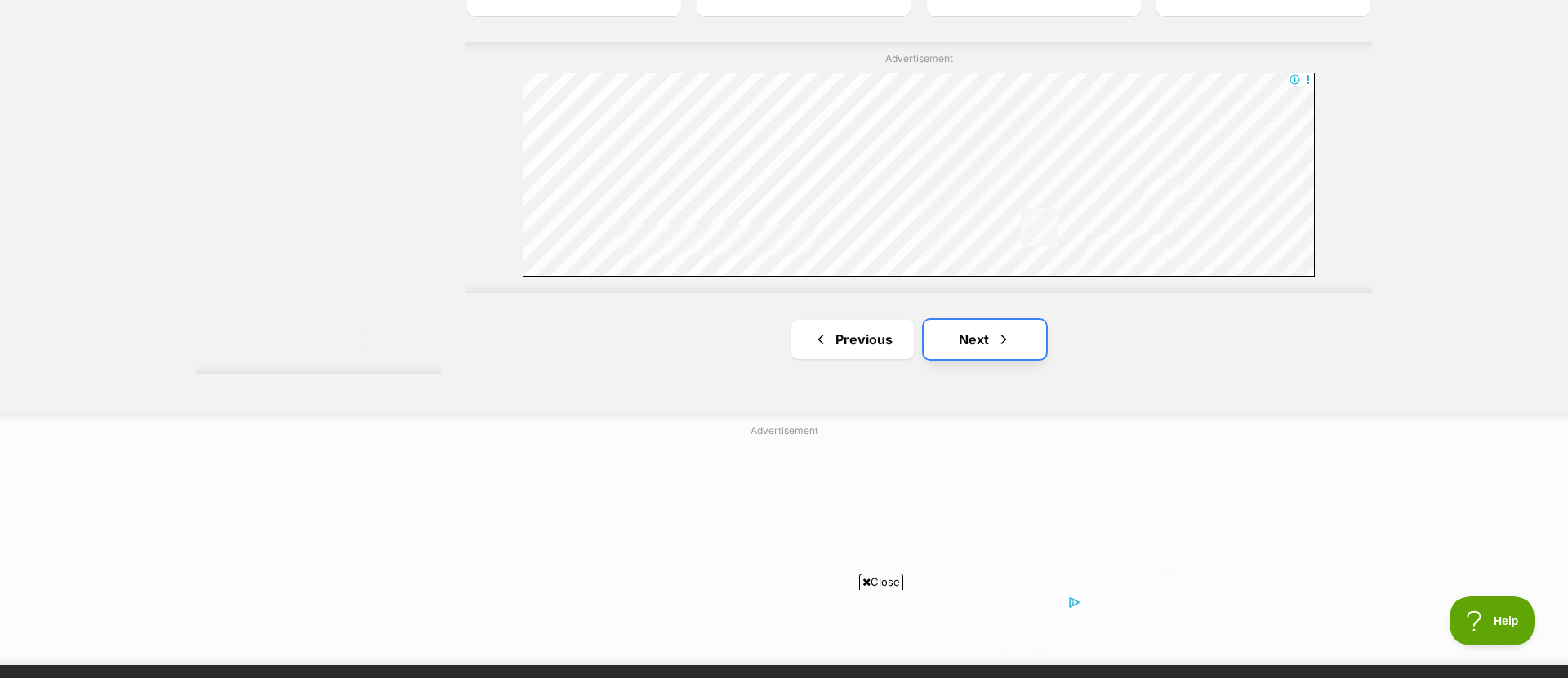
click at [957, 328] on link "Next" at bounding box center [985, 339] width 122 height 39
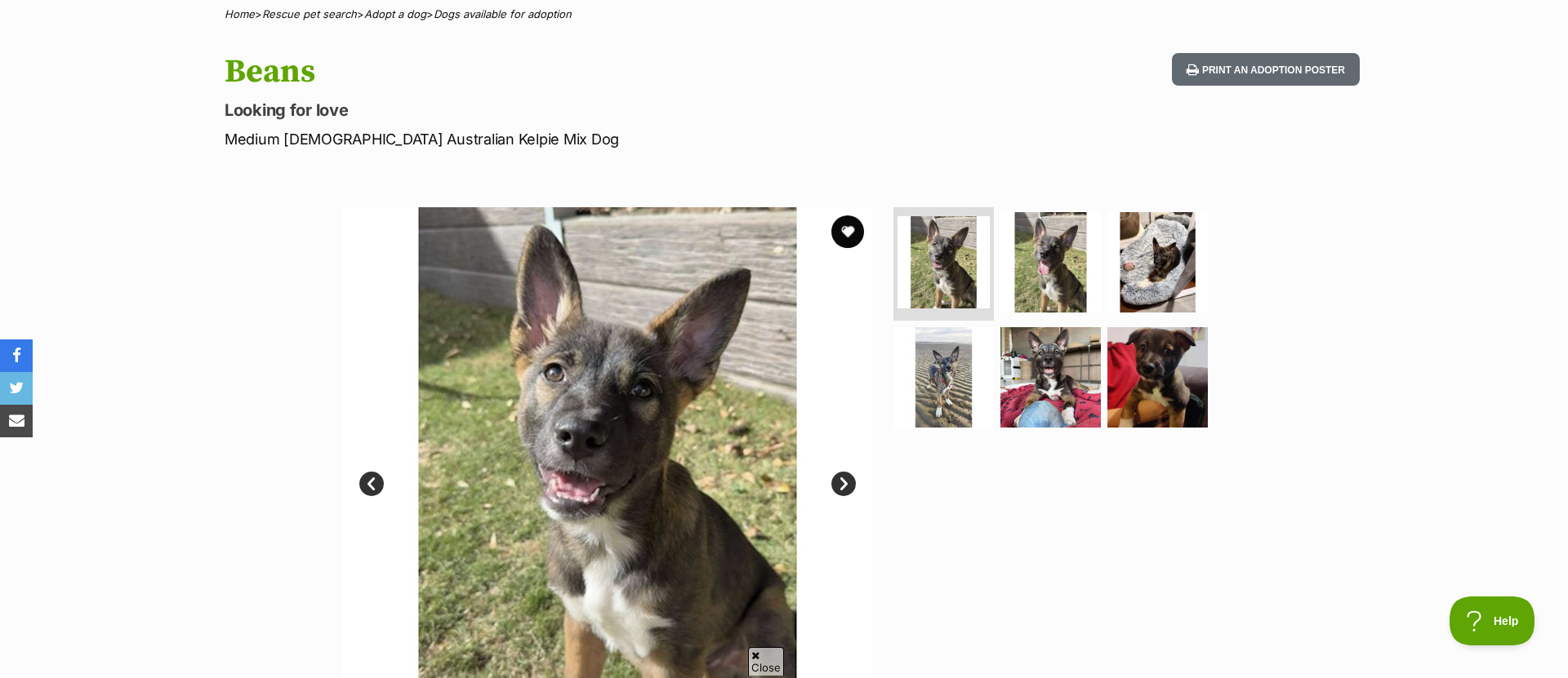
click at [838, 487] on link "Next" at bounding box center [843, 484] width 25 height 25
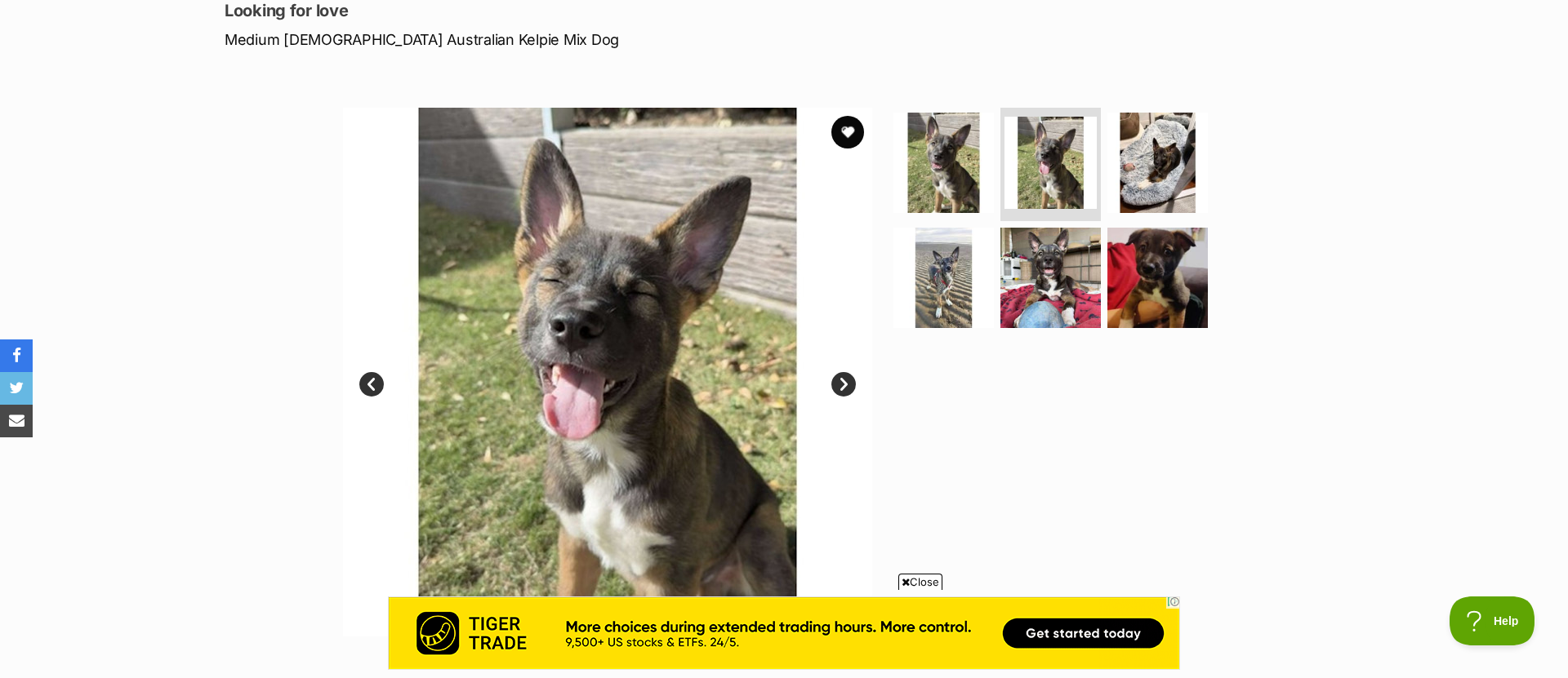
click at [843, 384] on link "Next" at bounding box center [843, 384] width 25 height 25
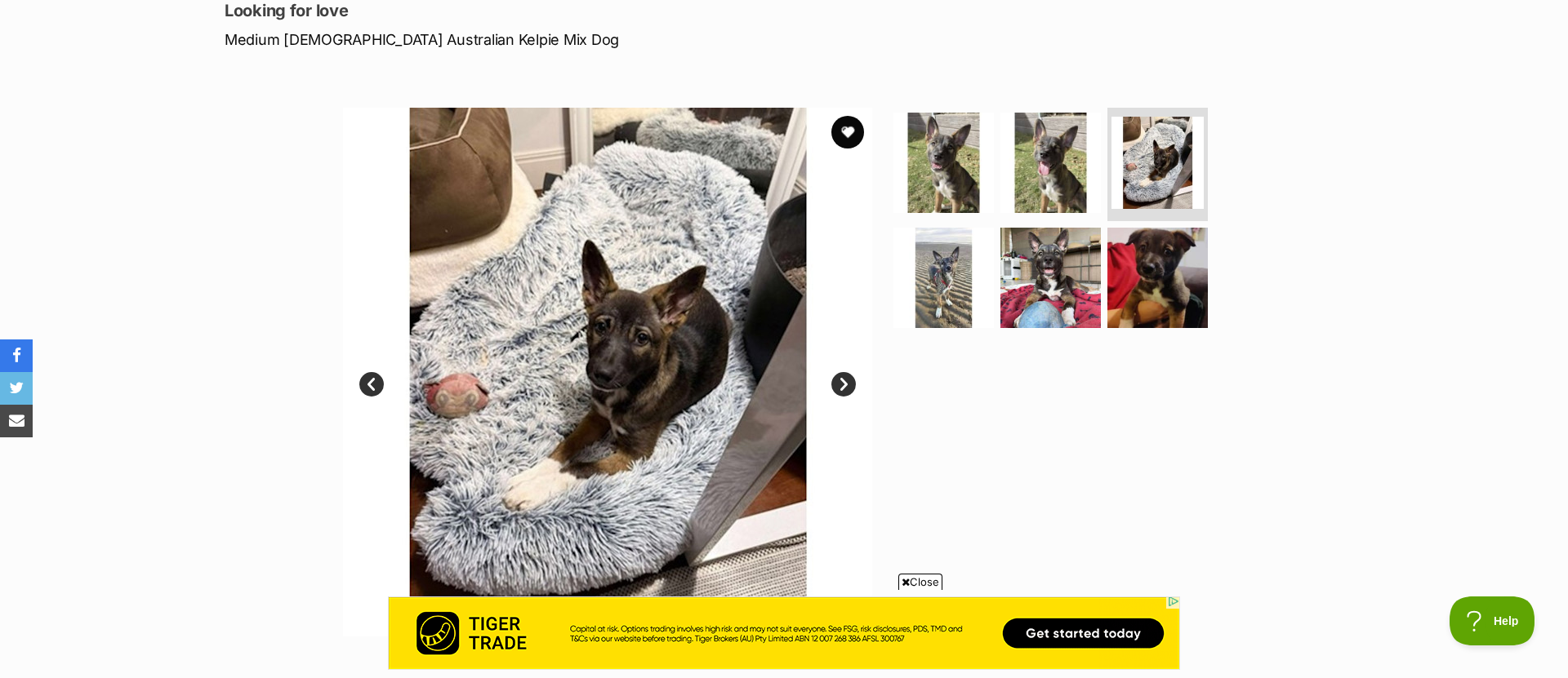
click at [853, 381] on link "Next" at bounding box center [843, 384] width 25 height 25
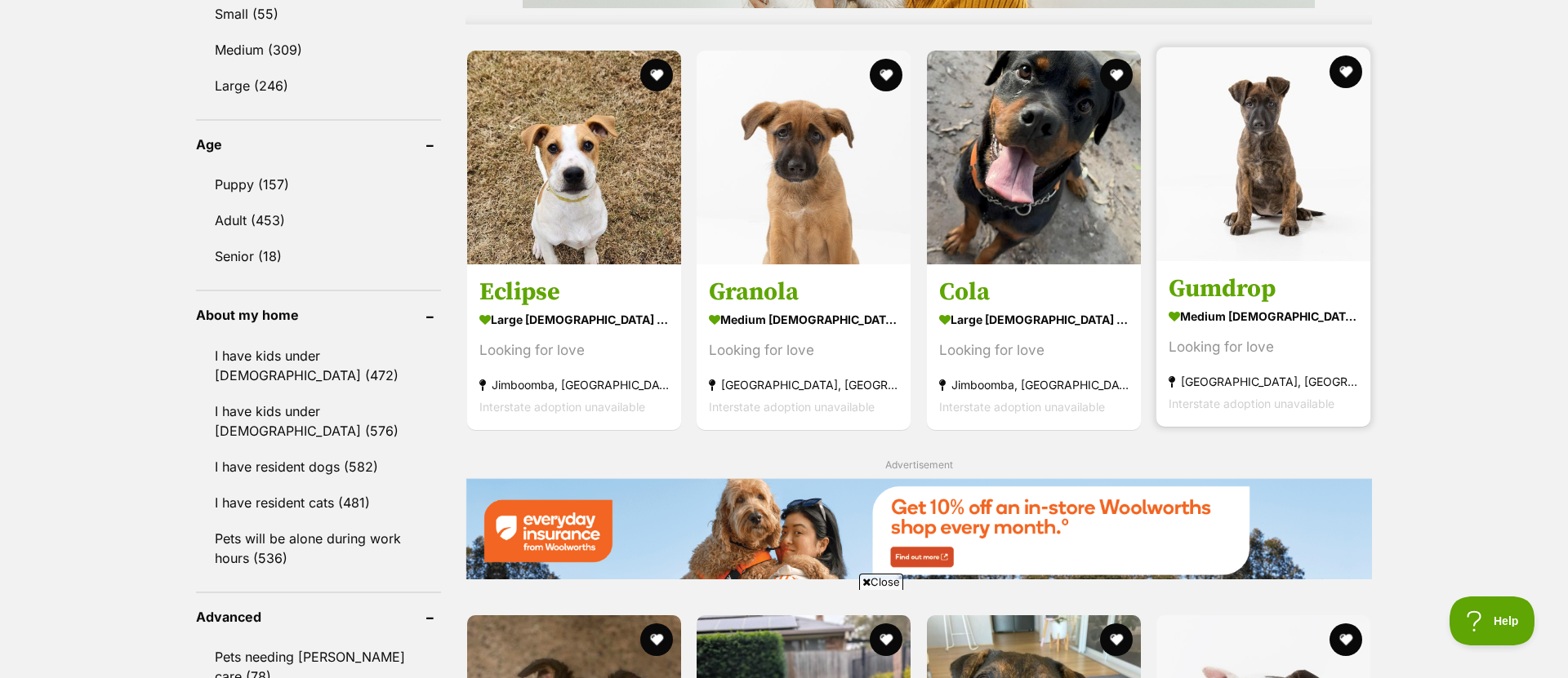
scroll to position [1519, 0]
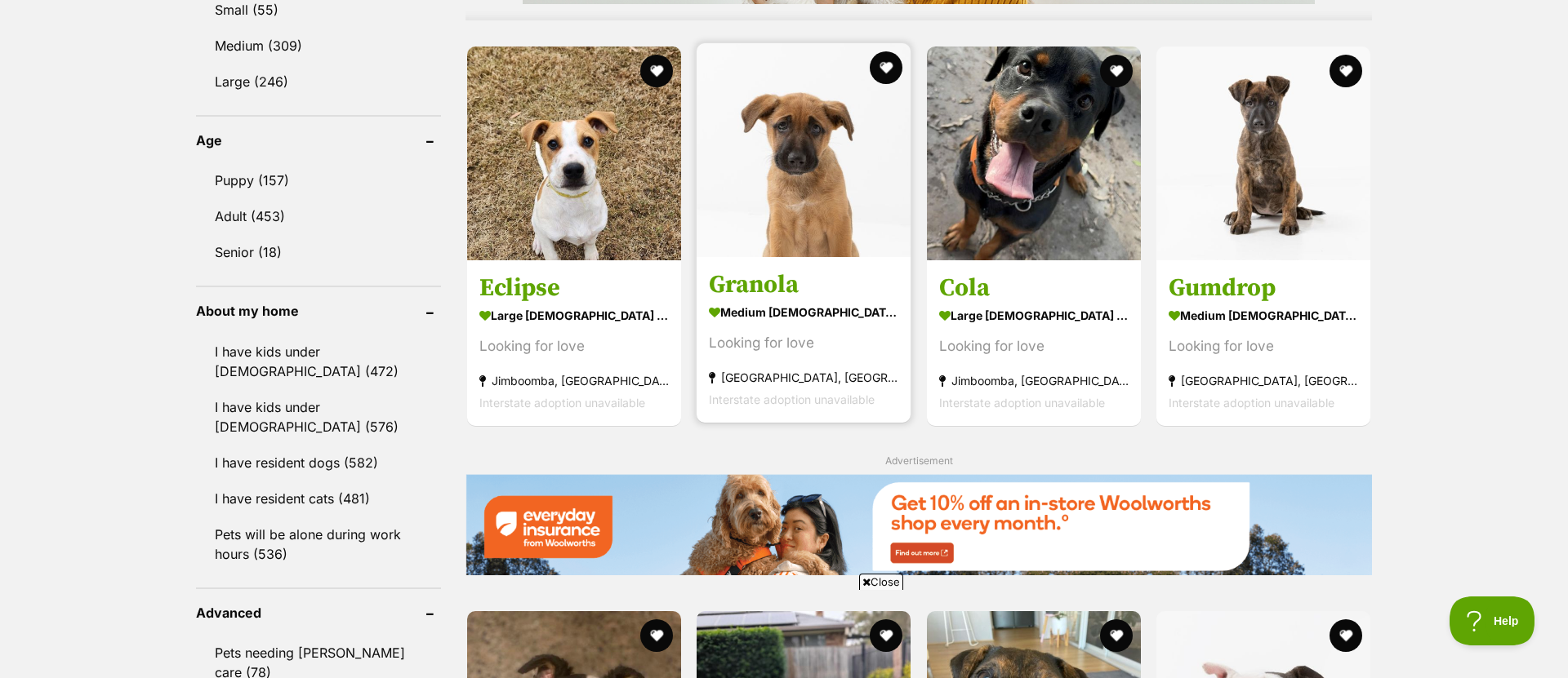
click at [871, 224] on img at bounding box center [803, 149] width 214 height 214
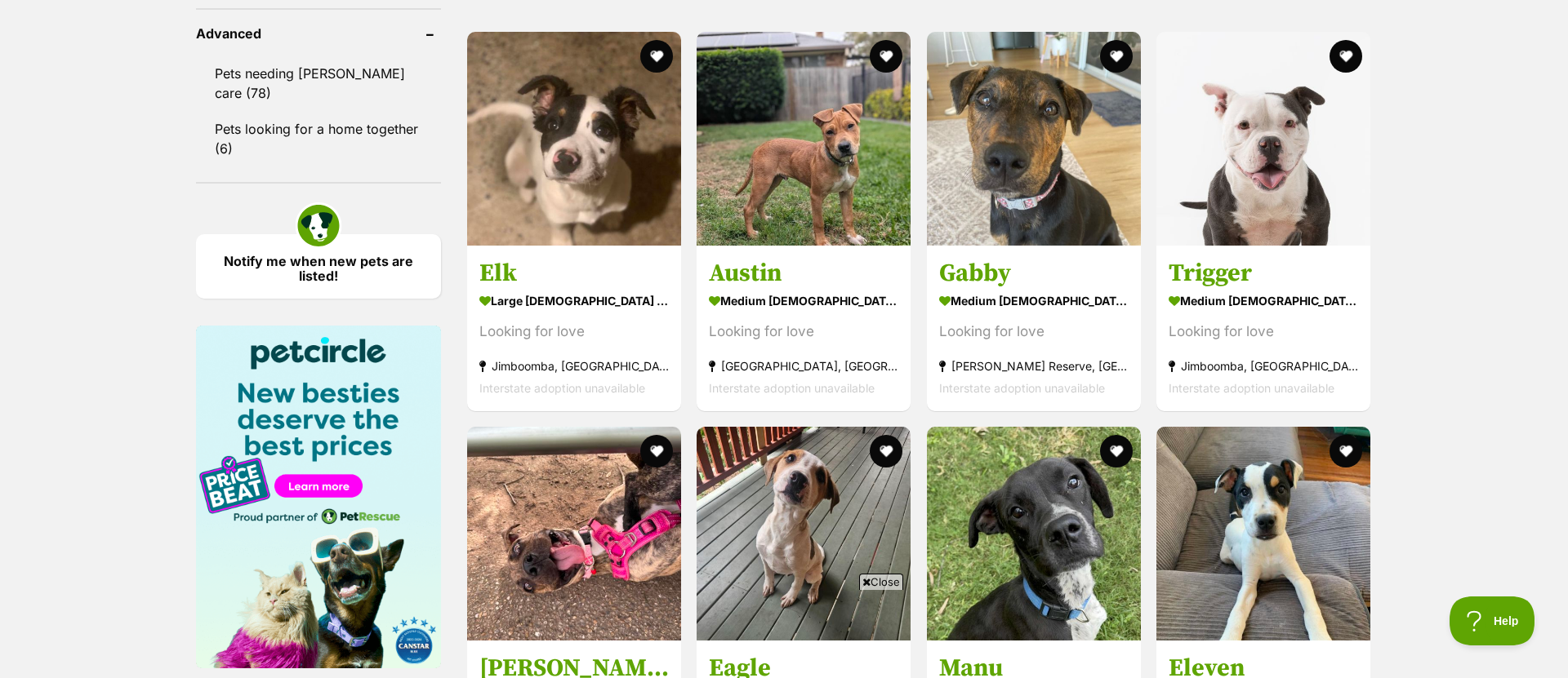
scroll to position [2102, 0]
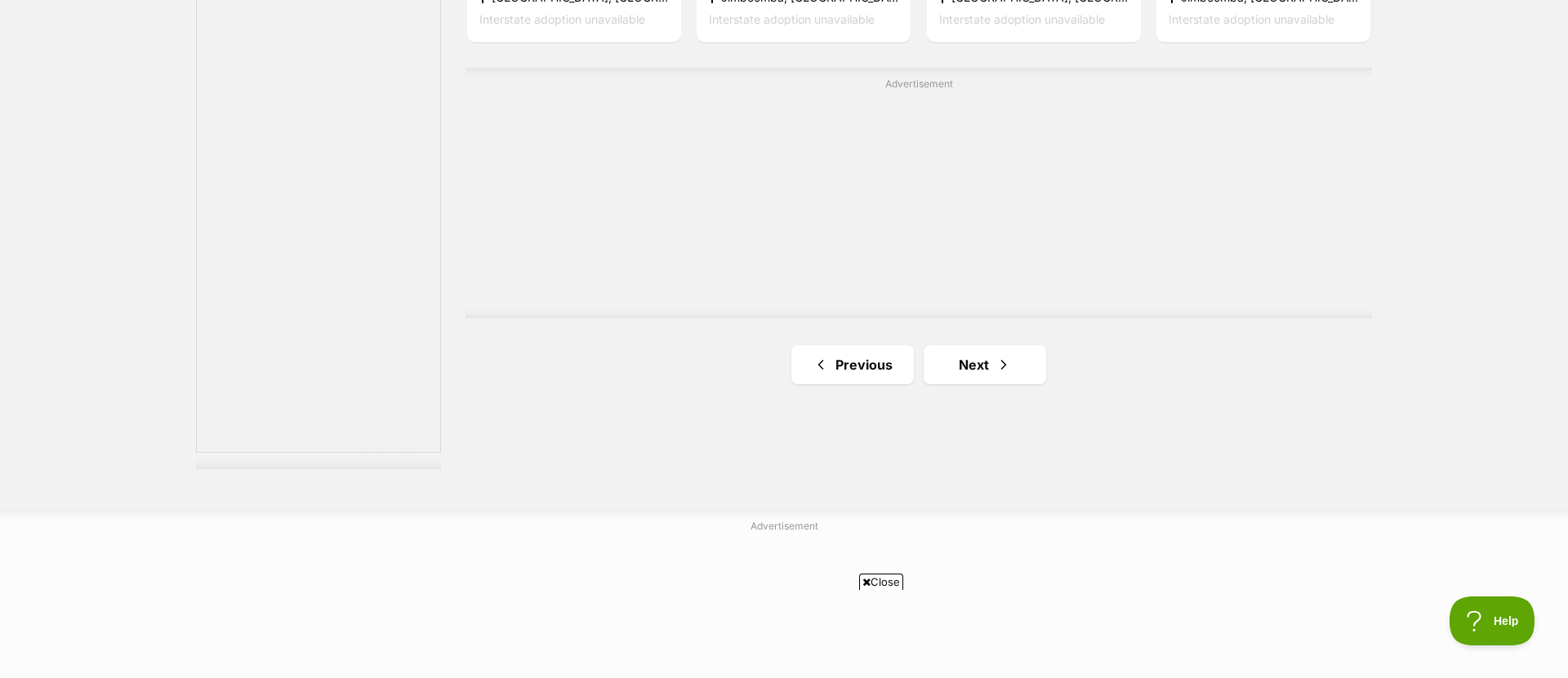
click at [958, 351] on link "Next" at bounding box center [985, 365] width 122 height 39
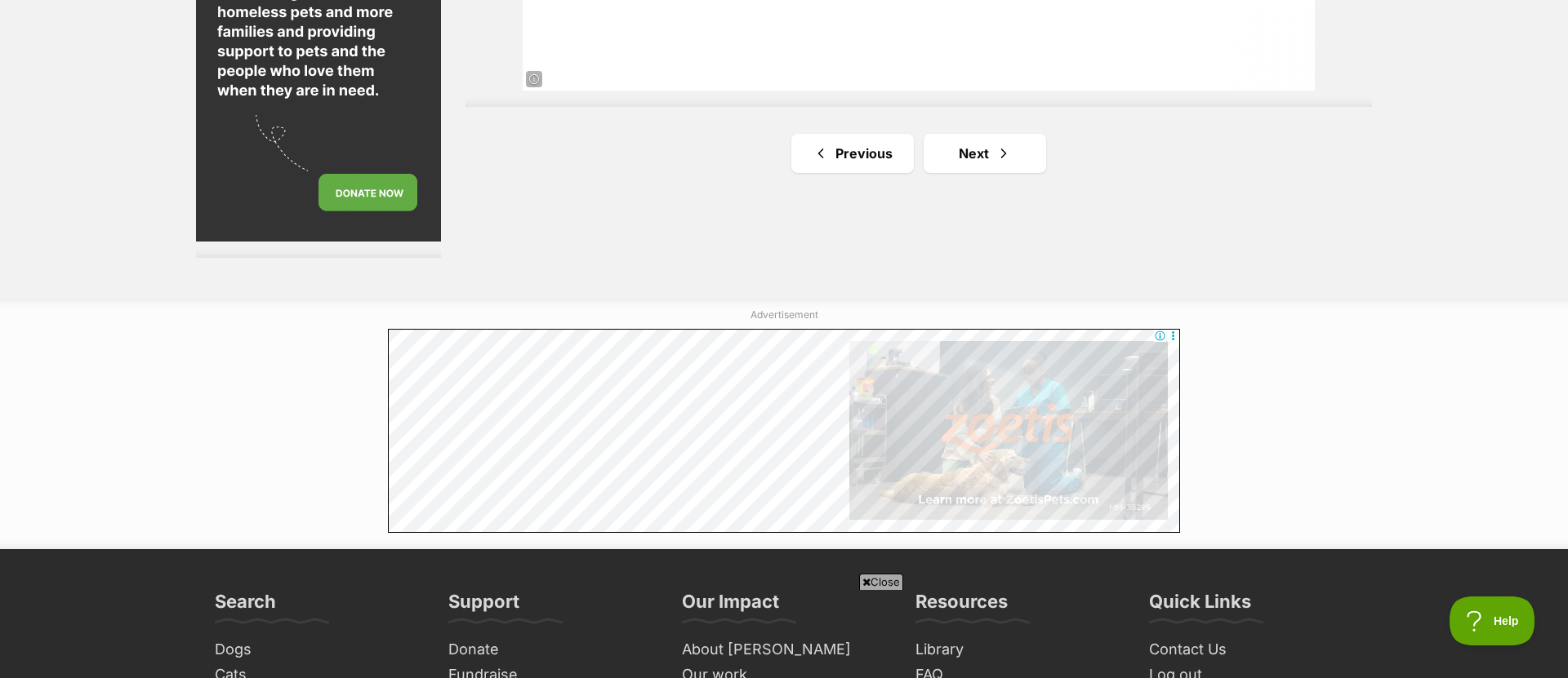
scroll to position [3075, 0]
click at [1021, 160] on link "Next" at bounding box center [985, 152] width 122 height 39
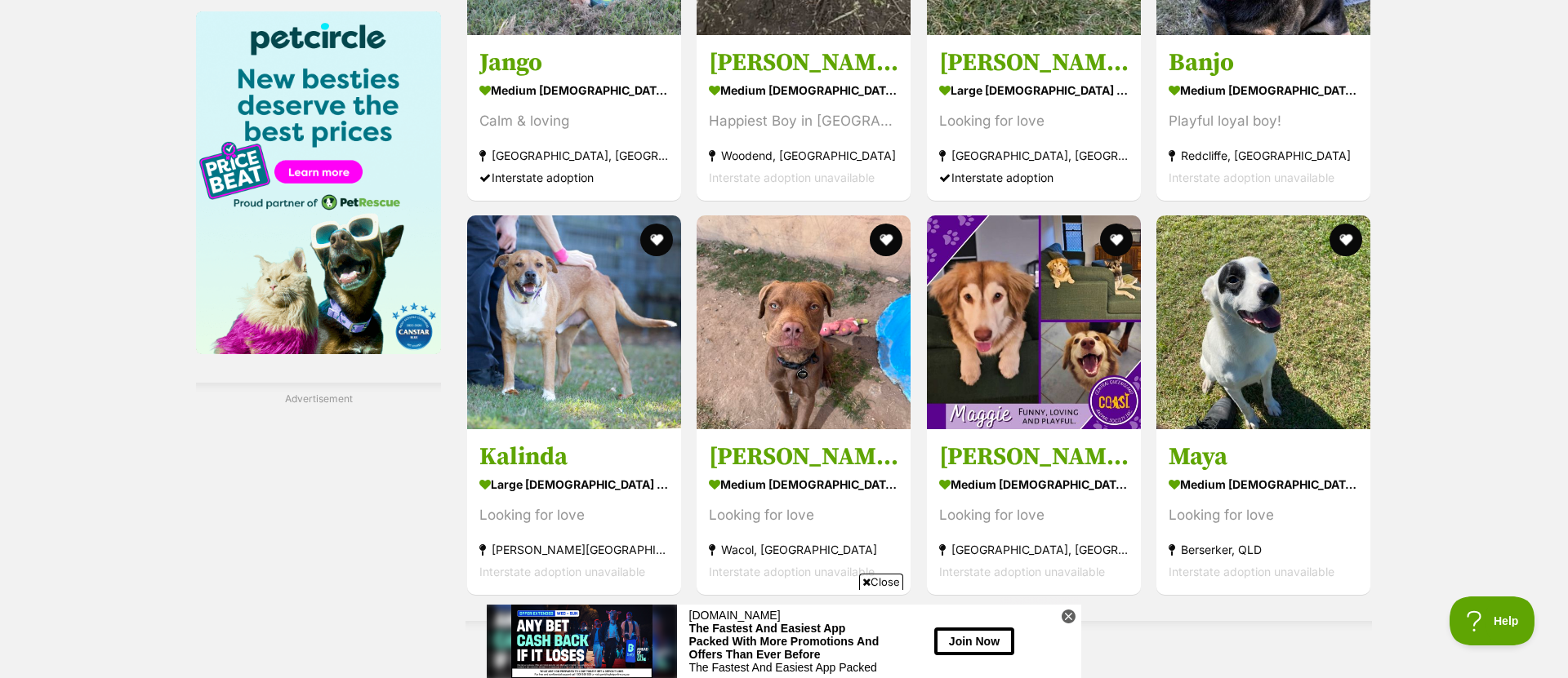
scroll to position [2422, 0]
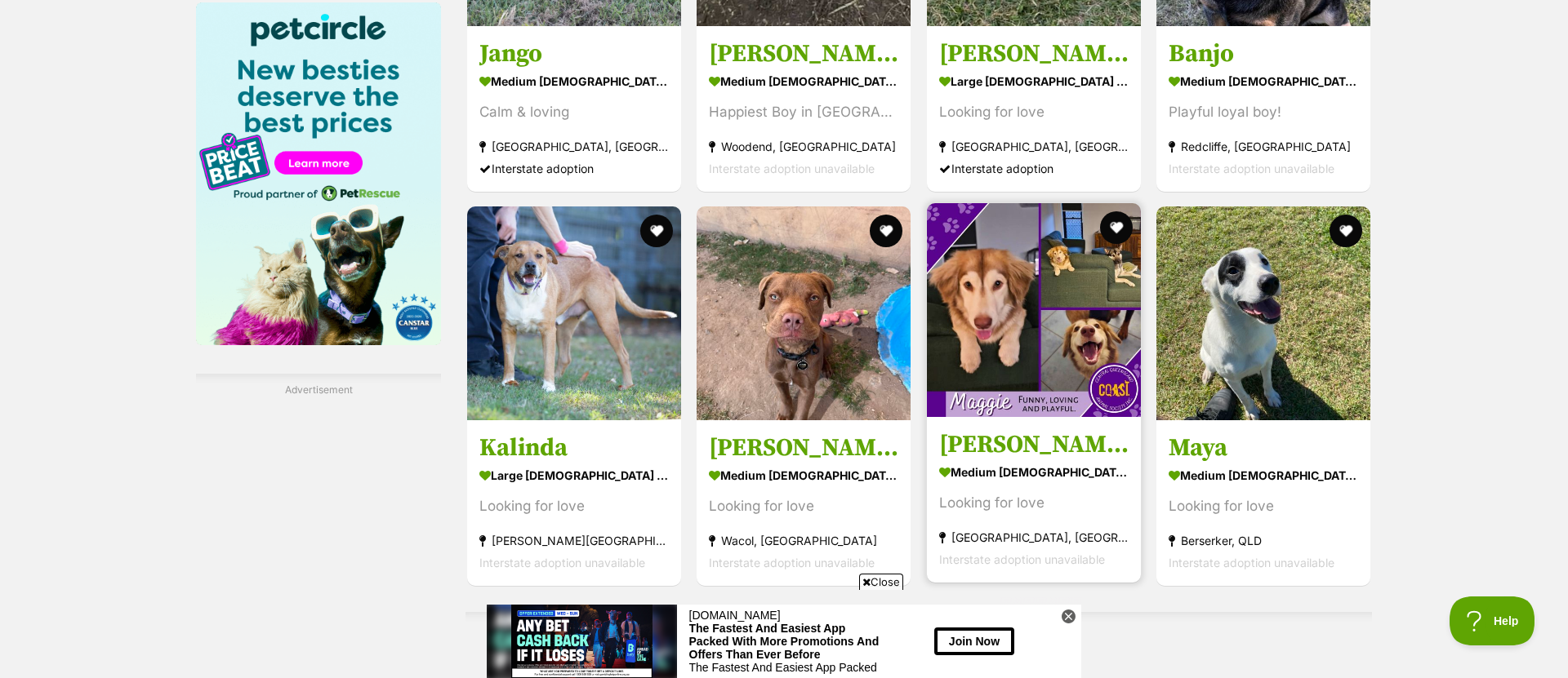
click at [1082, 308] on img at bounding box center [1033, 309] width 214 height 214
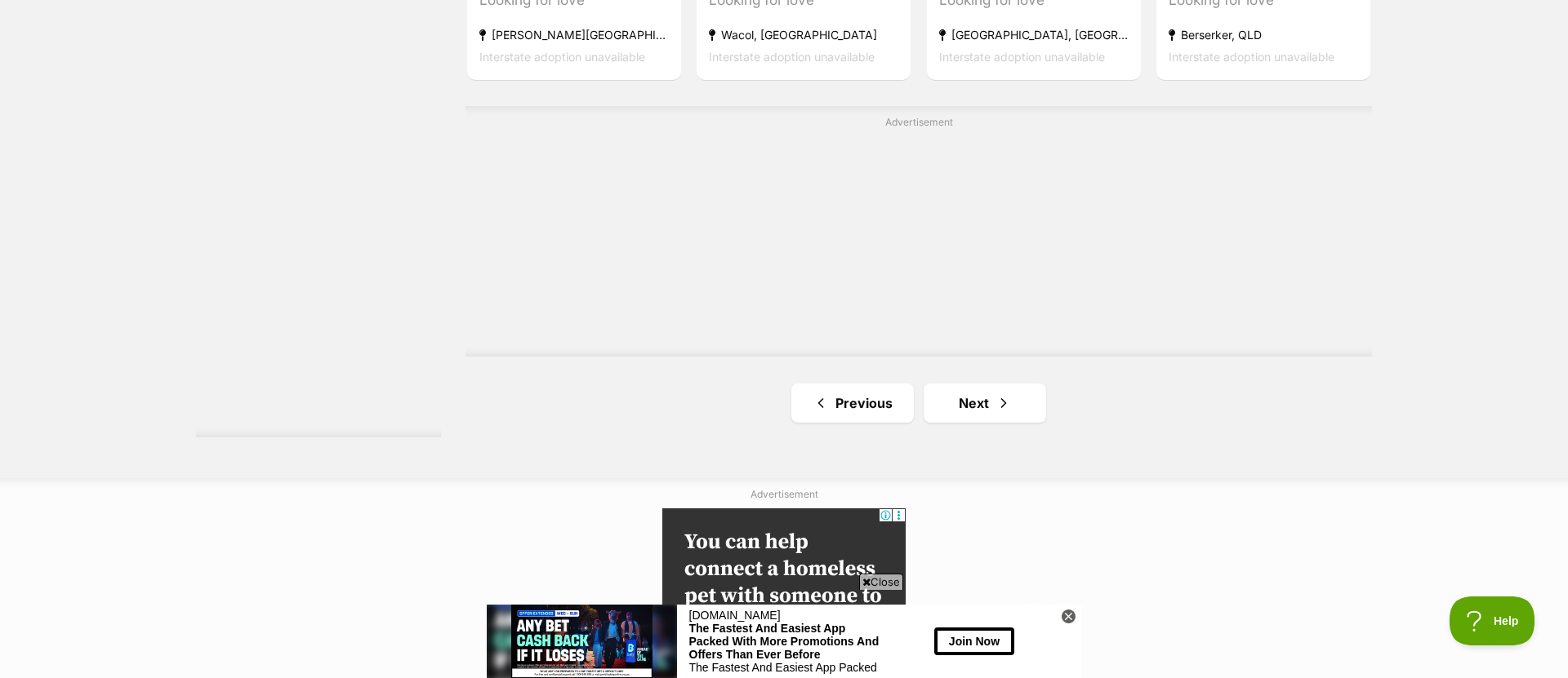
scroll to position [3042, 0]
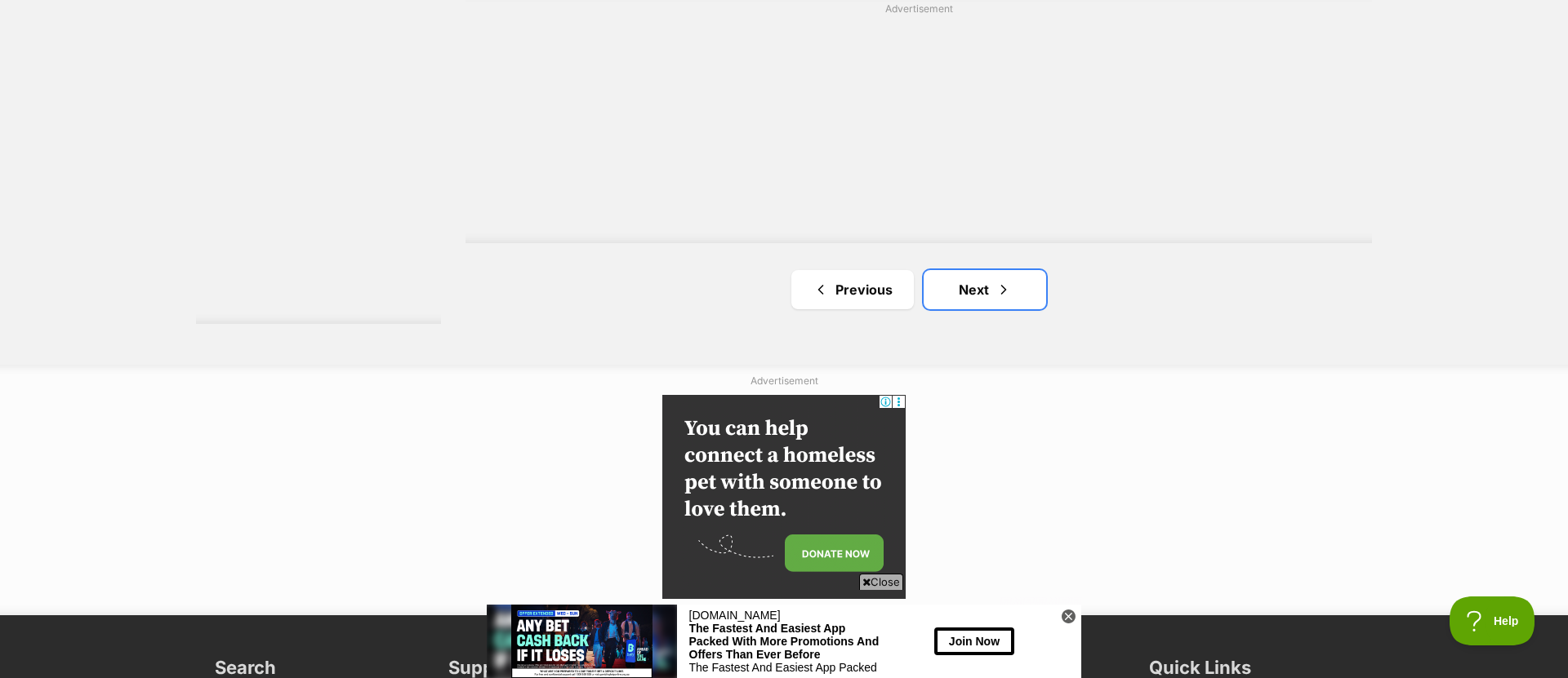
drag, startPoint x: 1015, startPoint y: 285, endPoint x: 978, endPoint y: 205, distance: 88.1
click at [1015, 285] on link "Next" at bounding box center [985, 290] width 122 height 39
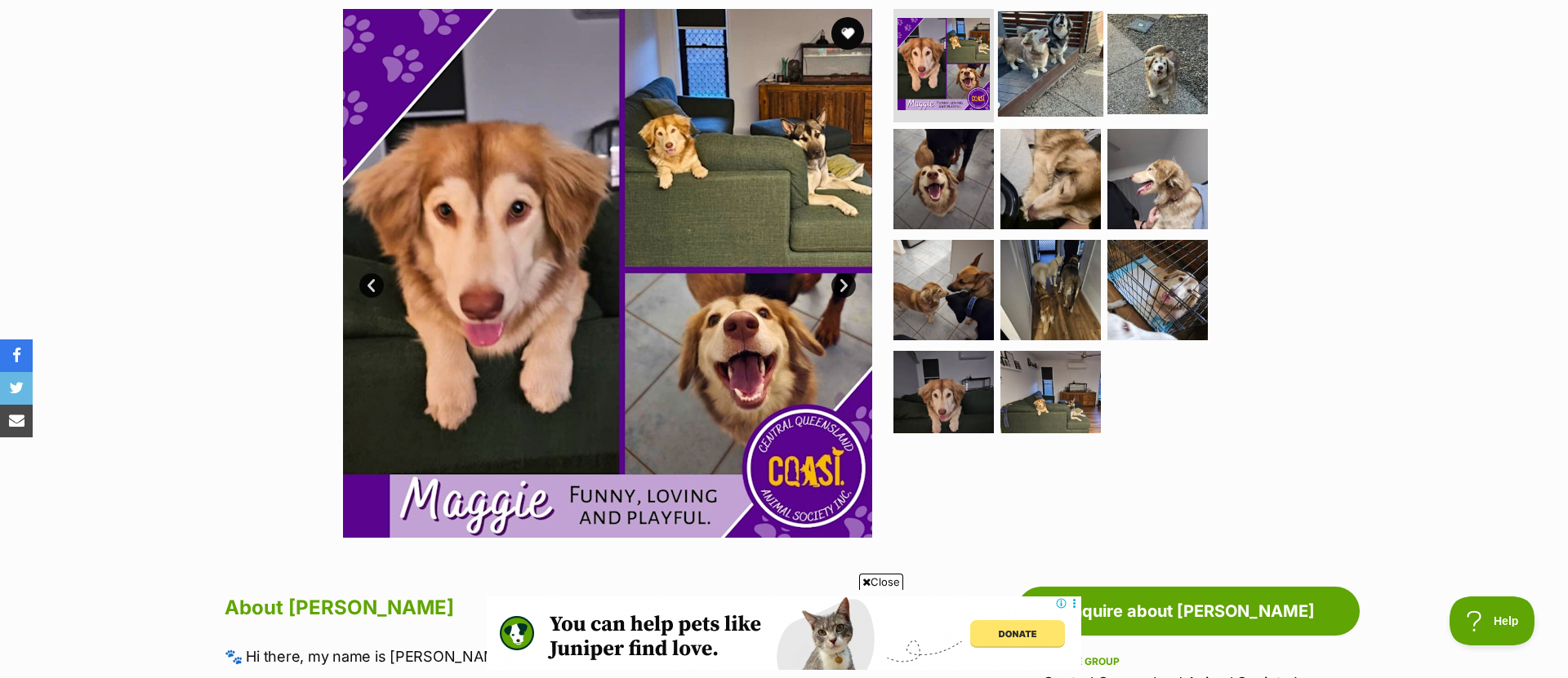
click at [1065, 77] on img at bounding box center [1051, 64] width 106 height 106
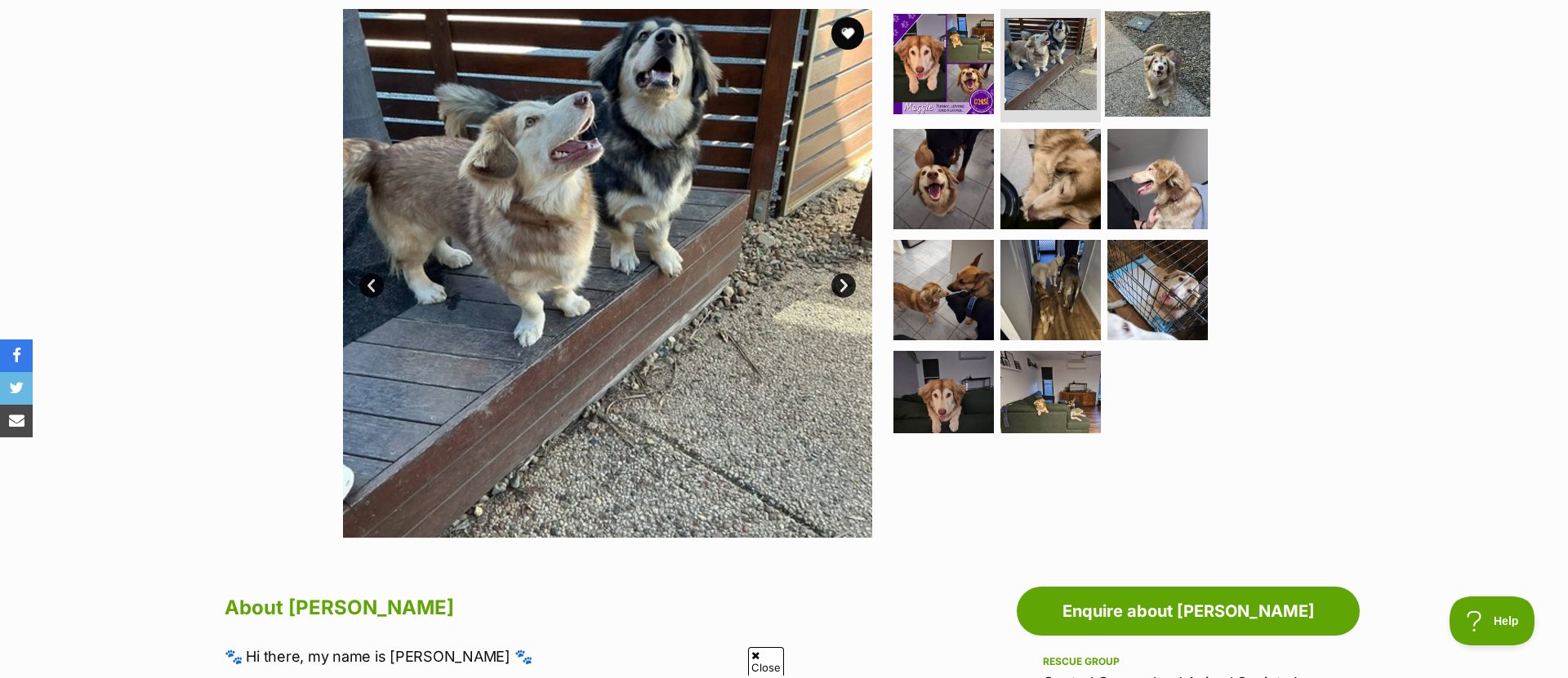
click at [1145, 67] on img at bounding box center [1158, 64] width 106 height 106
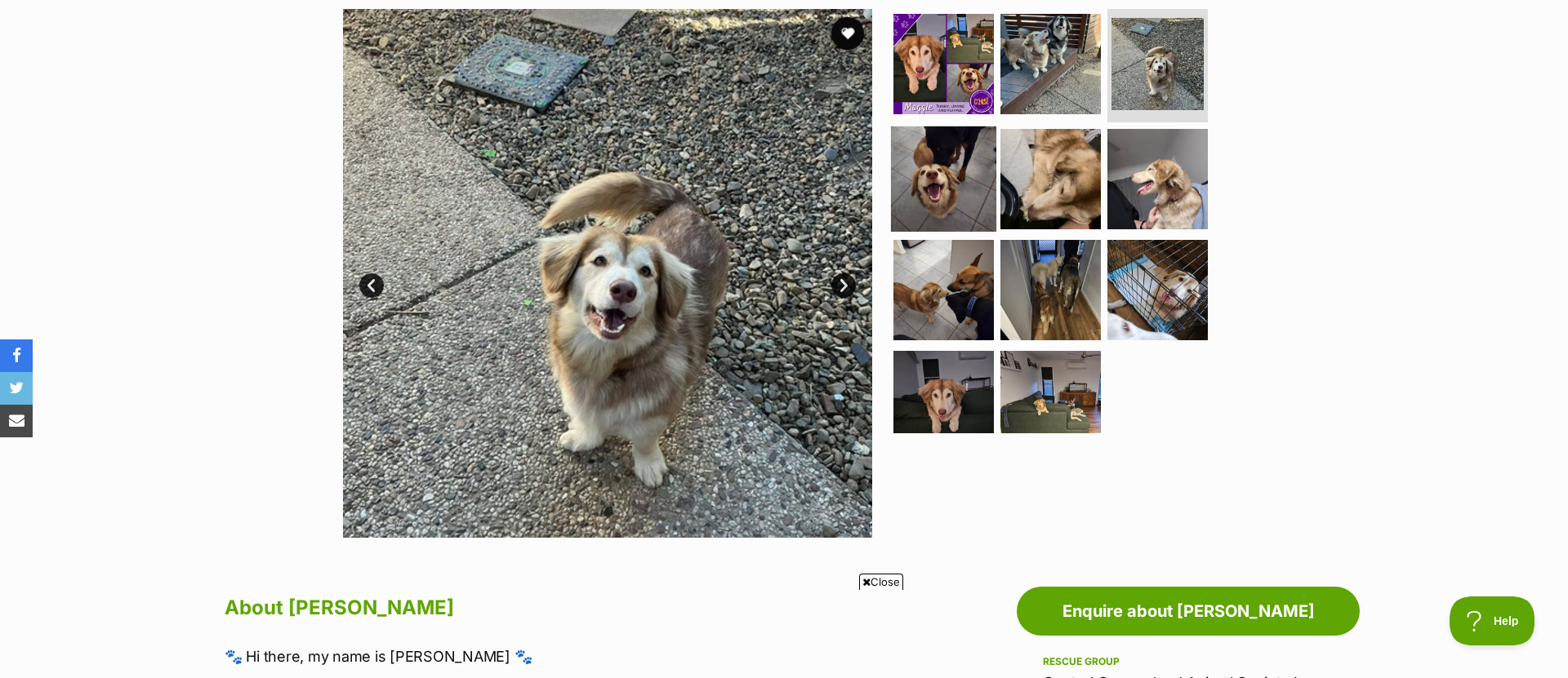
click at [949, 186] on img at bounding box center [944, 179] width 106 height 106
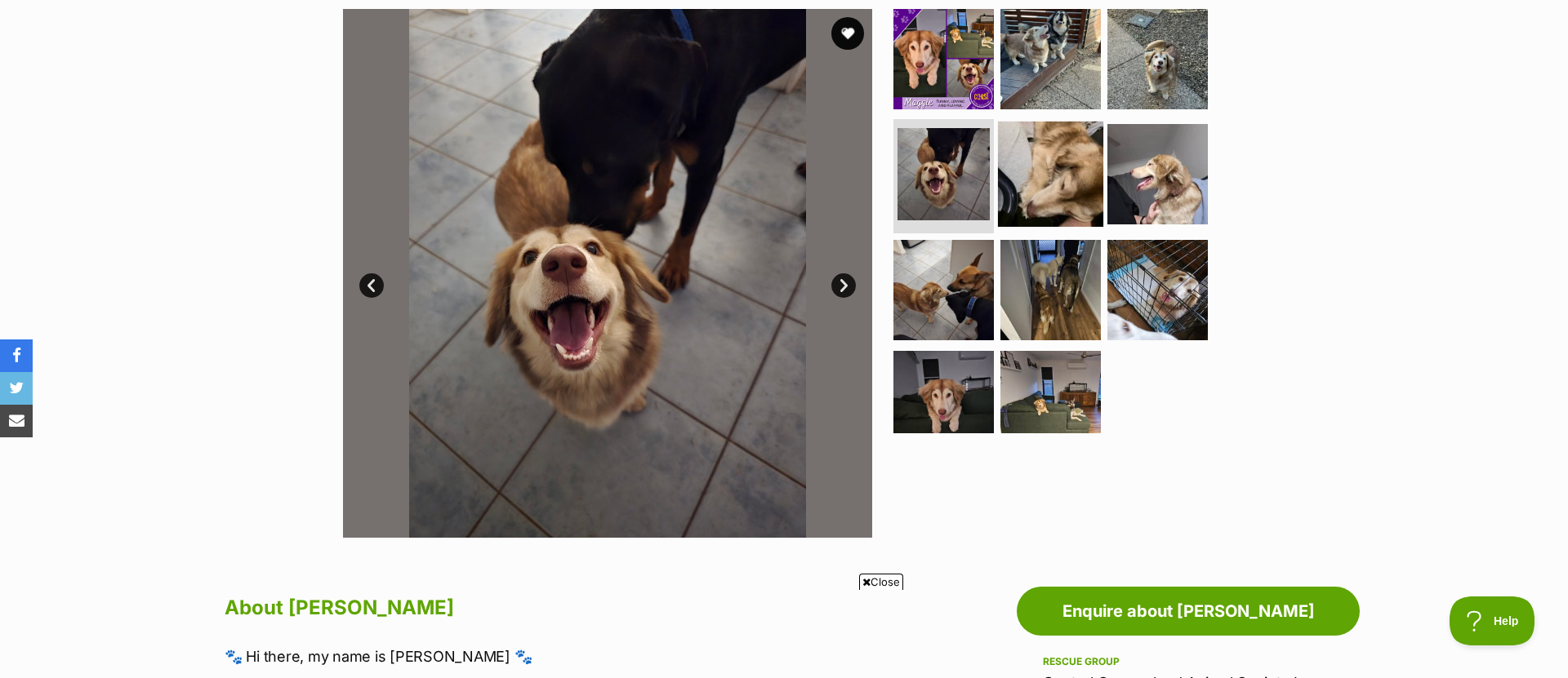
click at [1027, 178] on img at bounding box center [1051, 174] width 106 height 106
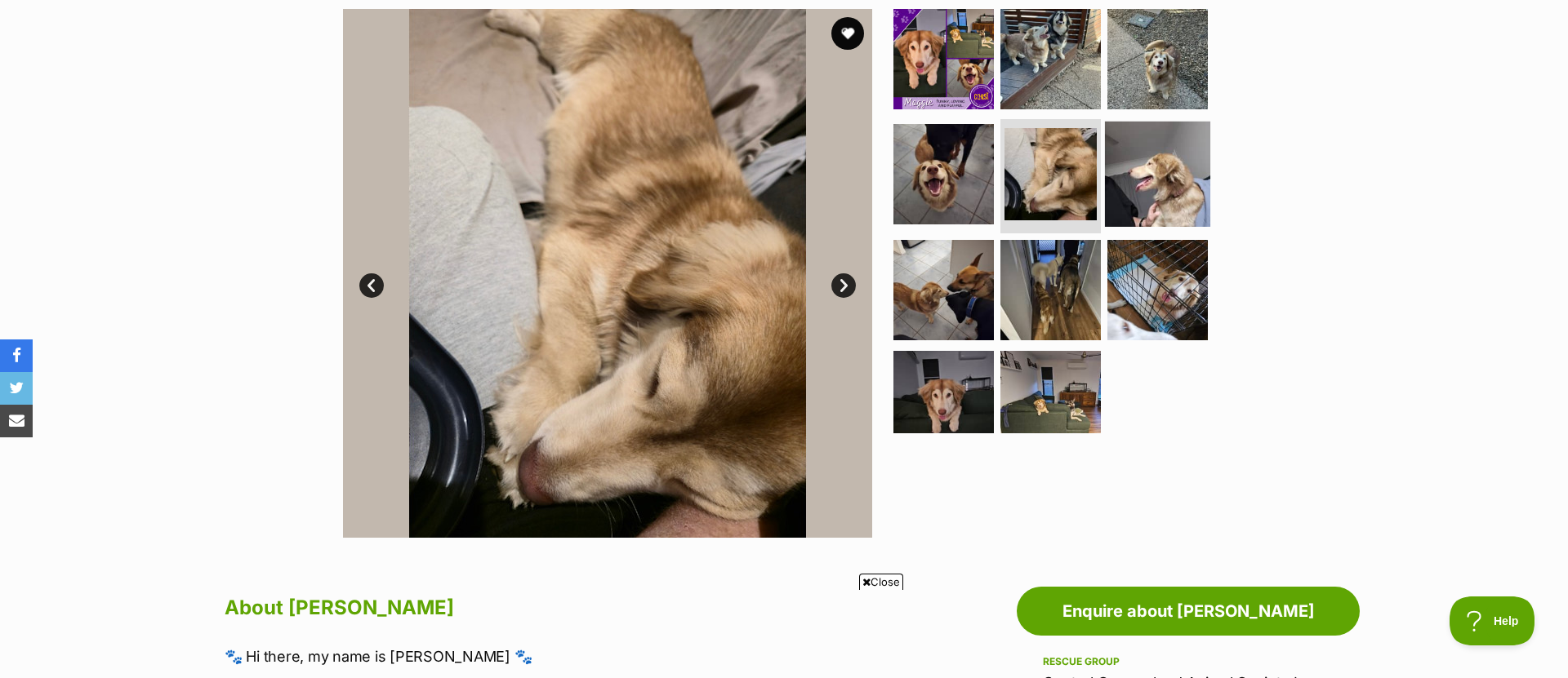
click at [1176, 172] on img at bounding box center [1158, 174] width 106 height 106
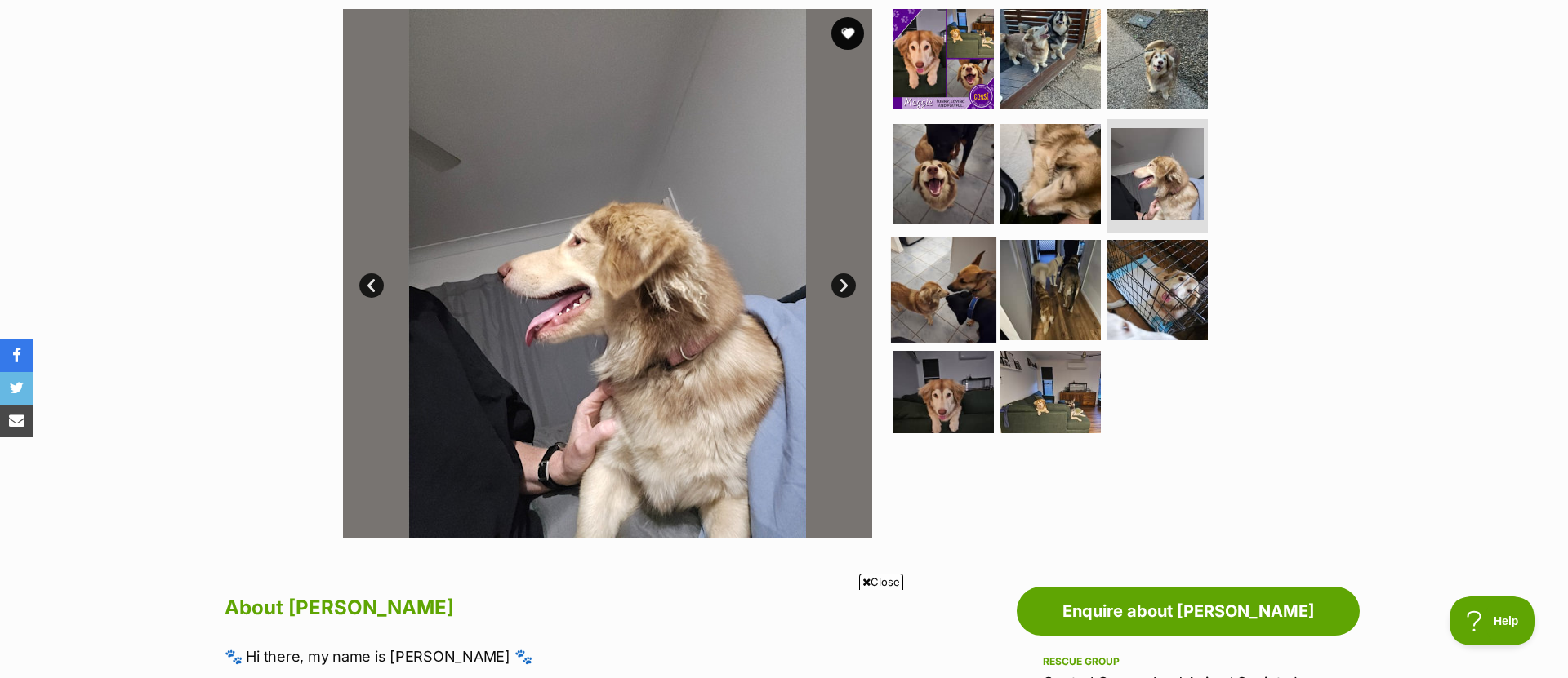
click at [943, 285] on img at bounding box center [944, 290] width 106 height 106
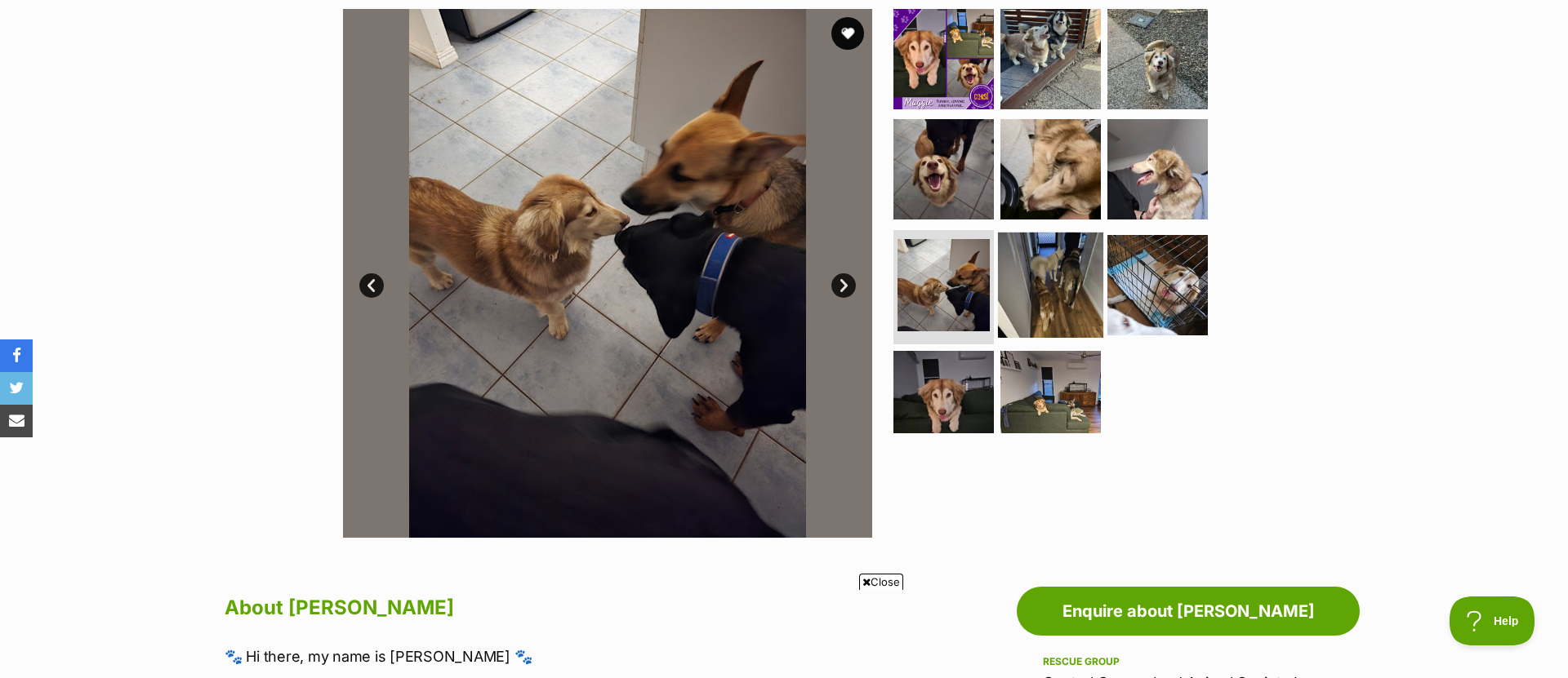
click at [1019, 280] on img at bounding box center [1051, 285] width 106 height 106
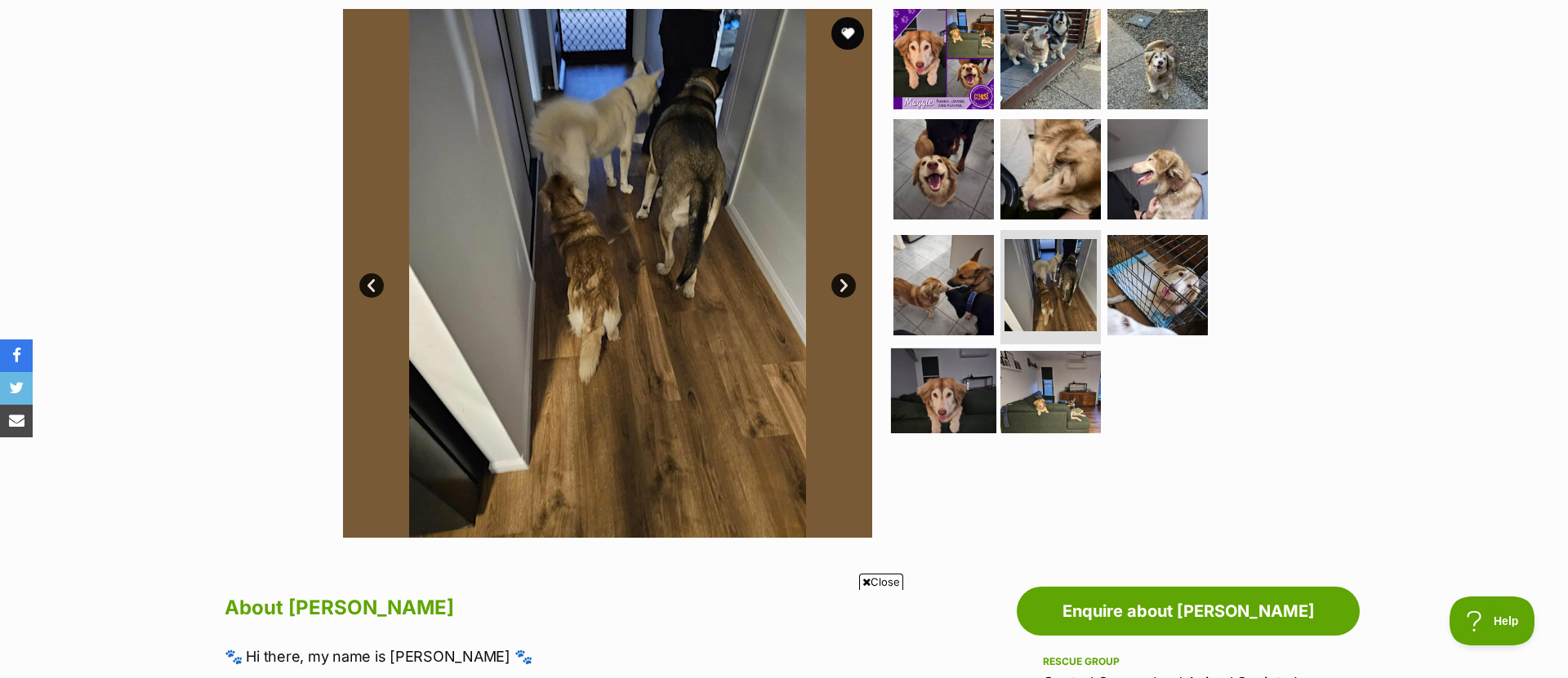
click at [951, 370] on img at bounding box center [944, 402] width 106 height 106
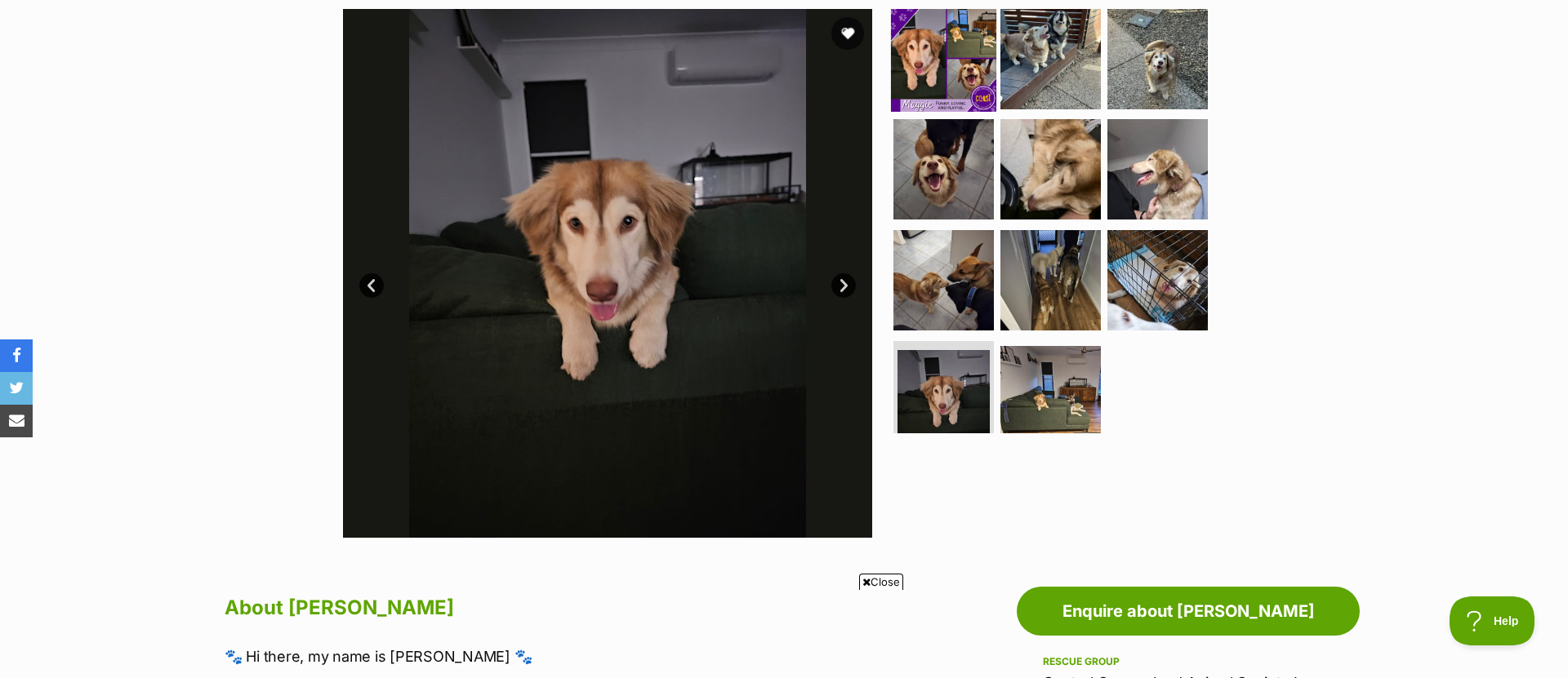
click at [925, 66] on img at bounding box center [944, 59] width 106 height 106
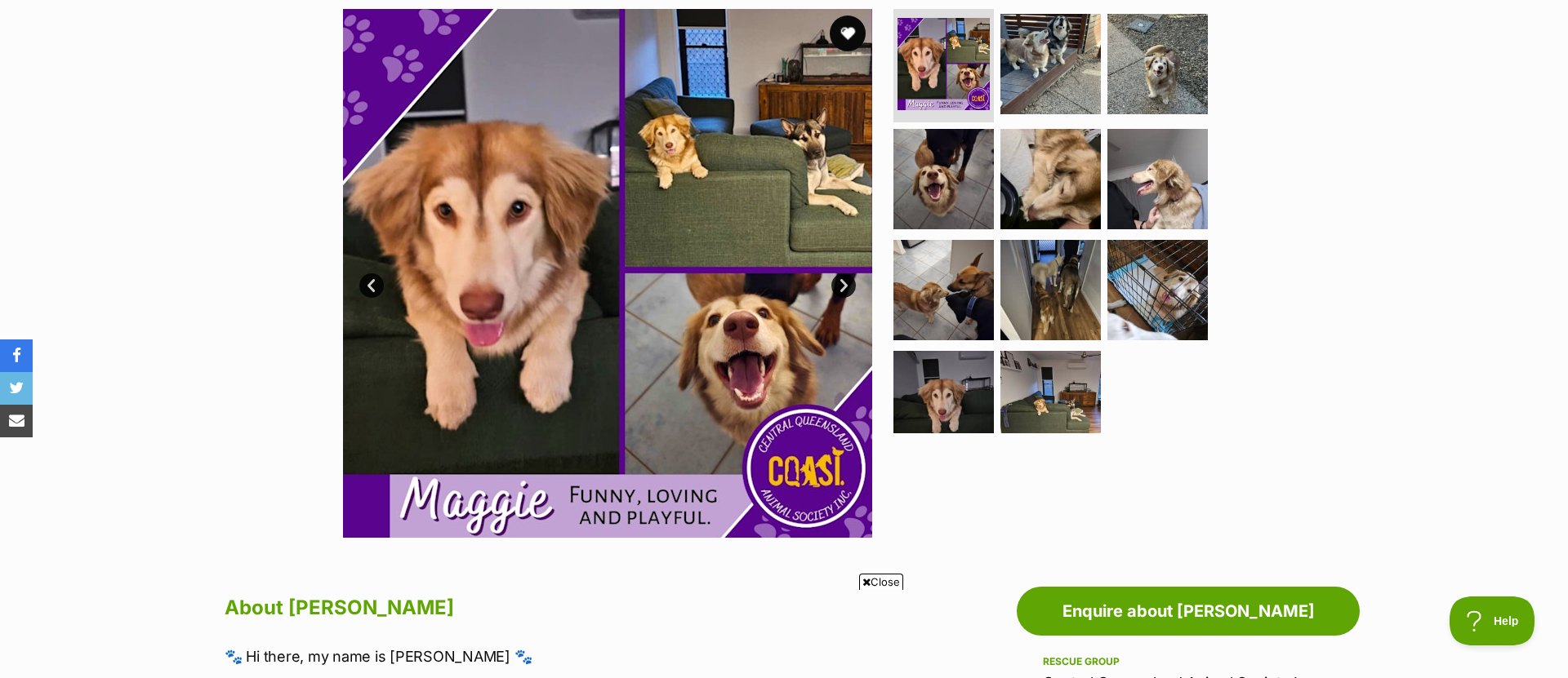
click at [846, 35] on button "favourite" at bounding box center [848, 34] width 36 height 36
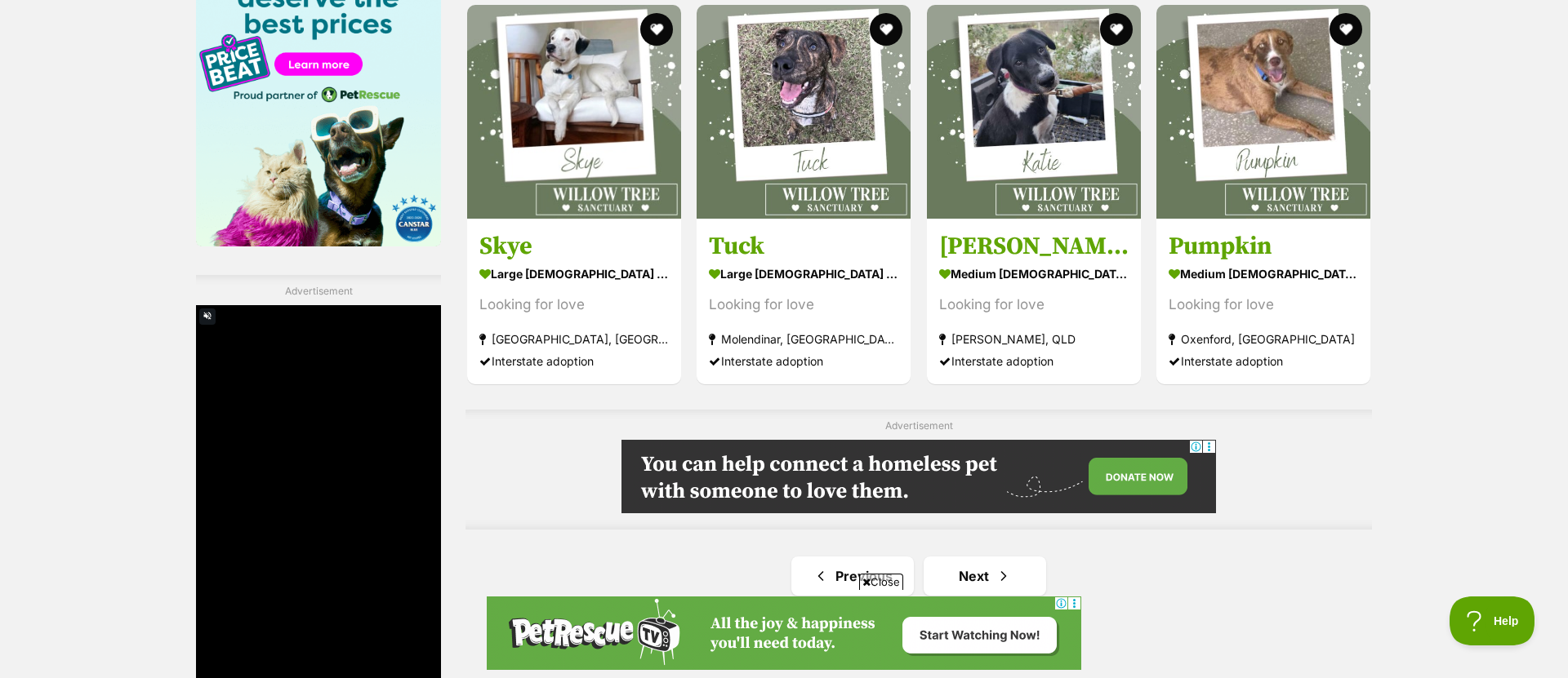
scroll to position [2729, 0]
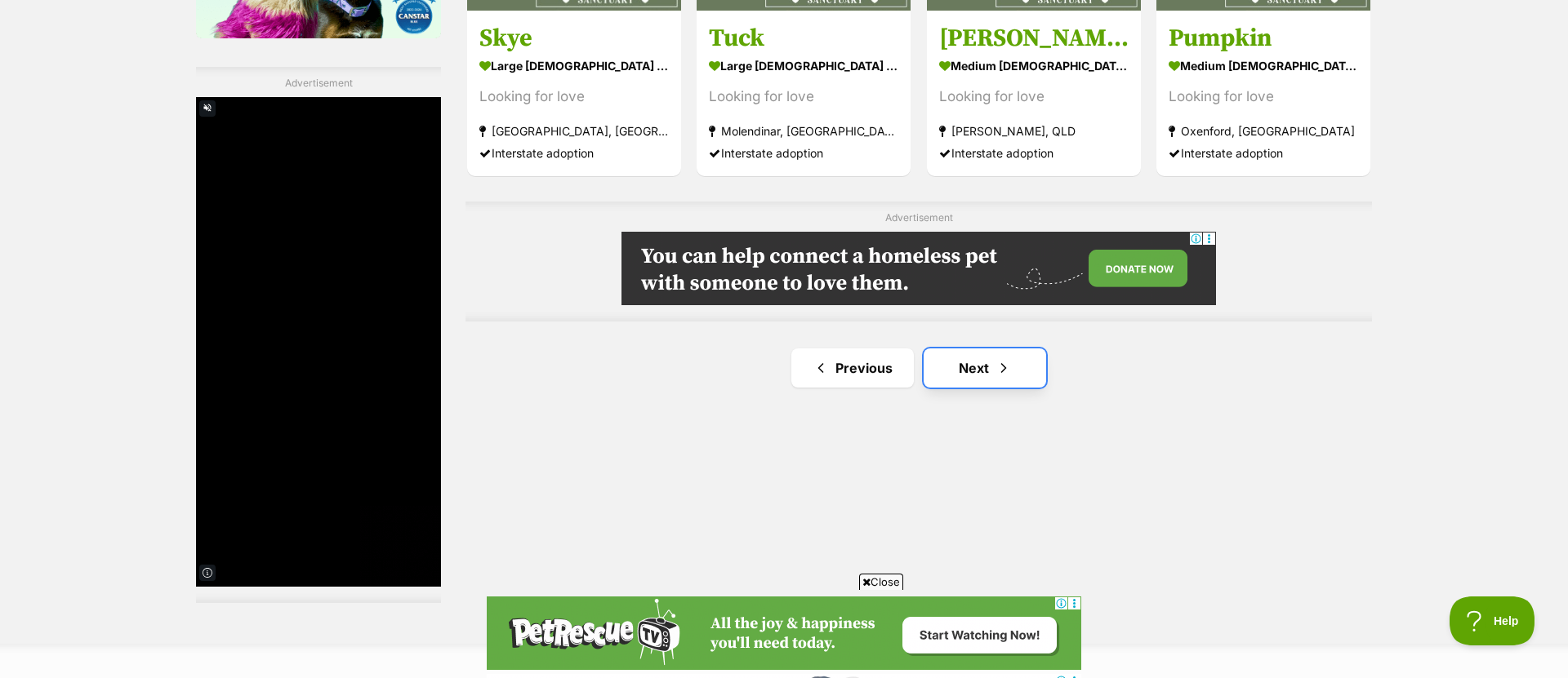
click at [998, 364] on span "Next page" at bounding box center [1004, 368] width 17 height 20
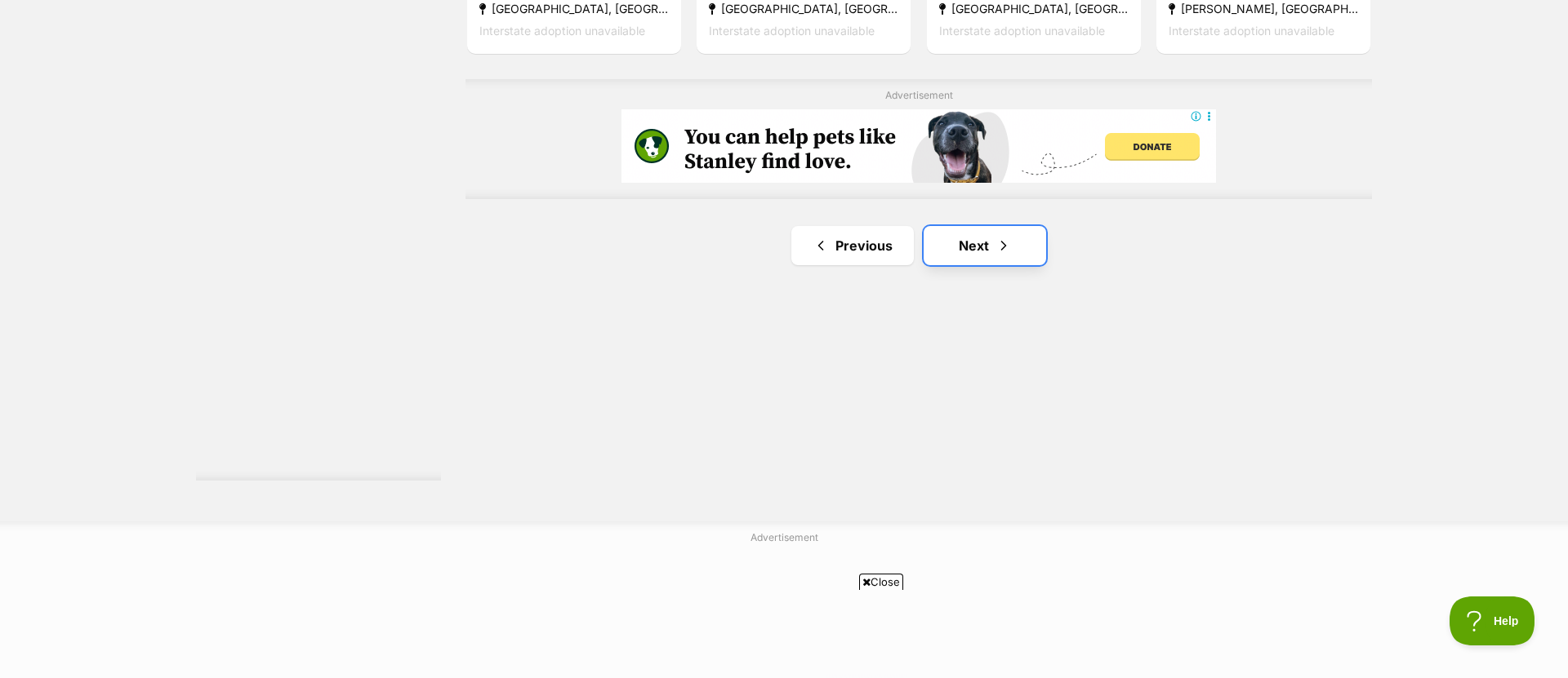
click at [1013, 258] on link "Next" at bounding box center [985, 245] width 122 height 39
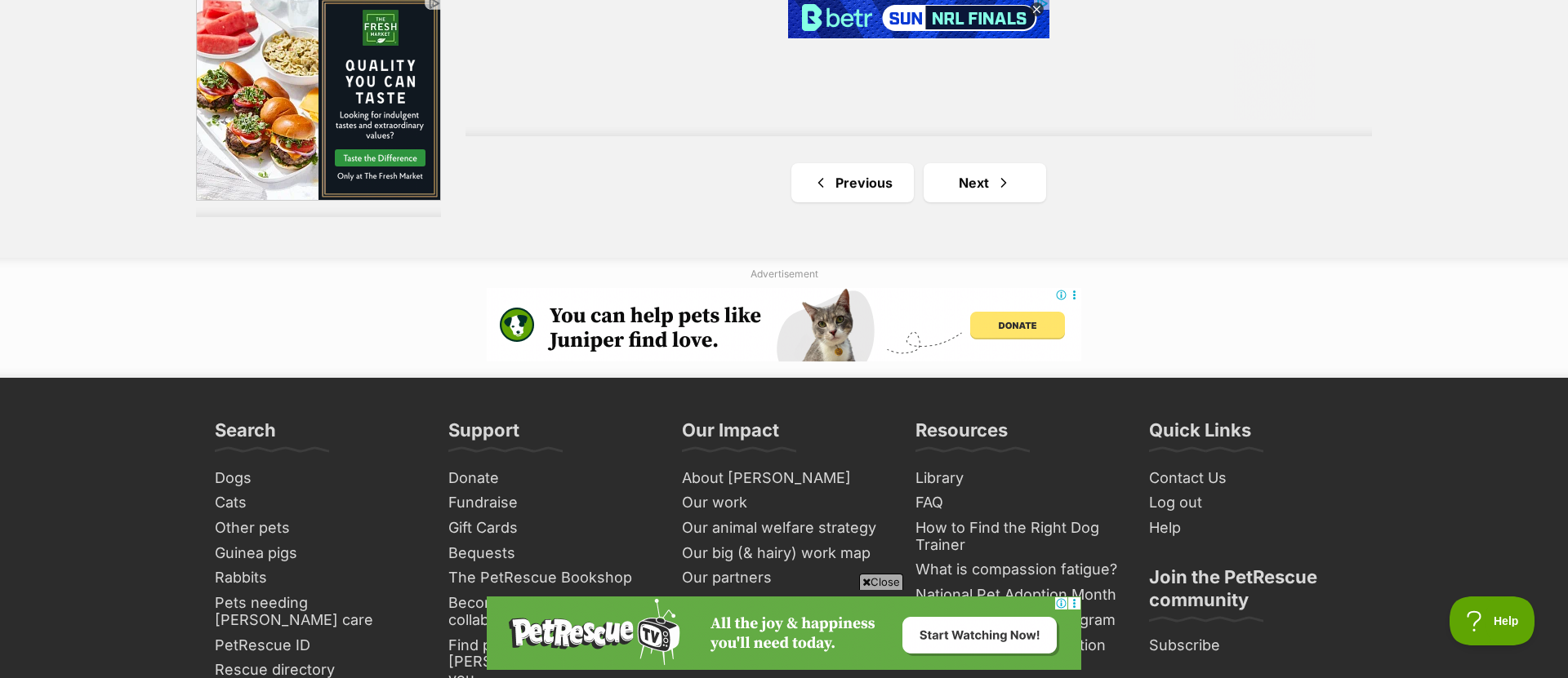
scroll to position [3151, 0]
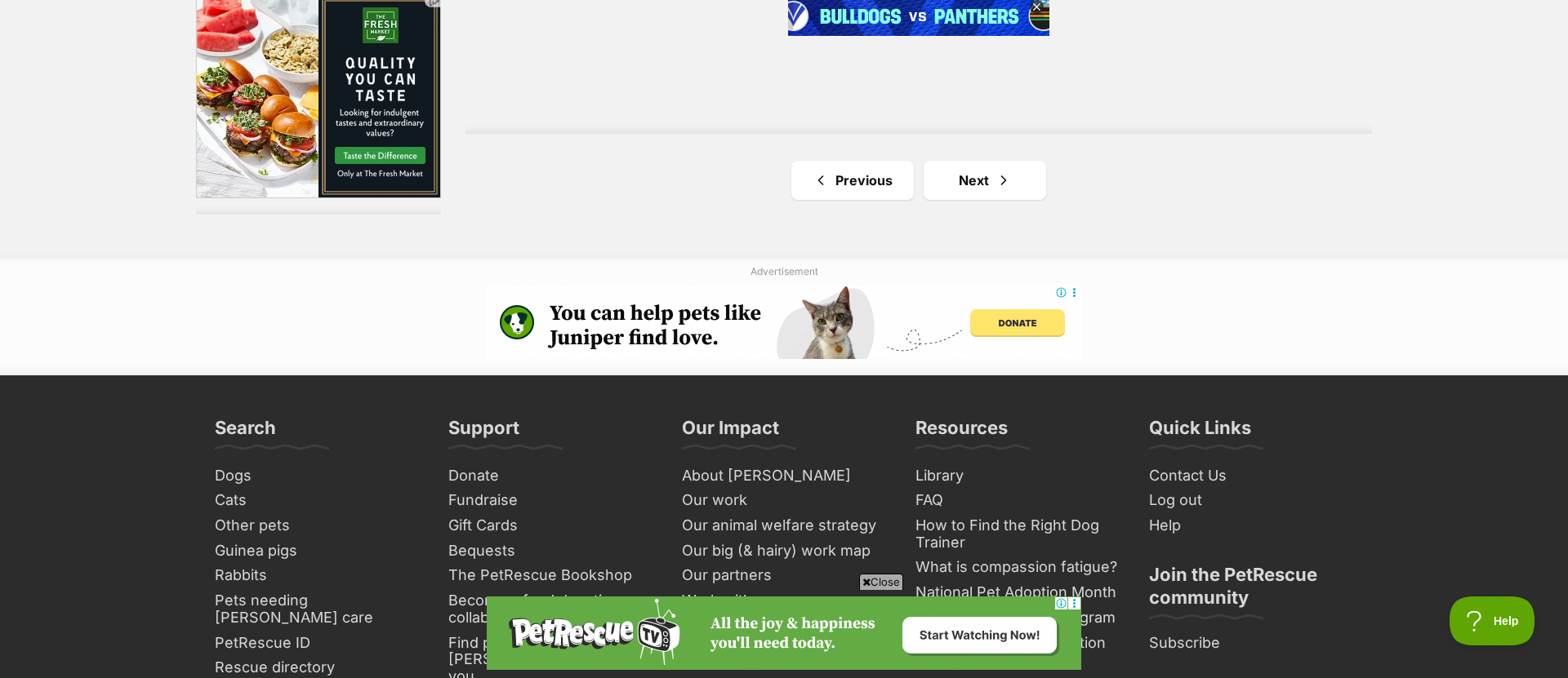
drag, startPoint x: 959, startPoint y: 213, endPoint x: 970, endPoint y: 209, distance: 11.7
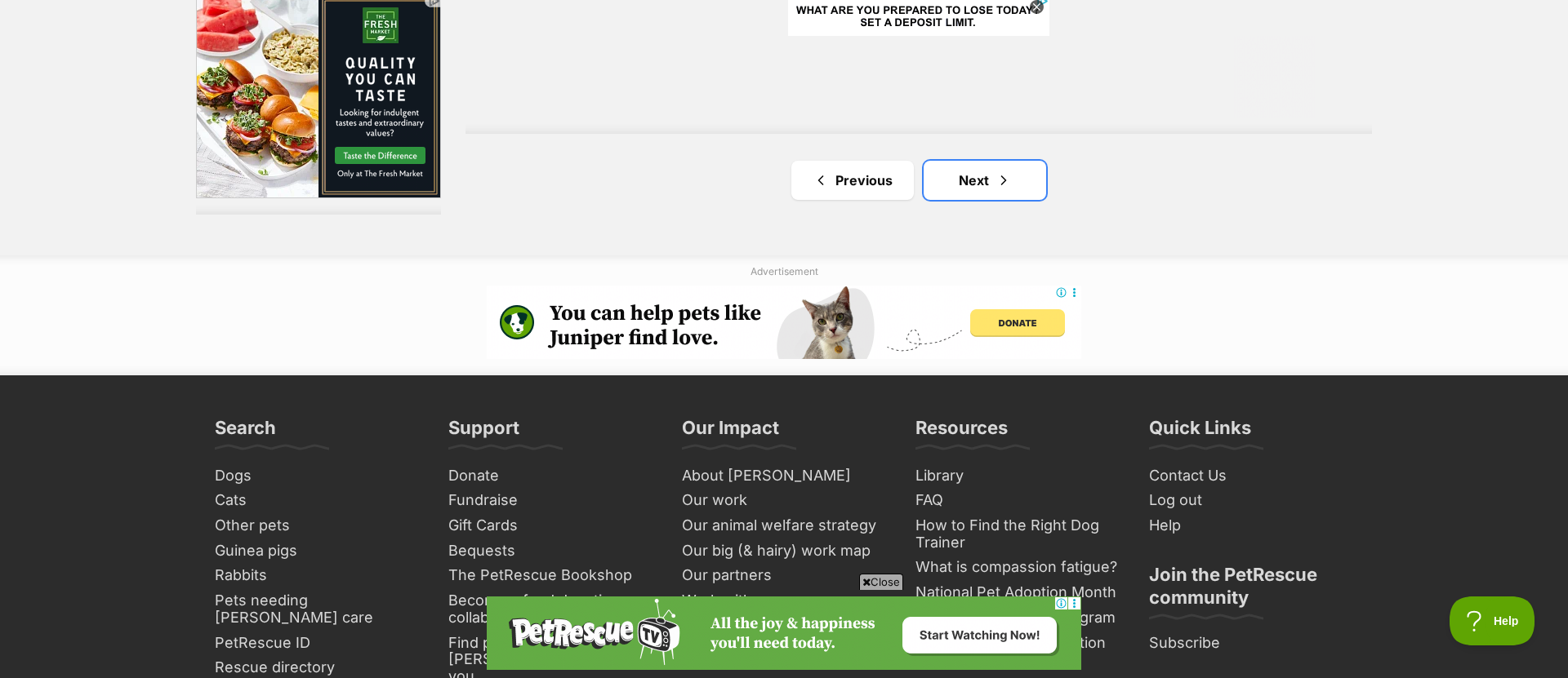
drag, startPoint x: 984, startPoint y: 197, endPoint x: 991, endPoint y: 203, distance: 9.2
click at [983, 197] on link "Next" at bounding box center [985, 180] width 122 height 39
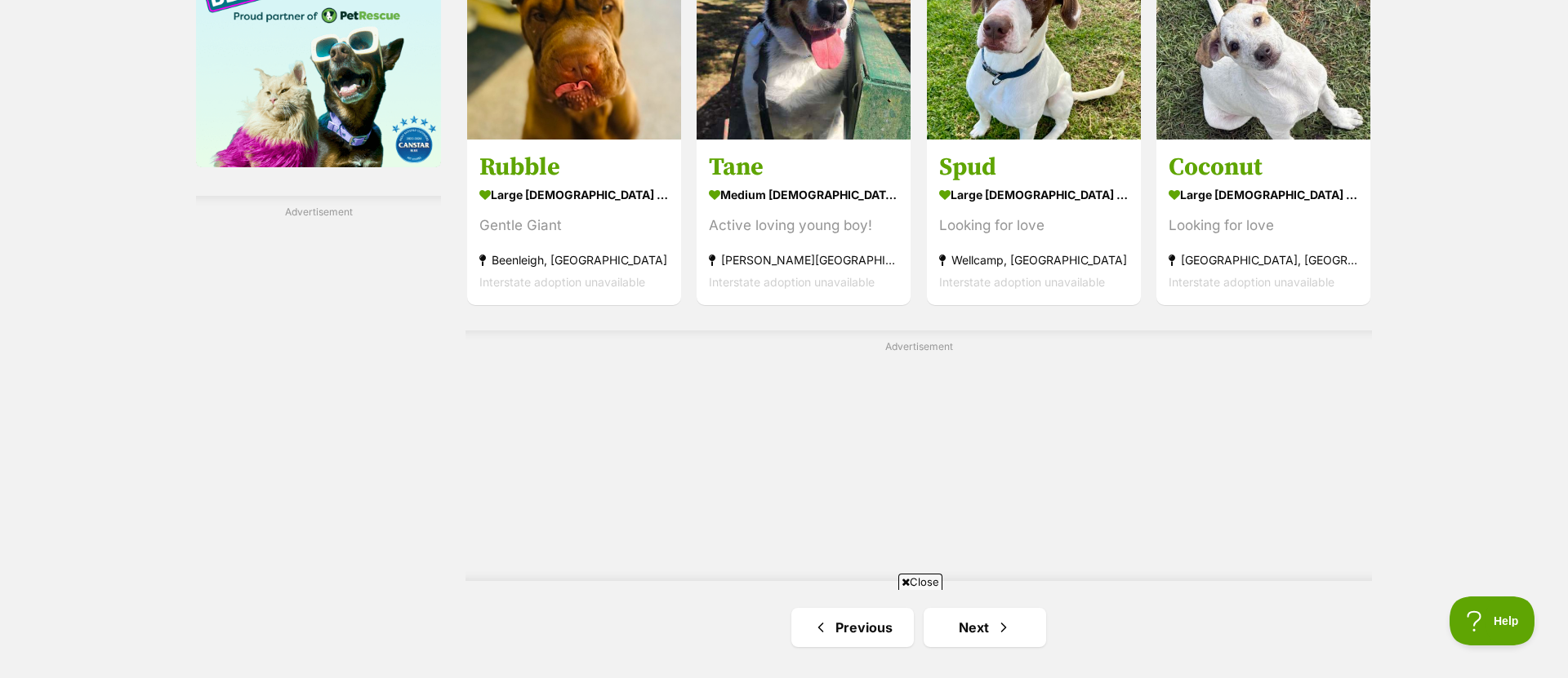
scroll to position [2838, 0]
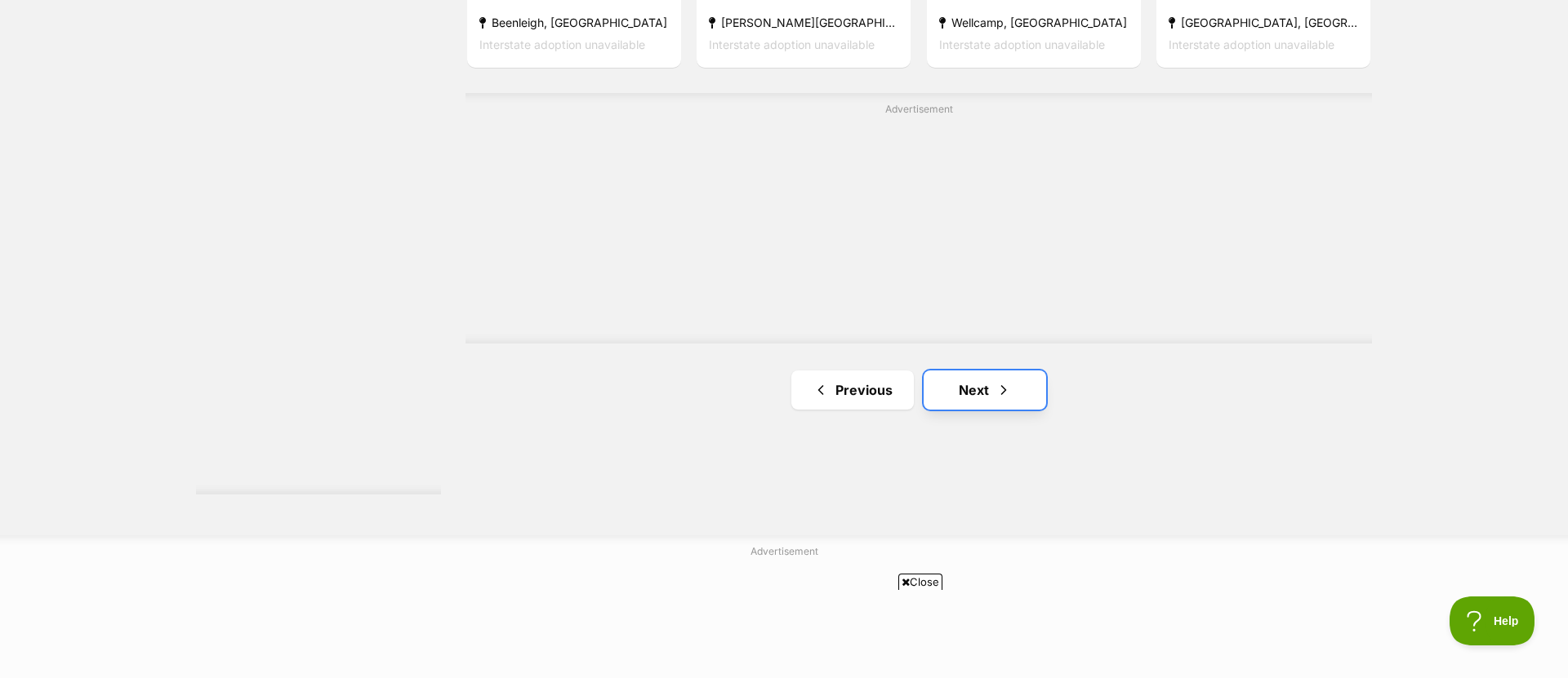
drag, startPoint x: 999, startPoint y: 374, endPoint x: 1007, endPoint y: 381, distance: 10.6
click at [999, 375] on link "Next" at bounding box center [985, 389] width 122 height 39
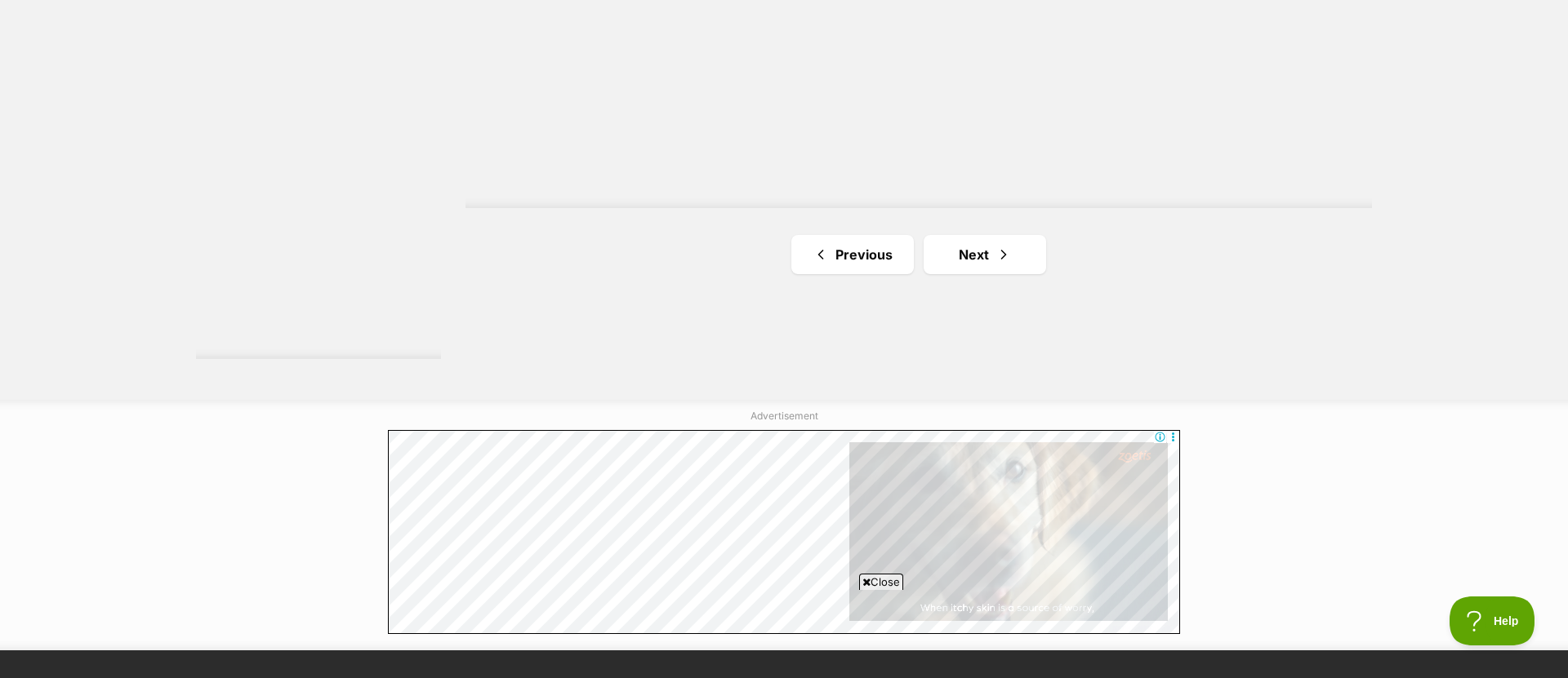
scroll to position [3082, 0]
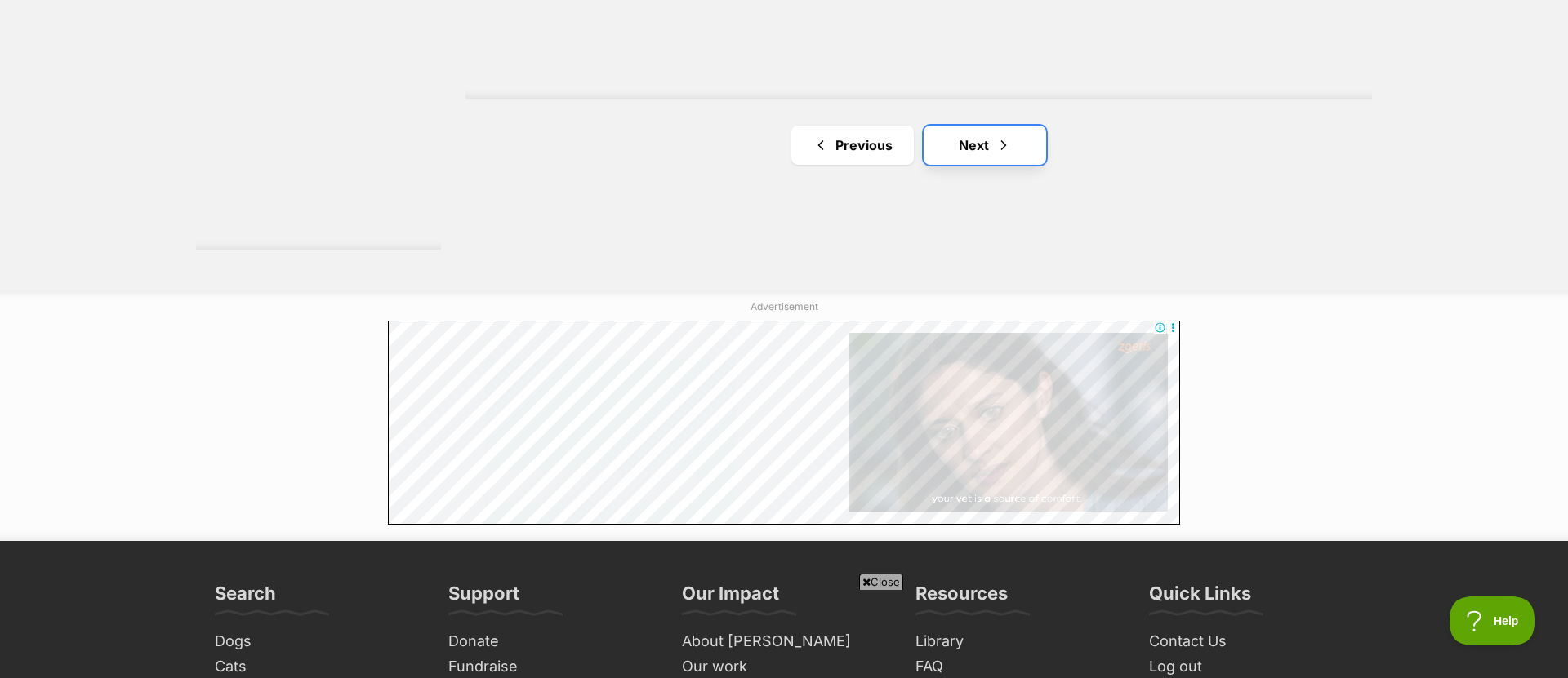
click at [1012, 148] on link "Next" at bounding box center [985, 144] width 122 height 39
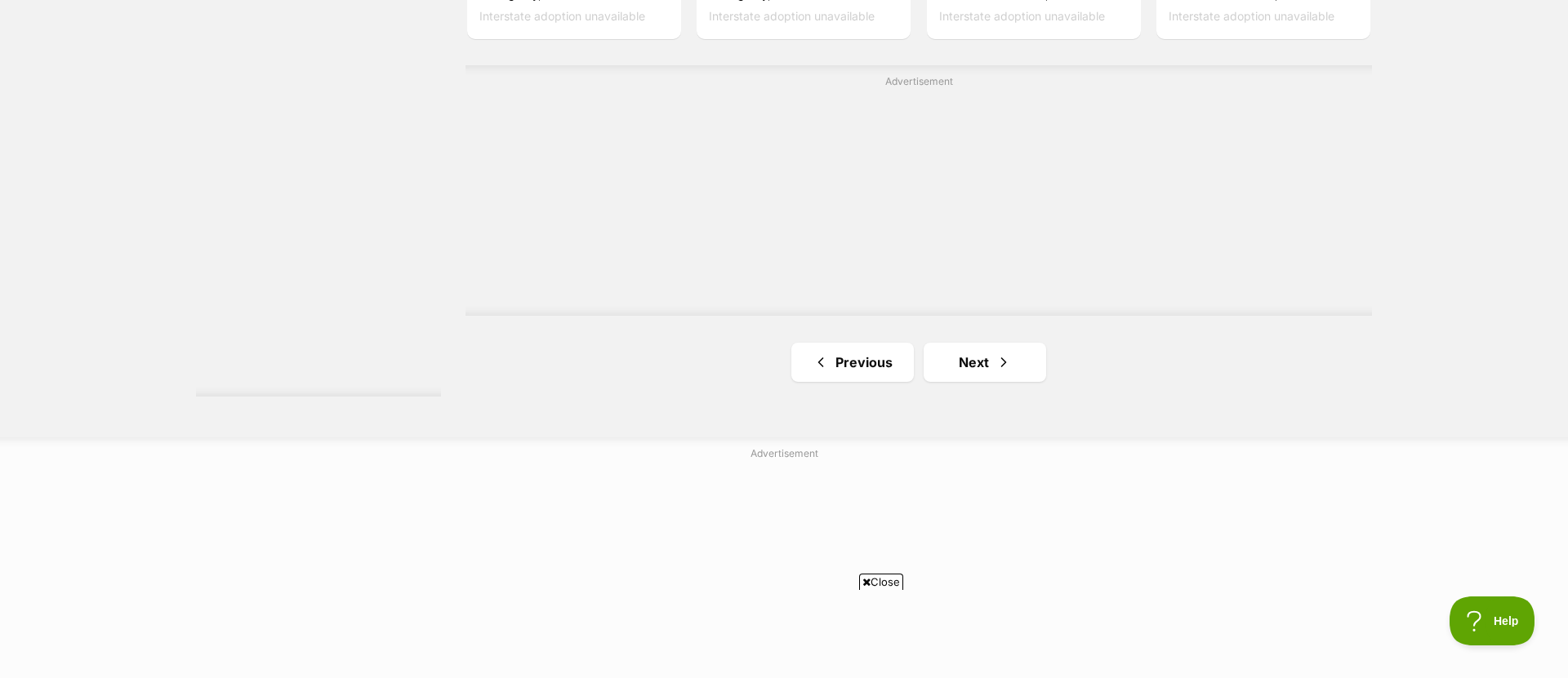
scroll to position [2975, 0]
click at [1012, 360] on link "Next" at bounding box center [985, 356] width 122 height 39
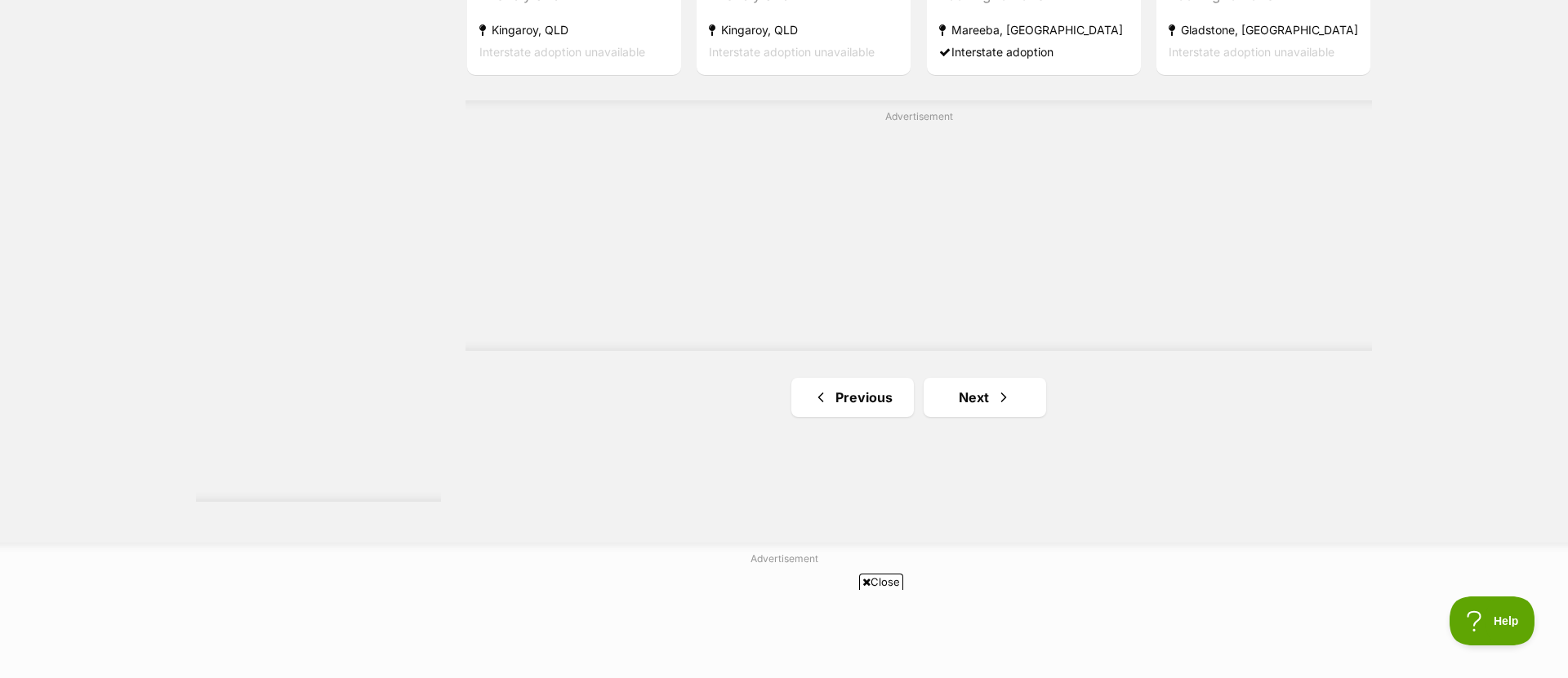
scroll to position [2896, 0]
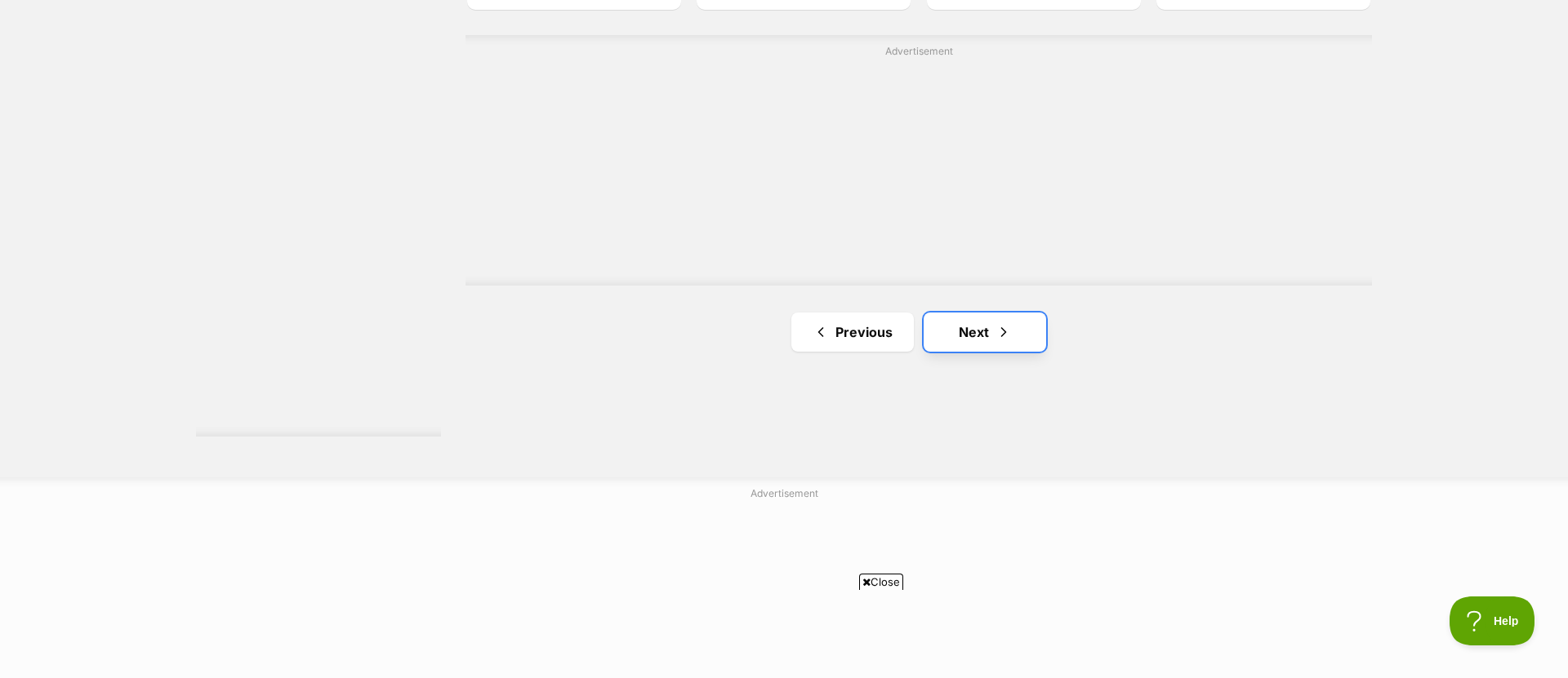
click at [943, 332] on link "Next" at bounding box center [985, 332] width 122 height 39
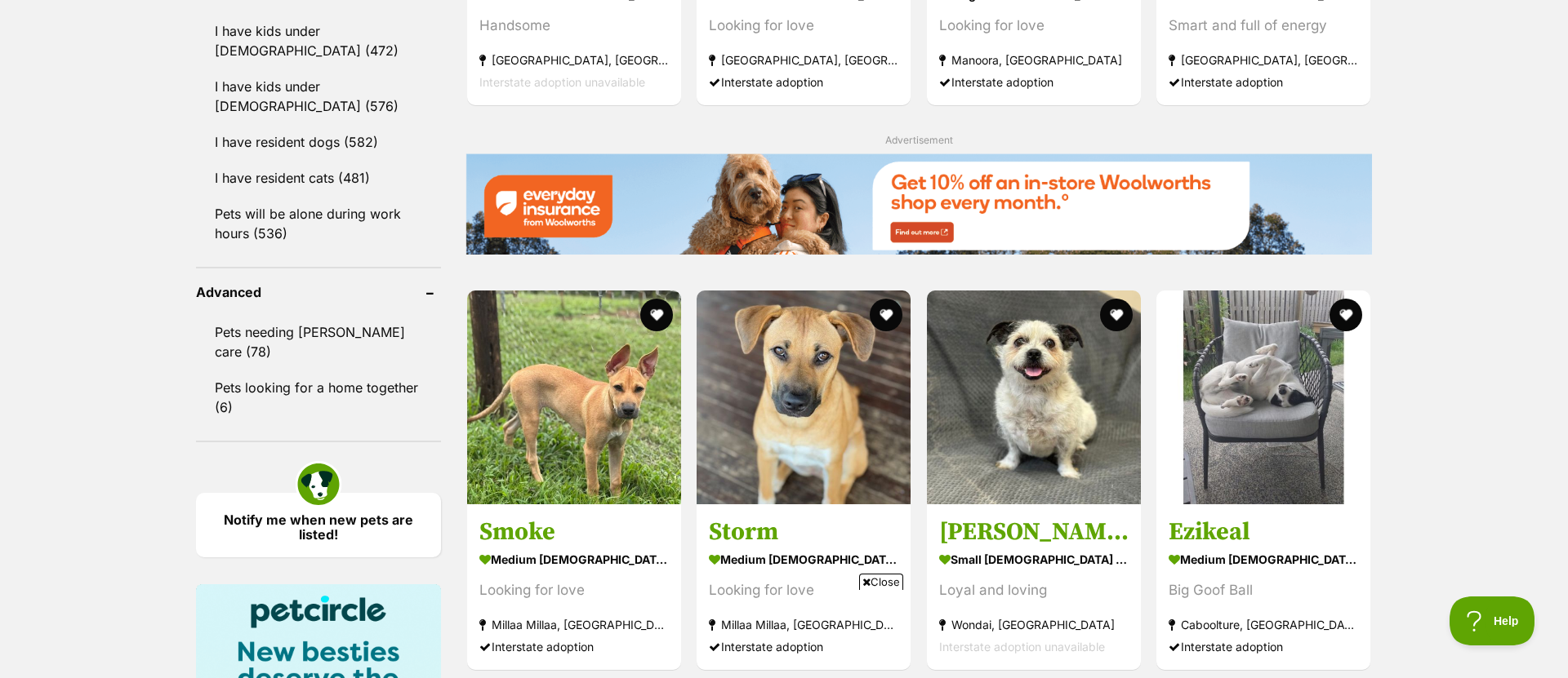
scroll to position [2007, 0]
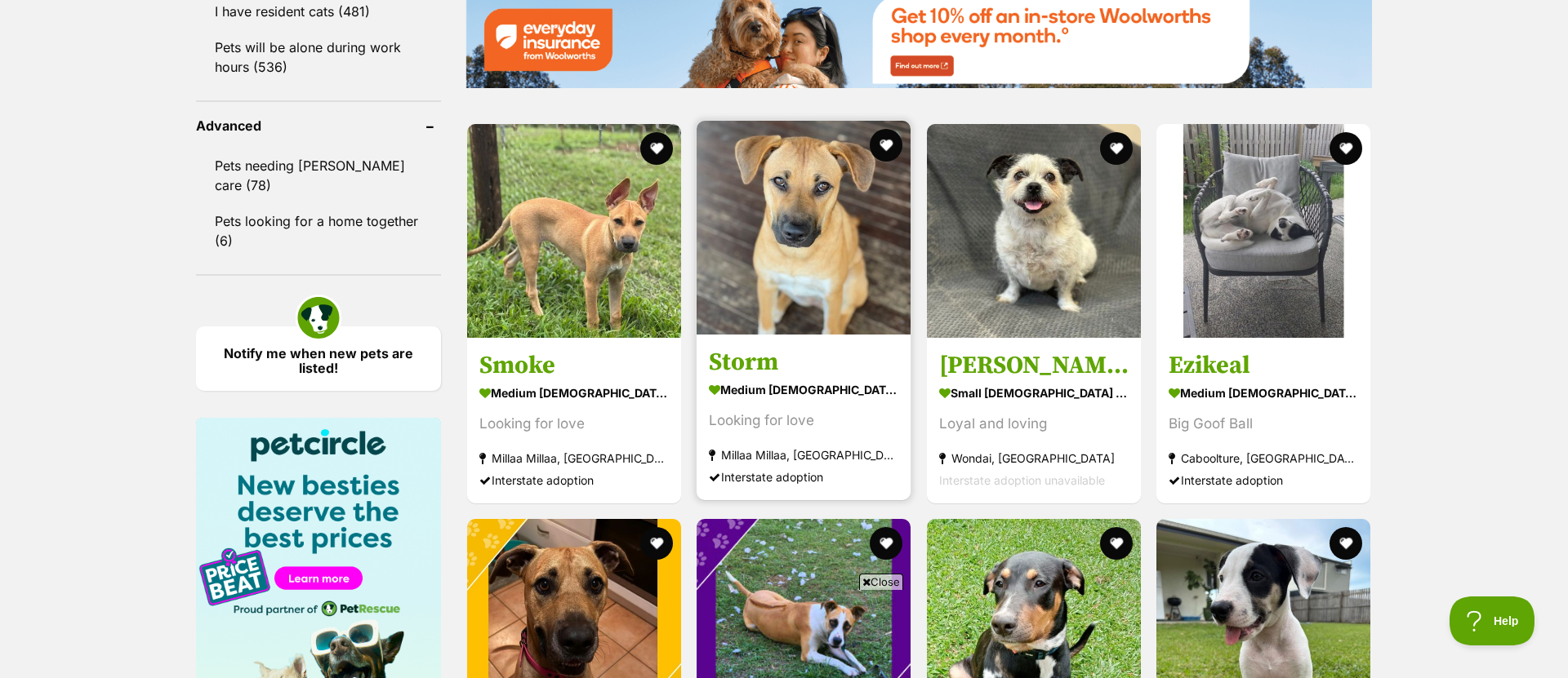
click at [855, 266] on img at bounding box center [803, 227] width 214 height 214
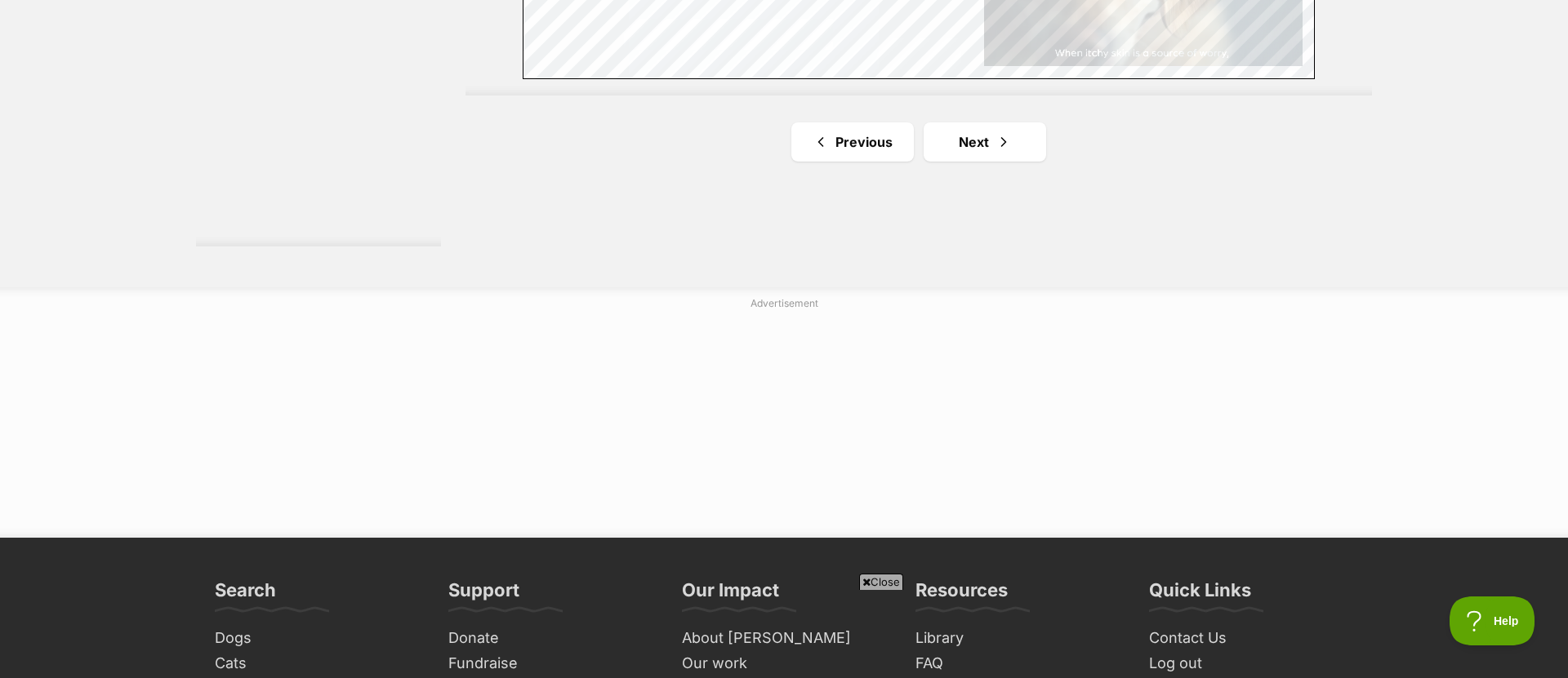
scroll to position [3061, 0]
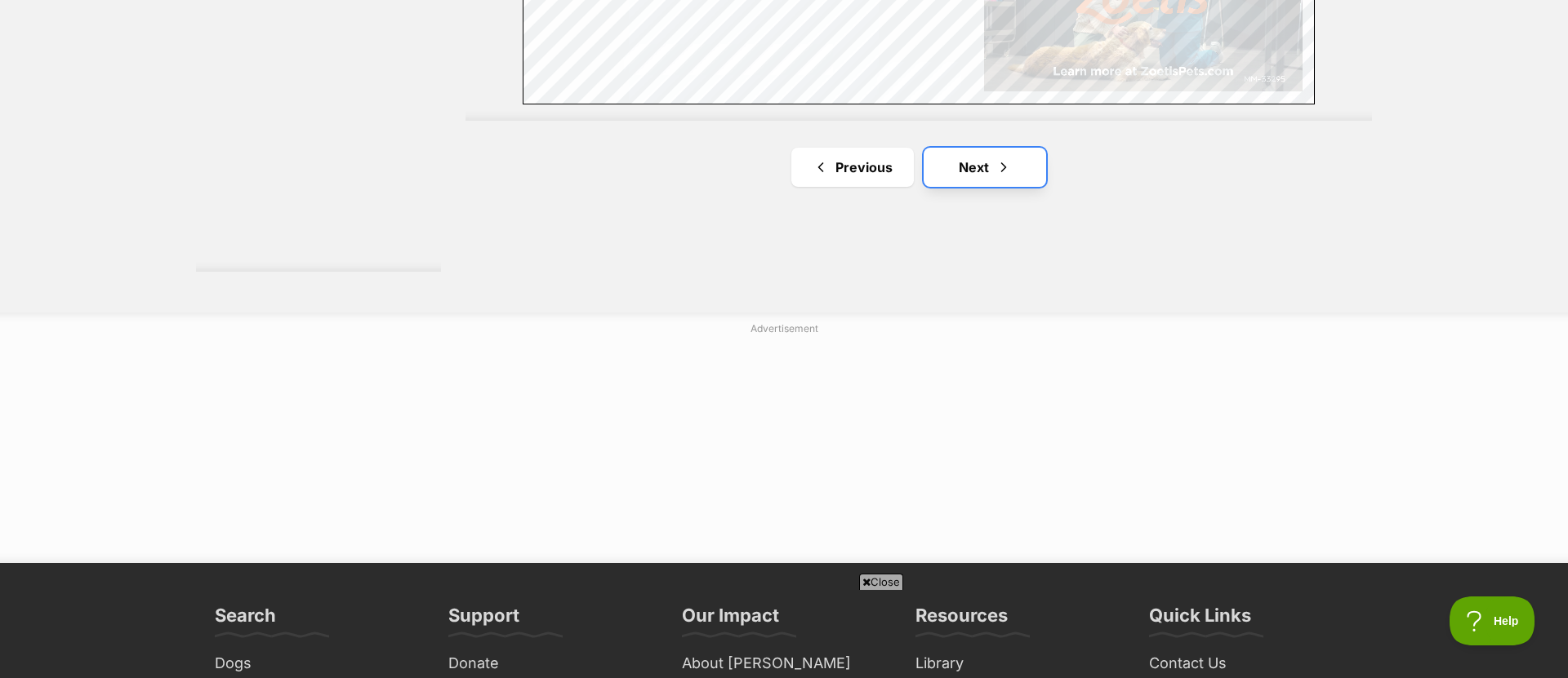
drag, startPoint x: 973, startPoint y: 172, endPoint x: 1023, endPoint y: 200, distance: 57.3
click at [973, 173] on link "Next" at bounding box center [985, 167] width 122 height 39
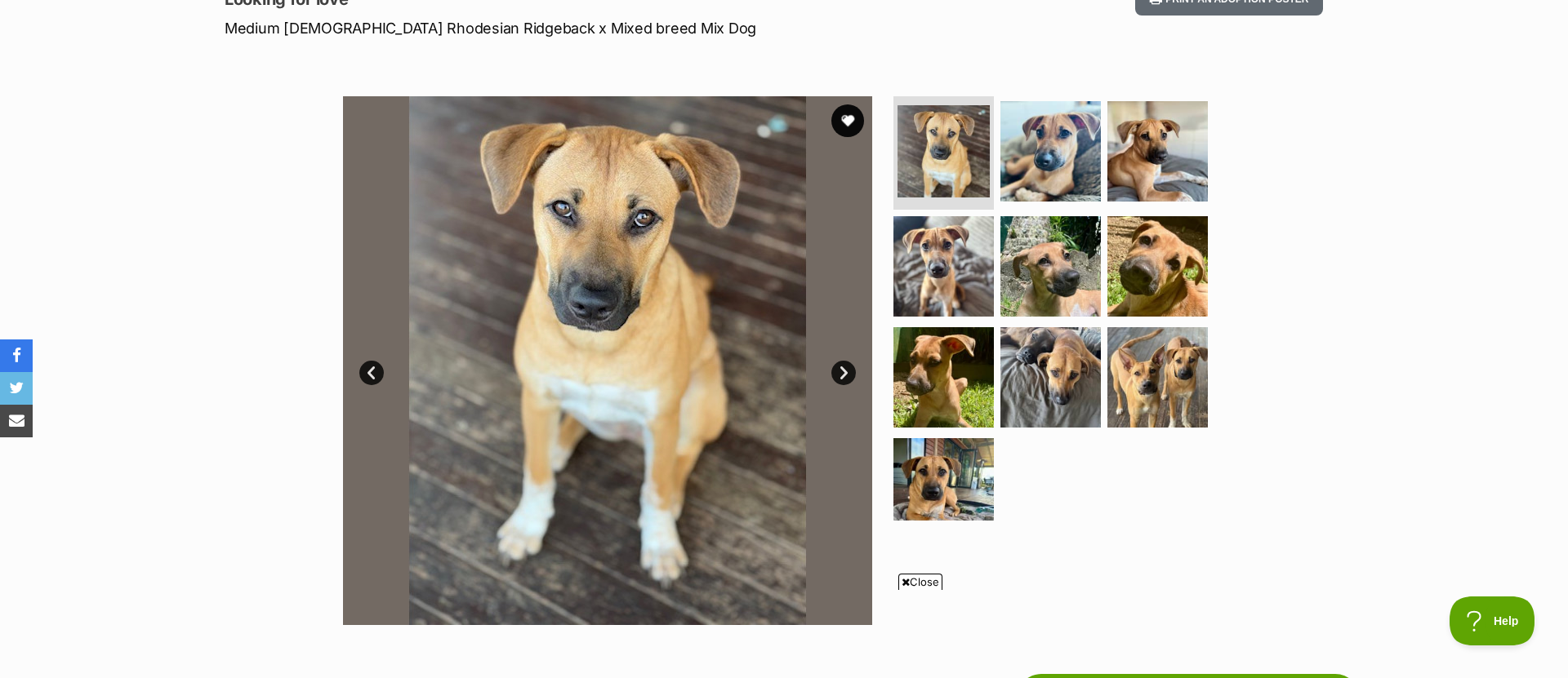
scroll to position [257, 0]
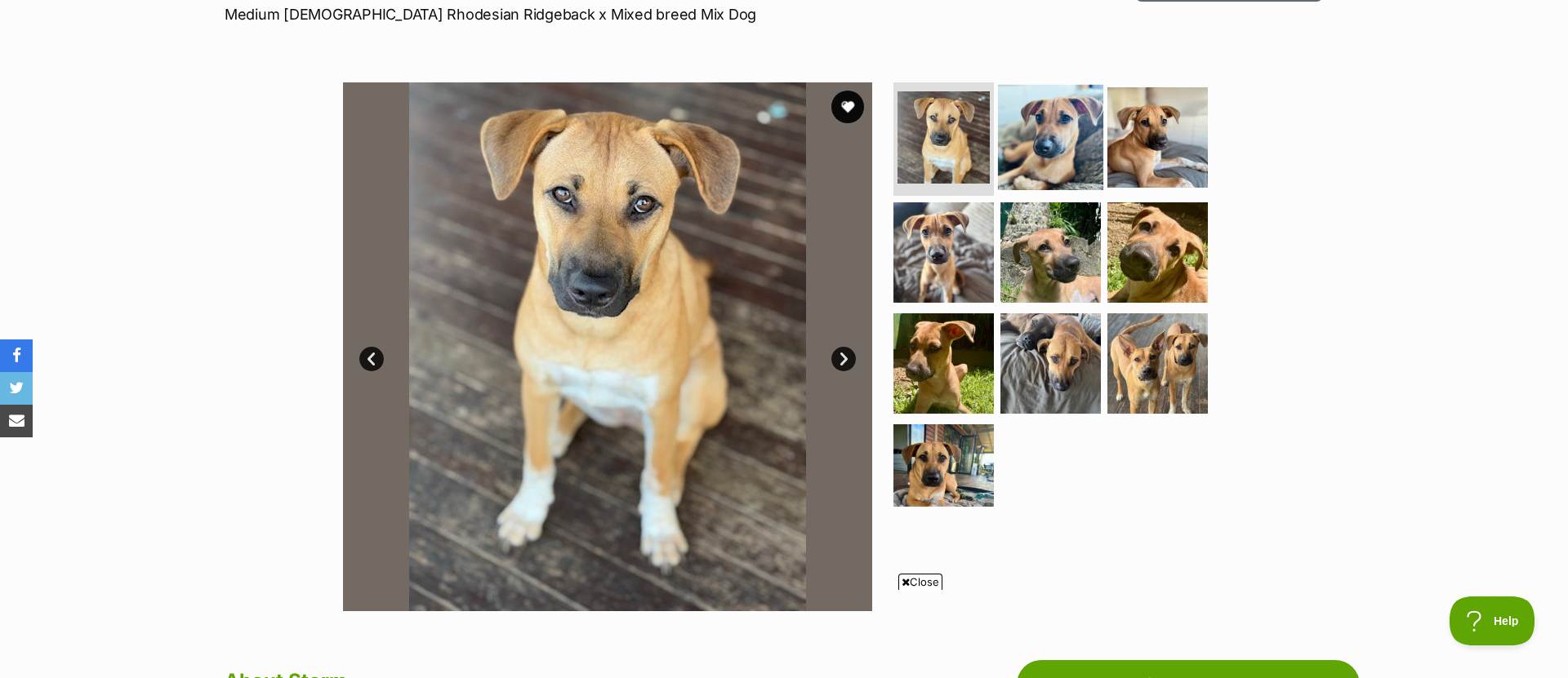
click at [1056, 153] on img at bounding box center [1051, 137] width 106 height 106
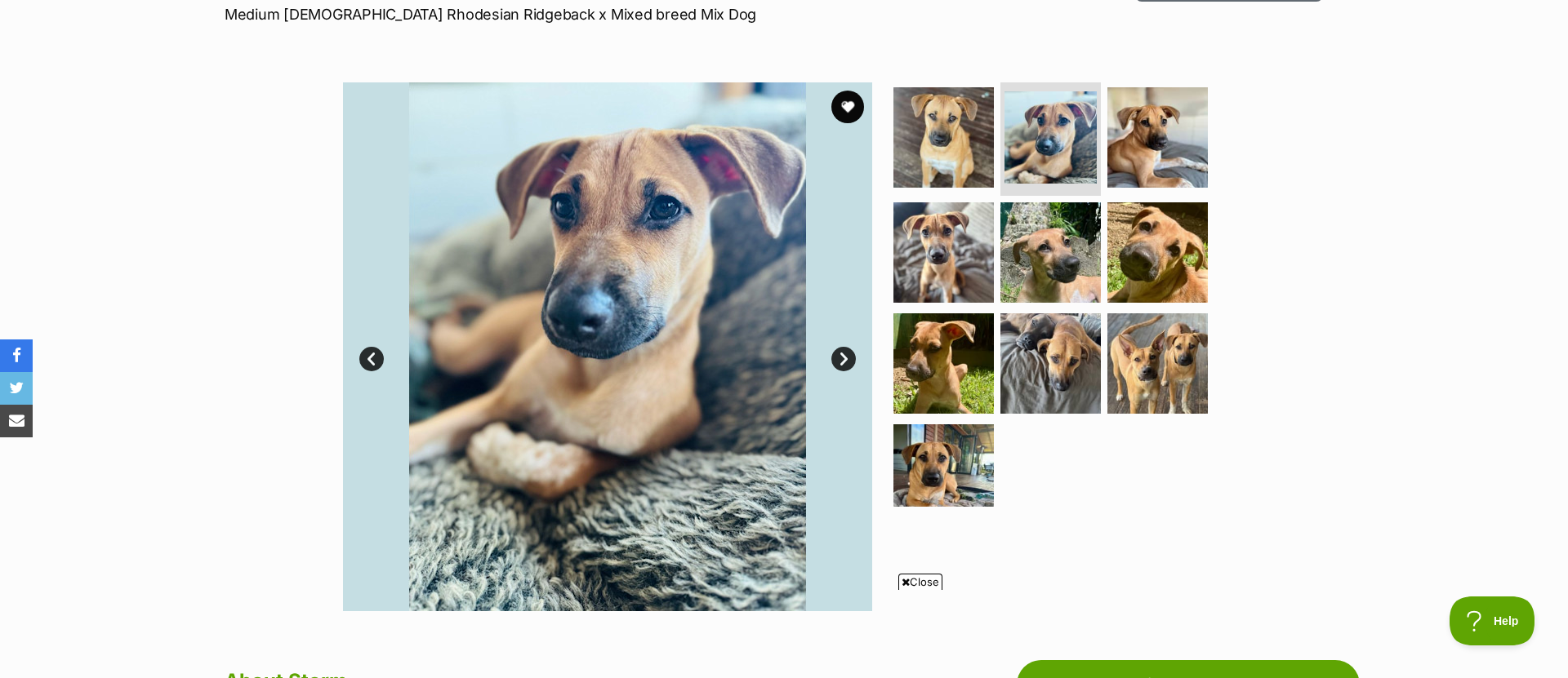
click at [848, 361] on link "Next" at bounding box center [843, 360] width 25 height 25
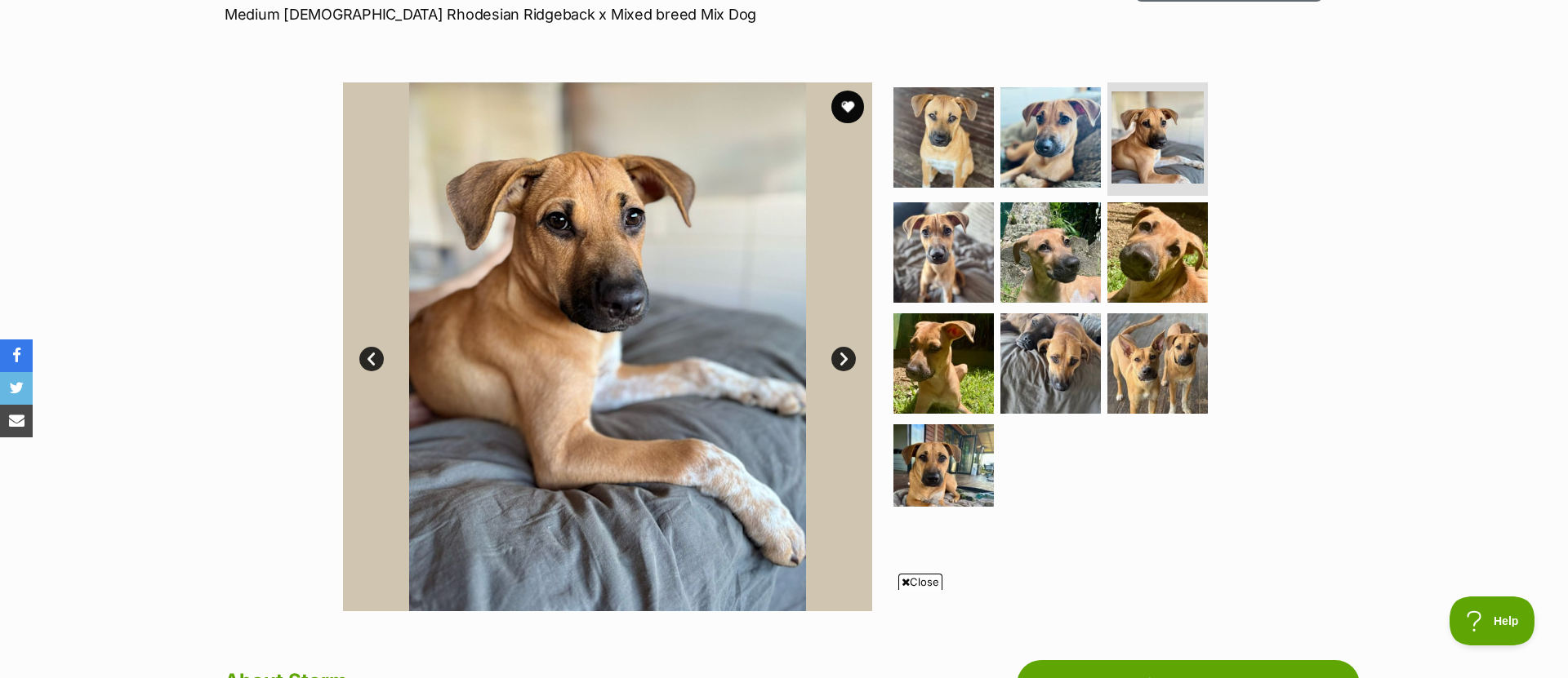
click at [843, 359] on link "Next" at bounding box center [843, 360] width 25 height 25
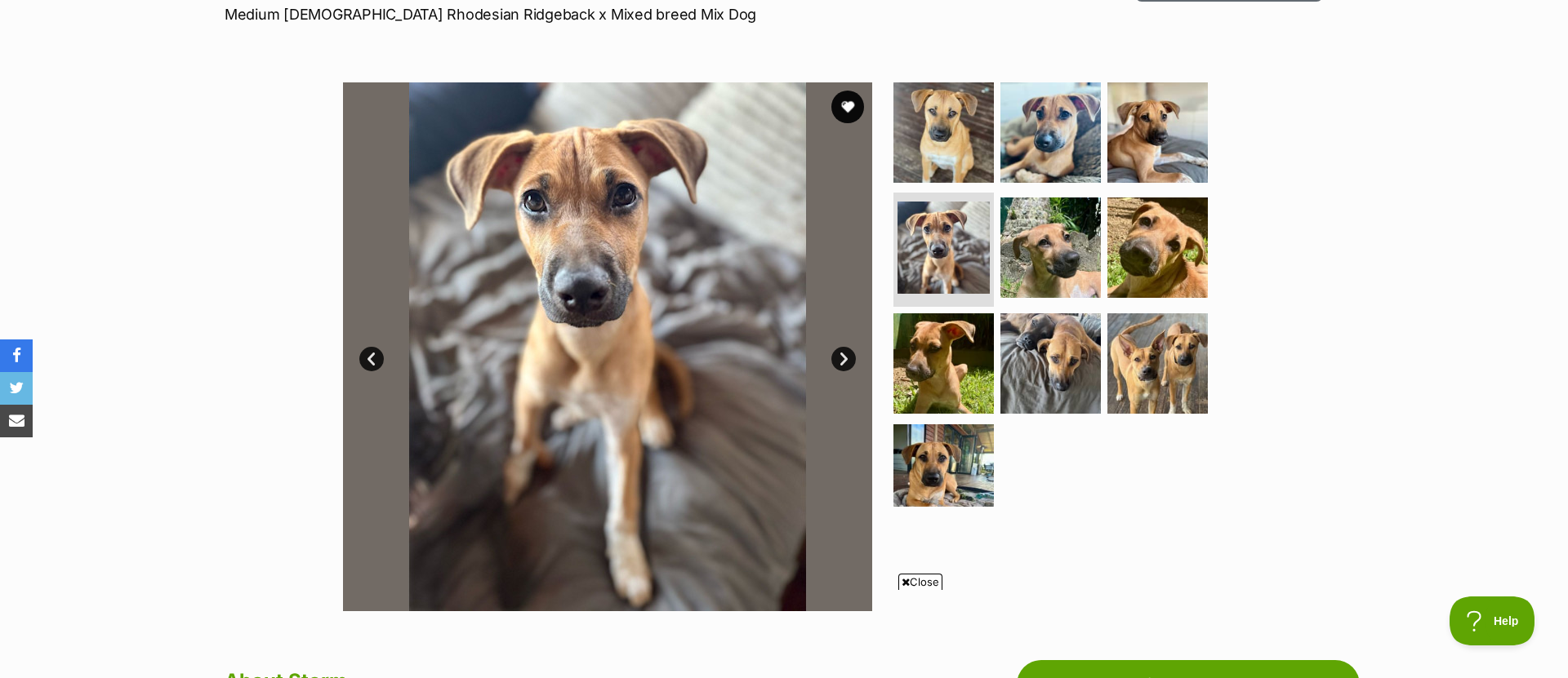
click at [843, 359] on link "Next" at bounding box center [843, 360] width 25 height 25
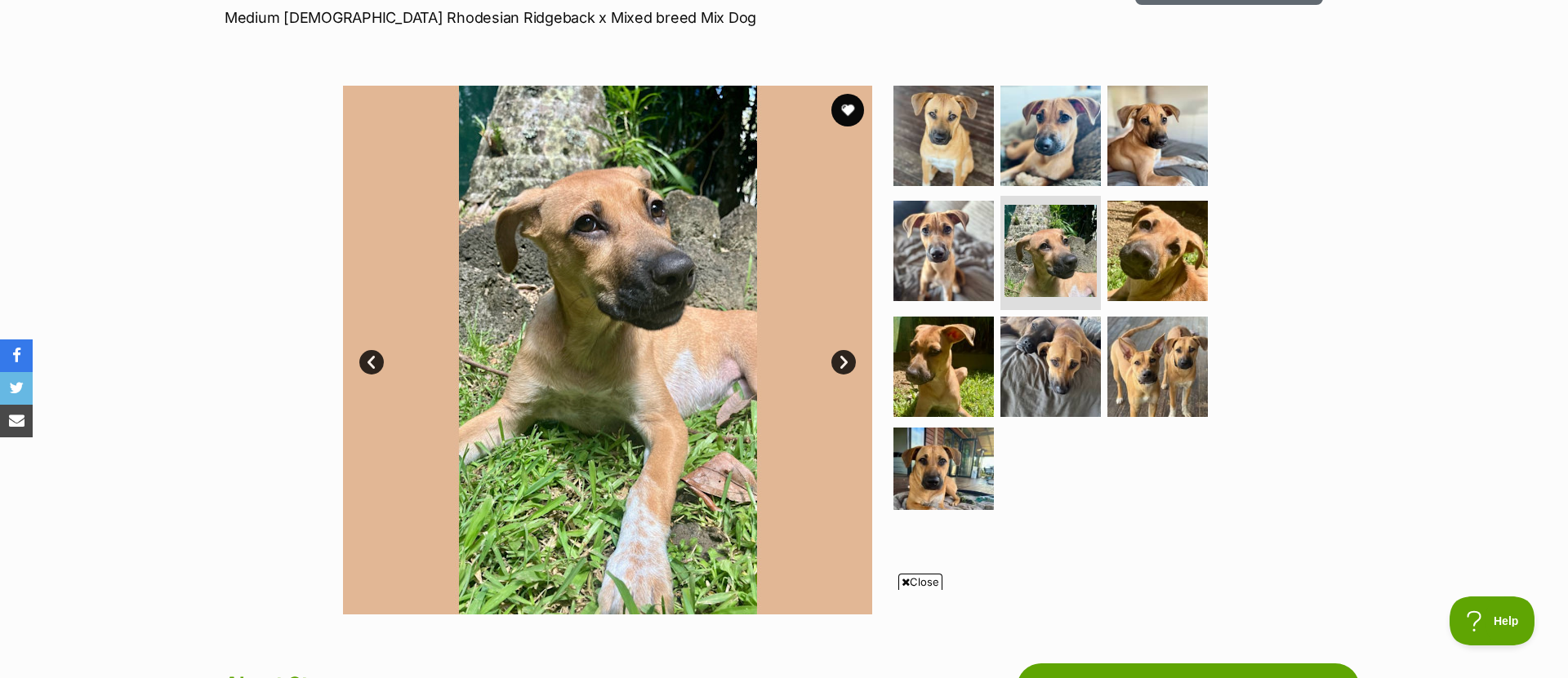
click at [844, 360] on link "Next" at bounding box center [843, 362] width 25 height 25
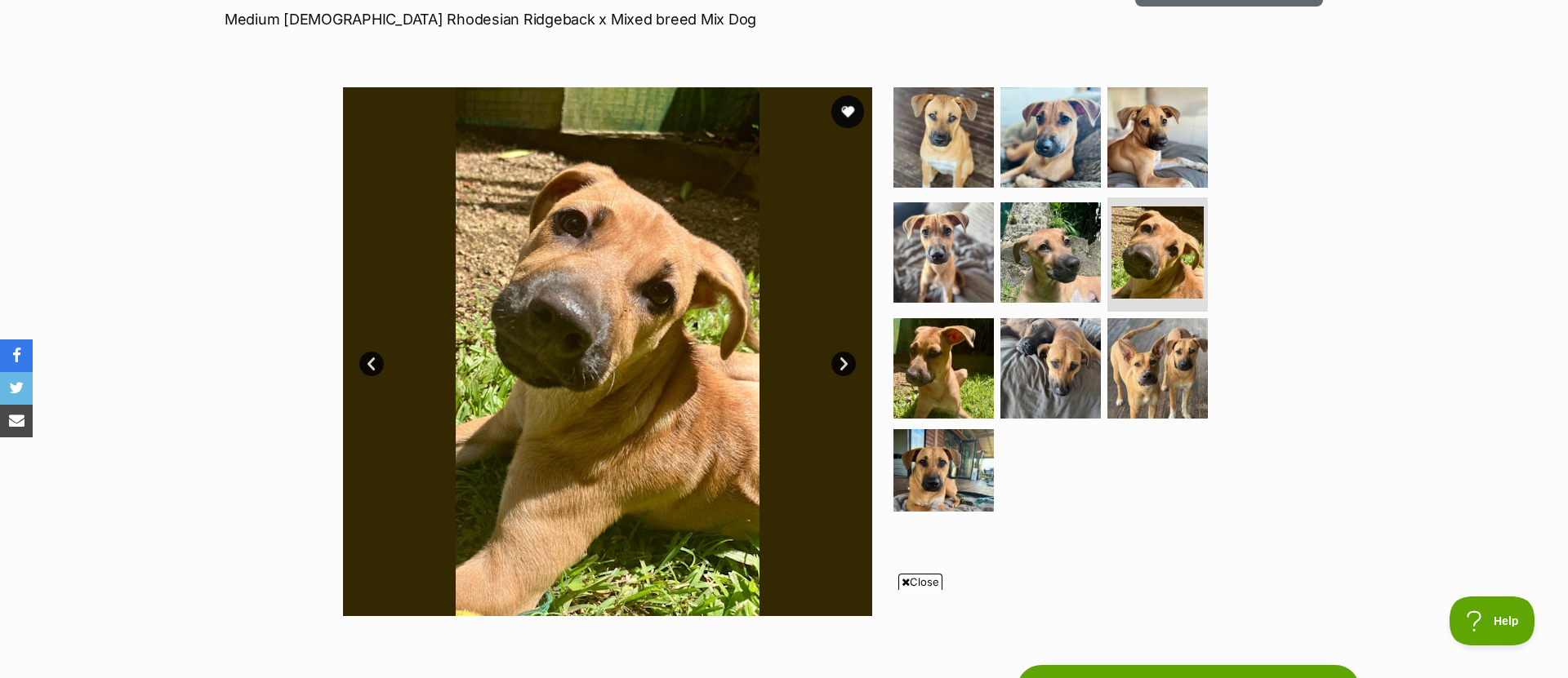
scroll to position [258, 0]
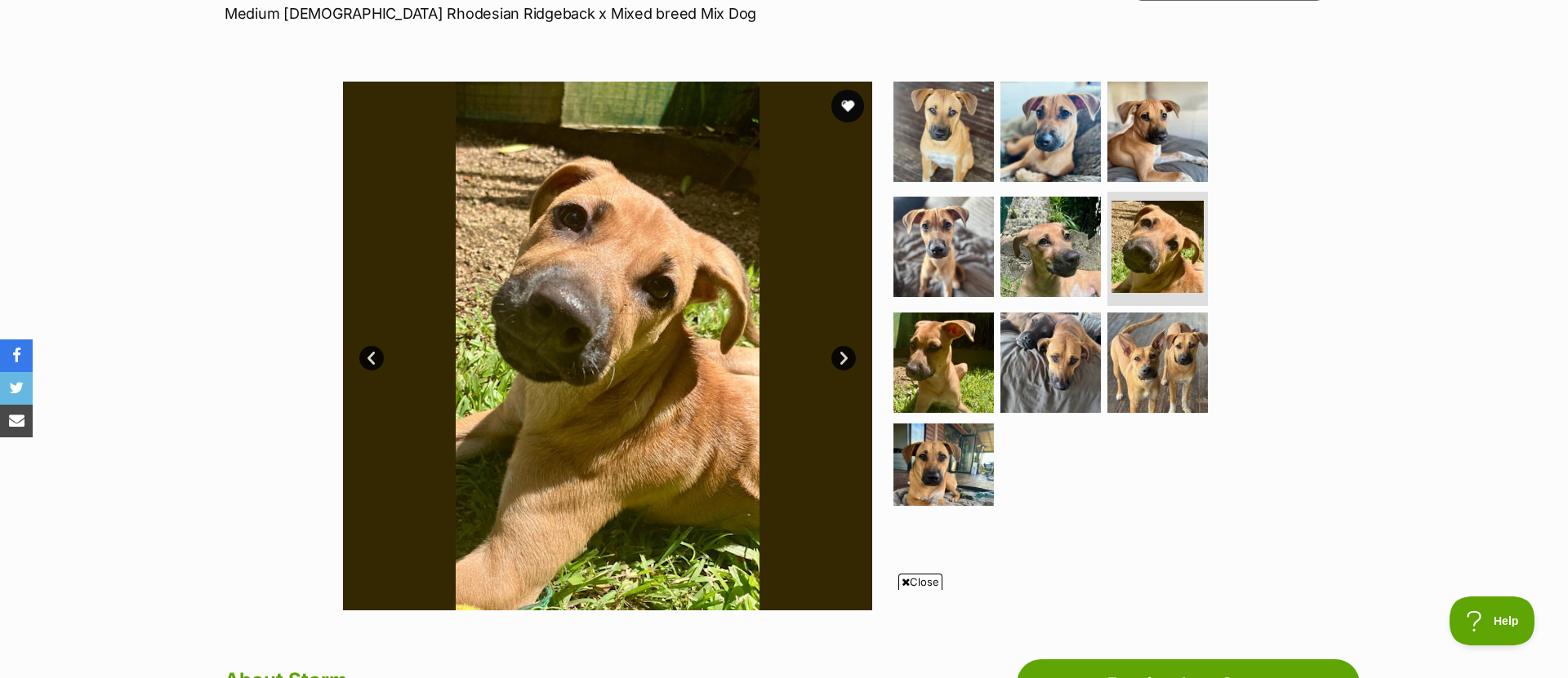
click at [848, 359] on link "Next" at bounding box center [843, 359] width 25 height 25
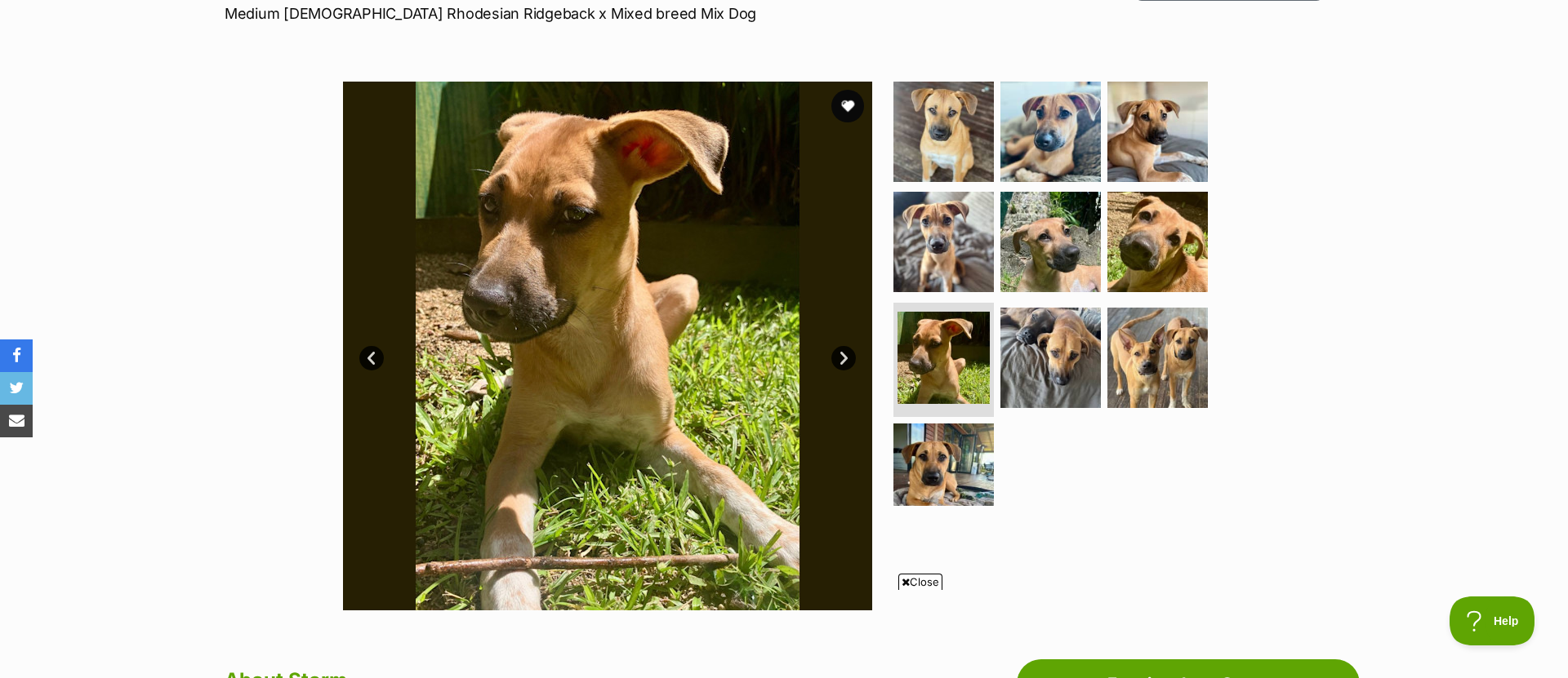
click at [839, 360] on link "Next" at bounding box center [843, 359] width 25 height 25
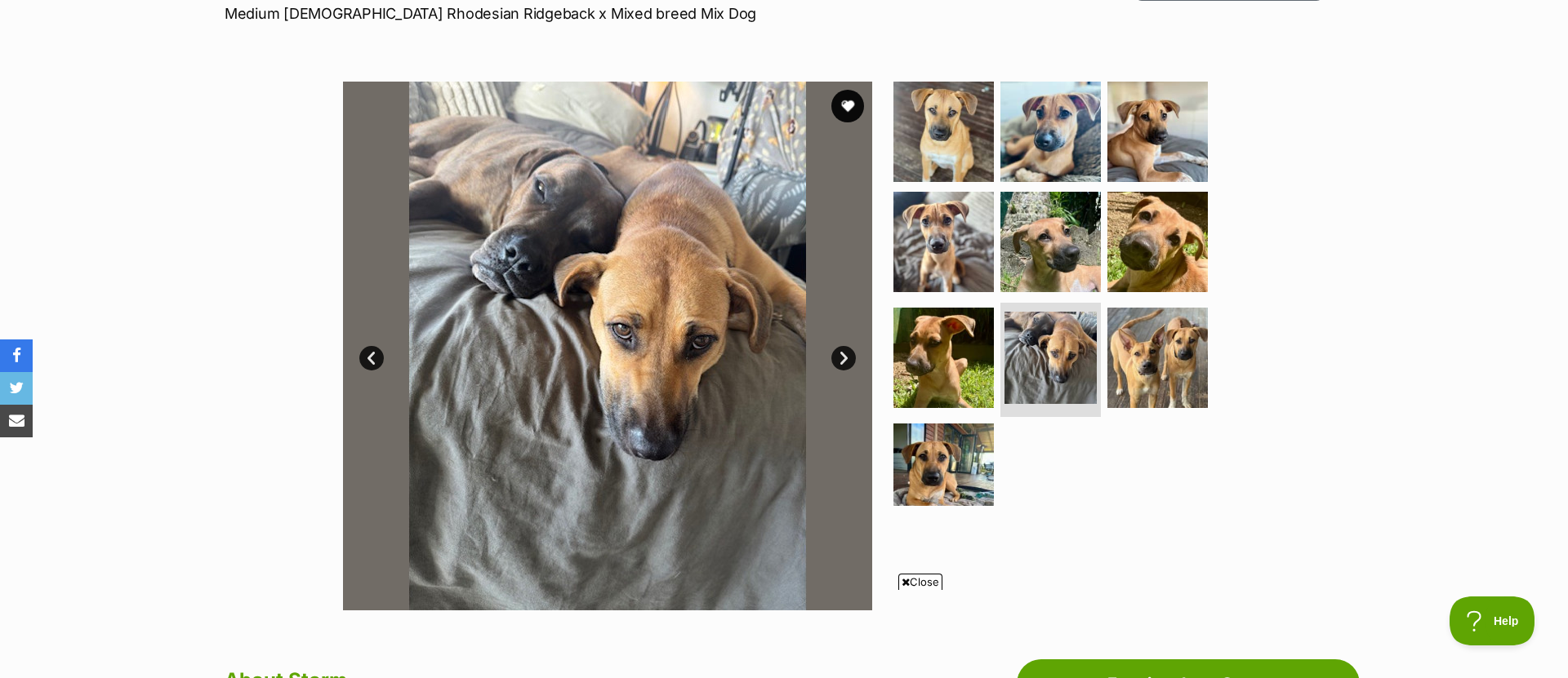
click at [840, 356] on link "Next" at bounding box center [843, 359] width 25 height 25
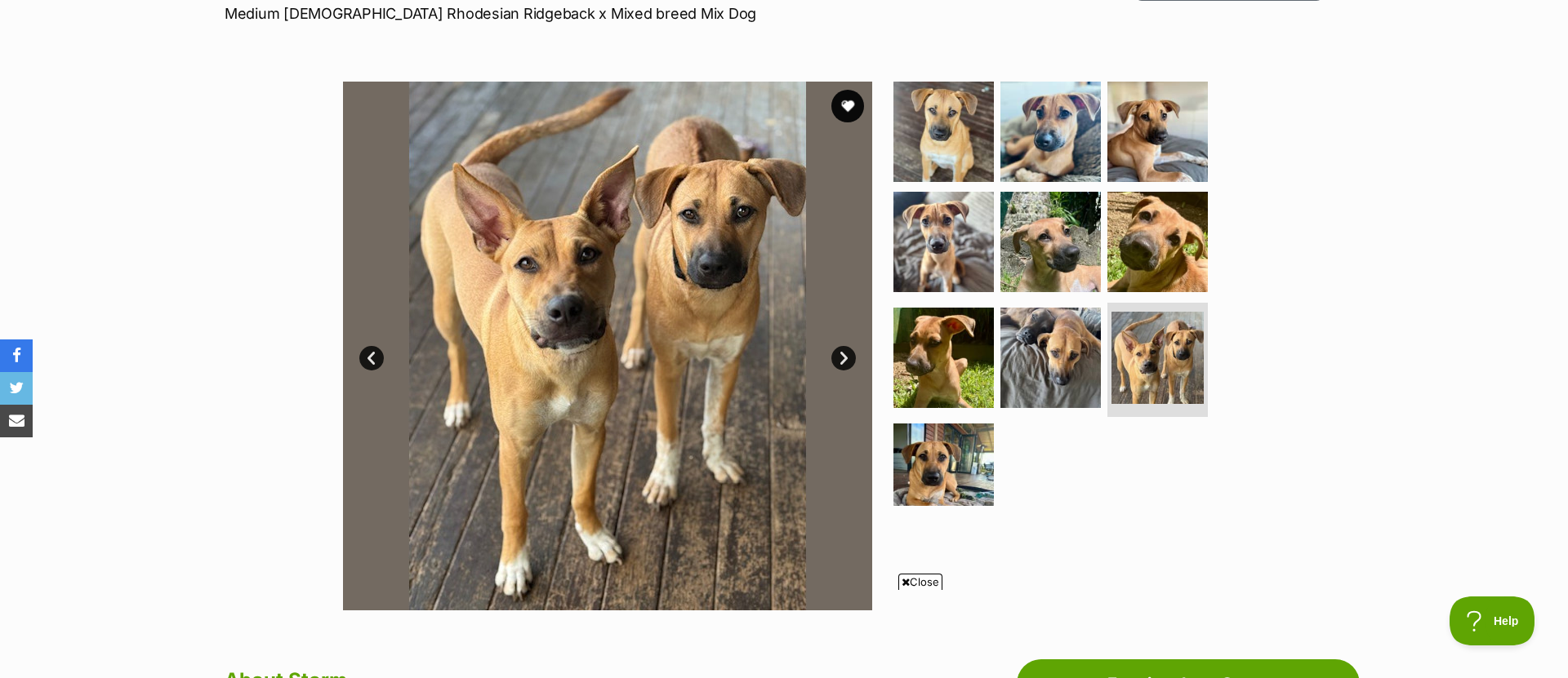
click at [852, 361] on link "Next" at bounding box center [843, 359] width 25 height 25
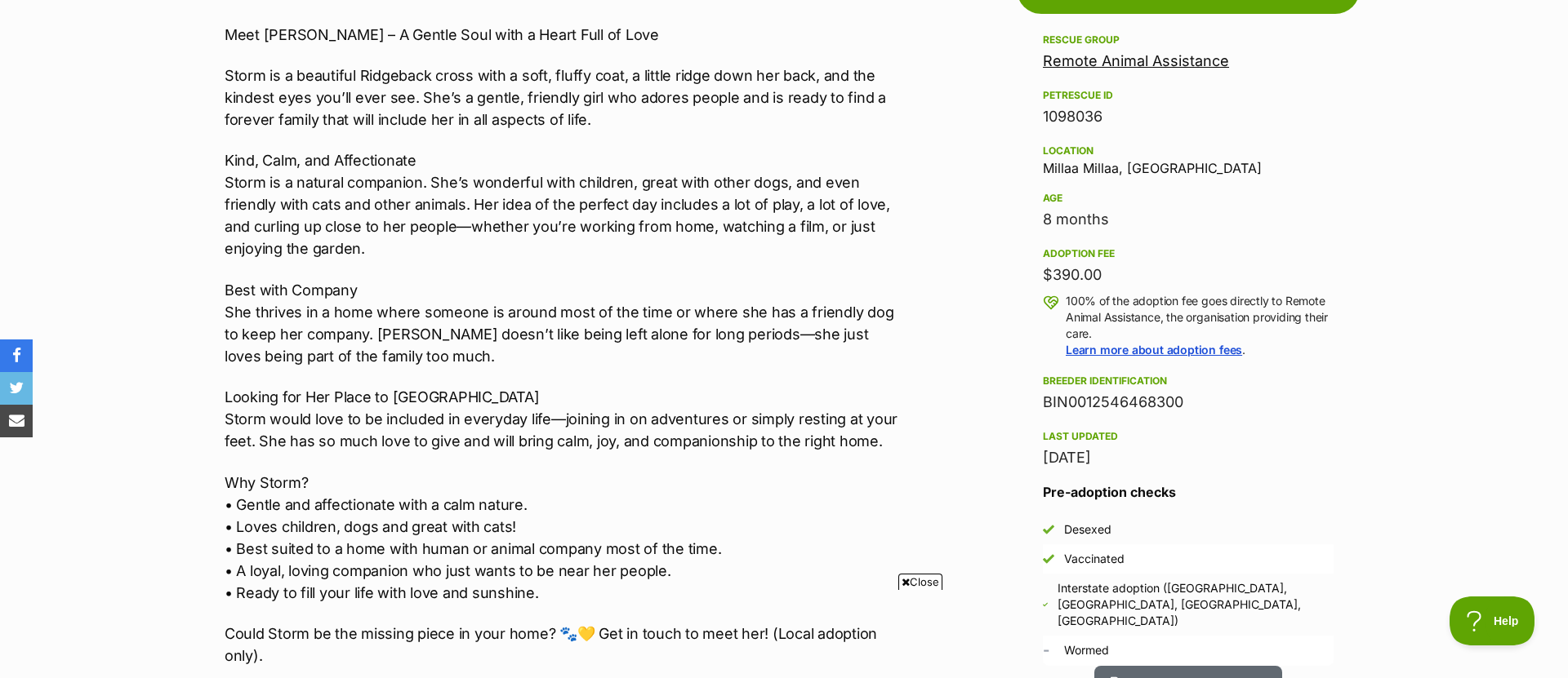
scroll to position [0, 0]
drag, startPoint x: 1041, startPoint y: 170, endPoint x: 1143, endPoint y: 169, distance: 102.0
click at [1143, 170] on aside "Rescue group Remote Animal Assistance PetRescue ID 1098036 Location Millaa Mill…" at bounding box center [1188, 348] width 343 height 636
click at [1167, 167] on div "Location Millaa Millaa, QLD" at bounding box center [1188, 158] width 290 height 35
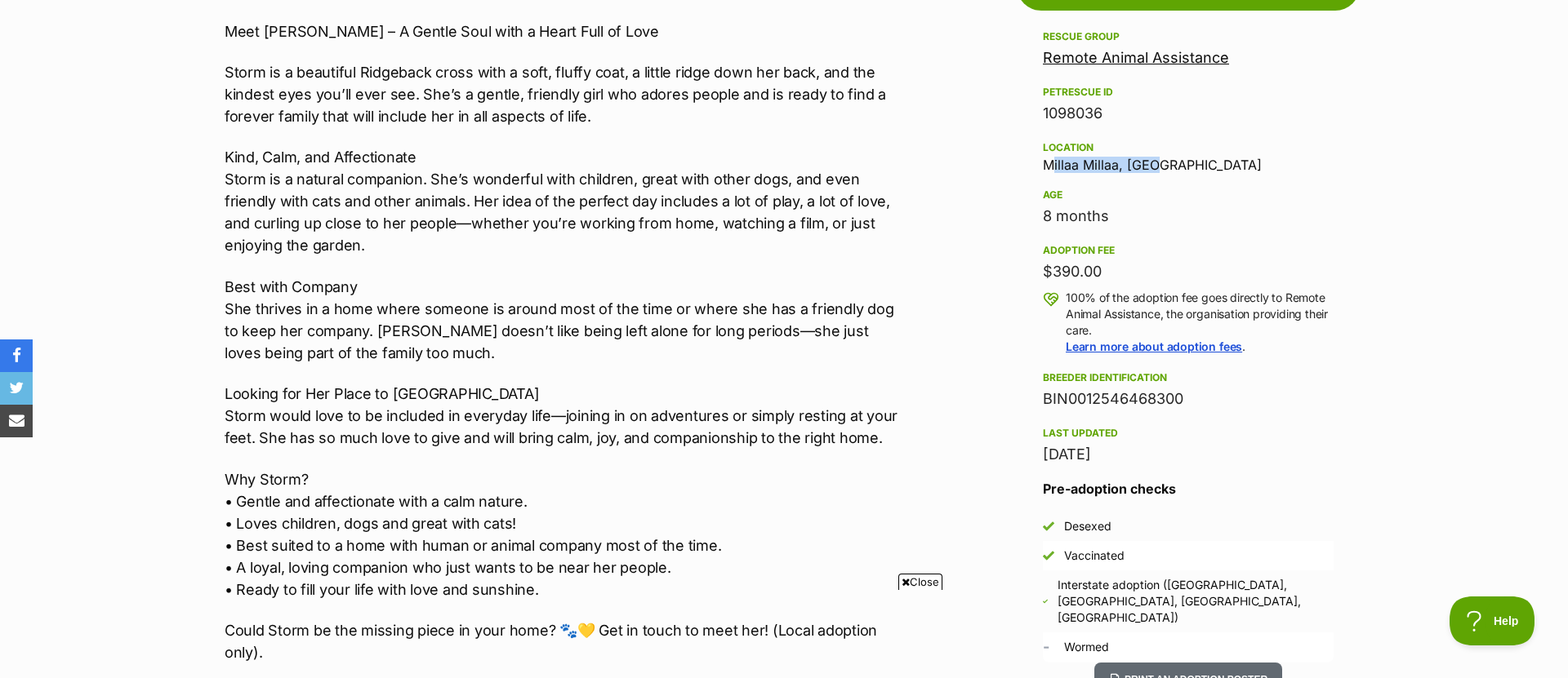
copy div "Millaa Millaa, QLD"
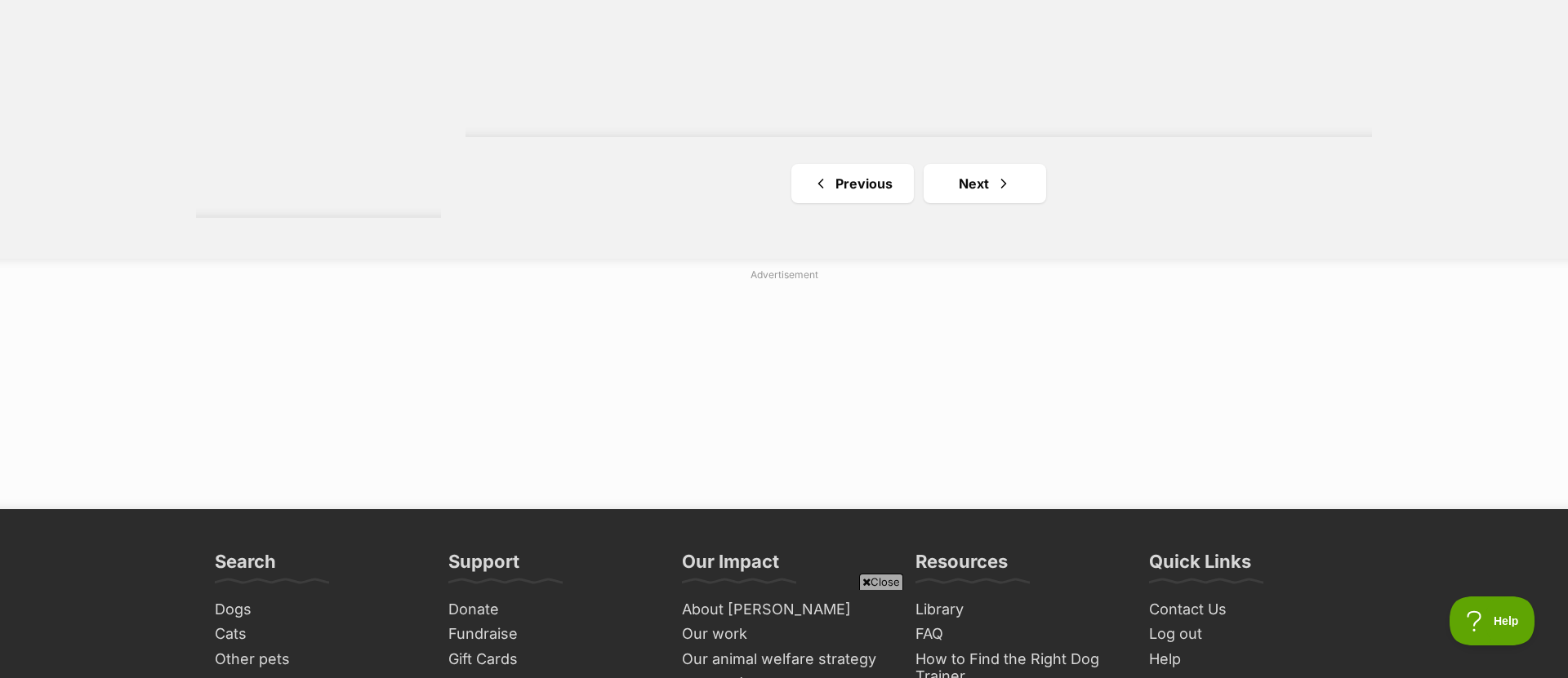
scroll to position [3157, 0]
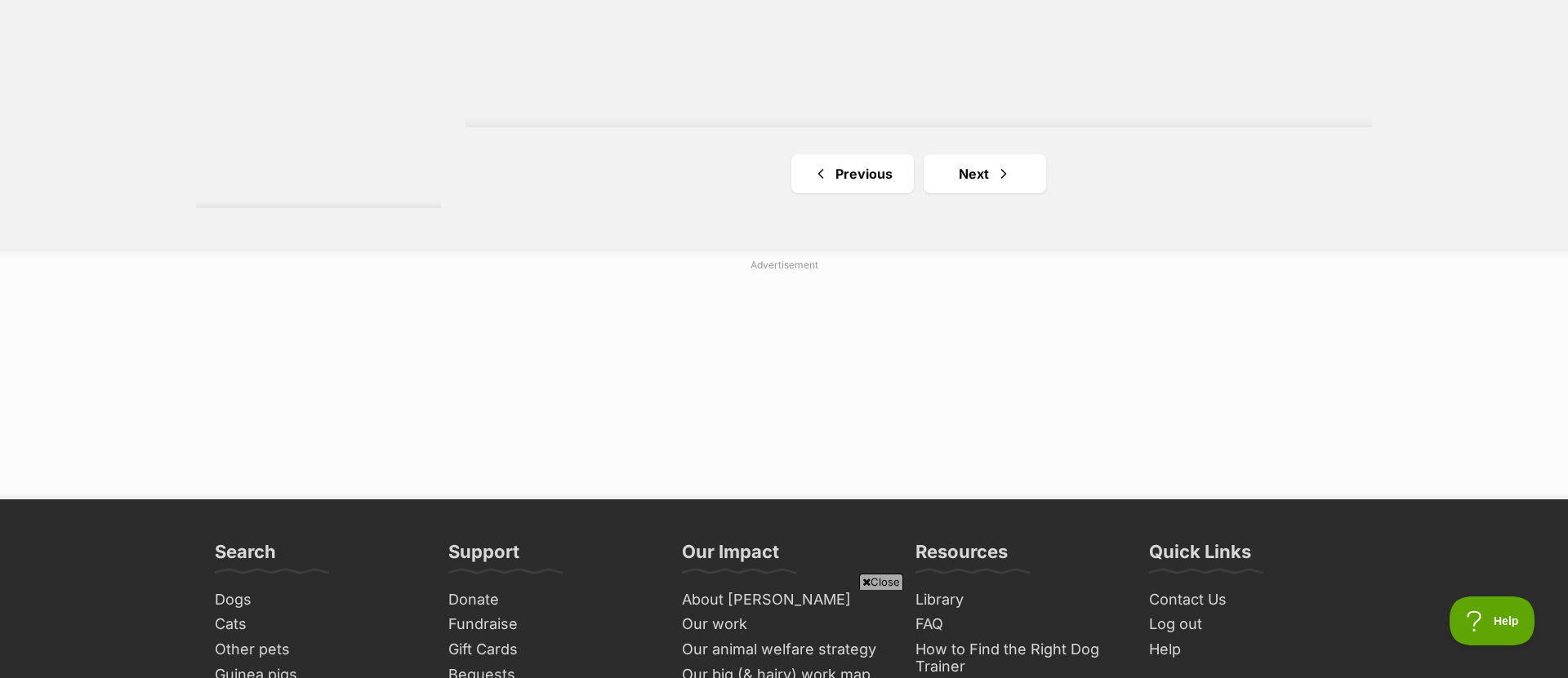
drag, startPoint x: 1025, startPoint y: 168, endPoint x: 1055, endPoint y: 174, distance: 30.6
click at [1025, 168] on link "Next" at bounding box center [985, 173] width 122 height 39
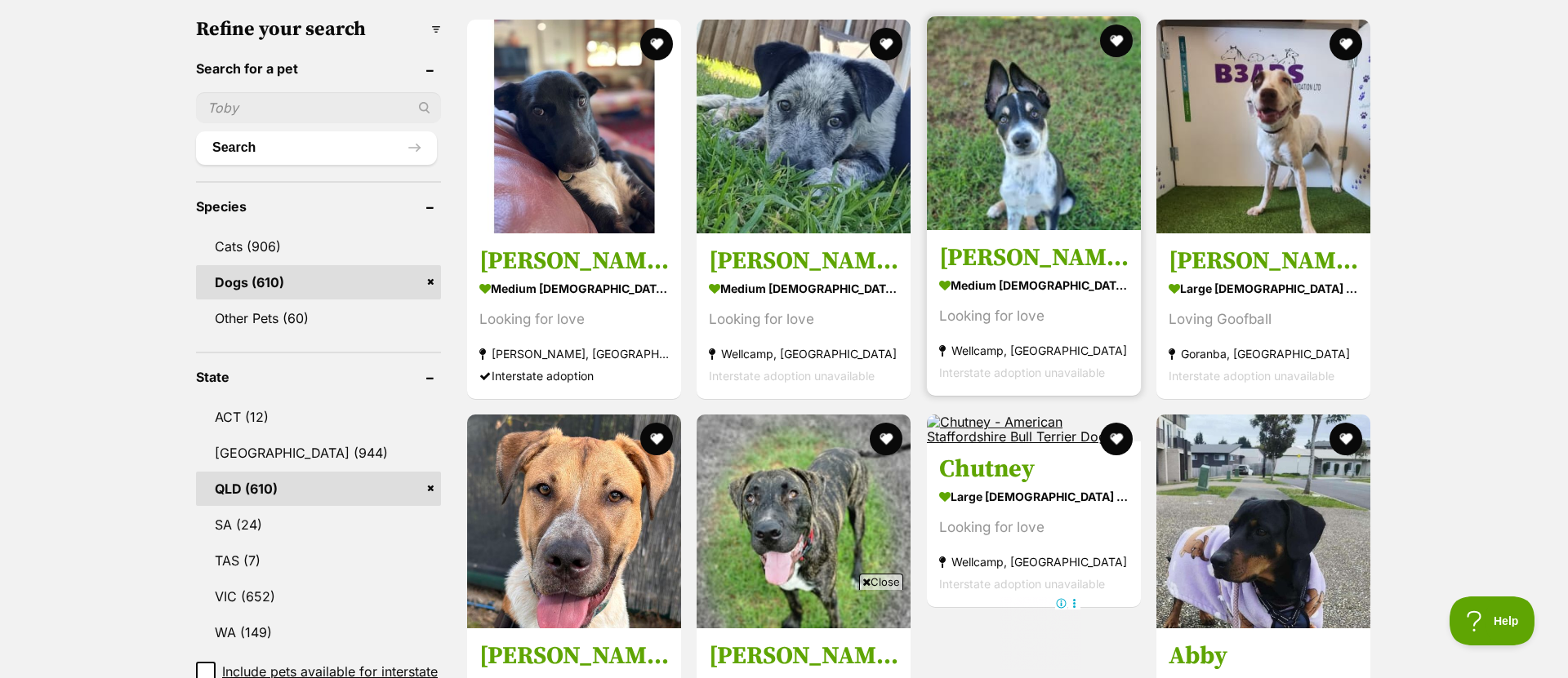
click at [1047, 130] on img at bounding box center [1033, 123] width 214 height 214
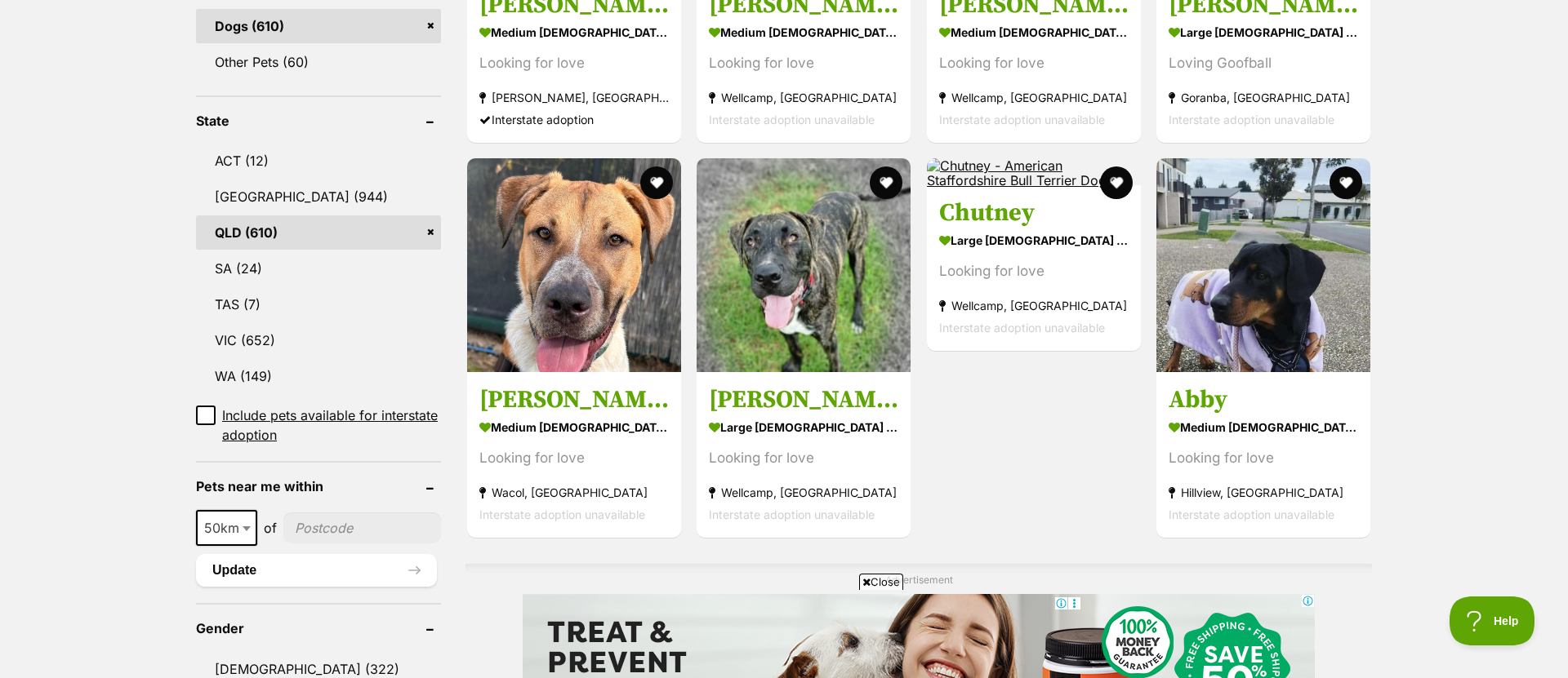
scroll to position [803, 0]
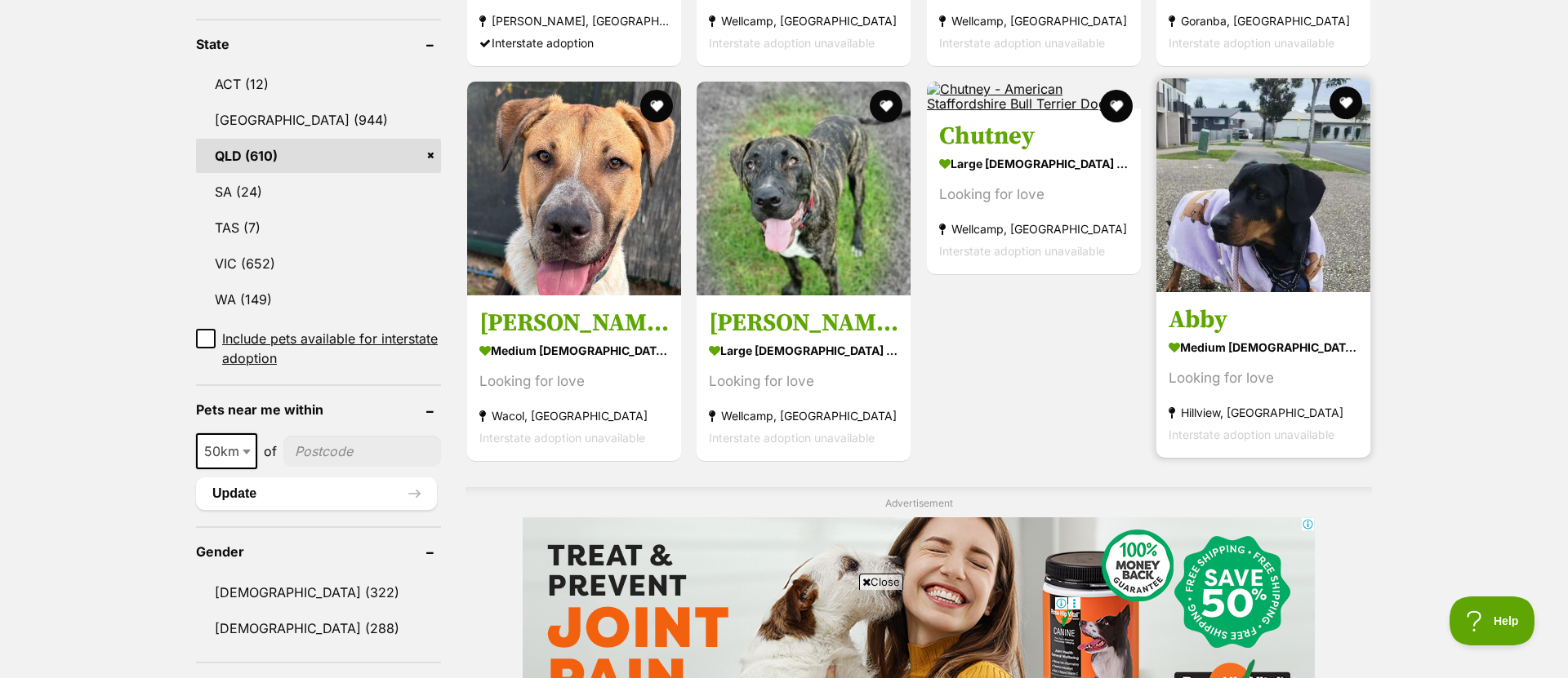
click at [1254, 202] on img at bounding box center [1263, 185] width 214 height 214
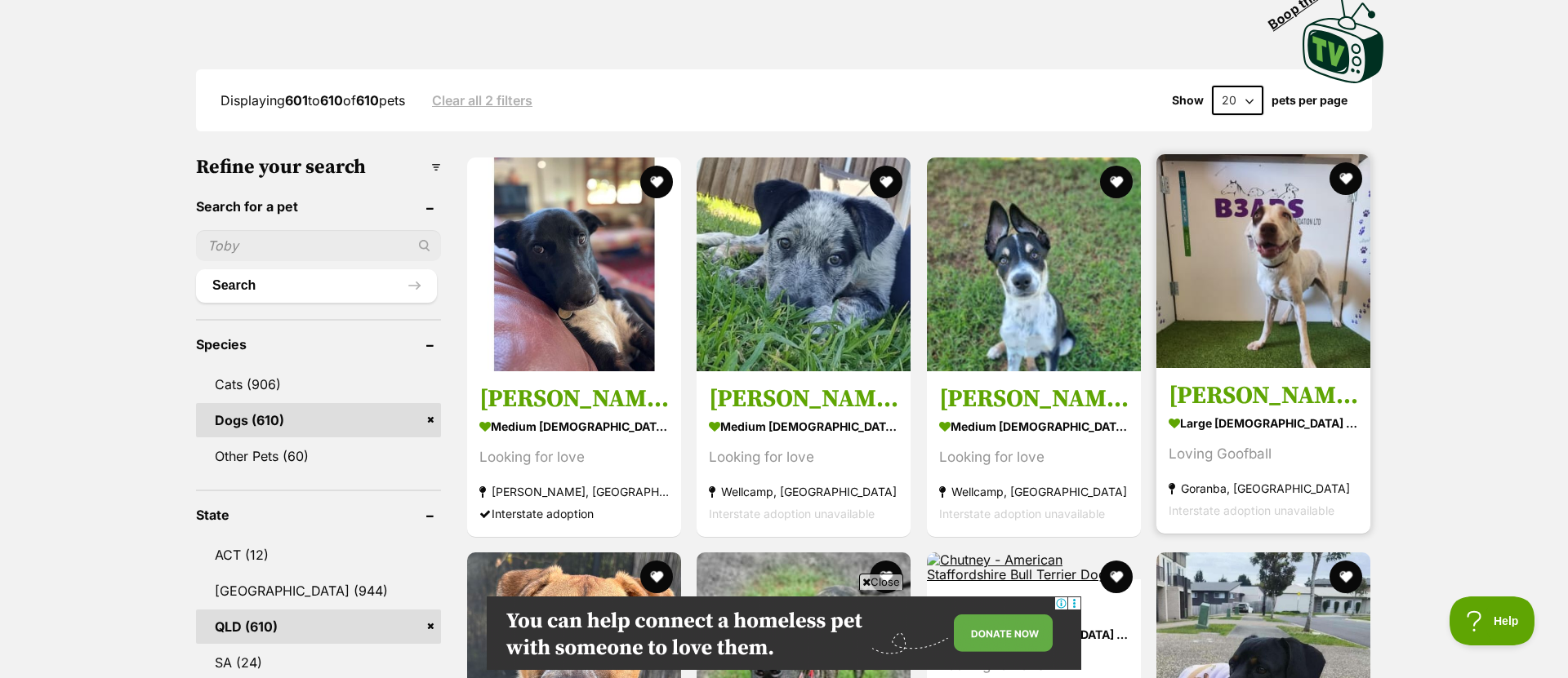
scroll to position [334, 0]
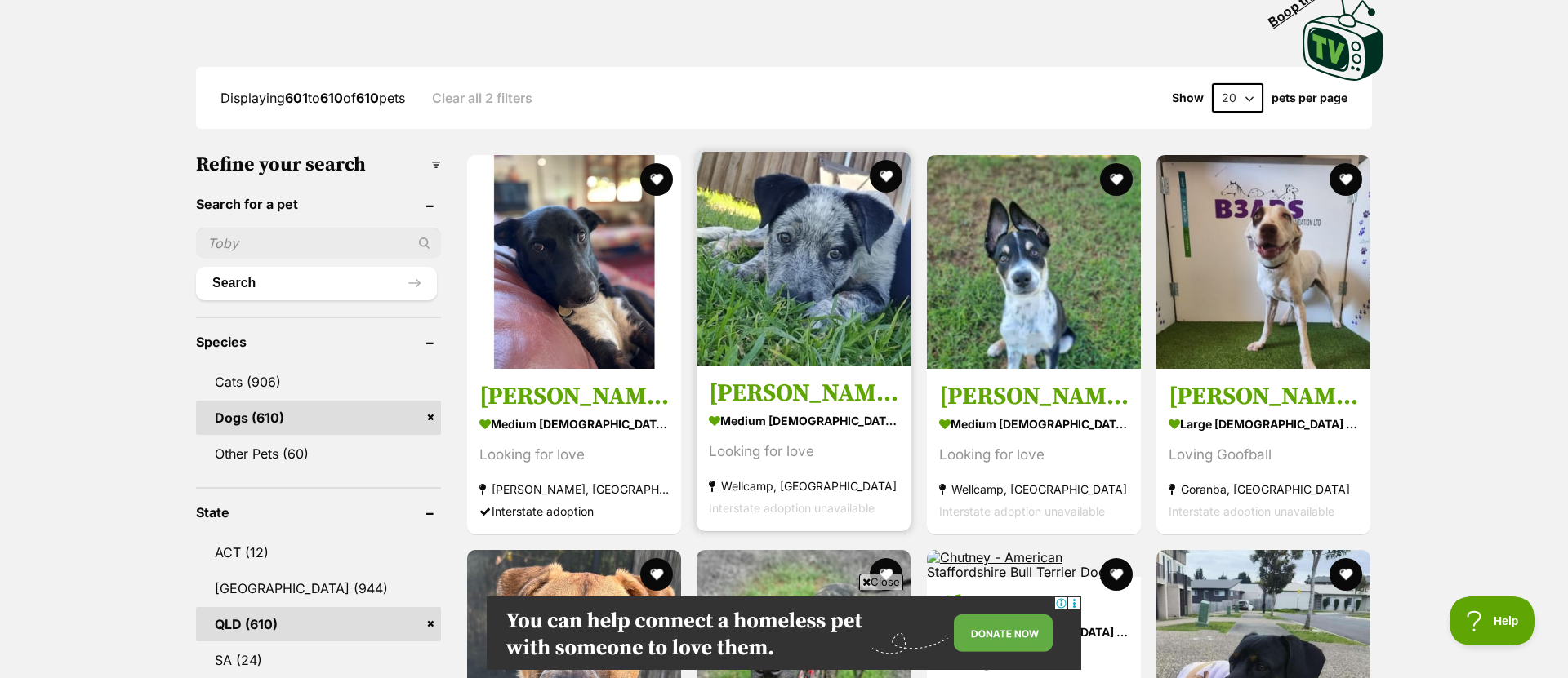
click at [767, 302] on img at bounding box center [803, 258] width 214 height 214
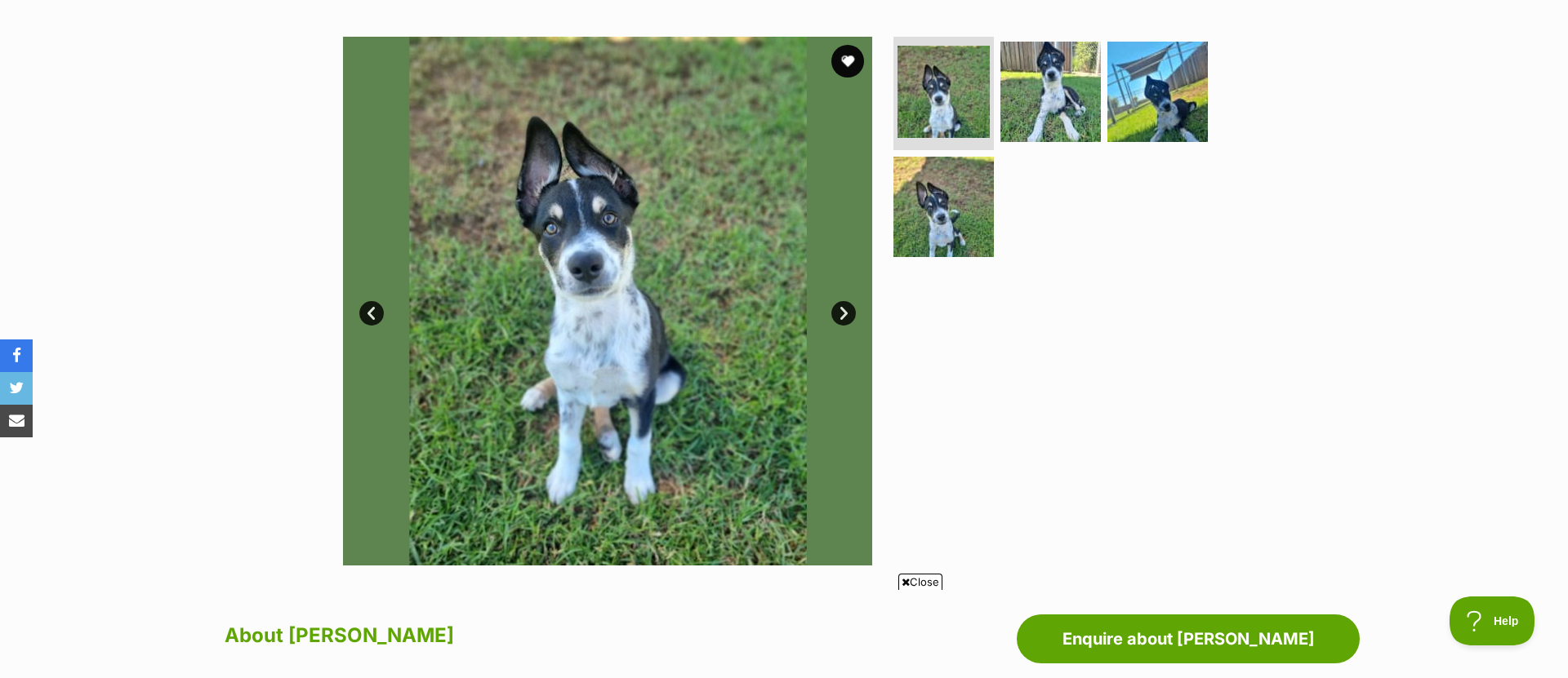
scroll to position [332, 0]
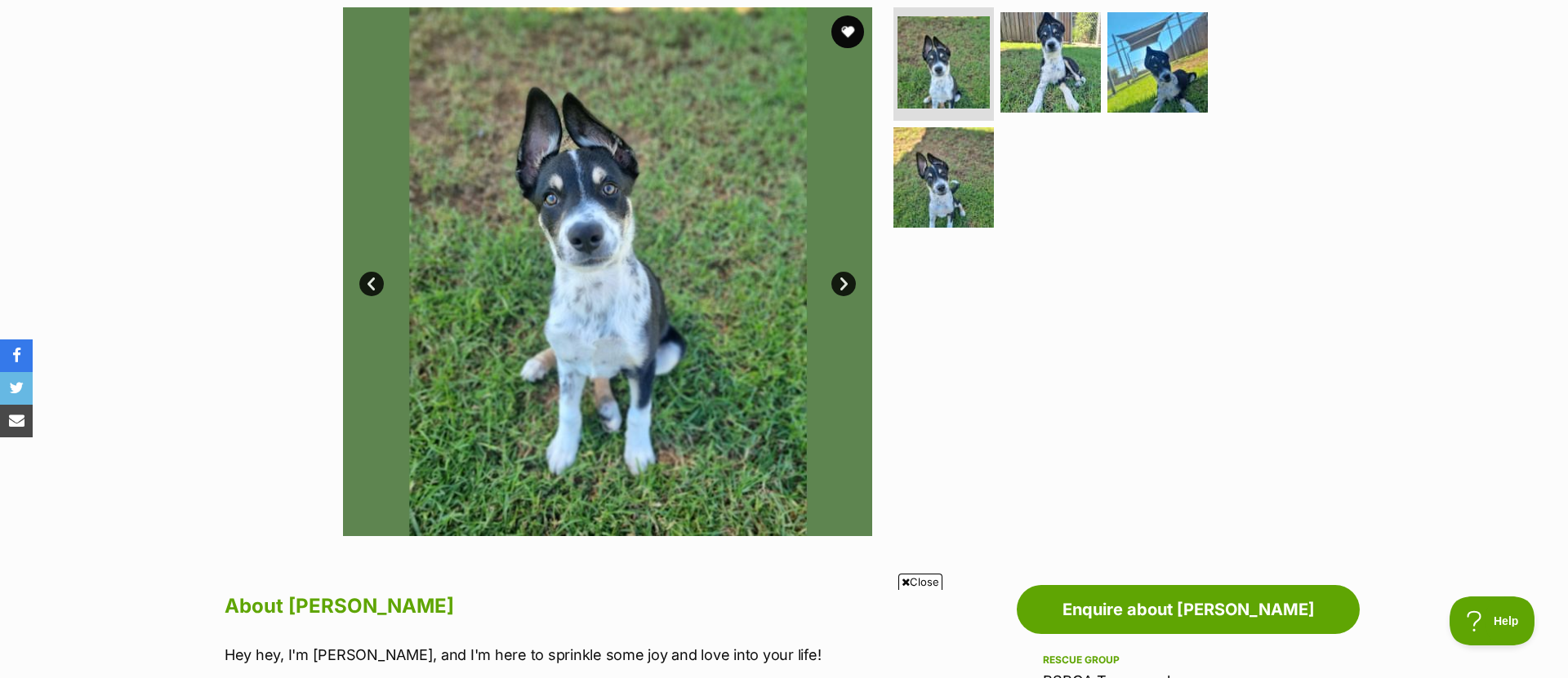
click at [848, 275] on link "Next" at bounding box center [843, 285] width 25 height 25
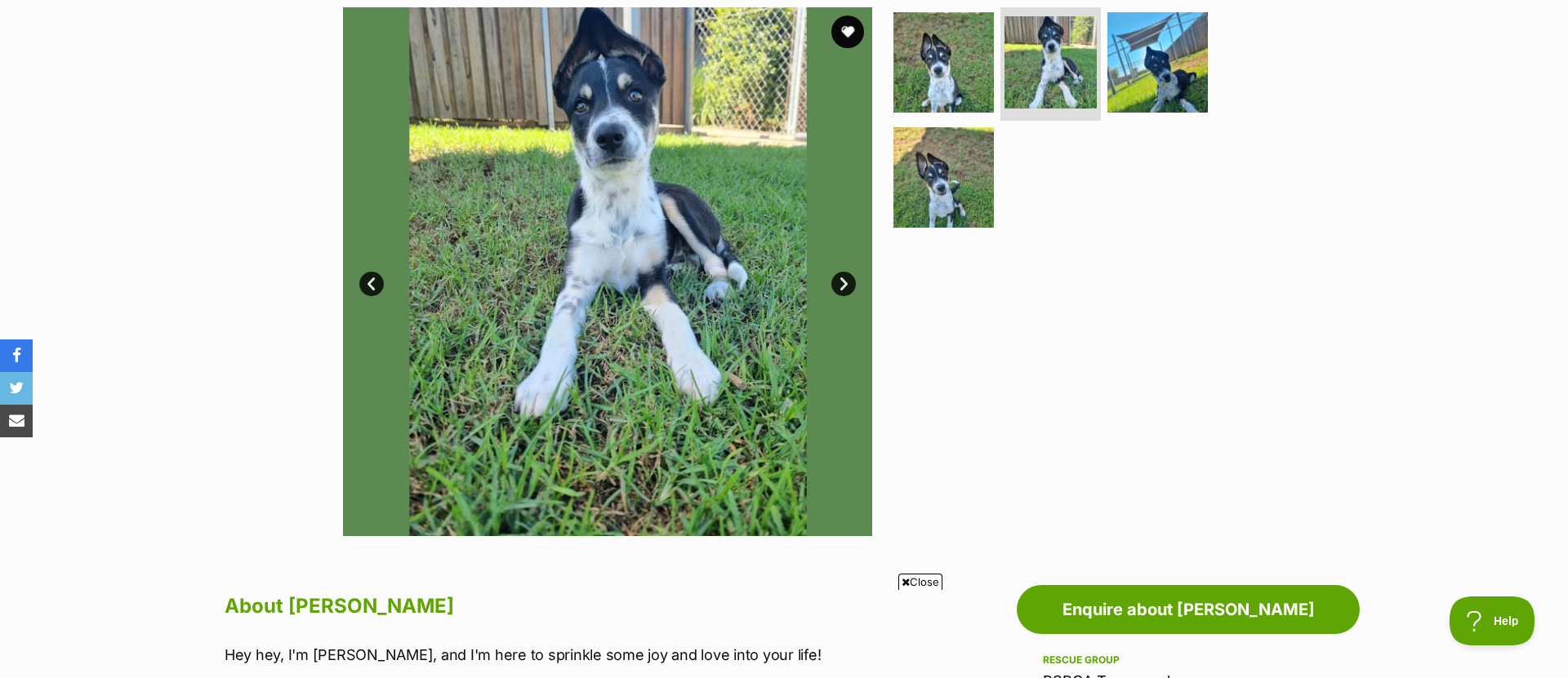
click at [847, 277] on link "Next" at bounding box center [843, 285] width 25 height 25
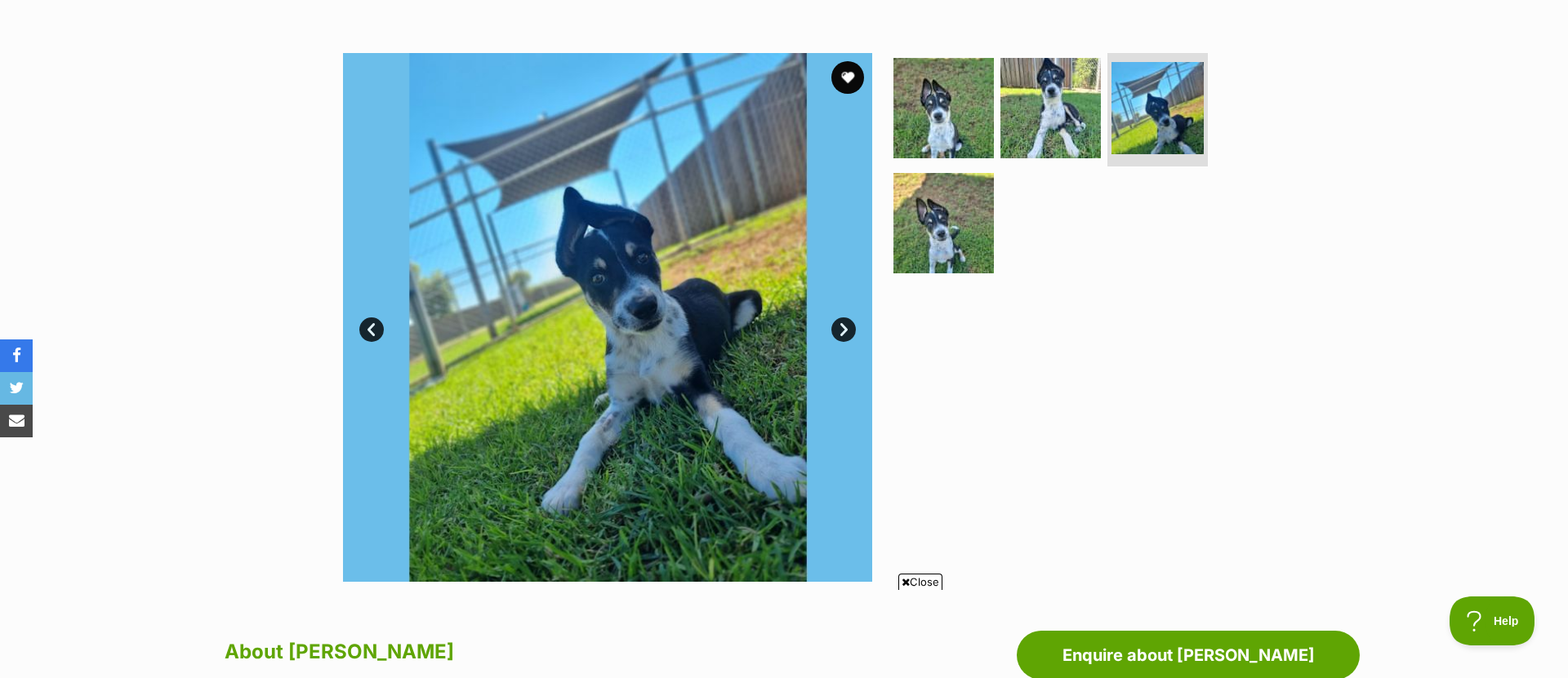
scroll to position [275, 0]
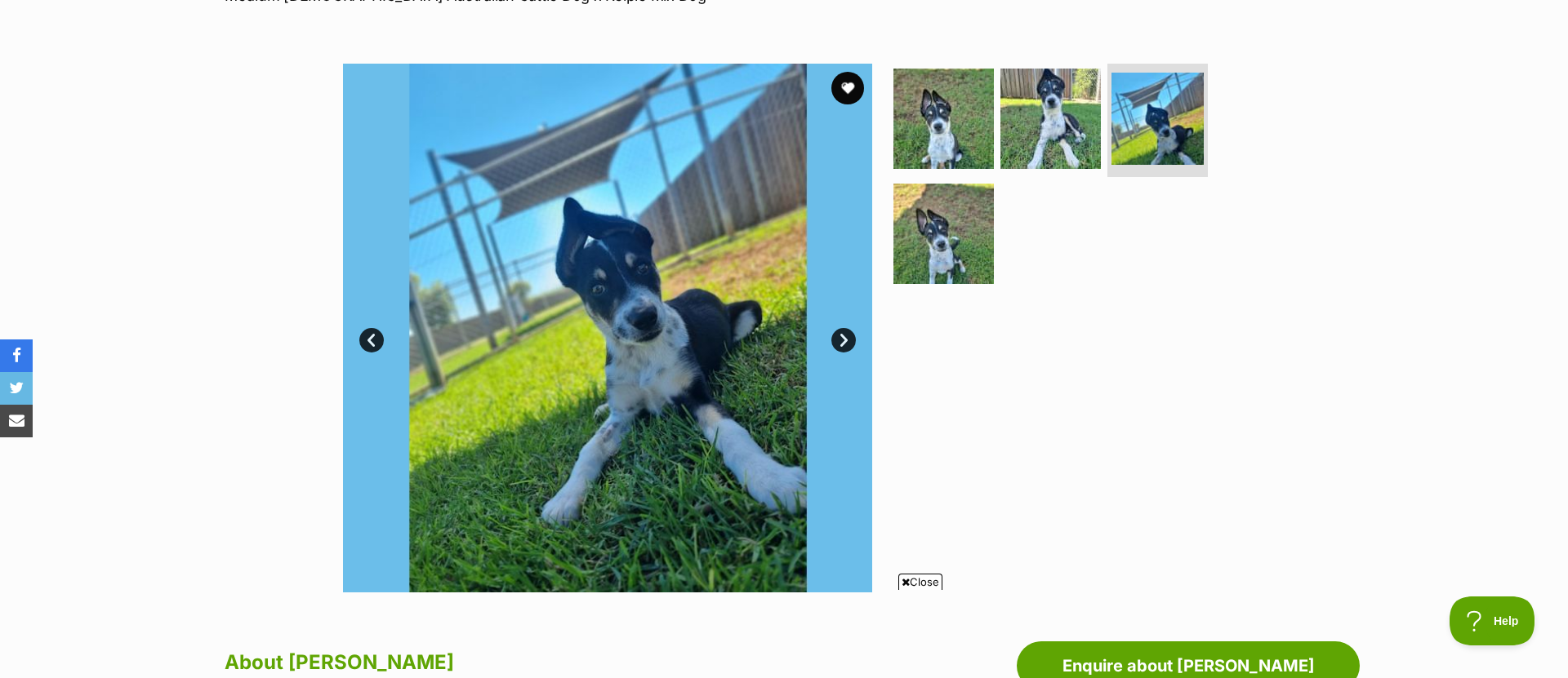
click at [844, 344] on link "Next" at bounding box center [843, 341] width 25 height 25
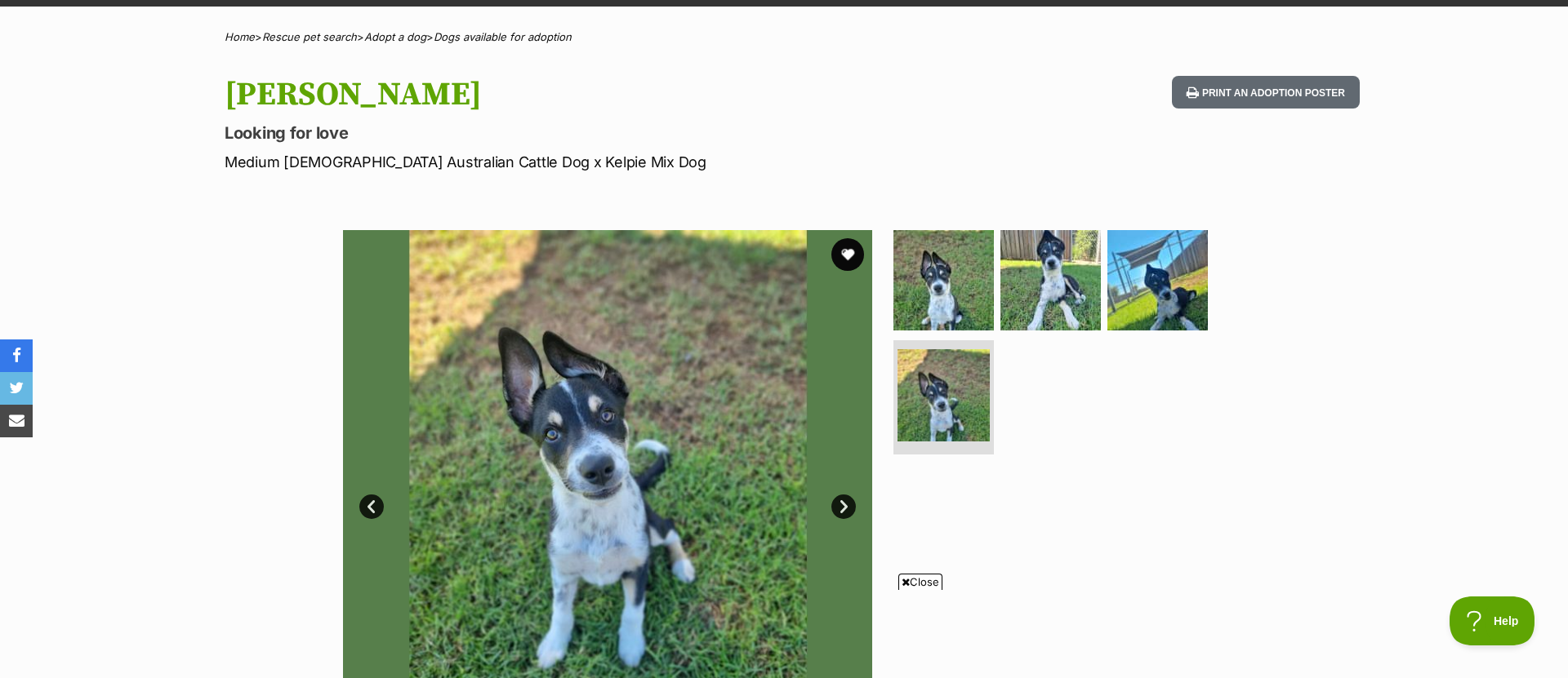
scroll to position [197, 0]
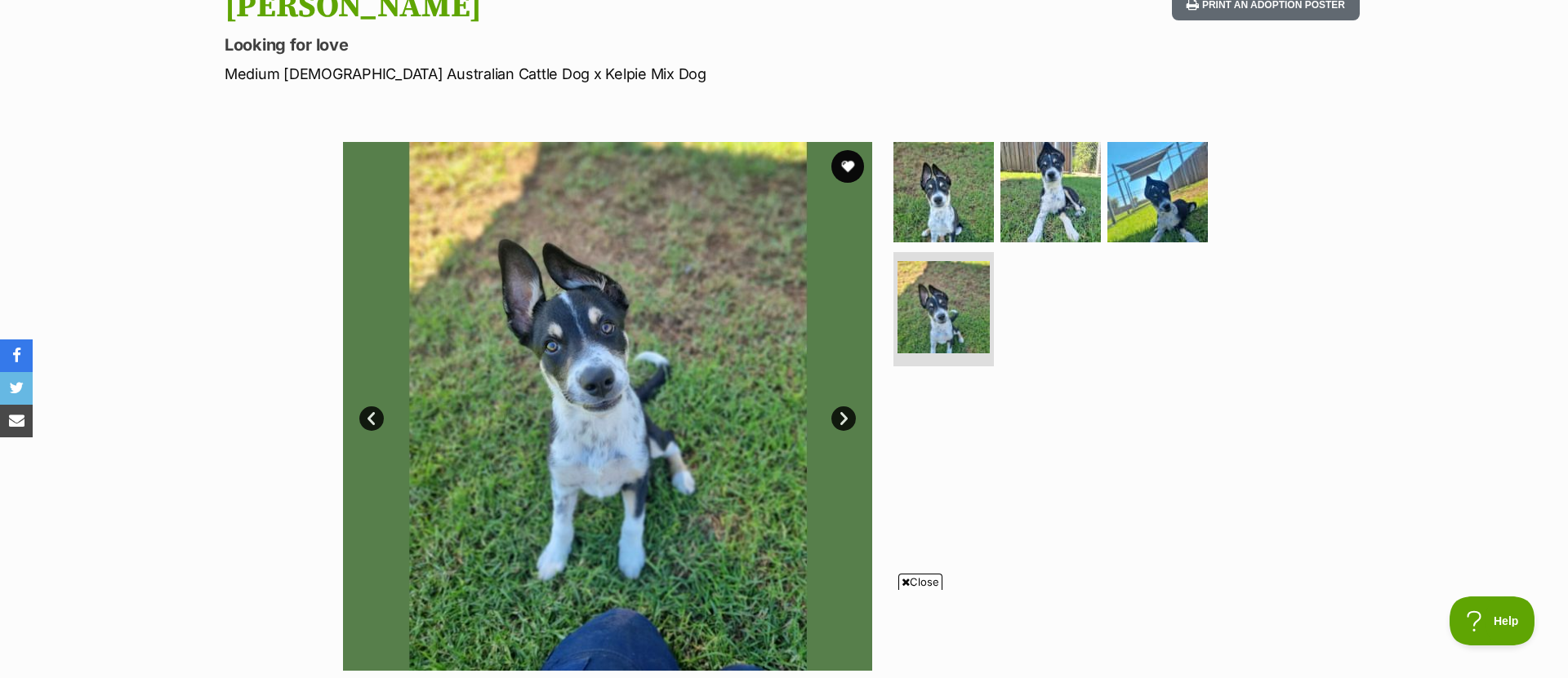
click at [837, 421] on link "Next" at bounding box center [843, 419] width 25 height 25
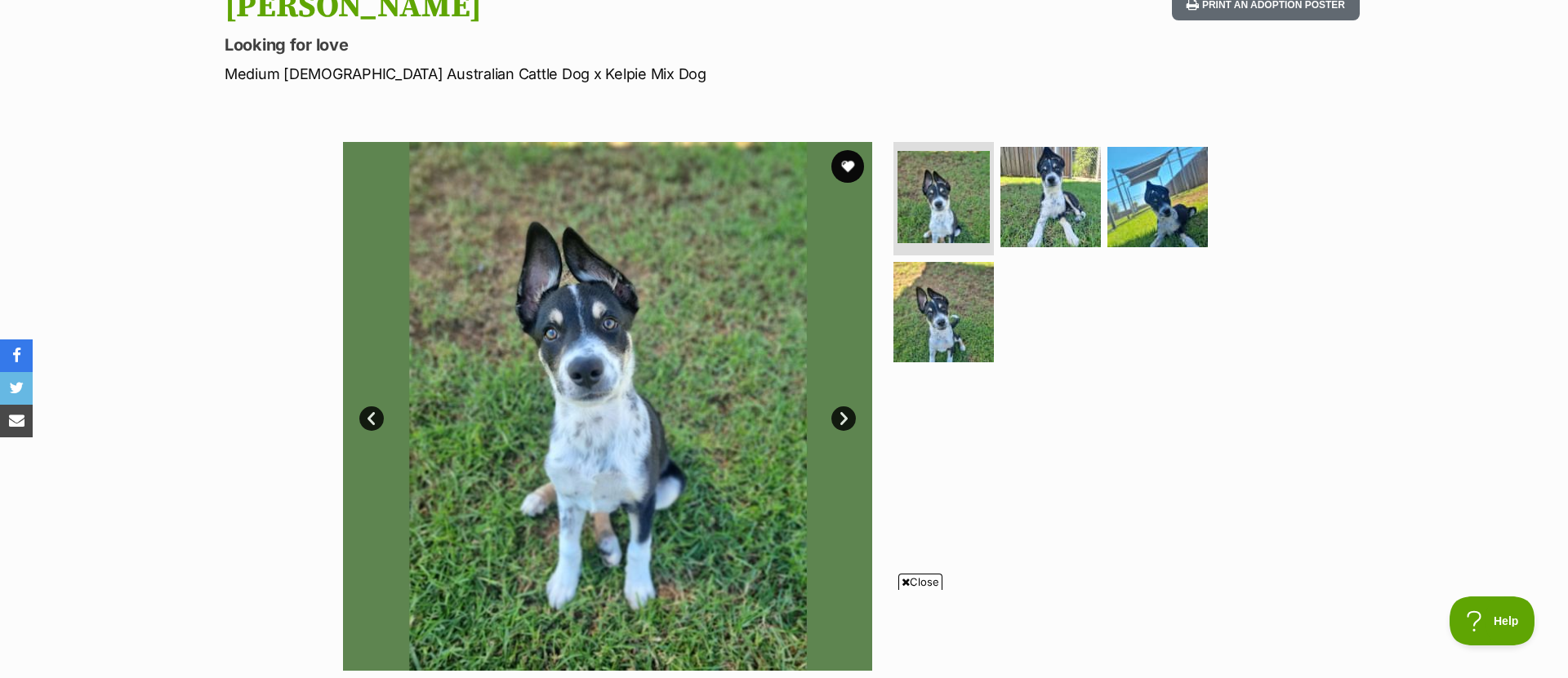
click at [840, 420] on link "Next" at bounding box center [843, 419] width 25 height 25
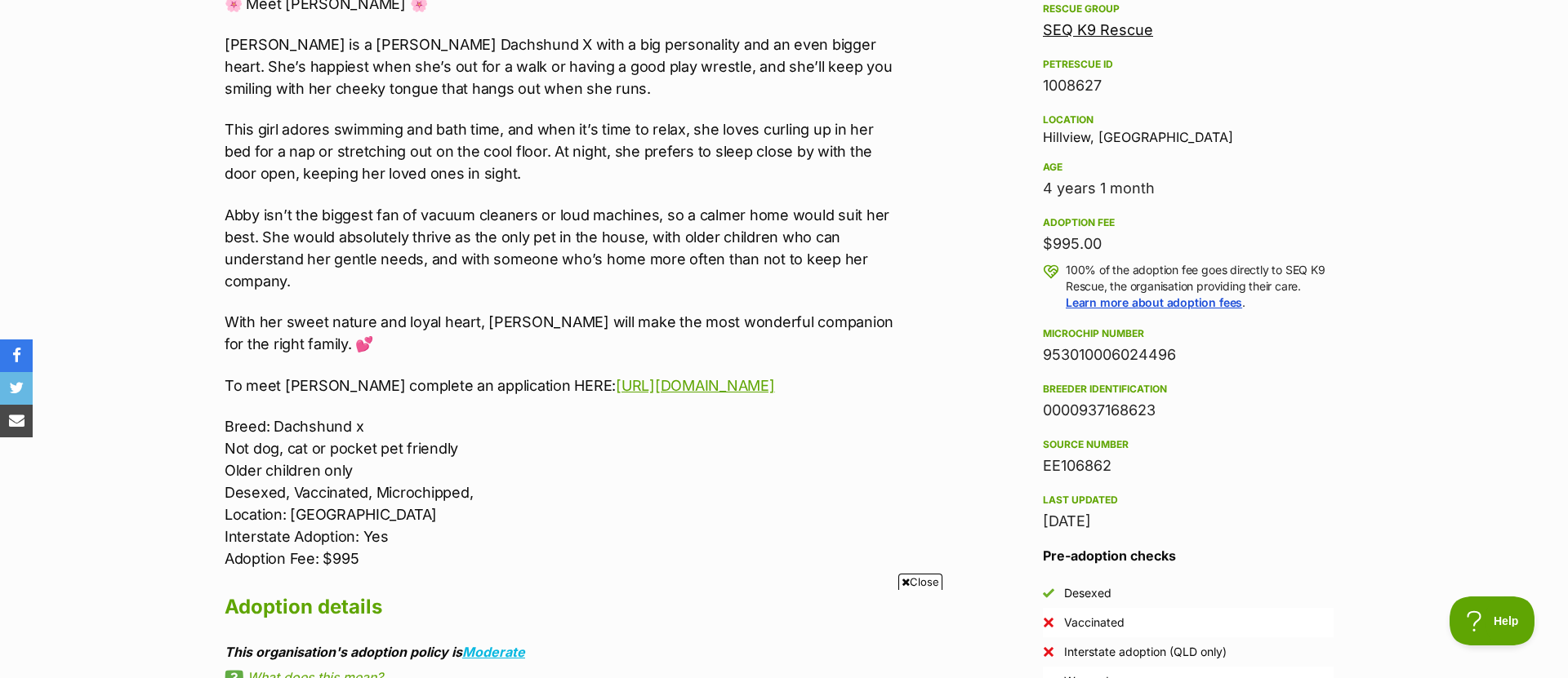
scroll to position [977, 0]
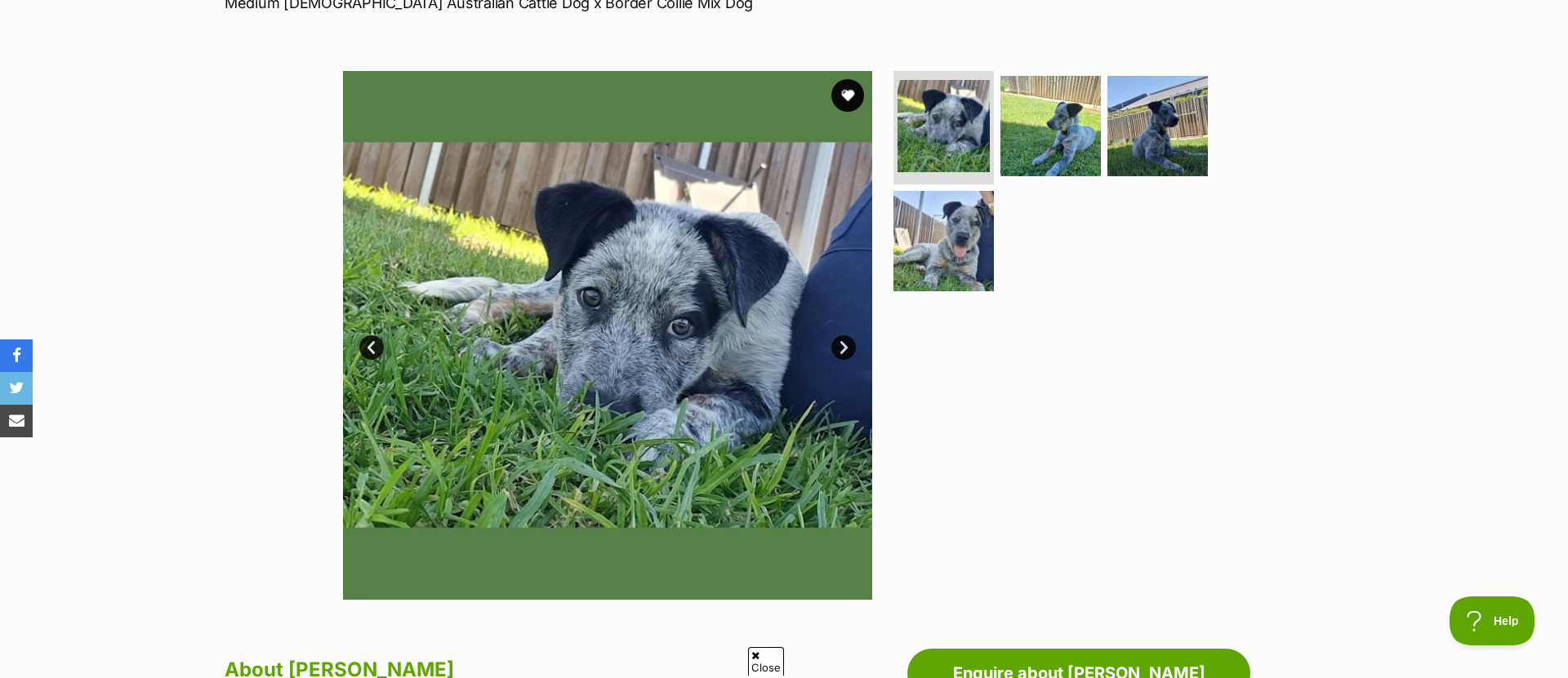
click at [842, 346] on link "Next" at bounding box center [843, 348] width 25 height 25
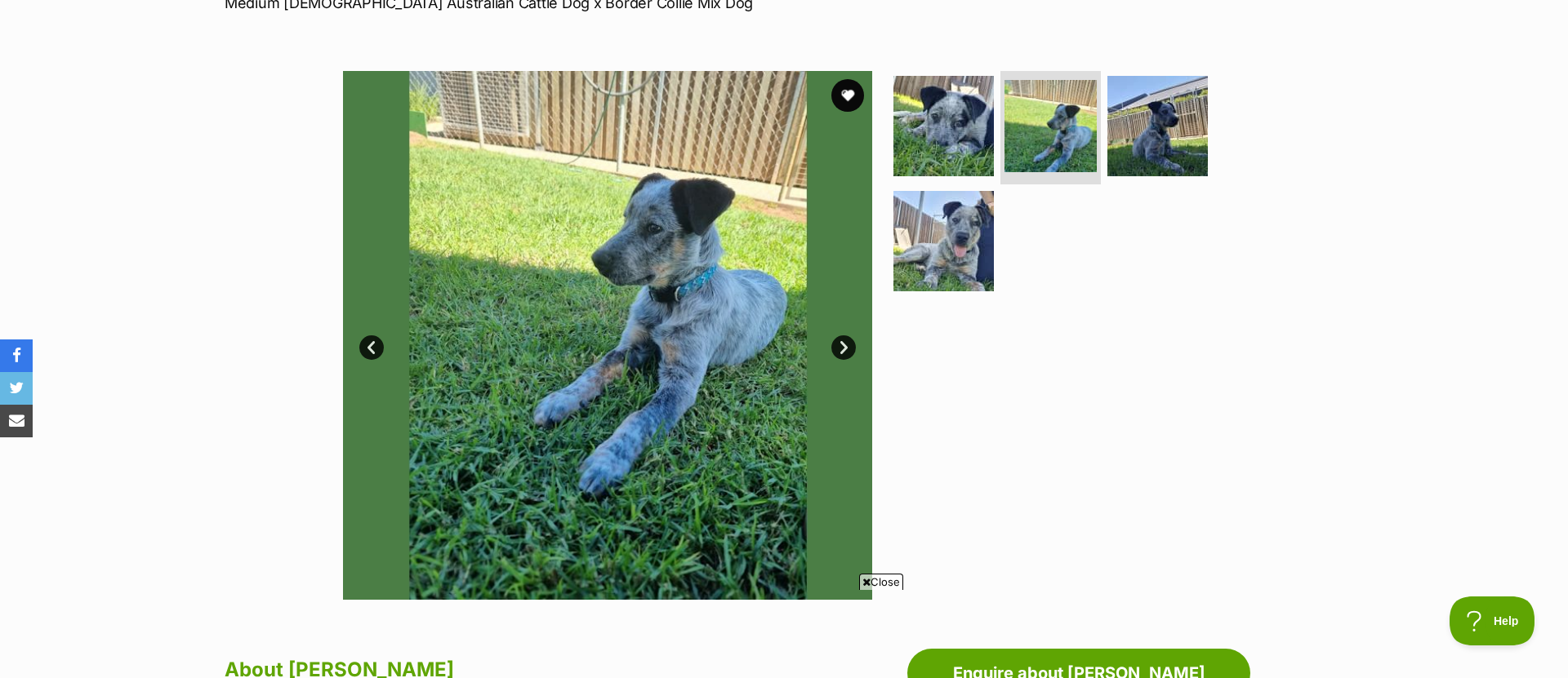
click at [838, 346] on link "Next" at bounding box center [843, 348] width 25 height 25
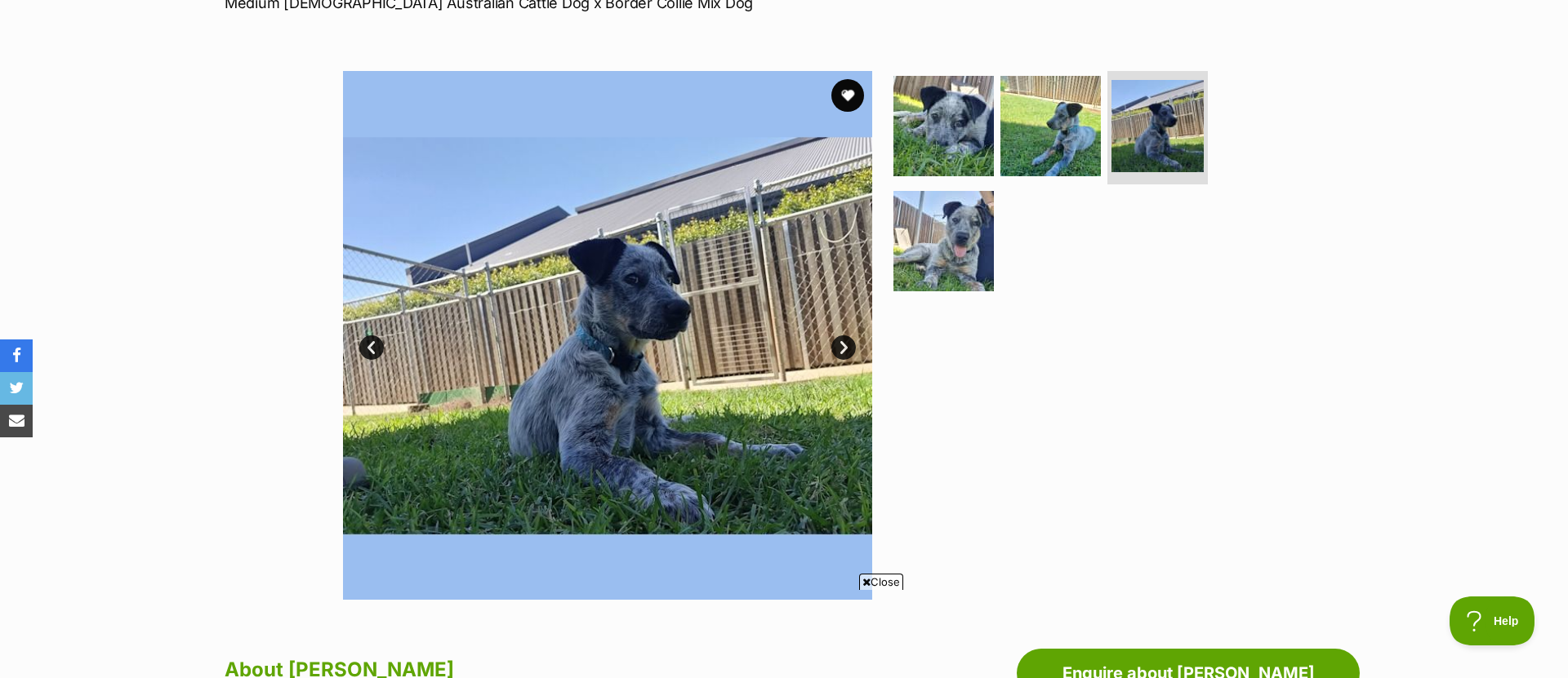
click at [838, 346] on link "Next" at bounding box center [843, 348] width 25 height 25
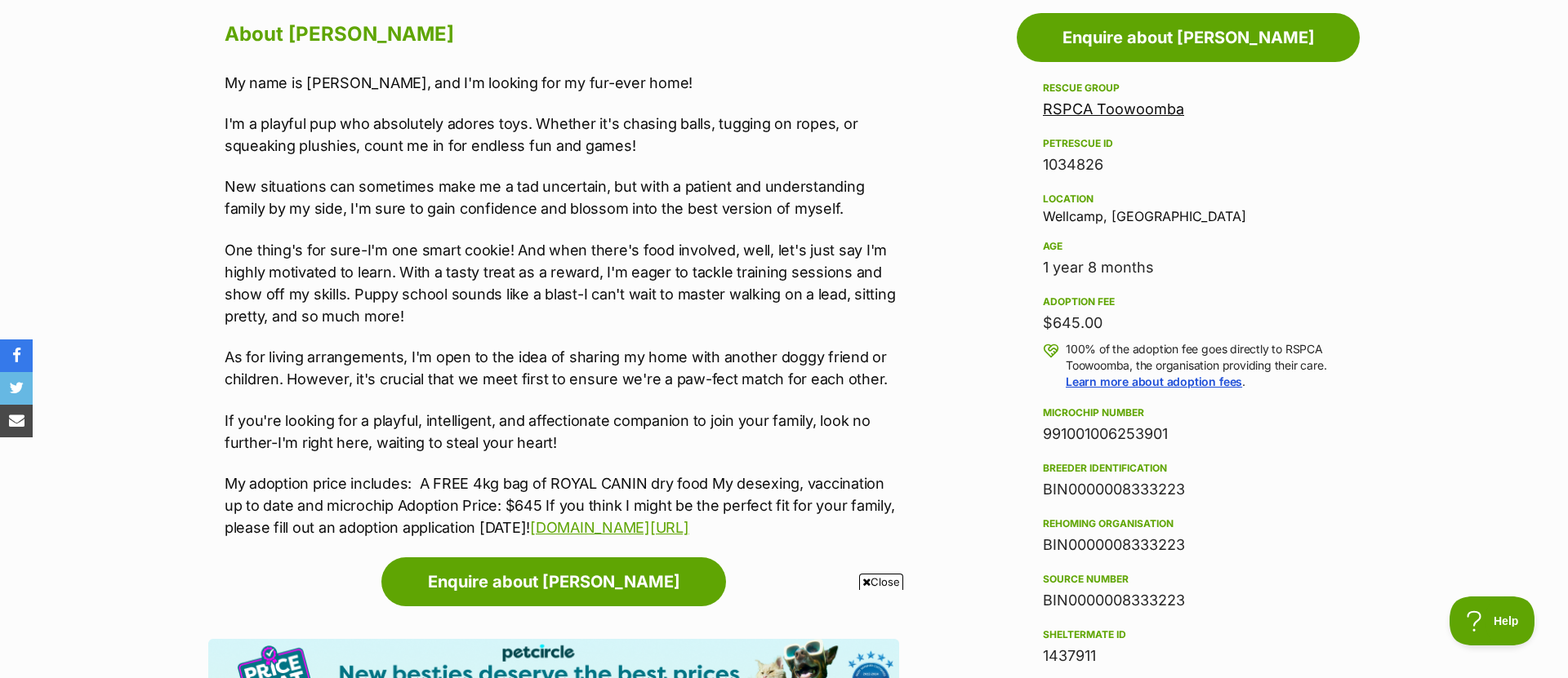
scroll to position [907, 0]
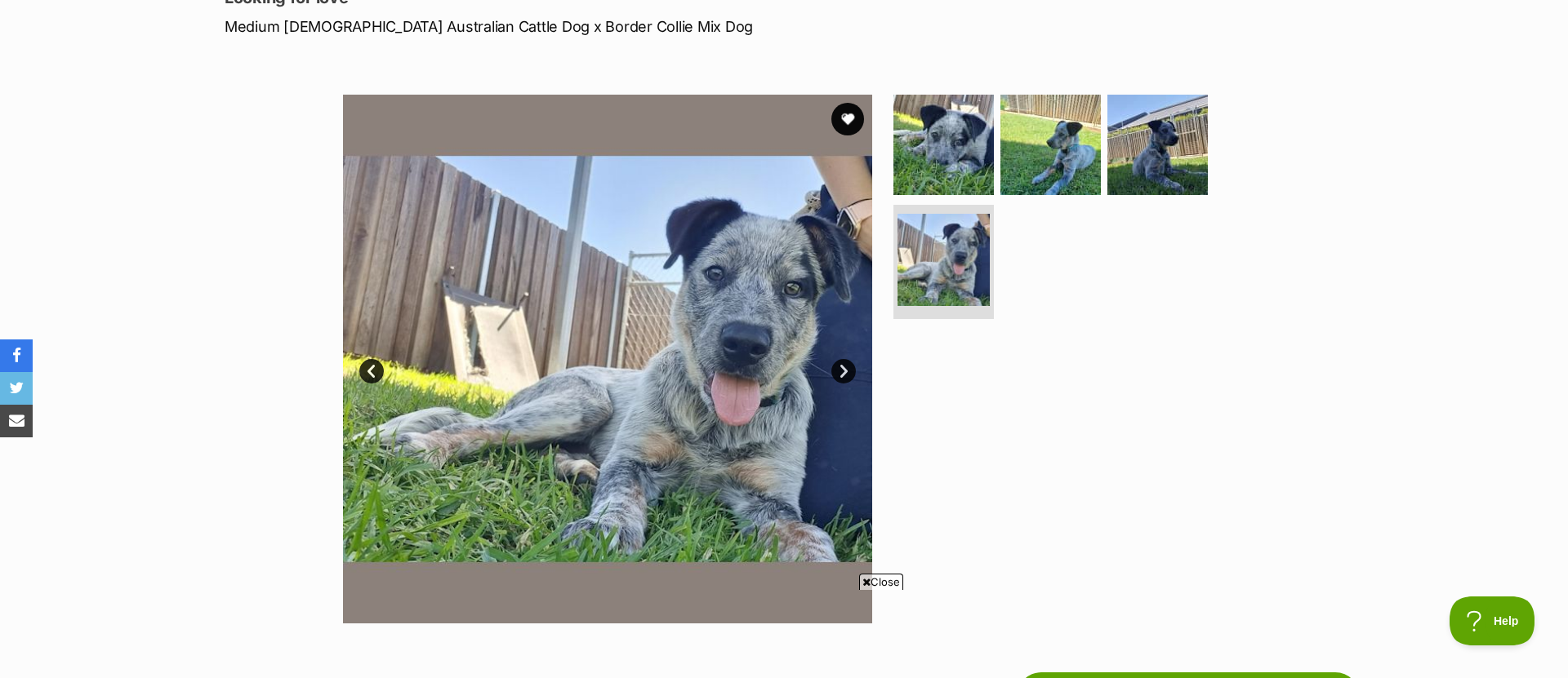
click at [850, 362] on link "Next" at bounding box center [843, 371] width 25 height 25
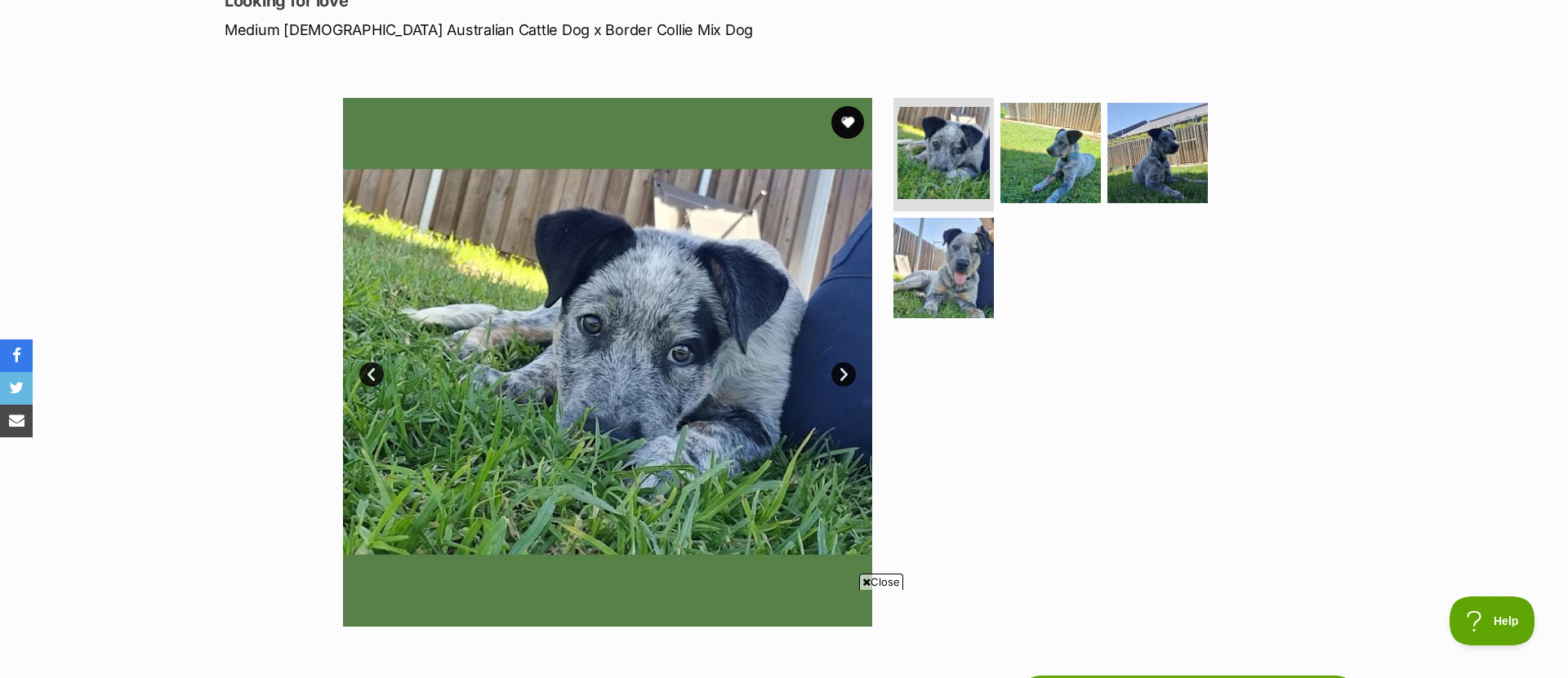
click at [847, 368] on link "Next" at bounding box center [843, 374] width 25 height 25
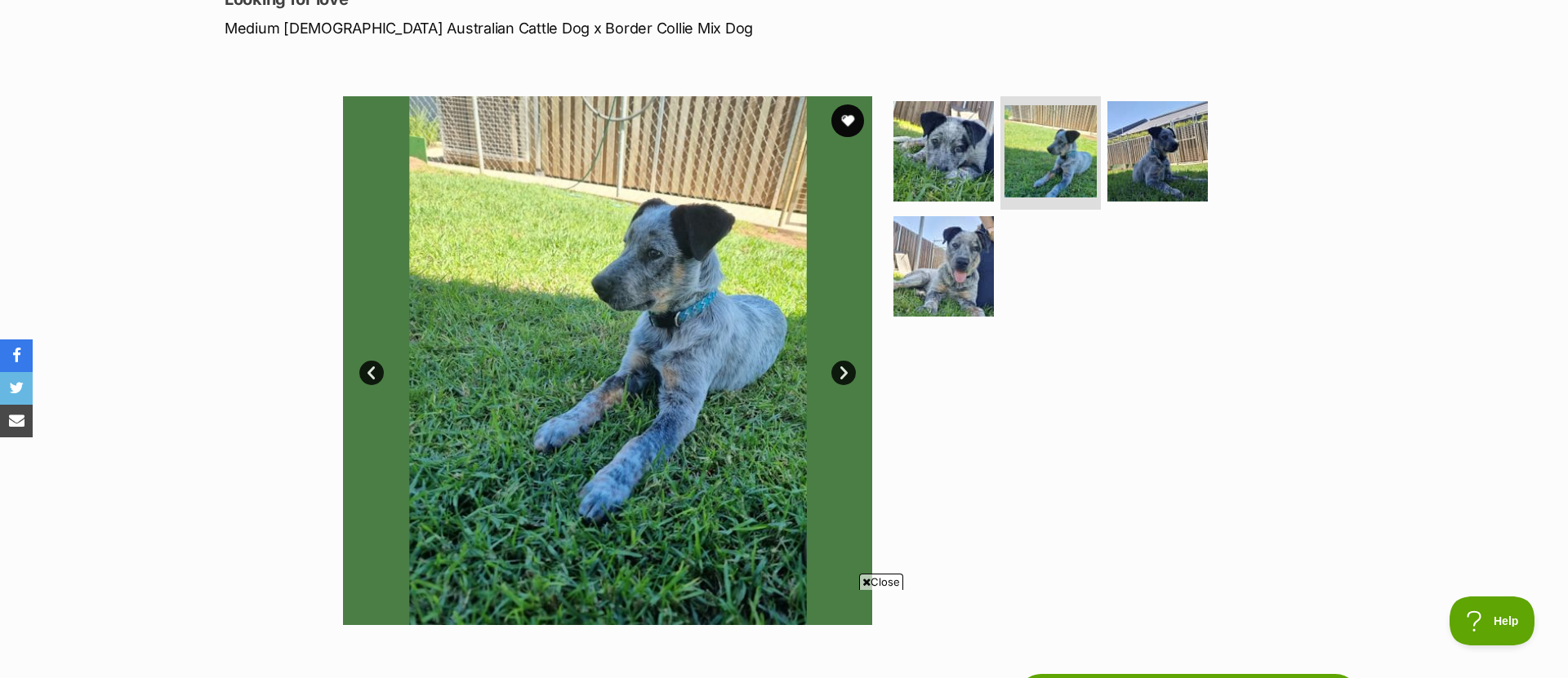
click at [847, 367] on link "Next" at bounding box center [843, 373] width 25 height 25
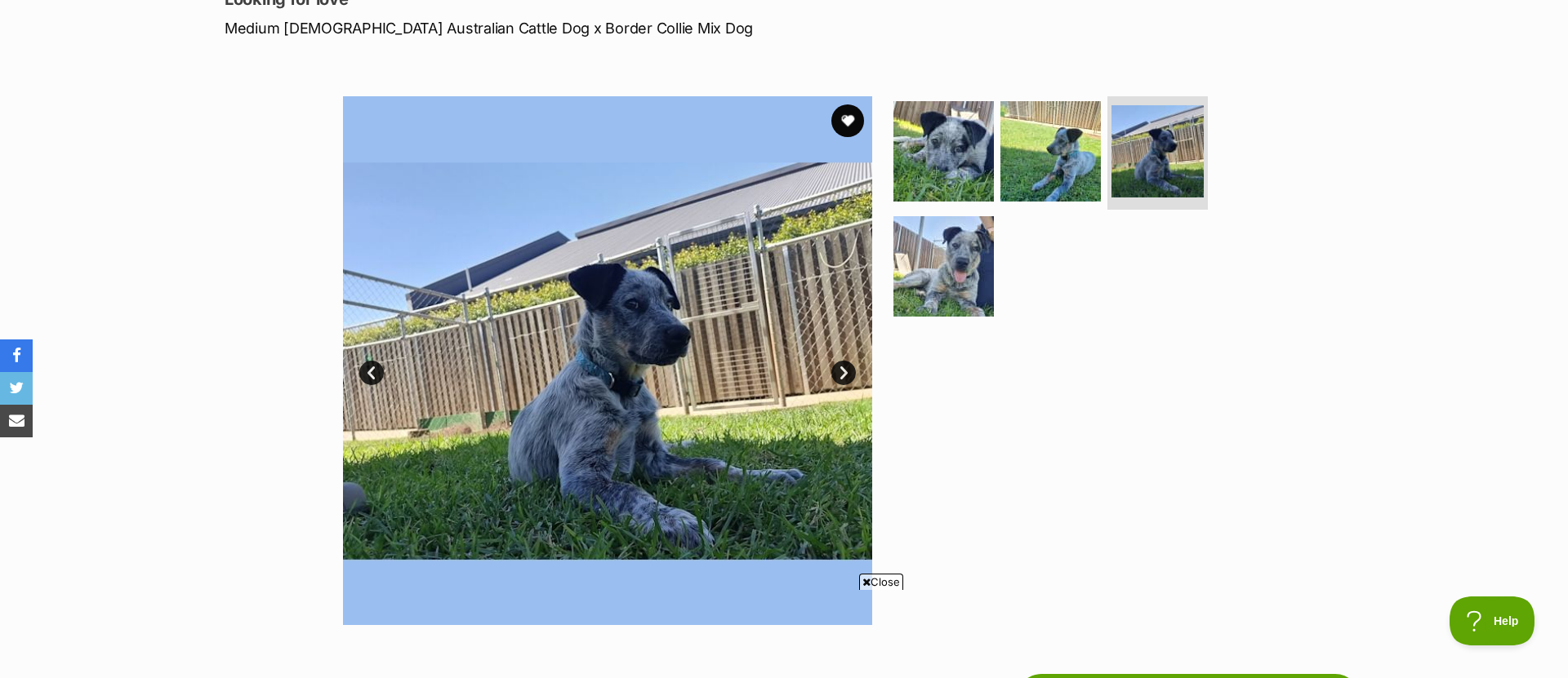
click at [847, 367] on link "Next" at bounding box center [843, 373] width 25 height 25
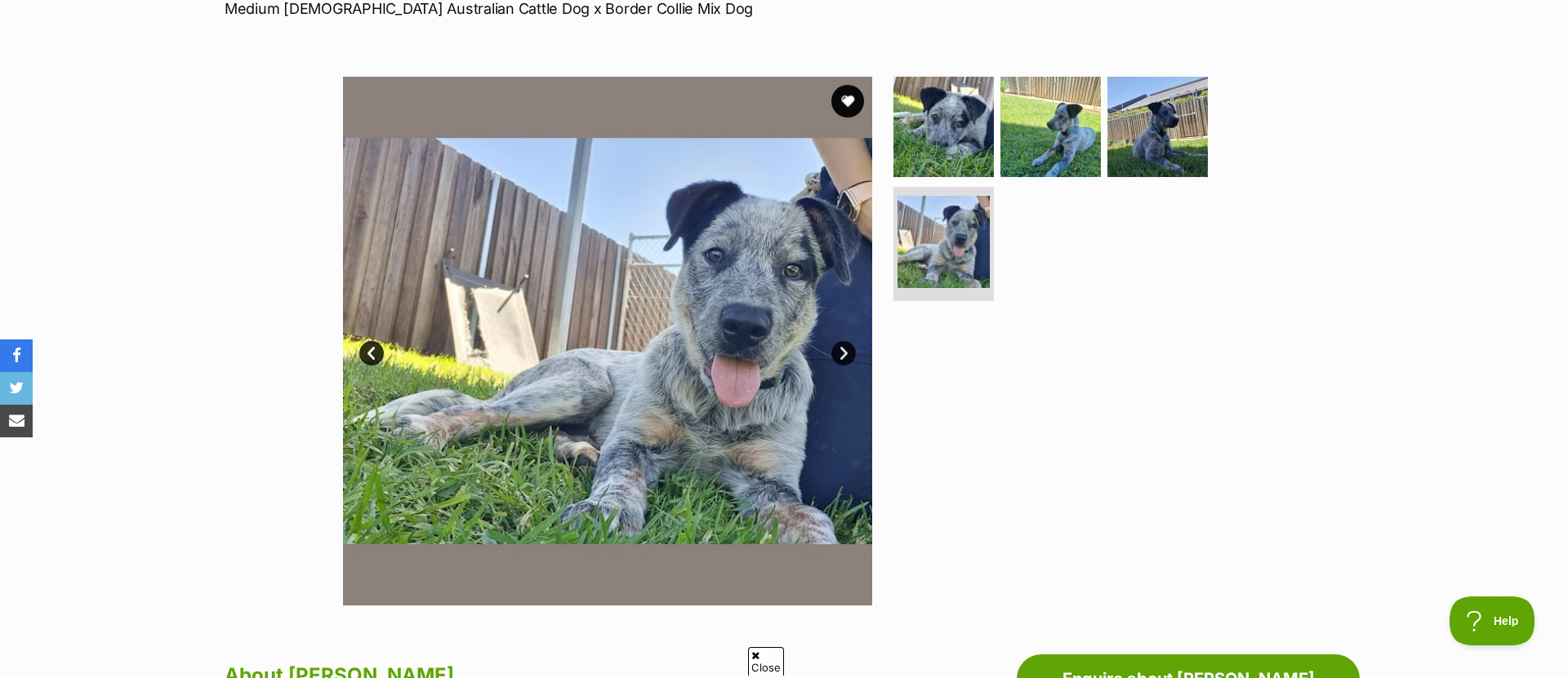
scroll to position [265, 0]
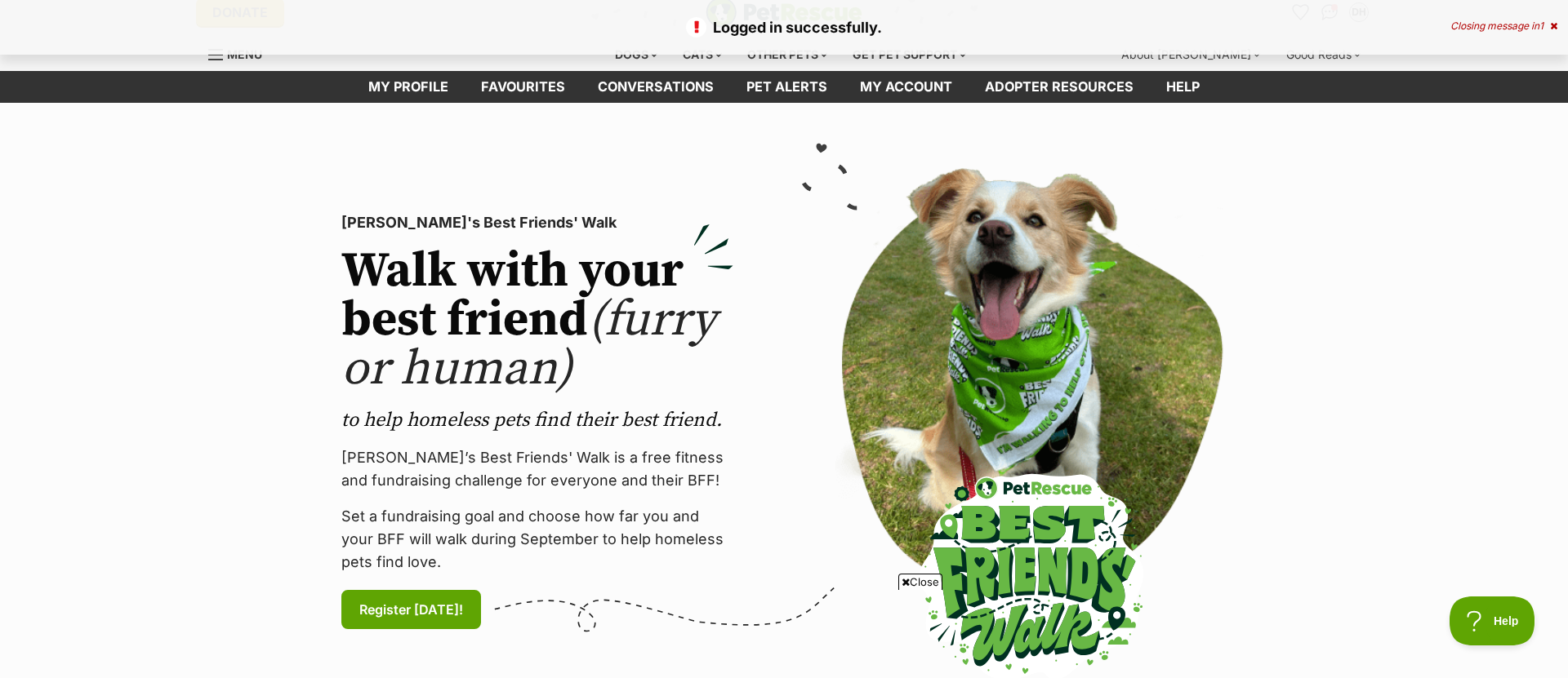
scroll to position [45, 0]
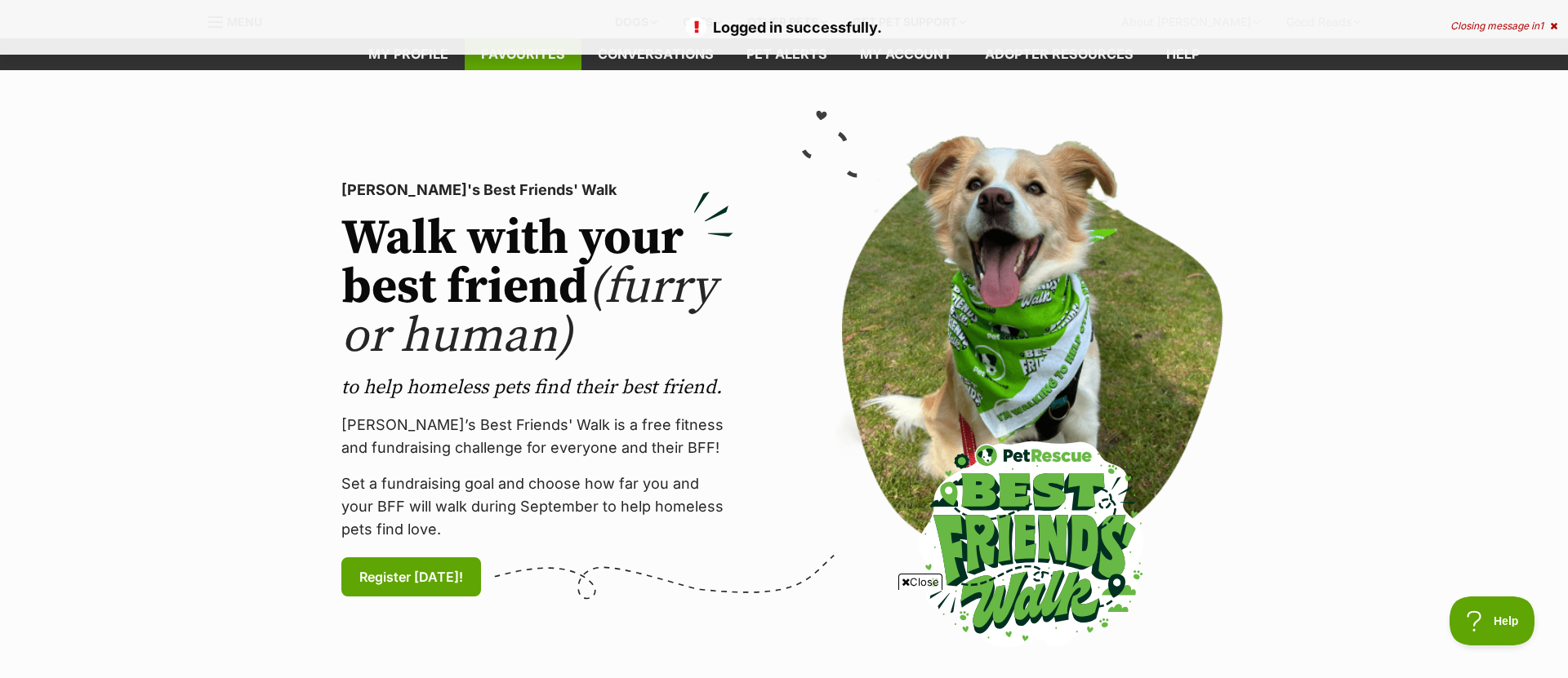
click at [535, 51] on div "Logged in successfully. Closing message in 1" at bounding box center [784, 27] width 1568 height 54
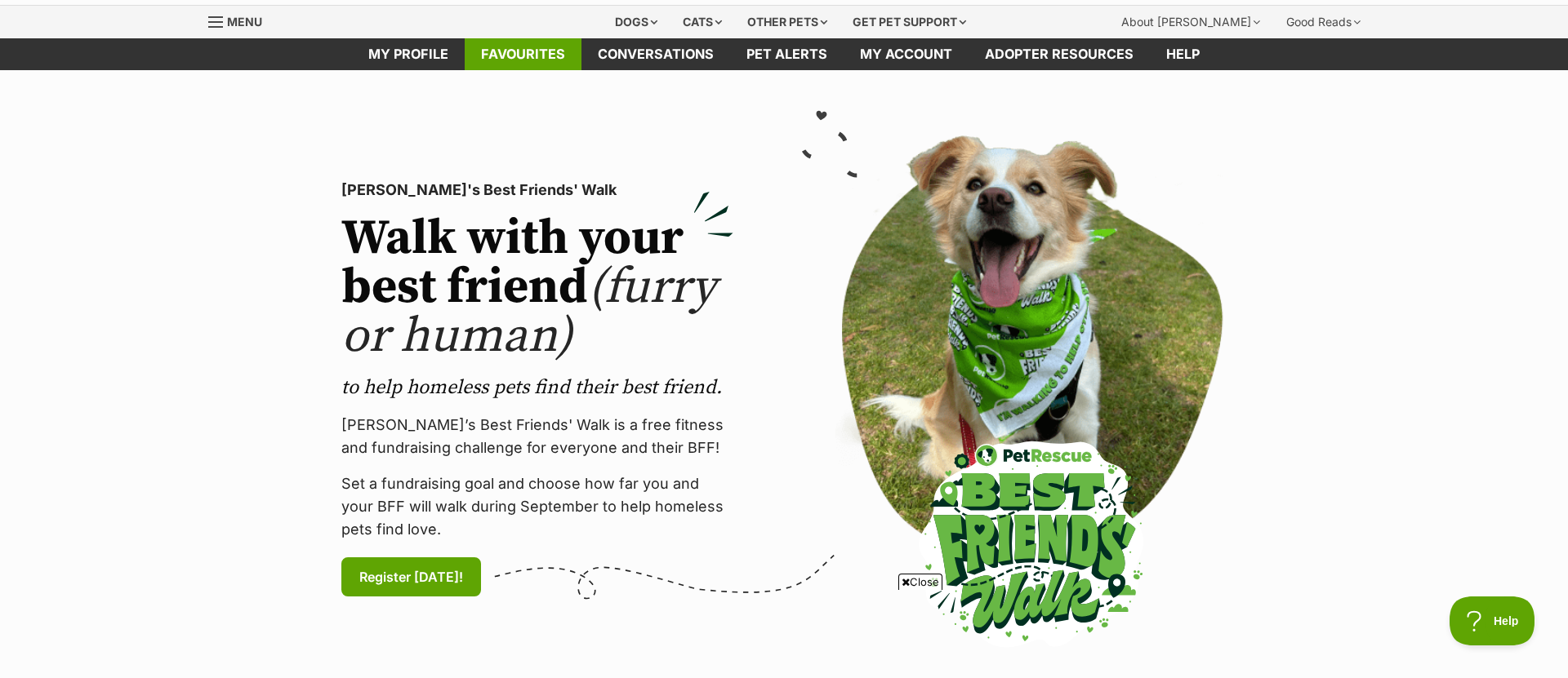
click at [543, 57] on link "Favourites" at bounding box center [522, 54] width 116 height 32
